Goal: Task Accomplishment & Management: Use online tool/utility

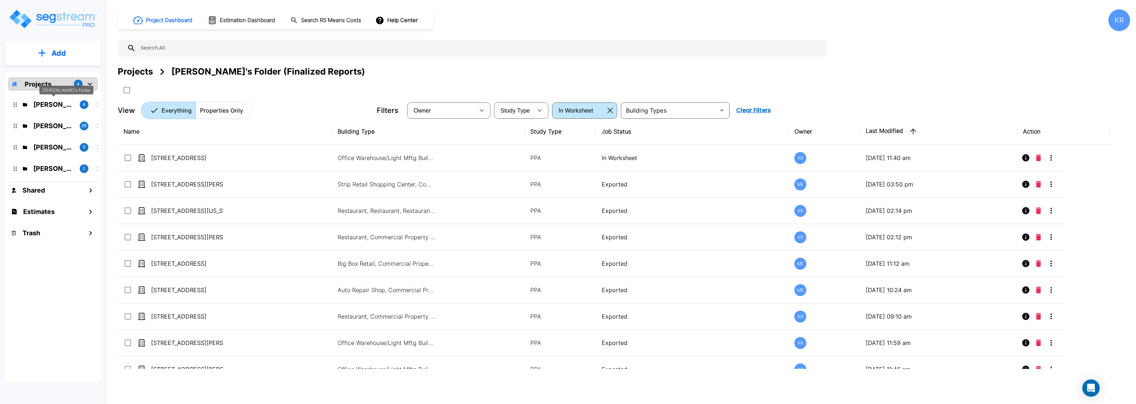
click at [43, 105] on p "Jon's Folder" at bounding box center [53, 105] width 41 height 10
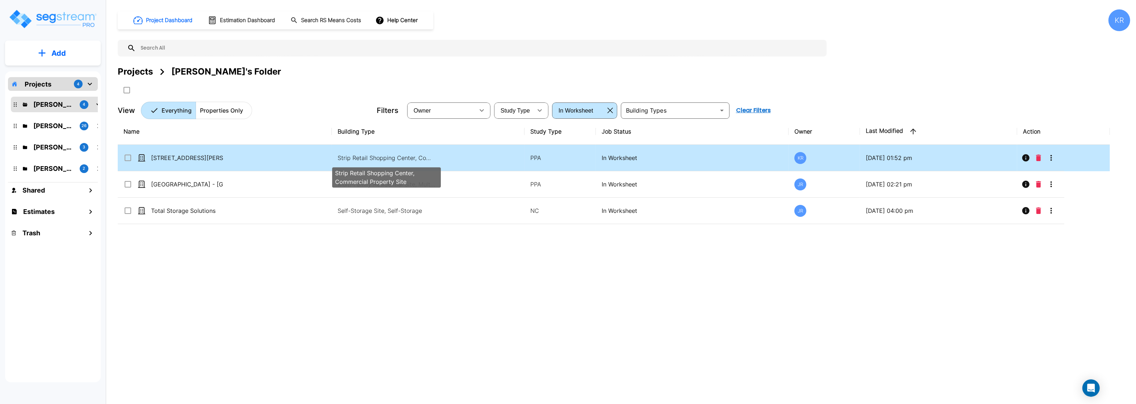
click at [377, 159] on p "Strip Retail Shopping Center, Commercial Property Site" at bounding box center [387, 158] width 98 height 9
checkbox input "true"
click at [377, 159] on p "Strip Retail Shopping Center, Commercial Property Site" at bounding box center [387, 158] width 98 height 9
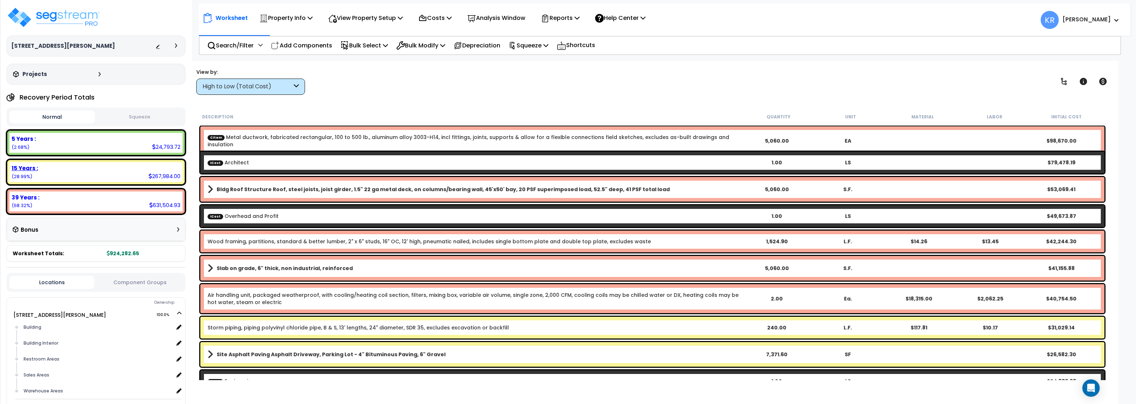
click at [117, 172] on div "15 Years : 267,984.00 (28.99%)" at bounding box center [95, 172] width 173 height 20
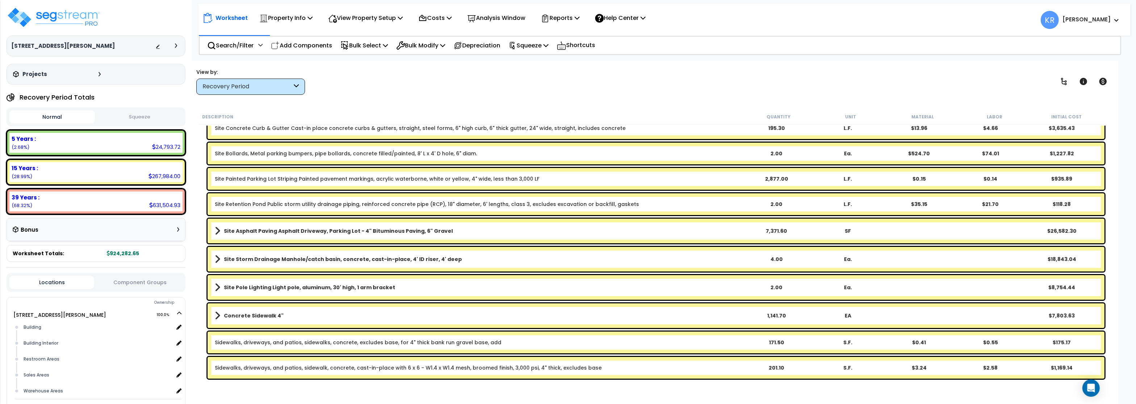
scroll to position [174, 0]
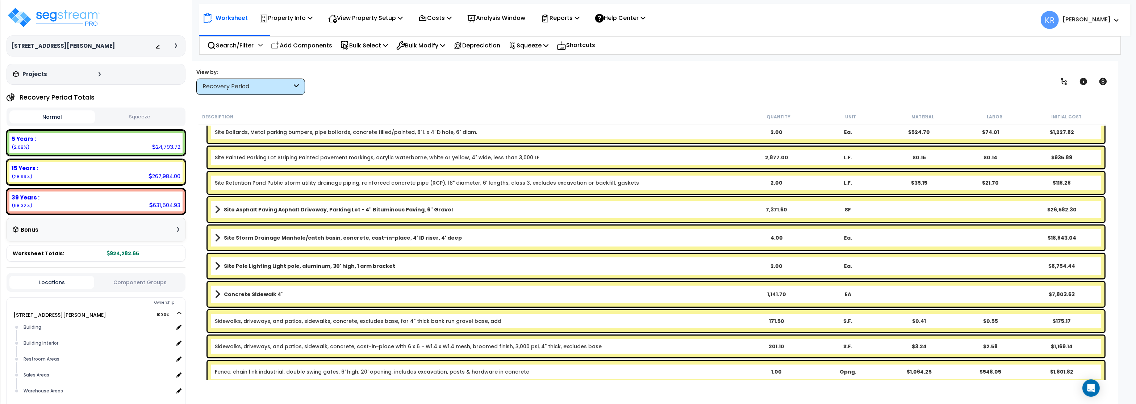
click at [250, 88] on div "Recovery Period" at bounding box center [248, 87] width 90 height 8
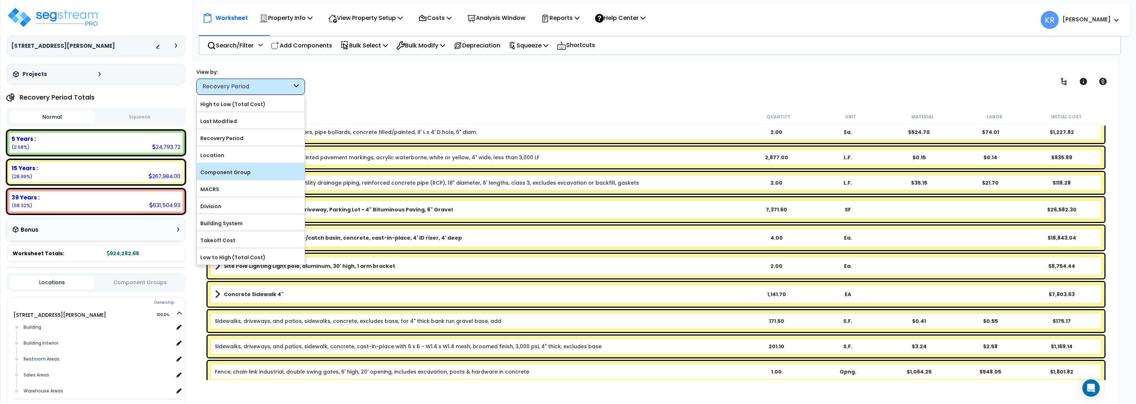
click at [254, 176] on label "Component Group" at bounding box center [251, 172] width 108 height 11
click at [0, 0] on input "Component Group" at bounding box center [0, 0] width 0 height 0
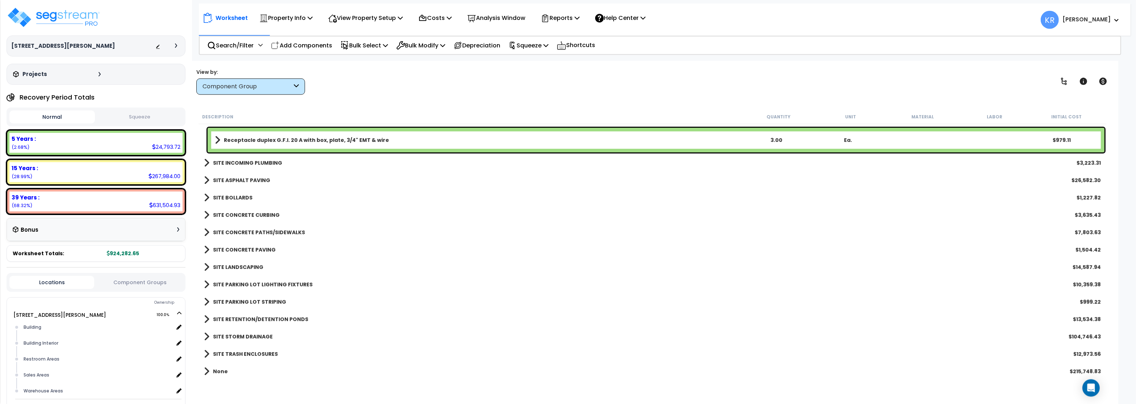
scroll to position [32, 0]
click at [236, 264] on b "SITE LANDSCAPING" at bounding box center [238, 267] width 50 height 7
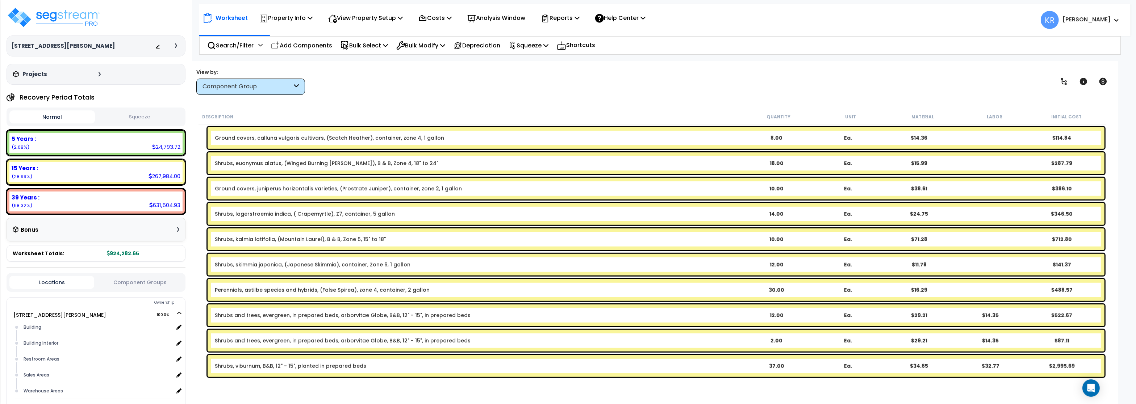
scroll to position [833, 0]
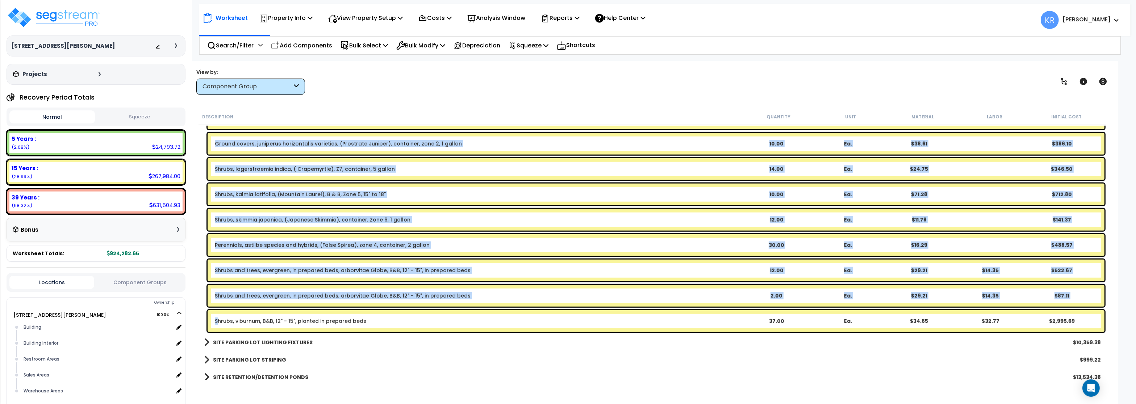
click at [219, 319] on link "Shrubs, viburnum, B&B, 12" - 15", planted in prepared beds" at bounding box center [290, 321] width 151 height 7
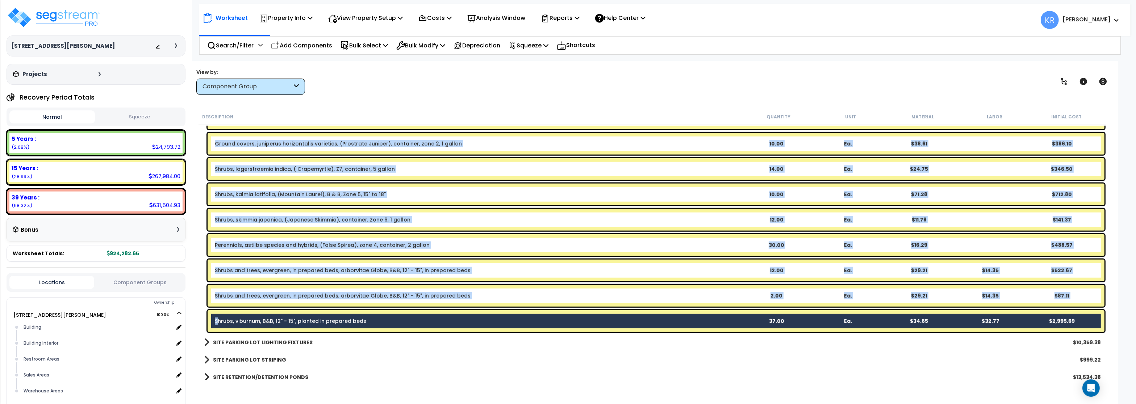
click at [219, 293] on link "Shrubs and trees, evergreen, in prepared beds, arborvitae Globe, B&B, 12" - 15"…" at bounding box center [343, 295] width 256 height 7
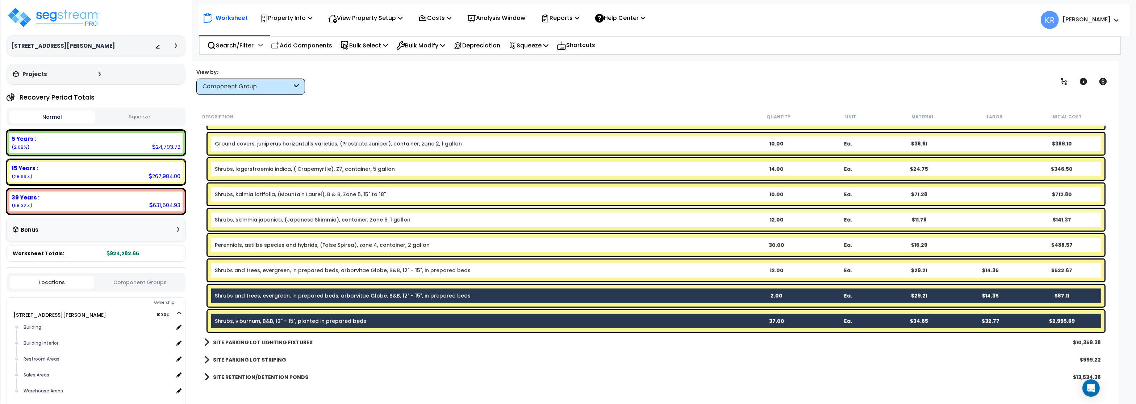
click at [227, 269] on link "Shrubs and trees, evergreen, in prepared beds, arborvitae Globe, B&B, 12" - 15"…" at bounding box center [343, 270] width 256 height 7
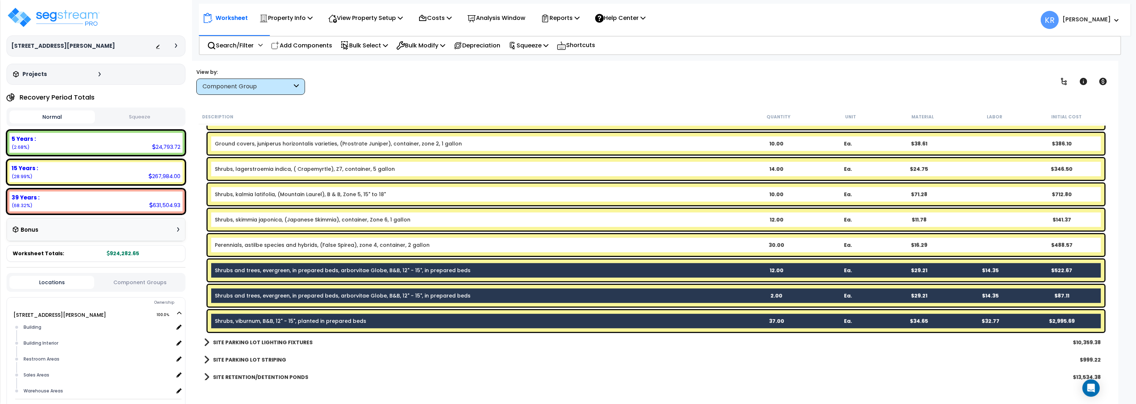
click at [612, 75] on div "View by: Component Group High to Low (Total Cost)" at bounding box center [653, 81] width 918 height 27
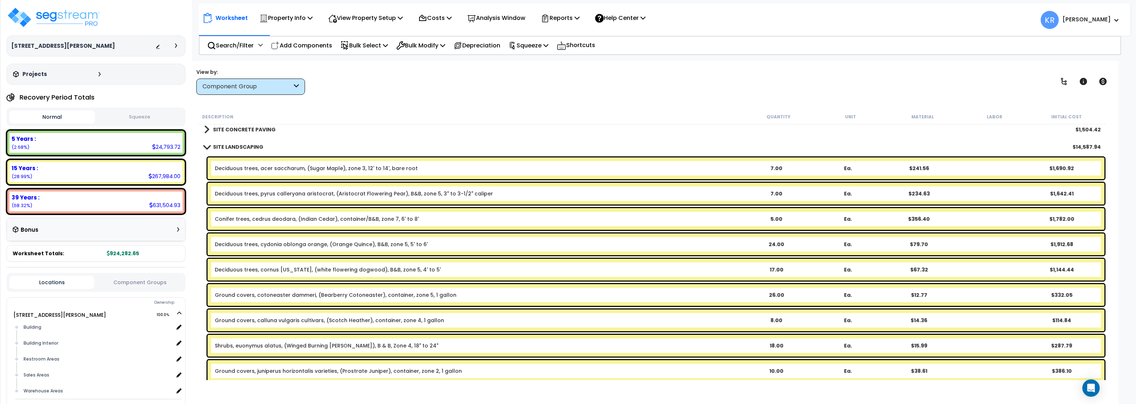
scroll to position [616, 0]
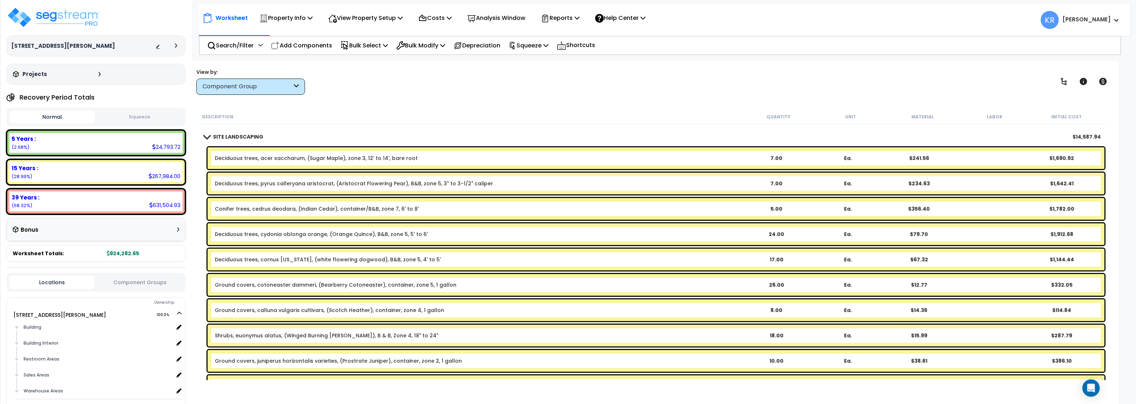
click at [250, 263] on div "Deciduous trees, cornus florida, (white flowering dogwood), B&B, zone 5, 4' to …" at bounding box center [656, 260] width 897 height 22
click at [248, 259] on link "Deciduous trees, cornus florida, (white flowering dogwood), B&B, zone 5, 4' to …" at bounding box center [328, 259] width 226 height 7
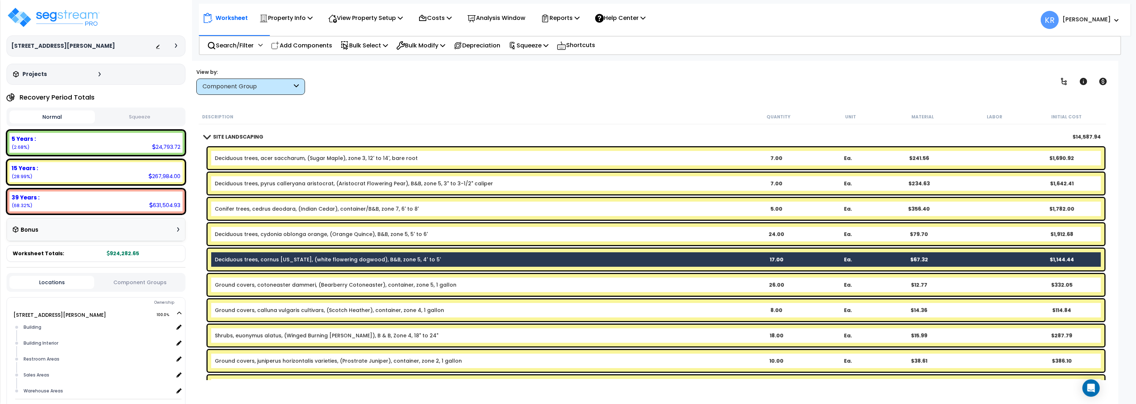
click at [248, 234] on link "Deciduous trees, cydonia oblonga orange, (Orange Quince), B&B, zone 5, 5' to 6'" at bounding box center [321, 234] width 213 height 7
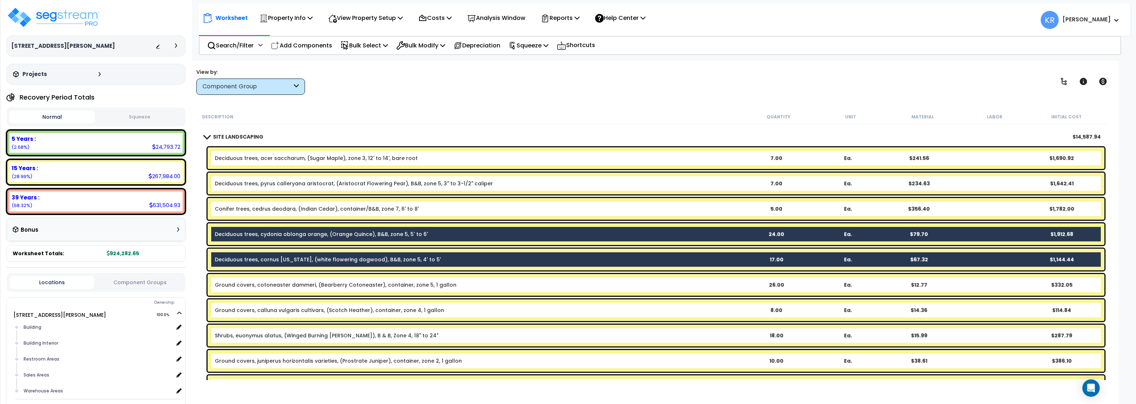
click at [242, 206] on link "Conifer trees, cedrus deodara, (Indian Cedar), container/B&B, zone 7, 6' to 8'" at bounding box center [317, 208] width 204 height 7
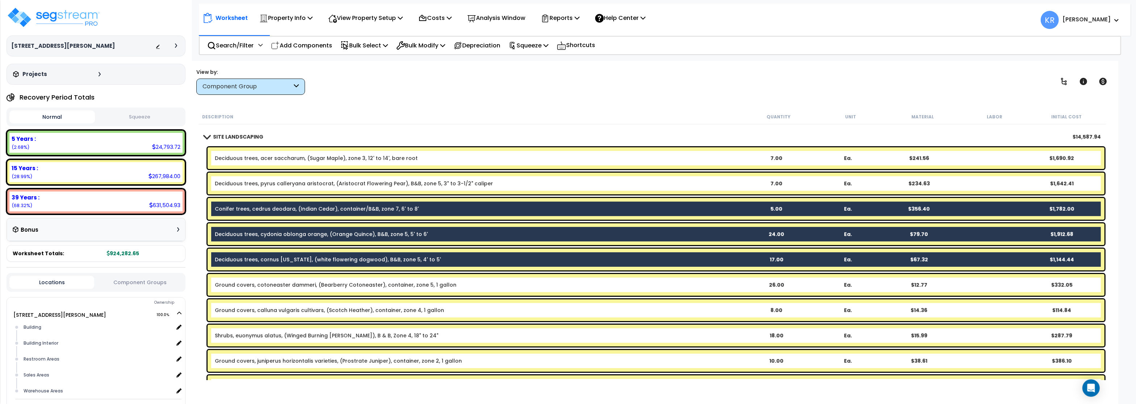
click at [242, 177] on div "Deciduous trees, pyrus calleryana aristocrat, (Aristocrat Flowering Pear), B&B,…" at bounding box center [656, 184] width 897 height 22
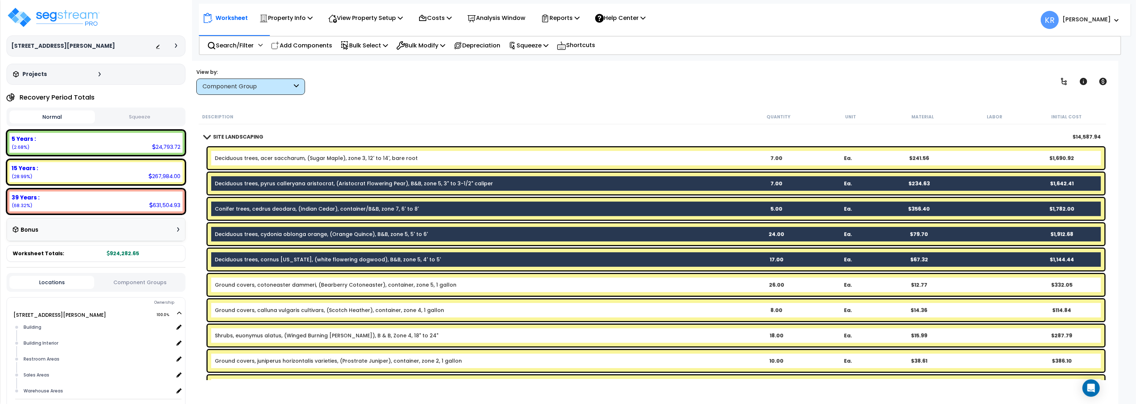
click at [259, 310] on link "Ground covers, calluna vulgaris cultivars, (Scotch Heather), container, zone 4,…" at bounding box center [329, 310] width 229 height 7
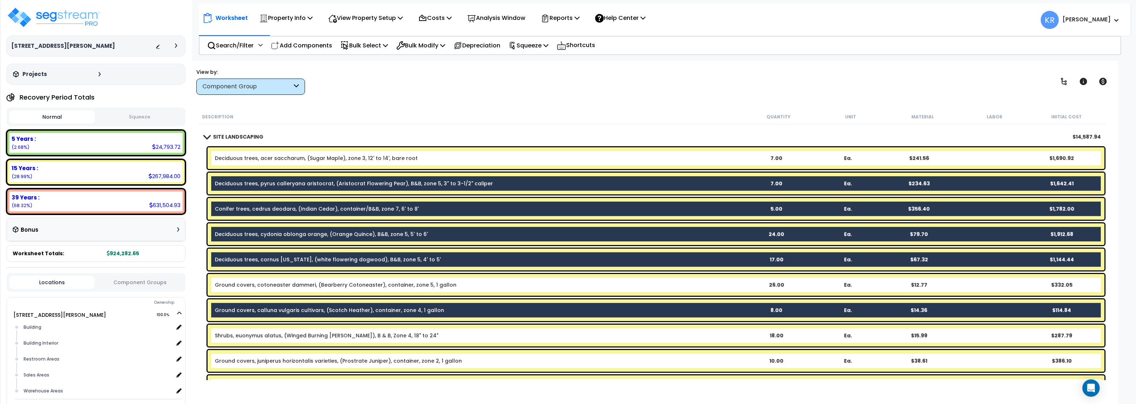
click at [259, 359] on link "Ground covers, juniperus horizontalis varieties, (Prostrate Juniper), container…" at bounding box center [338, 361] width 247 height 7
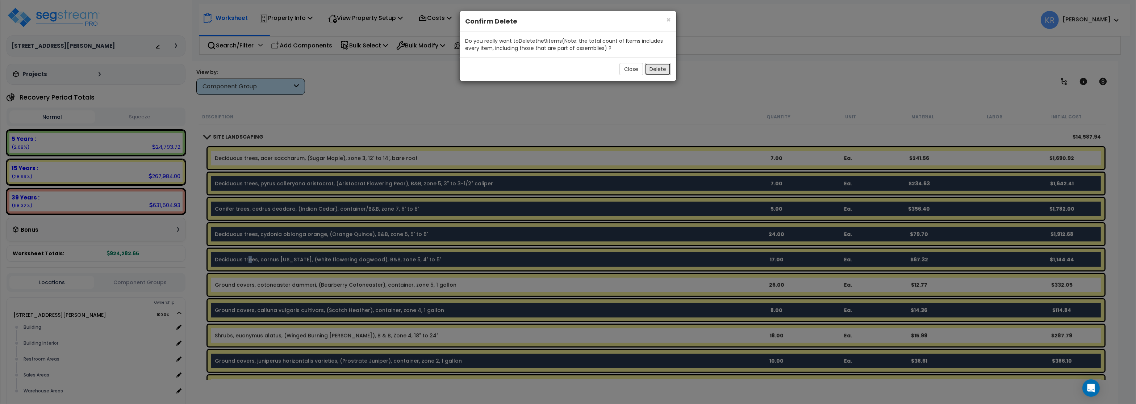
click at [666, 67] on button "Delete" at bounding box center [658, 69] width 26 height 12
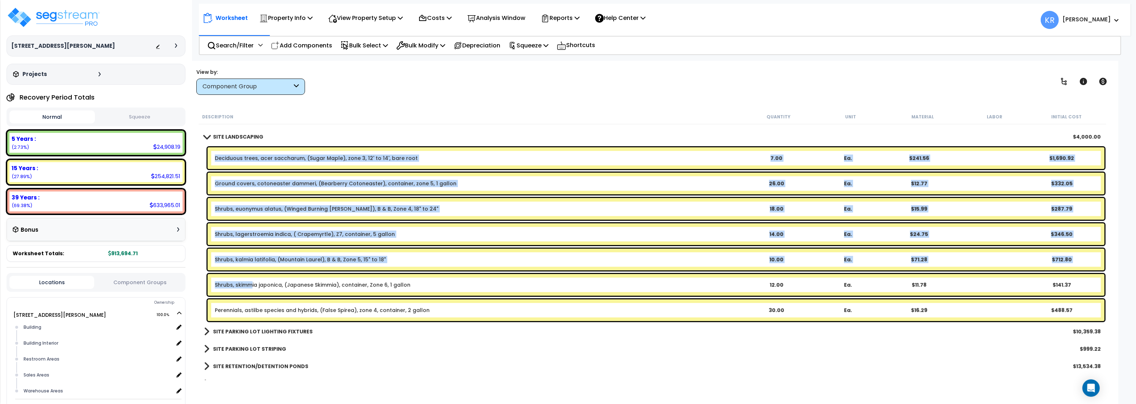
click at [250, 286] on link "Shrubs, skimmia japonica, (Japanese Skimmia), container, Zone 6, 1 gallon" at bounding box center [313, 285] width 196 height 7
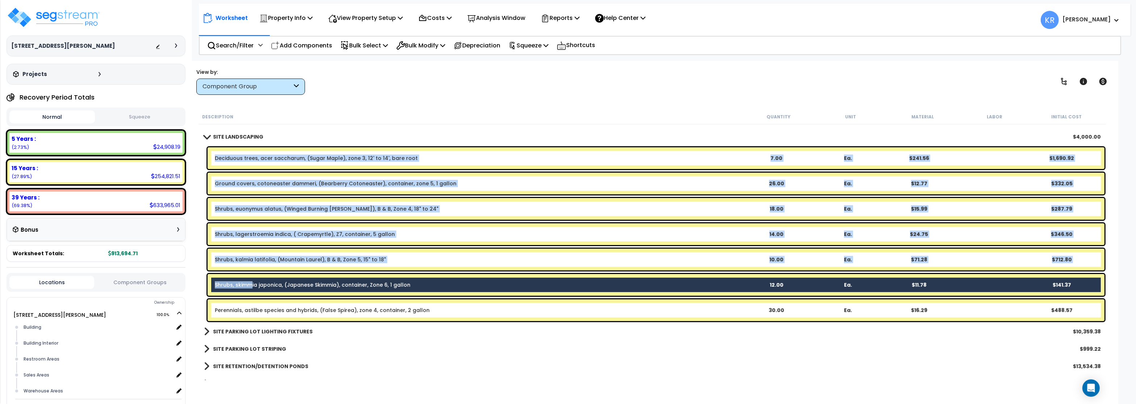
click at [235, 286] on link "Shrubs, skimmia japonica, (Japanese Skimmia), container, Zone 6, 1 gallon" at bounding box center [313, 285] width 196 height 7
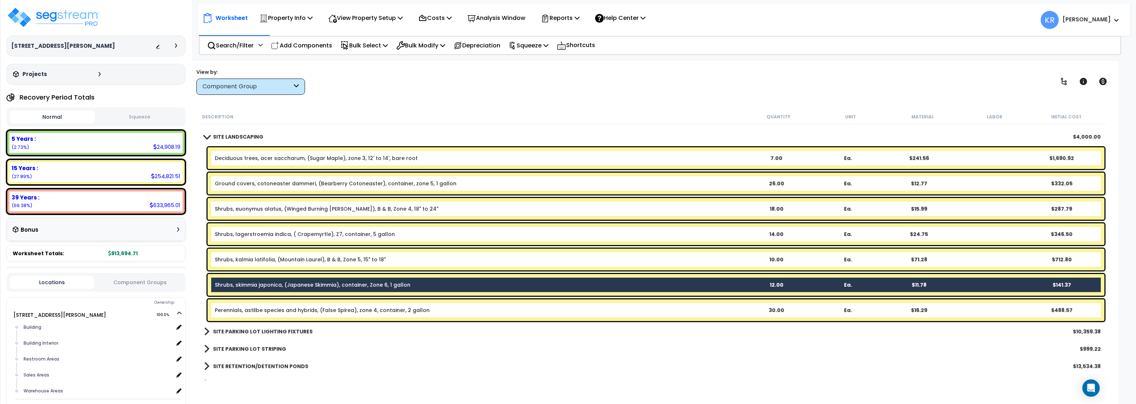
click at [235, 286] on link "Shrubs, skimmia japonica, (Japanese Skimmia), container, Zone 6, 1 gallon" at bounding box center [313, 285] width 196 height 7
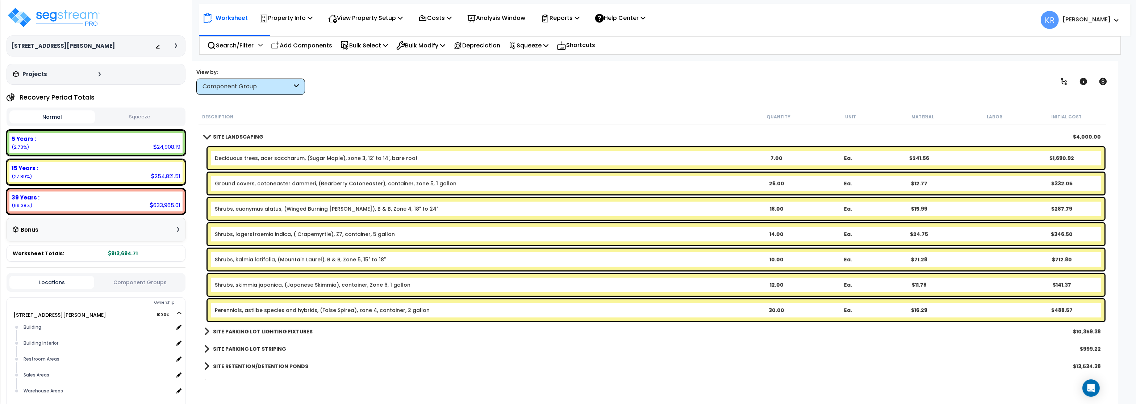
click at [241, 260] on link "Shrubs, kalmia latifolia, (Mountain Laurel), B & B, Zone 5, 15" to 18"" at bounding box center [300, 259] width 171 height 7
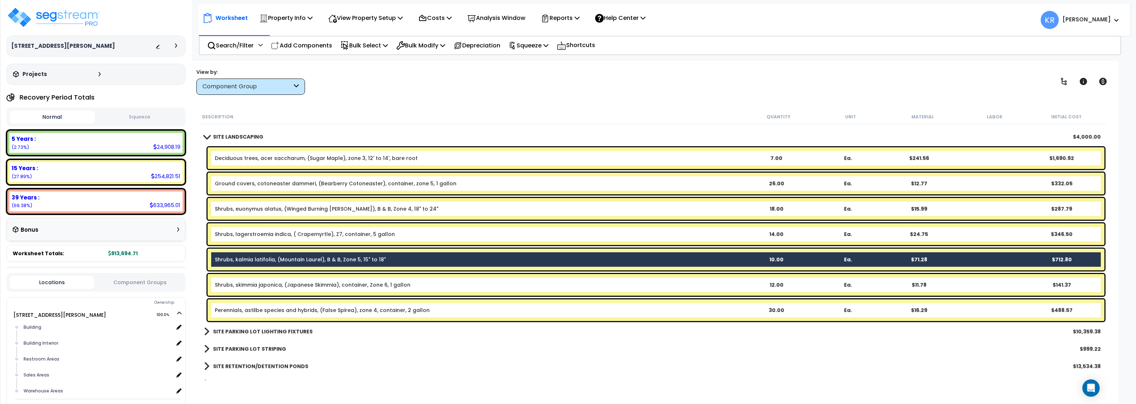
click at [241, 281] on div "Shrubs, skimmia japonica, (Japanese Skimmia), container, Zone 6, 1 gallon 12.00…" at bounding box center [656, 285] width 897 height 22
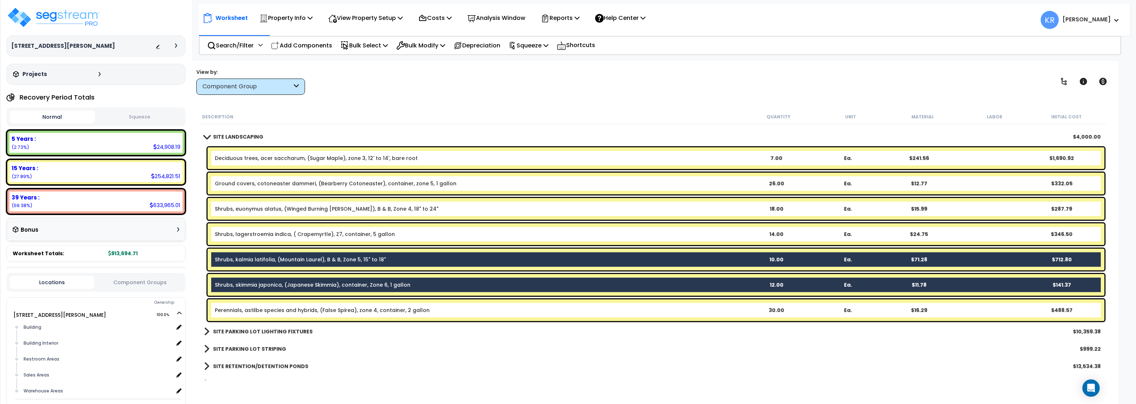
click at [255, 233] on link "Shrubs, lagerstroemia indica, ( Crapemyrtle), Z7, container, 5 gallon" at bounding box center [305, 234] width 180 height 7
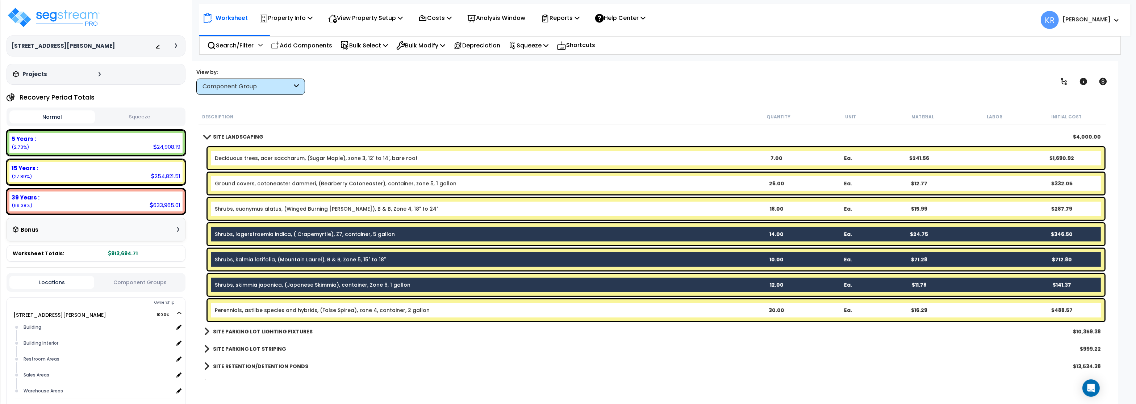
click at [259, 182] on link "Ground covers, cotoneaster dammeri, (Bearberry Cotoneaster), container, zone 5,…" at bounding box center [336, 183] width 242 height 7
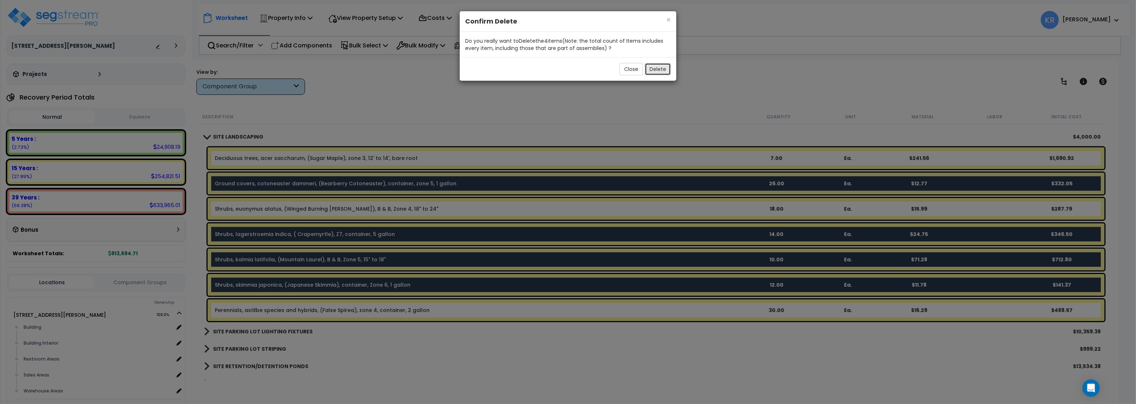
click at [663, 67] on button "Delete" at bounding box center [658, 69] width 26 height 12
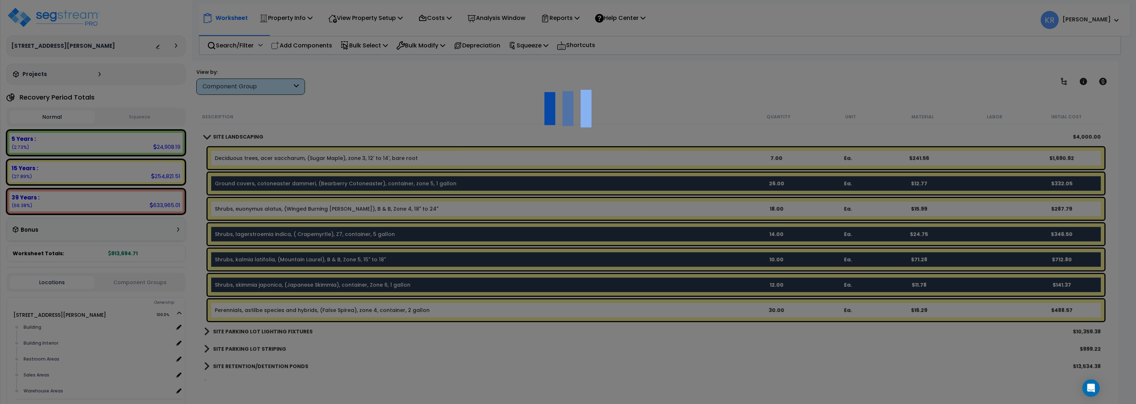
scroll to position [562, 0]
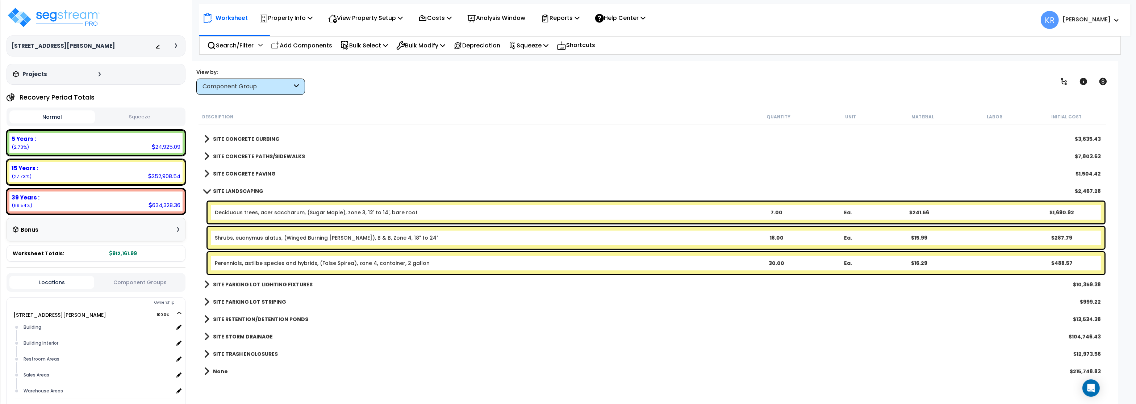
click at [778, 210] on div "7.00" at bounding box center [777, 212] width 71 height 7
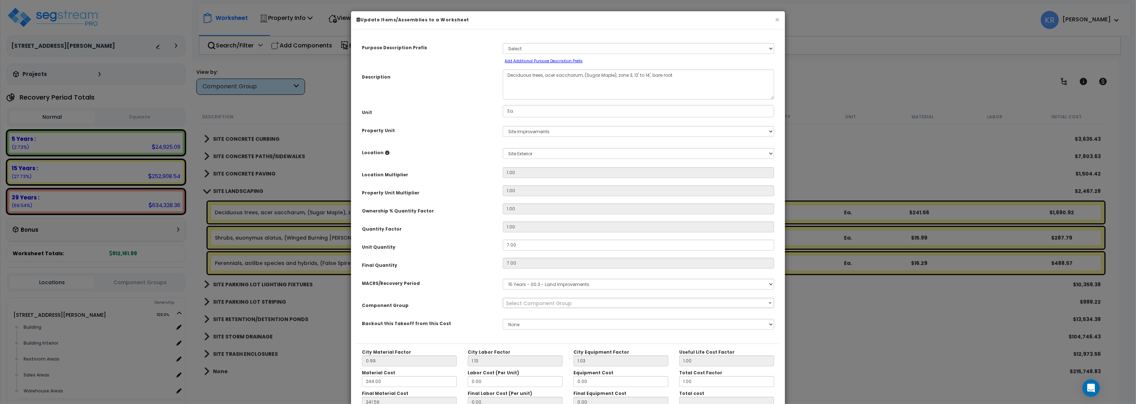
select select "57200"
drag, startPoint x: 520, startPoint y: 246, endPoint x: 447, endPoint y: 244, distance: 73.6
click at [447, 244] on div "Unit Quantity 7.00" at bounding box center [568, 246] width 423 height 13
type input "7.0"
type input "7"
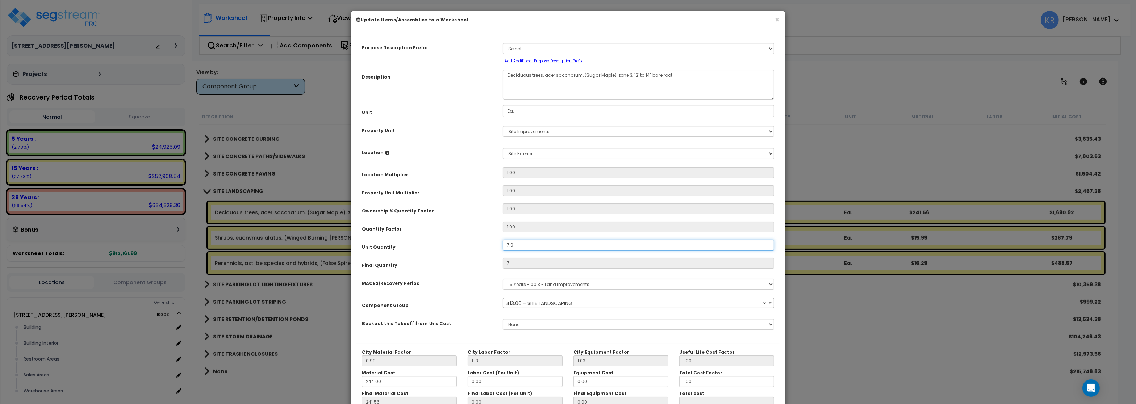
type input "$1,690.92"
type input "7."
type input "$1,690.92"
type input "7"
type input "$1,690.92"
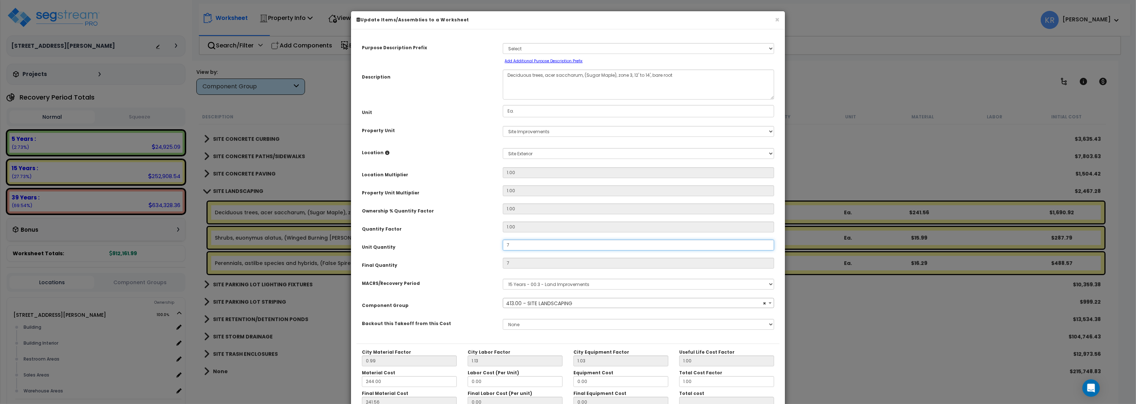
type input "$1,690.92"
type input "0"
type input "$0.00"
type input "1"
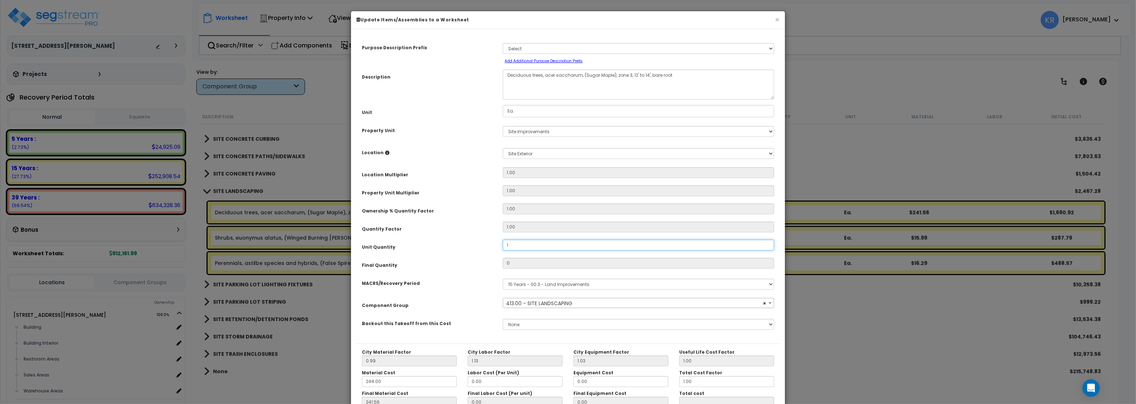
type input "$241.56"
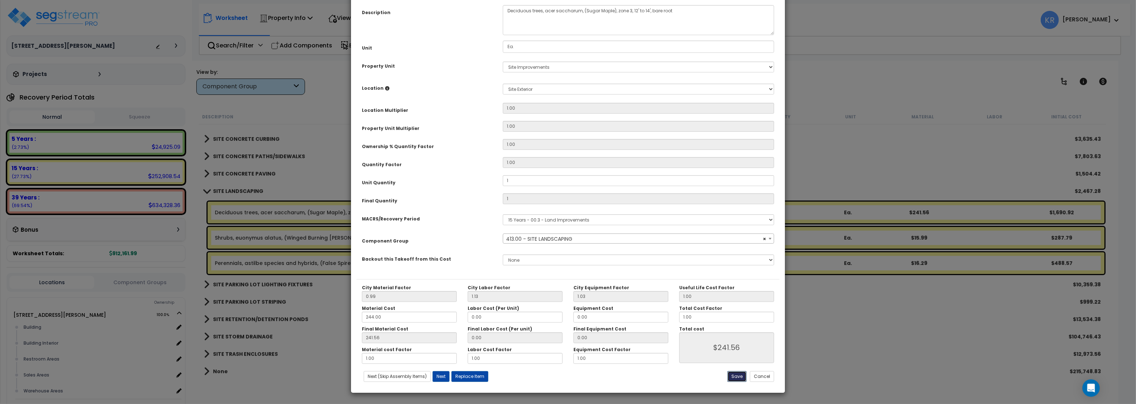
click at [733, 377] on button "Save" at bounding box center [737, 376] width 19 height 11
type input "1.00"
type input "241.56"
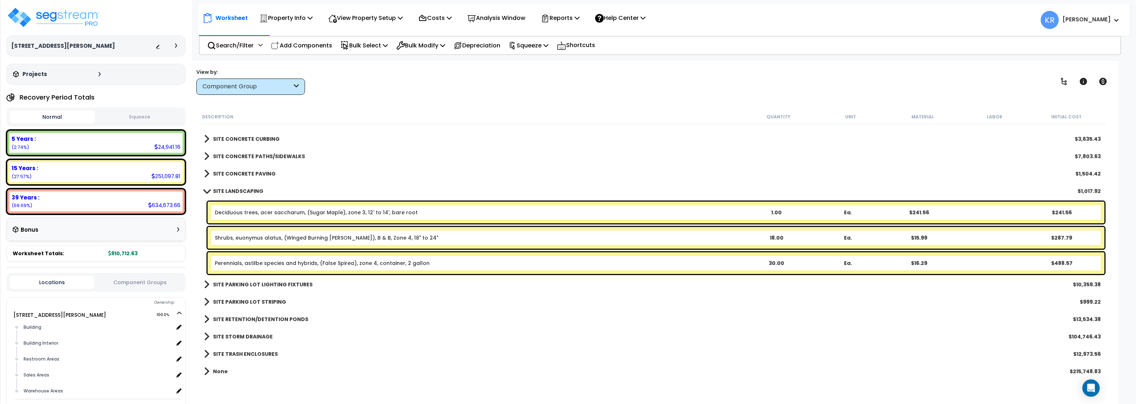
click at [251, 241] on link "Shrubs, euonymus alatus, (Winged Burning Bush), B & B, Zone 4, 18" to 24"" at bounding box center [327, 237] width 224 height 7
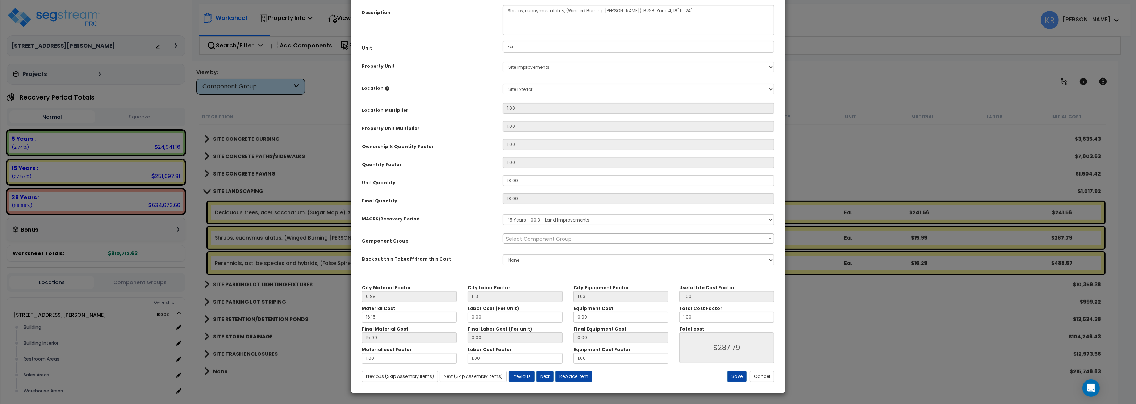
select select "57200"
drag, startPoint x: 521, startPoint y: 246, endPoint x: 464, endPoint y: 239, distance: 57.7
click at [464, 239] on div "Purpose Description Prefix Select A/V System A/V System Equipment A/V System Eq…" at bounding box center [568, 124] width 423 height 309
type input "18.0"
type input "18"
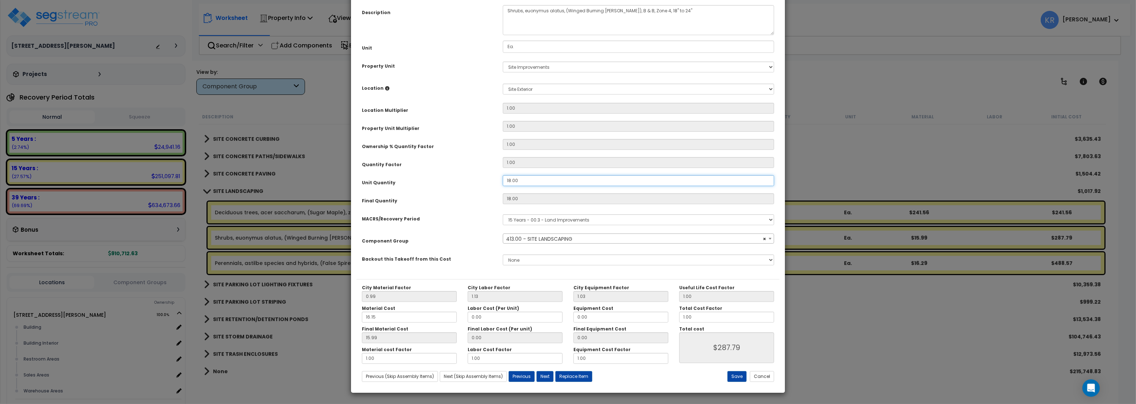
type input "$287.82"
type input "1"
type input "$15.99"
type input "0"
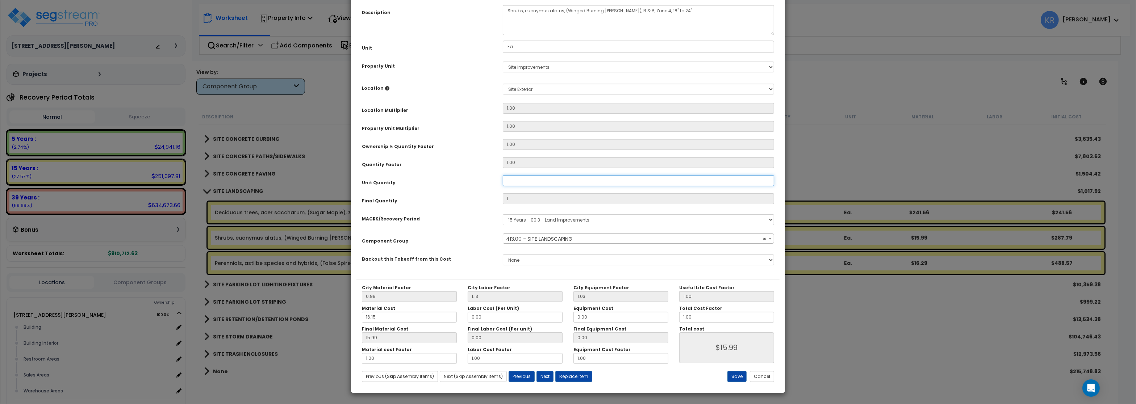
type input "$0.00"
type input "8"
type input "$127.92"
click at [730, 378] on button "Save" at bounding box center [737, 376] width 19 height 11
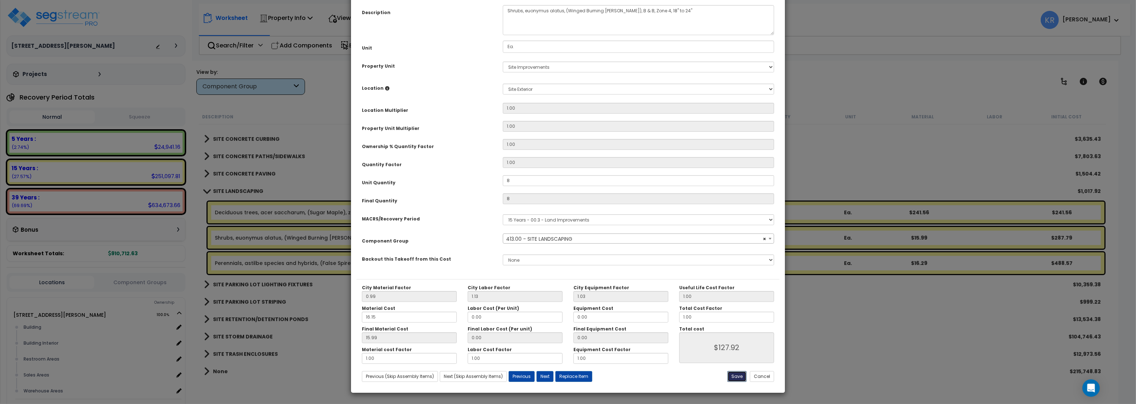
type input "8.00"
type input "127.92"
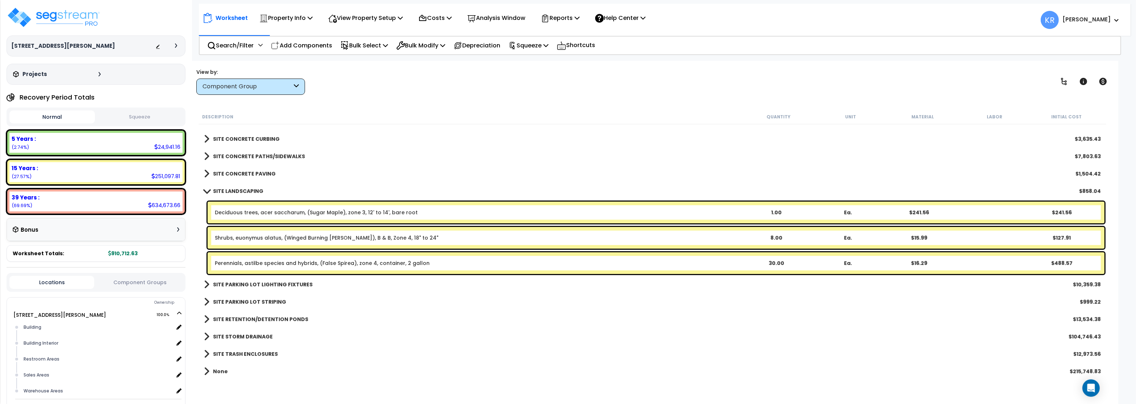
click at [322, 265] on link "Perennials, astilbe species and hybrids, (False Spirea), zone 4, container, 2 g…" at bounding box center [322, 263] width 215 height 7
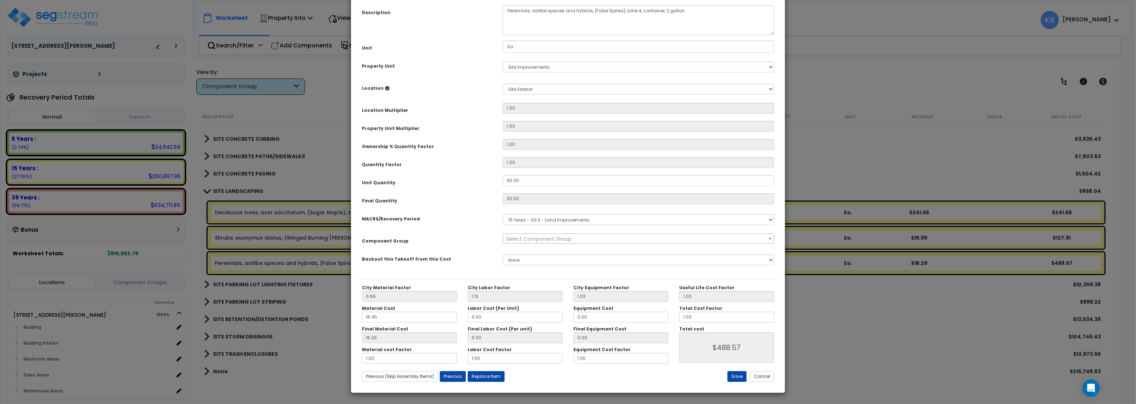
select select "57200"
drag, startPoint x: 524, startPoint y: 244, endPoint x: 436, endPoint y: 242, distance: 87.7
click at [436, 188] on div "Unit Quantity 30.00" at bounding box center [568, 181] width 423 height 13
type input "30.0"
type input "30"
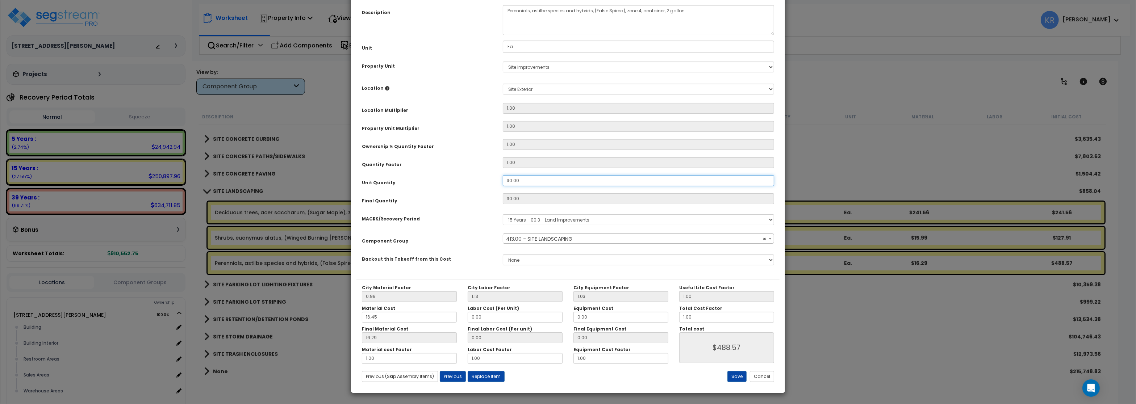
type input "$488.70"
type input "3"
type input "$48.87"
type input "0"
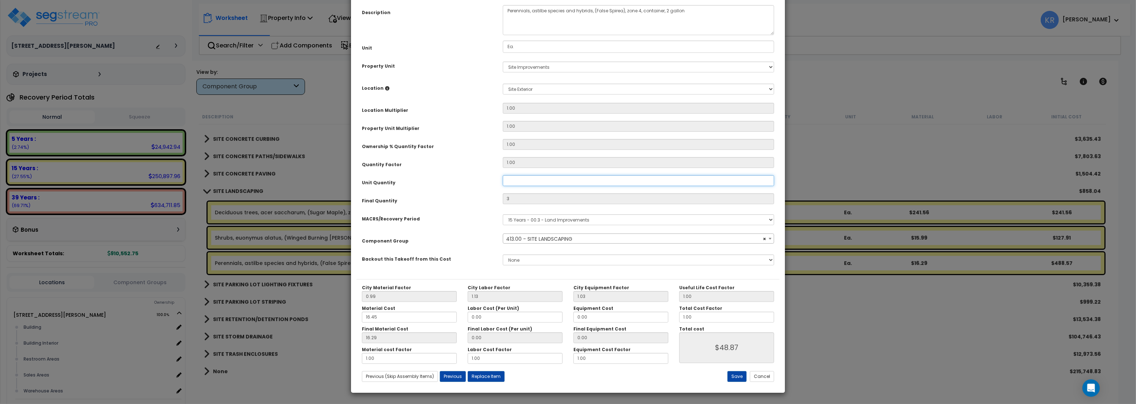
type input "$0.00"
type input "3"
type input "$48.87"
click at [733, 377] on button "Save" at bounding box center [737, 376] width 19 height 11
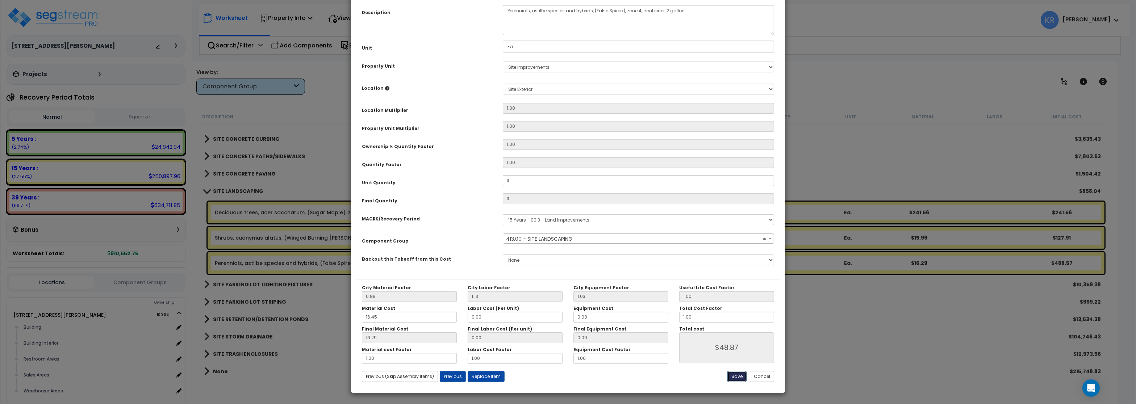
type input "3.00"
type input "48.87"
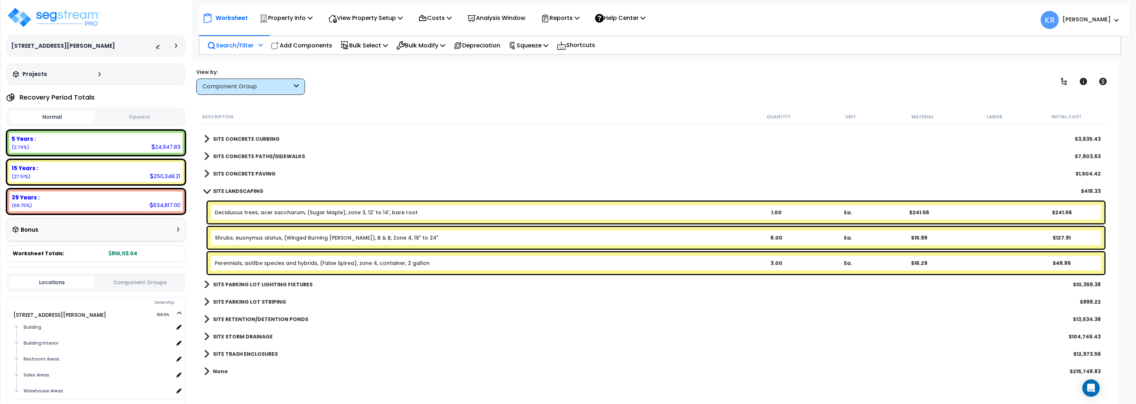
click at [238, 45] on p "Search/Filter" at bounding box center [230, 46] width 46 height 10
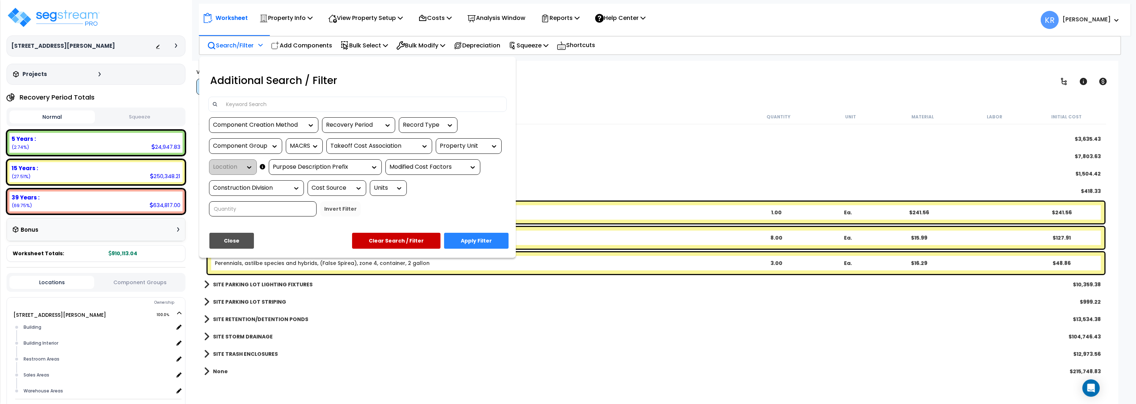
click at [231, 100] on input at bounding box center [363, 104] width 282 height 11
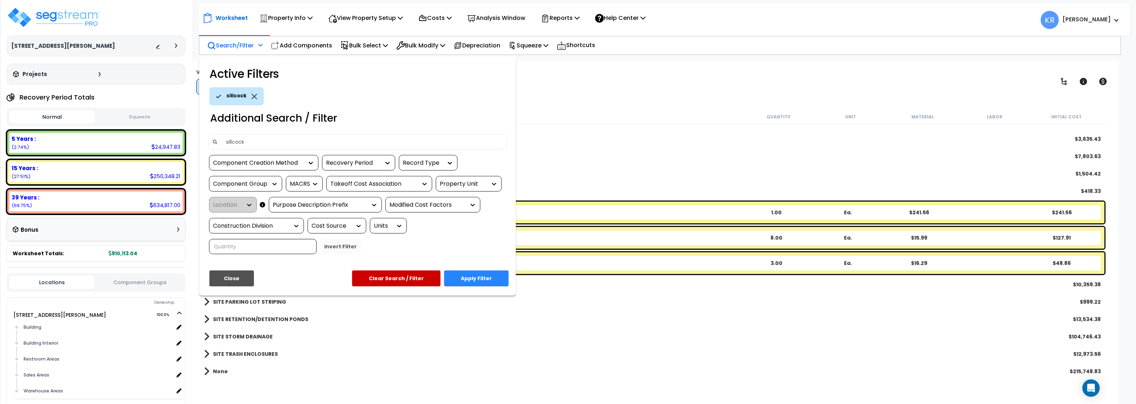
type input "sillcock"
click at [487, 279] on button "Apply Filter" at bounding box center [476, 279] width 65 height 16
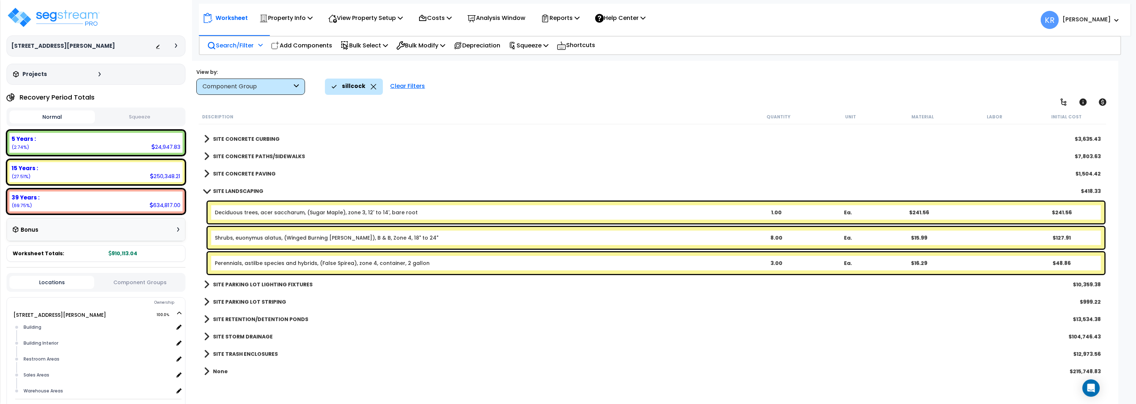
click at [223, 191] on b "SITE LANDSCAPING" at bounding box center [238, 191] width 50 height 7
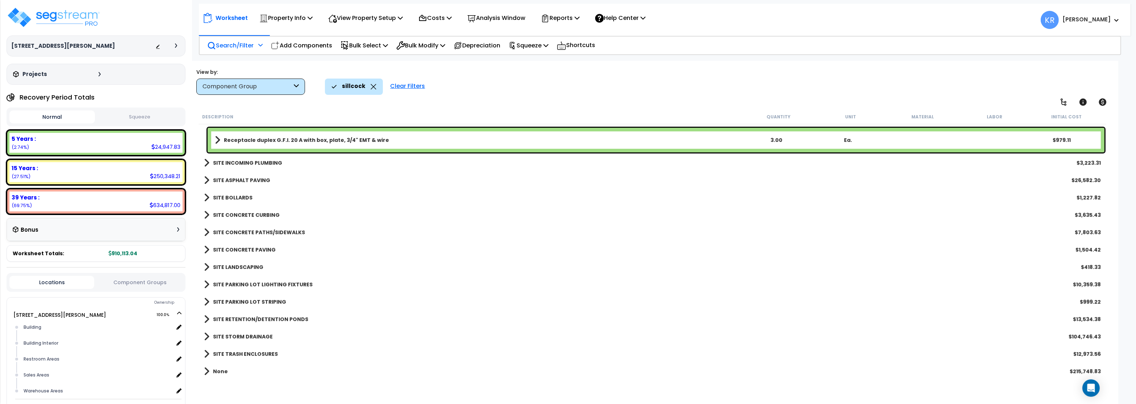
scroll to position [268, 0]
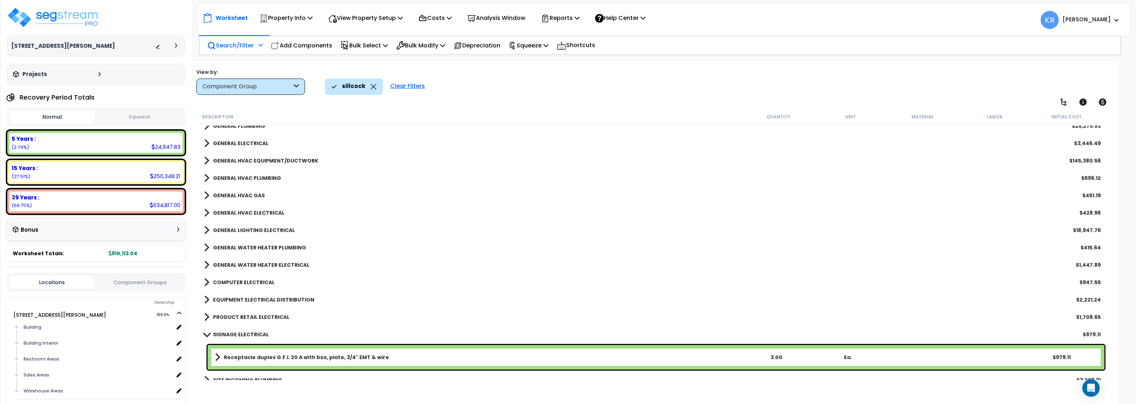
click at [406, 86] on div "Clear Filters" at bounding box center [408, 87] width 42 height 16
click at [236, 43] on p "Search/Filter" at bounding box center [230, 46] width 46 height 10
click at [210, 44] on icon at bounding box center [211, 45] width 9 height 9
click at [241, 81] on div "Component Group" at bounding box center [250, 87] width 109 height 16
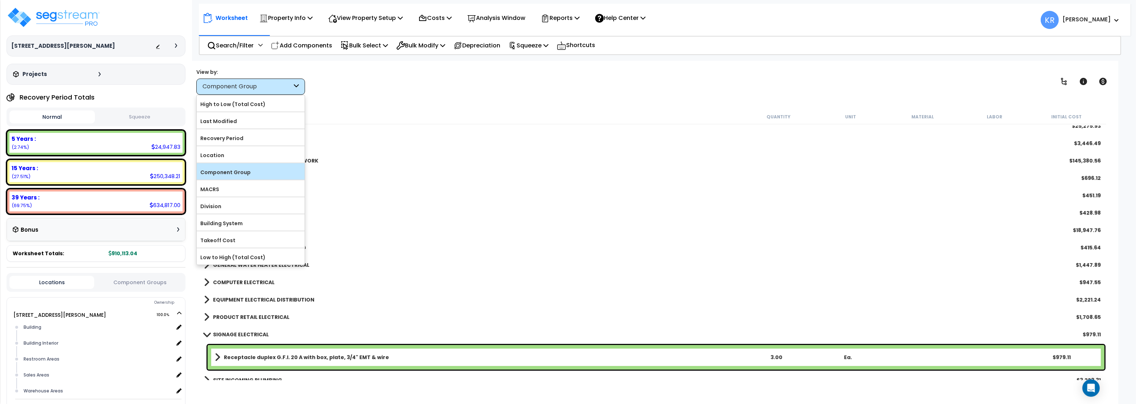
click at [228, 174] on label "Component Group" at bounding box center [251, 172] width 108 height 11
click at [0, 0] on input "Component Group" at bounding box center [0, 0] width 0 height 0
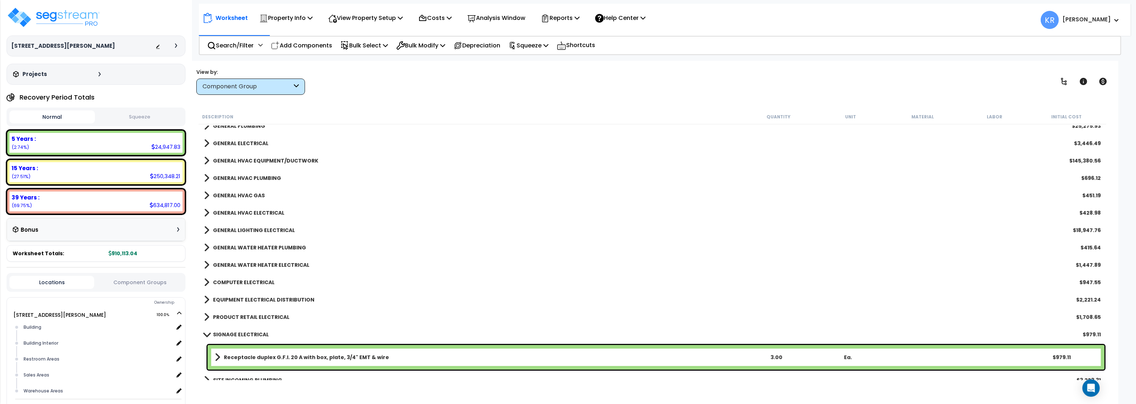
scroll to position [0, 0]
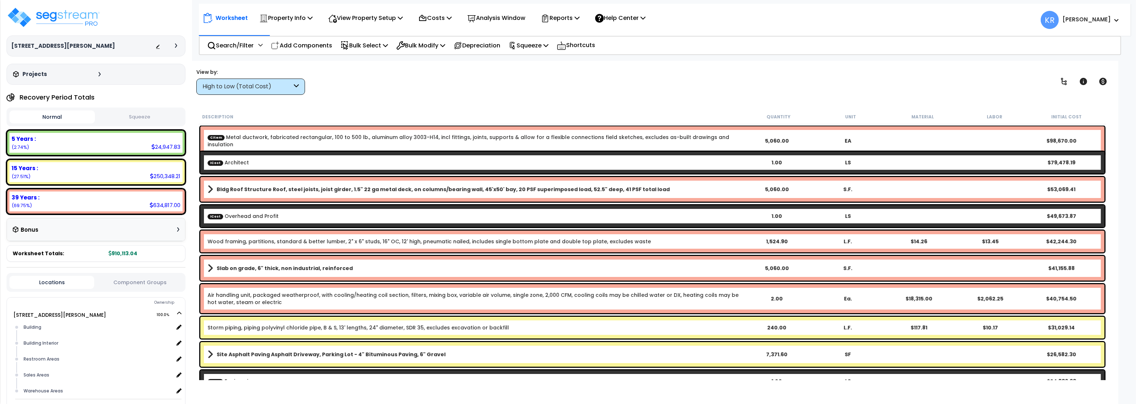
click at [227, 43] on p "Search/Filter" at bounding box center [230, 46] width 46 height 10
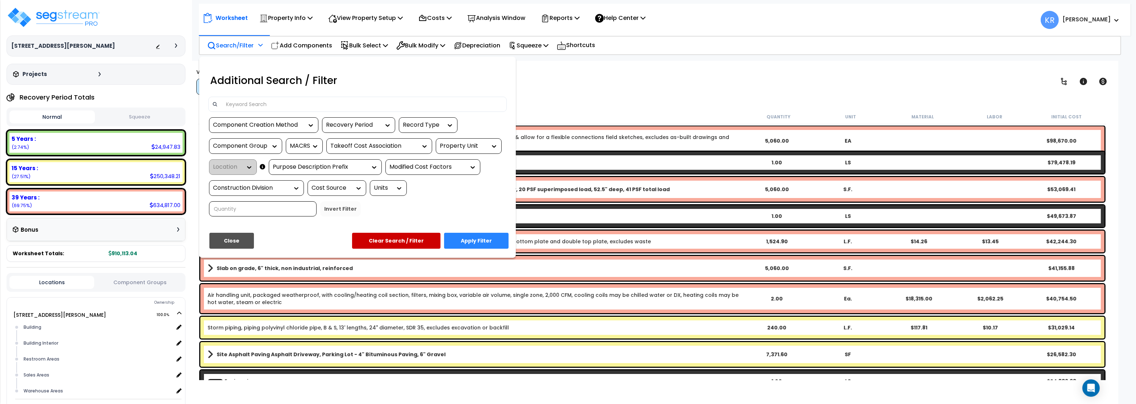
click at [236, 105] on input at bounding box center [363, 104] width 282 height 11
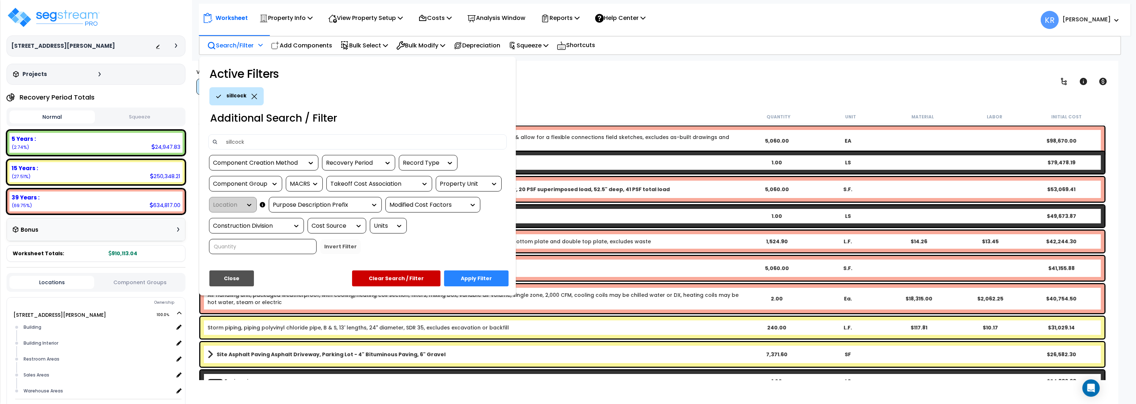
type input "sillcock"
click at [487, 282] on button "Apply Filter" at bounding box center [476, 279] width 65 height 16
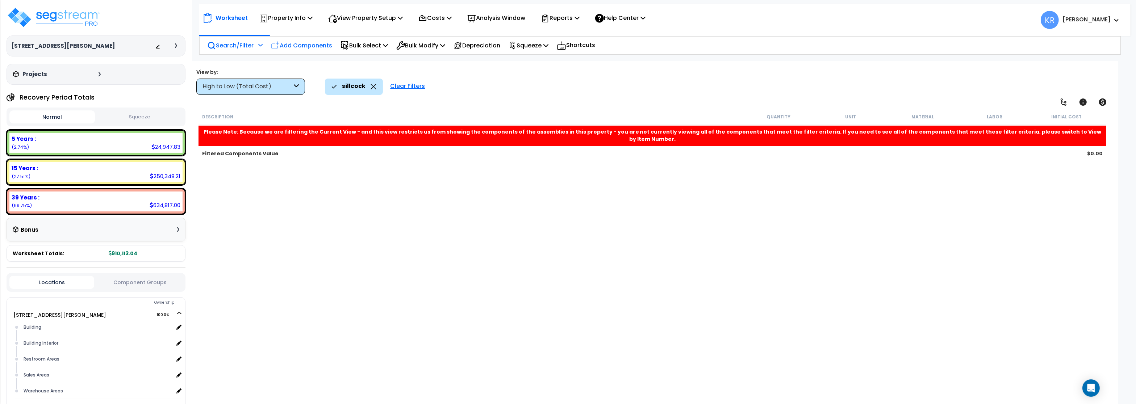
click at [301, 47] on p "Add Components" at bounding box center [301, 46] width 61 height 10
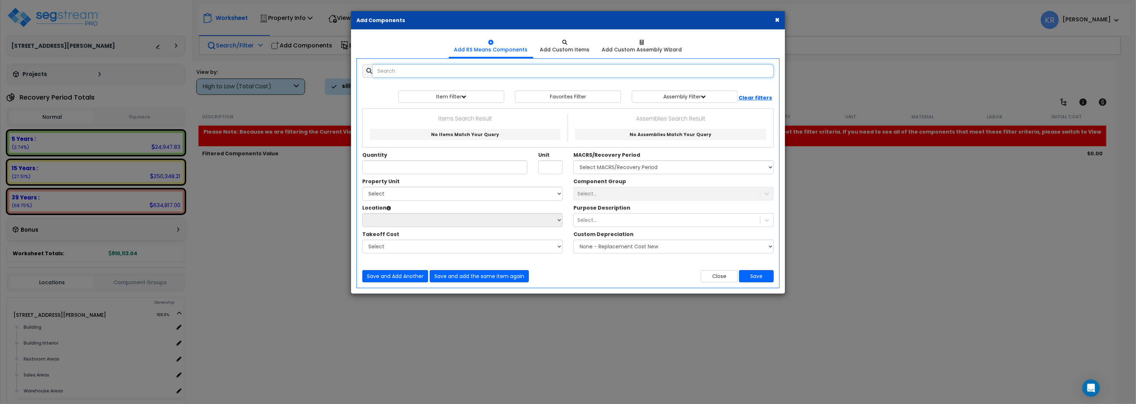
select select
click at [391, 69] on input "text" at bounding box center [573, 71] width 401 height 14
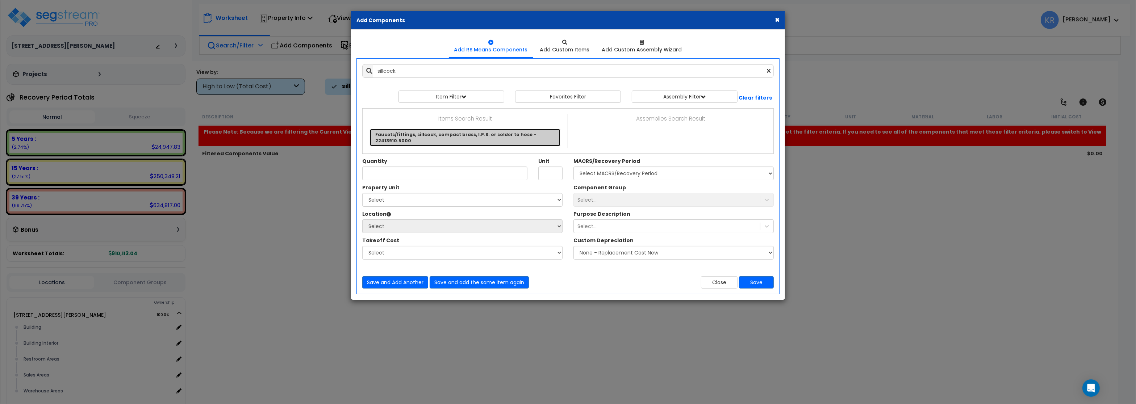
click at [455, 136] on link "Faucets/fittings, sillcock, compact brass, I.P.S. or solder to hose - 22413910.…" at bounding box center [465, 137] width 191 height 17
type input "Faucets/fittings, sillcock, compact brass, I.P.S. or solder to hose - 22413910.…"
type input "Ea."
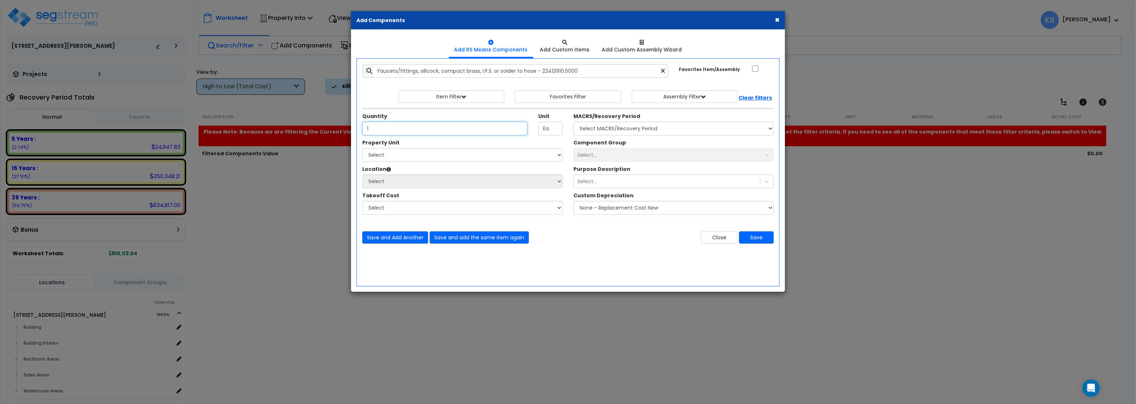
type input "1"
click at [574, 122] on select "Select MACRS/Recovery Period 5 Years - 57.0 - Distributive Trades & Services 5 …" at bounding box center [674, 129] width 200 height 14
select select "3669"
click option "39 Years - NA - Long-Life Property" at bounding box center [0, 0] width 0 height 0
click at [362, 148] on select "Select [STREET_ADDRESS][PERSON_NAME] Site Improvements [GEOGRAPHIC_DATA]" at bounding box center [462, 155] width 200 height 14
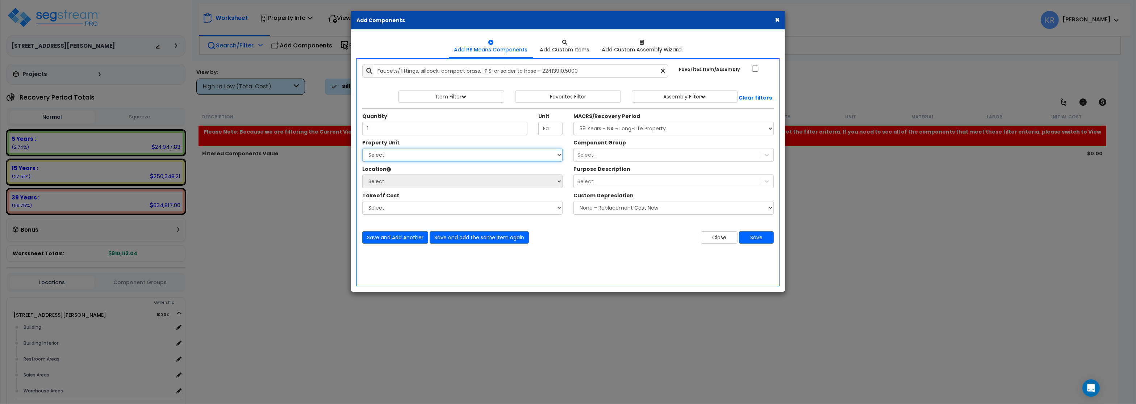
select select "164597"
click option "[STREET_ADDRESS][PERSON_NAME]" at bounding box center [0, 0] width 0 height 0
click at [362, 175] on select "Select Building Building Interior Restroom Areas Sales Areas Warehouse Areas Ad…" at bounding box center [462, 182] width 200 height 14
select select "6"
click option "Building" at bounding box center [0, 0] width 0 height 0
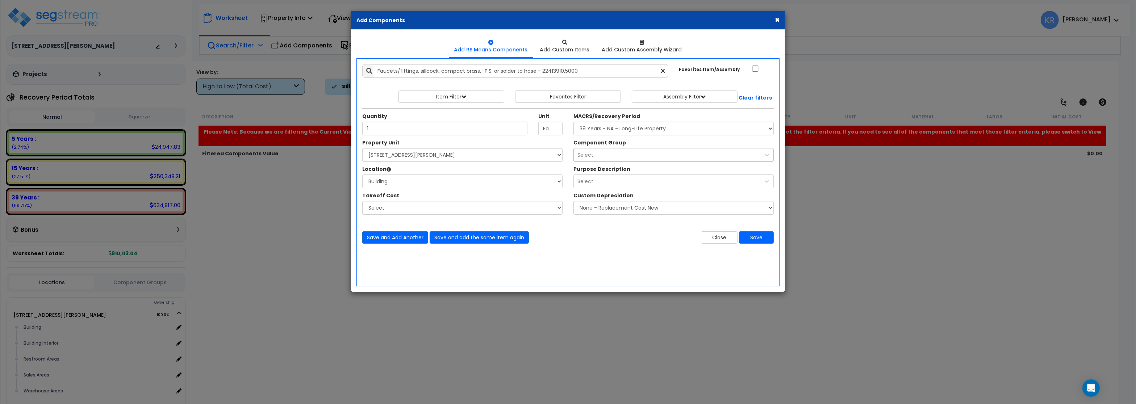
click at [607, 156] on div "Select..." at bounding box center [667, 155] width 186 height 12
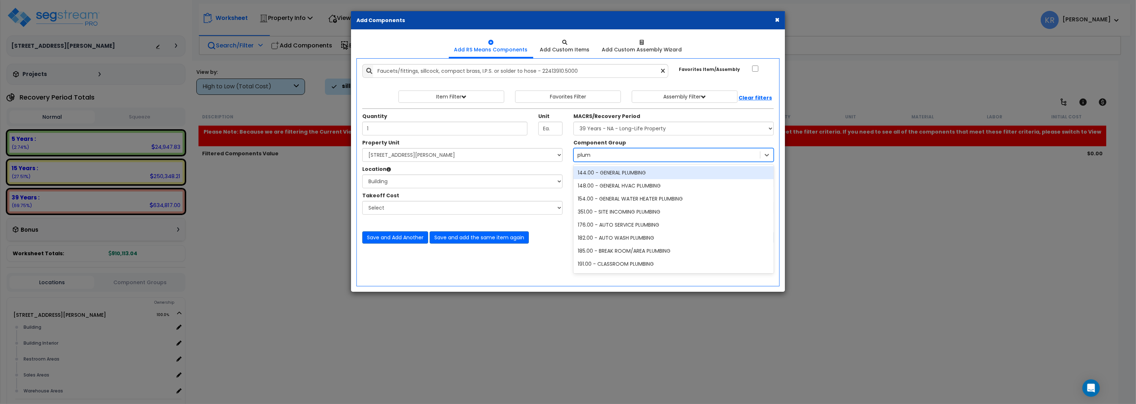
type input "plumb"
click at [638, 171] on div "144.00 - GENERAL PLUMBING" at bounding box center [674, 172] width 200 height 13
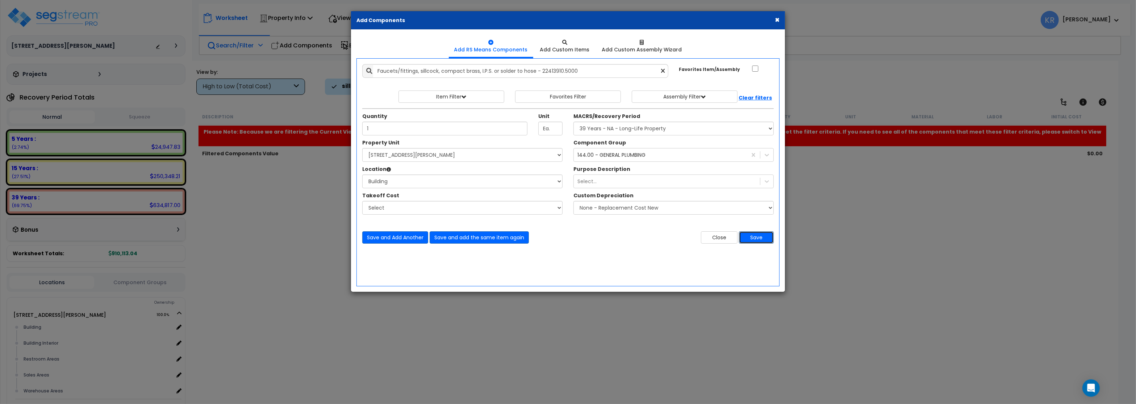
click at [759, 237] on button "Save" at bounding box center [756, 238] width 35 height 12
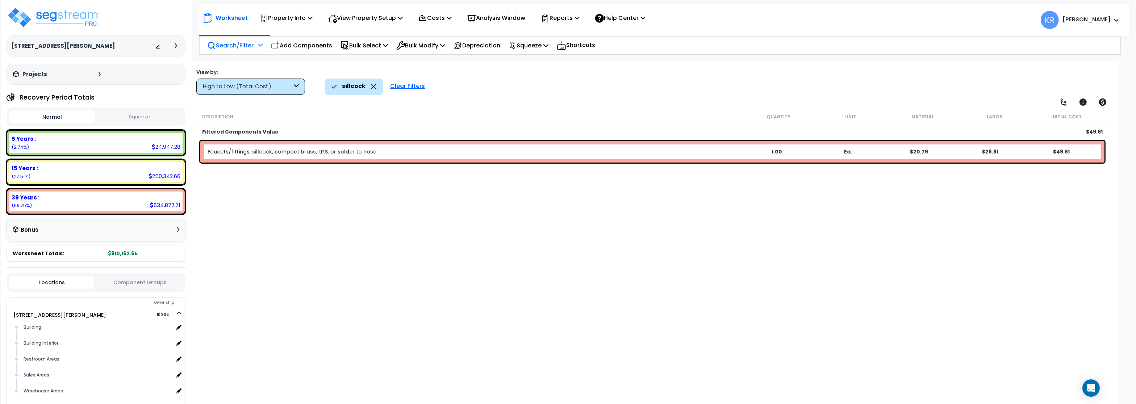
click at [223, 51] on div "Search/Filter Additional Search / Filter" at bounding box center [234, 45] width 55 height 17
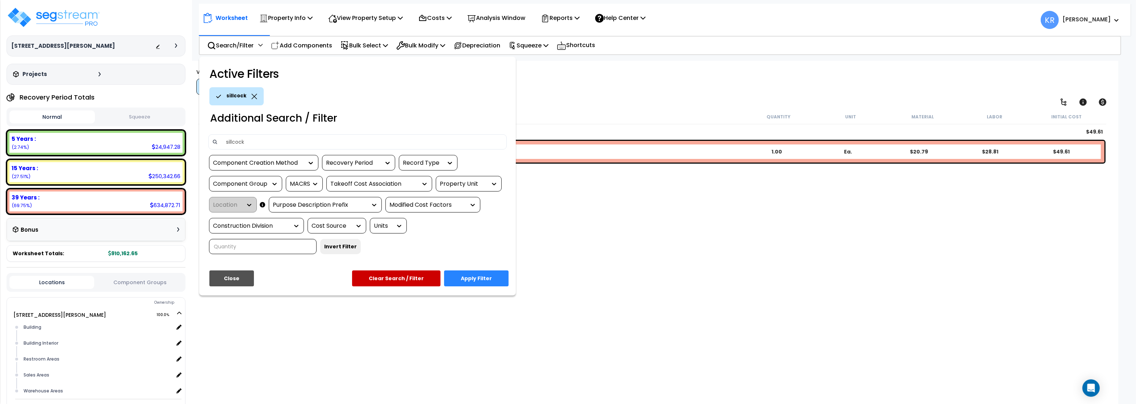
click at [243, 140] on input "sillcock" at bounding box center [363, 142] width 282 height 11
drag, startPoint x: 252, startPoint y: 144, endPoint x: 196, endPoint y: 135, distance: 56.8
click at [222, 137] on input "sillcock" at bounding box center [363, 142] width 282 height 11
type input "pack"
click at [476, 279] on button "Apply Filter" at bounding box center [476, 279] width 65 height 16
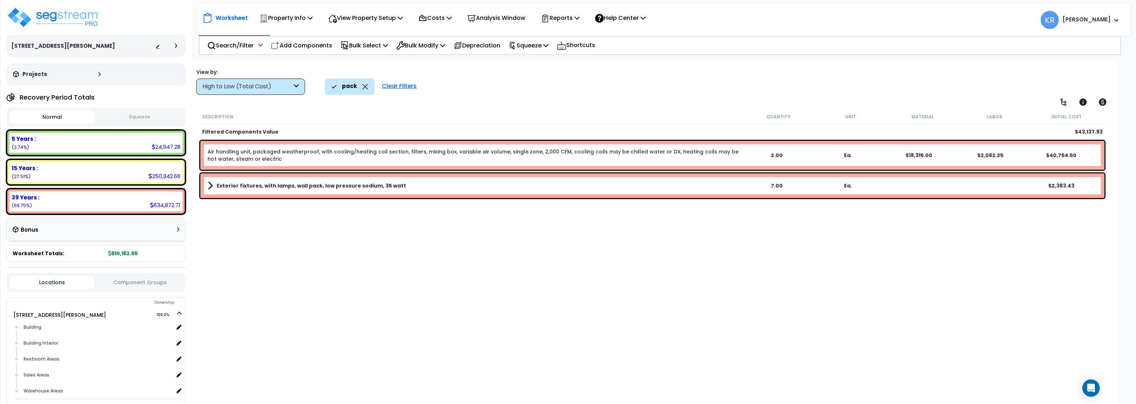
click at [365, 184] on b "Exterior fixtures, with lamps, wall pack, low pressure sodium, 35 watt" at bounding box center [312, 185] width 190 height 7
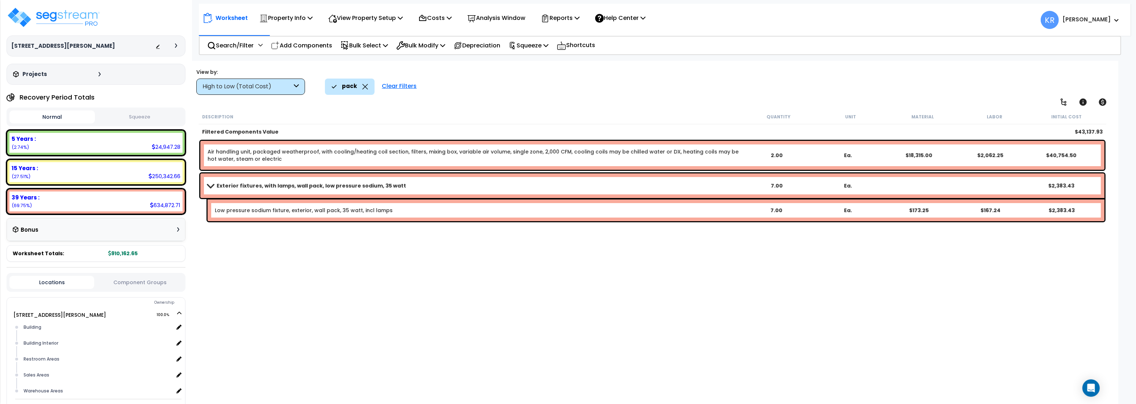
click at [436, 218] on div "Low pressure sodium fixture, exterior, wall pack, 35 watt, incl lamps 7.00 Ea. …" at bounding box center [656, 211] width 897 height 22
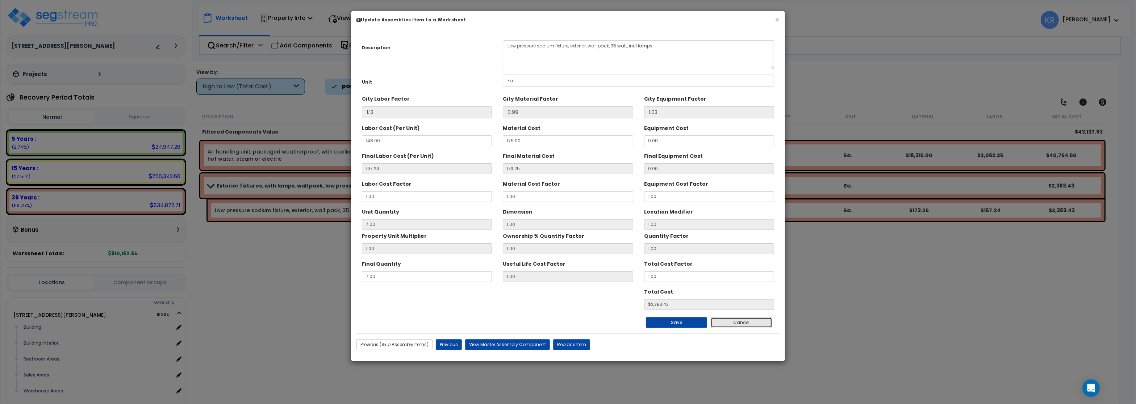
click at [746, 328] on button "Cancel" at bounding box center [742, 322] width 62 height 11
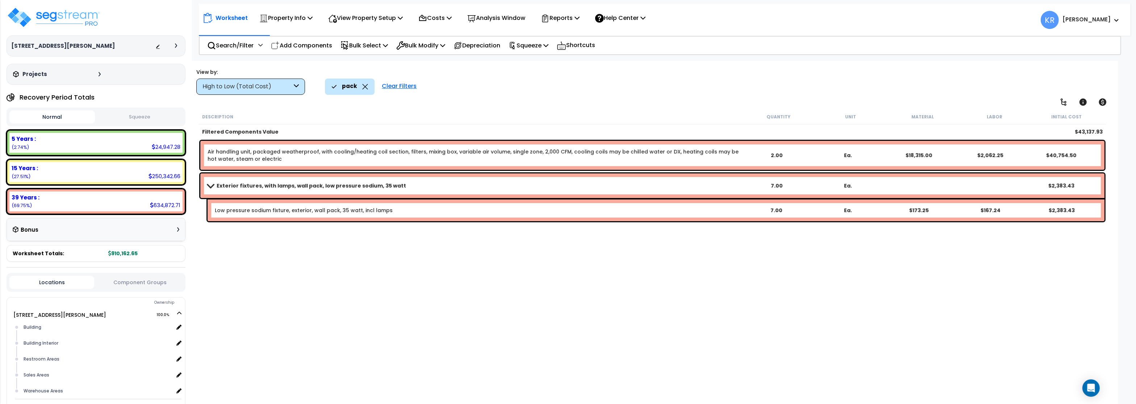
click at [248, 185] on b "Exterior fixtures, with lamps, wall pack, low pressure sodium, 35 watt" at bounding box center [312, 185] width 190 height 7
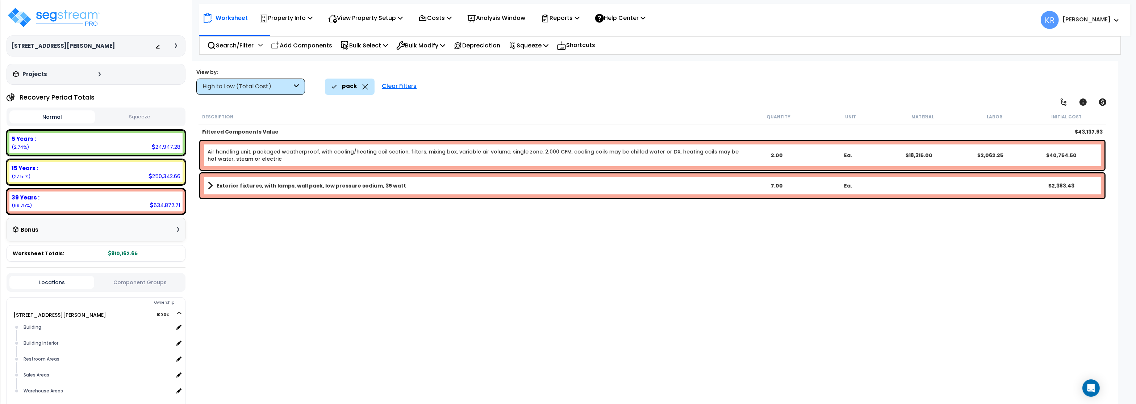
click at [424, 185] on link "Exterior fixtures, with lamps, wall pack, low pressure sodium, 35 watt" at bounding box center [475, 186] width 534 height 10
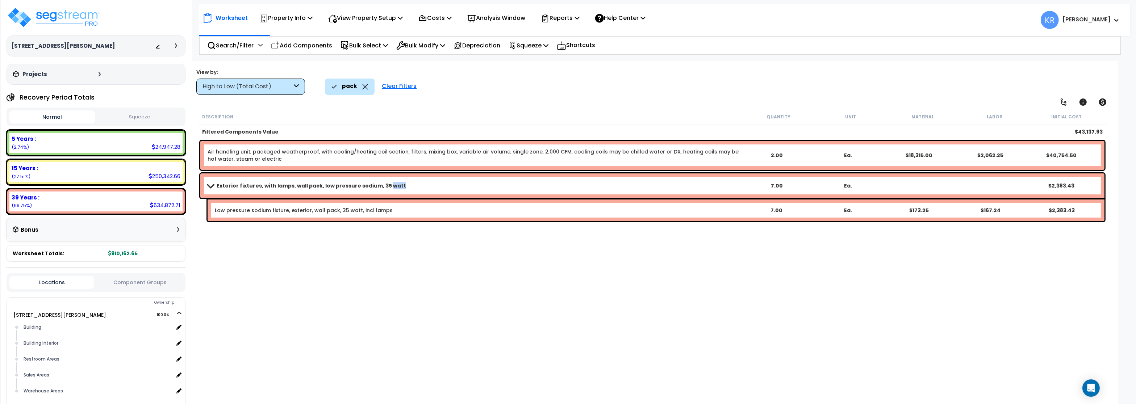
click at [424, 185] on link "Exterior fixtures, with lamps, wall pack, low pressure sodium, 35 watt" at bounding box center [475, 186] width 534 height 10
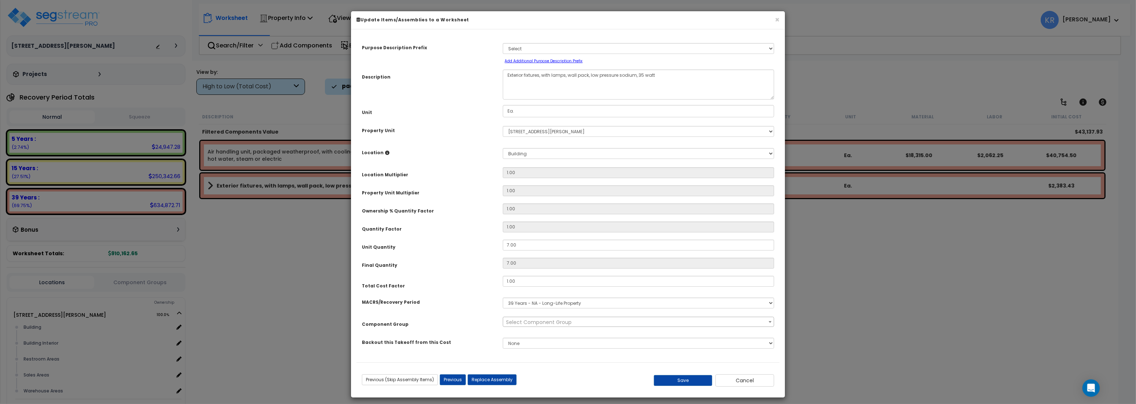
select select "56962"
drag, startPoint x: 519, startPoint y: 245, endPoint x: 470, endPoint y: 242, distance: 49.0
click at [503, 242] on input "7.00" at bounding box center [638, 245] width 271 height 11
type input "6"
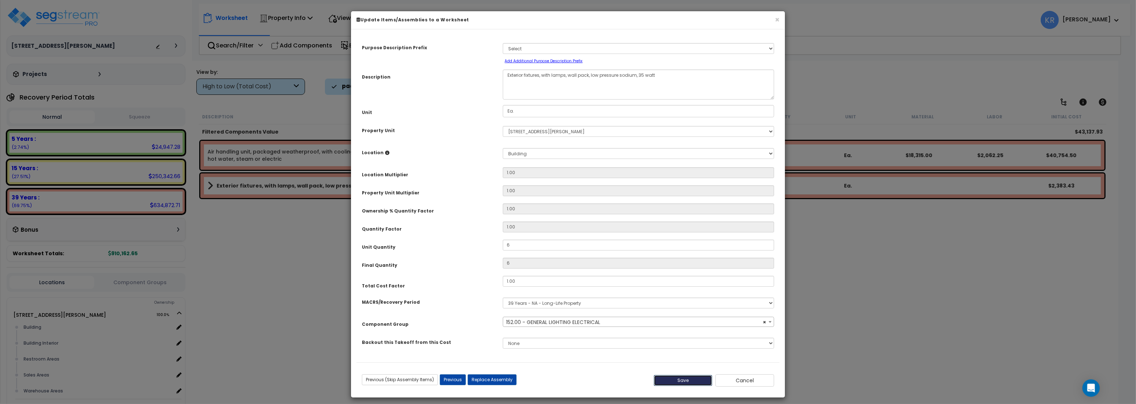
click at [670, 381] on button "Save" at bounding box center [683, 380] width 59 height 11
type input "6.00"
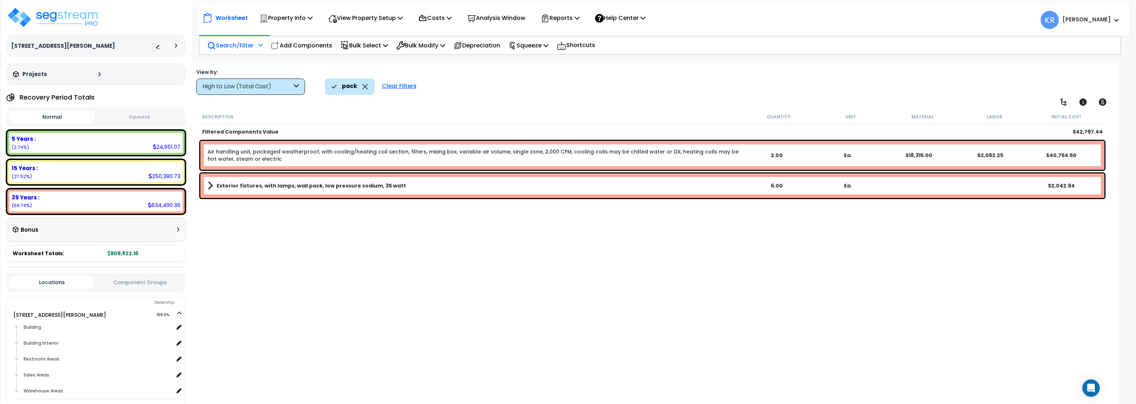
click at [226, 49] on p "Search/Filter" at bounding box center [230, 46] width 46 height 10
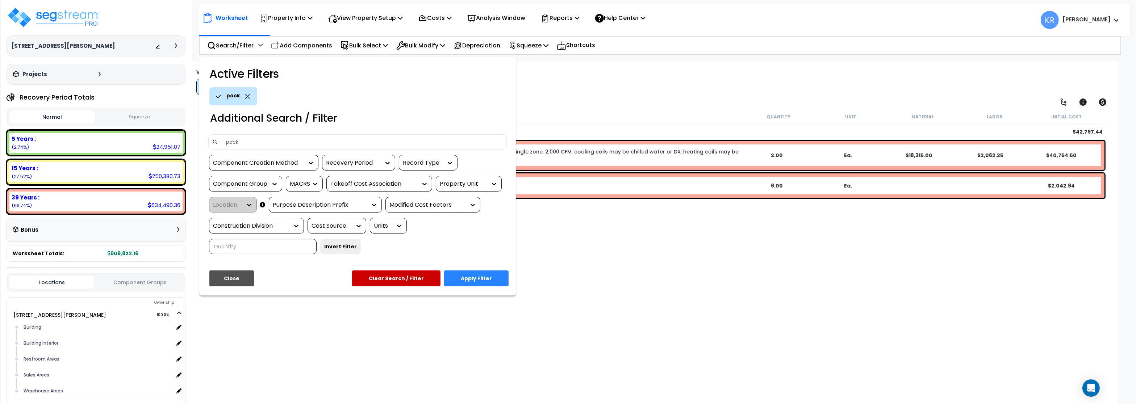
click at [246, 96] on icon at bounding box center [248, 96] width 6 height 5
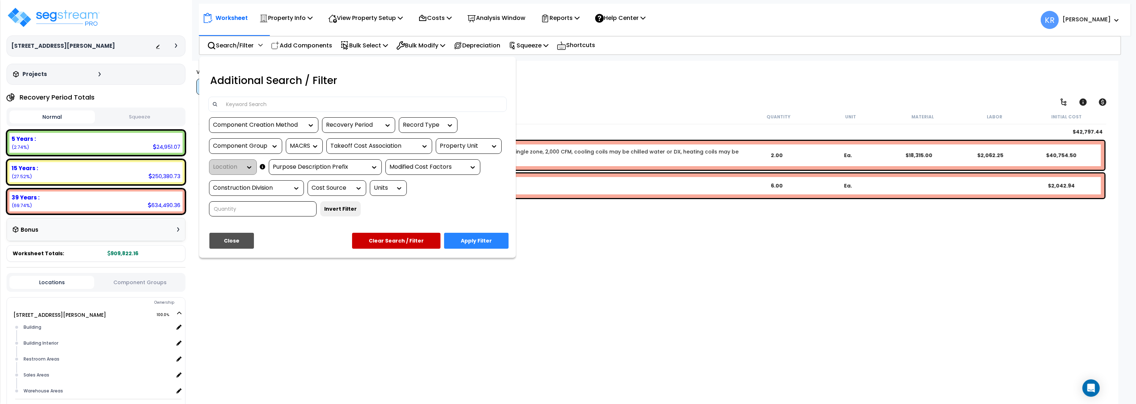
click at [234, 105] on input at bounding box center [363, 104] width 282 height 11
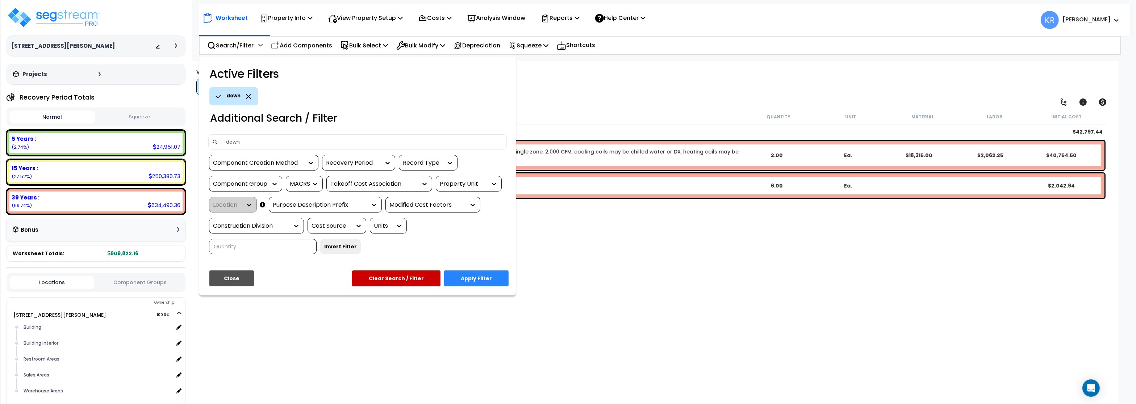
type input "down"
click at [472, 277] on button "Apply Filter" at bounding box center [476, 279] width 65 height 16
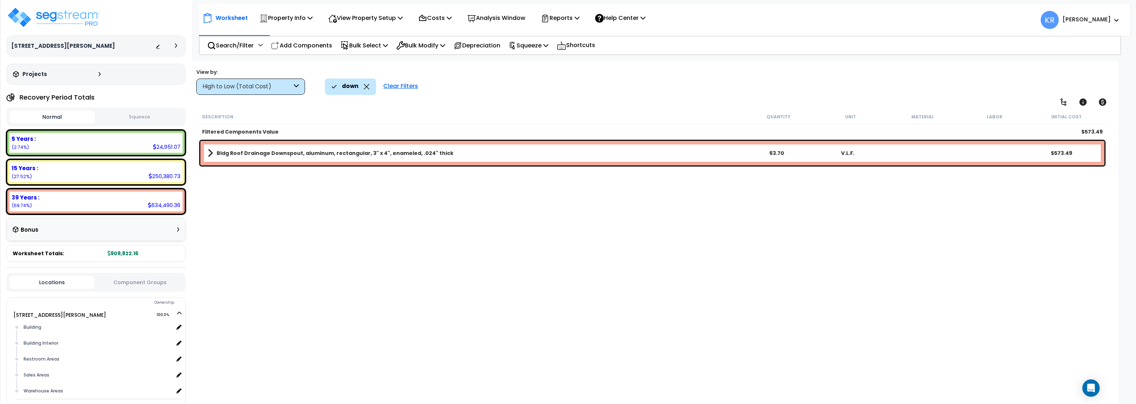
click at [347, 154] on b "Bldg Roof Drainage Downspout, aluminum, rectangular, 3" x 4", enameled, .024" t…" at bounding box center [335, 153] width 237 height 7
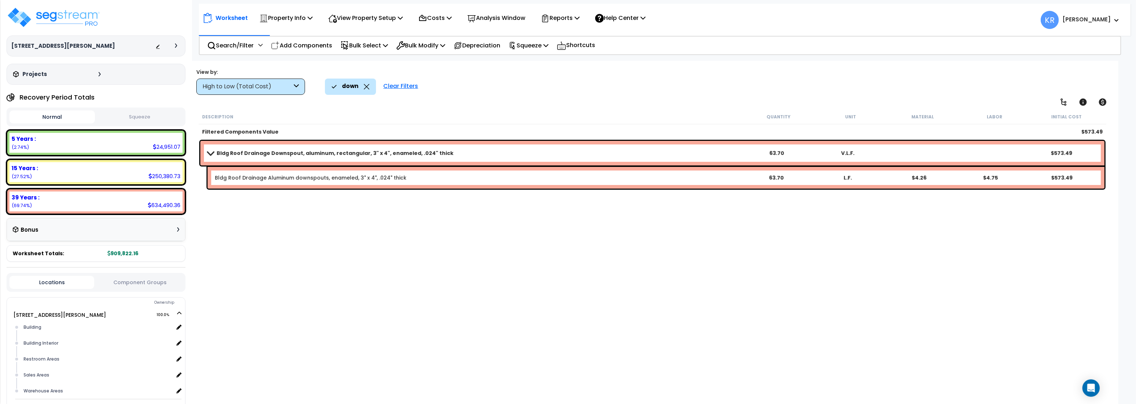
click at [347, 154] on b "Bldg Roof Drainage Downspout, aluminum, rectangular, 3" x 4", enameled, .024" t…" at bounding box center [335, 153] width 237 height 7
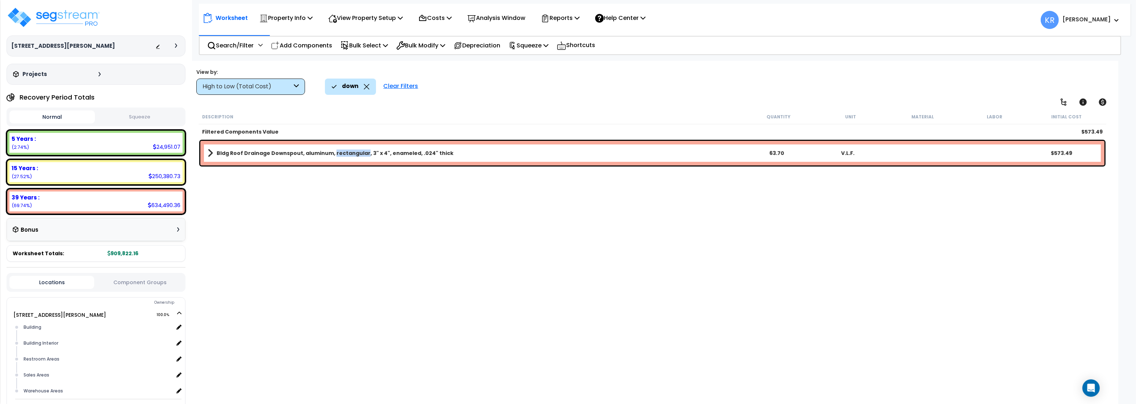
click at [347, 154] on b "Bldg Roof Drainage Downspout, aluminum, rectangular, 3" x 4", enameled, .024" t…" at bounding box center [335, 153] width 237 height 7
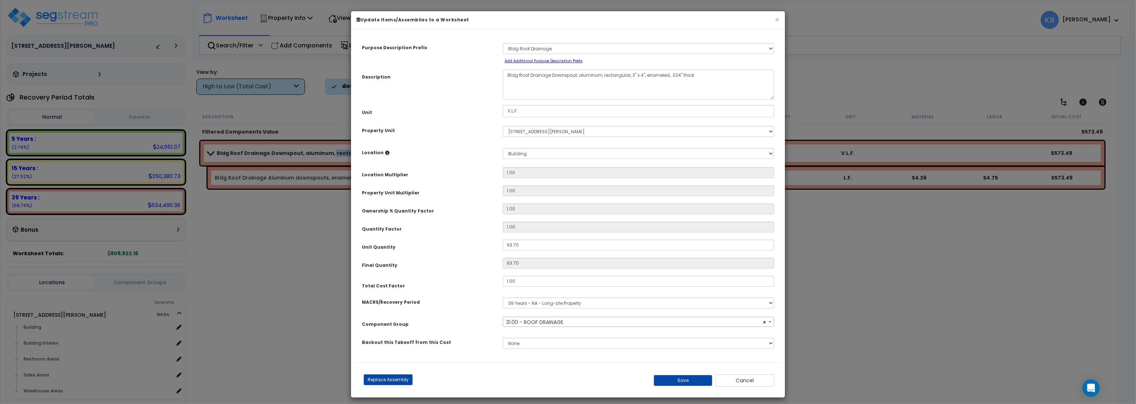
select select "56855"
drag, startPoint x: 520, startPoint y: 264, endPoint x: 453, endPoint y: 258, distance: 66.9
click at [503, 258] on input "63.70" at bounding box center [638, 263] width 271 height 11
drag, startPoint x: 549, startPoint y: 243, endPoint x: 457, endPoint y: 237, distance: 92.6
click at [503, 240] on input "63.70" at bounding box center [638, 245] width 271 height 11
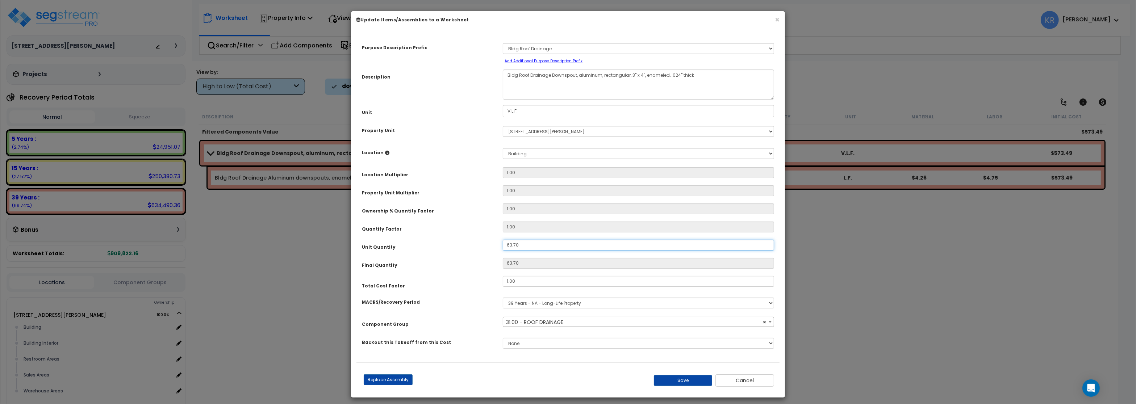
click at [516, 245] on input "63.70" at bounding box center [638, 245] width 271 height 11
drag, startPoint x: 522, startPoint y: 246, endPoint x: 493, endPoint y: 241, distance: 29.4
click at [503, 241] on input "63.70" at bounding box center [638, 245] width 271 height 11
type input "3"
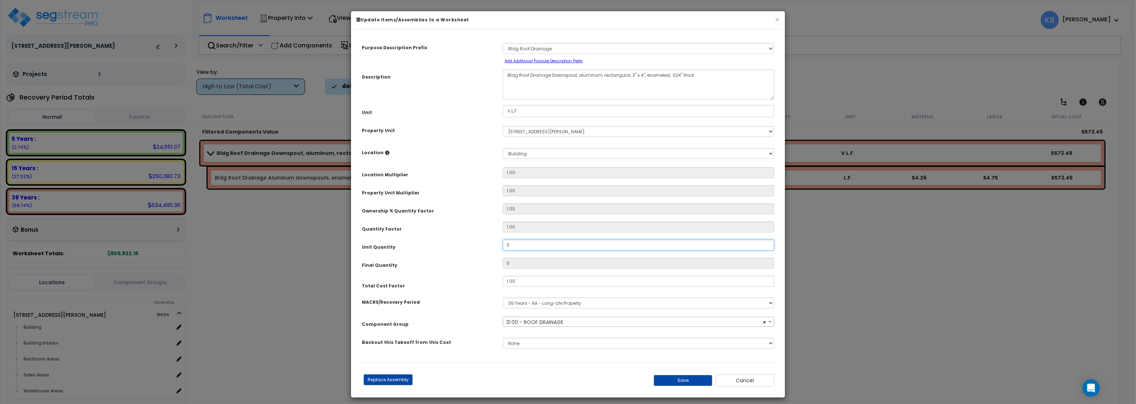
type input "35"
type input "3"
type input "32"
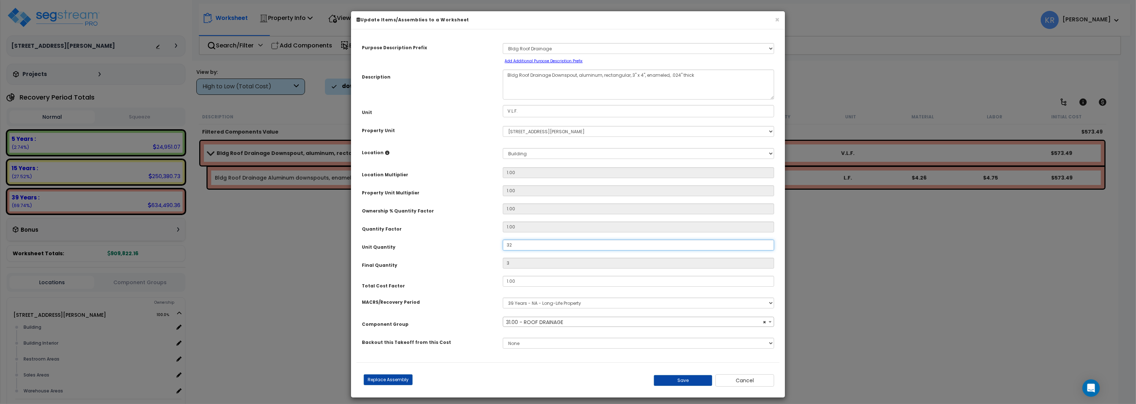
type input "32"
click at [668, 380] on button "Save" at bounding box center [683, 380] width 59 height 11
type input "32.00"
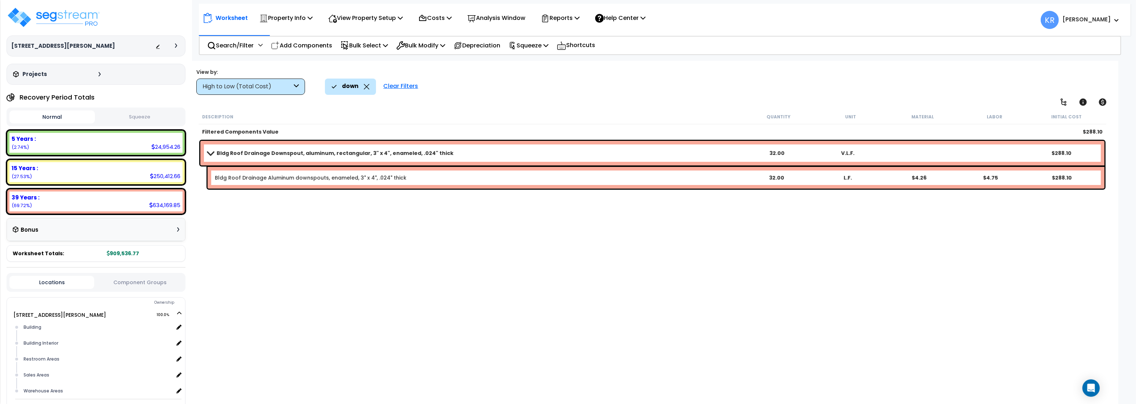
click at [367, 86] on icon at bounding box center [366, 86] width 5 height 5
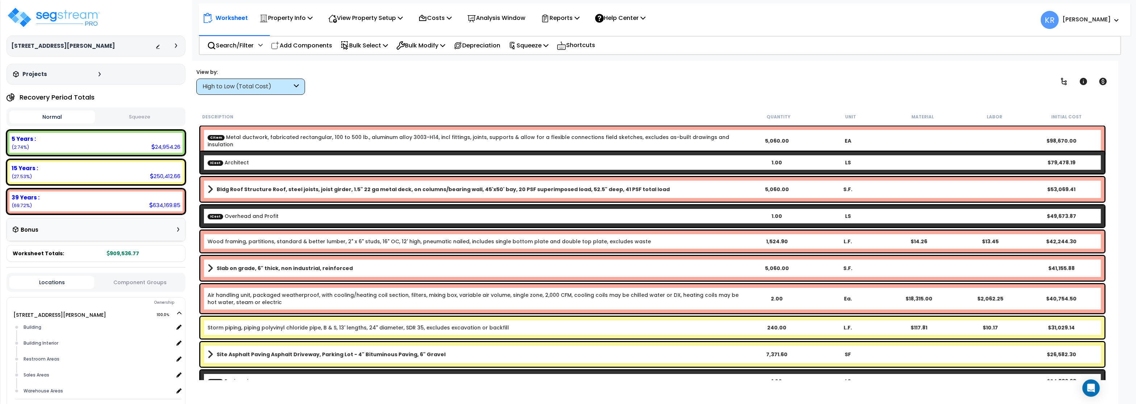
click at [260, 92] on div "High to Low (Total Cost)" at bounding box center [250, 87] width 109 height 16
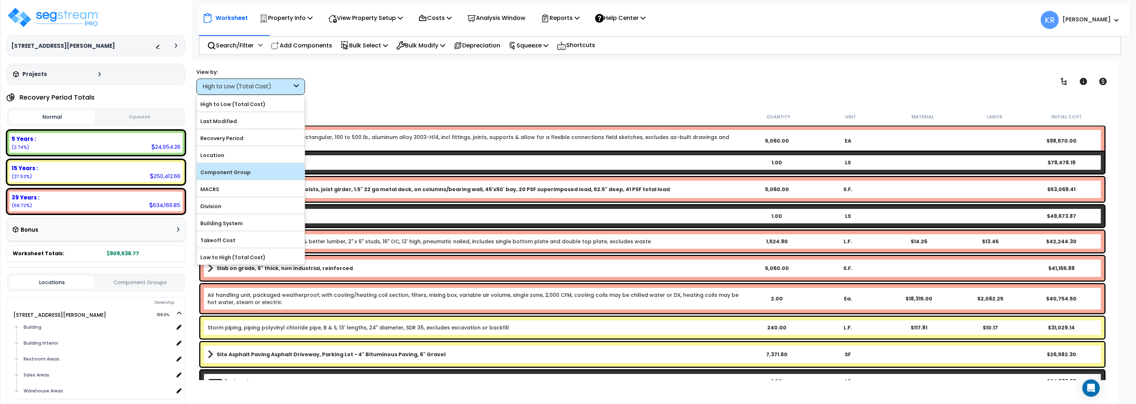
click at [226, 174] on label "Component Group" at bounding box center [251, 172] width 108 height 11
click at [0, 0] on input "Component Group" at bounding box center [0, 0] width 0 height 0
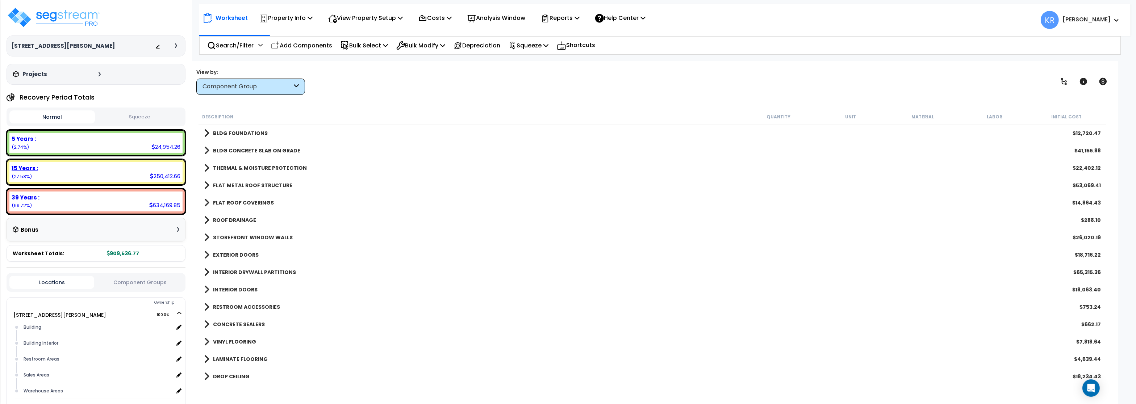
click at [103, 170] on div "15 Years :" at bounding box center [96, 169] width 169 height 8
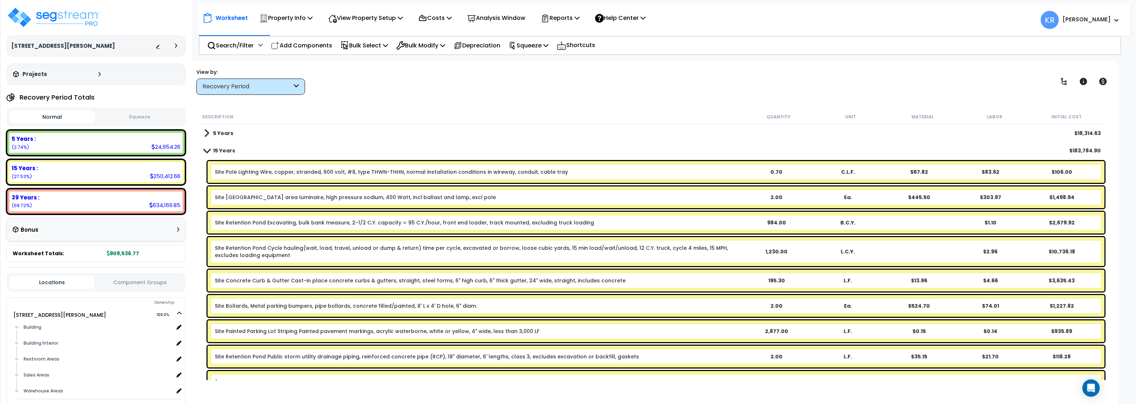
click at [238, 87] on div "Recovery Period" at bounding box center [248, 87] width 90 height 8
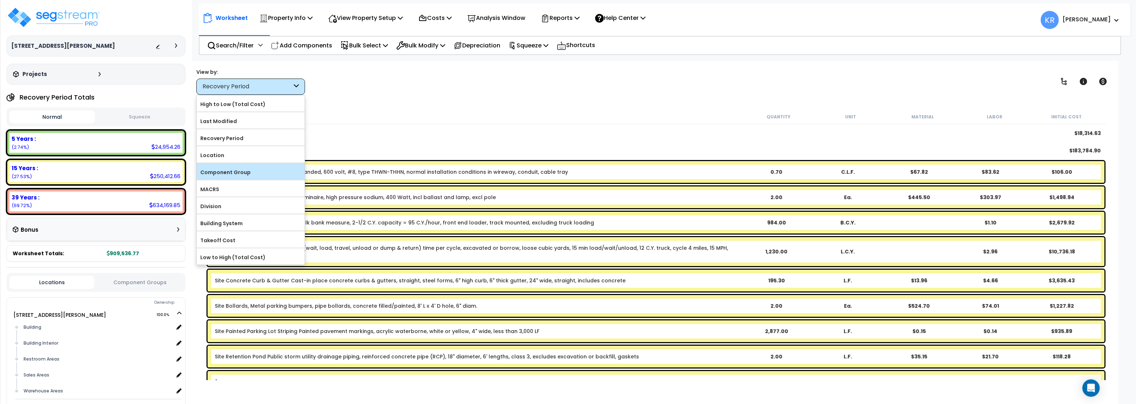
click at [228, 175] on label "Component Group" at bounding box center [251, 172] width 108 height 11
click at [0, 0] on input "Component Group" at bounding box center [0, 0] width 0 height 0
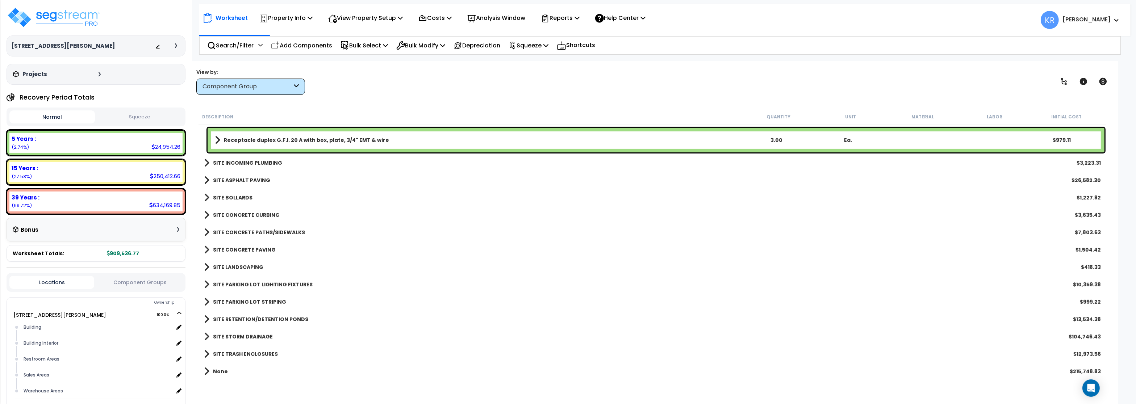
scroll to position [32, 0]
click at [254, 282] on b "SITE PARKING LOT LIGHTING FIXTURES" at bounding box center [263, 284] width 100 height 7
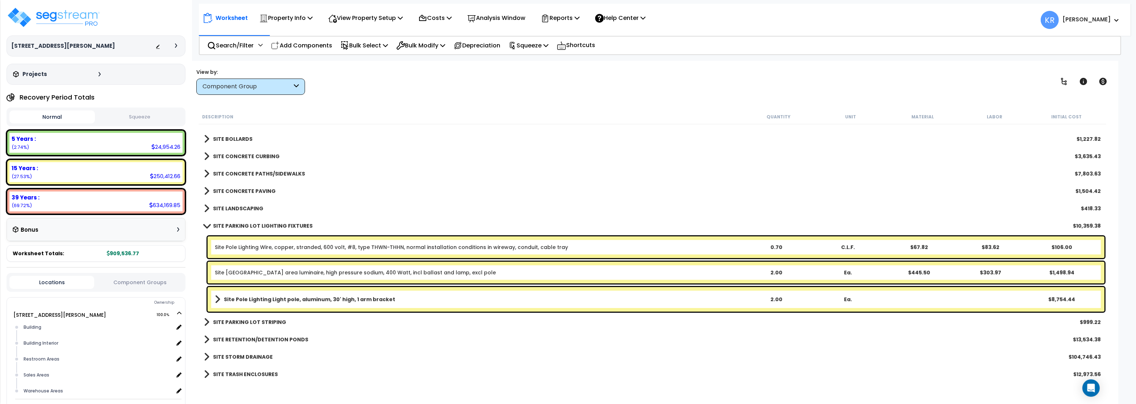
scroll to position [564, 0]
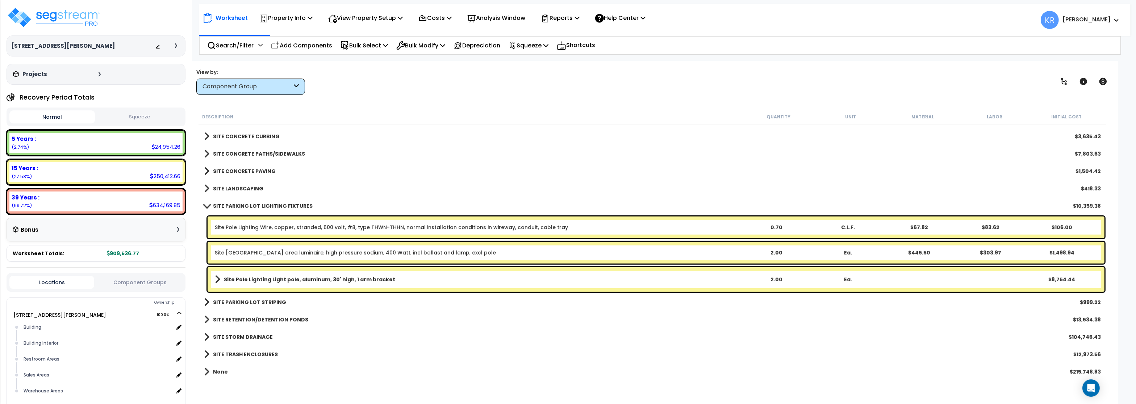
click at [250, 253] on link "Site Pole Lighting Roadway area luminaire, high pressure sodium, 400 Watt, incl…" at bounding box center [355, 252] width 281 height 7
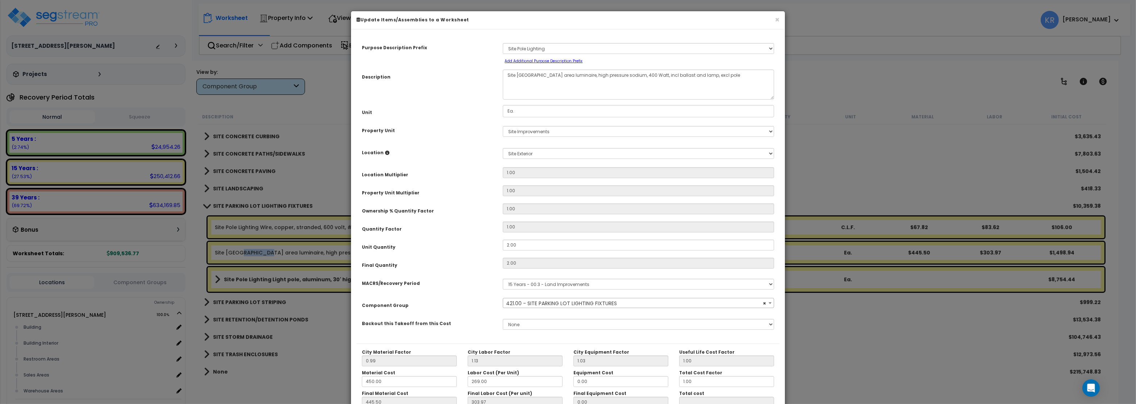
select select "57208"
drag, startPoint x: 522, startPoint y: 245, endPoint x: 387, endPoint y: 231, distance: 135.1
click at [387, 231] on div "Purpose Description Prefix Select A/V System A/V System Equipment A/V System Eq…" at bounding box center [568, 189] width 423 height 309
drag, startPoint x: 521, startPoint y: 247, endPoint x: 484, endPoint y: 238, distance: 38.4
click at [503, 240] on input "2.00" at bounding box center [638, 245] width 271 height 11
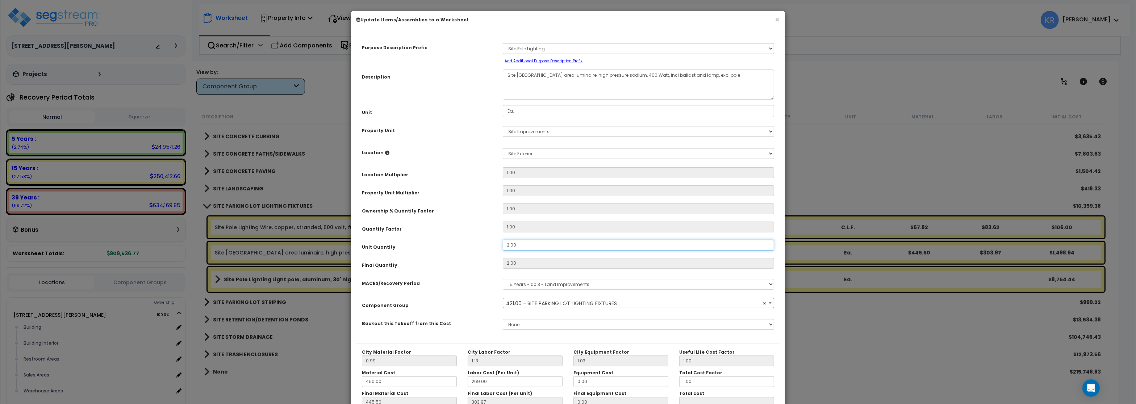
click at [515, 250] on input "2.00" at bounding box center [638, 245] width 271 height 11
drag, startPoint x: 519, startPoint y: 246, endPoint x: 484, endPoint y: 237, distance: 36.7
click at [503, 240] on input "2.00" at bounding box center [638, 245] width 271 height 11
type input "1"
type input "2"
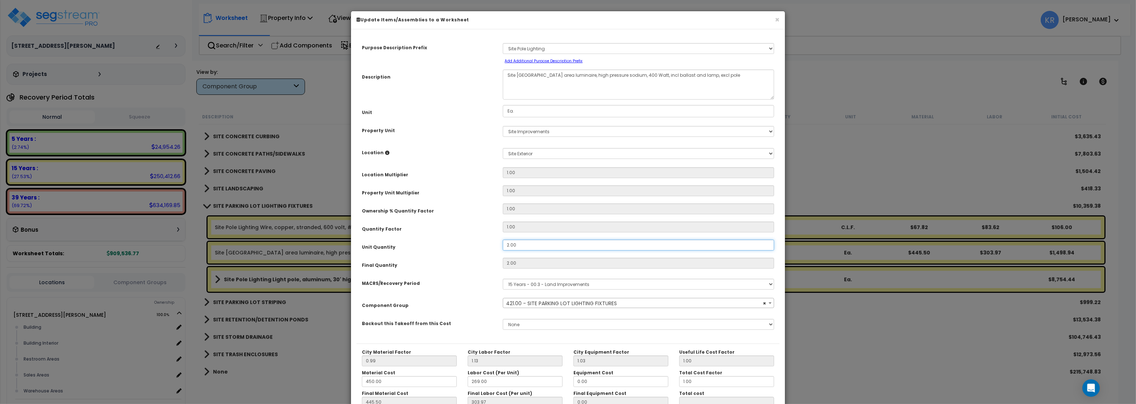
type input "$1,498.94"
type input "1"
type input "$749.47"
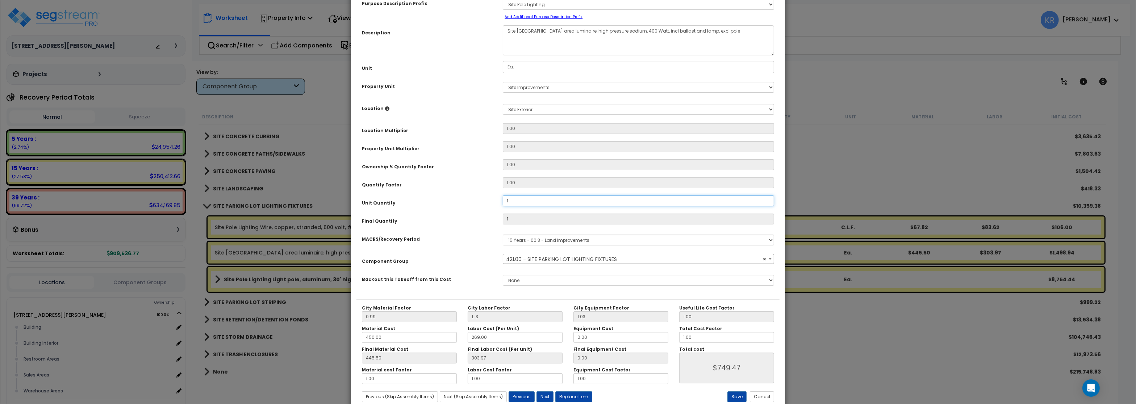
scroll to position [65, 0]
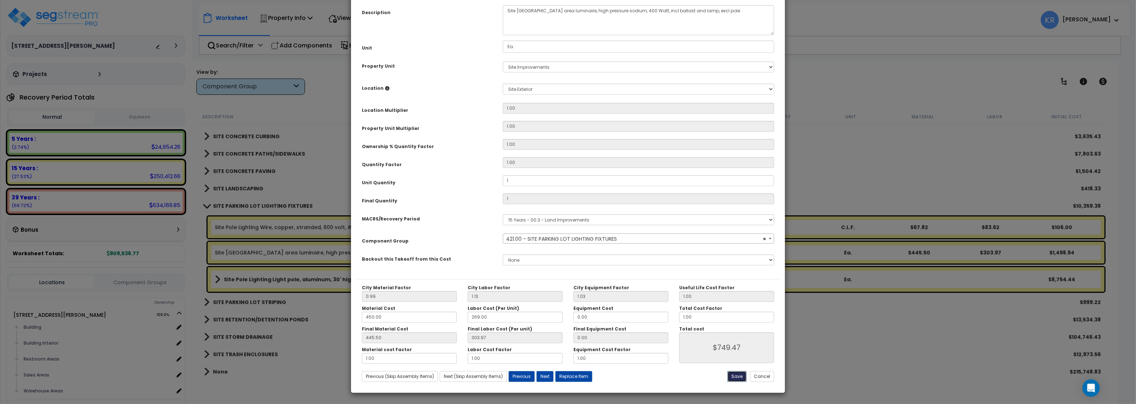
click at [740, 375] on button "Save" at bounding box center [737, 376] width 19 height 11
type input "1.00"
type input "749.47"
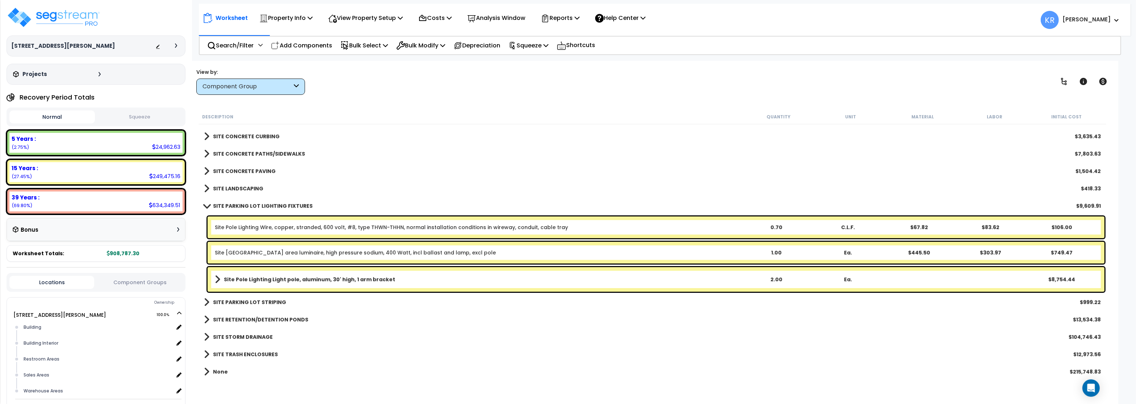
click at [274, 277] on b "Site Pole Lighting Light pole, aluminum, 30' high, 1 arm bracket" at bounding box center [309, 279] width 171 height 7
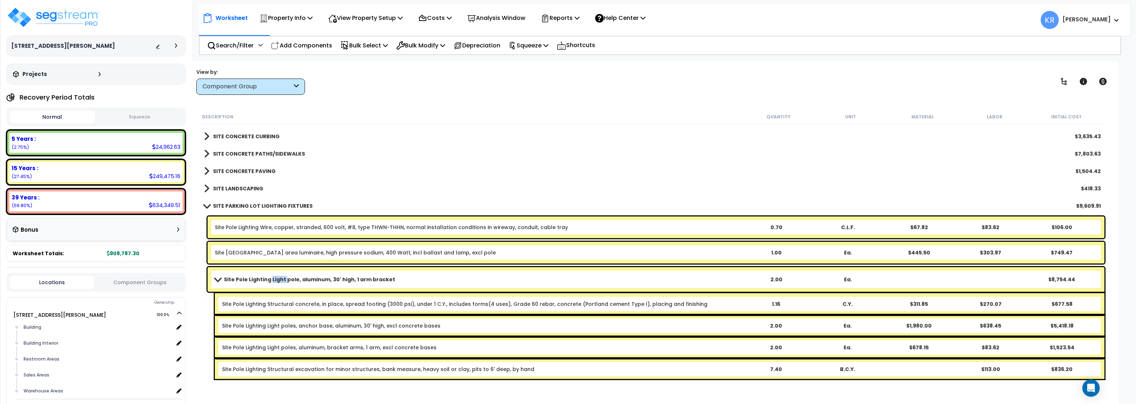
click at [274, 277] on b "Site Pole Lighting Light pole, aluminum, 30' high, 1 arm bracket" at bounding box center [309, 279] width 171 height 7
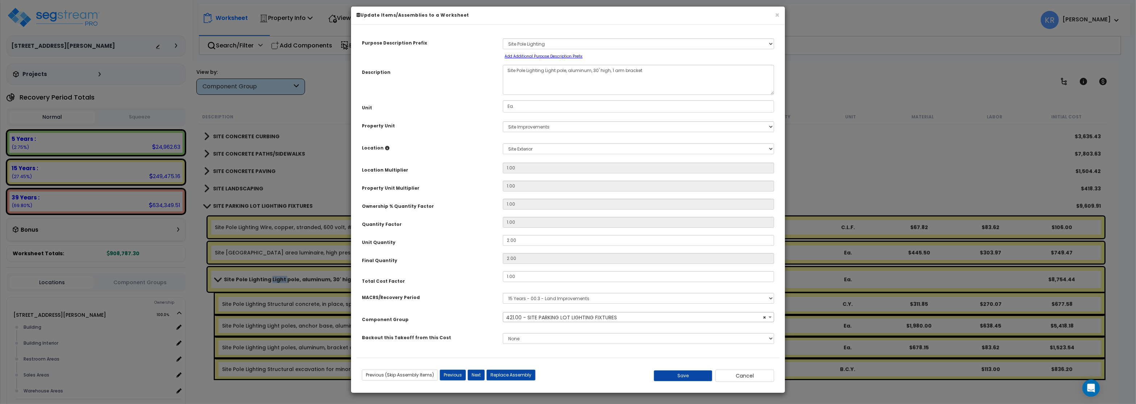
select select "57208"
drag, startPoint x: 517, startPoint y: 243, endPoint x: 469, endPoint y: 238, distance: 49.1
click at [503, 238] on input "2.00" at bounding box center [638, 240] width 271 height 11
type input "1"
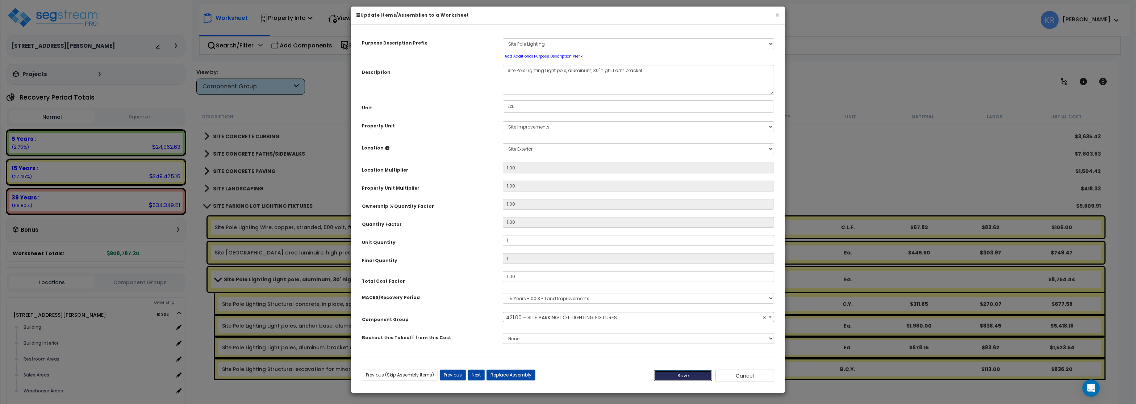
click at [684, 382] on button "Save" at bounding box center [683, 376] width 59 height 11
type input "1.00"
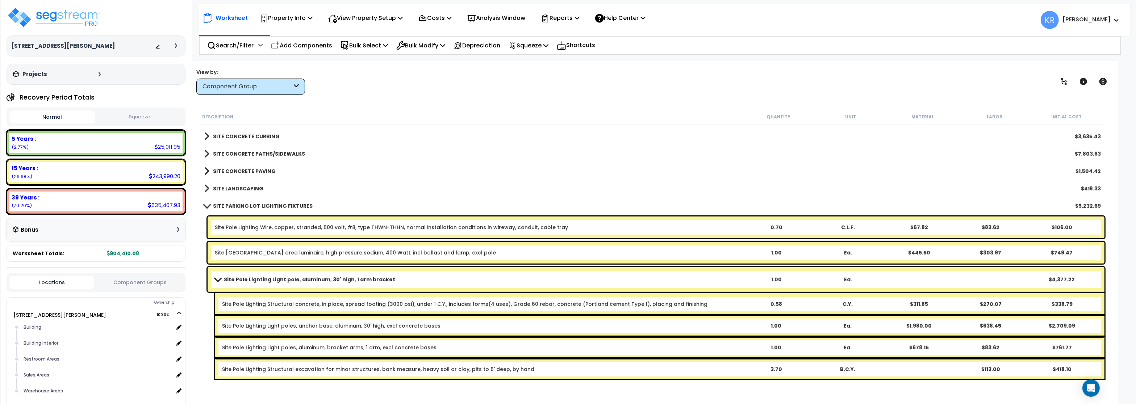
click at [230, 206] on b "SITE PARKING LOT LIGHTING FIXTURES" at bounding box center [263, 206] width 100 height 7
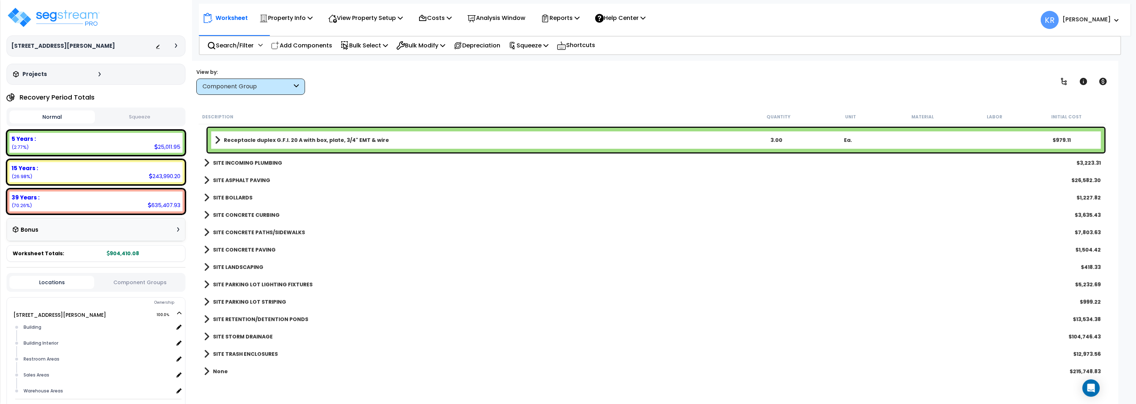
scroll to position [486, 0]
click at [228, 40] on div "Search/Filter Additional Search / Filter" at bounding box center [234, 45] width 55 height 17
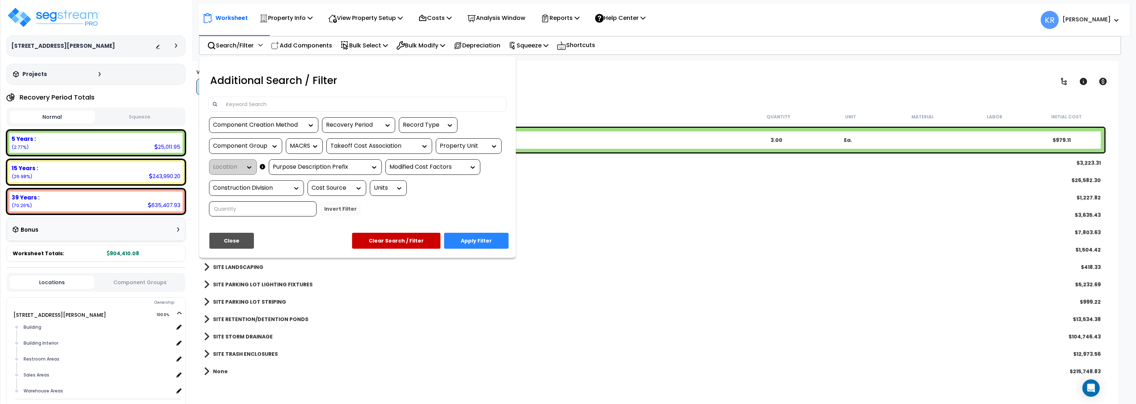
click at [230, 100] on input at bounding box center [363, 104] width 282 height 11
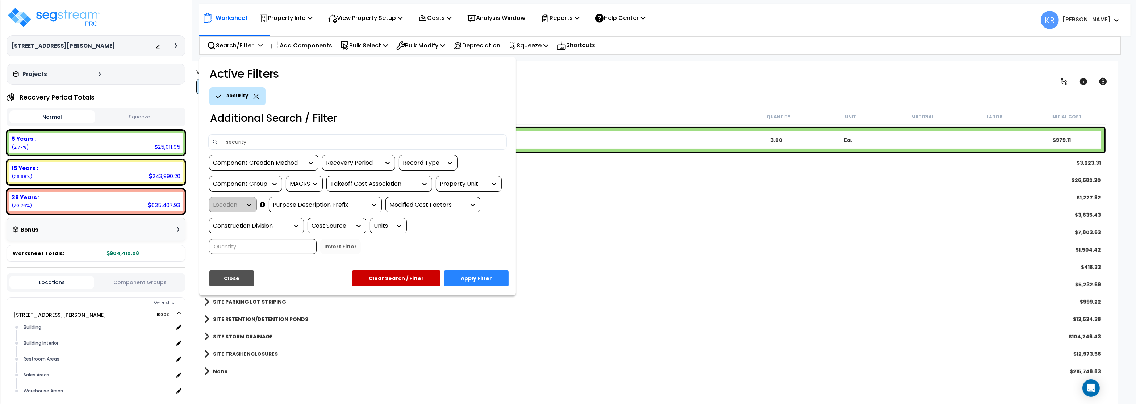
type input "security"
click at [476, 274] on button "Apply Filter" at bounding box center [476, 279] width 65 height 16
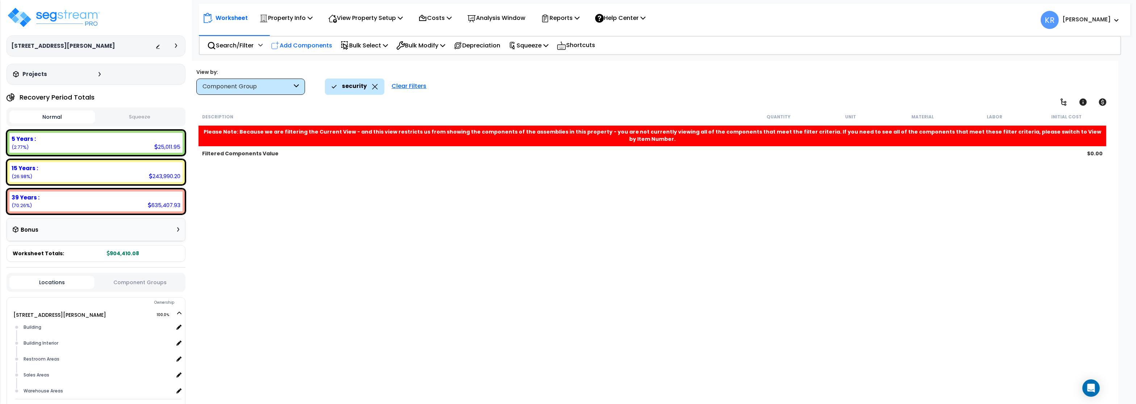
click at [300, 45] on p "Add Components" at bounding box center [301, 46] width 61 height 10
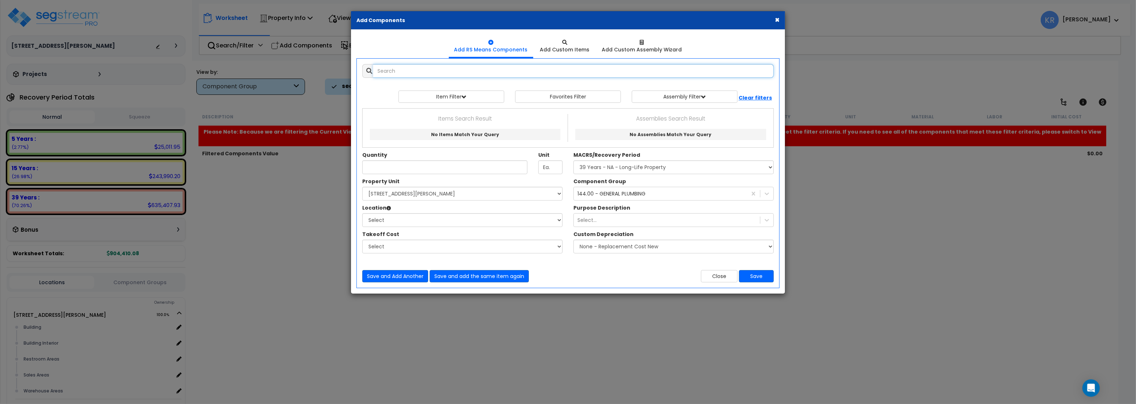
select select
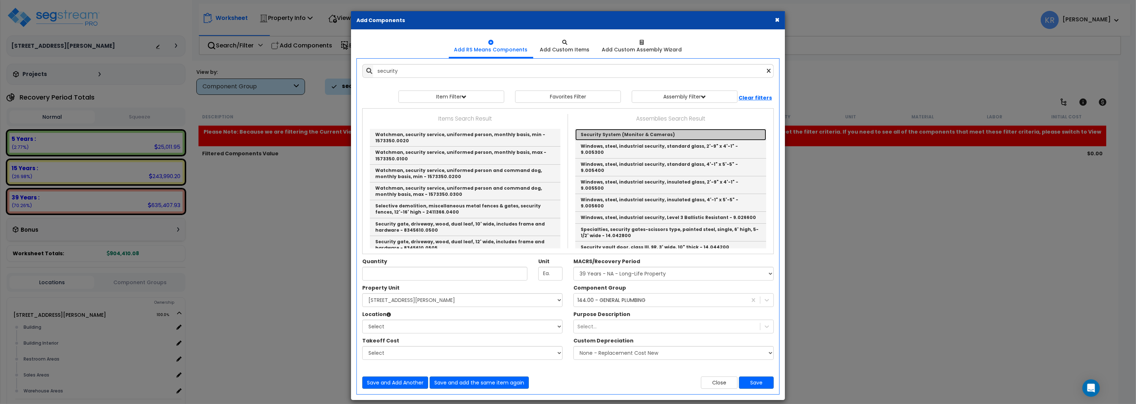
click at [632, 134] on link "Security System (Monitor & Cameras)" at bounding box center [670, 135] width 191 height 12
type input "Security System (Monitor & Cameras)"
checkbox input "true"
type input "EA"
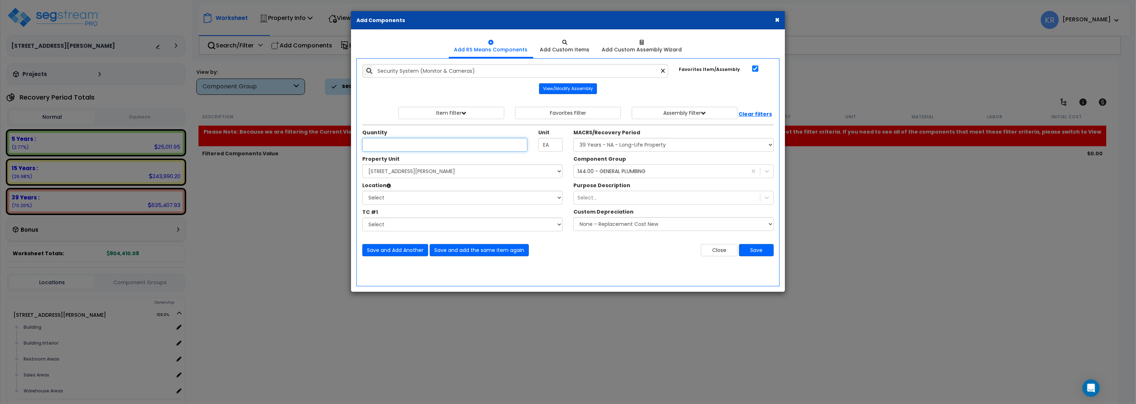
click at [398, 140] on input "Unit Quantity" at bounding box center [444, 145] width 165 height 14
type input "1"
click at [574, 138] on select "Select MACRS/Recovery Period 5 Years - 57.0 - Distributive Trades & Services 5 …" at bounding box center [674, 145] width 200 height 14
select select "3668"
click option "5 Years - 00.12 - Information Systems" at bounding box center [0, 0] width 0 height 0
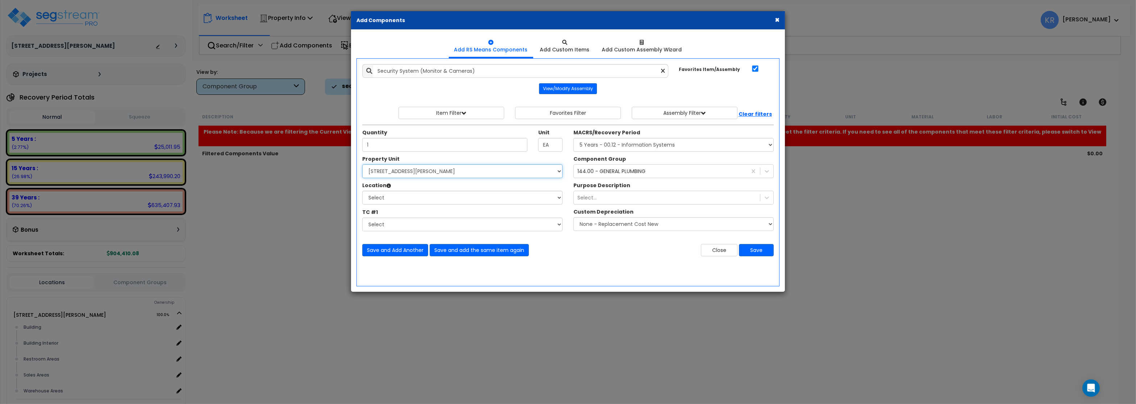
click at [362, 165] on select "Select [STREET_ADDRESS][PERSON_NAME] Site Improvements [GEOGRAPHIC_DATA]" at bounding box center [462, 172] width 200 height 14
select select "164597"
click option "[STREET_ADDRESS][PERSON_NAME]" at bounding box center [0, 0] width 0 height 0
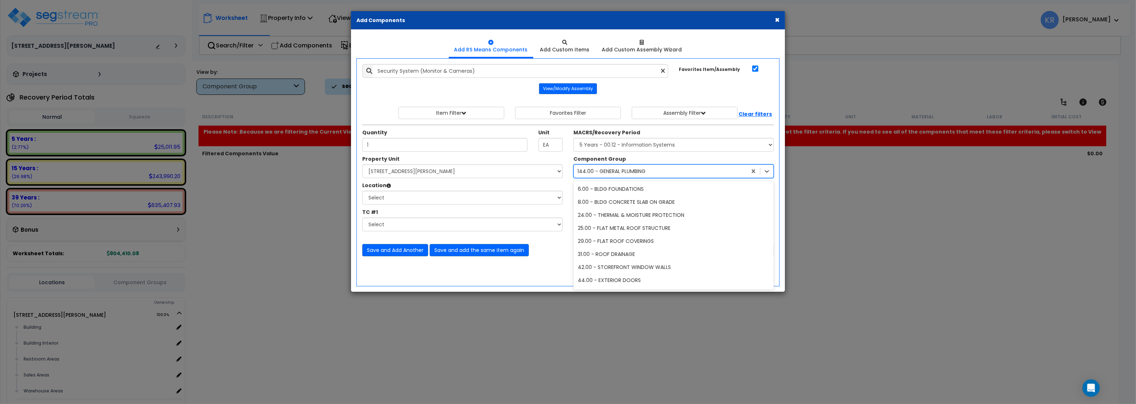
click at [590, 170] on div "144.00 - GENERAL PLUMBING" at bounding box center [612, 171] width 68 height 7
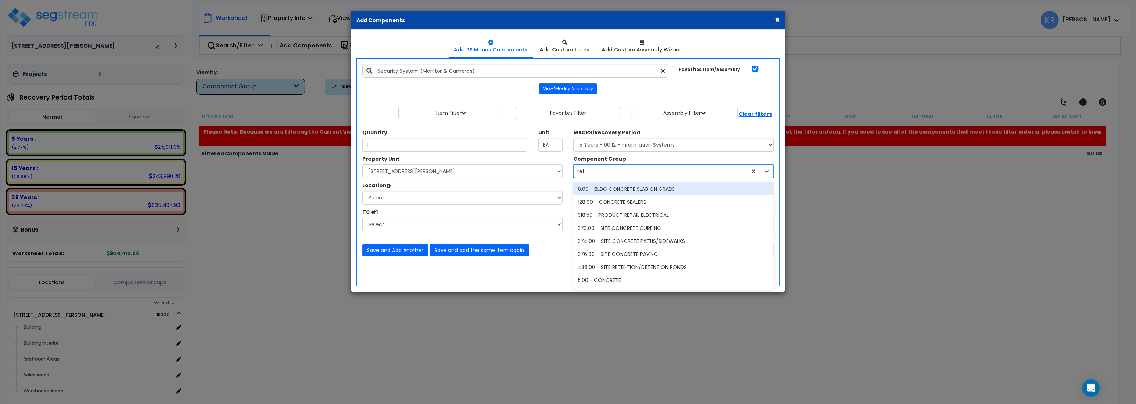
type input "reta"
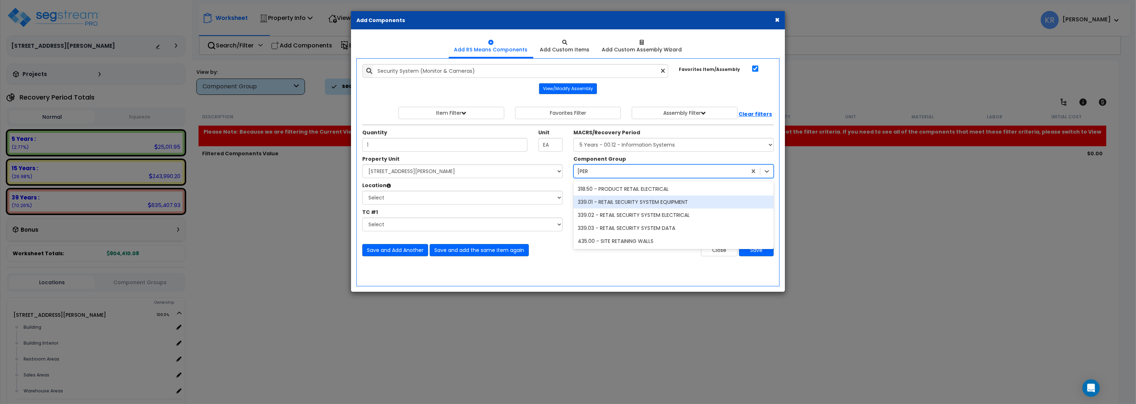
click at [677, 200] on div "339.01 - RETAIL SECURITY SYSTEM EQUIPMENT" at bounding box center [674, 202] width 200 height 13
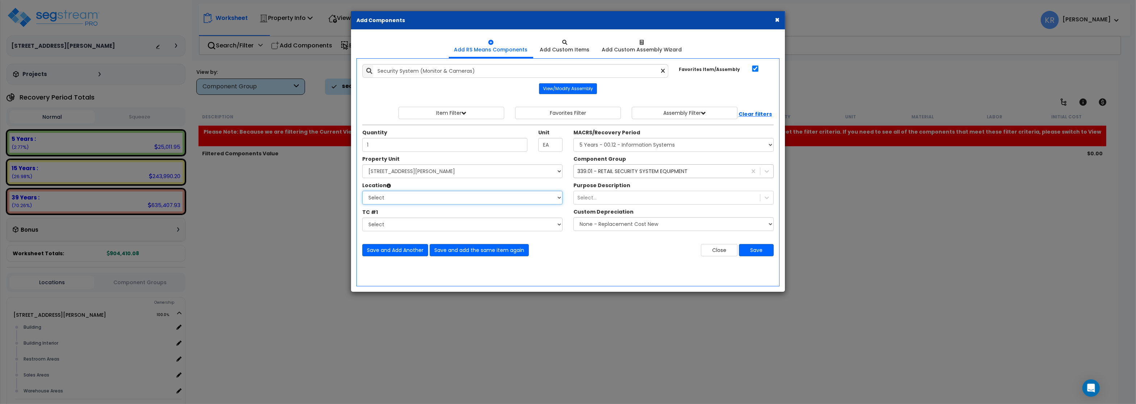
click at [362, 191] on select "Select Building Building Interior Restroom Areas Sales Areas Warehouse Areas Ad…" at bounding box center [462, 198] width 200 height 14
select select "31948"
click option "Sales Areas" at bounding box center [0, 0] width 0 height 0
click at [592, 204] on div "Select..." at bounding box center [667, 198] width 186 height 12
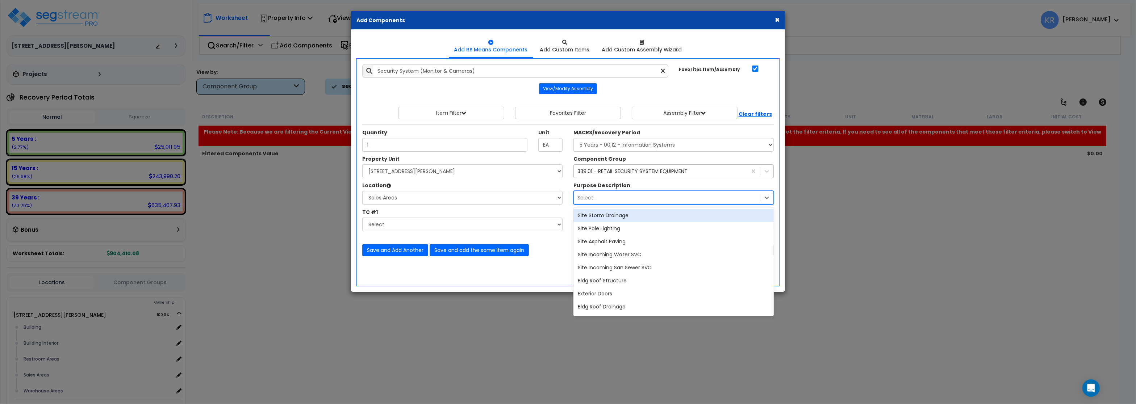
click at [593, 201] on div "Select..." at bounding box center [587, 197] width 19 height 7
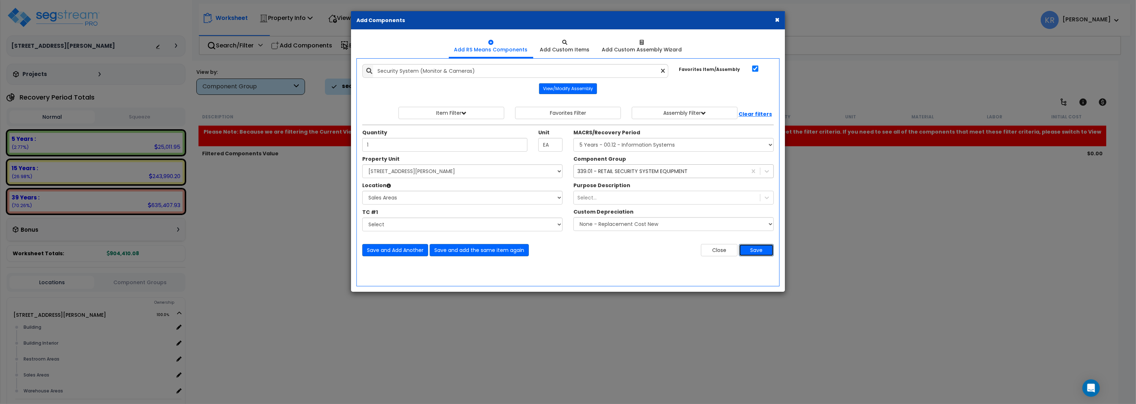
click at [759, 250] on button "Save" at bounding box center [756, 250] width 35 height 12
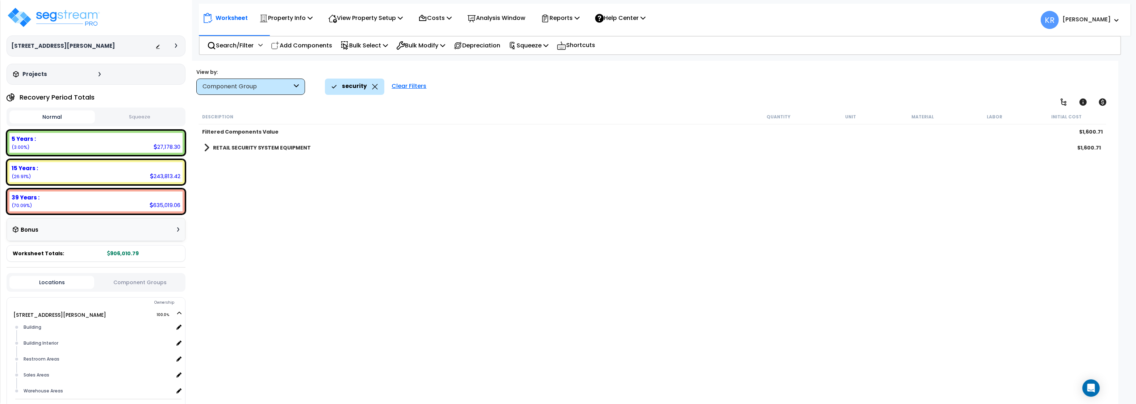
click at [240, 149] on b "RETAIL SECURITY SYSTEM EQUIPMENT" at bounding box center [262, 147] width 98 height 7
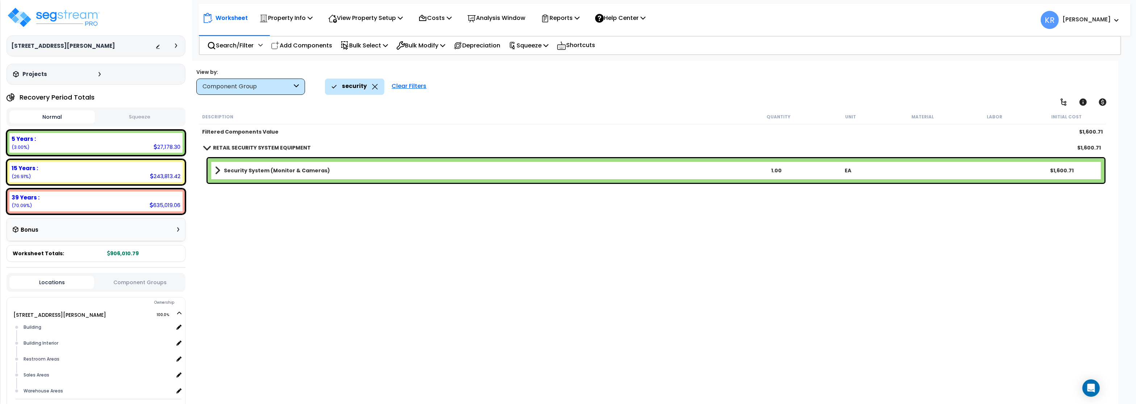
click at [250, 174] on b "Security System (Monitor & Cameras)" at bounding box center [277, 170] width 106 height 7
click at [249, 173] on b "Security System (Monitor & Cameras)" at bounding box center [277, 170] width 106 height 7
click at [220, 170] on link "Security System (Monitor & Cameras)" at bounding box center [478, 171] width 526 height 10
click at [225, 169] on b "Security System (Monitor & Cameras)" at bounding box center [277, 170] width 106 height 7
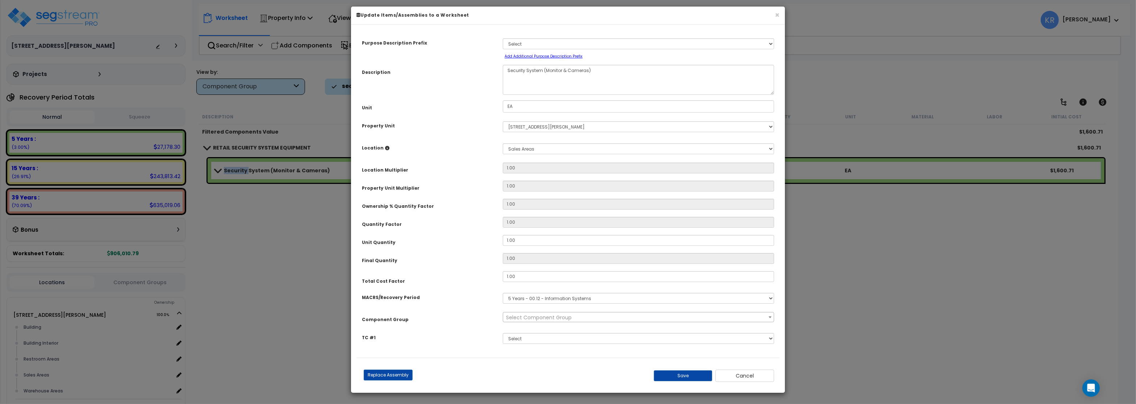
select select "69417"
click at [758, 382] on button "Cancel" at bounding box center [745, 376] width 59 height 12
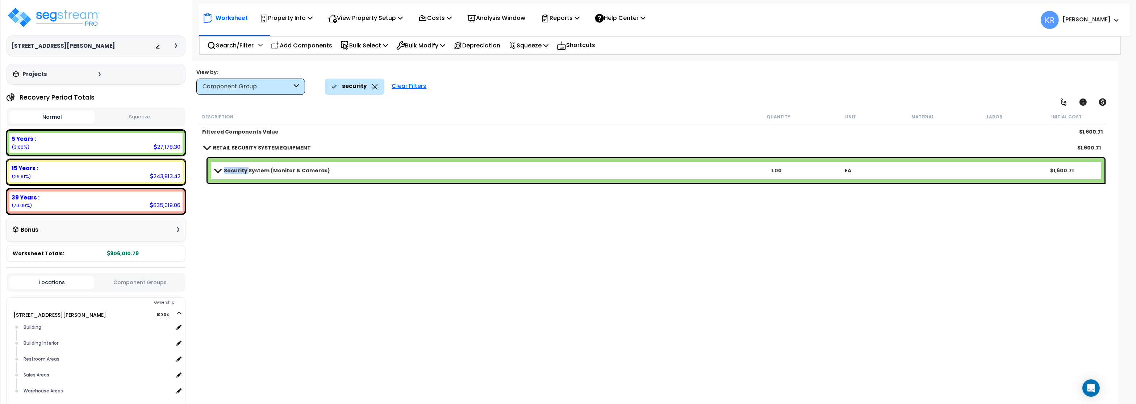
click at [215, 172] on span at bounding box center [218, 170] width 10 height 5
click at [286, 43] on p "Add Components" at bounding box center [301, 46] width 61 height 10
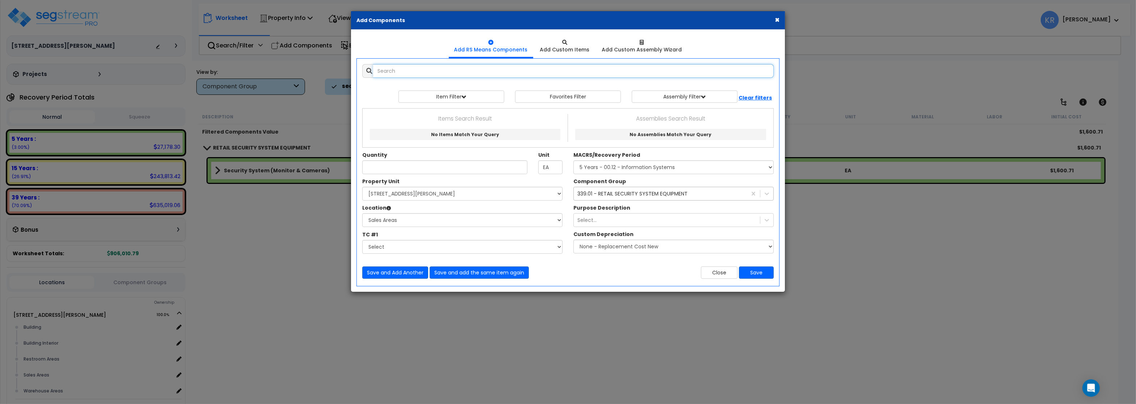
select select
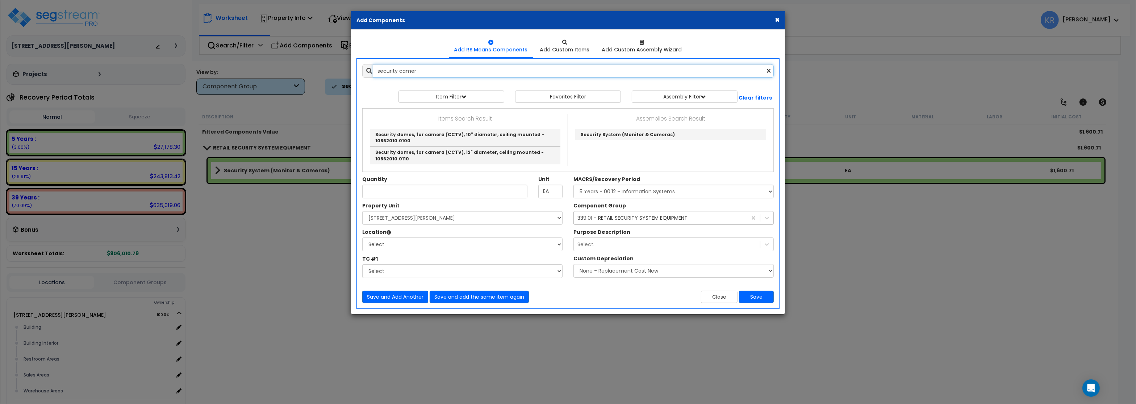
drag, startPoint x: 429, startPoint y: 67, endPoint x: 222, endPoint y: 46, distance: 207.7
click at [373, 64] on input "security camer" at bounding box center [573, 71] width 401 height 14
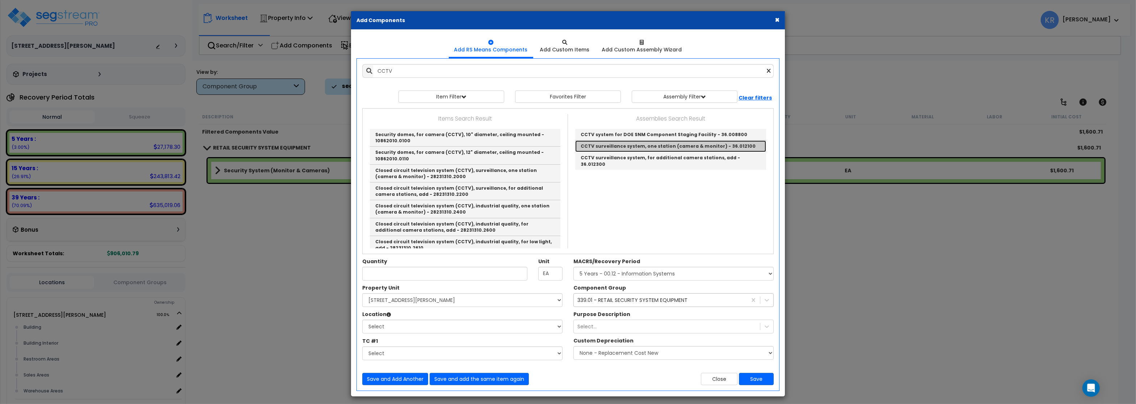
click at [673, 146] on link "CCTV surveillance system, one station (camera & monitor) - 36.012100" at bounding box center [670, 147] width 191 height 12
type input "CCTV surveillance system, one station (camera & monitor) - 36.012100"
checkbox input "false"
type input "Ea."
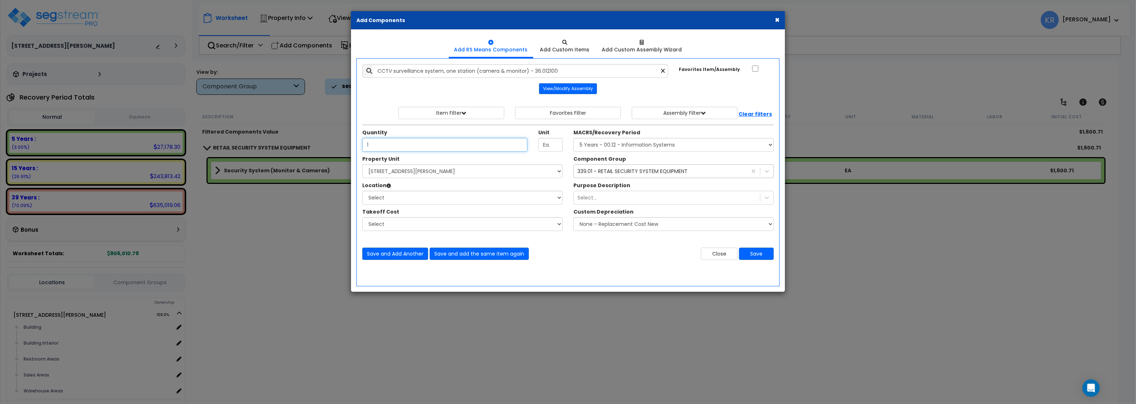
type input "1"
click at [574, 138] on select "Select MACRS/Recovery Period 5 Years - 57.0 - Distributive Trades & Services 5 …" at bounding box center [674, 145] width 200 height 14
select select "3668"
click option "5 Years - 00.12 - Information Systems" at bounding box center [0, 0] width 0 height 0
click at [362, 165] on select "Select [STREET_ADDRESS][PERSON_NAME] Site Improvements [GEOGRAPHIC_DATA]" at bounding box center [462, 172] width 200 height 14
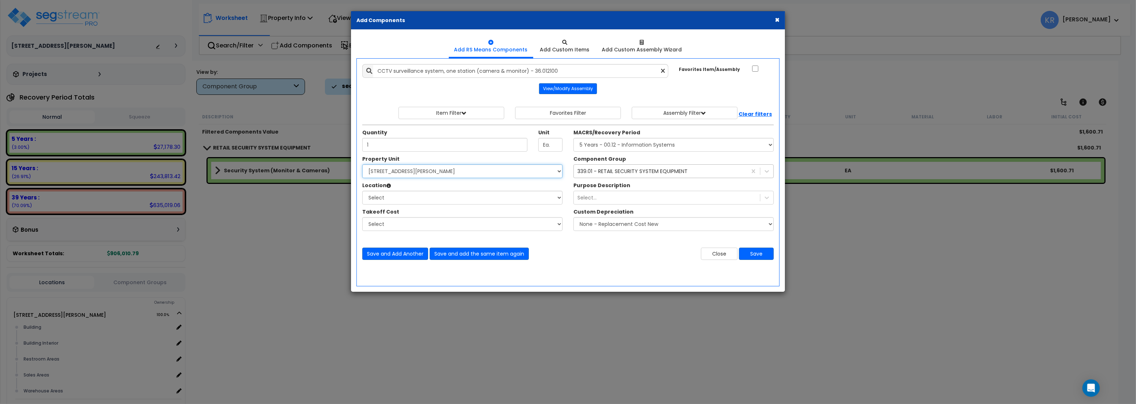
select select "164597"
click option "[STREET_ADDRESS][PERSON_NAME]" at bounding box center [0, 0] width 0 height 0
click at [362, 191] on select "Select Building Building Interior Restroom Areas Sales Areas Warehouse Areas Ad…" at bounding box center [462, 198] width 200 height 14
select select "31948"
click option "Sales Areas" at bounding box center [0, 0] width 0 height 0
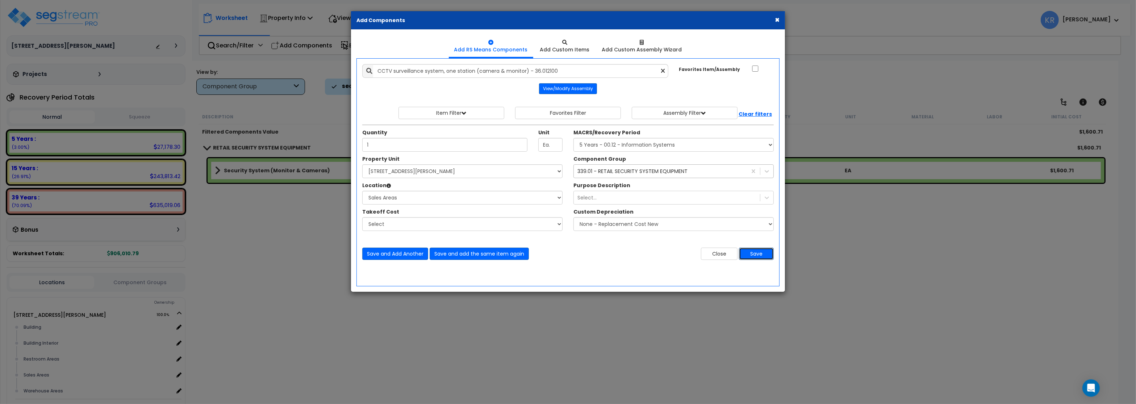
click at [752, 253] on button "Save" at bounding box center [756, 254] width 35 height 12
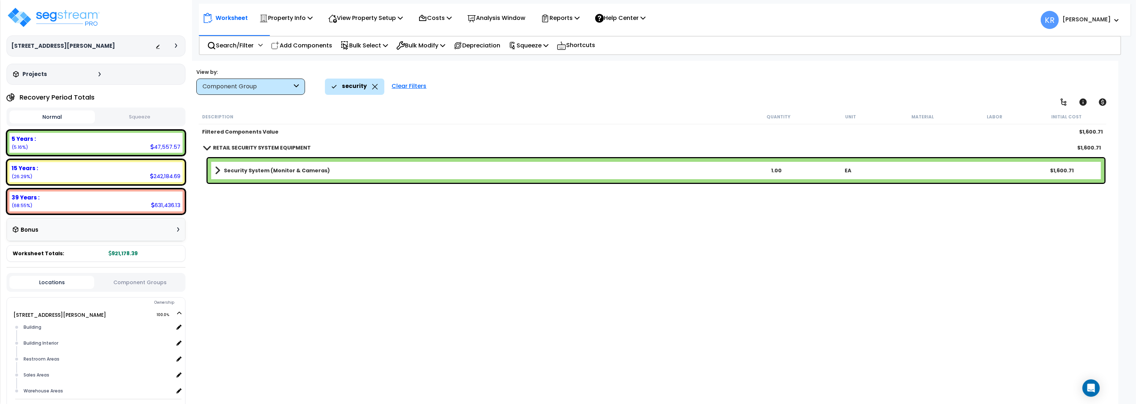
click at [217, 142] on div "RETAIL SECURITY SYSTEM EQUIPMENT $1,600.71" at bounding box center [652, 147] width 904 height 17
click at [217, 147] on b "RETAIL SECURITY SYSTEM EQUIPMENT" at bounding box center [262, 147] width 98 height 7
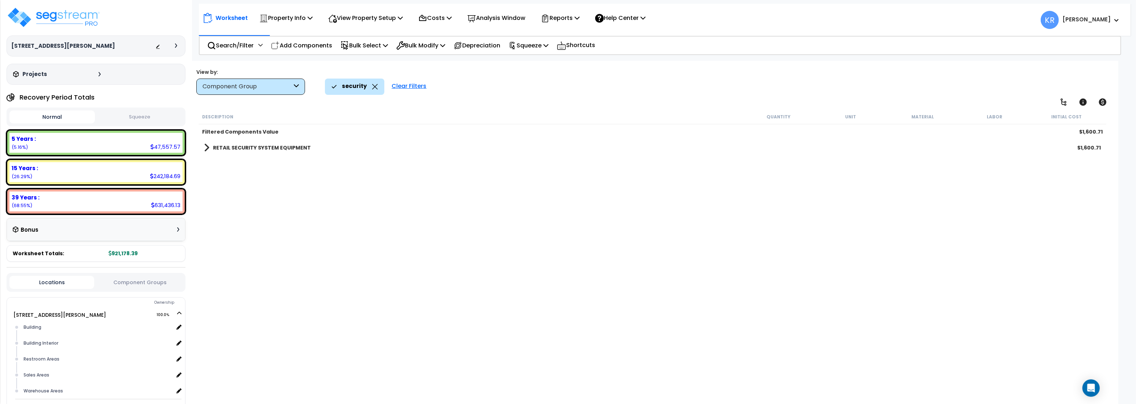
click at [217, 147] on b "RETAIL SECURITY SYSTEM EQUIPMENT" at bounding box center [262, 147] width 98 height 7
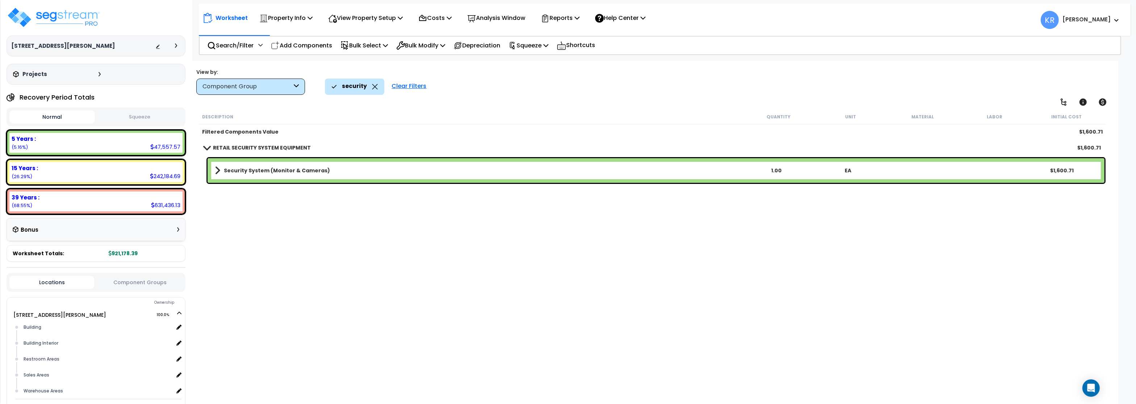
click at [413, 86] on div "Clear Filters" at bounding box center [409, 87] width 42 height 16
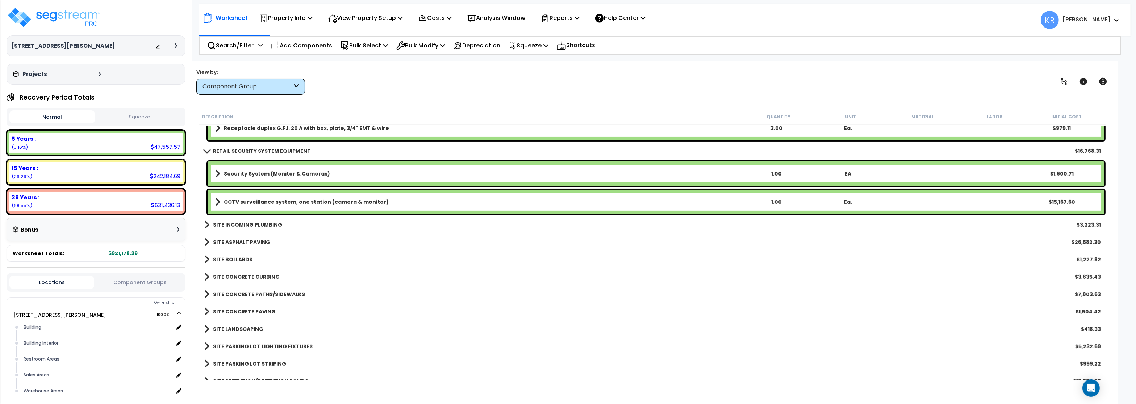
scroll to position [472, 0]
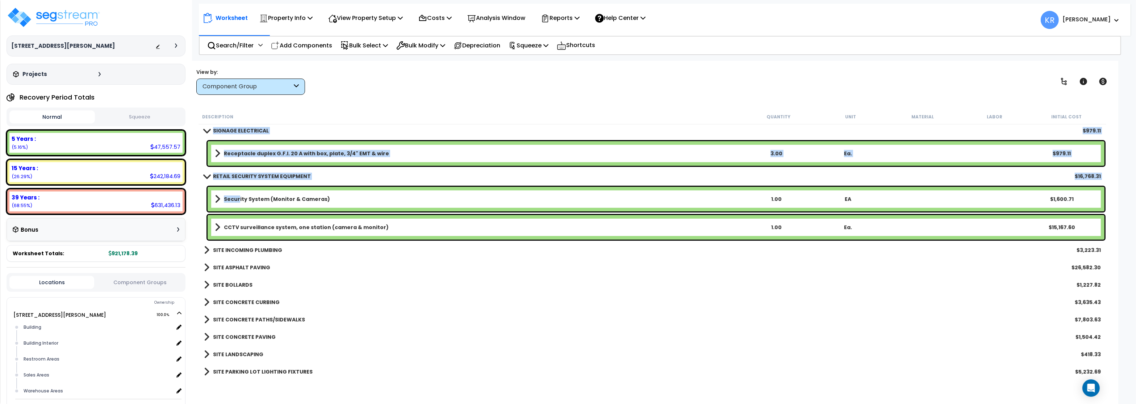
click at [239, 197] on b "Security System (Monitor & Cameras)" at bounding box center [277, 199] width 106 height 7
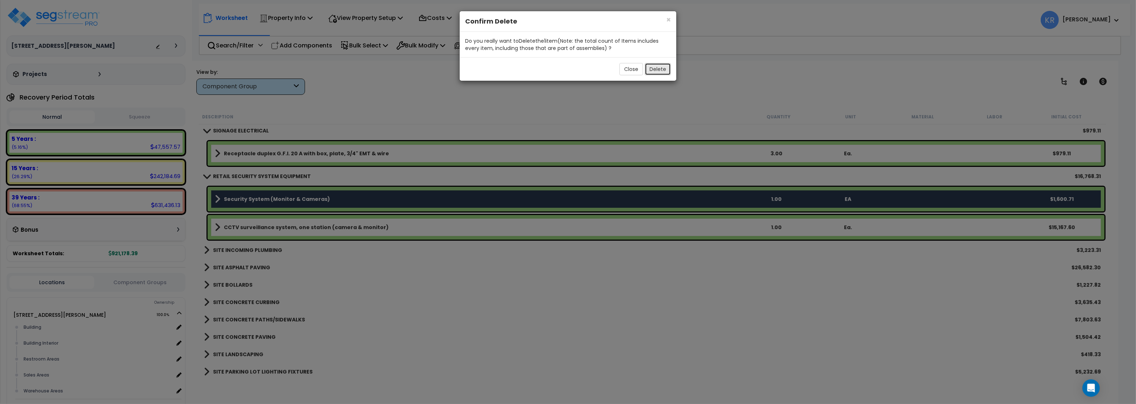
click at [662, 70] on button "Delete" at bounding box center [658, 69] width 26 height 12
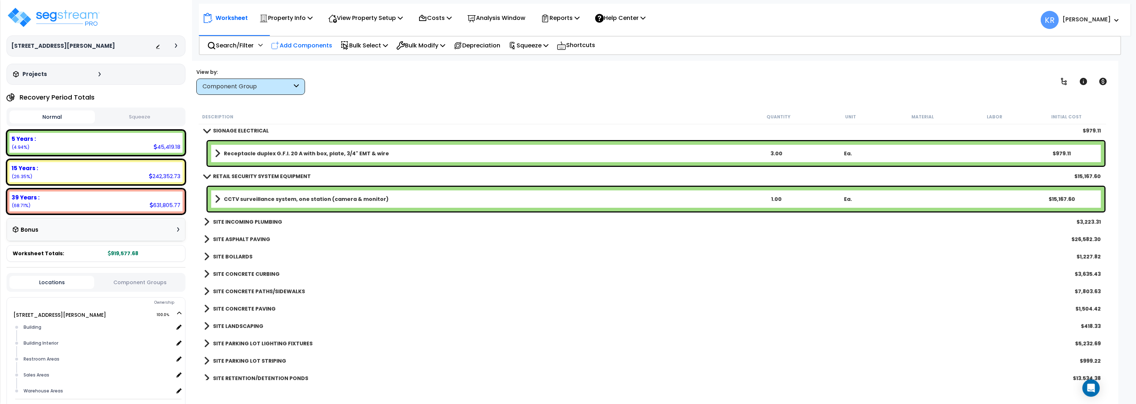
click at [288, 46] on p "Add Components" at bounding box center [301, 46] width 61 height 10
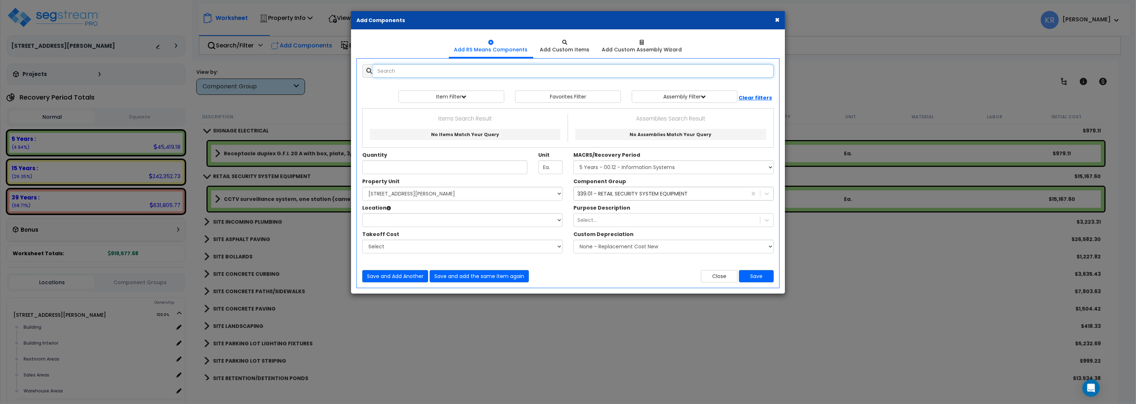
select select
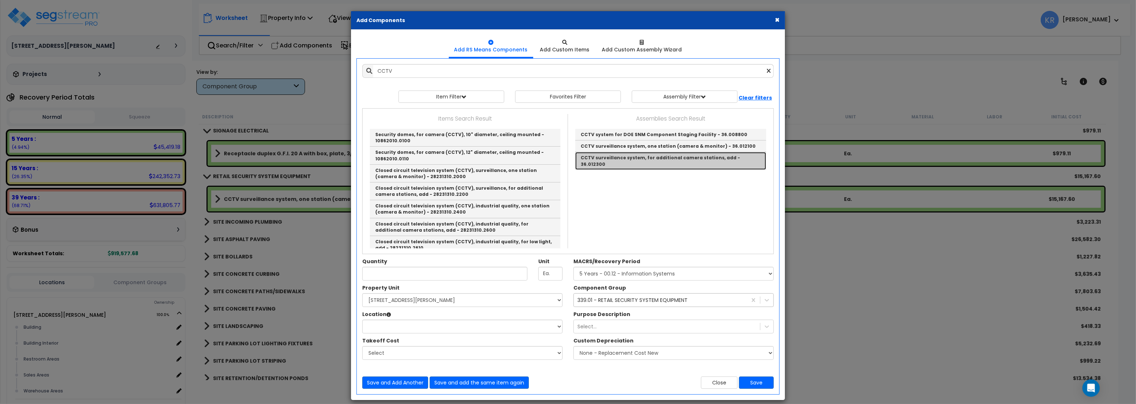
click at [659, 161] on link "CCTV surveillance system, for additional camera stations, add - 36.012300" at bounding box center [670, 160] width 191 height 17
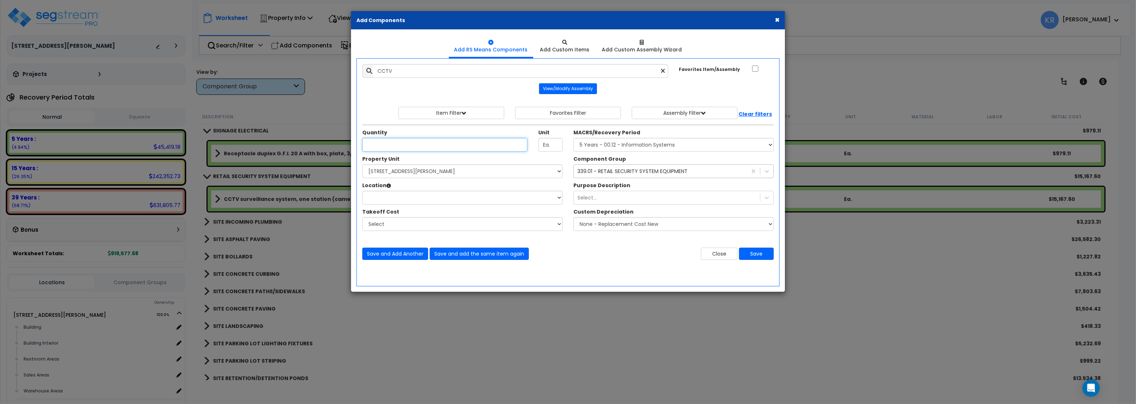
type input "CCTV surveillance system, for additional camera stations, add - 36.012300"
type input "2"
click at [574, 138] on select "Select MACRS/Recovery Period 5 Years - 57.0 - Distributive Trades & Services 5 …" at bounding box center [674, 145] width 200 height 14
select select "3668"
click option "5 Years - 00.12 - Information Systems" at bounding box center [0, 0] width 0 height 0
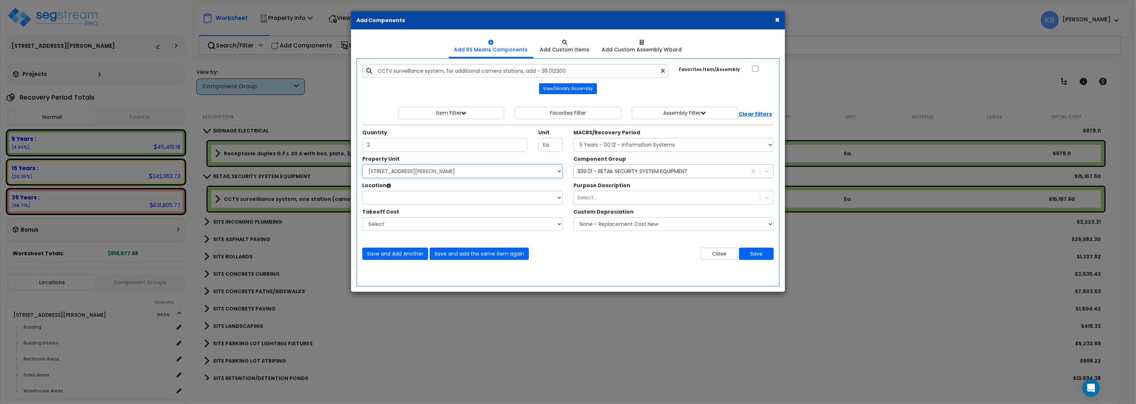
click at [362, 165] on select "Select [STREET_ADDRESS][PERSON_NAME] Site Improvements [GEOGRAPHIC_DATA]" at bounding box center [462, 172] width 200 height 14
select select "164597"
click option "[STREET_ADDRESS][PERSON_NAME]" at bounding box center [0, 0] width 0 height 0
click at [362, 191] on select "Select Building Building Interior Restroom Areas Sales Areas Warehouse Areas Ad…" at bounding box center [462, 198] width 200 height 14
select select "6"
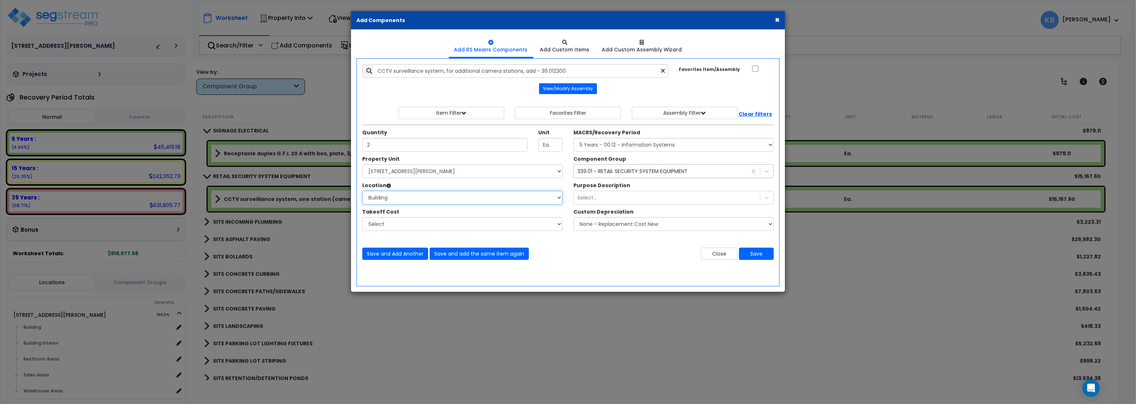
click option "Building" at bounding box center [0, 0] width 0 height 0
drag, startPoint x: 375, startPoint y: 146, endPoint x: 347, endPoint y: 144, distance: 28.4
click at [362, 144] on input "2" at bounding box center [444, 145] width 165 height 14
type input "3"
click at [760, 252] on button "Save" at bounding box center [756, 254] width 35 height 12
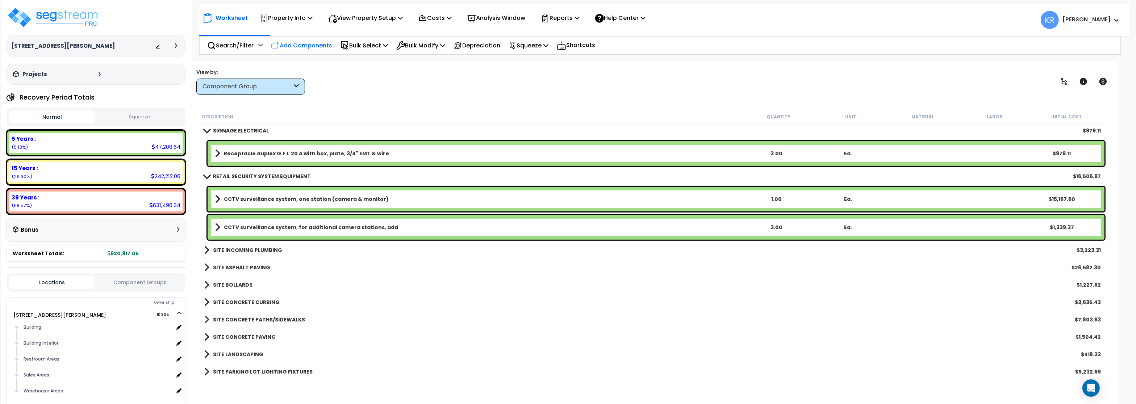
click at [302, 43] on p "Add Components" at bounding box center [301, 46] width 61 height 10
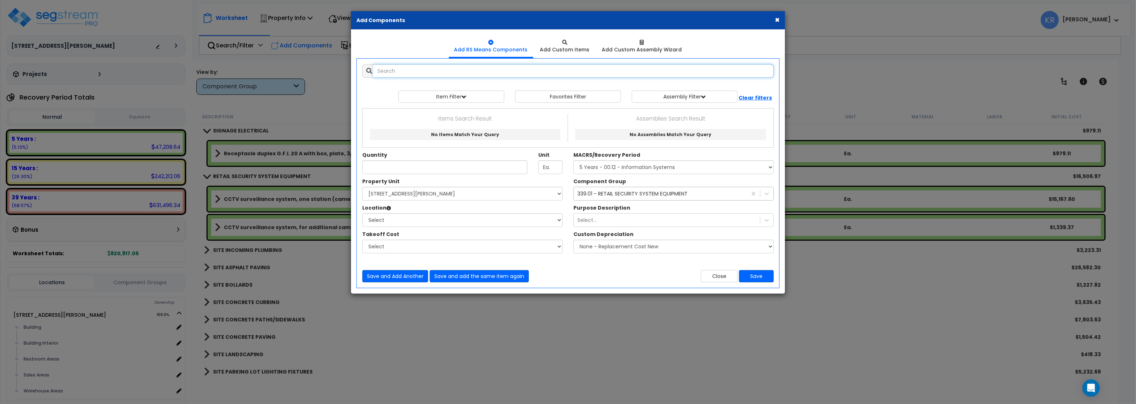
select select
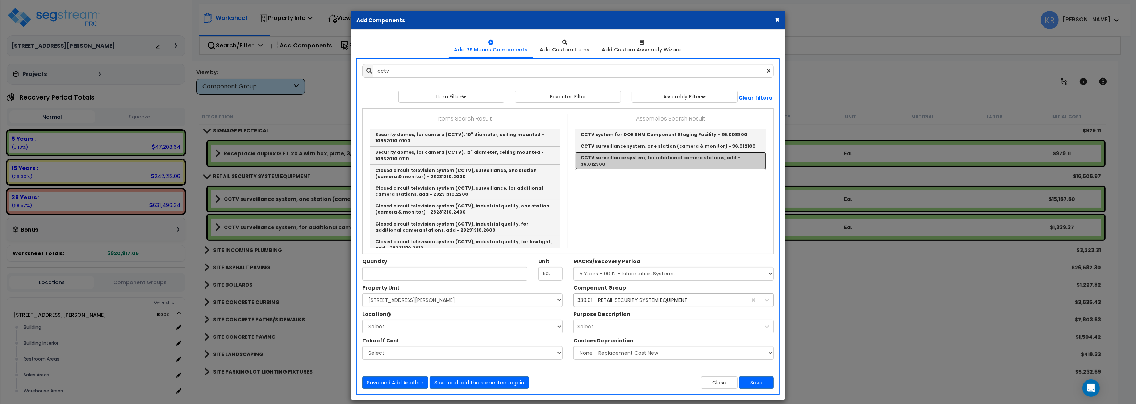
click at [673, 161] on link "CCTV surveillance system, for additional camera stations, add - 36.012300" at bounding box center [670, 160] width 191 height 17
type input "CCTV surveillance system, for additional camera stations, add - 36.012300"
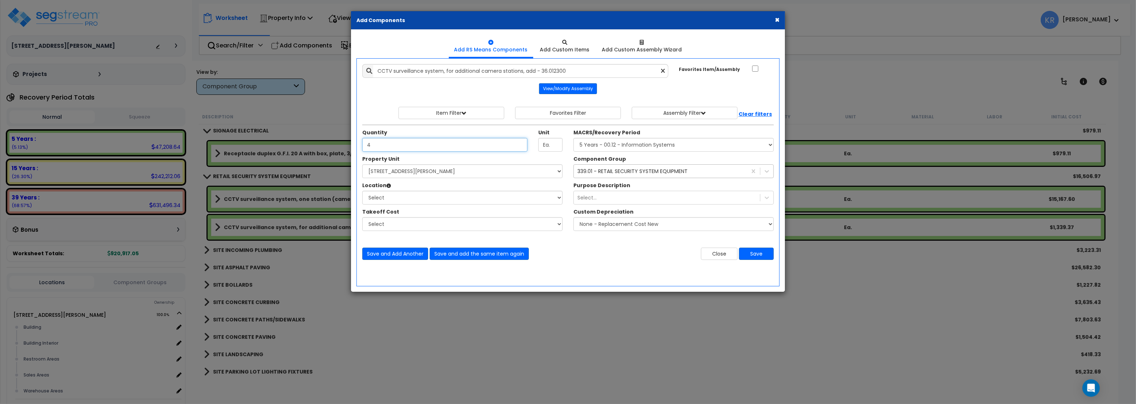
type input "4"
click at [574, 138] on select "Select MACRS/Recovery Period 5 Years - 57.0 - Distributive Trades & Services 5 …" at bounding box center [674, 145] width 200 height 14
select select "3668"
click option "5 Years - 00.12 - Information Systems" at bounding box center [0, 0] width 0 height 0
click at [362, 165] on select "Select [STREET_ADDRESS][PERSON_NAME] Site Improvements [GEOGRAPHIC_DATA]" at bounding box center [462, 172] width 200 height 14
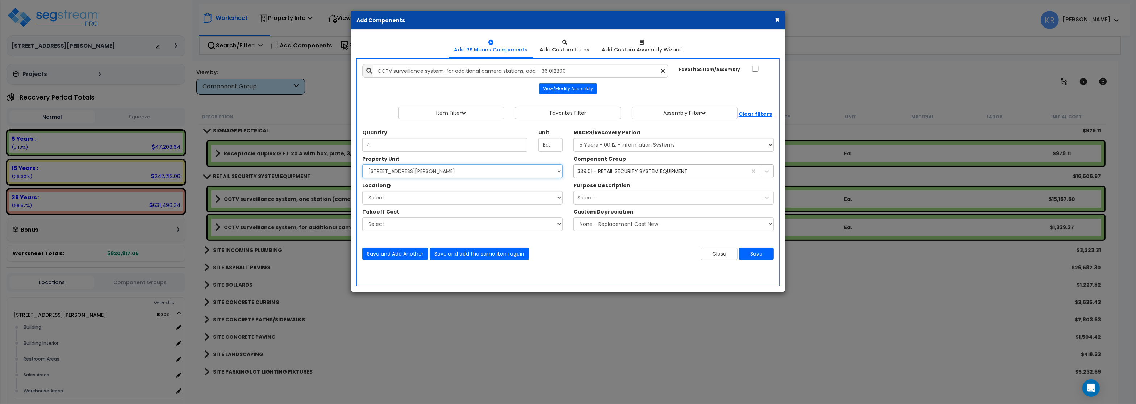
select select "164597"
click option "[STREET_ADDRESS][PERSON_NAME]" at bounding box center [0, 0] width 0 height 0
click at [362, 191] on select "Select Building Building Interior Restroom Areas Sales Areas Warehouse Areas Ad…" at bounding box center [462, 198] width 200 height 14
select select "31948"
click option "Sales Areas" at bounding box center [0, 0] width 0 height 0
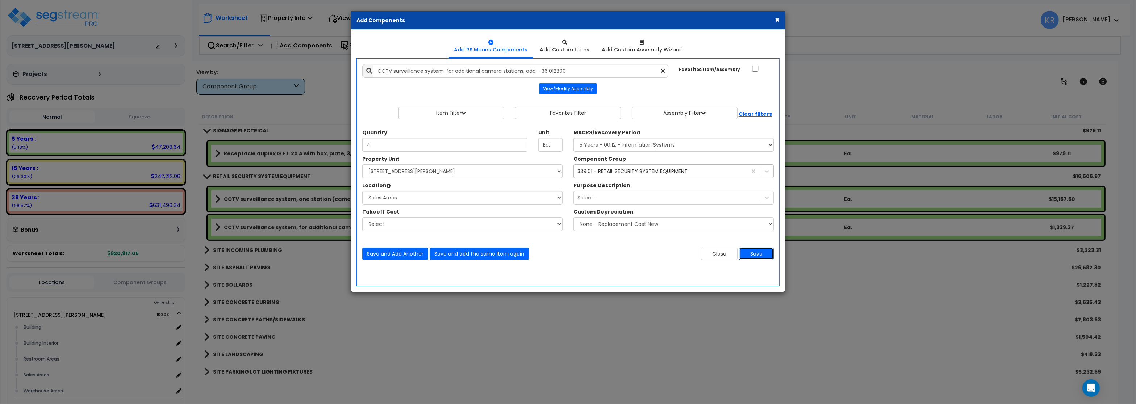
click at [755, 256] on button "Save" at bounding box center [756, 254] width 35 height 12
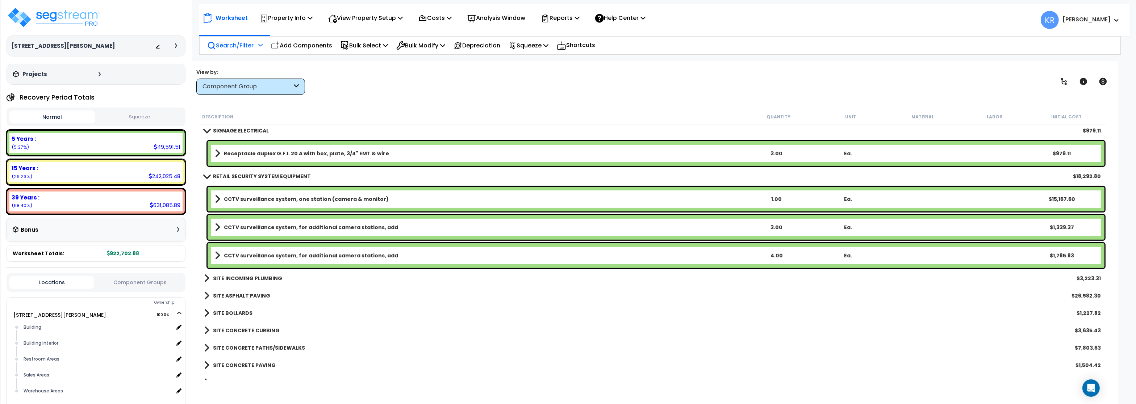
click at [247, 49] on p "Search/Filter" at bounding box center [230, 46] width 46 height 10
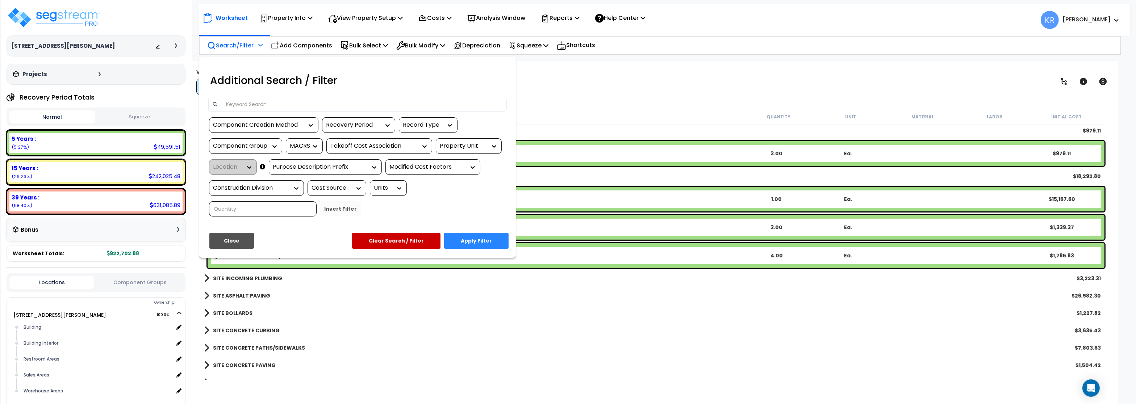
click at [242, 105] on input at bounding box center [363, 104] width 282 height 11
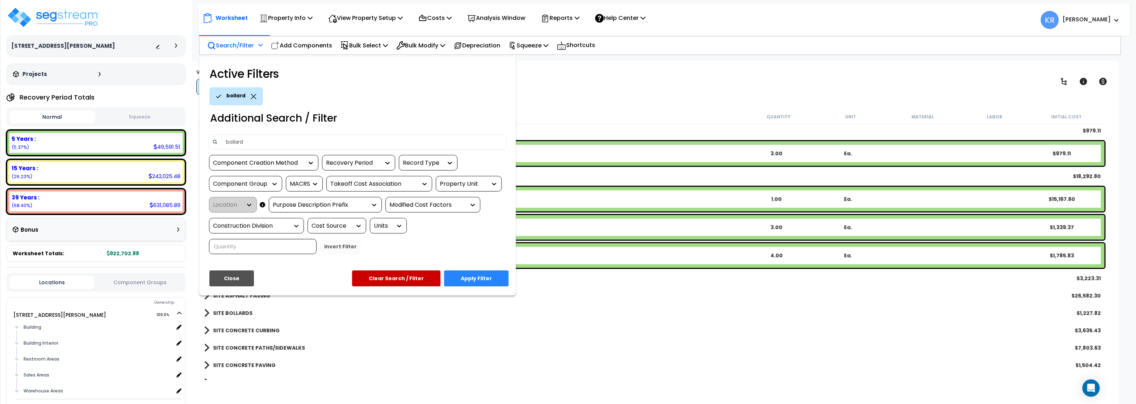
type input "bollard"
click at [471, 275] on button "Apply Filter" at bounding box center [476, 279] width 65 height 16
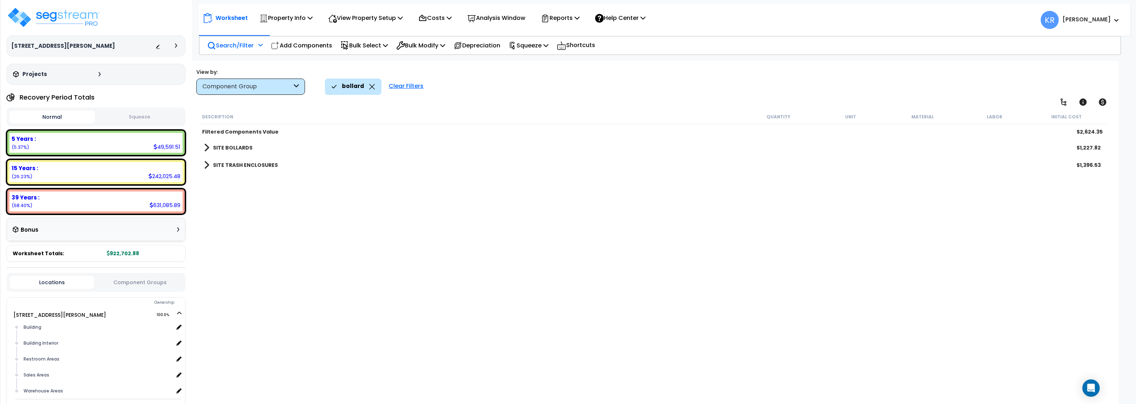
click at [253, 143] on div "SITE BOLLARDS $1,227.82" at bounding box center [652, 147] width 904 height 17
click at [248, 144] on link "SITE BOLLARDS" at bounding box center [228, 148] width 49 height 10
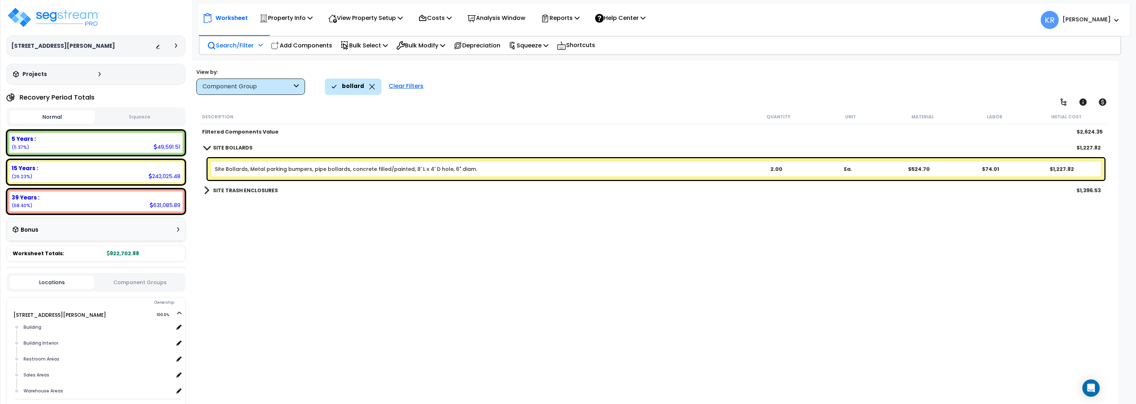
click at [226, 147] on b "SITE BOLLARDS" at bounding box center [232, 147] width 39 height 7
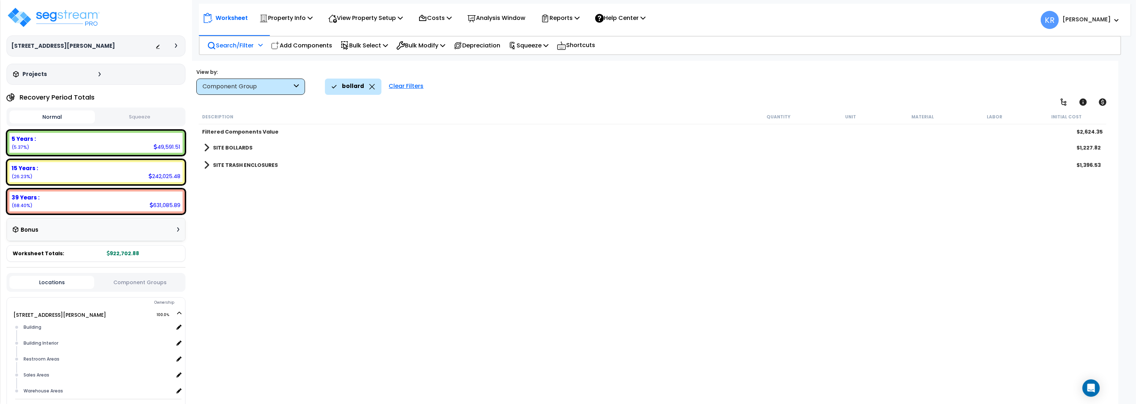
click at [375, 86] on div "bollard" at bounding box center [353, 87] width 57 height 16
click at [372, 86] on icon at bounding box center [372, 86] width 5 height 5
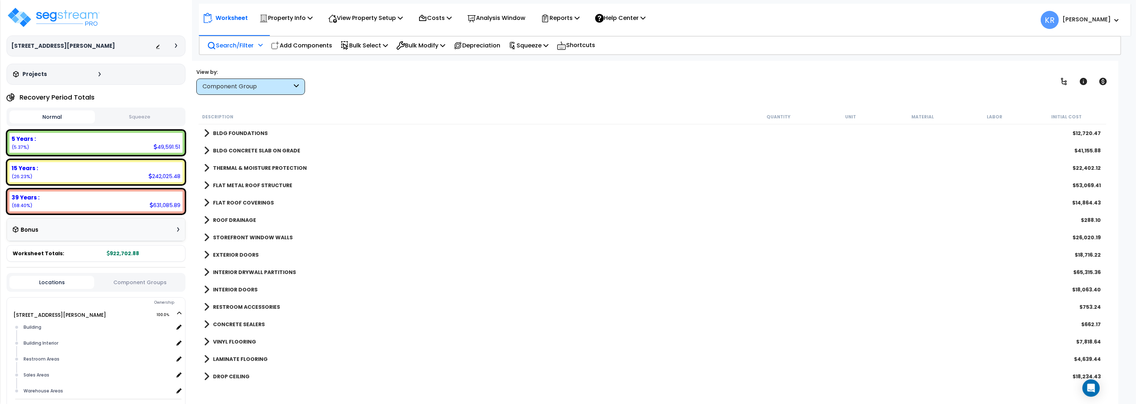
click at [233, 42] on p "Search/Filter" at bounding box center [230, 46] width 46 height 10
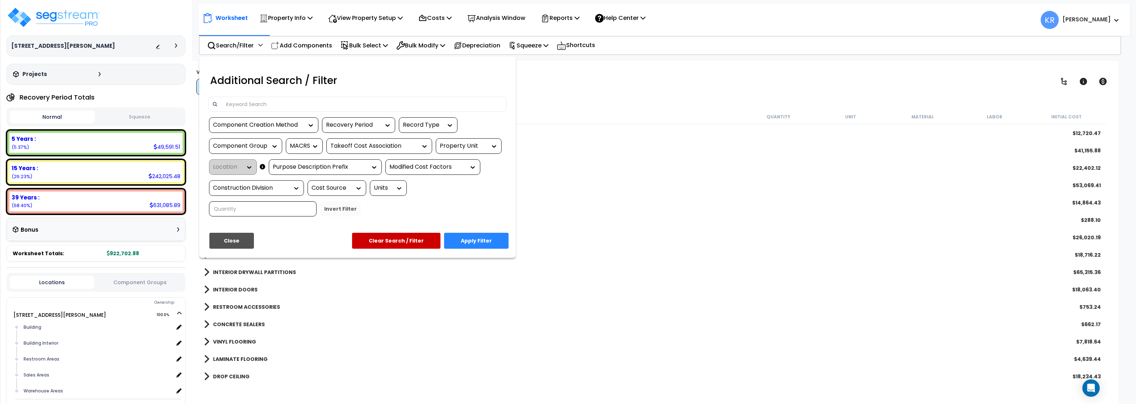
click at [236, 104] on input at bounding box center [363, 104] width 282 height 11
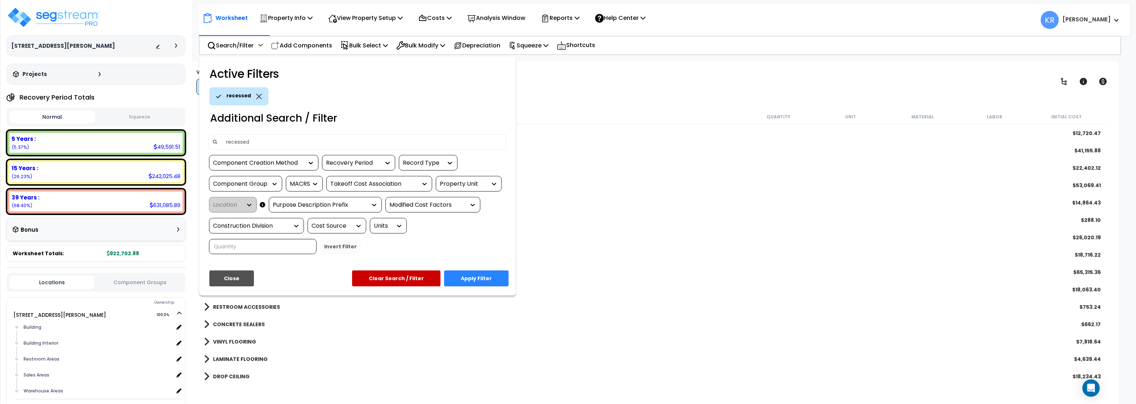
type input "recessed"
click at [467, 272] on button "Apply Filter" at bounding box center [476, 279] width 65 height 16
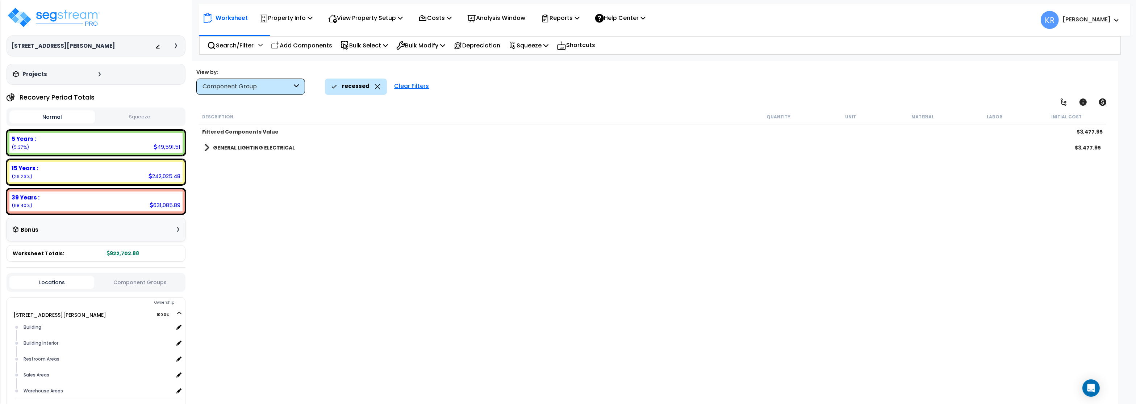
click at [253, 151] on b "GENERAL LIGHTING ELECTRICAL" at bounding box center [254, 147] width 82 height 7
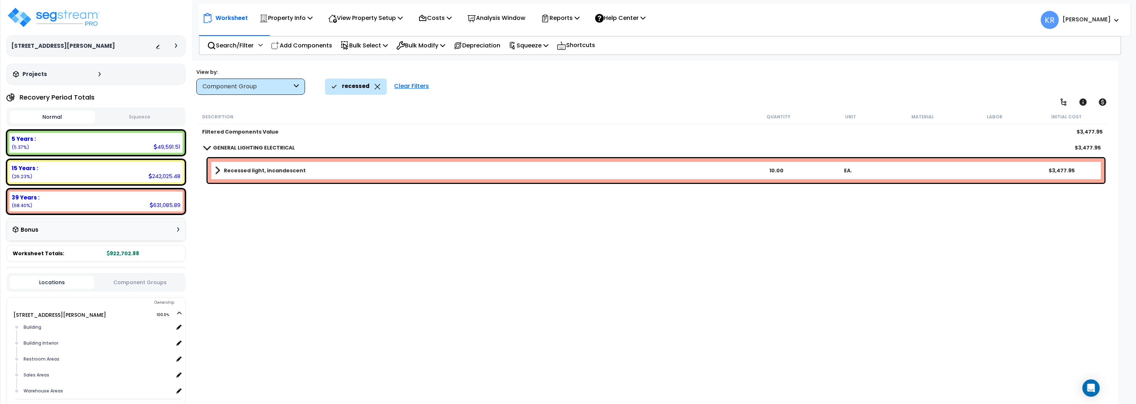
click at [400, 83] on div "Clear Filters" at bounding box center [412, 87] width 42 height 16
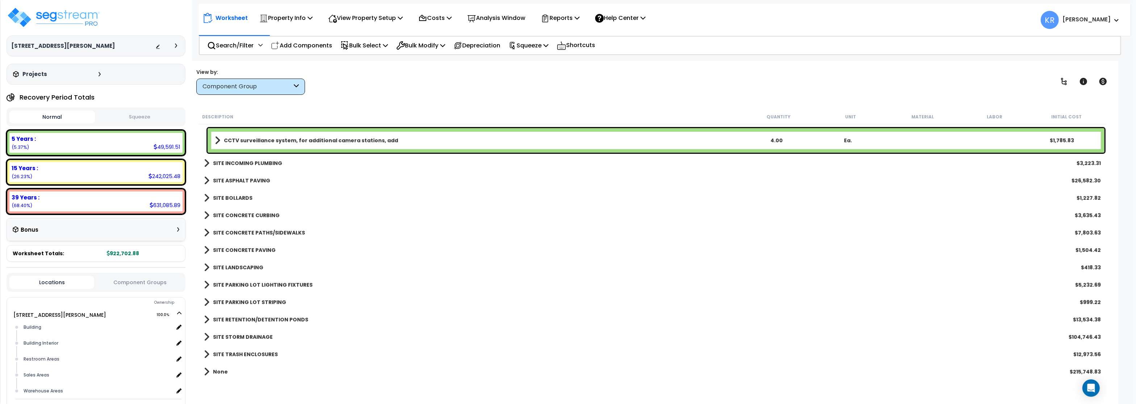
scroll to position [32, 0]
click at [259, 354] on b "SITE TRASH ENCLOSURES" at bounding box center [245, 354] width 65 height 7
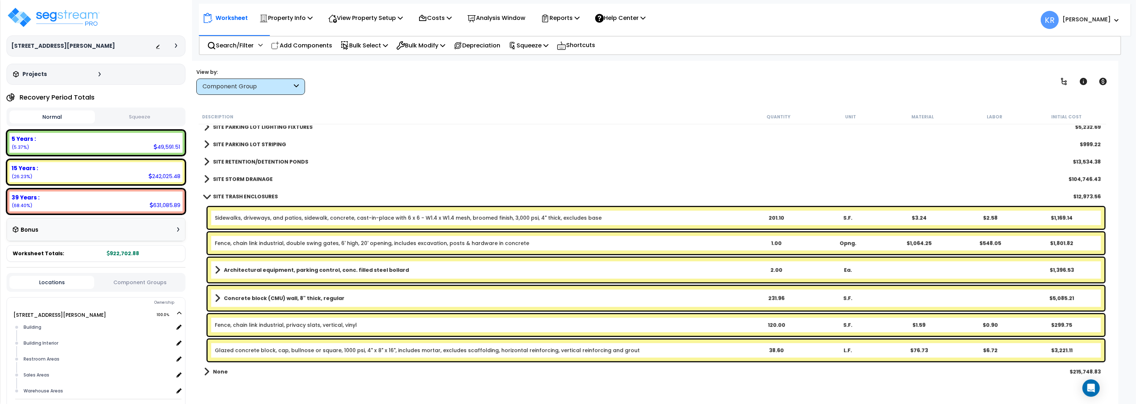
click at [258, 270] on b "Architectural equipment, parking control, conc. filled steel bollard" at bounding box center [316, 270] width 185 height 7
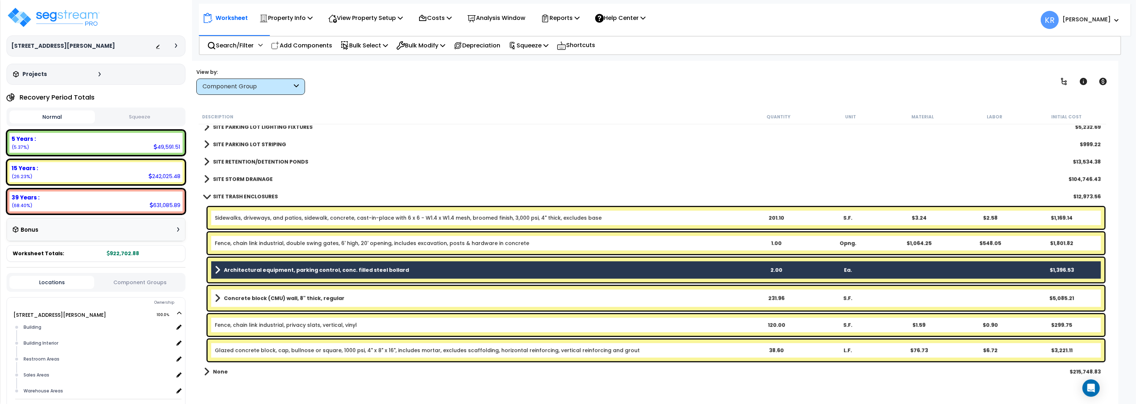
click at [243, 273] on b "Architectural equipment, parking control, conc. filled steel bollard" at bounding box center [316, 270] width 185 height 7
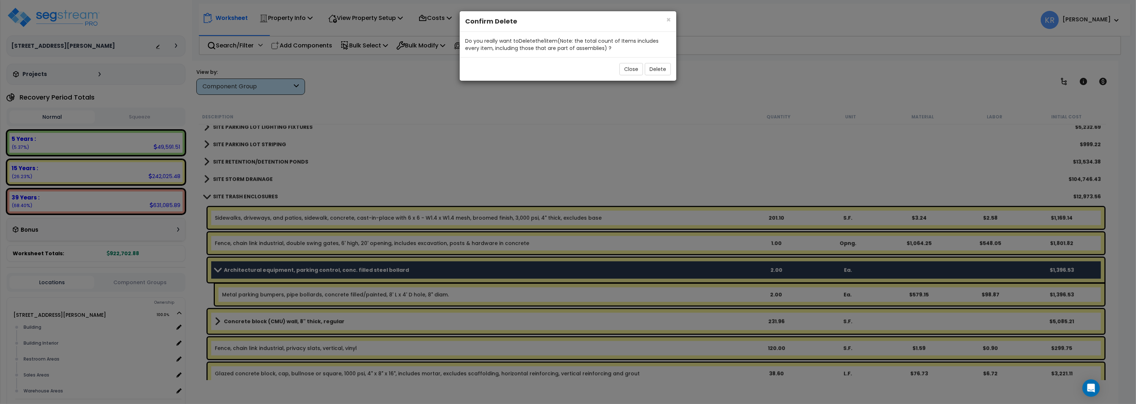
click at [655, 62] on div "Close Delete" at bounding box center [568, 69] width 217 height 24
click at [657, 74] on button "Delete" at bounding box center [658, 69] width 26 height 12
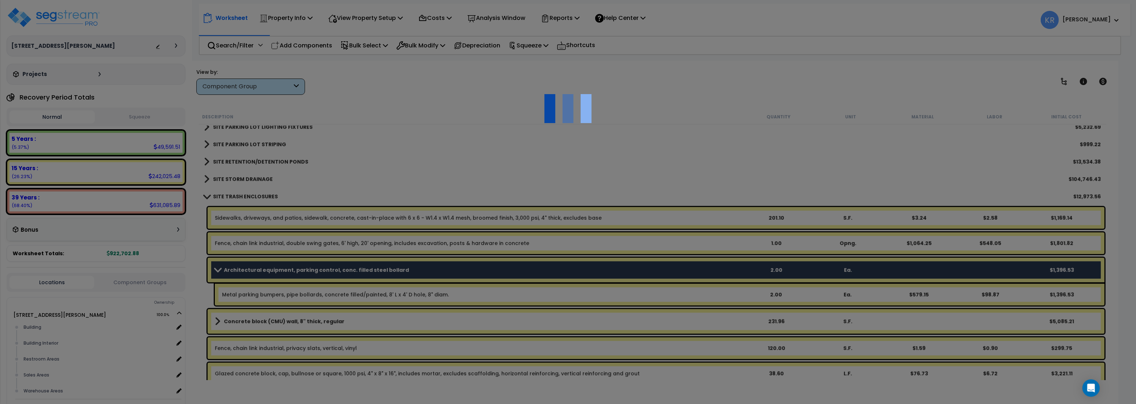
scroll to position [960, 0]
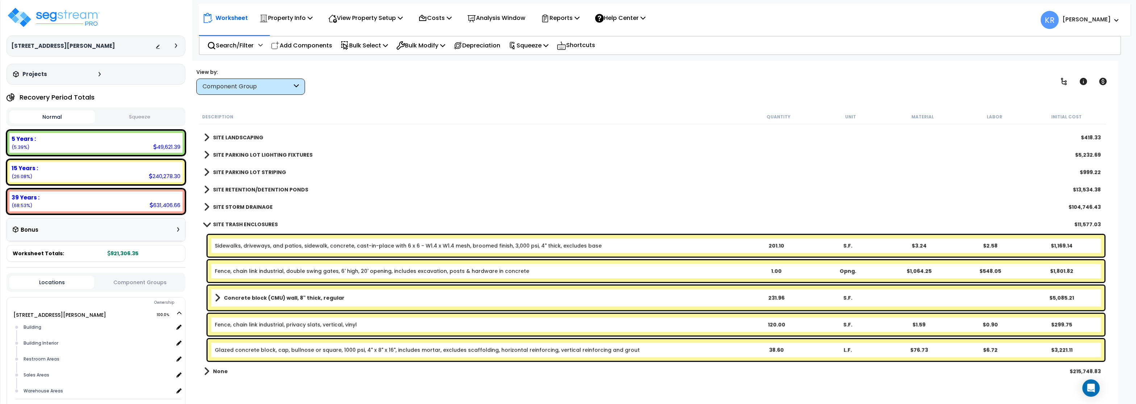
click at [215, 225] on b "SITE TRASH ENCLOSURES" at bounding box center [245, 224] width 65 height 7
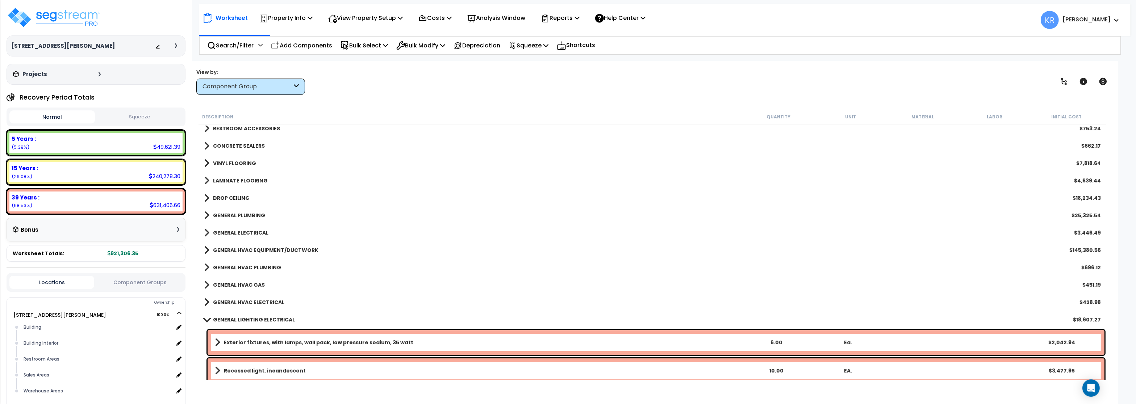
scroll to position [178, 0]
click at [248, 250] on b "GENERAL HVAC EQUIPMENT/DUCTWORK" at bounding box center [265, 251] width 105 height 7
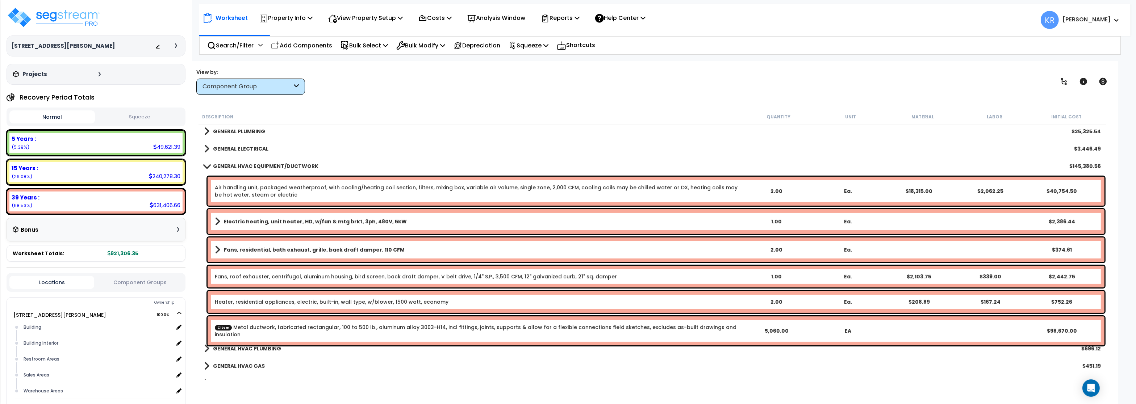
scroll to position [308, 0]
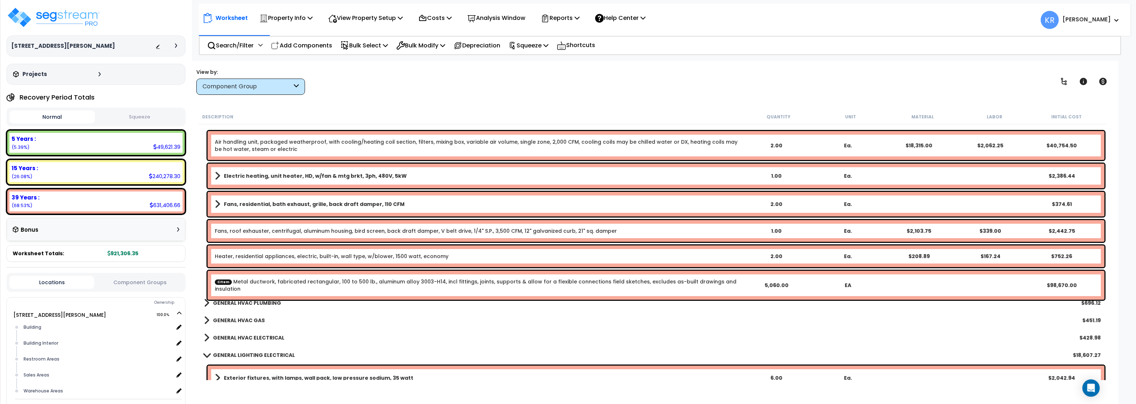
click at [607, 283] on link "CItem Metal ductwork, fabricated rectangular, 100 to 500 lb., aluminum alloy 30…" at bounding box center [478, 285] width 526 height 14
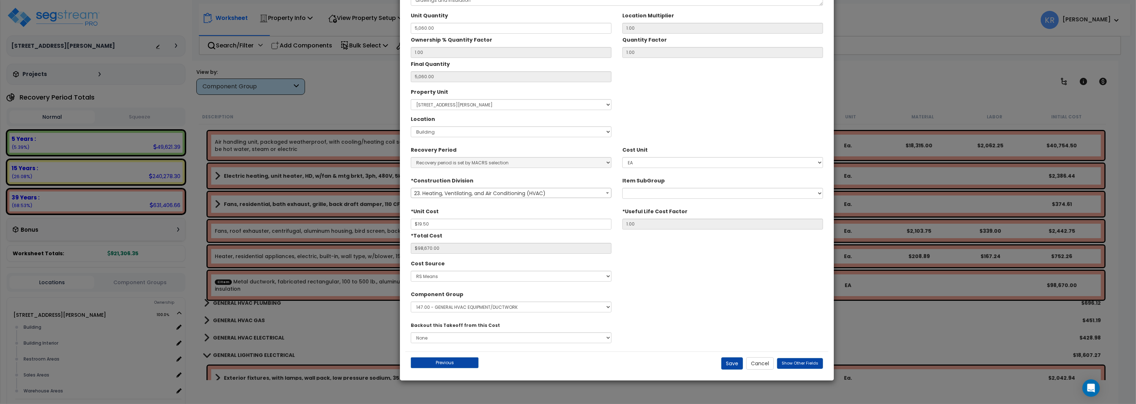
drag, startPoint x: 391, startPoint y: 80, endPoint x: 440, endPoint y: 67, distance: 50.4
click at [440, 34] on div "Unit Quantity 5,060.00" at bounding box center [511, 21] width 201 height 24
click at [437, 34] on input "5,060.00" at bounding box center [511, 28] width 201 height 11
drag, startPoint x: 437, startPoint y: 72, endPoint x: 364, endPoint y: 74, distance: 72.9
click at [411, 34] on input "5,060.00" at bounding box center [511, 28] width 201 height 11
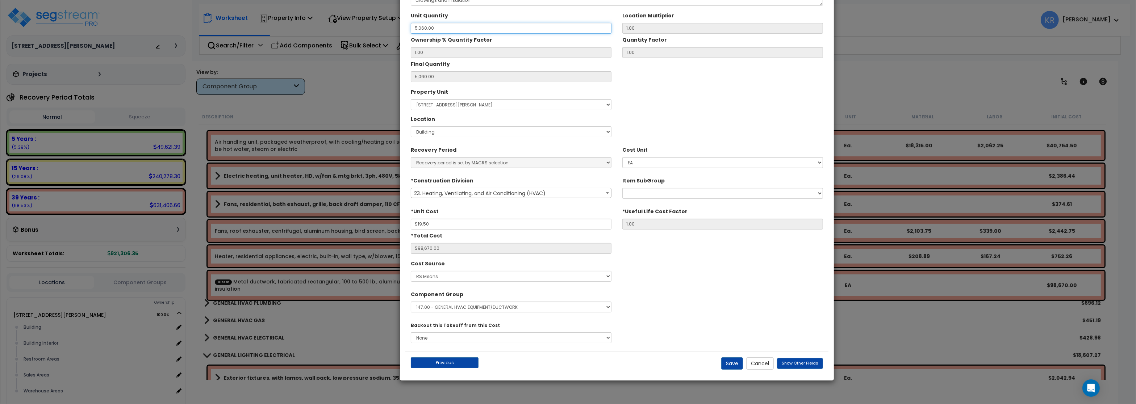
type input "3"
type input "5,060"
type input "30"
type input "3"
type input "$58.50"
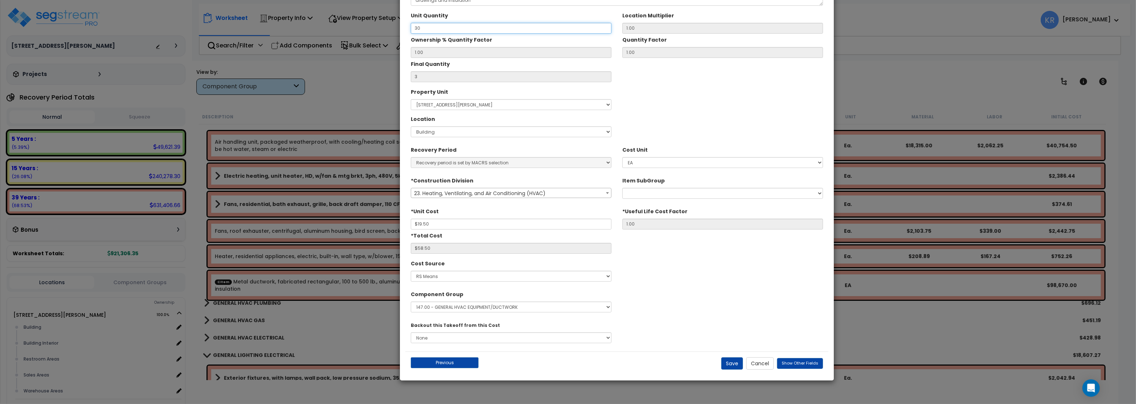
type input "30"
type input "$585.00"
type input "307"
type input "$5,986.50"
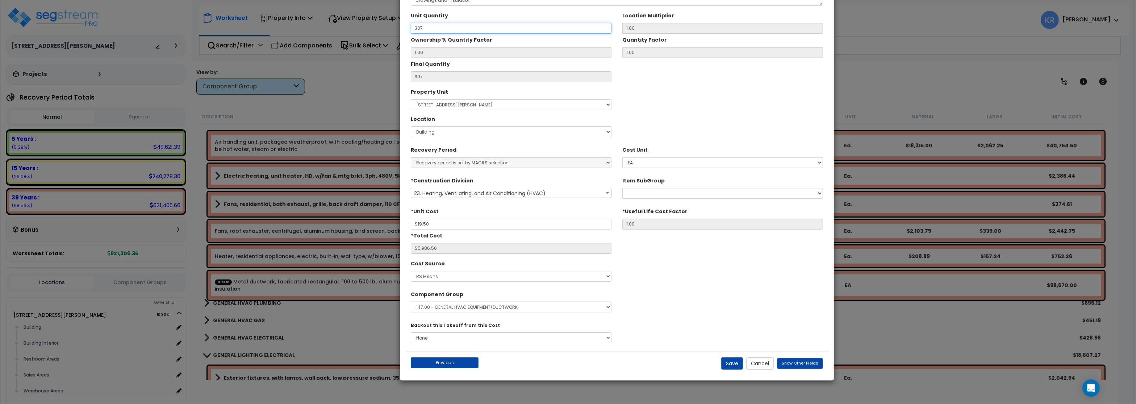
type input "3,072"
type input "$59,904.00"
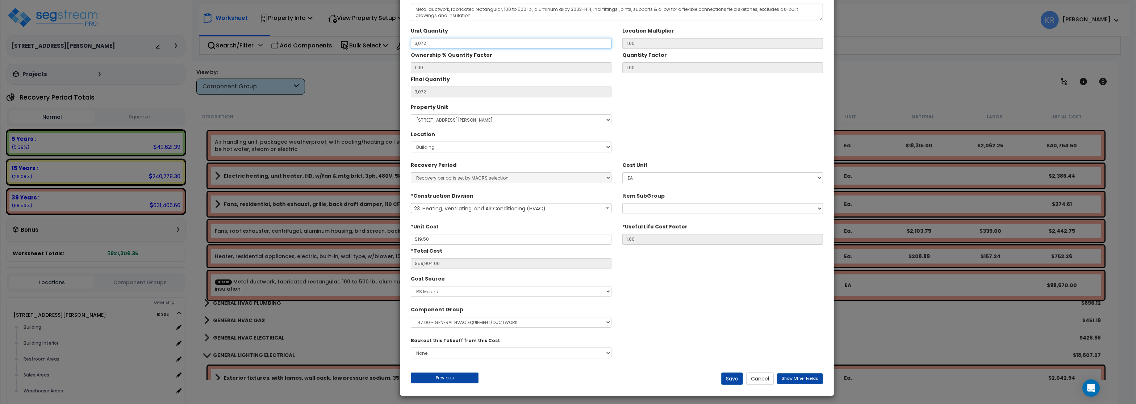
scroll to position [43, 0]
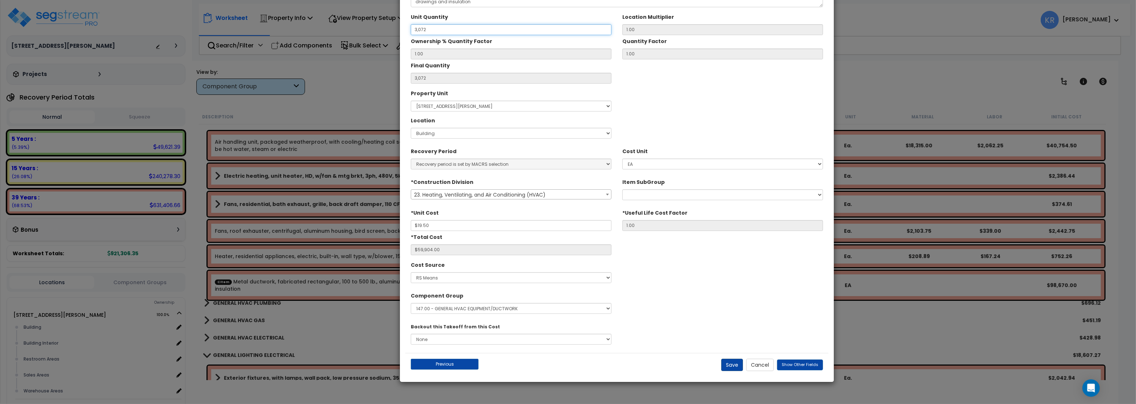
type input "3,072"
click at [736, 368] on button "Save" at bounding box center [732, 365] width 22 height 12
type input "3072.00"
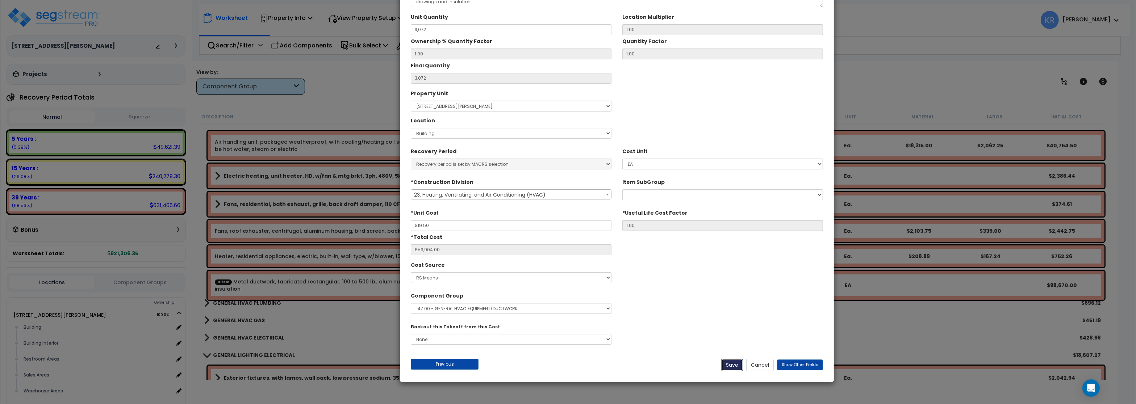
type input "19.50"
type input "59904.00"
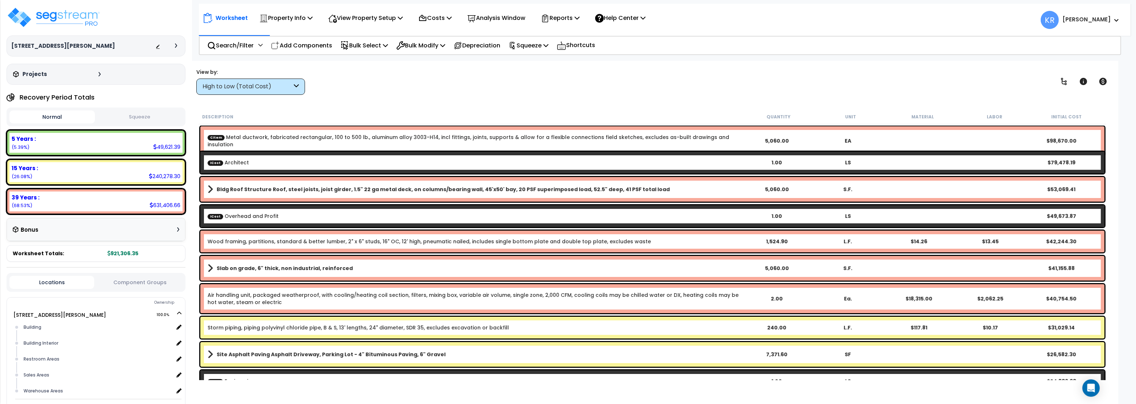
click at [246, 86] on div "High to Low (Total Cost)" at bounding box center [248, 87] width 90 height 8
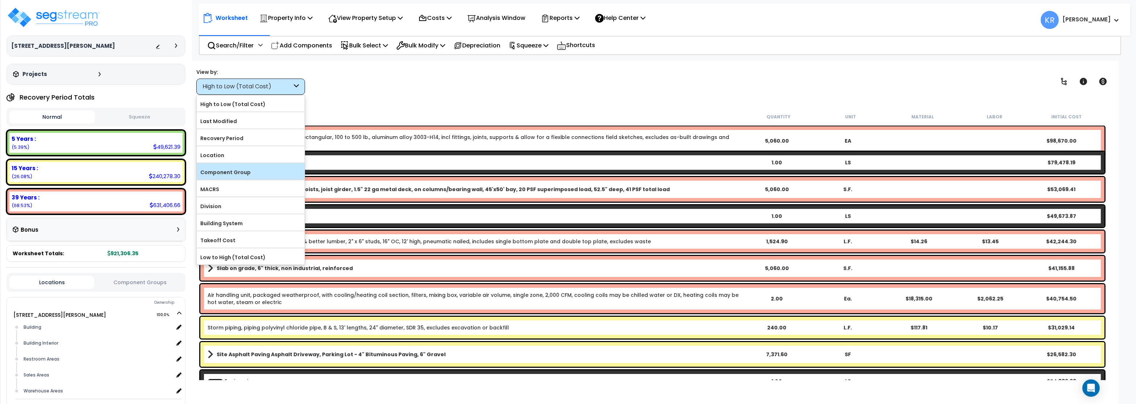
click at [248, 174] on label "Component Group" at bounding box center [251, 172] width 108 height 11
click at [0, 0] on input "Component Group" at bounding box center [0, 0] width 0 height 0
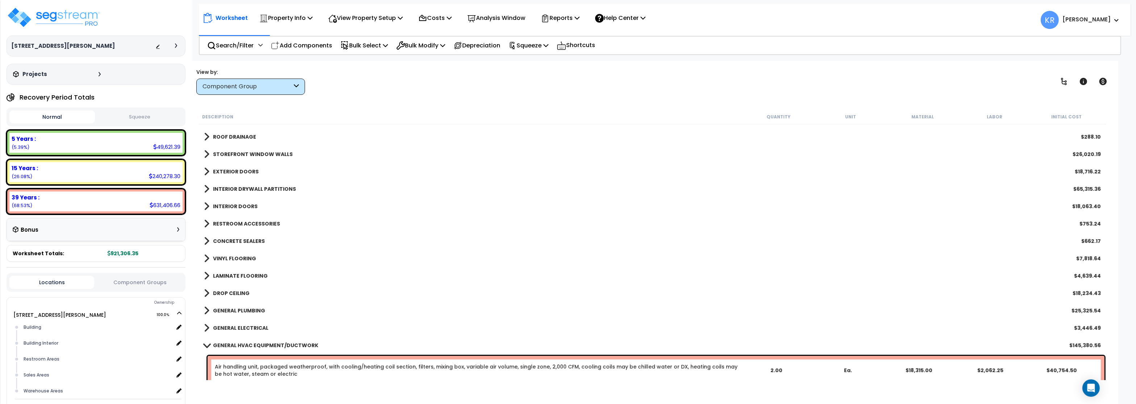
scroll to position [87, 0]
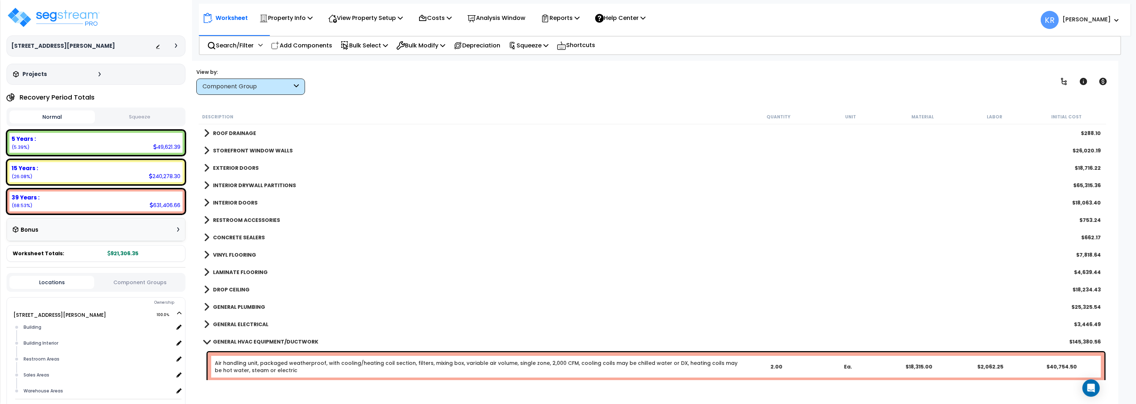
click at [244, 339] on b "GENERAL HVAC EQUIPMENT/DUCTWORK" at bounding box center [265, 341] width 105 height 7
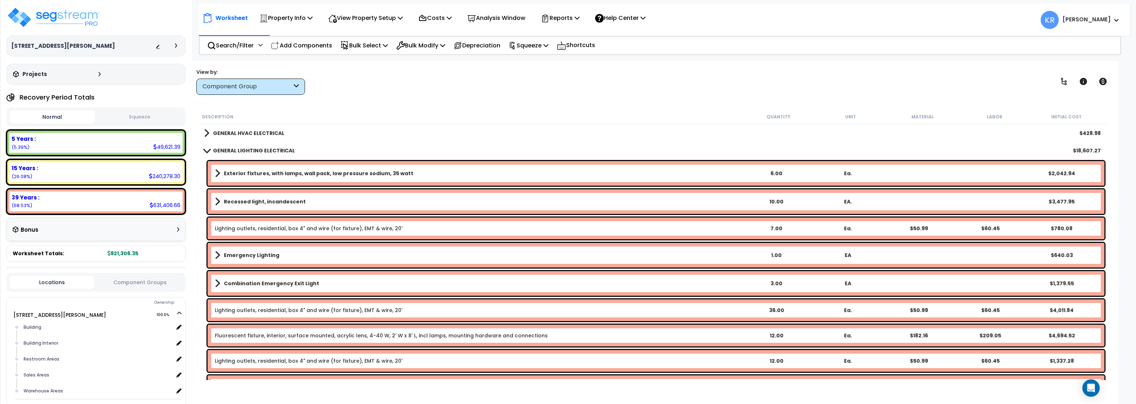
scroll to position [391, 0]
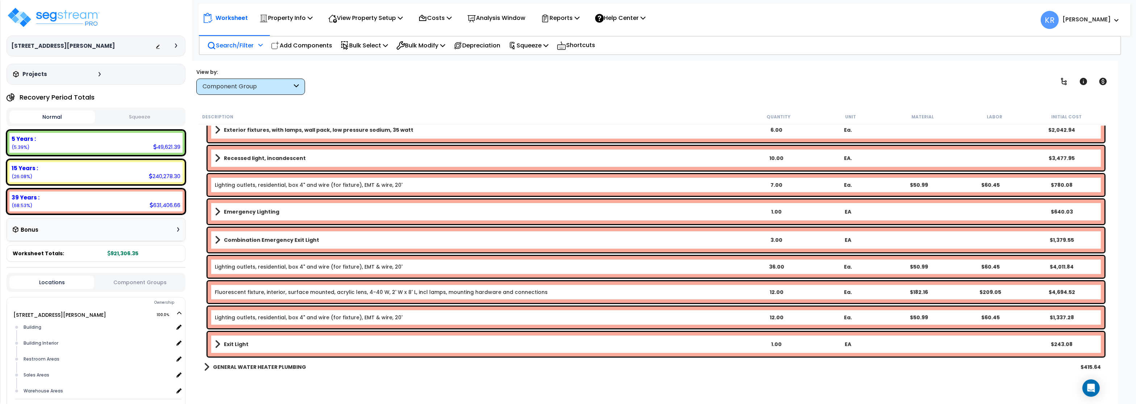
click at [230, 47] on p "Search/Filter" at bounding box center [230, 46] width 46 height 10
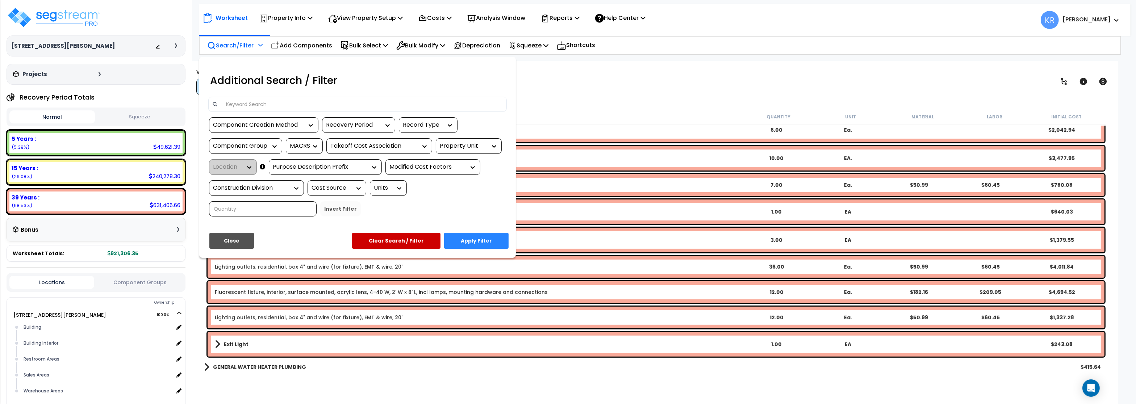
click at [234, 106] on input at bounding box center [363, 104] width 282 height 11
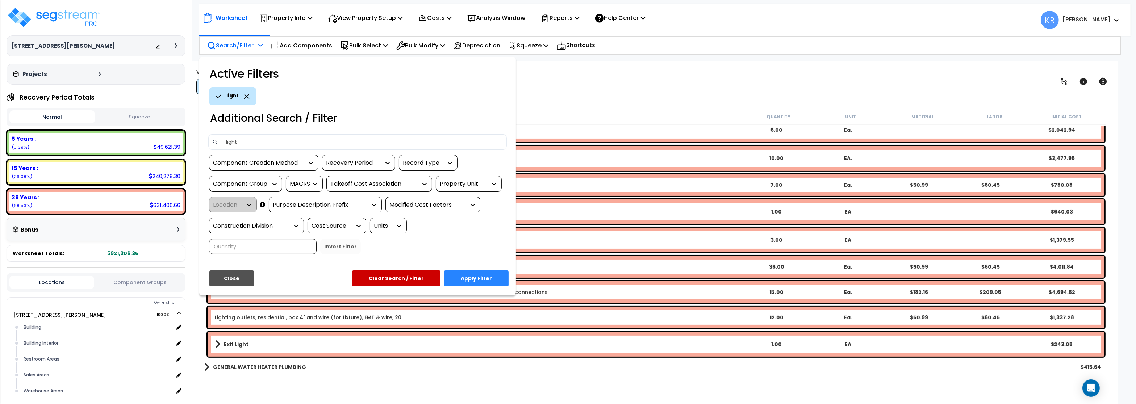
type input "light"
click at [457, 274] on button "Apply Filter" at bounding box center [476, 279] width 65 height 16
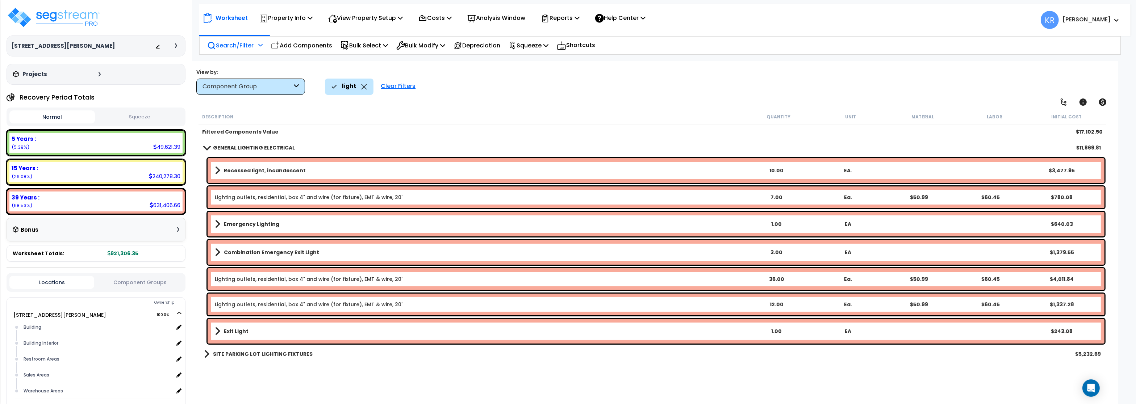
click at [403, 87] on div "Clear Filters" at bounding box center [398, 87] width 42 height 16
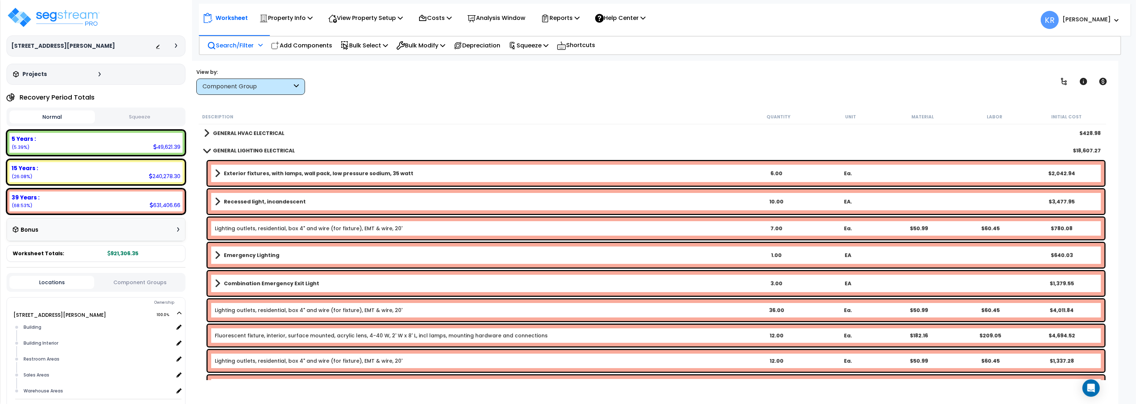
scroll to position [391, 0]
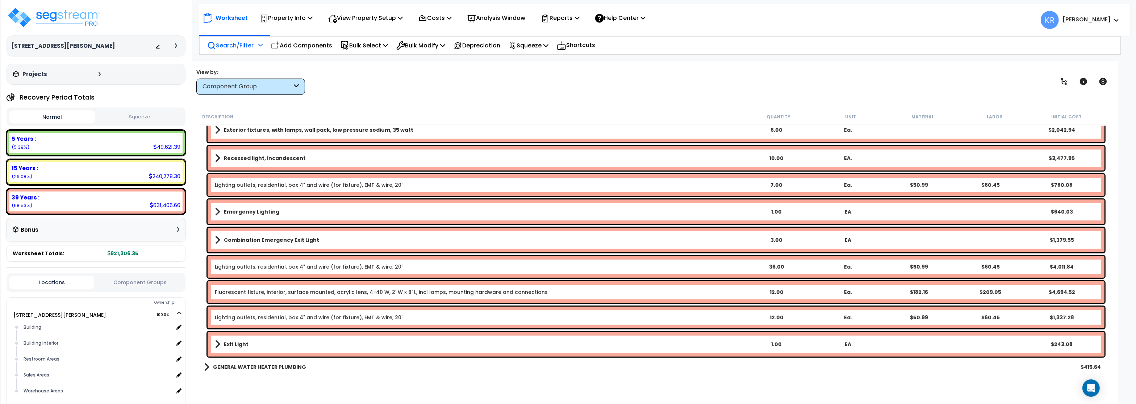
click at [221, 43] on p "Search/Filter" at bounding box center [230, 46] width 46 height 10
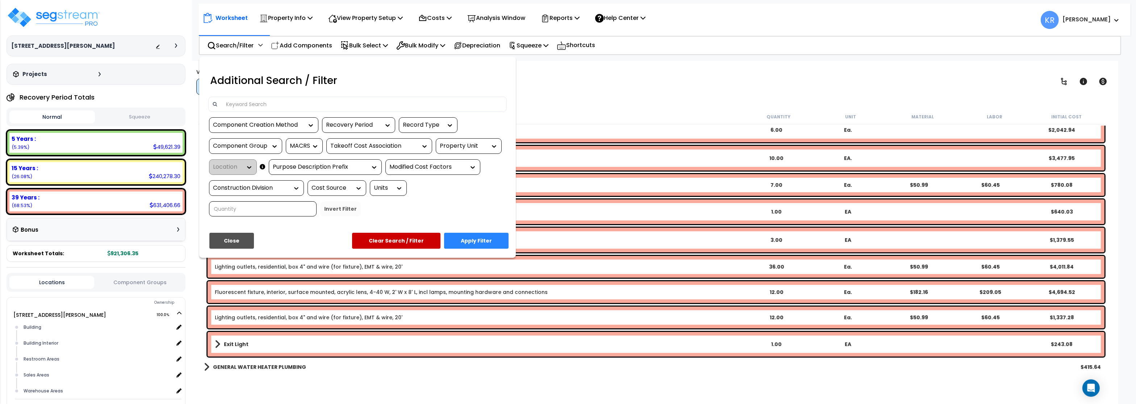
click at [244, 100] on input at bounding box center [363, 104] width 282 height 11
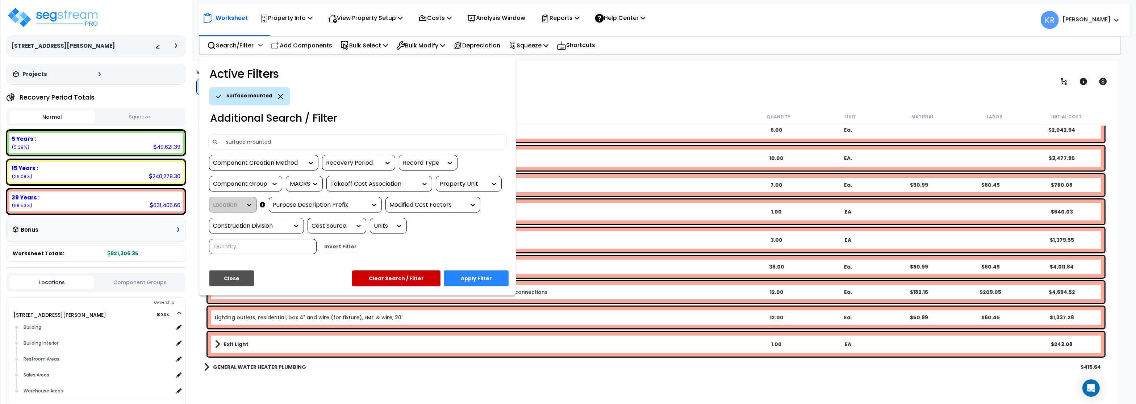
type input "surface mounted"
click at [392, 282] on button "Clear Search / Filter" at bounding box center [396, 279] width 88 height 16
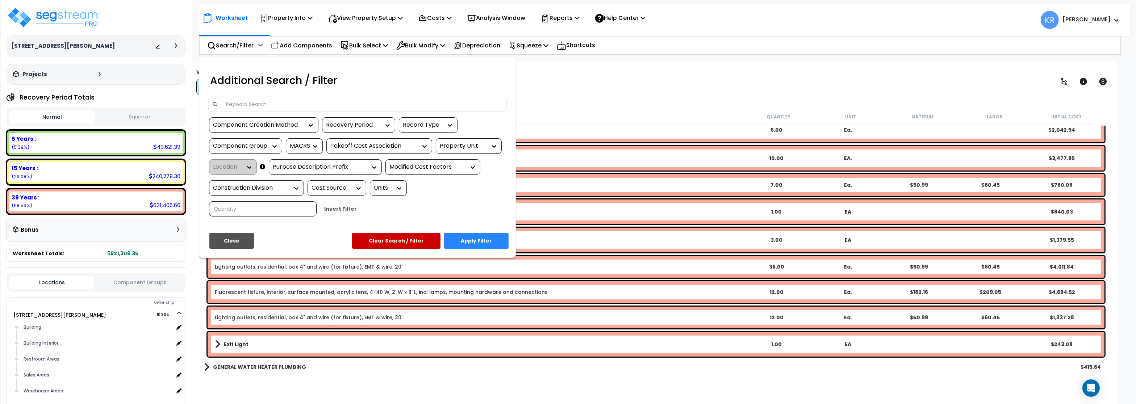
click at [311, 48] on div at bounding box center [568, 202] width 1136 height 404
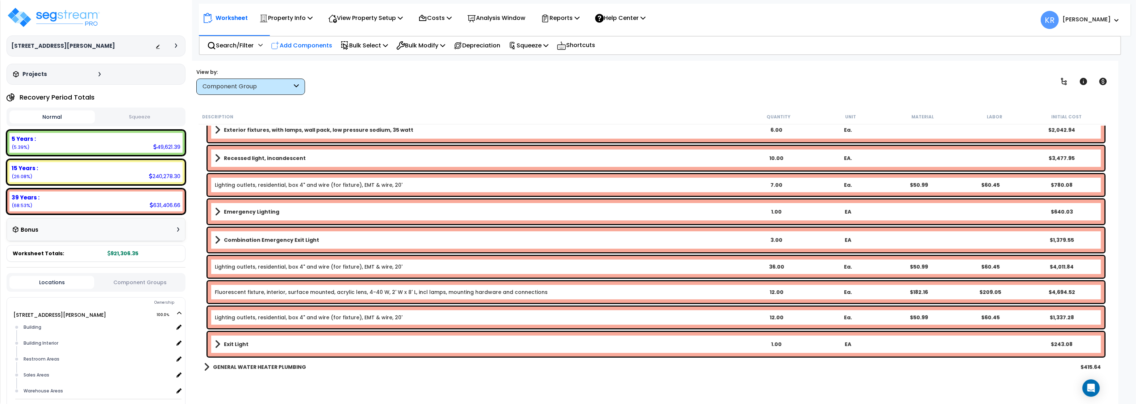
click at [303, 44] on p "Add Components" at bounding box center [301, 46] width 61 height 10
select select
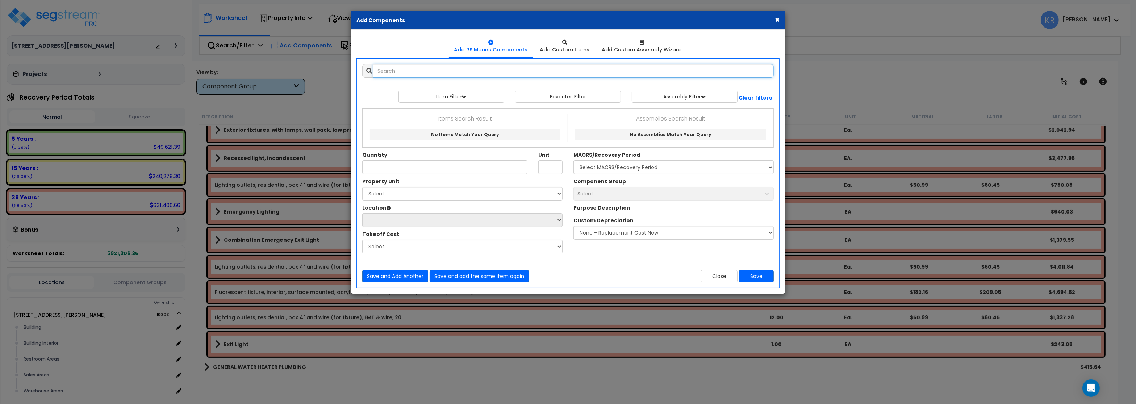
select select
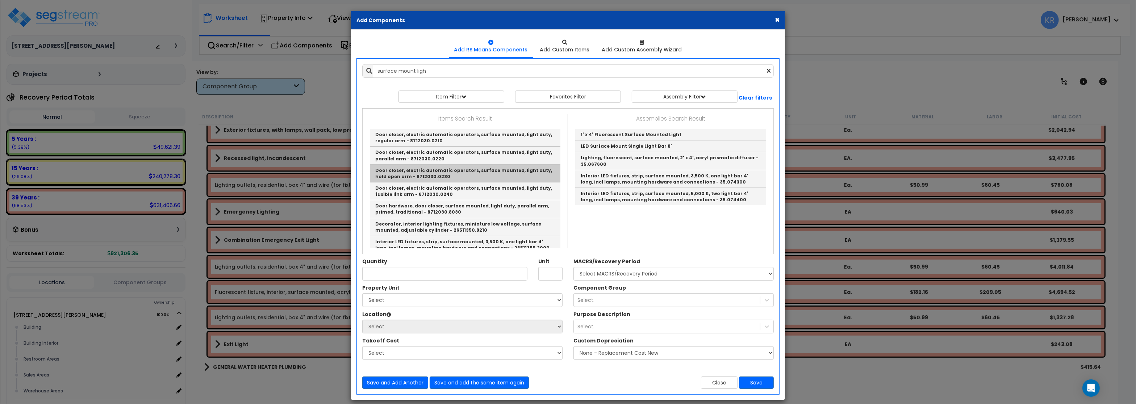
scroll to position [109, 0]
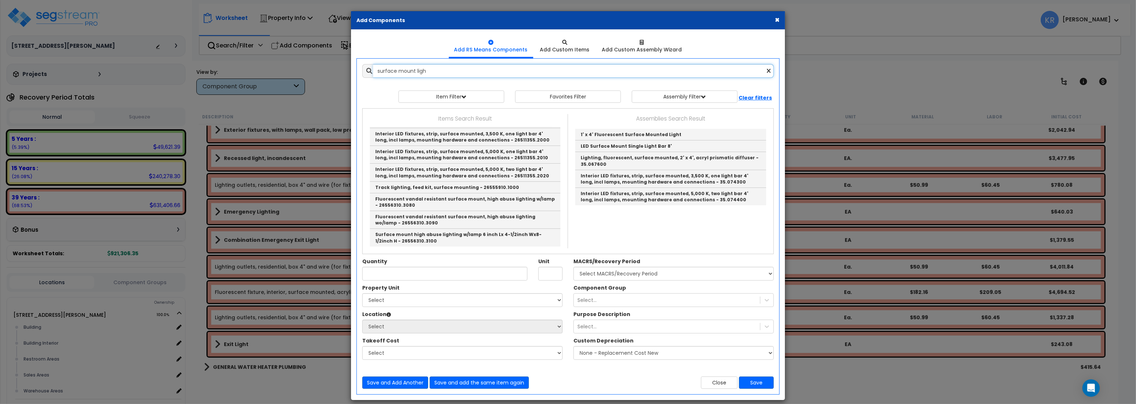
click at [444, 71] on input "surface mount ligh" at bounding box center [573, 71] width 401 height 14
click at [639, 144] on link "LED Surface Mount Single Light Bar 8'" at bounding box center [670, 147] width 191 height 12
type input "LED Surface Mount Single Light Bar 8'"
checkbox input "true"
type input "EA"
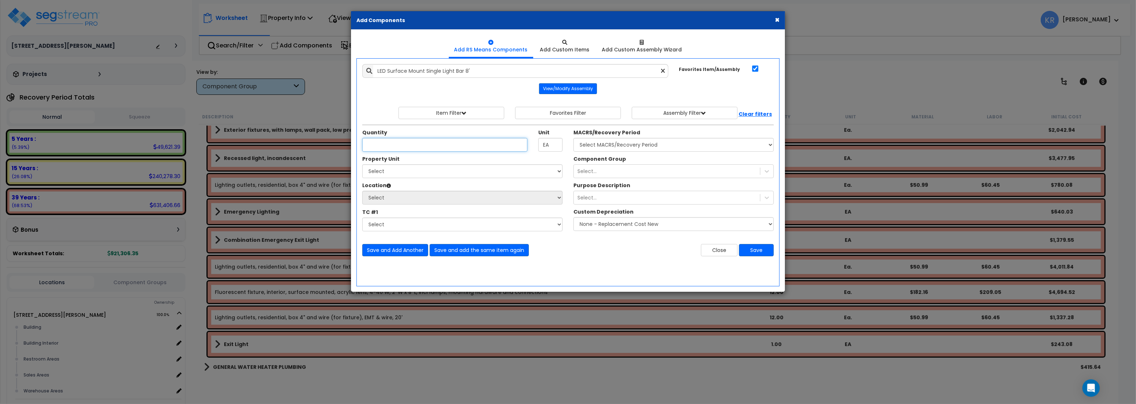
click at [375, 147] on input "Quantity" at bounding box center [444, 145] width 165 height 14
type input "36"
click at [574, 138] on select "Select MACRS/Recovery Period 5 Years - 57.0 - Distributive Trades & Services 5 …" at bounding box center [674, 145] width 200 height 14
select select "3669"
click option "39 Years - NA - Long-Life Property" at bounding box center [0, 0] width 0 height 0
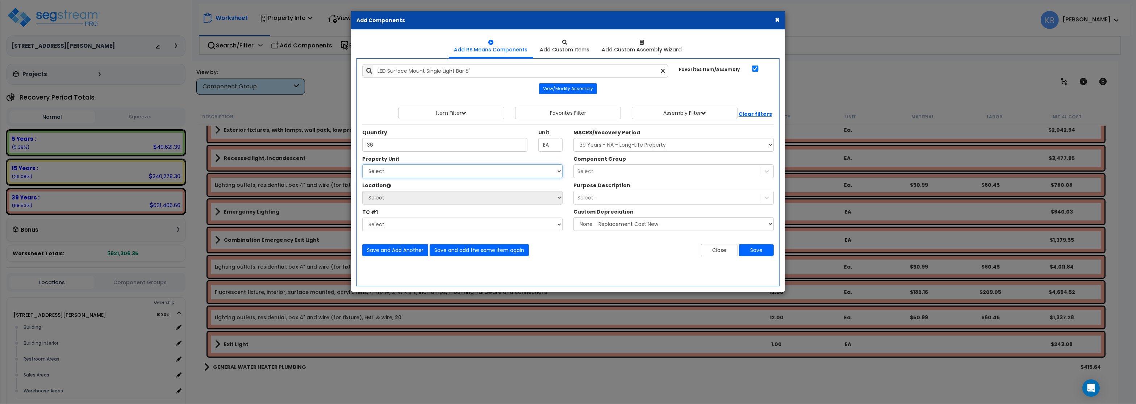
click at [362, 165] on select "Select [STREET_ADDRESS][PERSON_NAME] Site Improvements [GEOGRAPHIC_DATA]" at bounding box center [462, 172] width 200 height 14
select select "164597"
click option "[STREET_ADDRESS][PERSON_NAME]" at bounding box center [0, 0] width 0 height 0
click at [362, 191] on select "Select Building Building Interior Restroom Areas Sales Areas Warehouse Areas Ad…" at bounding box center [462, 198] width 200 height 14
select select "31948"
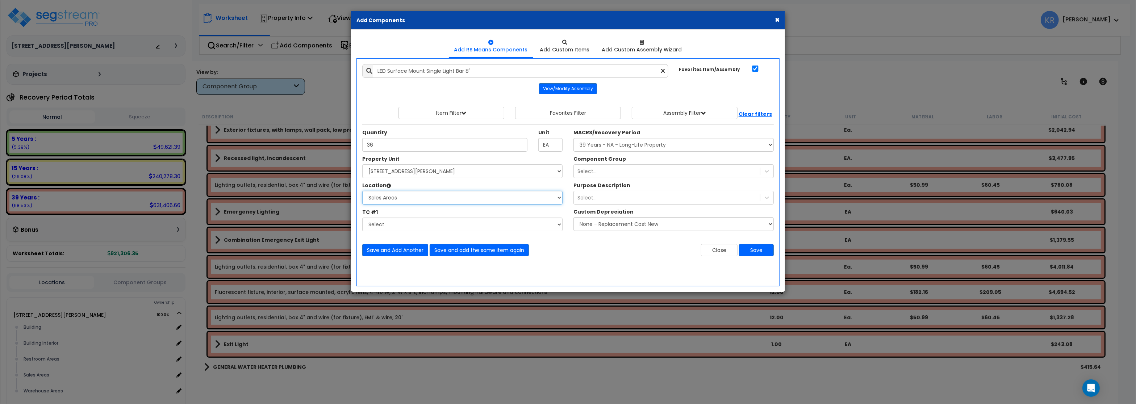
click option "Sales Areas" at bounding box center [0, 0] width 0 height 0
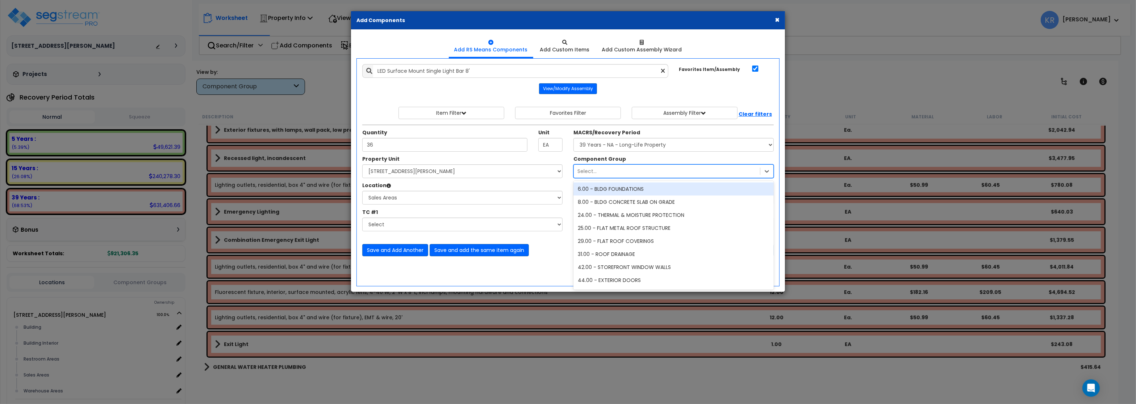
click at [614, 170] on div "Select..." at bounding box center [667, 172] width 186 height 12
type input "lightin"
click at [651, 190] on div "152.00 - GENERAL LIGHTING ELECTRICAL" at bounding box center [674, 189] width 200 height 13
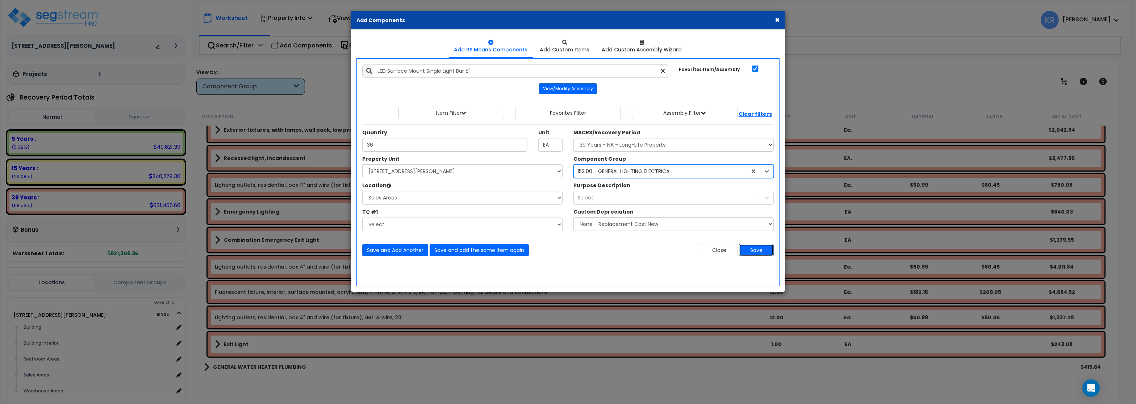
click at [767, 253] on button "Save" at bounding box center [756, 250] width 35 height 12
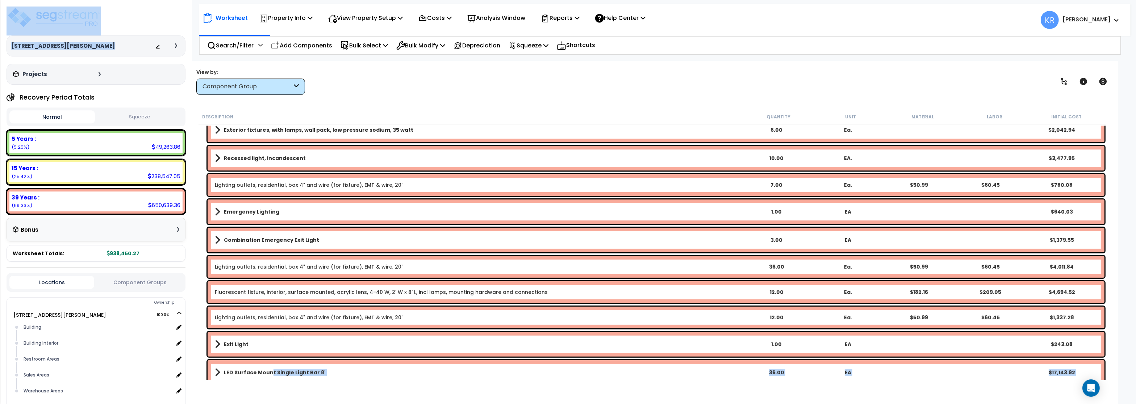
click at [270, 372] on b "LED Surface Mount Single Light Bar 8'" at bounding box center [275, 372] width 102 height 7
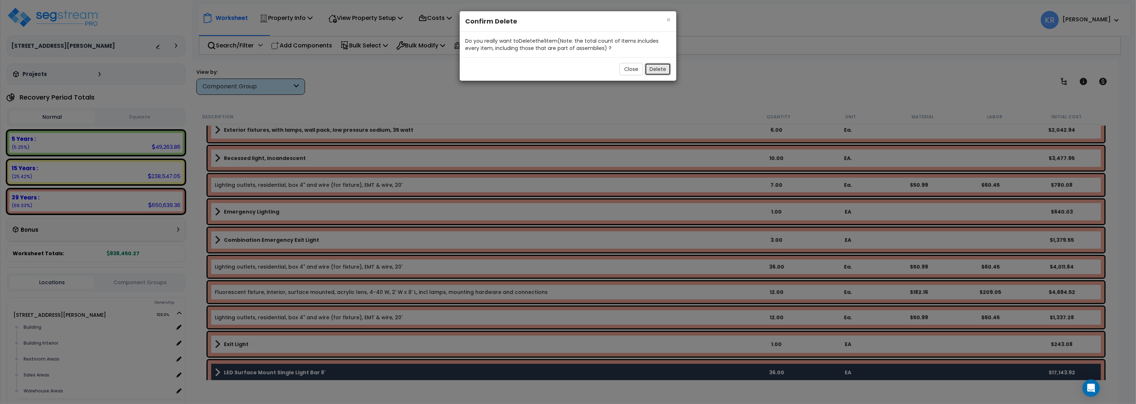
click at [661, 70] on button "Delete" at bounding box center [658, 69] width 26 height 12
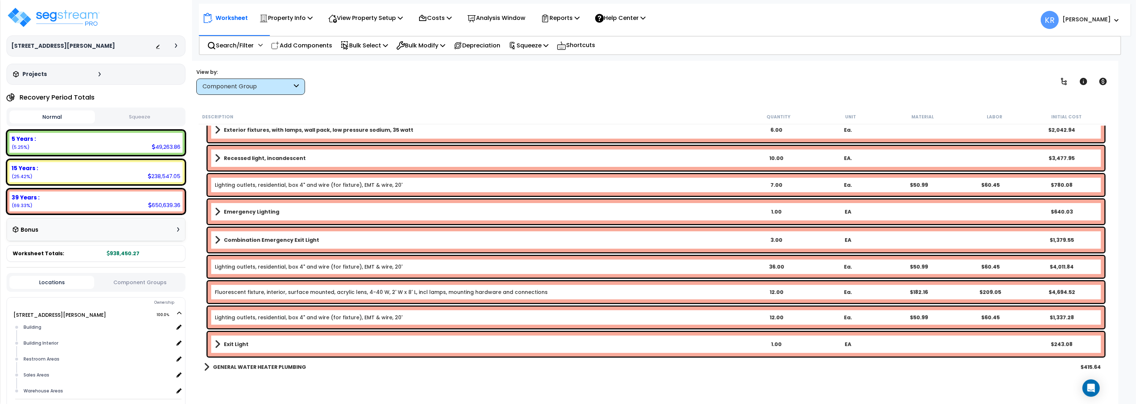
click at [306, 43] on p "Add Components" at bounding box center [301, 46] width 61 height 10
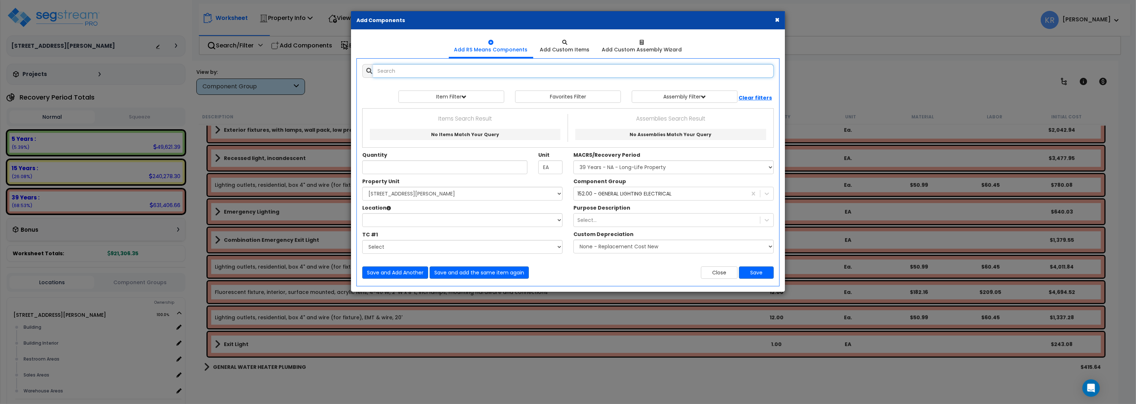
select select
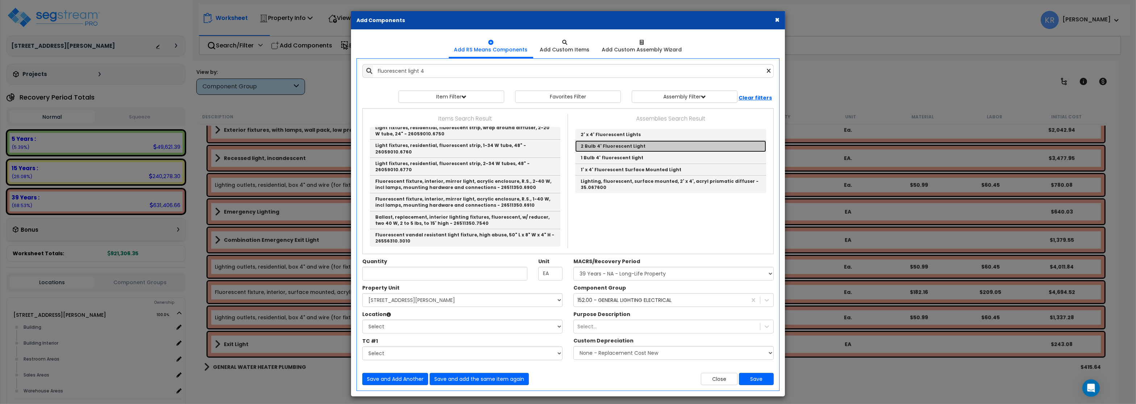
click at [629, 147] on link "2 Bulb 4' Fluorescent Light" at bounding box center [670, 147] width 191 height 12
type input "2 Bulb 4' Fluorescent Light"
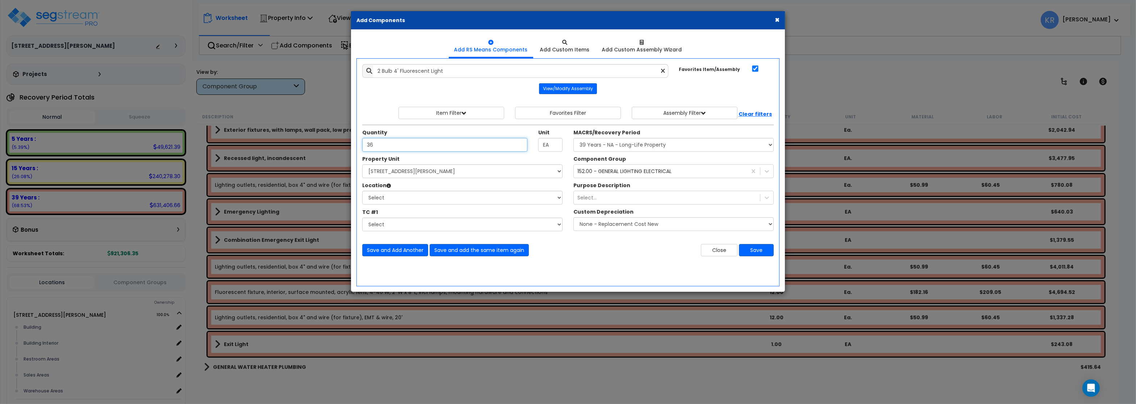
type input "36"
click at [574, 138] on select "Select MACRS/Recovery Period 5 Years - 57.0 - Distributive Trades & Services 5 …" at bounding box center [674, 145] width 200 height 14
select select "3669"
click option "39 Years - NA - Long-Life Property" at bounding box center [0, 0] width 0 height 0
click at [362, 165] on select "Select [STREET_ADDRESS][PERSON_NAME] Site Improvements [GEOGRAPHIC_DATA]" at bounding box center [462, 172] width 200 height 14
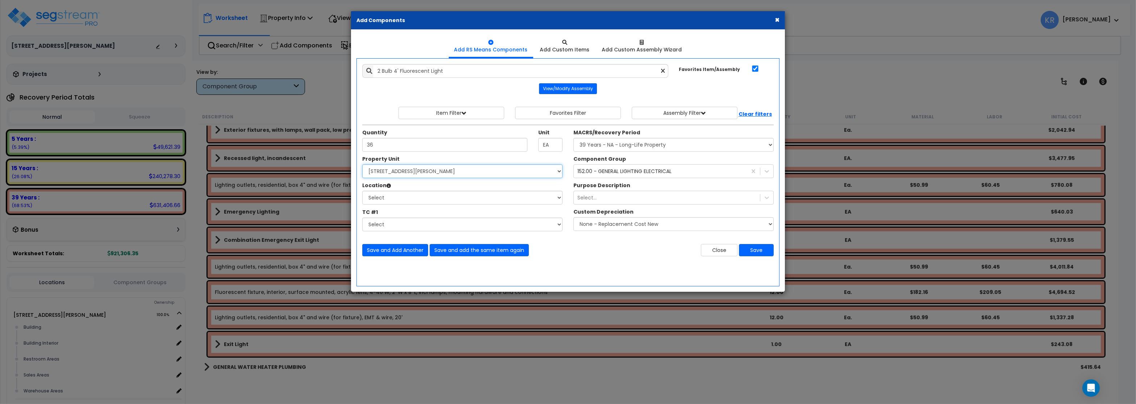
select select "164597"
click option "[STREET_ADDRESS][PERSON_NAME]" at bounding box center [0, 0] width 0 height 0
click at [362, 191] on select "Select Building Building Interior Restroom Areas Sales Areas Warehouse Areas Ad…" at bounding box center [462, 198] width 200 height 14
select select "31948"
click option "Sales Areas" at bounding box center [0, 0] width 0 height 0
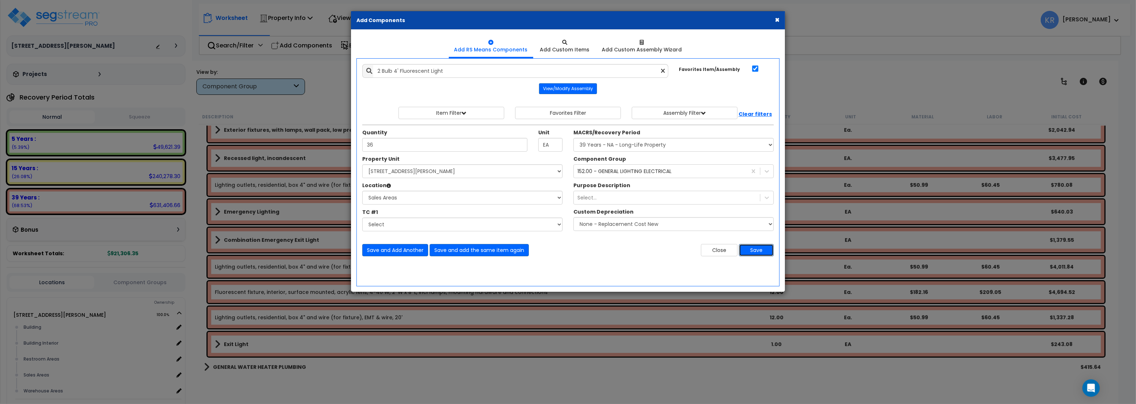
click at [754, 253] on button "Save" at bounding box center [756, 250] width 35 height 12
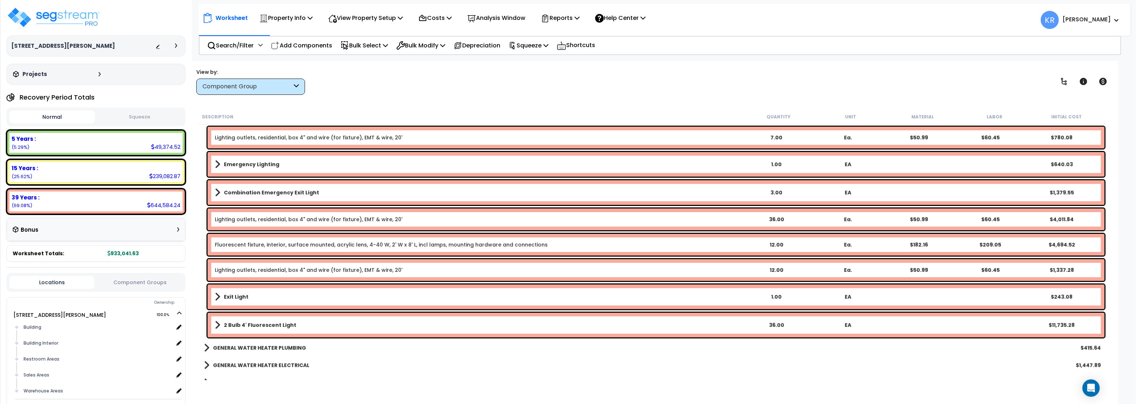
scroll to position [478, 0]
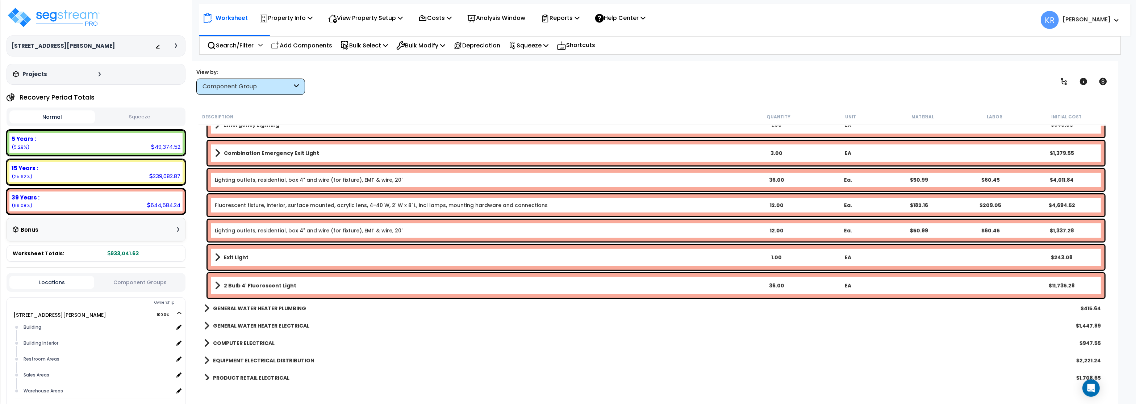
click at [259, 291] on div "2 Bulb 4' Fluorescent Light 36.00 EA $11,735.28" at bounding box center [656, 286] width 897 height 25
click at [262, 284] on b "2 Bulb 4' Fluorescent Light" at bounding box center [260, 285] width 72 height 7
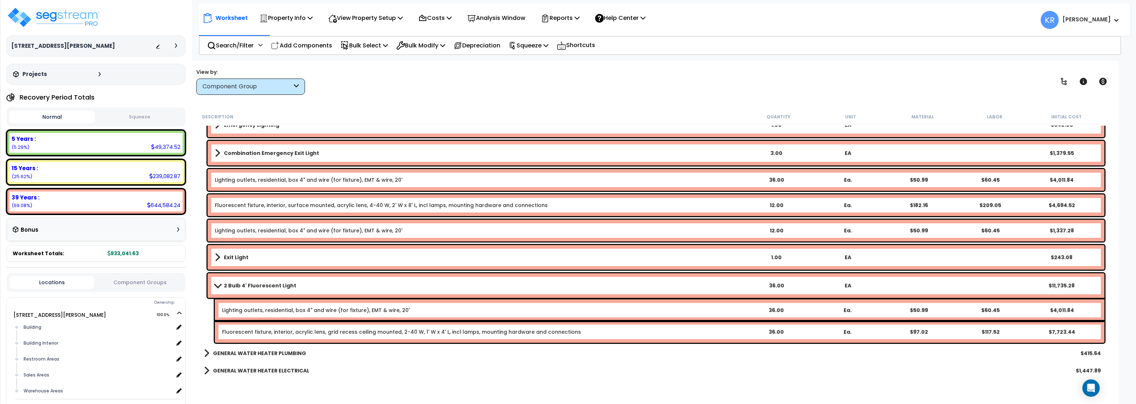
click at [241, 177] on link "Lighting outlets, residential, box 4" and wire (for fixture), EMT & wire, 20'" at bounding box center [309, 179] width 188 height 7
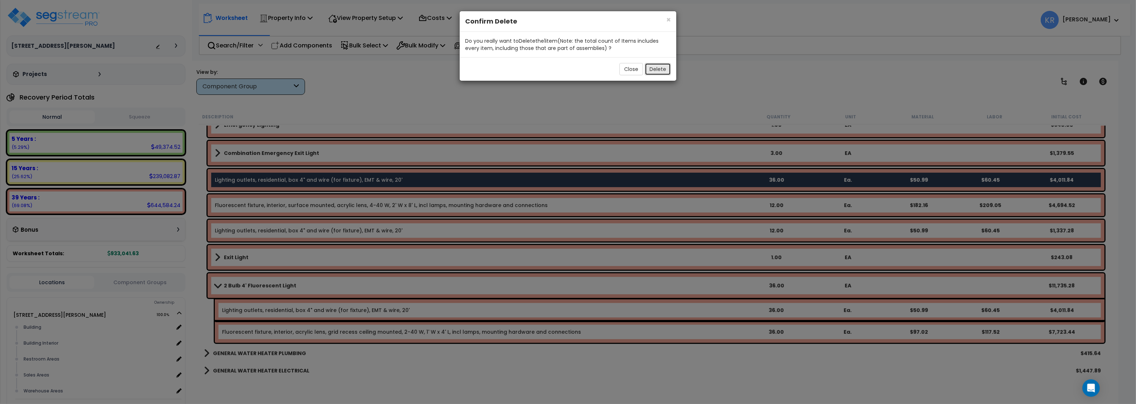
click at [655, 67] on button "Delete" at bounding box center [658, 69] width 26 height 12
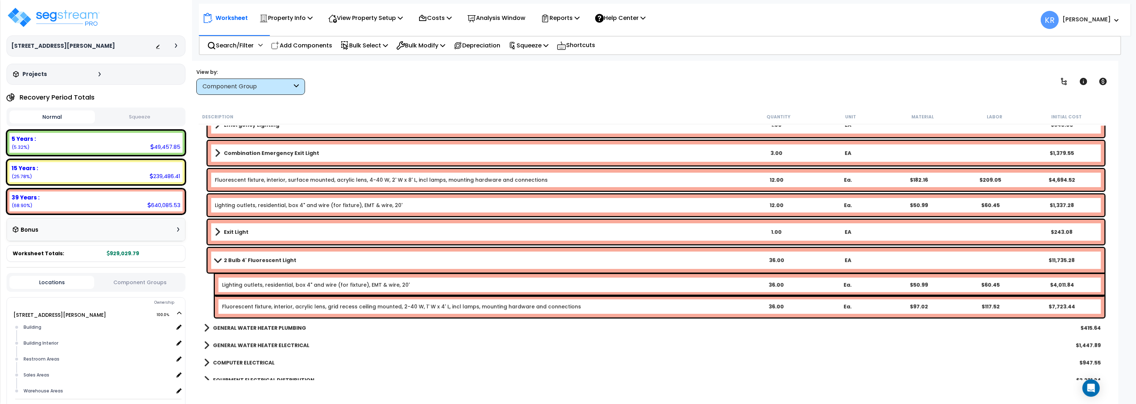
click at [216, 259] on span at bounding box center [218, 260] width 10 height 5
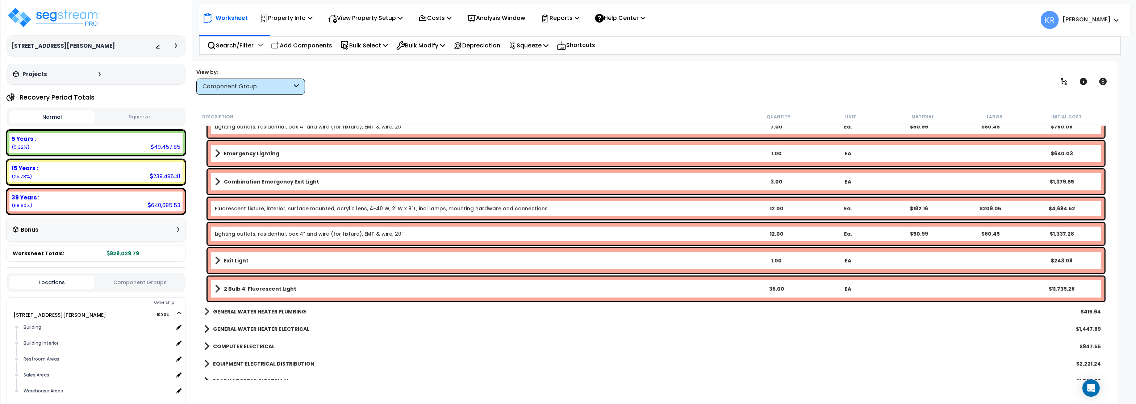
scroll to position [435, 0]
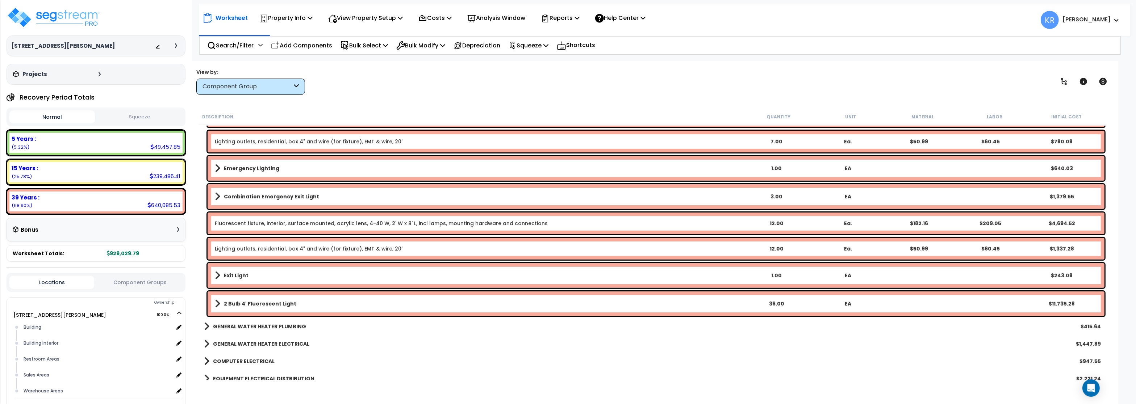
click at [264, 226] on link "Fluorescent fixture, interior, surface mounted, acrylic lens, 4-40 W, 2' W x 8'…" at bounding box center [381, 223] width 333 height 7
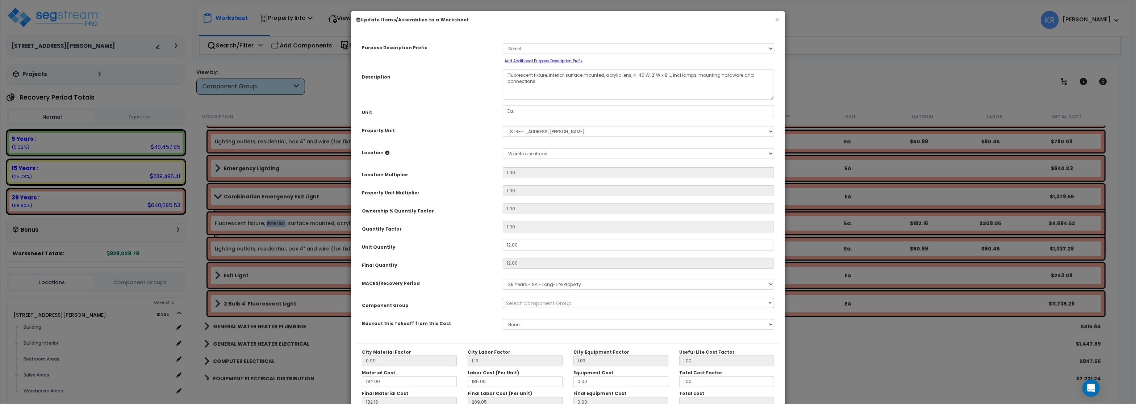
select select "56962"
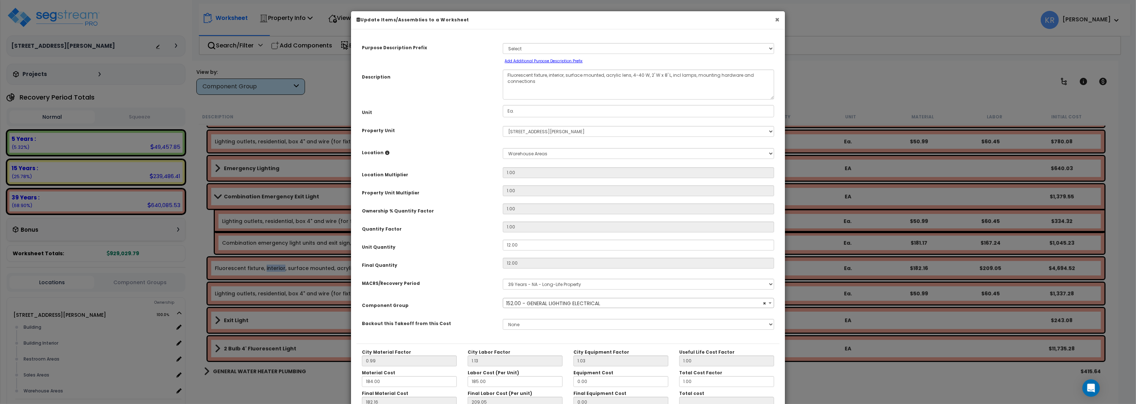
click at [776, 18] on button "×" at bounding box center [777, 20] width 5 height 8
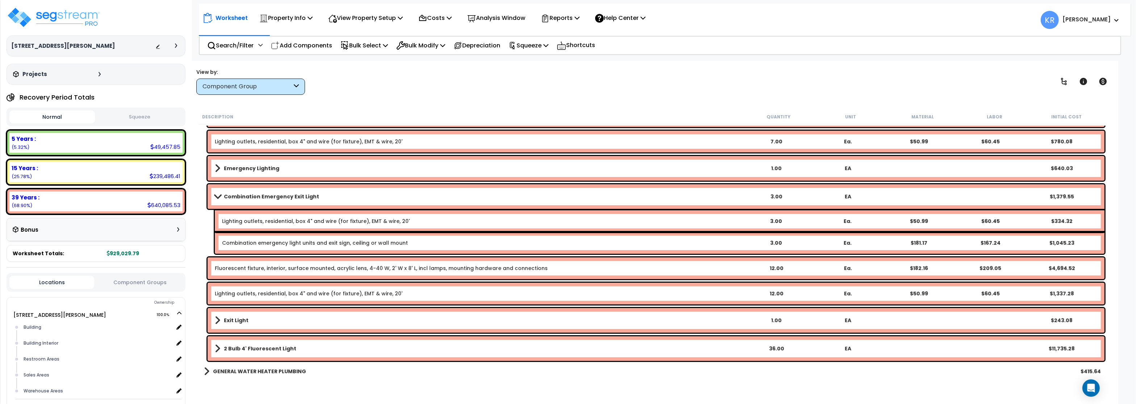
click at [228, 194] on b "Combination Emergency Exit Light" at bounding box center [271, 196] width 95 height 7
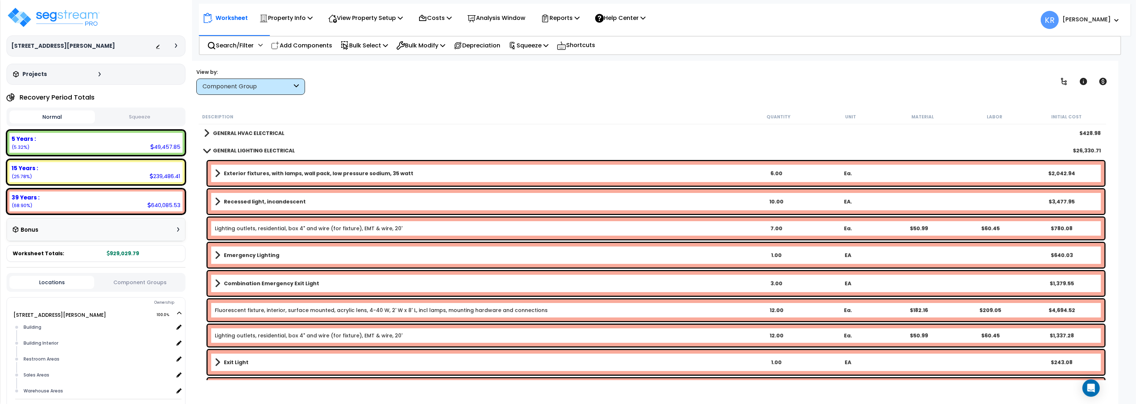
scroll to position [391, 0]
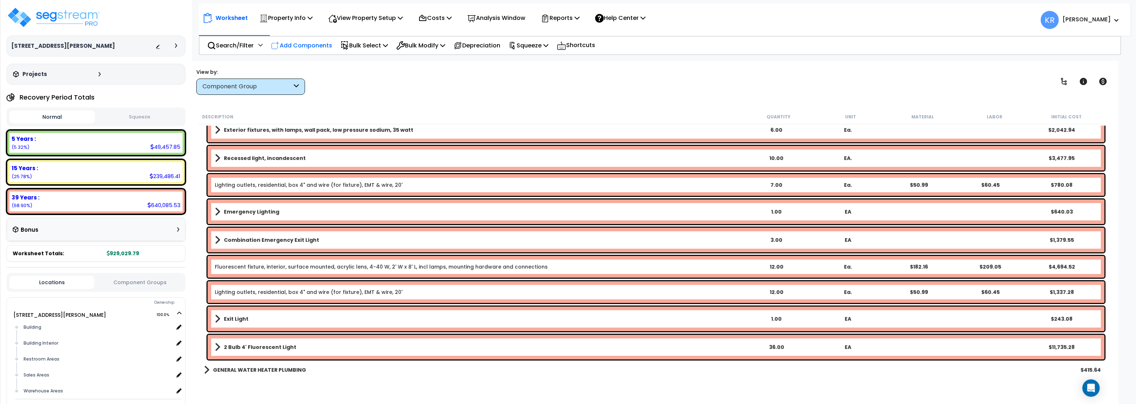
click at [305, 49] on p "Add Components" at bounding box center [301, 46] width 61 height 10
select select
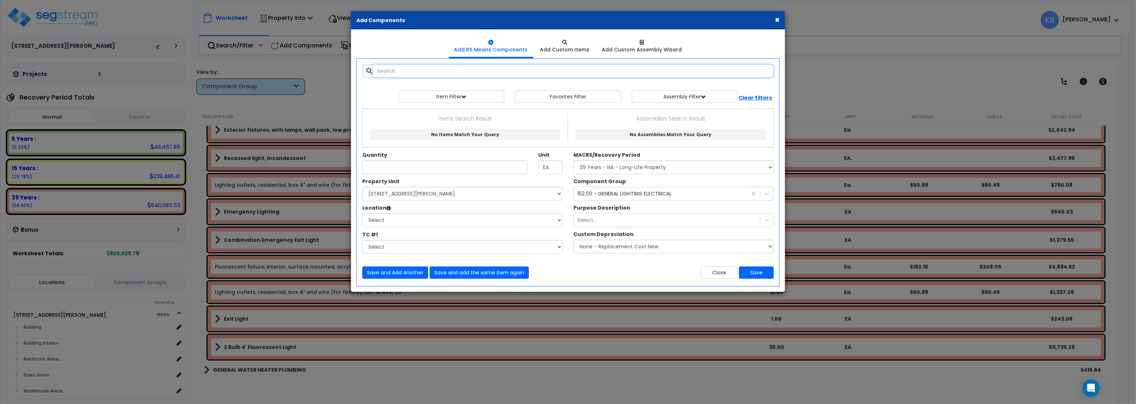
click at [420, 68] on input "text" at bounding box center [573, 71] width 401 height 14
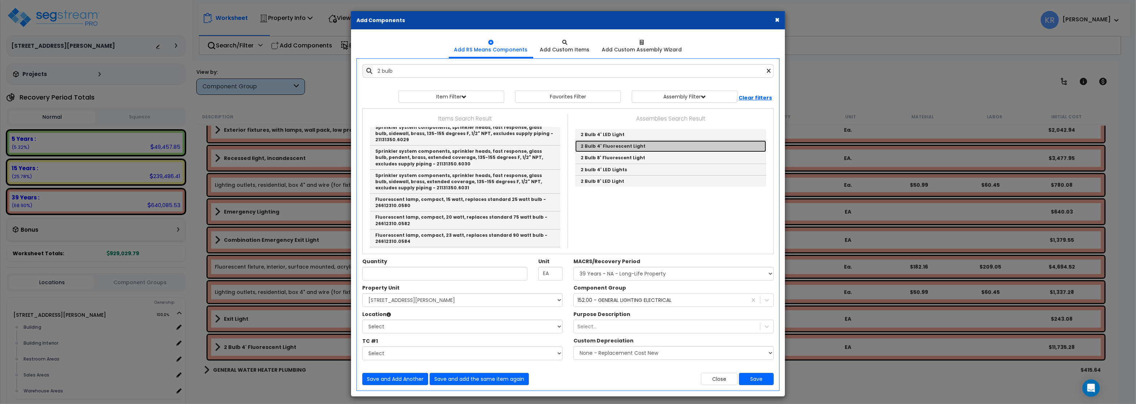
click at [629, 145] on link "2 Bulb 4' Fluorescent Light" at bounding box center [670, 147] width 191 height 12
type input "2 Bulb 4' Fluorescent Light"
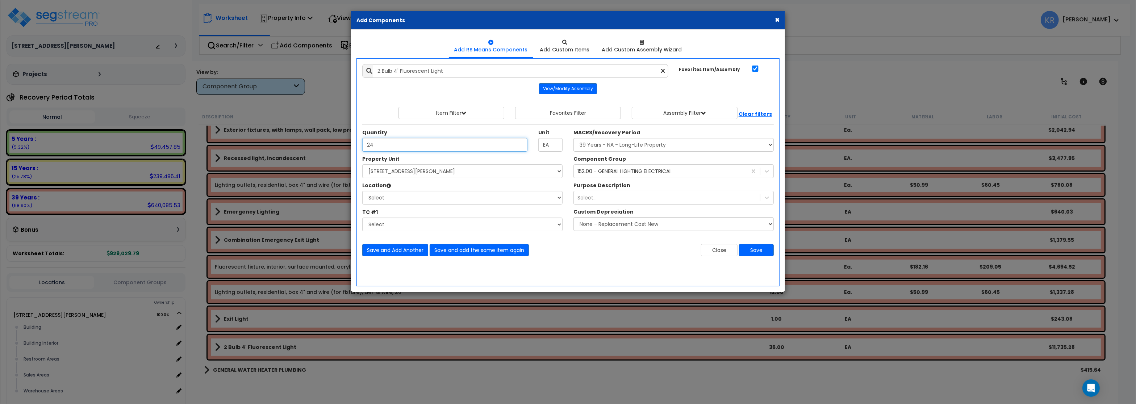
type input "24"
click at [574, 138] on select "Select MACRS/Recovery Period 5 Years - 57.0 - Distributive Trades & Services 5 …" at bounding box center [674, 145] width 200 height 14
select select "3669"
click option "39 Years - NA - Long-Life Property" at bounding box center [0, 0] width 0 height 0
click at [362, 165] on select "Select [STREET_ADDRESS][PERSON_NAME] Site Improvements [GEOGRAPHIC_DATA]" at bounding box center [462, 172] width 200 height 14
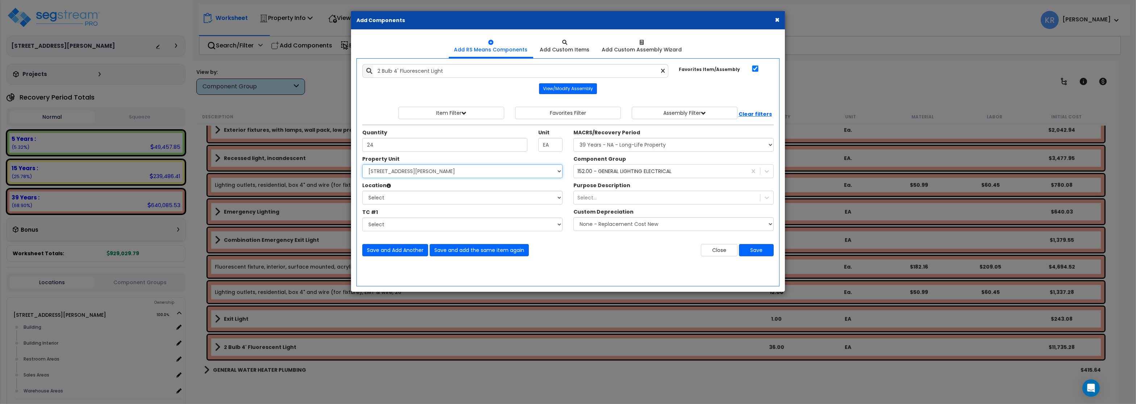
select select "164597"
click option "[STREET_ADDRESS][PERSON_NAME]" at bounding box center [0, 0] width 0 height 0
click at [362, 191] on select "Select Building Building Interior Restroom Areas Sales Areas Warehouse Areas Ad…" at bounding box center [462, 198] width 200 height 14
select select "31948"
click option "Sales Areas" at bounding box center [0, 0] width 0 height 0
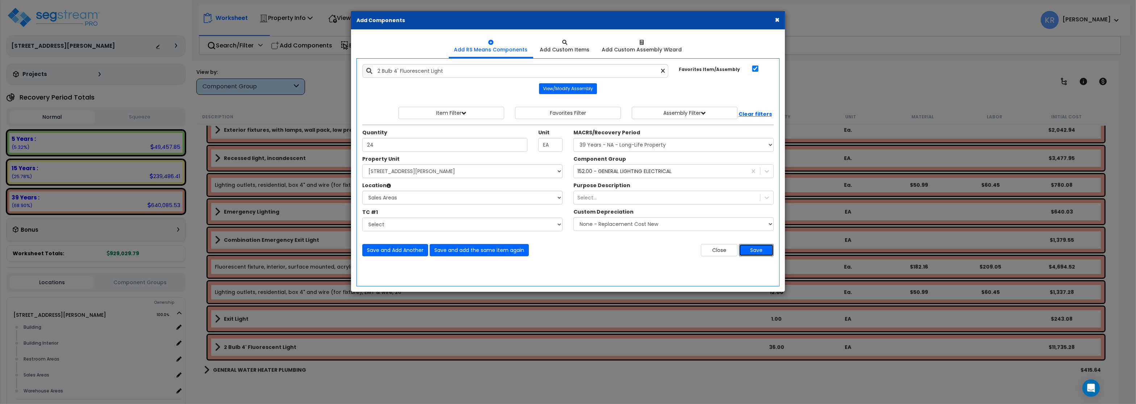
click at [759, 253] on button "Save" at bounding box center [756, 250] width 35 height 12
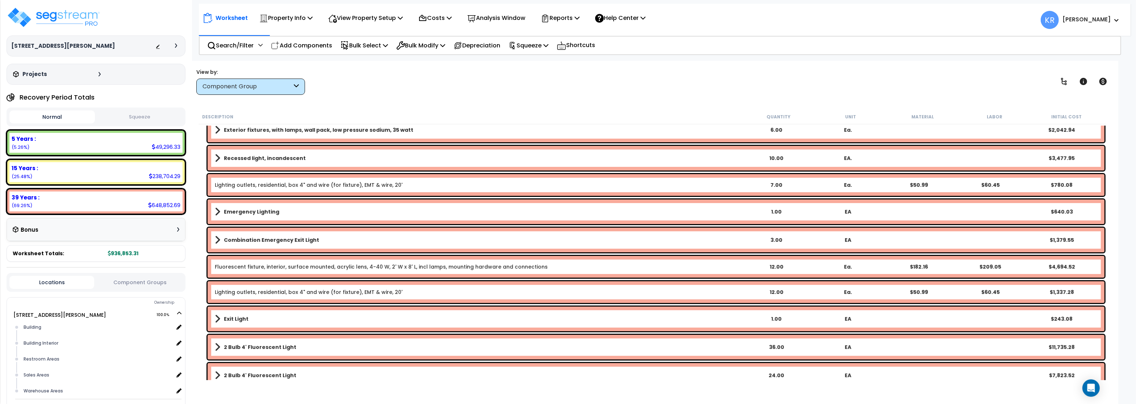
click at [336, 237] on link "Combination Emergency Exit Light" at bounding box center [478, 240] width 526 height 10
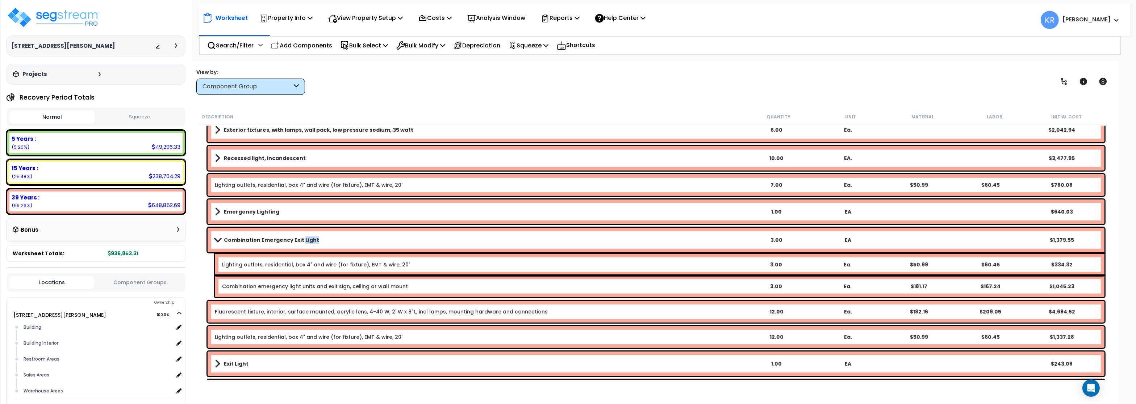
click at [336, 237] on link "Combination Emergency Exit Light" at bounding box center [478, 240] width 526 height 10
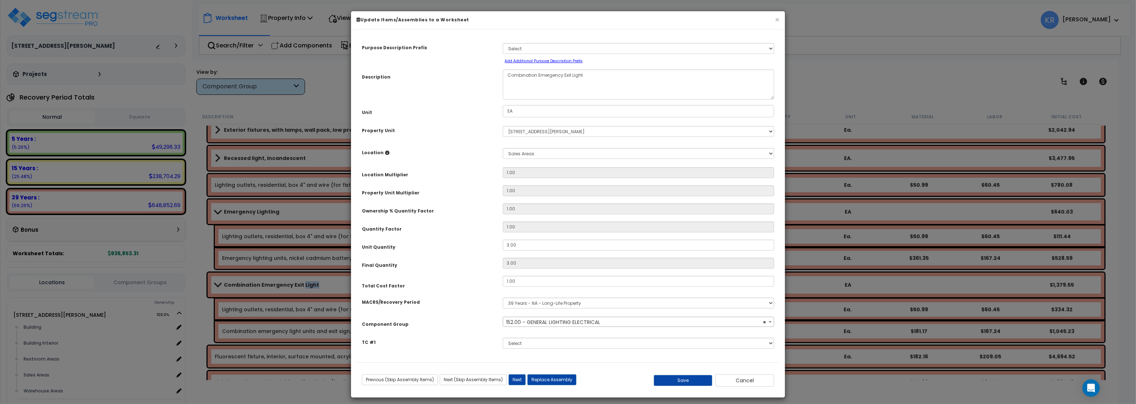
select select "56962"
drag, startPoint x: 519, startPoint y: 245, endPoint x: 465, endPoint y: 240, distance: 53.5
click at [503, 240] on input "3.00" at bounding box center [638, 245] width 271 height 11
type input "3"
type input "2"
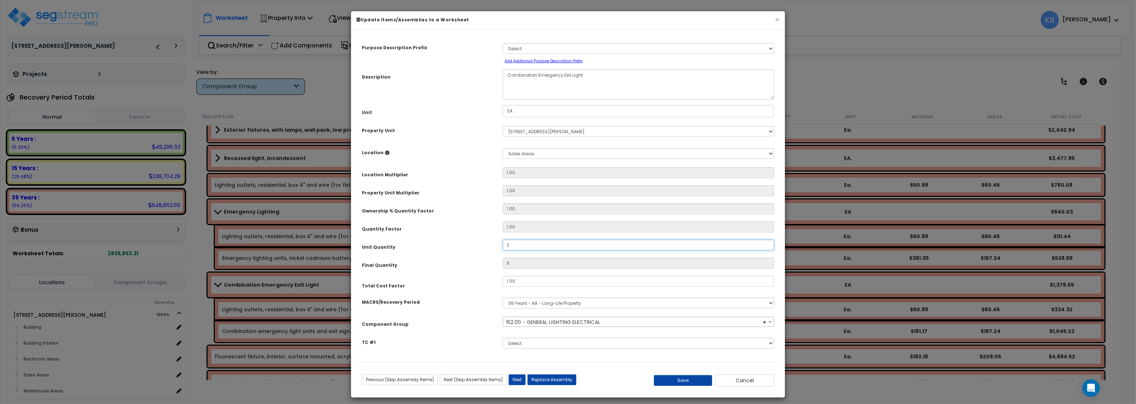
type input "2"
click at [693, 380] on button "Save" at bounding box center [683, 380] width 59 height 11
type input "2.00"
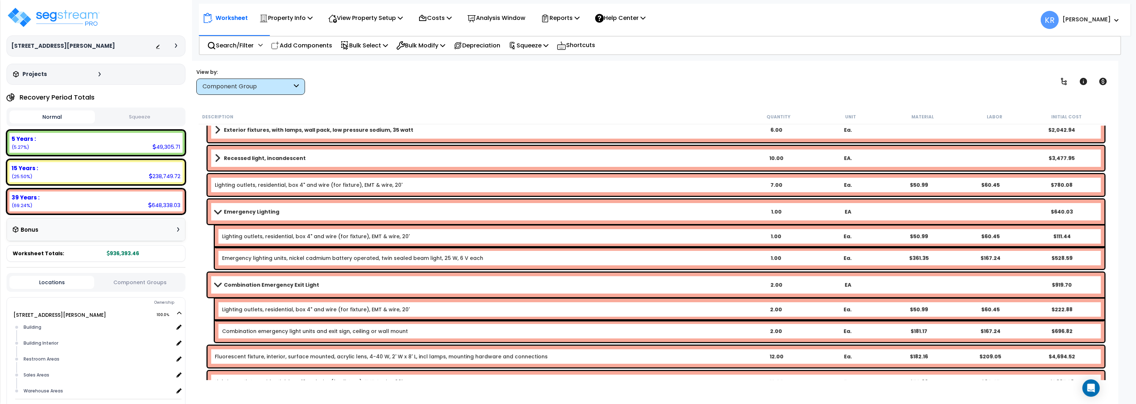
click at [259, 212] on b "Emergency Lighting" at bounding box center [251, 211] width 55 height 7
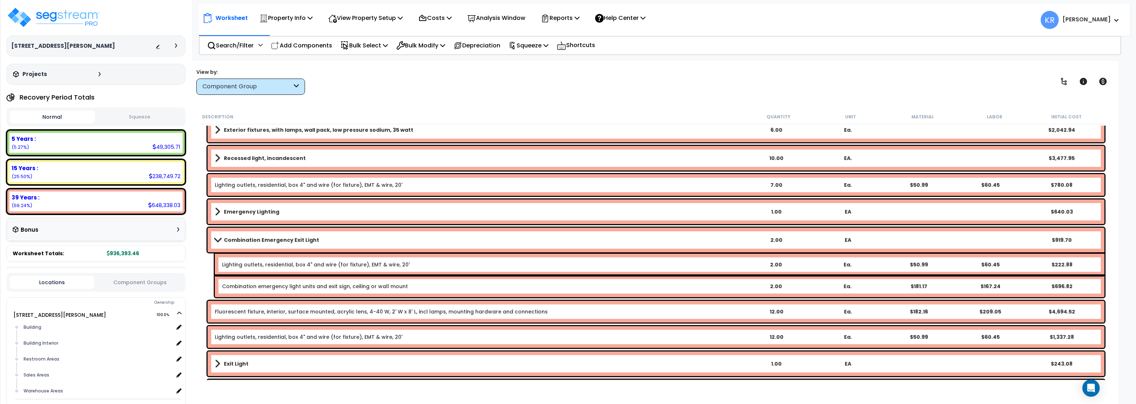
click at [261, 212] on b "Emergency Lighting" at bounding box center [251, 211] width 55 height 7
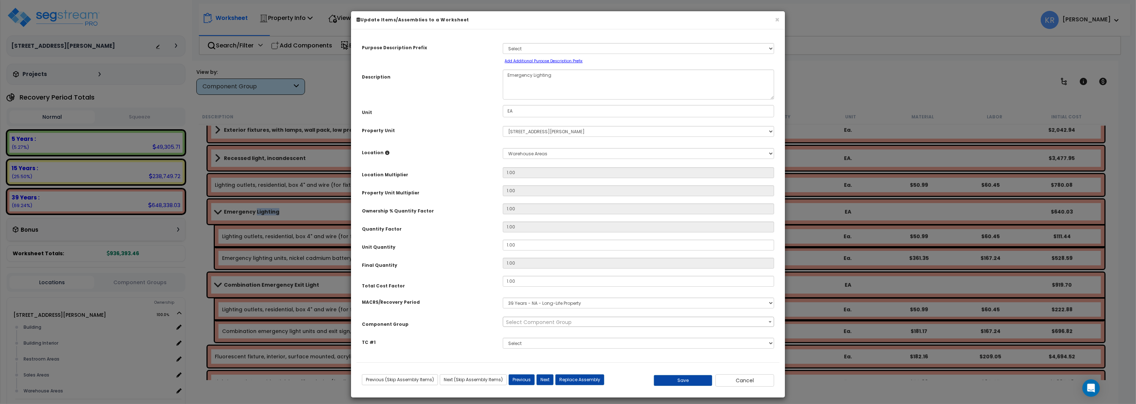
select select "56962"
drag, startPoint x: 521, startPoint y: 245, endPoint x: 471, endPoint y: 240, distance: 50.2
click at [503, 240] on input "1.00" at bounding box center [638, 245] width 271 height 11
type input "2"
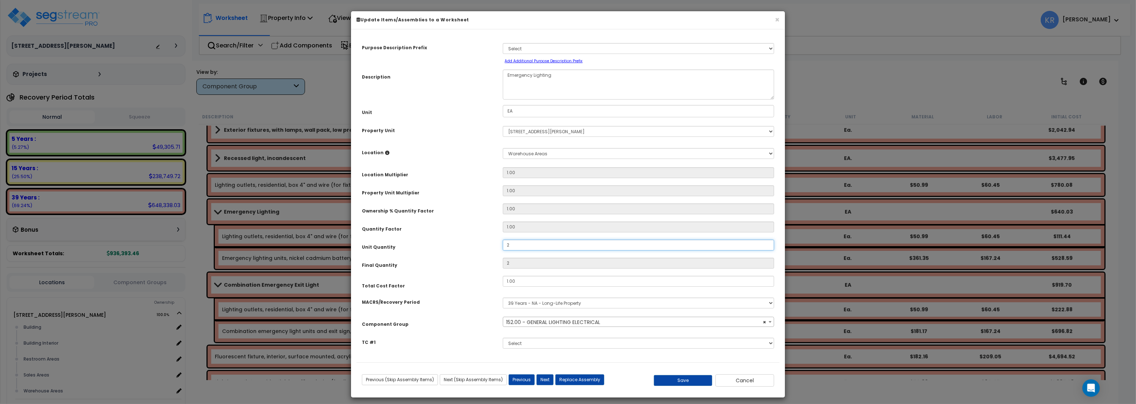
type input "2"
click at [503, 148] on select "Select Building Building Interior Restroom Areas Sales Areas Warehouse Areas Ad…" at bounding box center [638, 153] width 271 height 11
select select "31948"
click option "Sales Areas" at bounding box center [0, 0] width 0 height 0
click at [684, 380] on button "Save" at bounding box center [683, 380] width 59 height 11
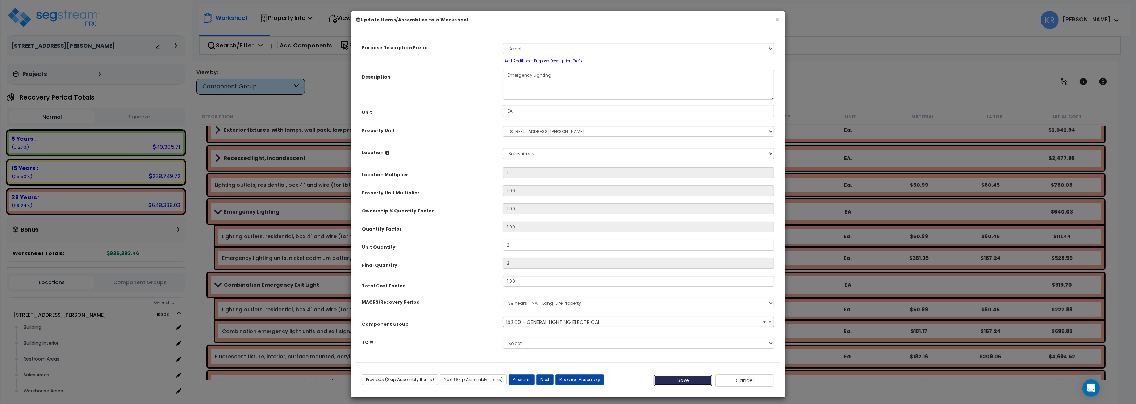
type input "1.00"
type input "2.00"
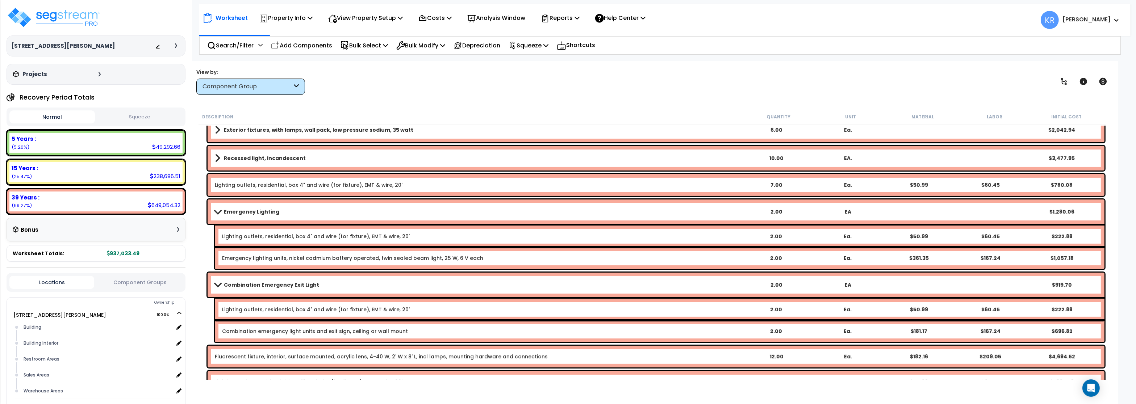
click at [255, 209] on b "Emergency Lighting" at bounding box center [251, 211] width 55 height 7
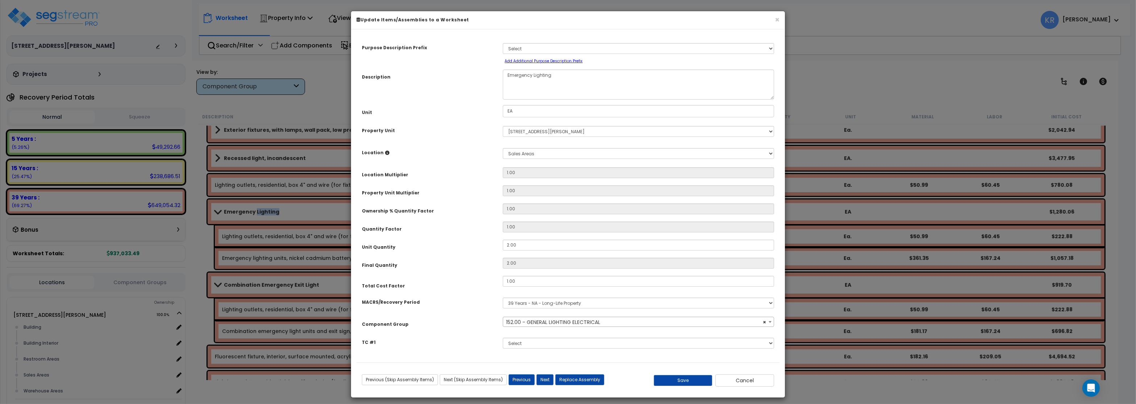
select select "56962"
drag, startPoint x: 520, startPoint y: 245, endPoint x: 379, endPoint y: 244, distance: 141.7
click at [503, 244] on input "2.00" at bounding box center [638, 245] width 271 height 11
type input "3"
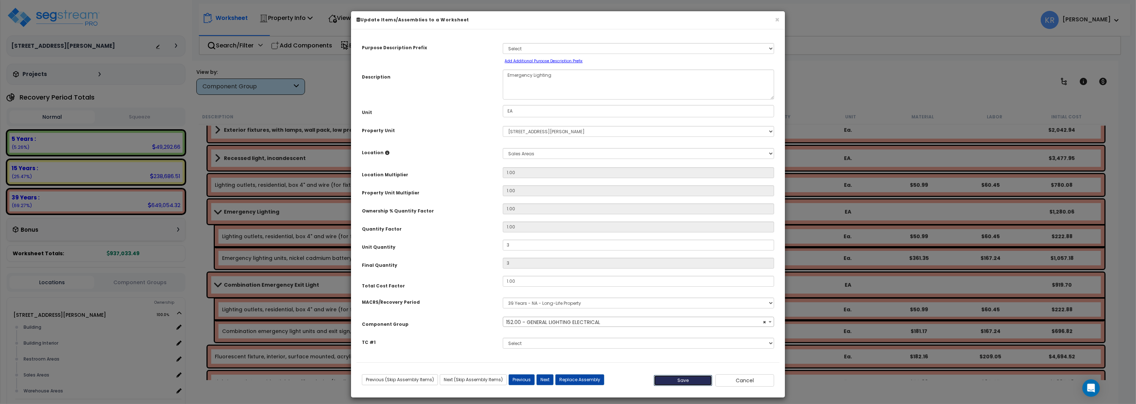
click at [683, 379] on button "Save" at bounding box center [683, 380] width 59 height 11
type input "3.00"
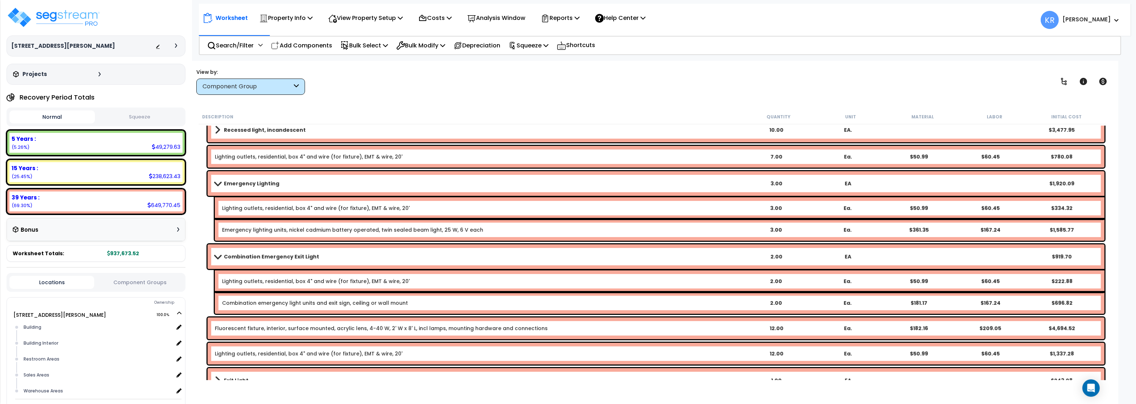
scroll to position [435, 0]
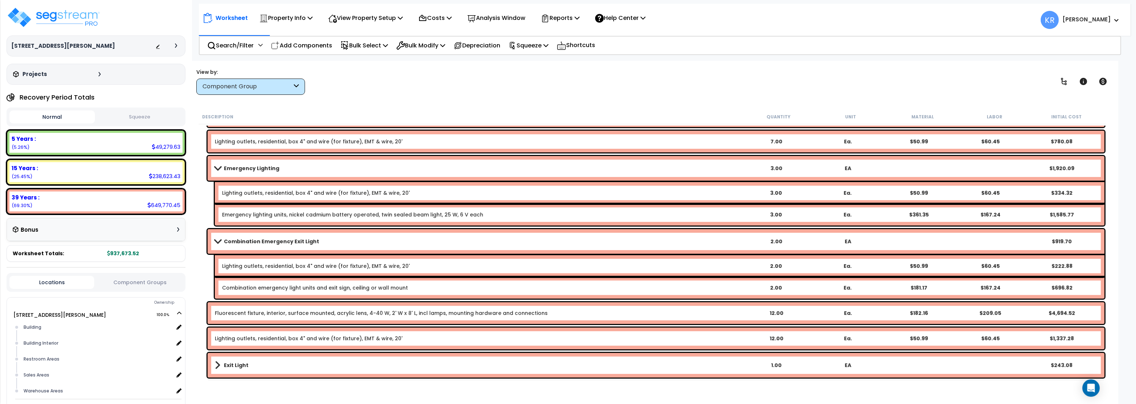
click at [235, 243] on b "Combination Emergency Exit Light" at bounding box center [271, 241] width 95 height 7
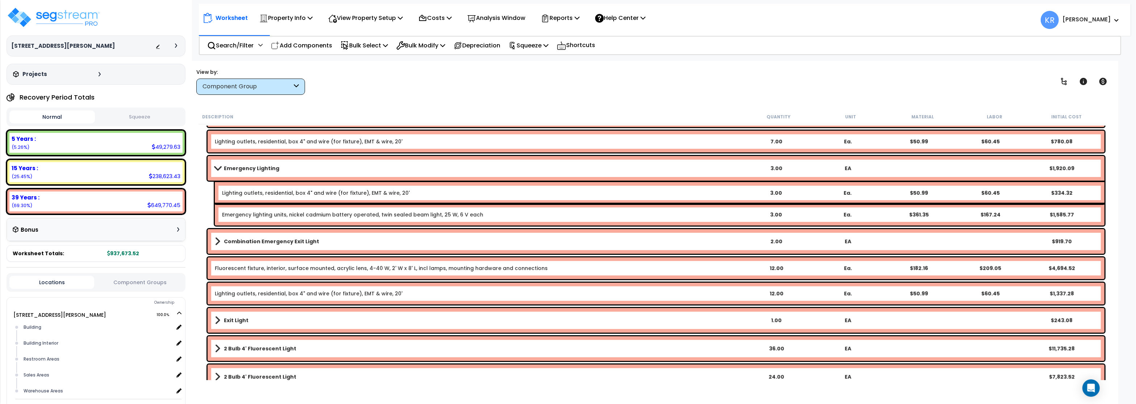
click at [232, 170] on b "Emergency Lighting" at bounding box center [251, 168] width 55 height 7
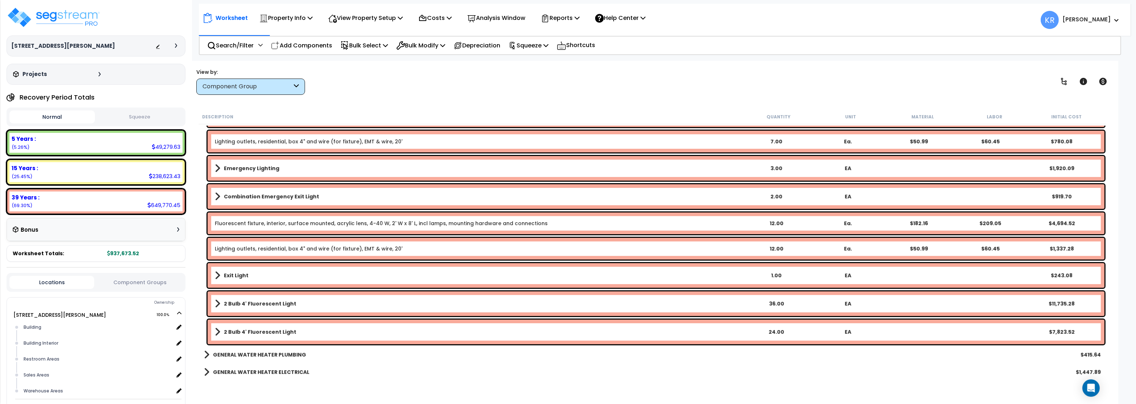
click at [333, 222] on link "Fluorescent fixture, interior, surface mounted, acrylic lens, 4-40 W, 2' W x 8'…" at bounding box center [381, 223] width 333 height 7
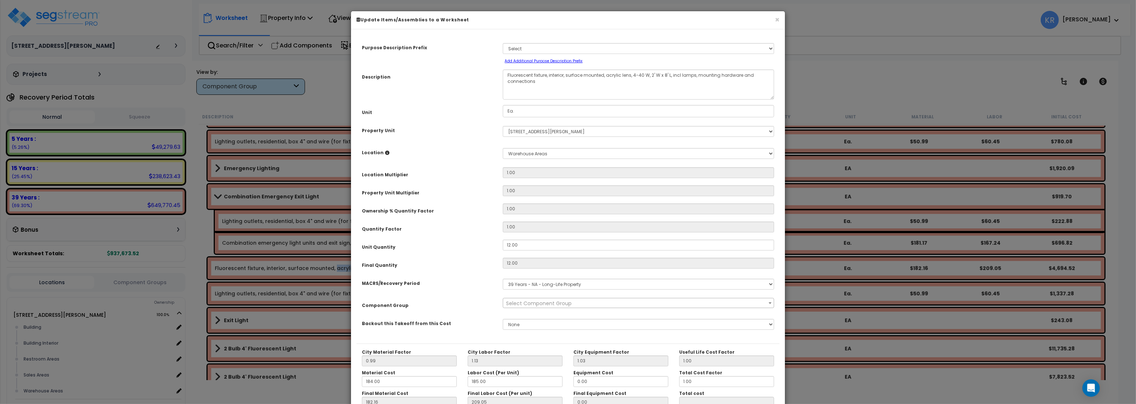
select select "56962"
drag, startPoint x: 523, startPoint y: 248, endPoint x: 460, endPoint y: 242, distance: 63.7
click at [460, 242] on div "Unit Quantity 12.00" at bounding box center [568, 246] width 423 height 13
drag, startPoint x: 525, startPoint y: 247, endPoint x: 490, endPoint y: 241, distance: 34.9
click at [503, 244] on input "12.00" at bounding box center [638, 245] width 271 height 11
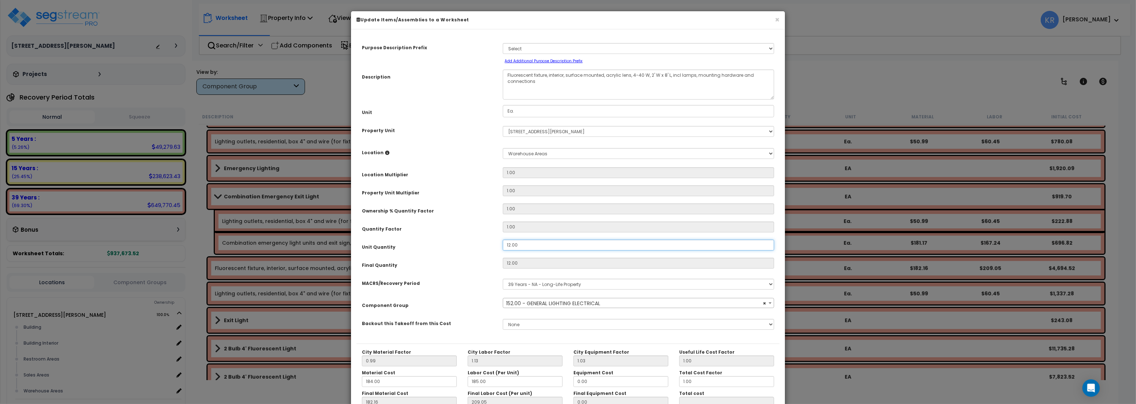
type input "3"
type input "12"
type input "$4,694.52"
type input "3"
type input "$1,173.63"
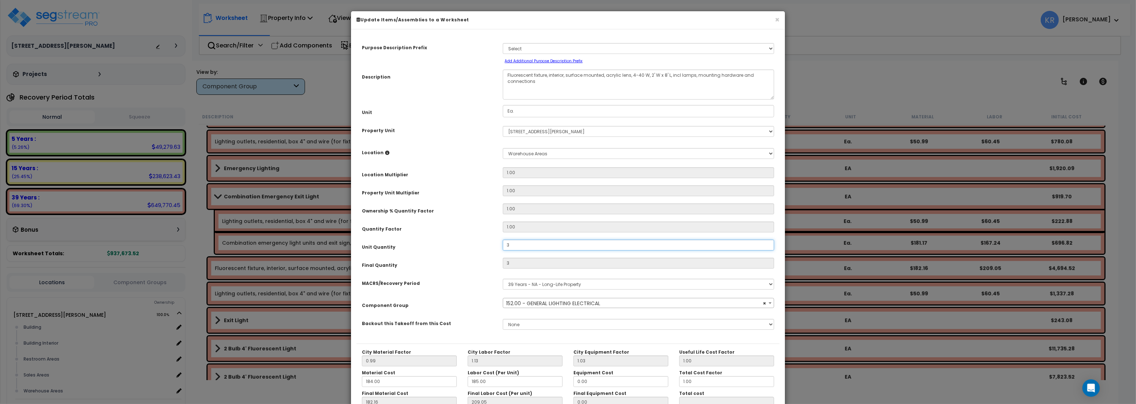
type input "32"
type input "$1,173.63"
type input "32"
type input "$12,518.72"
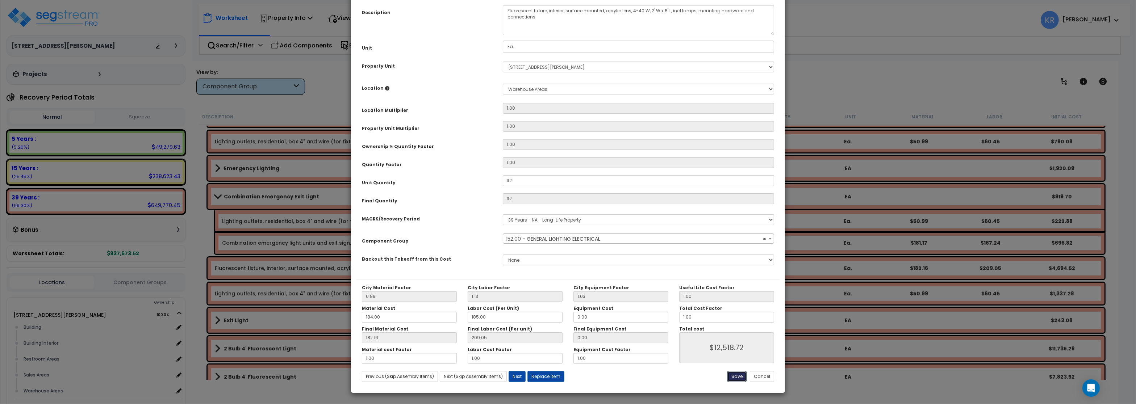
click at [737, 377] on button "Save" at bounding box center [737, 376] width 19 height 11
type input "32.00"
type input "12518.72"
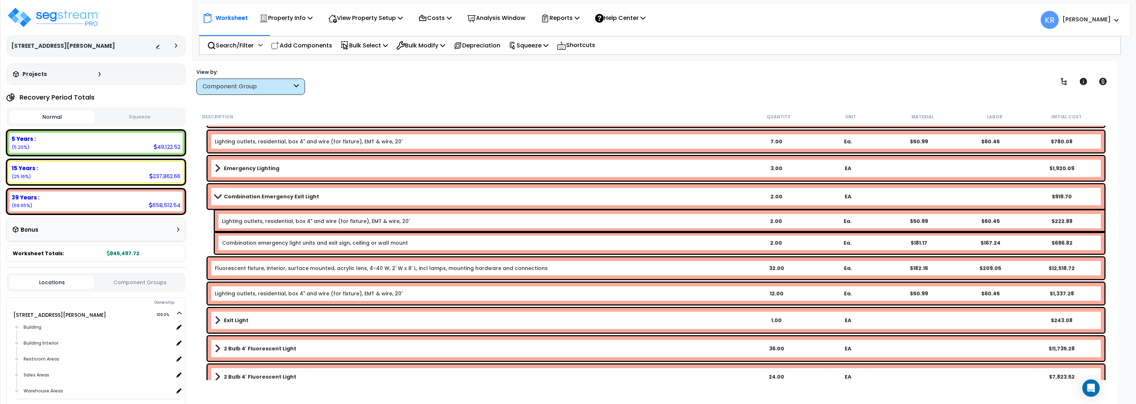
click at [378, 295] on link "Lighting outlets, residential, box 4" and wire (for fixture), EMT & wire, 20'" at bounding box center [309, 293] width 188 height 7
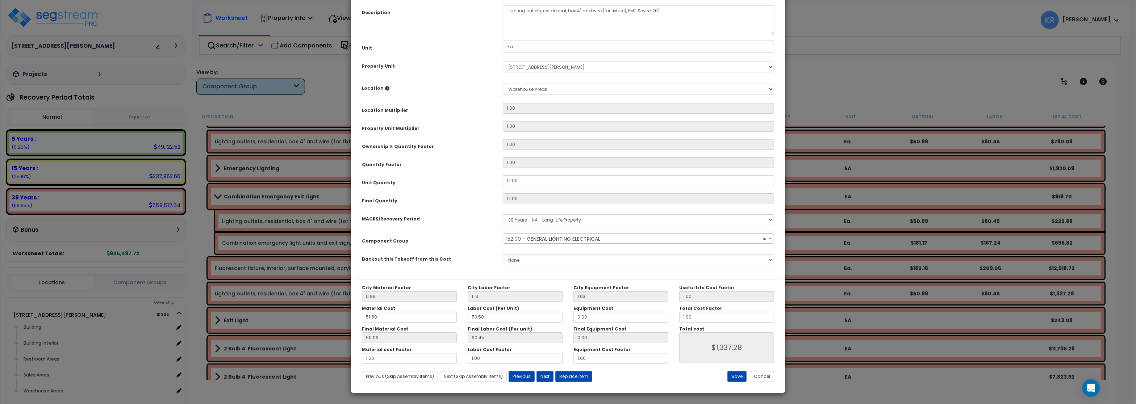
select select "56962"
drag, startPoint x: 523, startPoint y: 246, endPoint x: 464, endPoint y: 237, distance: 59.8
click at [465, 237] on div "Purpose Description Prefix Select A/V System A/V System Equipment A/V System Eq…" at bounding box center [568, 124] width 423 height 309
type input "12.0"
type input "12"
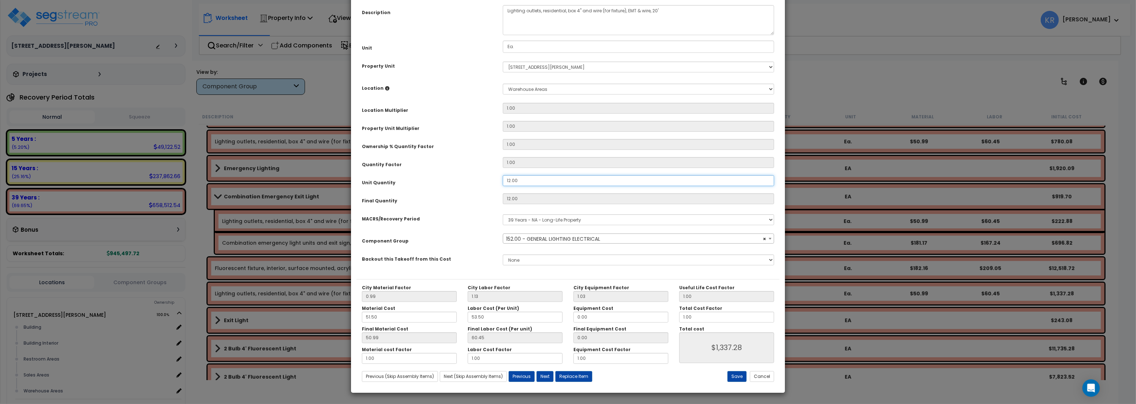
type input "50.98"
type input "$1,337.16"
type input "12."
type input "$1,337.16"
type input "12"
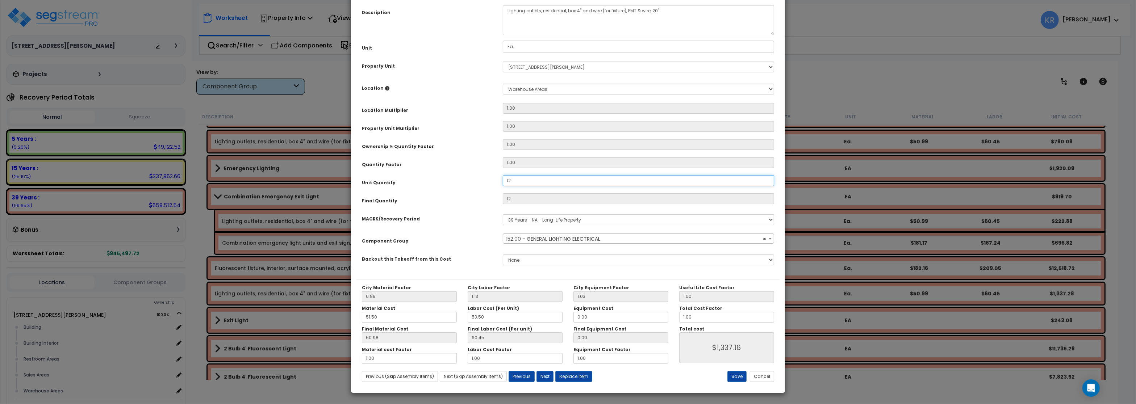
type input "$1,337.16"
type input "1"
type input "$1,337.16"
type input "1"
type input "$111.43"
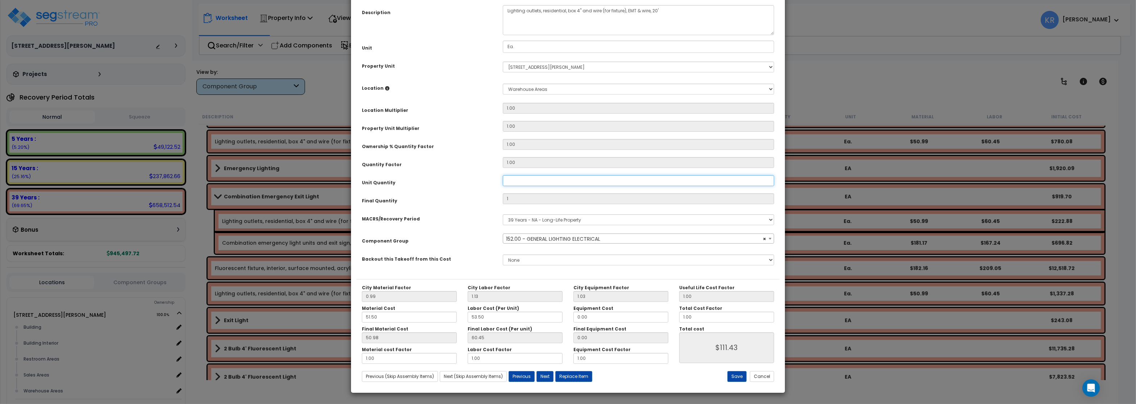
type input "0"
type input "$0.00"
type input "3"
type input "$334.29"
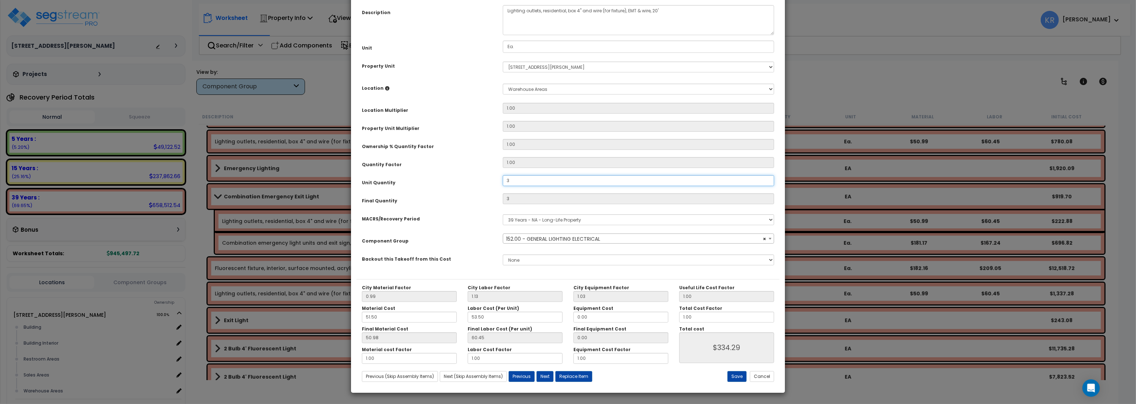
type input "32"
type input "$3,565.76"
click at [732, 377] on button "Save" at bounding box center [737, 376] width 19 height 11
type input "32.00"
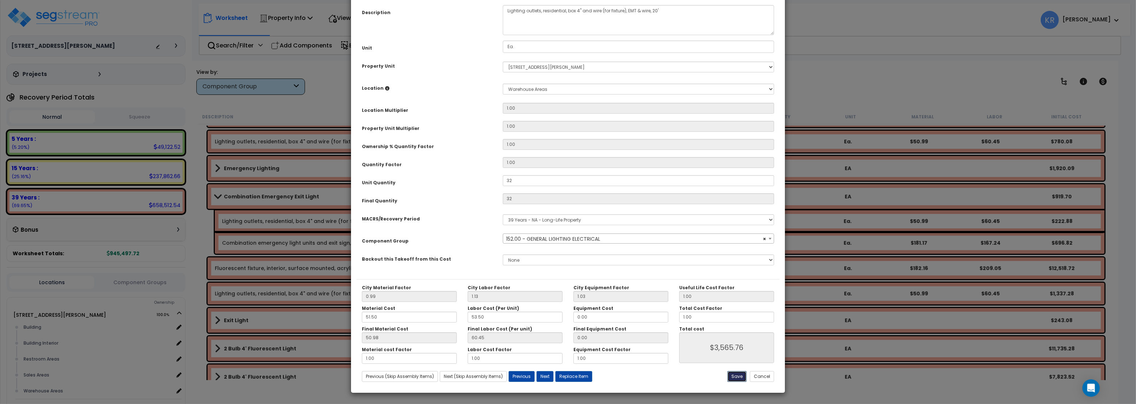
type input "32.00"
type input "3565.76"
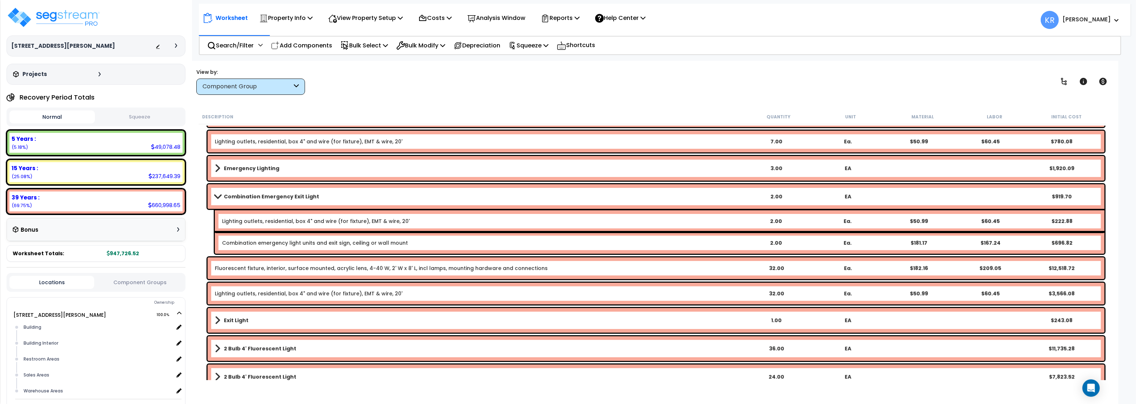
click at [223, 197] on link "Combination Emergency Exit Light" at bounding box center [478, 197] width 526 height 10
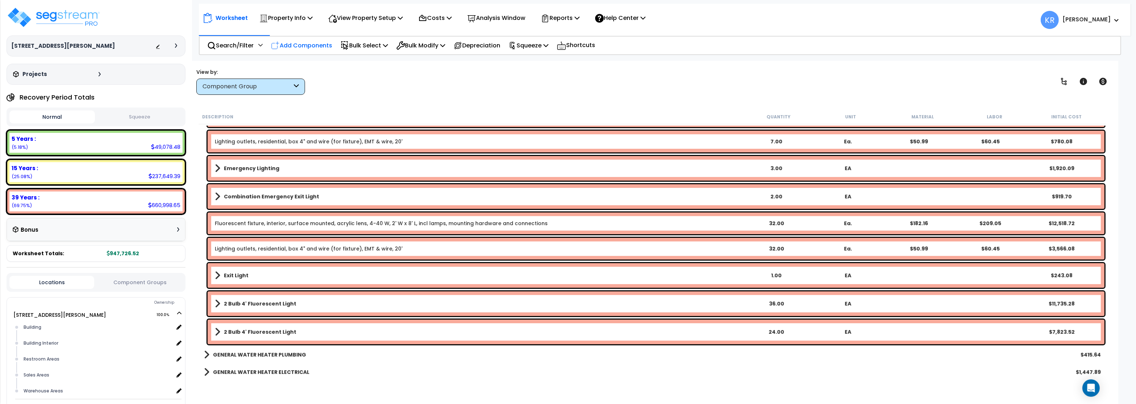
click at [295, 42] on p "Add Components" at bounding box center [301, 46] width 61 height 10
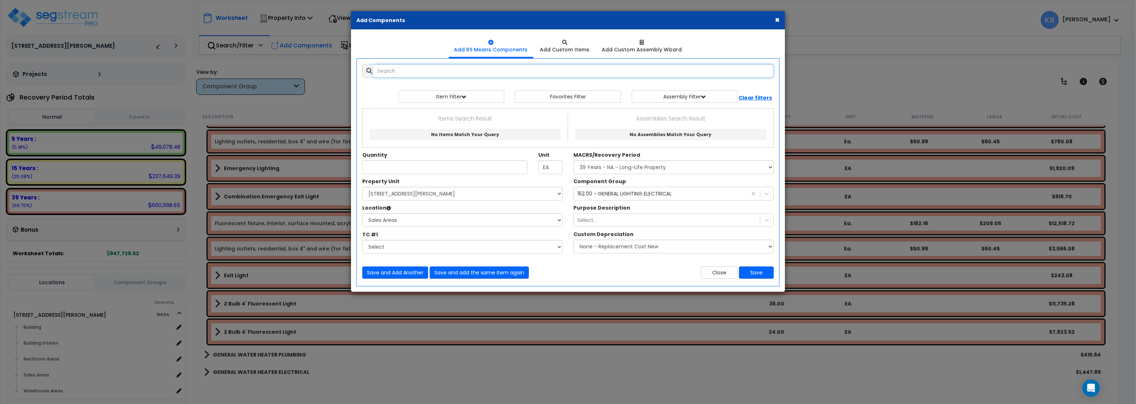
select select
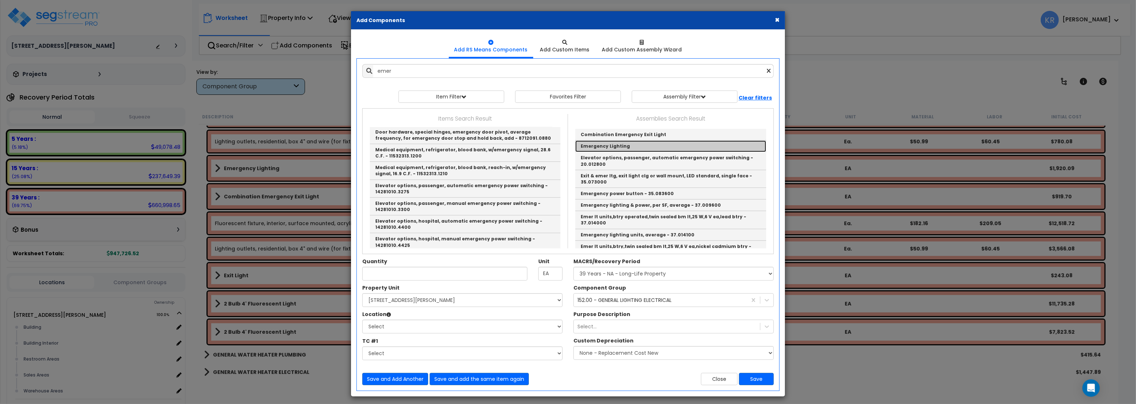
click at [623, 148] on link "Emergency Lighting" at bounding box center [670, 147] width 191 height 12
type input "Emergency Lighting"
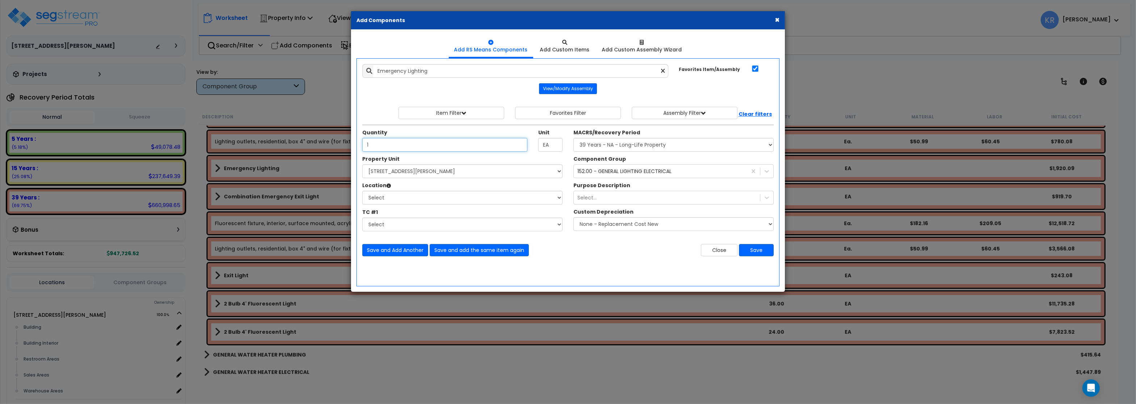
type input "1"
click at [574, 138] on select "Select MACRS/Recovery Period 5 Years - 57.0 - Distributive Trades & Services 5 …" at bounding box center [674, 145] width 200 height 14
select select "3669"
click option "39 Years - NA - Long-Life Property" at bounding box center [0, 0] width 0 height 0
click at [362, 165] on select "Select [STREET_ADDRESS][PERSON_NAME] Site Improvements [GEOGRAPHIC_DATA]" at bounding box center [462, 172] width 200 height 14
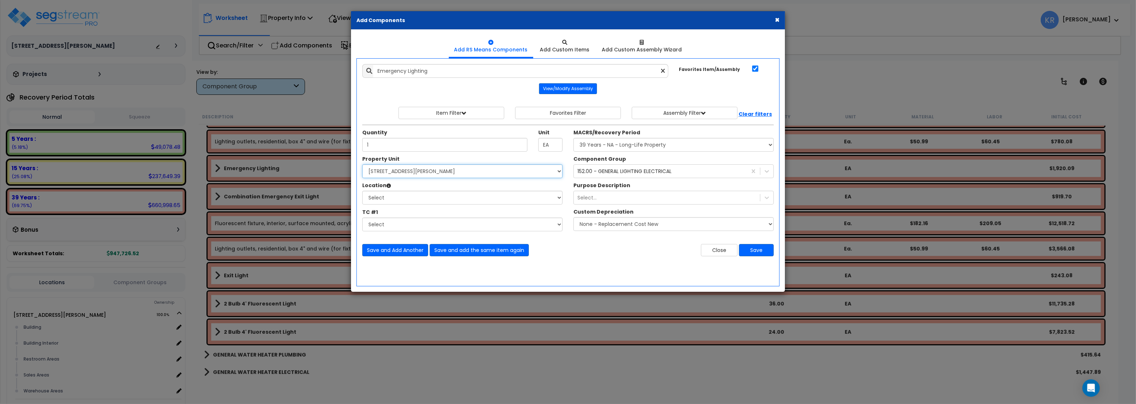
select select "164597"
click option "[STREET_ADDRESS][PERSON_NAME]" at bounding box center [0, 0] width 0 height 0
click at [362, 191] on select "Select Building Building Interior Restroom Areas Sales Areas Warehouse Areas Ad…" at bounding box center [462, 198] width 200 height 14
select select "31947"
click option "Warehouse Areas" at bounding box center [0, 0] width 0 height 0
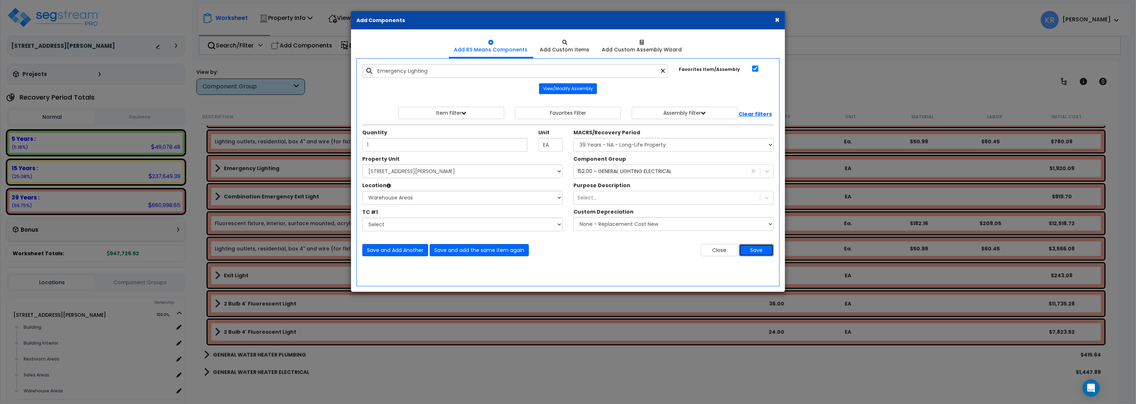
click at [753, 251] on button "Save" at bounding box center [756, 250] width 35 height 12
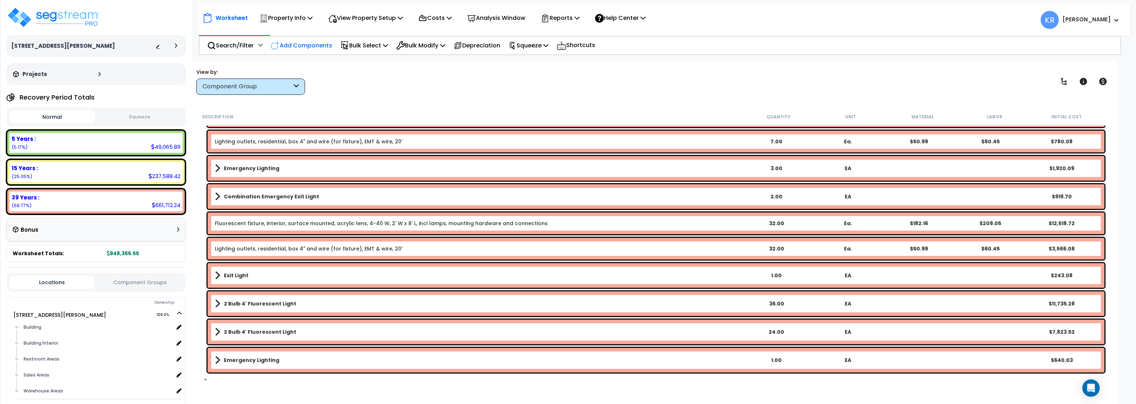
click at [306, 43] on p "Add Components" at bounding box center [301, 46] width 61 height 10
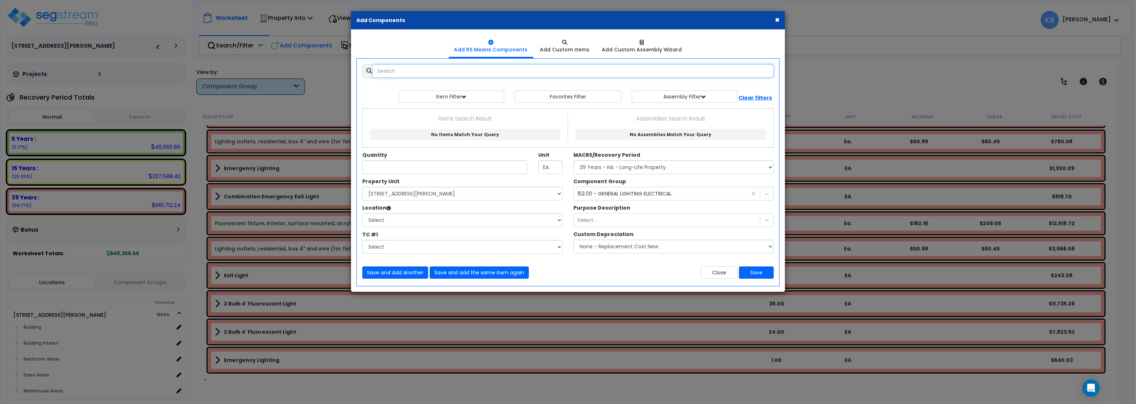
select select
click at [400, 72] on input "text" at bounding box center [573, 71] width 401 height 14
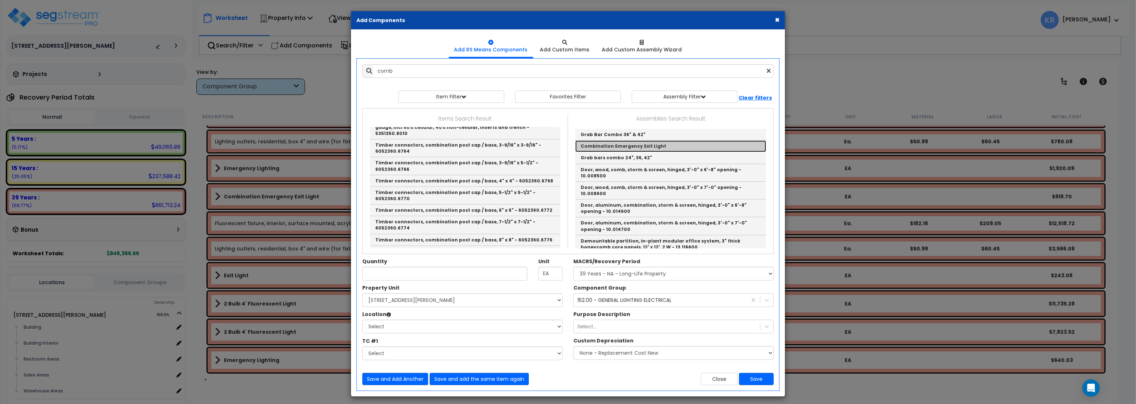
click at [642, 146] on link "Combination Emergency Exit Light" at bounding box center [670, 147] width 191 height 12
type input "Combination Emergency Exit Light"
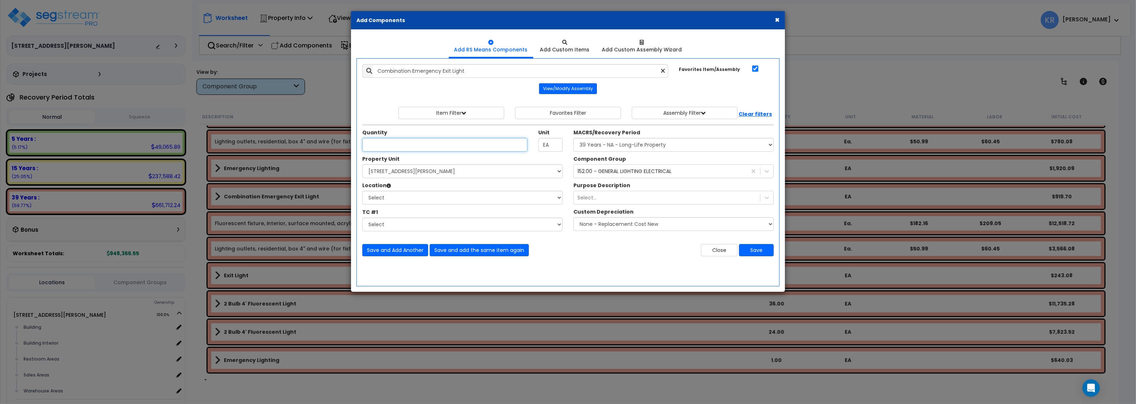
click at [416, 145] on input "Unit Quantity" at bounding box center [444, 145] width 165 height 14
type input "1"
click at [574, 138] on select "Select MACRS/Recovery Period 5 Years - 57.0 - Distributive Trades & Services 5 …" at bounding box center [674, 145] width 200 height 14
select select "3669"
click option "39 Years - NA - Long-Life Property" at bounding box center [0, 0] width 0 height 0
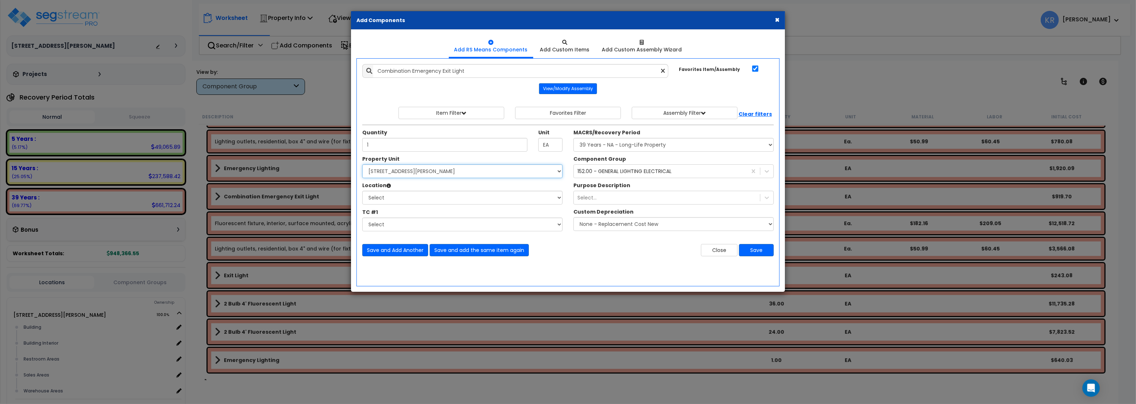
click at [362, 165] on select "Select [STREET_ADDRESS][PERSON_NAME] Site Improvements [GEOGRAPHIC_DATA]" at bounding box center [462, 172] width 200 height 14
select select "164597"
click option "[STREET_ADDRESS][PERSON_NAME]" at bounding box center [0, 0] width 0 height 0
click at [362, 191] on select "Select Building Building Interior Restroom Areas Sales Areas Warehouse Areas Ad…" at bounding box center [462, 198] width 200 height 14
select select "31947"
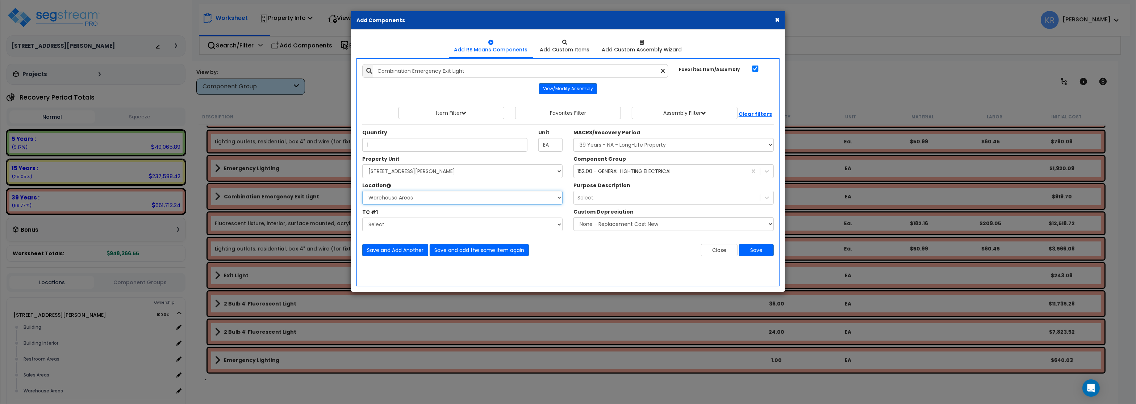
click option "Warehouse Areas" at bounding box center [0, 0] width 0 height 0
click at [759, 252] on button "Save" at bounding box center [756, 250] width 35 height 12
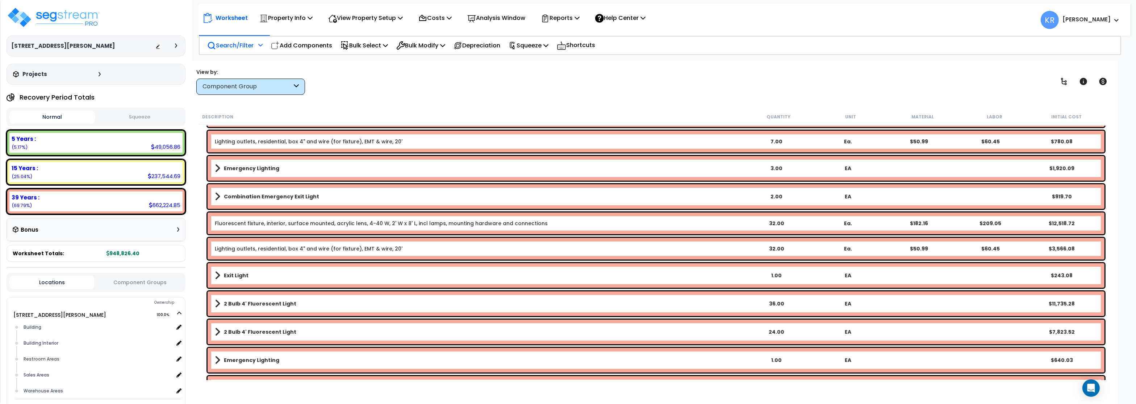
click at [228, 43] on p "Search/Filter" at bounding box center [230, 46] width 46 height 10
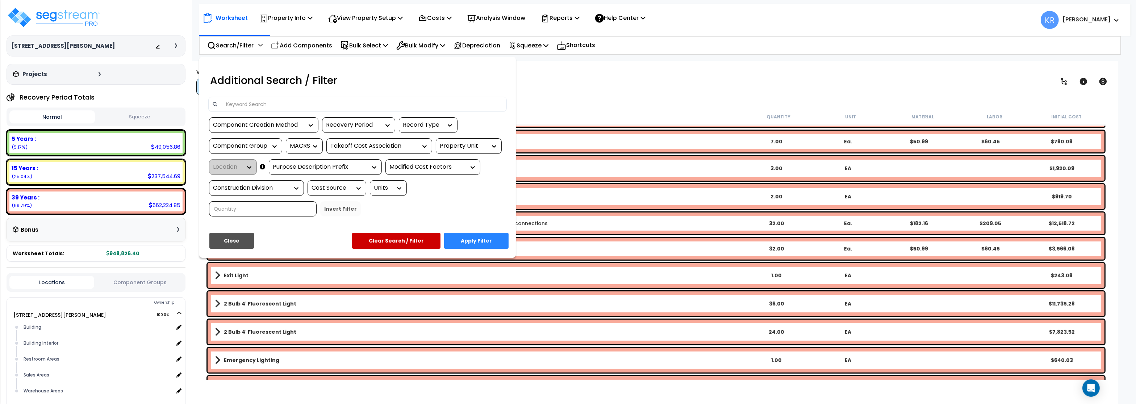
click at [254, 101] on input at bounding box center [363, 104] width 282 height 11
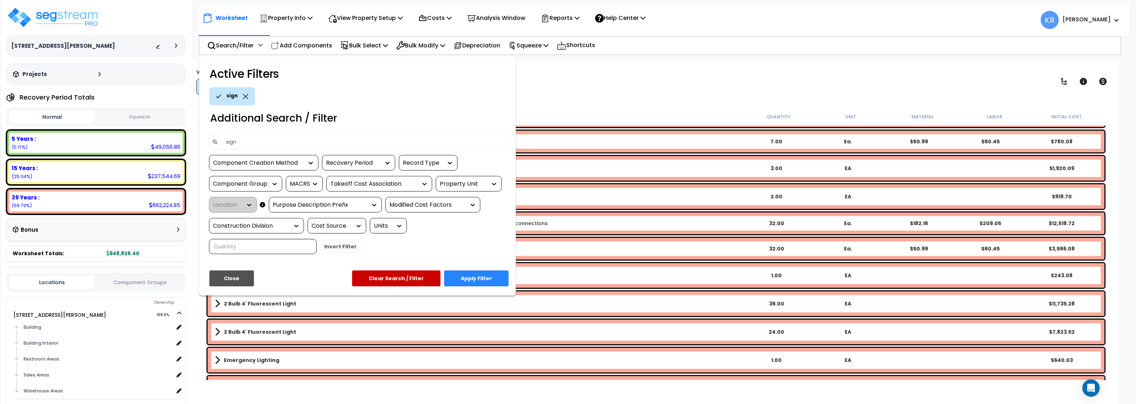
type input "sign"
click at [456, 278] on button "Apply Filter" at bounding box center [476, 279] width 65 height 16
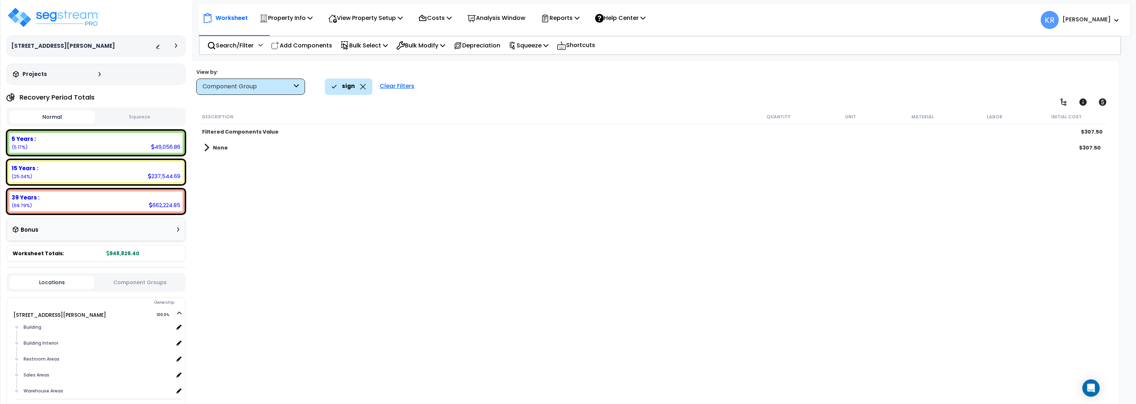
scroll to position [0, 0]
click at [393, 88] on div "Clear Filters" at bounding box center [397, 87] width 42 height 16
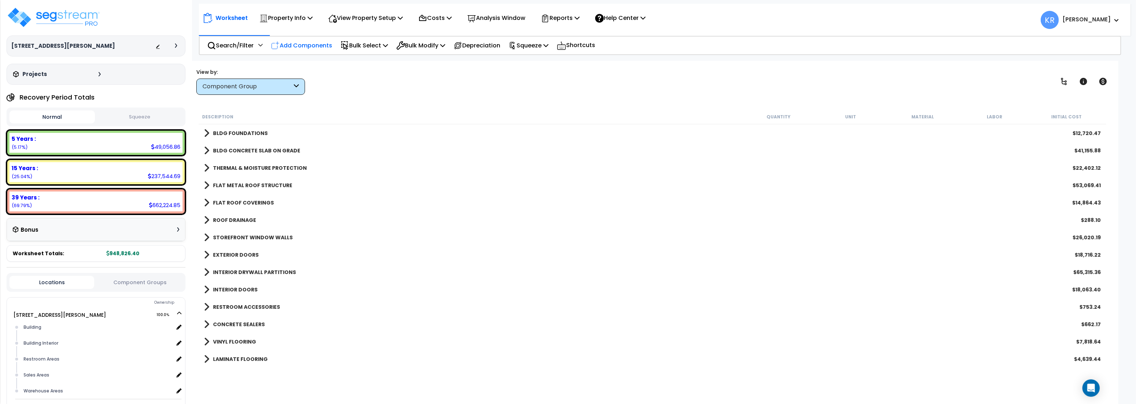
click at [320, 53] on div "Add Components" at bounding box center [301, 45] width 69 height 17
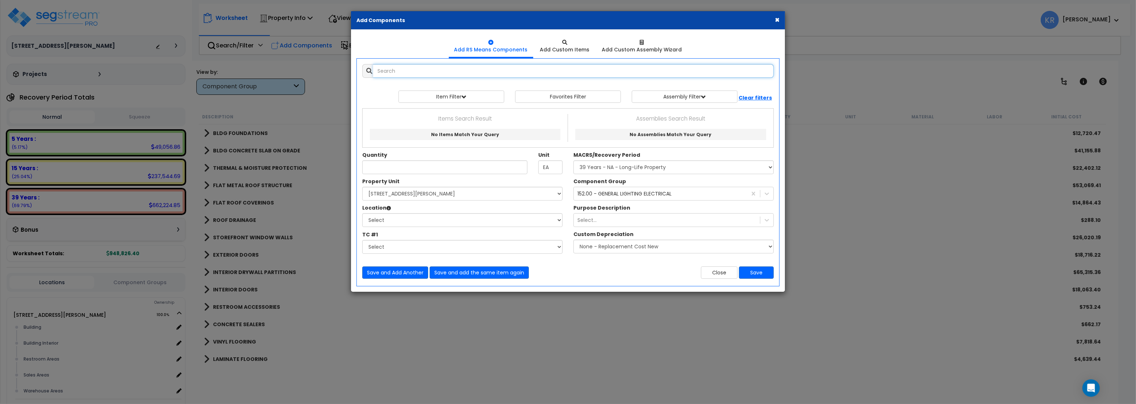
select select
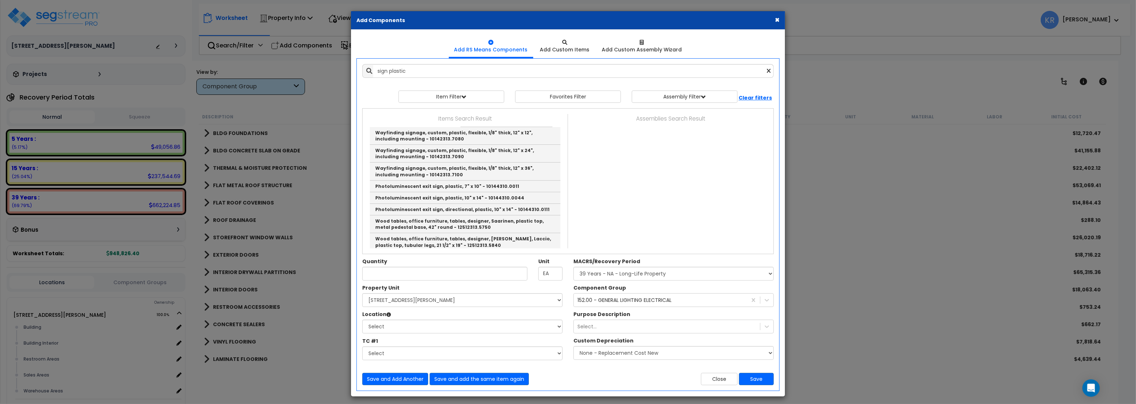
click at [527, 55] on link "Wayfinding signage, custom, plastic, flexible, 1/8" thick, 6" x 12", including …" at bounding box center [465, 47] width 191 height 18
type input "Wayfinding signage, custom, plastic, flexible, 1/8" thick, 6" x 12", including …"
checkbox input "false"
type input "Ea."
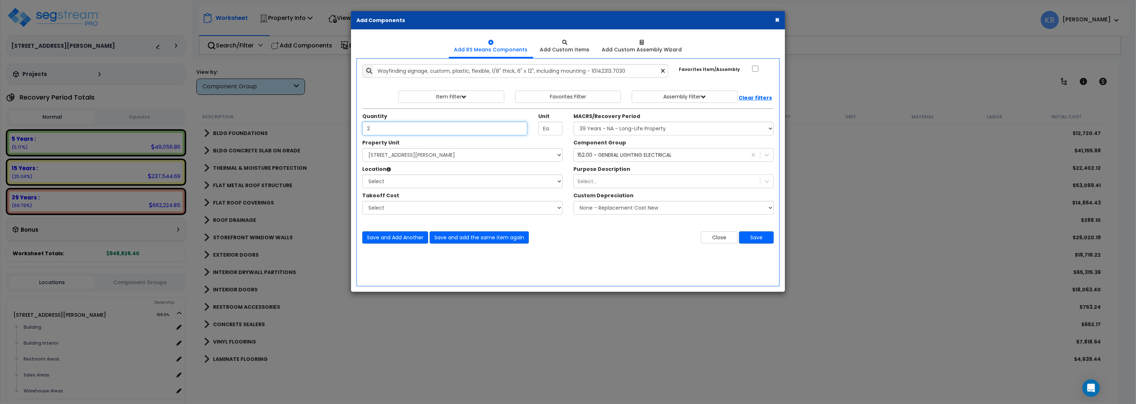
type input "2"
click at [574, 122] on select "Select MACRS/Recovery Period 5 Years - 57.0 - Distributive Trades & Services 5 …" at bounding box center [674, 129] width 200 height 14
select select "3667"
click option "5 Years - 57.0 - Distributive Trades & Services" at bounding box center [0, 0] width 0 height 0
click at [362, 148] on select "Select [STREET_ADDRESS][PERSON_NAME] Site Improvements [GEOGRAPHIC_DATA]" at bounding box center [462, 155] width 200 height 14
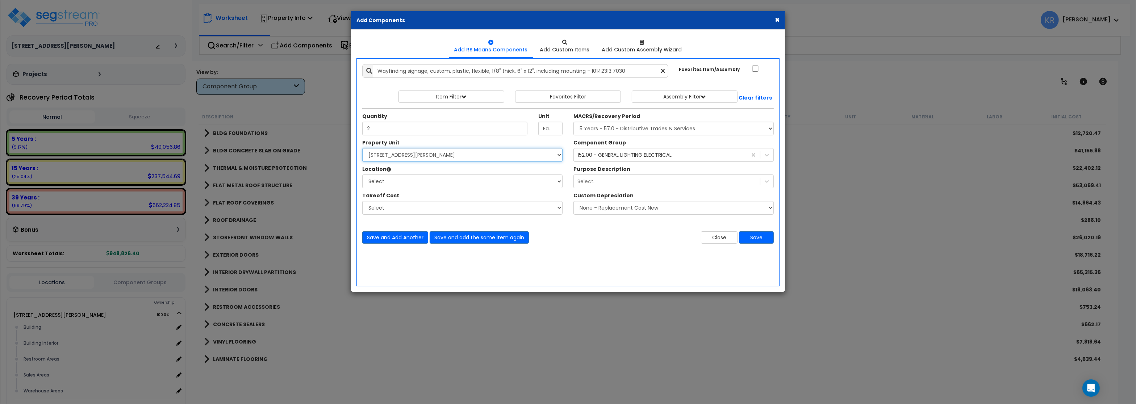
select select "164597"
click option "[STREET_ADDRESS][PERSON_NAME]" at bounding box center [0, 0] width 0 height 0
click at [362, 175] on select "Select Building Building Interior Restroom Areas Sales Areas Warehouse Areas Ad…" at bounding box center [462, 182] width 200 height 14
select select "461"
click option "Building Interior" at bounding box center [0, 0] width 0 height 0
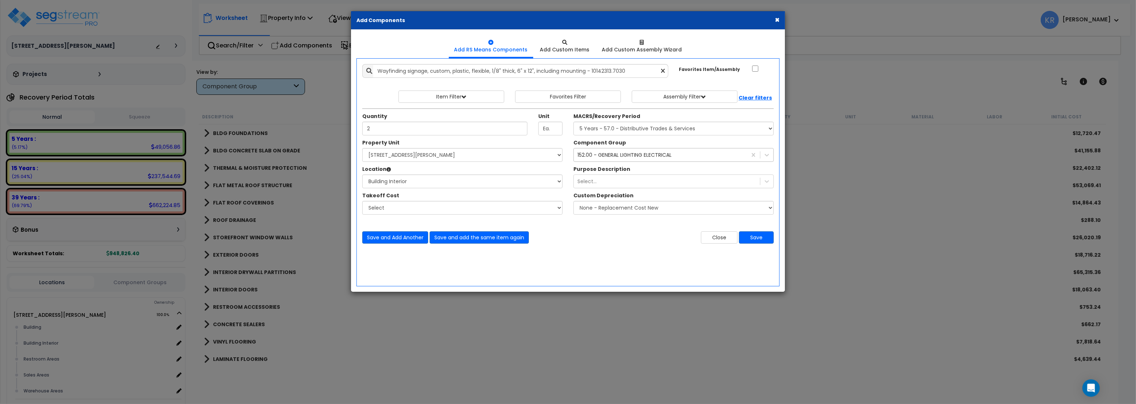
click at [602, 159] on div "152.00 - GENERAL LIGHTING ELECTRICAL" at bounding box center [625, 154] width 94 height 7
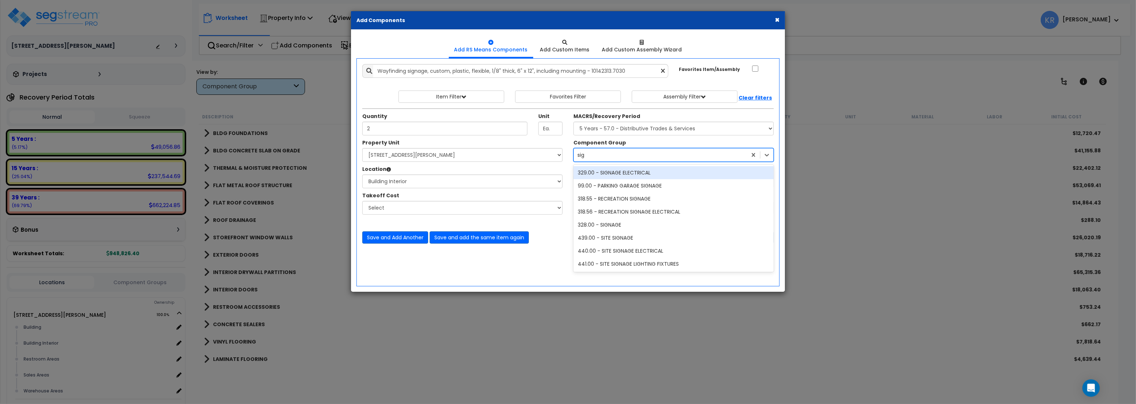
type input "sign"
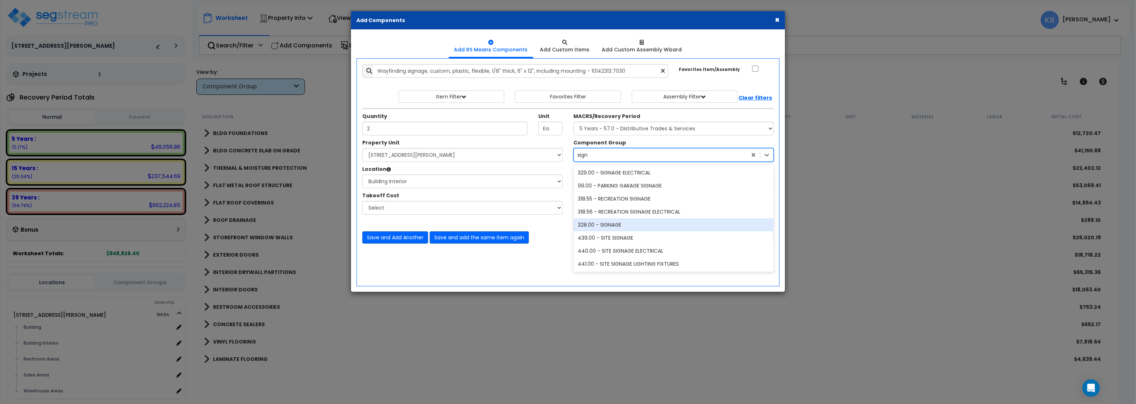
click at [641, 225] on div "328.00 - SIGNAGE" at bounding box center [674, 225] width 200 height 13
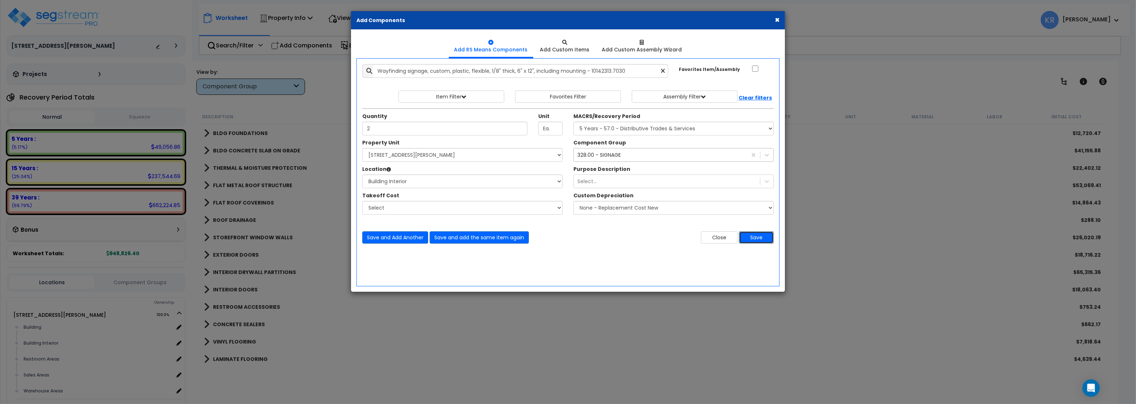
click at [752, 233] on button "Save" at bounding box center [756, 238] width 35 height 12
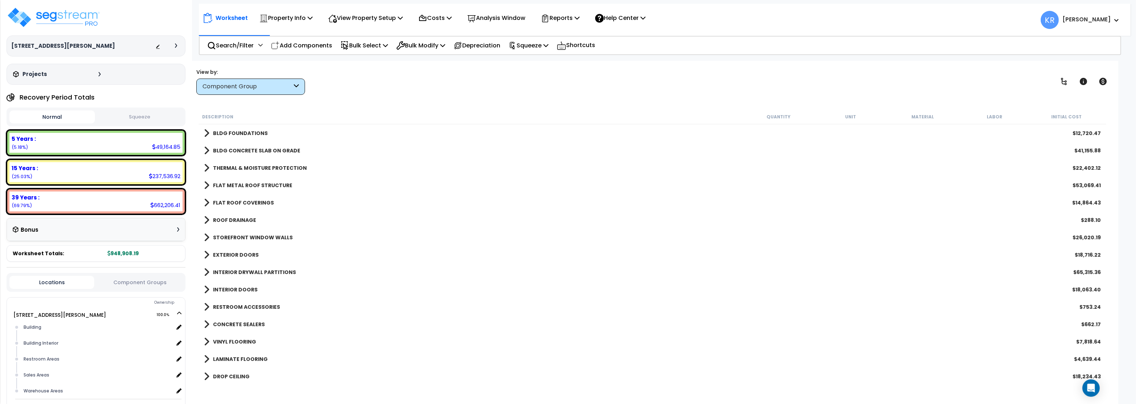
click at [246, 308] on b "RESTROOM ACCESSORIES" at bounding box center [246, 307] width 67 height 7
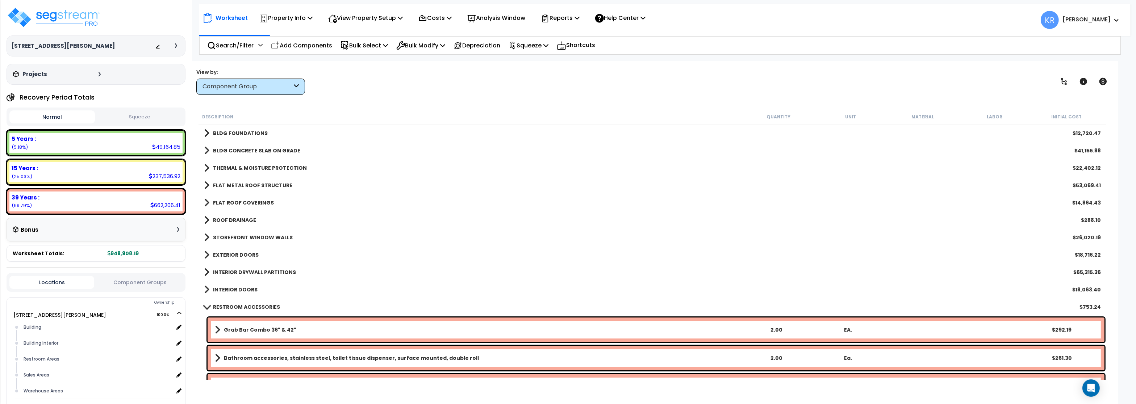
scroll to position [87, 0]
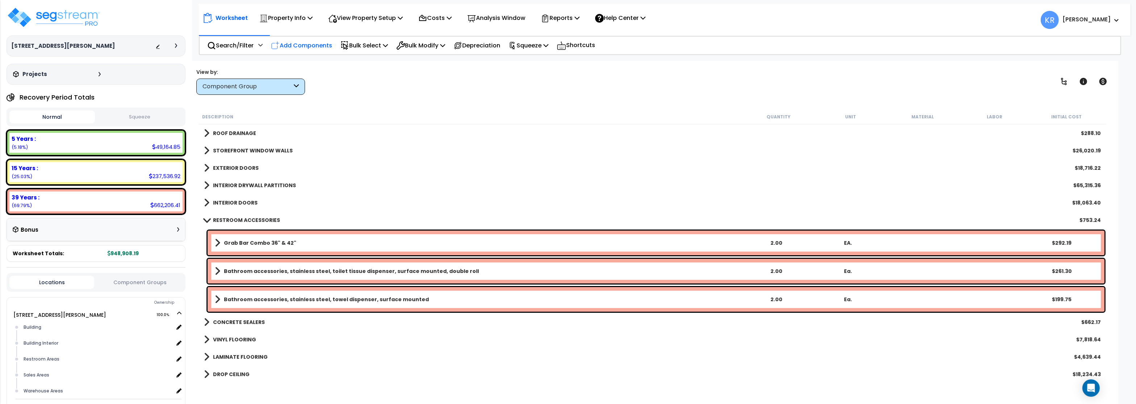
click at [306, 45] on p "Add Components" at bounding box center [301, 46] width 61 height 10
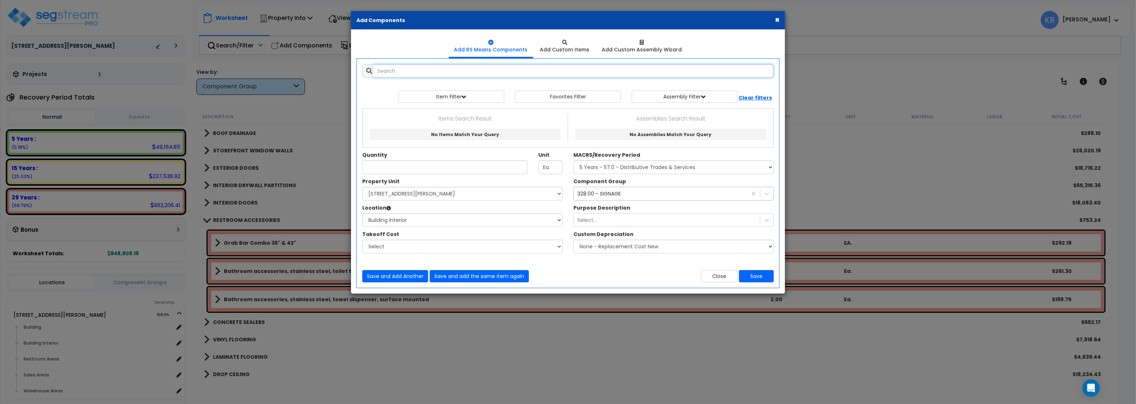
select select
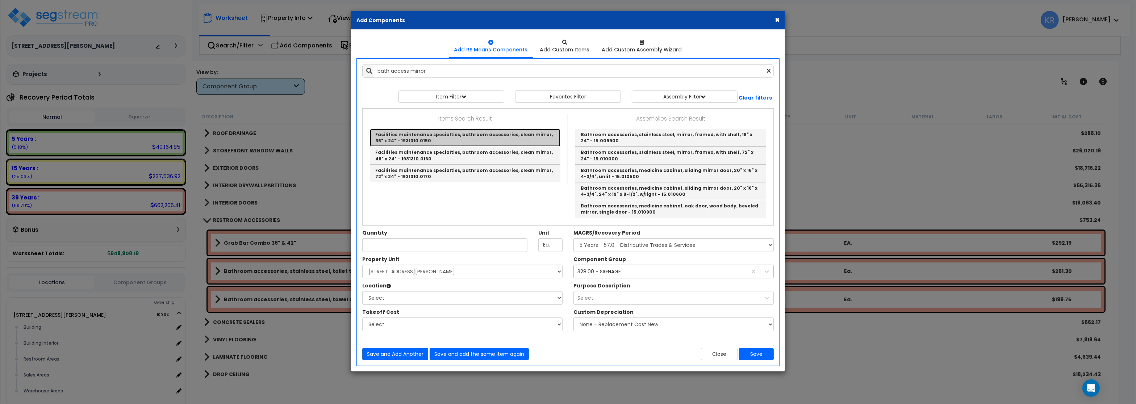
click at [471, 141] on link "Facilities maintenance specialties, bathroom accessories, clean mirror, 36" x 2…" at bounding box center [465, 138] width 191 height 18
type input "Facilities maintenance specialties, bathroom accessories, clean mirror, 36" x 2…"
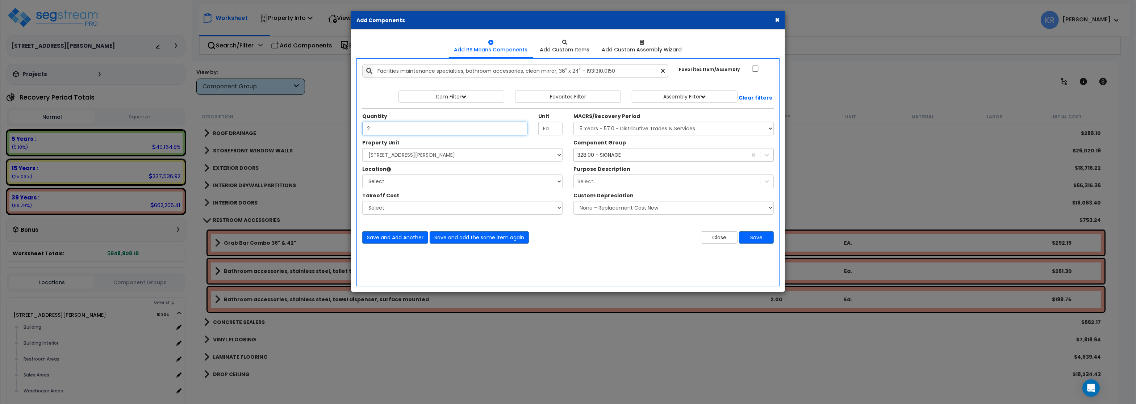
type input "2"
click at [574, 122] on select "Select MACRS/Recovery Period 5 Years - 57.0 - Distributive Trades & Services 5 …" at bounding box center [674, 129] width 200 height 14
select select "3669"
click option "39 Years - NA - Long-Life Property" at bounding box center [0, 0] width 0 height 0
click at [362, 148] on select "Select [STREET_ADDRESS][PERSON_NAME] Site Improvements [GEOGRAPHIC_DATA]" at bounding box center [462, 155] width 200 height 14
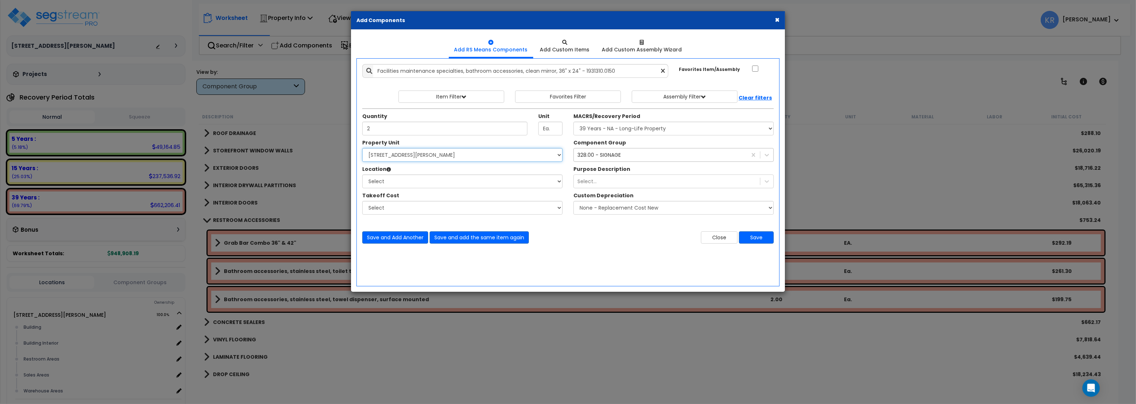
select select "164597"
click option "[STREET_ADDRESS][PERSON_NAME]" at bounding box center [0, 0] width 0 height 0
click at [362, 175] on select "Select Building Building Interior Restroom Areas Sales Areas Warehouse Areas Ad…" at bounding box center [462, 182] width 200 height 14
select select "31744"
click option "Restroom Areas" at bounding box center [0, 0] width 0 height 0
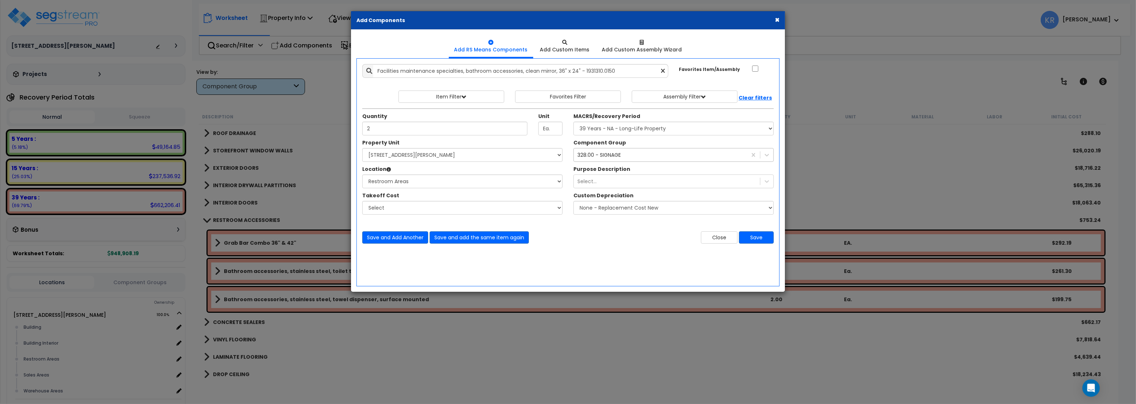
click at [599, 155] on div "328.00 - SIGNAGE" at bounding box center [599, 154] width 43 height 7
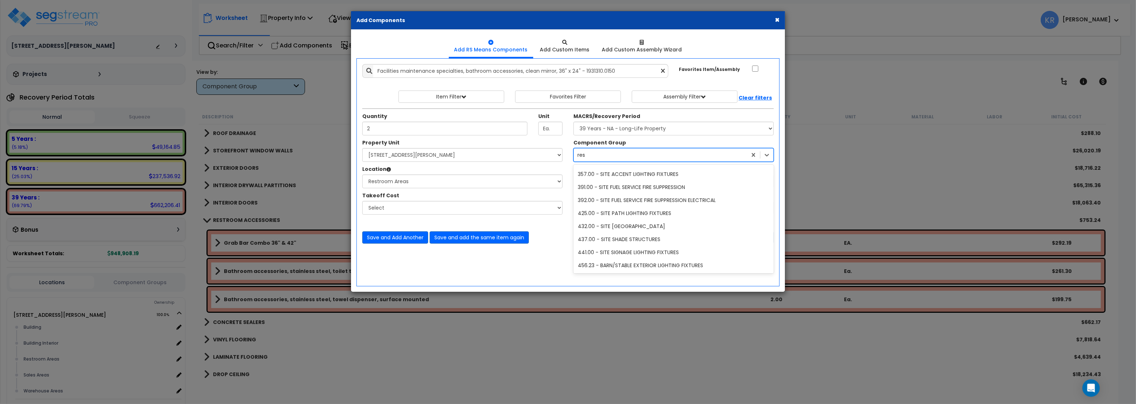
scroll to position [262, 0]
type input "rest"
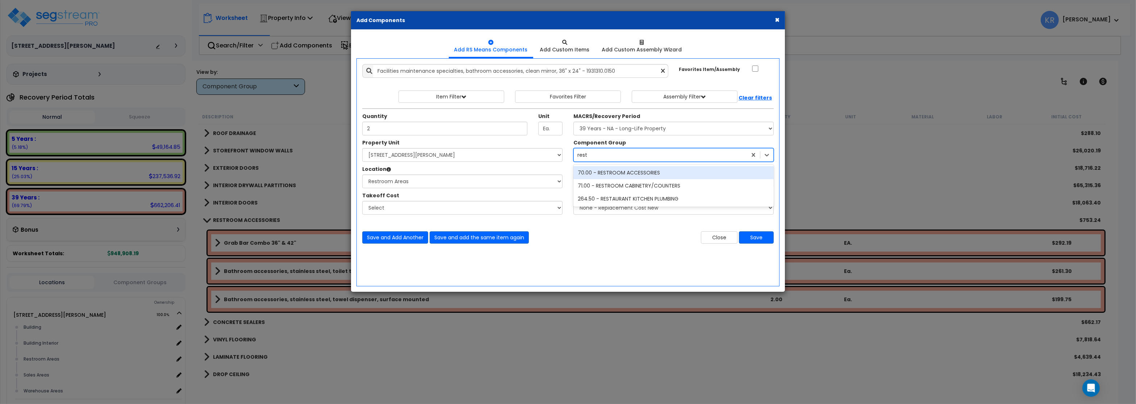
click at [627, 169] on div "70.00 - RESTROOM ACCESSORIES" at bounding box center [674, 172] width 200 height 13
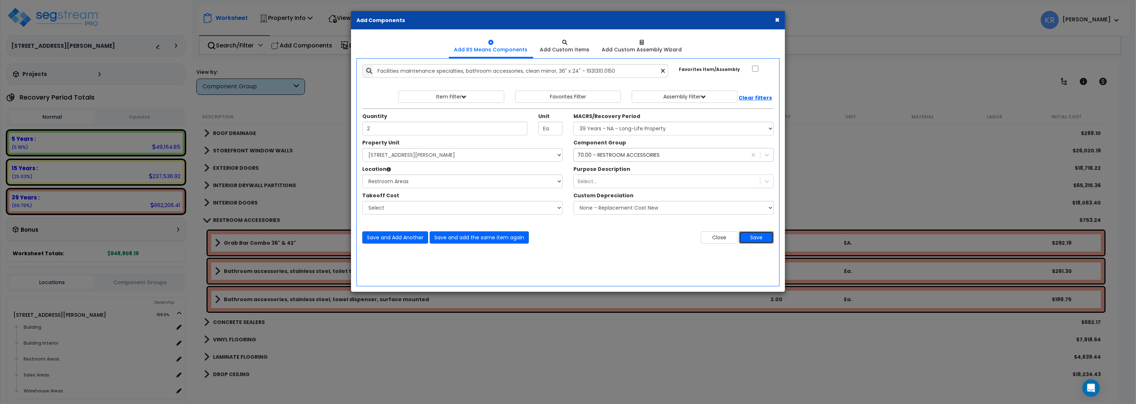
click at [764, 241] on button "Save" at bounding box center [756, 238] width 35 height 12
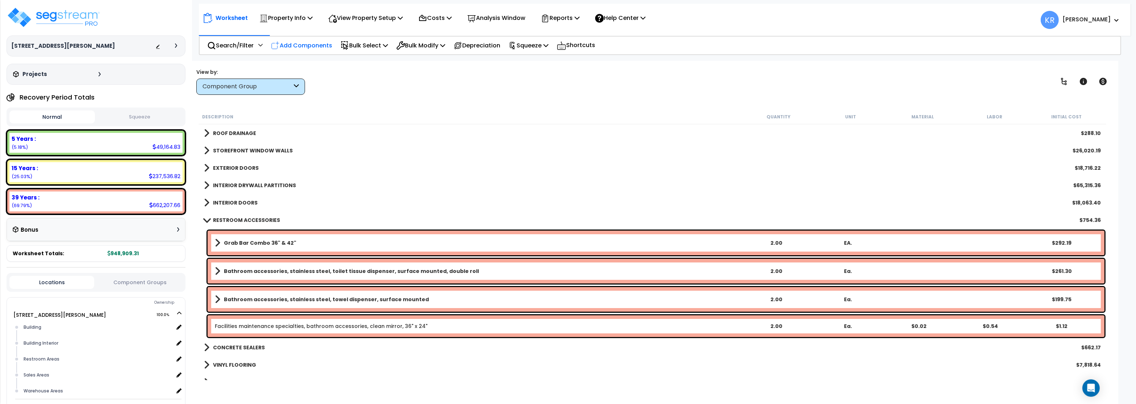
click at [309, 45] on p "Add Components" at bounding box center [301, 46] width 61 height 10
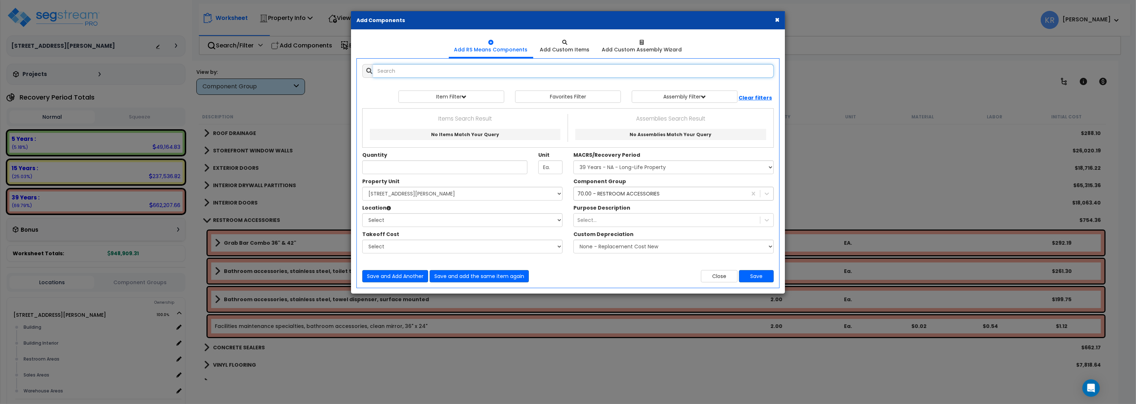
select select
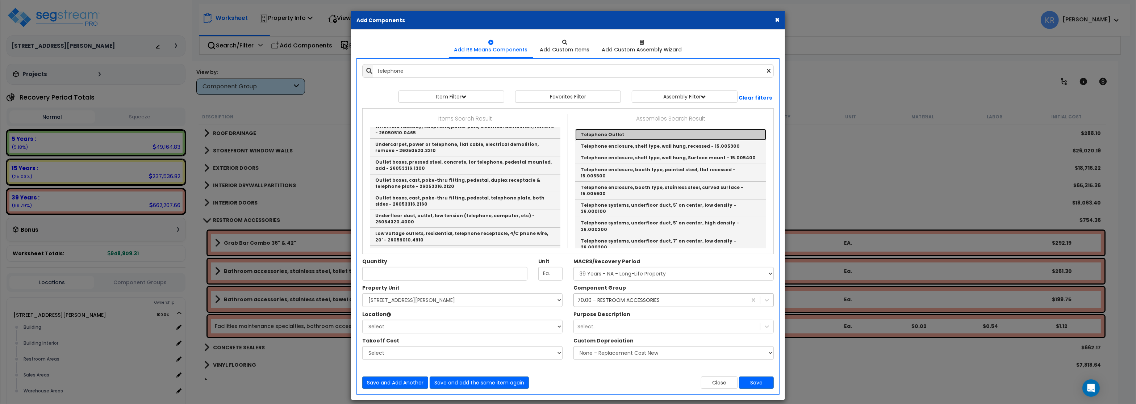
click at [615, 135] on link "Telephone Outlet" at bounding box center [670, 135] width 191 height 12
type input "Telephone Outlet"
checkbox input "true"
type input "EA"
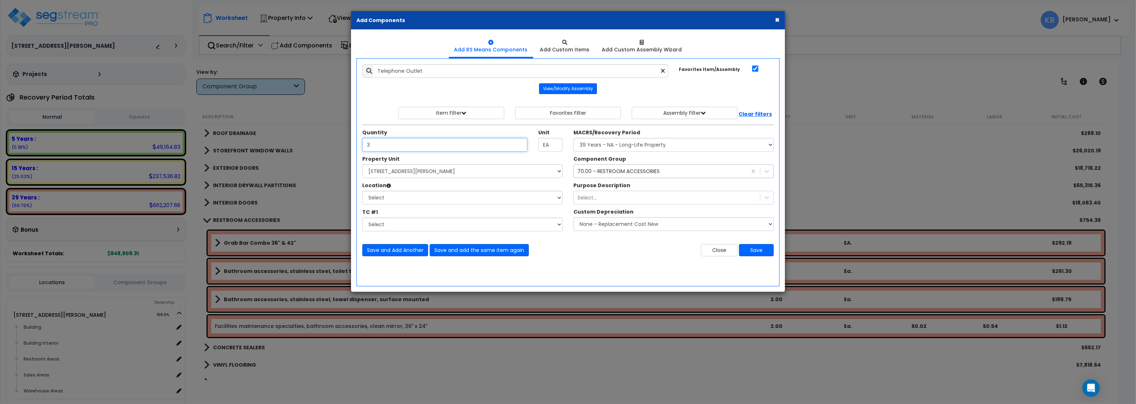
type input "3"
click at [574, 138] on select "Select MACRS/Recovery Period 5 Years - 57.0 - Distributive Trades & Services 5 …" at bounding box center [674, 145] width 200 height 14
select select "3668"
click option "5 Years - 00.12 - Information Systems" at bounding box center [0, 0] width 0 height 0
click at [362, 165] on select "Select [STREET_ADDRESS][PERSON_NAME] Site Improvements [GEOGRAPHIC_DATA]" at bounding box center [462, 172] width 200 height 14
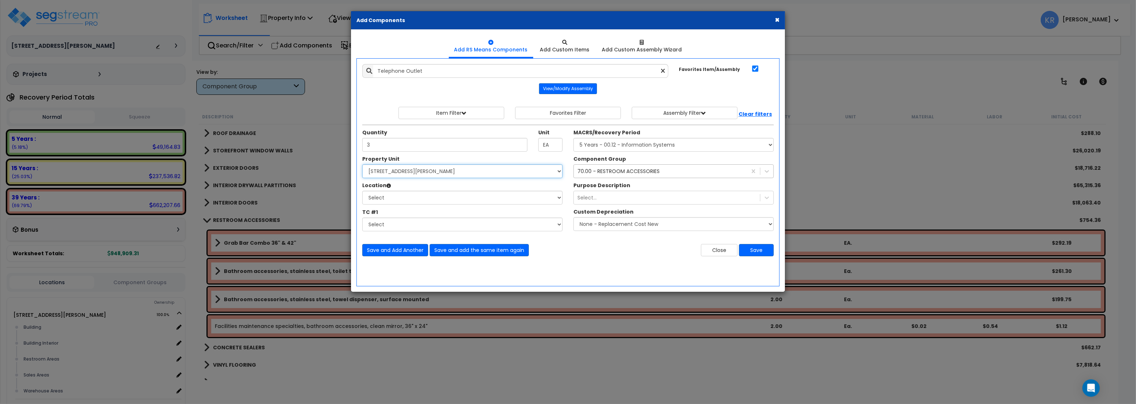
select select "164597"
click option "[STREET_ADDRESS][PERSON_NAME]" at bounding box center [0, 0] width 0 height 0
click at [362, 191] on select "Select Building Building Interior Restroom Areas Sales Areas Warehouse Areas Ad…" at bounding box center [462, 198] width 200 height 14
select select "31948"
click option "Sales Areas" at bounding box center [0, 0] width 0 height 0
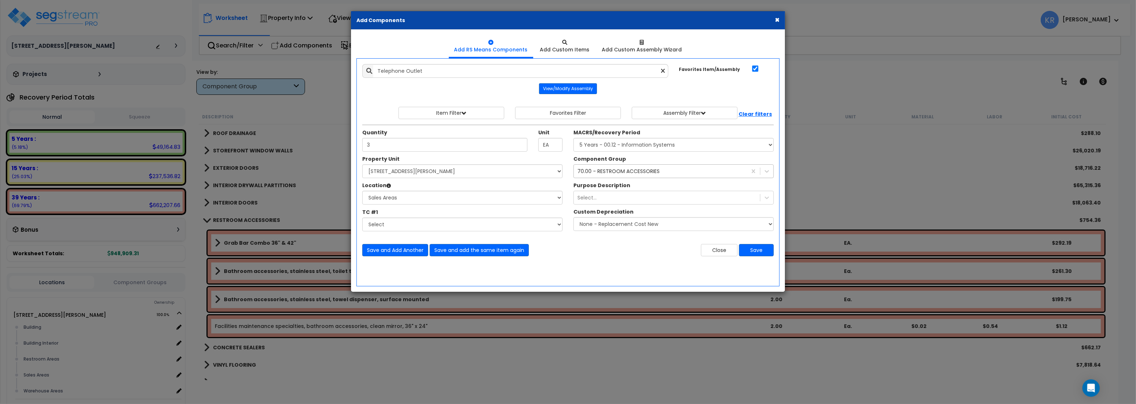
click at [607, 172] on div "70.00 - RESTROOM ACCESSORIES" at bounding box center [619, 171] width 82 height 7
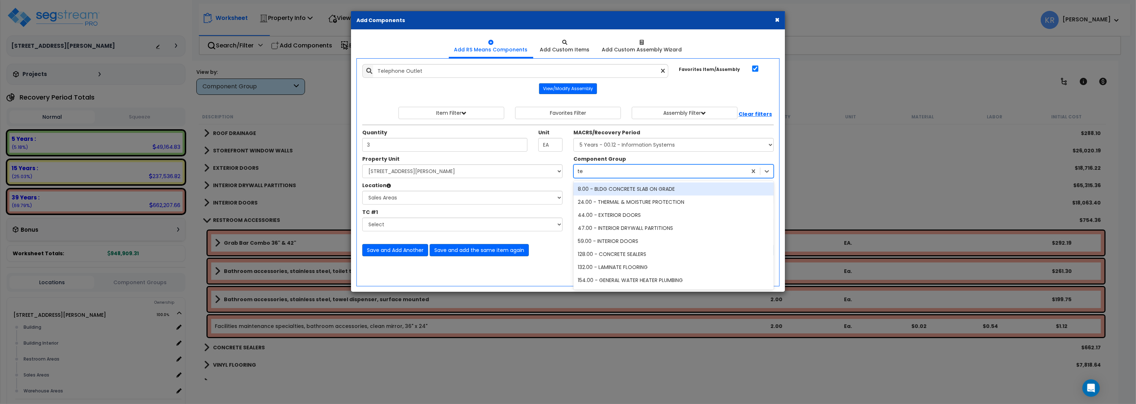
type input "tel"
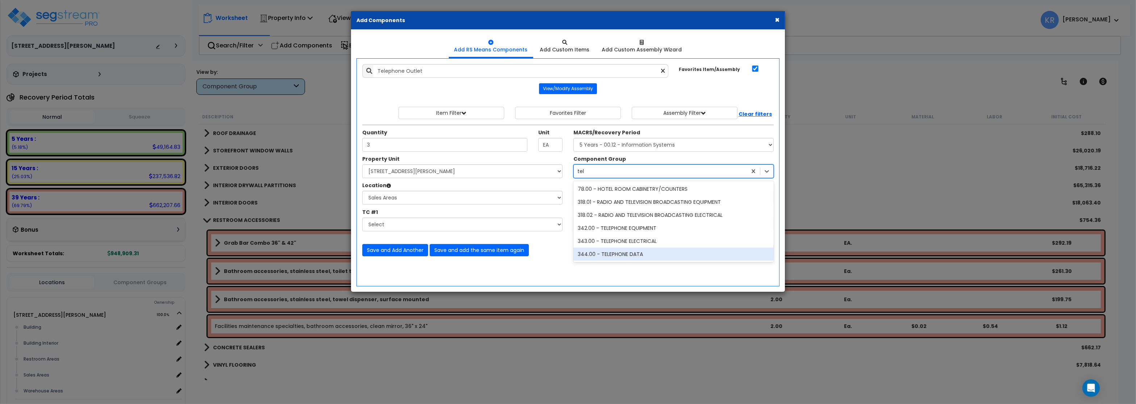
click at [636, 255] on div "344.00 - TELEPHONE DATA" at bounding box center [674, 254] width 200 height 13
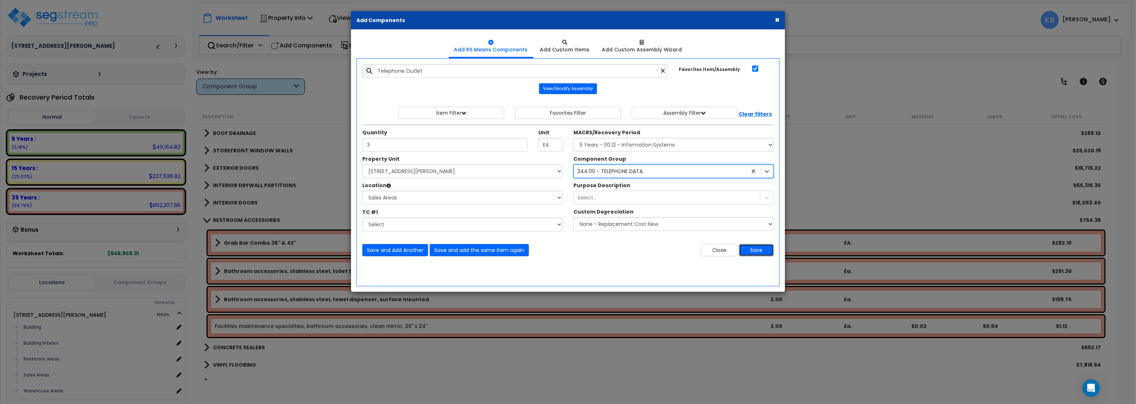
click at [757, 250] on button "Save" at bounding box center [756, 250] width 35 height 12
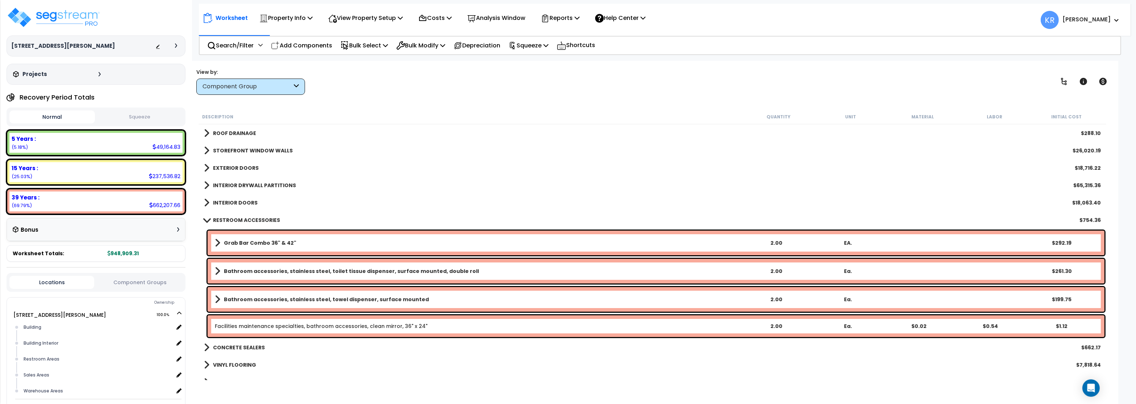
click at [221, 218] on b "RESTROOM ACCESSORIES" at bounding box center [246, 220] width 67 height 7
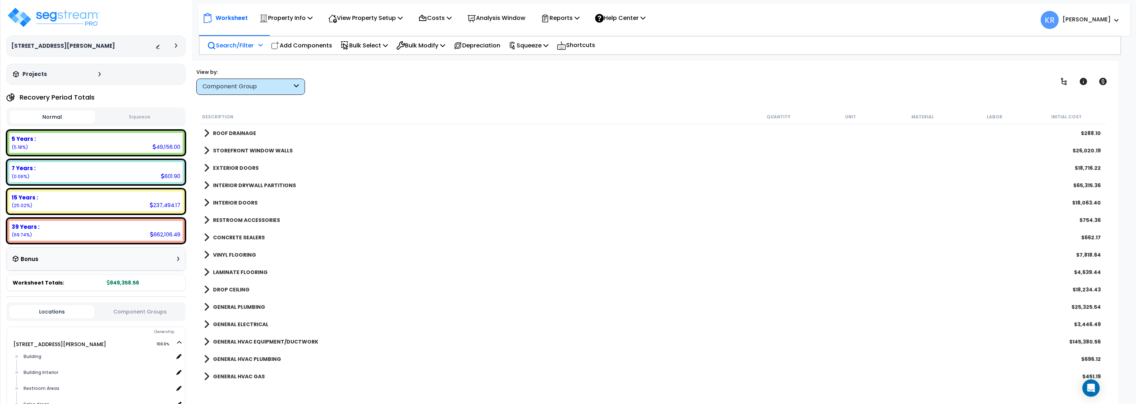
click at [237, 49] on p "Search/Filter" at bounding box center [230, 46] width 46 height 10
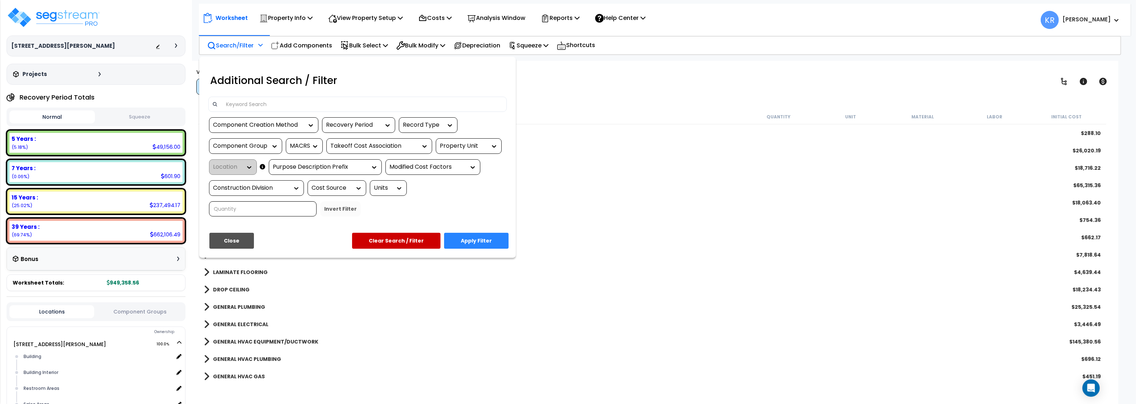
click at [235, 105] on input at bounding box center [363, 104] width 282 height 11
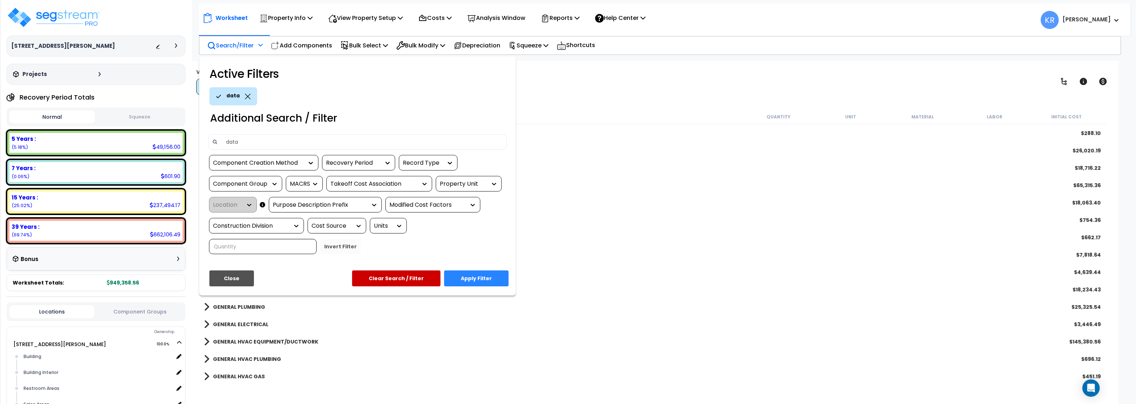
type input "data"
click at [470, 271] on button "Apply Filter" at bounding box center [476, 279] width 65 height 16
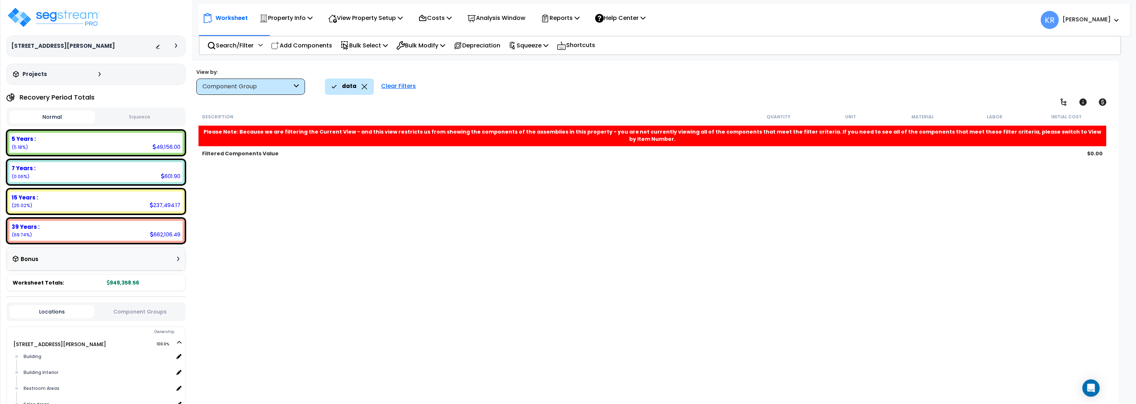
click at [386, 88] on div "Clear Filters" at bounding box center [399, 87] width 42 height 16
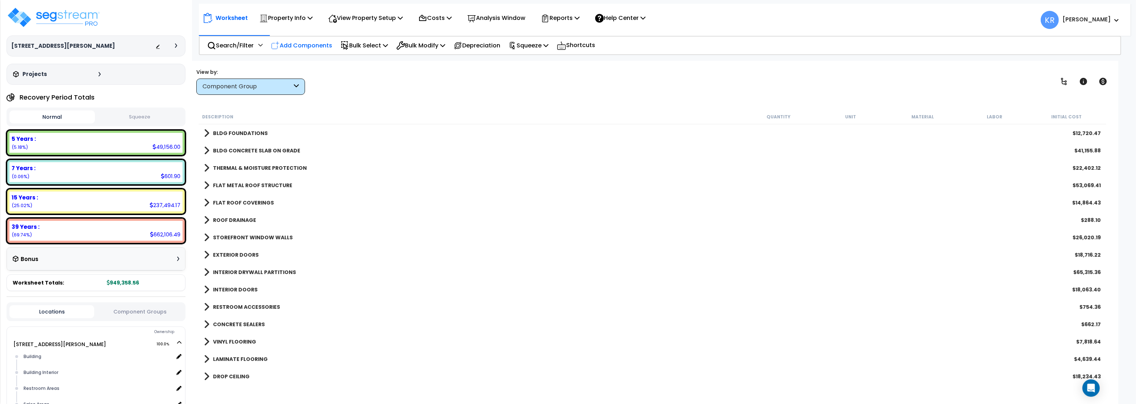
click at [296, 45] on p "Add Components" at bounding box center [301, 46] width 61 height 10
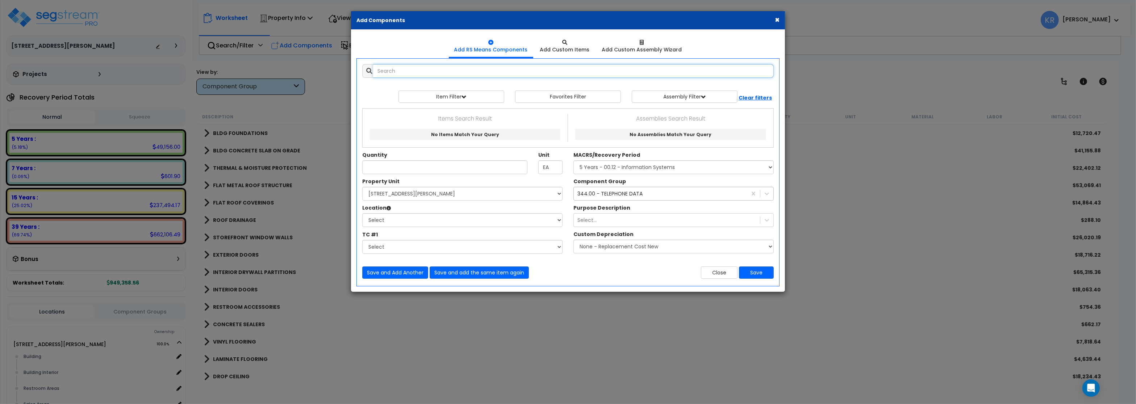
select select
click at [295, 47] on div "× Add Components Add RS Means Components Add Custom Items Add Items" at bounding box center [568, 202] width 1136 height 404
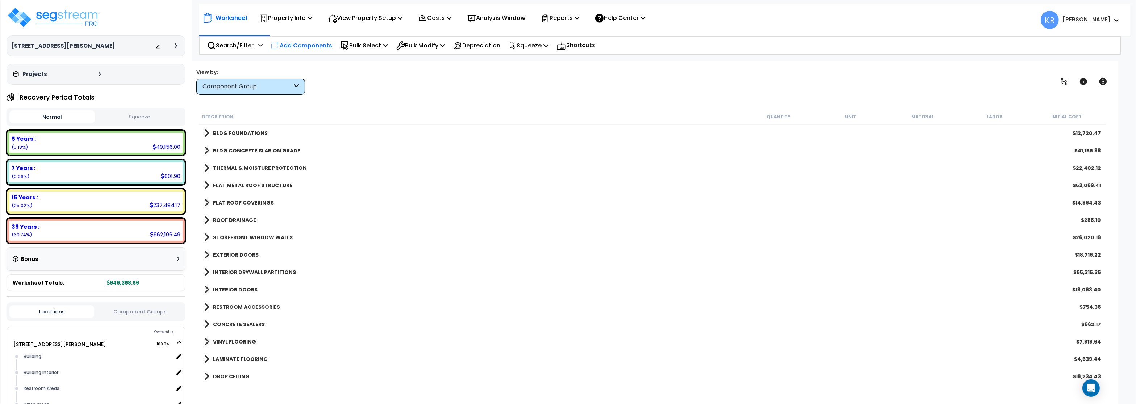
click at [304, 43] on p "Add Components" at bounding box center [301, 46] width 61 height 10
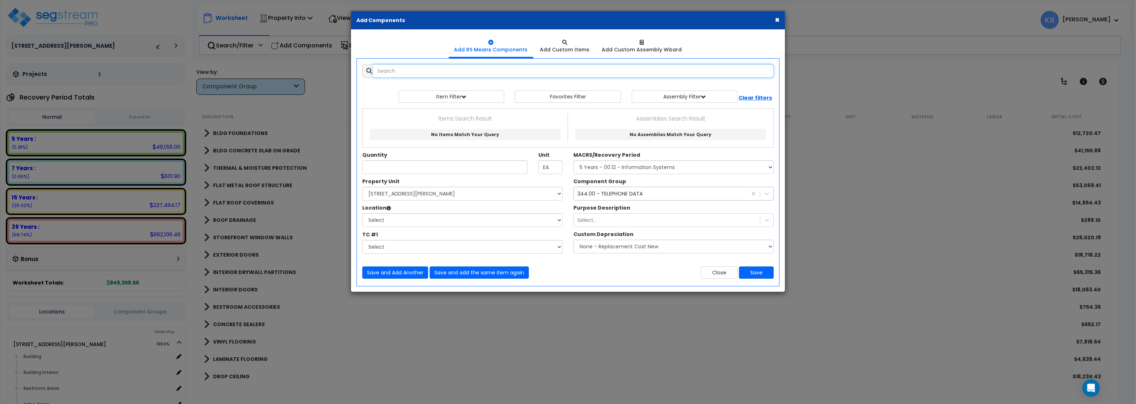
click at [386, 74] on input "text" at bounding box center [573, 71] width 401 height 14
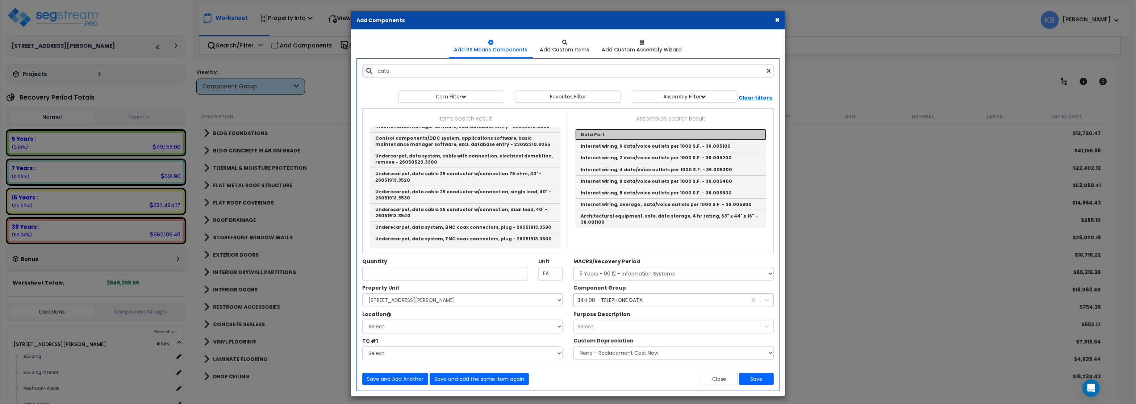
click at [591, 135] on link "Data Port" at bounding box center [670, 135] width 191 height 12
type input "Data Port"
type input "EA."
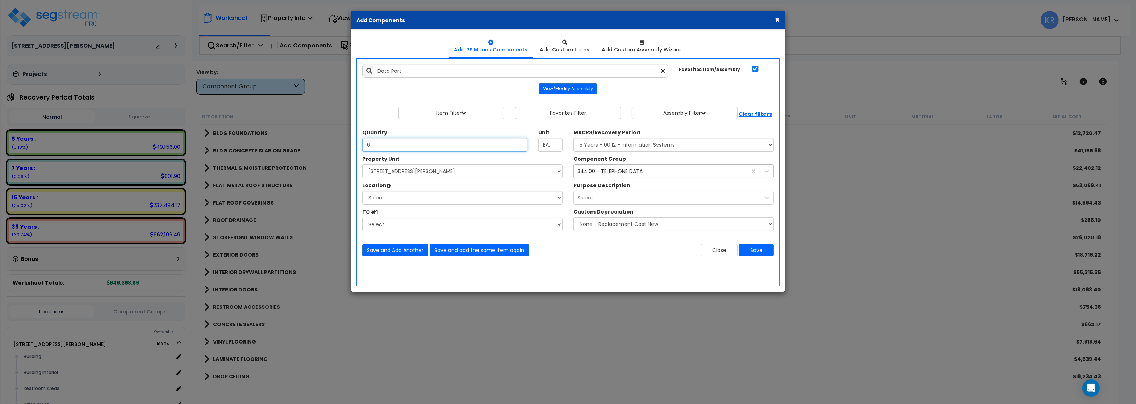
type input "6"
click at [362, 165] on select "Select [STREET_ADDRESS][PERSON_NAME] Site Improvements [GEOGRAPHIC_DATA]" at bounding box center [462, 172] width 200 height 14
select select "164597"
click option "[STREET_ADDRESS][PERSON_NAME]" at bounding box center [0, 0] width 0 height 0
click at [362, 191] on select "Select Building Building Interior Restroom Areas Sales Areas Warehouse Areas Ad…" at bounding box center [462, 198] width 200 height 14
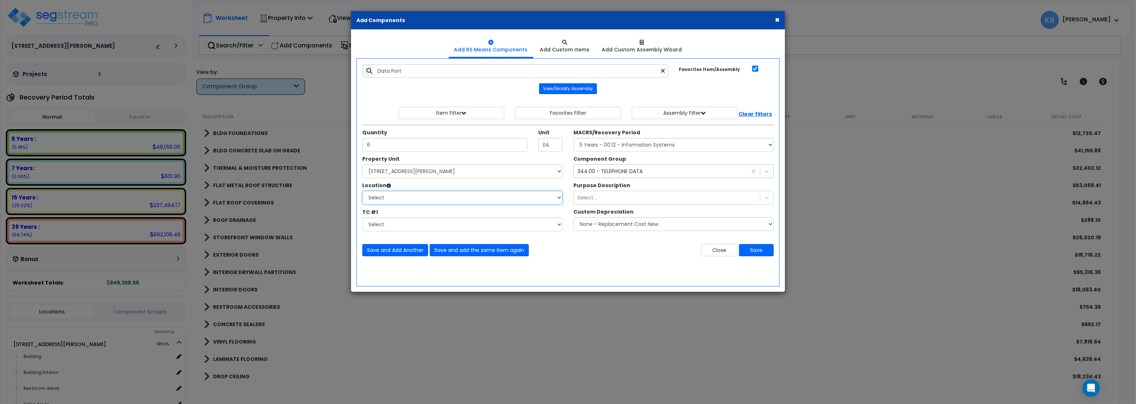
select select "31948"
click option "Sales Areas" at bounding box center [0, 0] width 0 height 0
click at [574, 138] on select "Select MACRS/Recovery Period 5 Years - 57.0 - Distributive Trades & Services 5 …" at bounding box center [674, 145] width 200 height 14
select select "3668"
click option "5 Years - 00.12 - Information Systems" at bounding box center [0, 0] width 0 height 0
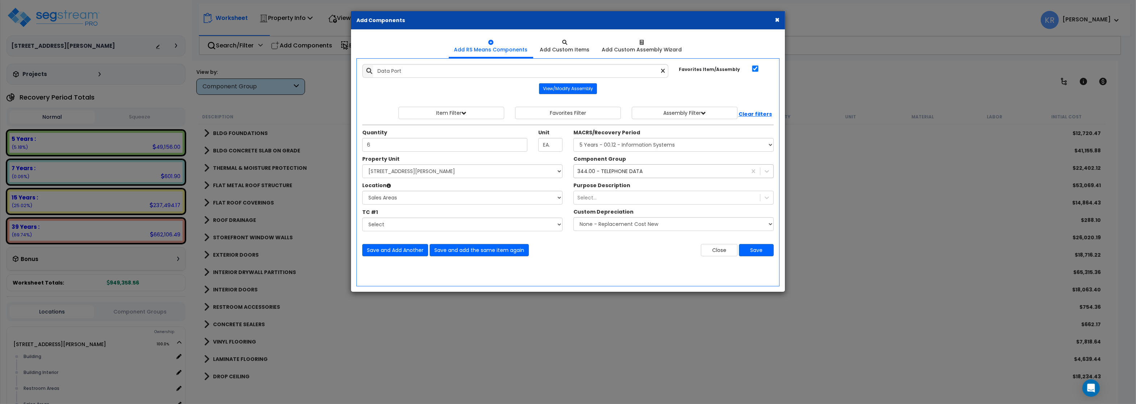
click at [596, 174] on div "344.00 - TELEPHONE DATA" at bounding box center [610, 171] width 65 height 7
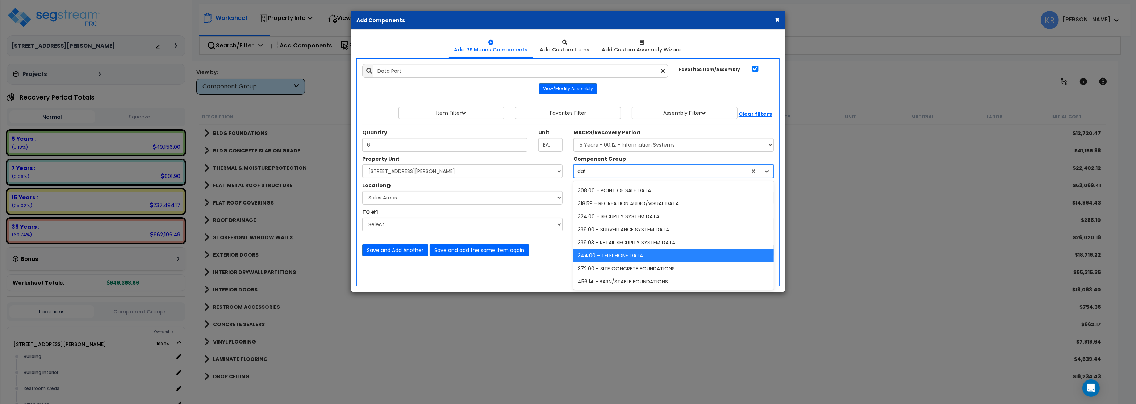
type input "data"
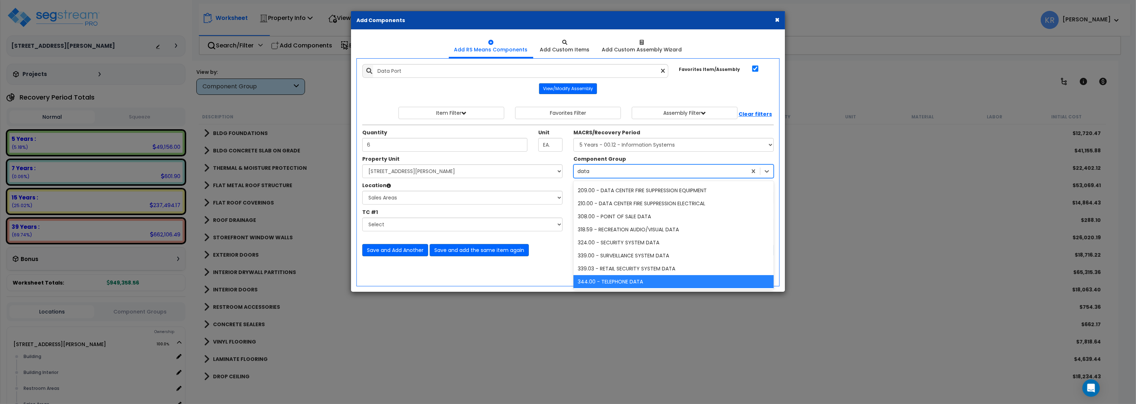
scroll to position [64, 0]
click at [626, 283] on div "344.00 - TELEPHONE DATA" at bounding box center [674, 281] width 200 height 13
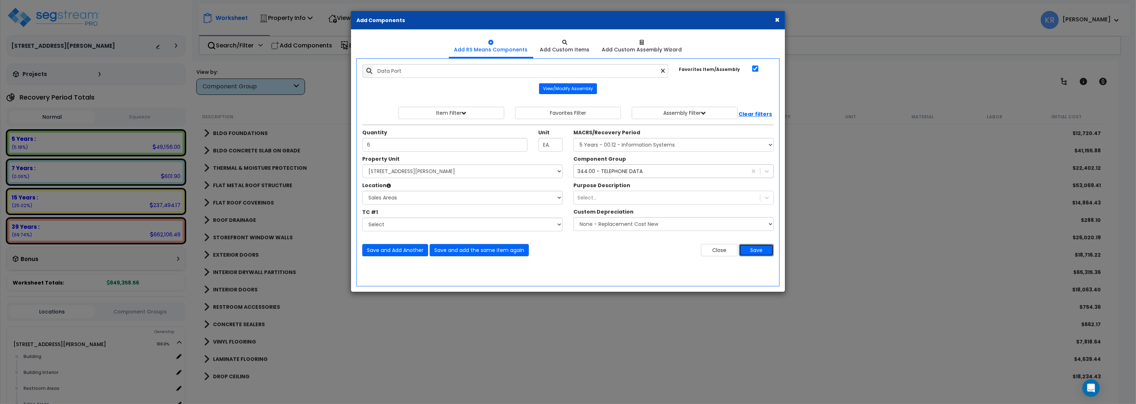
click at [750, 255] on button "Save" at bounding box center [756, 250] width 35 height 12
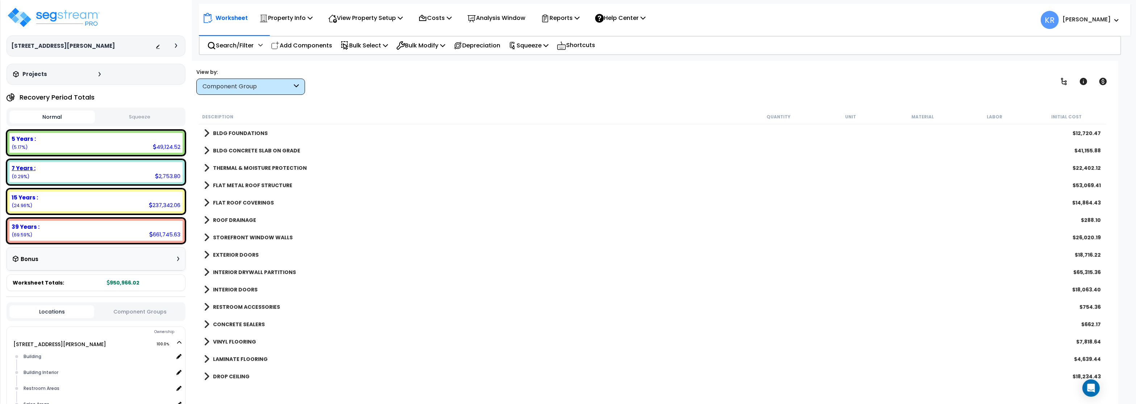
click at [56, 168] on div "7 Years :" at bounding box center [96, 169] width 169 height 8
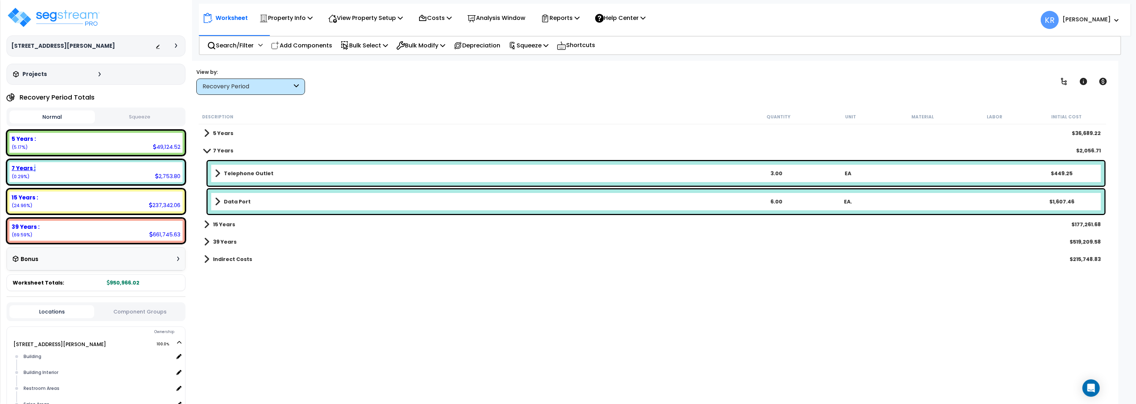
click at [56, 168] on div "7 Years :" at bounding box center [96, 169] width 169 height 8
click at [255, 202] on link "Data Port" at bounding box center [478, 202] width 526 height 10
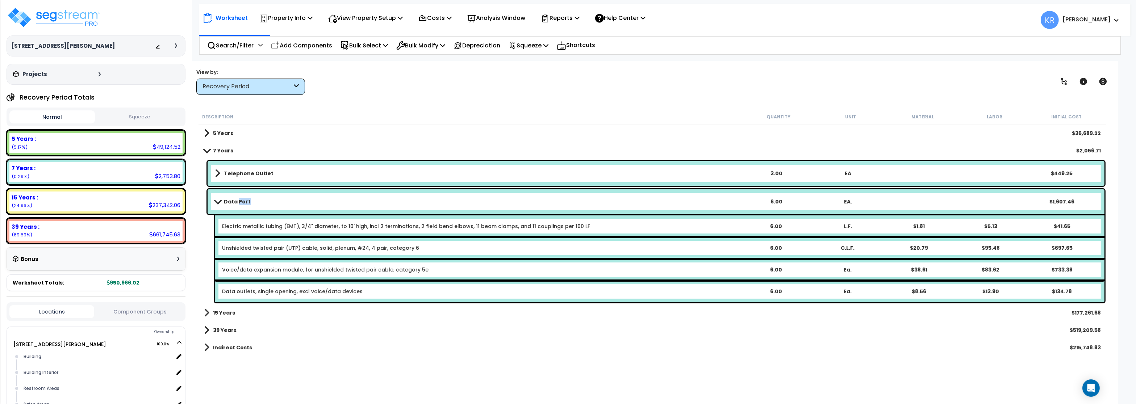
click at [255, 202] on link "Data Port" at bounding box center [478, 202] width 526 height 10
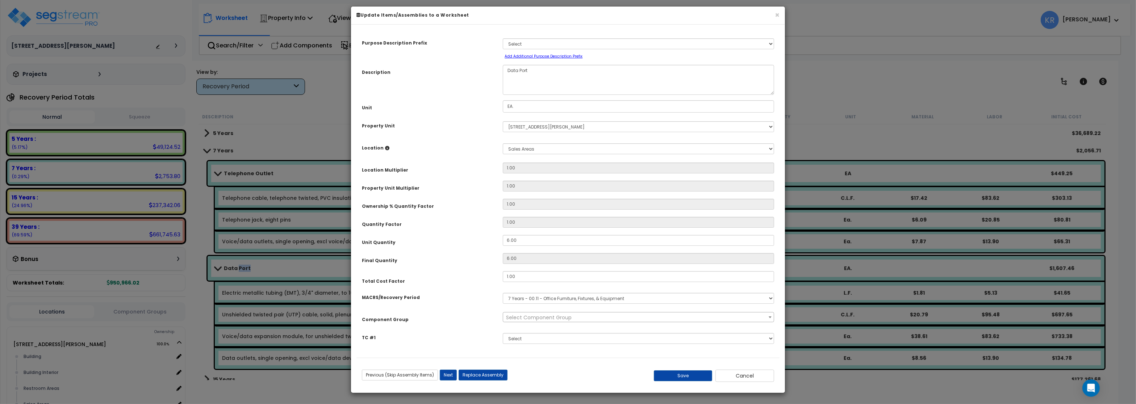
select select "57133"
click at [556, 321] on span "× 344.00 - TELEPHONE DATA" at bounding box center [638, 318] width 270 height 10
type input "comp"
click at [470, 275] on div "Purpose Description Prefix Select A/V System A/V System Equipment A/V System Eq…" at bounding box center [568, 194] width 423 height 328
click at [503, 293] on select "Select MACRS/Recovery Period 5 Years - 57.0 - Distributive Trades & Services 5 …" at bounding box center [638, 298] width 271 height 11
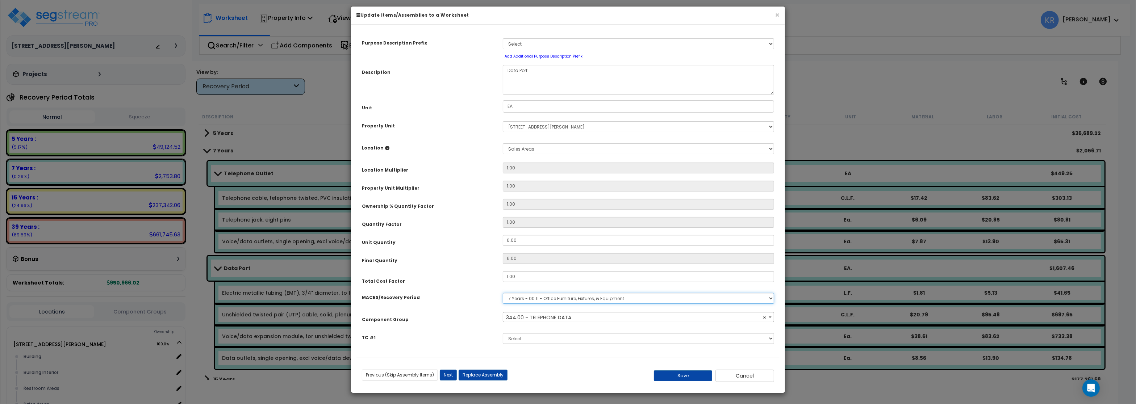
select select "3667"
click option "5 Years - 57.0 - Distributive Trades & Services" at bounding box center [0, 0] width 0 height 0
click at [561, 321] on span "Select Component Group" at bounding box center [539, 317] width 66 height 7
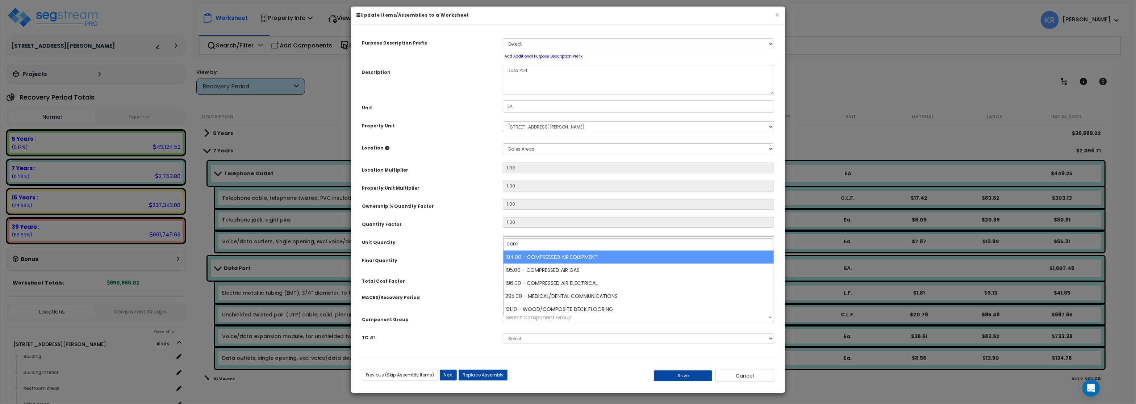
type input "comp"
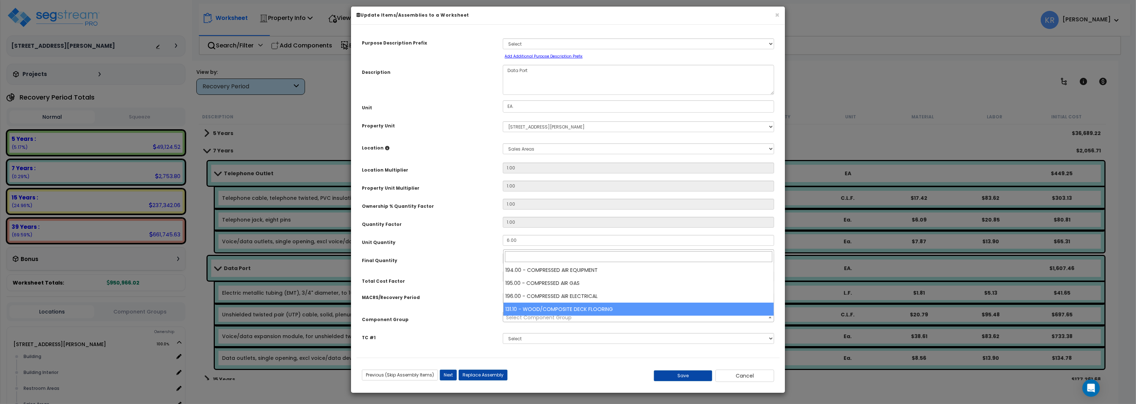
click at [460, 290] on div "Purpose Description Prefix Select A/V System A/V System Equipment A/V System Eq…" at bounding box center [568, 194] width 423 height 328
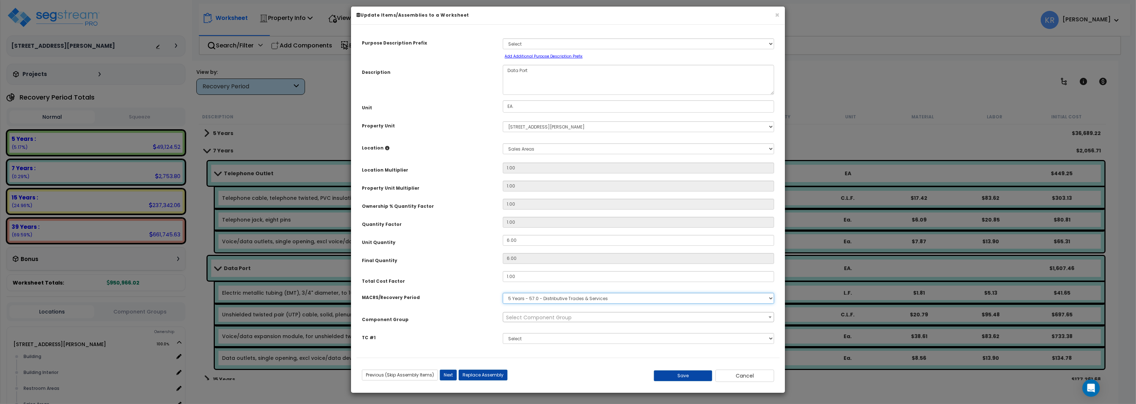
click at [503, 293] on select "Select MACRS/Recovery Period 5 Years - 57.0 - Distributive Trades & Services 5 …" at bounding box center [638, 298] width 271 height 11
select select "3668"
click option "5 Years - 00.12 - Information Systems" at bounding box center [0, 0] width 0 height 0
click at [577, 317] on div "Purpose Description Prefix Select A/V System A/V System Equipment A/V System Eq…" at bounding box center [568, 194] width 423 height 328
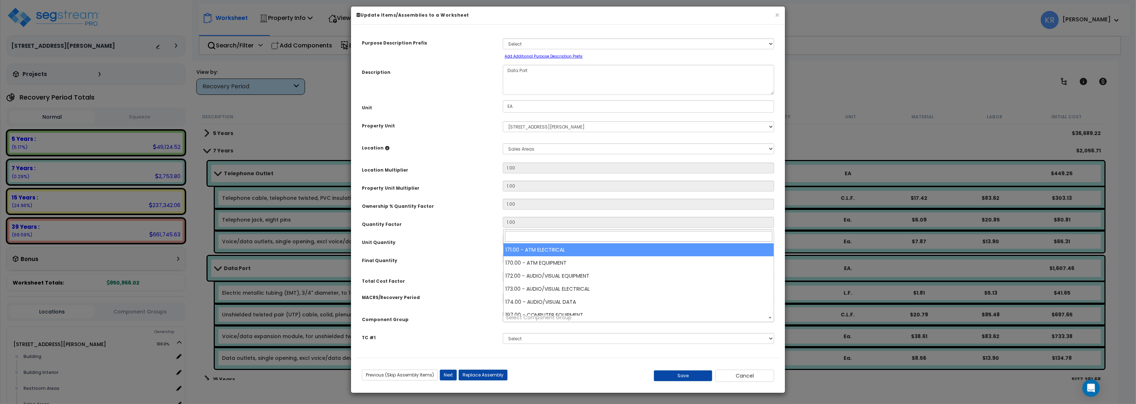
click at [574, 323] on span "Select Component Group" at bounding box center [638, 318] width 270 height 10
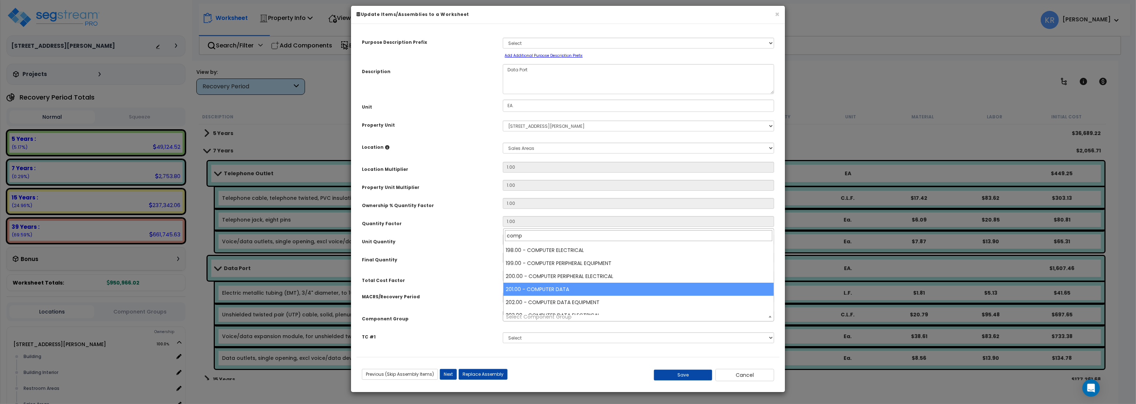
scroll to position [18, 0]
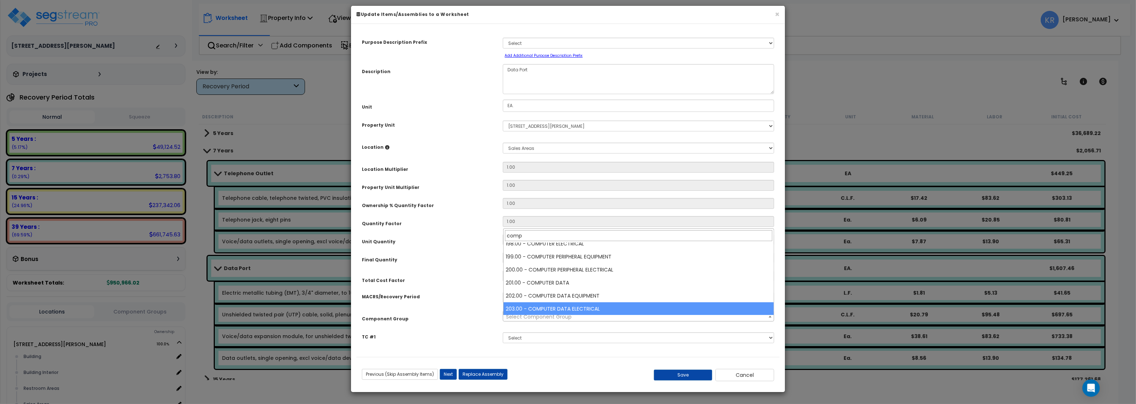
type input "comp"
select select "57011"
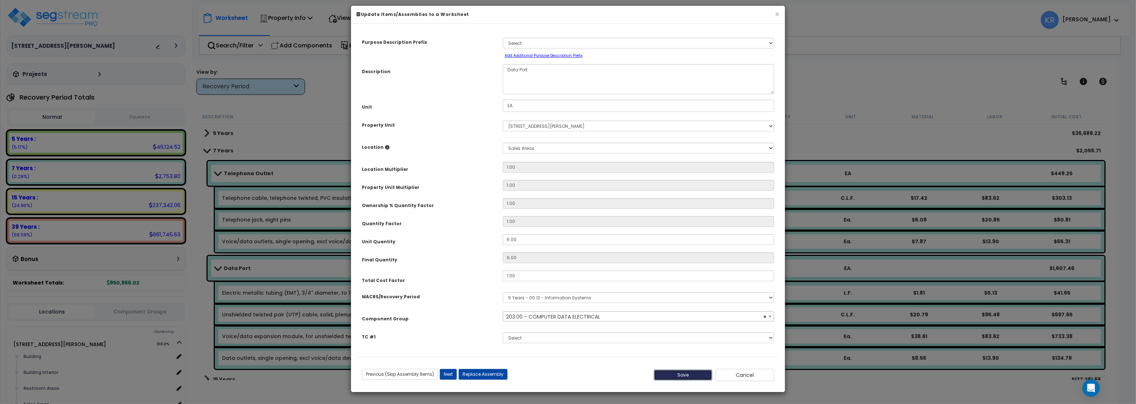
click at [690, 378] on button "Save" at bounding box center [683, 375] width 59 height 11
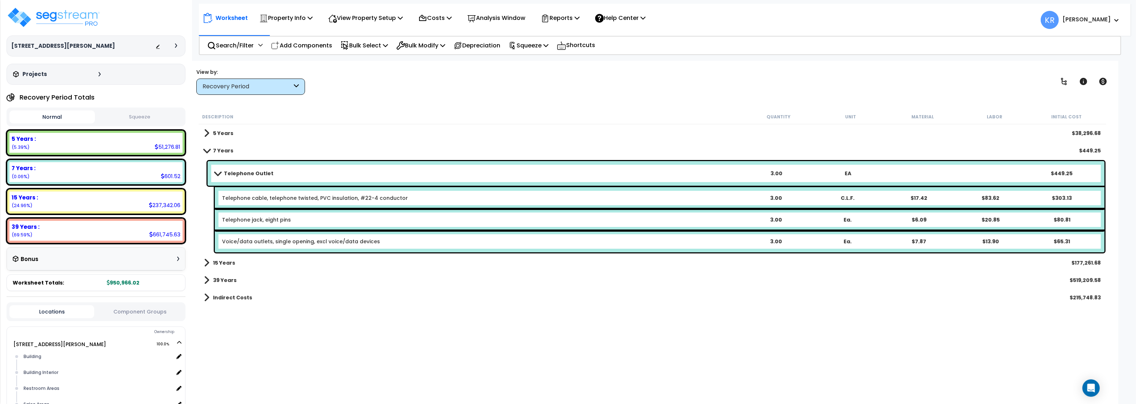
click at [227, 172] on b "Telephone Outlet" at bounding box center [249, 173] width 50 height 7
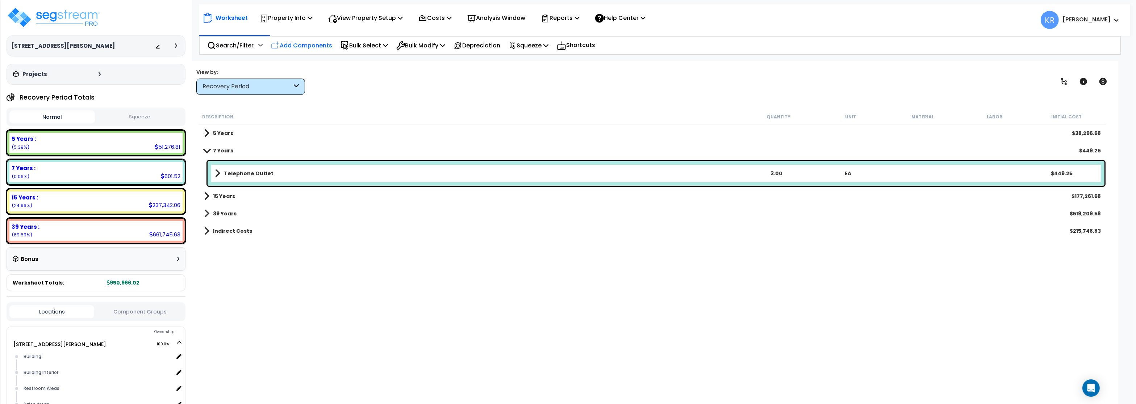
click at [298, 47] on p "Add Components" at bounding box center [301, 46] width 61 height 10
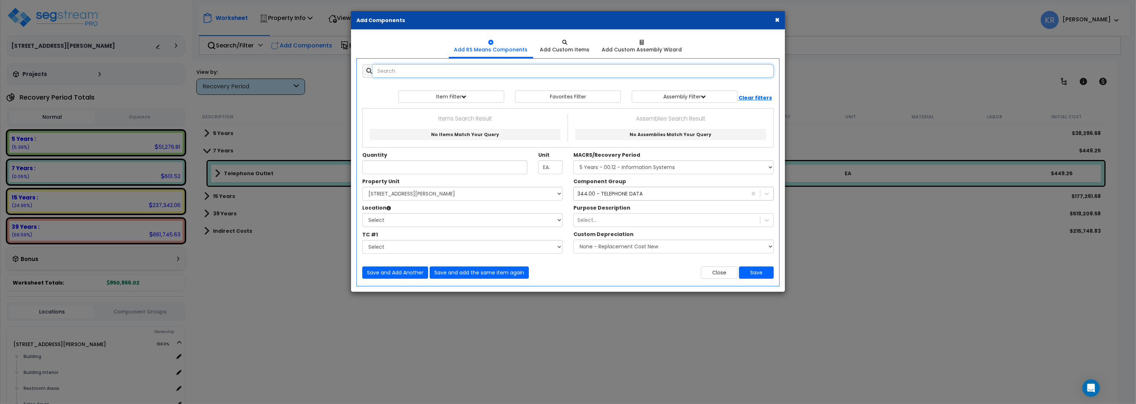
select select
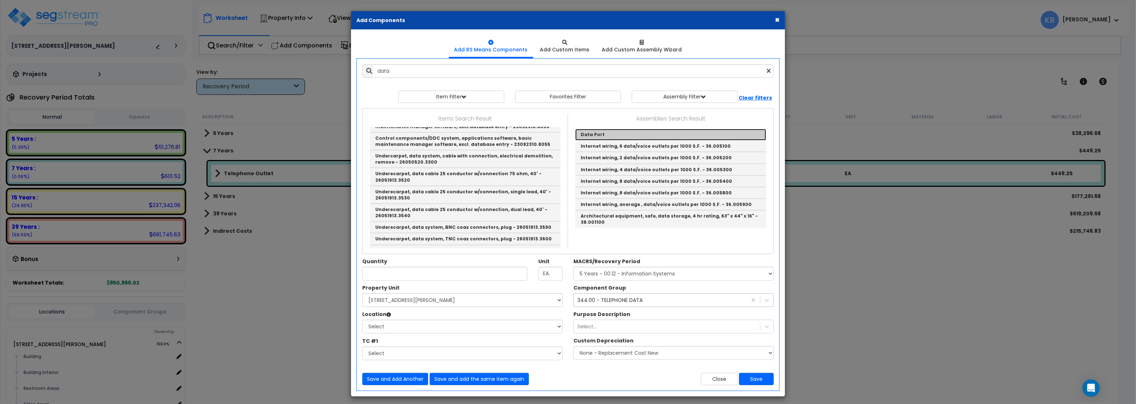
click at [586, 134] on link "Data Port" at bounding box center [670, 135] width 191 height 12
type input "Data Port"
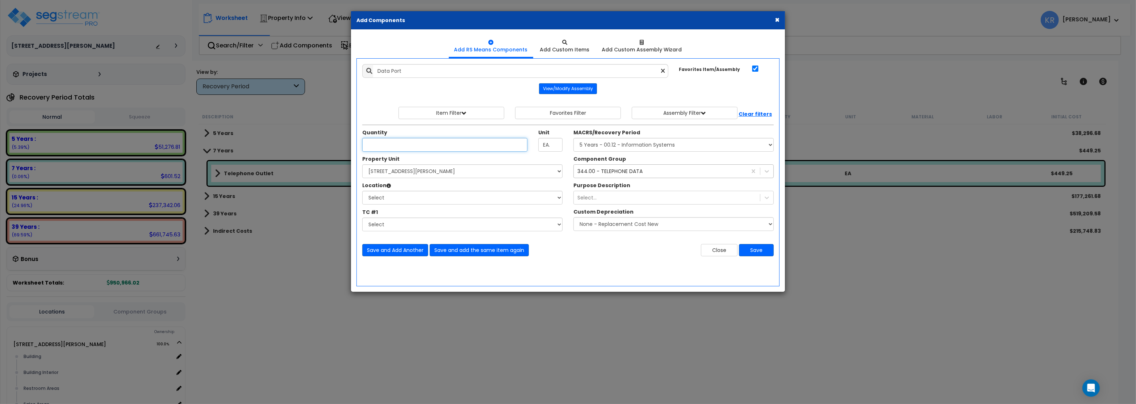
click at [402, 146] on input "Unit Quantity" at bounding box center [444, 145] width 165 height 14
type input "2"
click at [574, 138] on select "Select MACRS/Recovery Period 5 Years - 57.0 - Distributive Trades & Services 5 …" at bounding box center [674, 145] width 200 height 14
select select "3668"
click option "5 Years - 00.12 - Information Systems" at bounding box center [0, 0] width 0 height 0
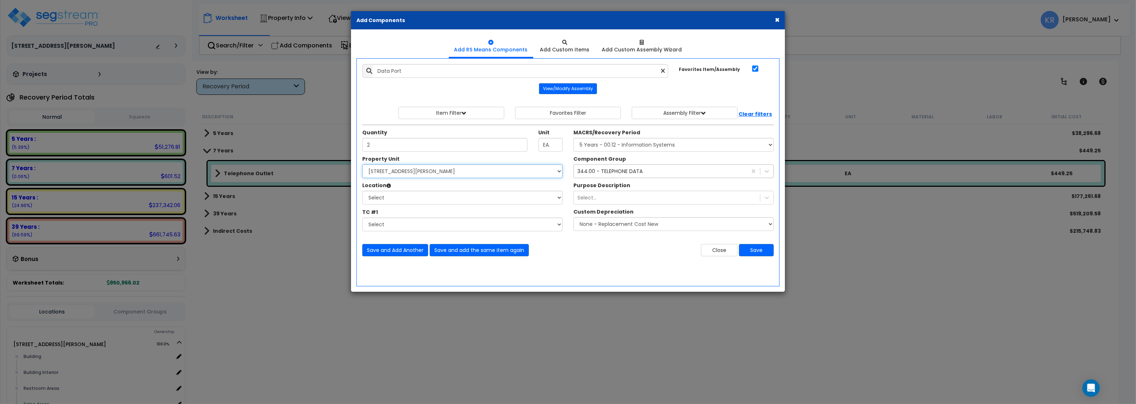
click at [362, 165] on select "Select [STREET_ADDRESS][PERSON_NAME] Site Improvements [GEOGRAPHIC_DATA]" at bounding box center [462, 172] width 200 height 14
select select "164597"
click option "[STREET_ADDRESS][PERSON_NAME]" at bounding box center [0, 0] width 0 height 0
click at [362, 191] on select "Select Building Building Interior Restroom Areas Sales Areas Warehouse Areas Ad…" at bounding box center [462, 198] width 200 height 14
select select "31947"
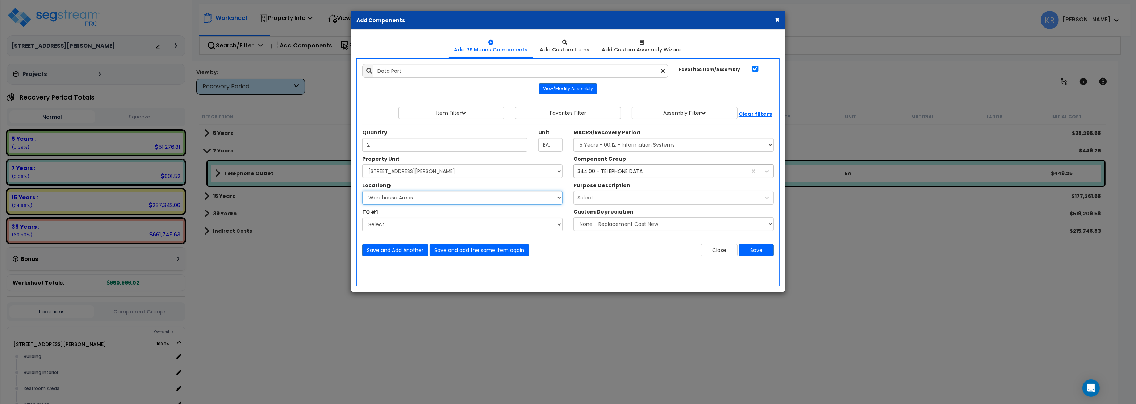
click option "Warehouse Areas" at bounding box center [0, 0] width 0 height 0
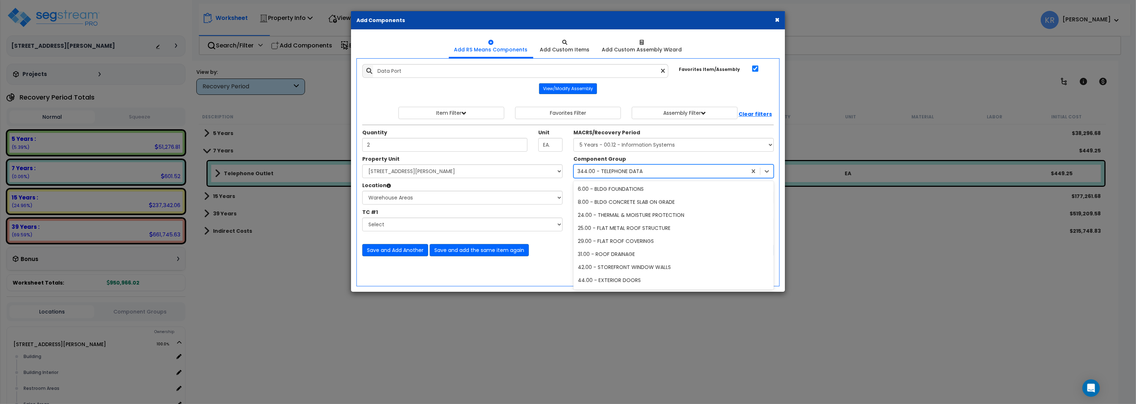
click at [599, 171] on div "344.00 - TELEPHONE DATA" at bounding box center [610, 171] width 65 height 7
type input "comp"
click at [677, 243] on div "203.00 - COMPUTER DATA ELECTRICAL" at bounding box center [674, 242] width 200 height 13
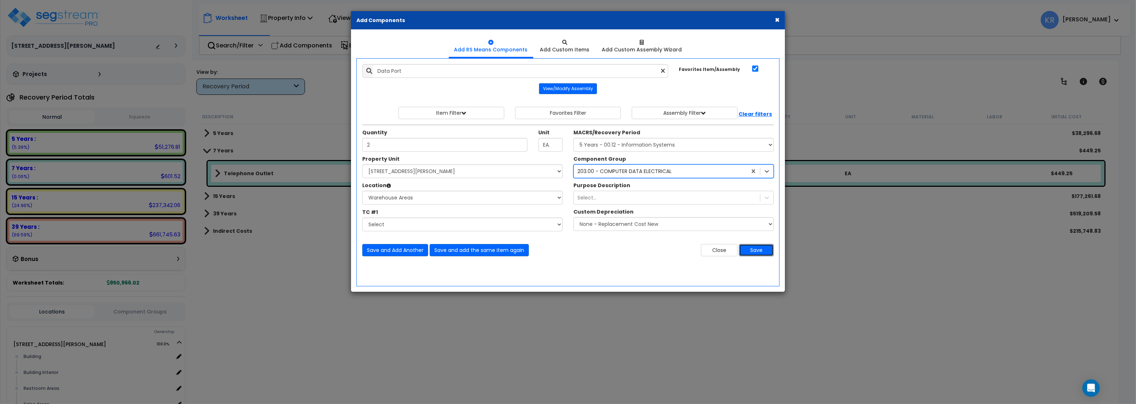
click at [750, 250] on button "Save" at bounding box center [756, 250] width 35 height 12
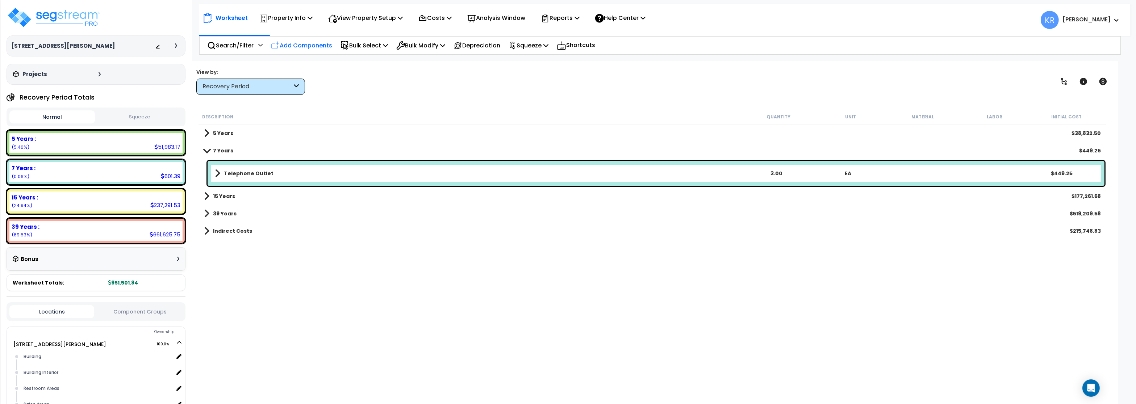
click at [292, 47] on p "Add Components" at bounding box center [301, 46] width 61 height 10
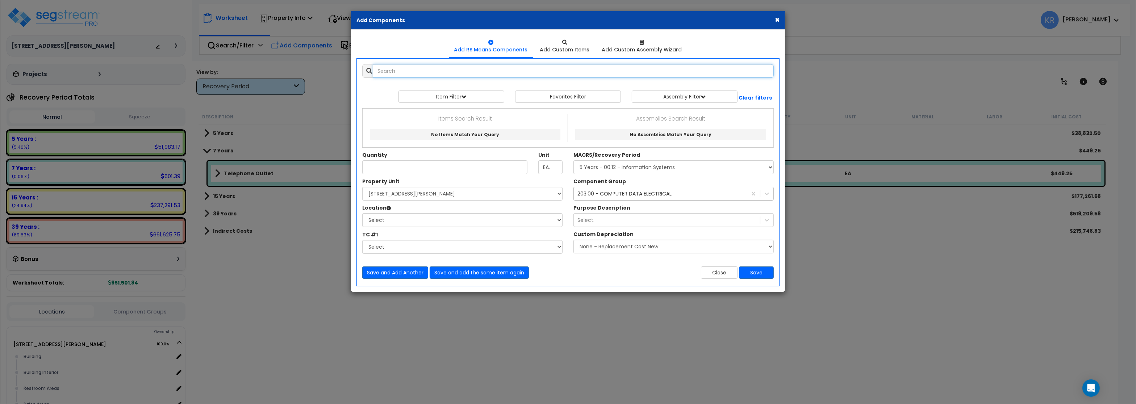
select select
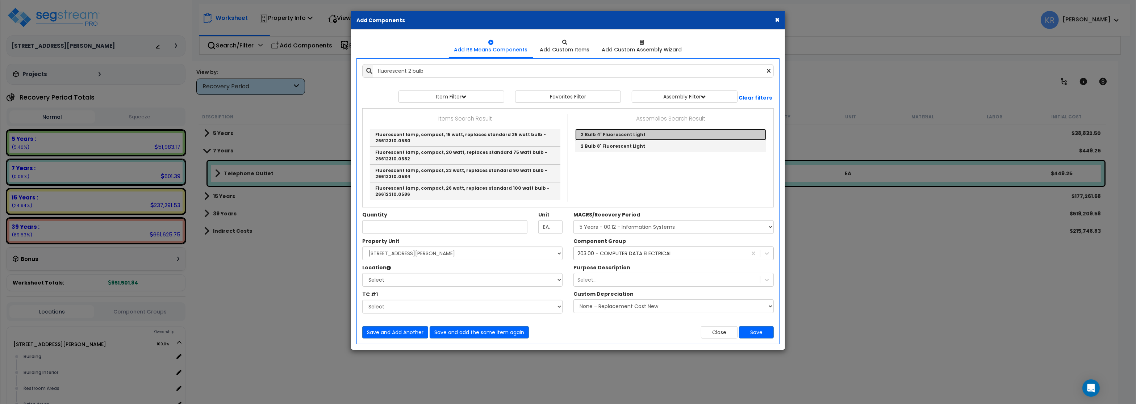
click at [616, 134] on link "2 Bulb 4' Fluorescent Light" at bounding box center [670, 135] width 191 height 12
type input "2 Bulb 4' Fluorescent Light"
type input "EA"
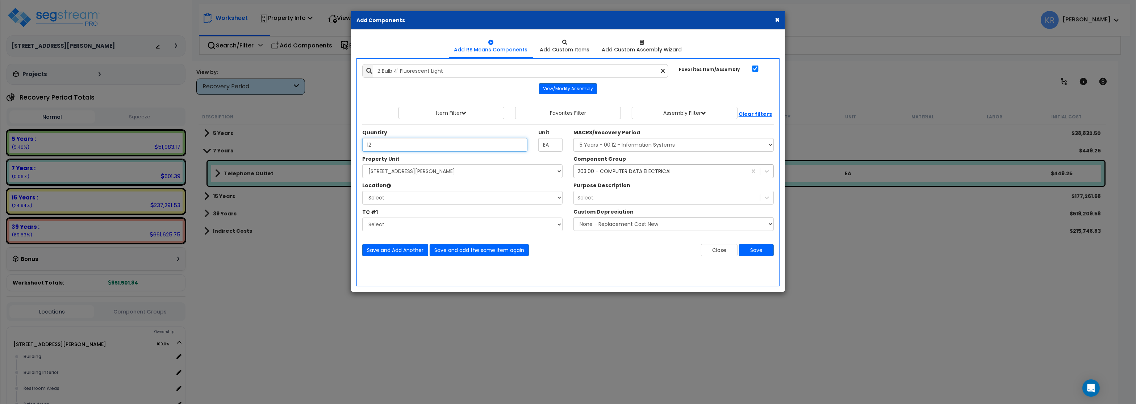
type input "12"
click at [362, 165] on select "Select [STREET_ADDRESS][PERSON_NAME] Site Improvements [GEOGRAPHIC_DATA]" at bounding box center [462, 172] width 200 height 14
select select "164597"
click option "[STREET_ADDRESS][PERSON_NAME]" at bounding box center [0, 0] width 0 height 0
click at [362, 191] on select "Select Building Building Interior Restroom Areas Sales Areas Warehouse Areas Ad…" at bounding box center [462, 198] width 200 height 14
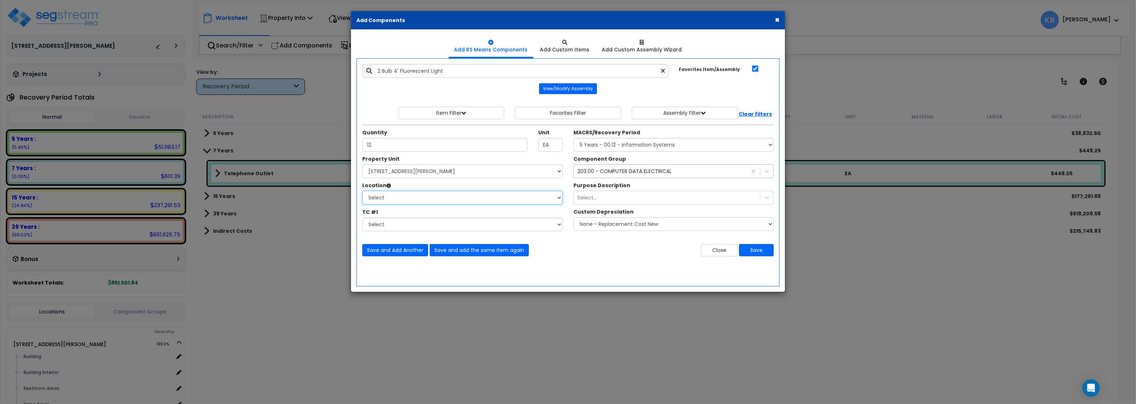
select select "31948"
click option "Sales Areas" at bounding box center [0, 0] width 0 height 0
click at [574, 138] on select "Select MACRS/Recovery Period 5 Years - 57.0 - Distributive Trades & Services 5 …" at bounding box center [674, 145] width 200 height 14
select select "3669"
click option "39 Years - NA - Long-Life Property" at bounding box center [0, 0] width 0 height 0
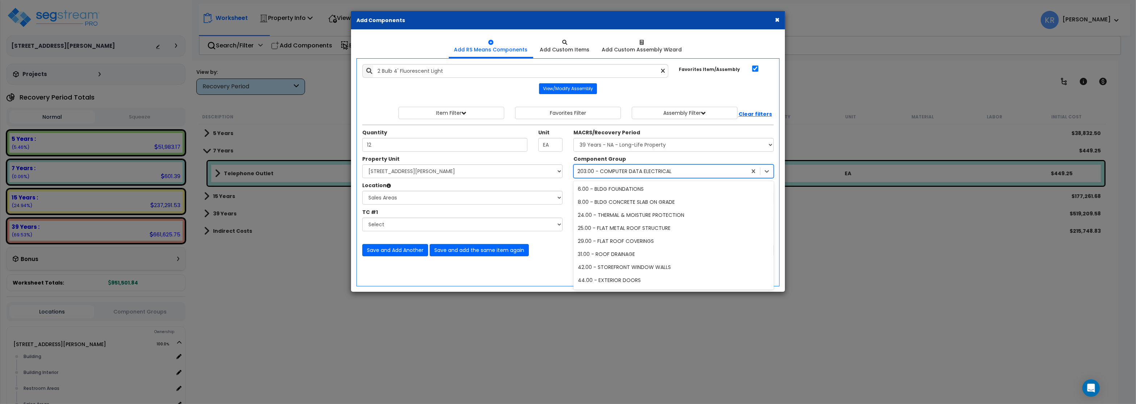
click at [594, 174] on div "203.00 - COMPUTER DATA ELECTRICAL" at bounding box center [625, 171] width 94 height 7
type input "lighting"
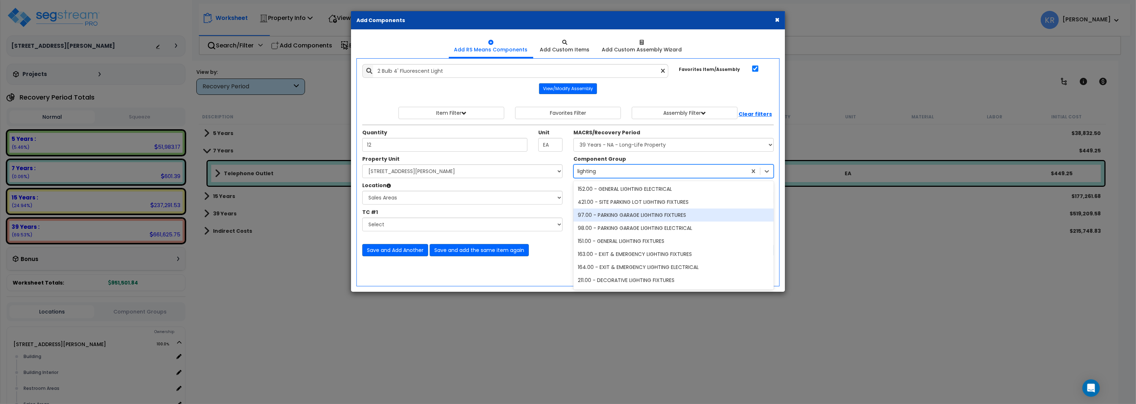
click at [640, 190] on div "152.00 - GENERAL LIGHTING ELECTRICAL" at bounding box center [674, 189] width 200 height 13
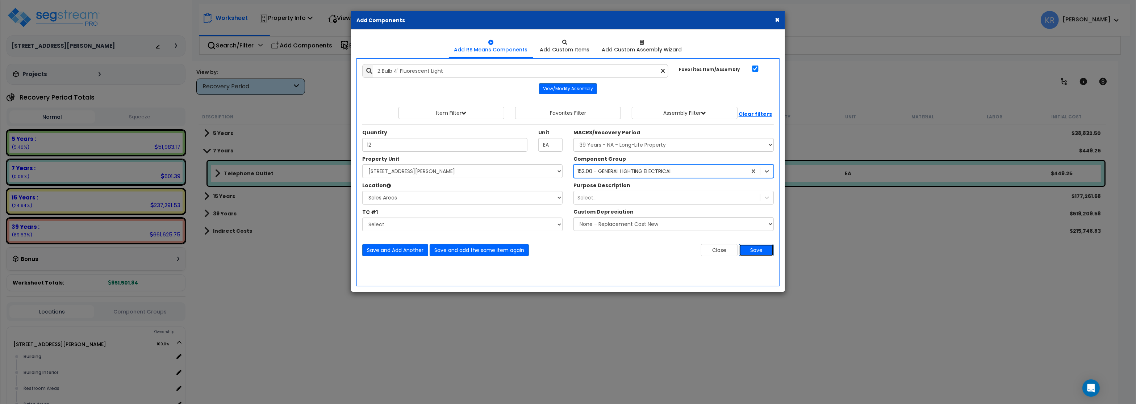
click at [754, 246] on button "Save" at bounding box center [756, 250] width 35 height 12
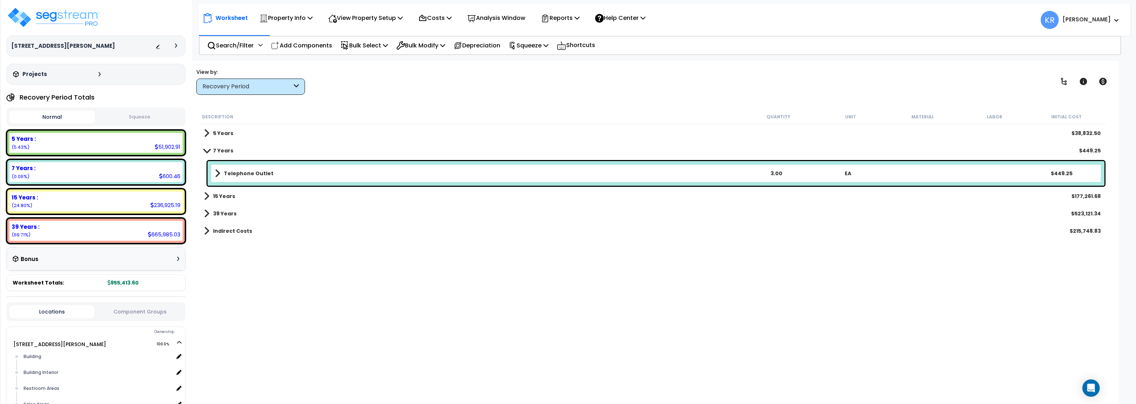
click at [274, 82] on div "Recovery Period" at bounding box center [250, 87] width 109 height 16
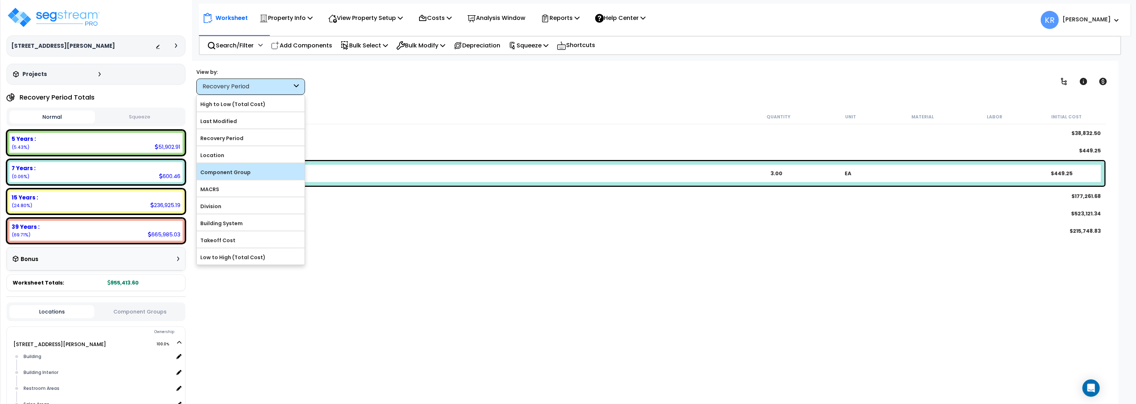
click at [259, 174] on label "Component Group" at bounding box center [251, 172] width 108 height 11
click at [0, 0] on input "Component Group" at bounding box center [0, 0] width 0 height 0
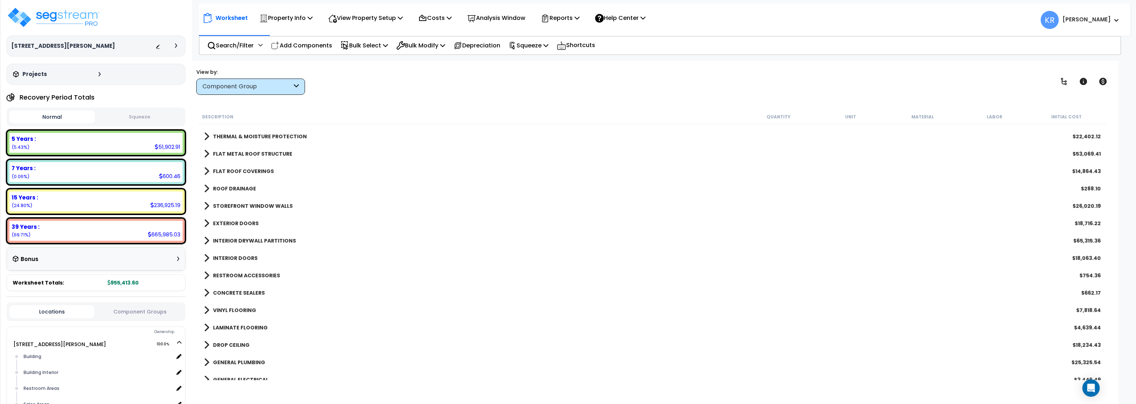
scroll to position [43, 0]
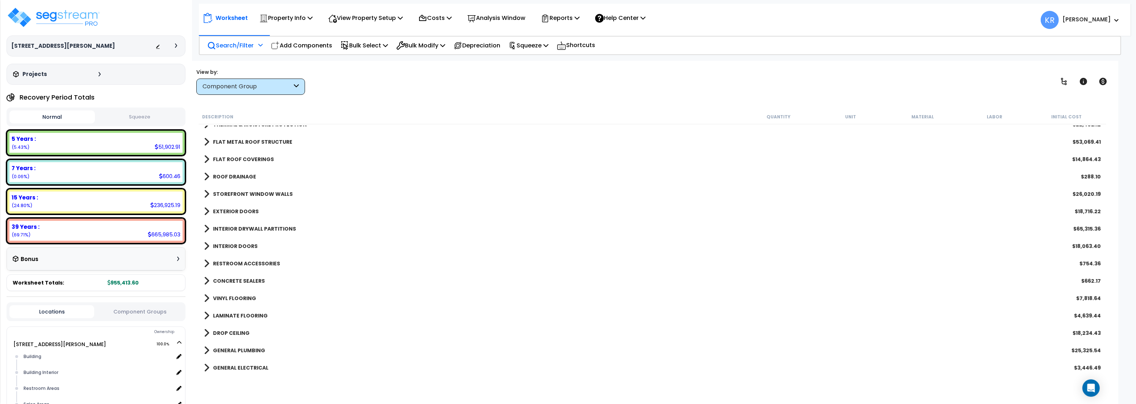
click at [220, 43] on p "Search/Filter" at bounding box center [230, 46] width 46 height 10
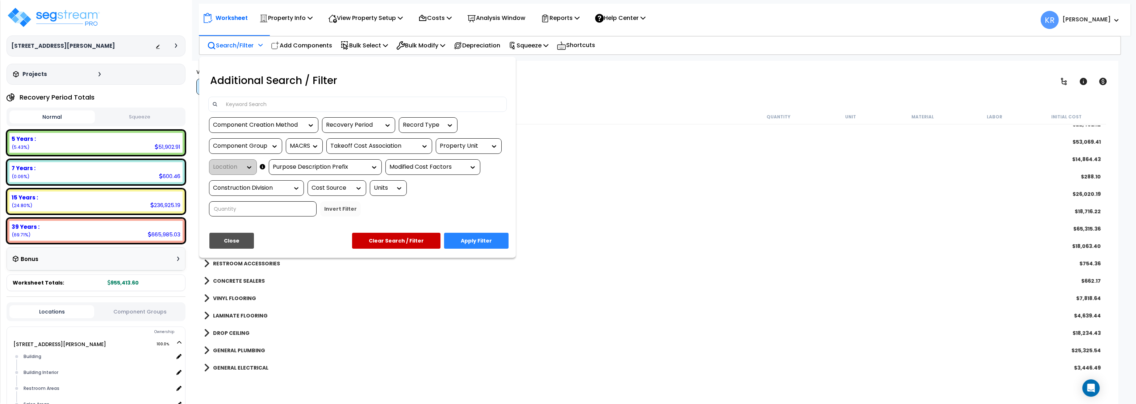
click at [250, 107] on input at bounding box center [363, 104] width 282 height 11
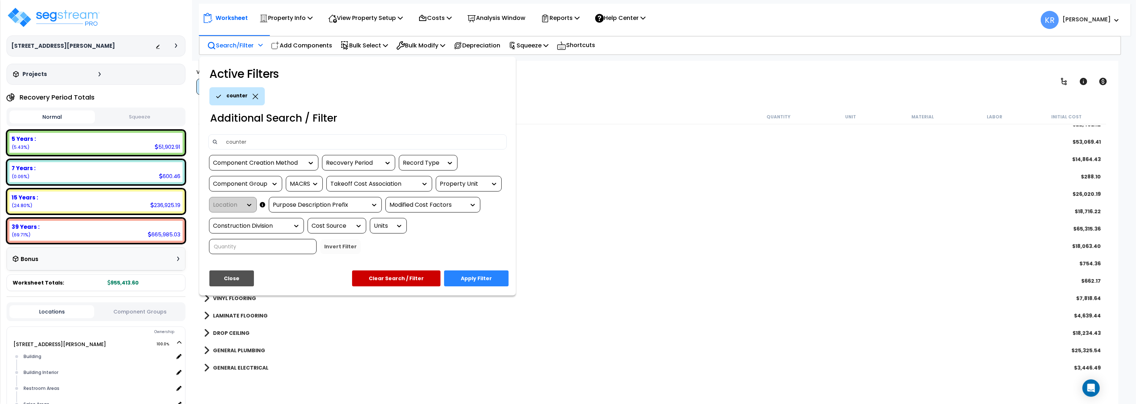
type input "counter"
click at [482, 276] on button "Apply Filter" at bounding box center [476, 279] width 65 height 16
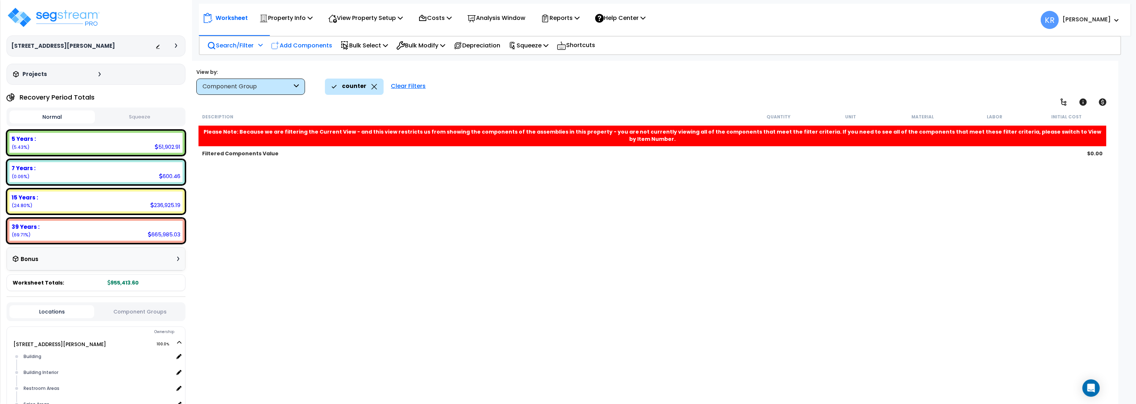
click at [292, 46] on p "Add Components" at bounding box center [301, 46] width 61 height 10
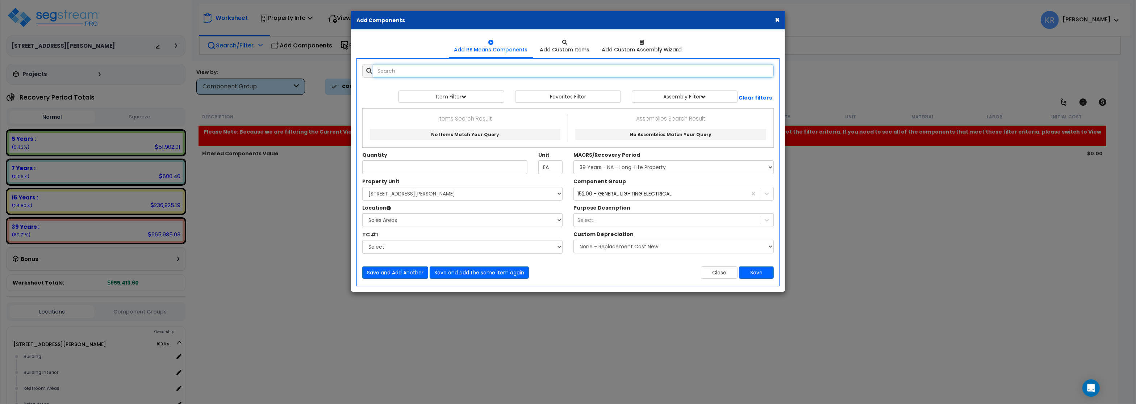
select select
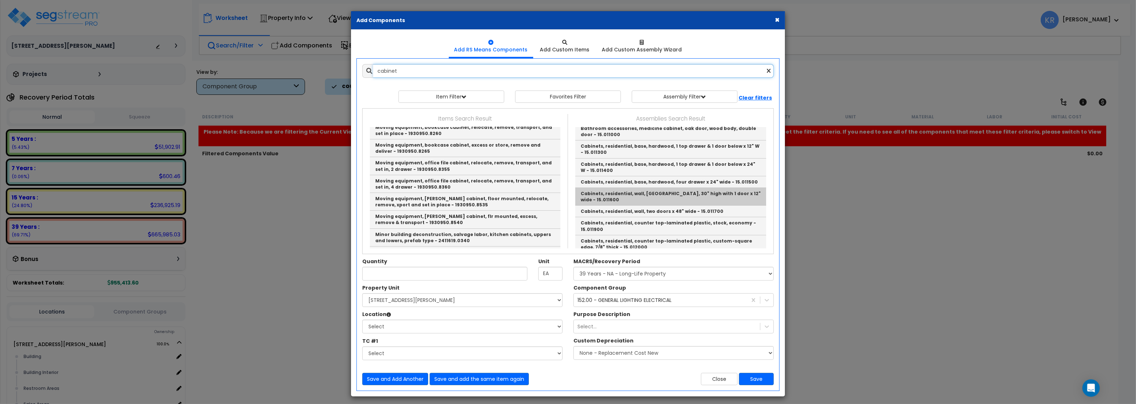
scroll to position [174, 0]
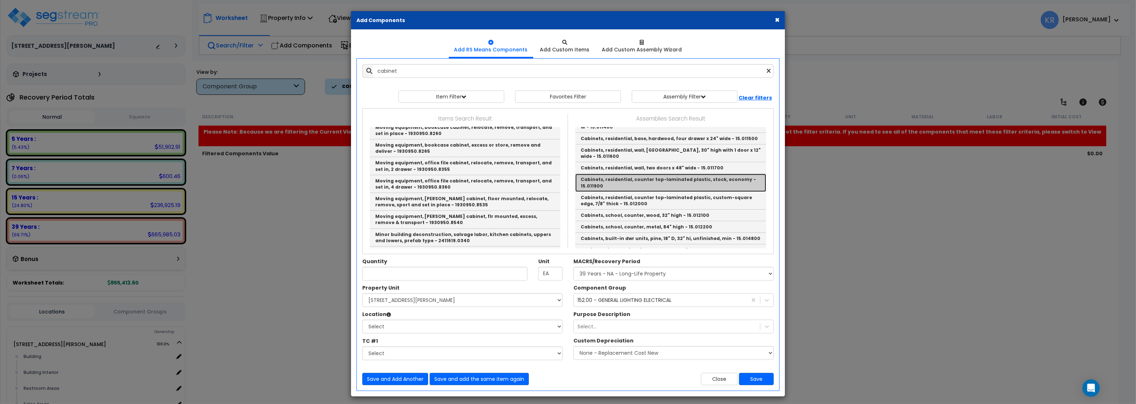
click at [744, 174] on link "Cabinets, residential, counter top-laminated plastic, stock, economy - 15.011900" at bounding box center [670, 183] width 191 height 18
type input "Cabinets, residential, counter top-laminated plastic, stock, economy - 15.011900"
type input "L.F."
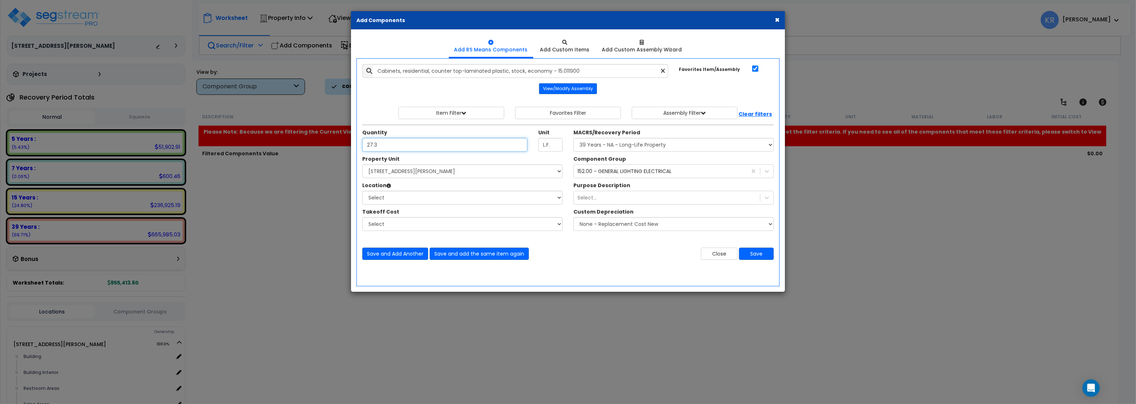
type input "27.3"
click at [574, 138] on select "Select MACRS/Recovery Period 5 Years - 57.0 - Distributive Trades & Services 5 …" at bounding box center [674, 145] width 200 height 14
select select "3667"
click option "5 Years - 57.0 - Distributive Trades & Services" at bounding box center [0, 0] width 0 height 0
click at [362, 165] on select "Select [STREET_ADDRESS][PERSON_NAME] Site Improvements [GEOGRAPHIC_DATA]" at bounding box center [462, 172] width 200 height 14
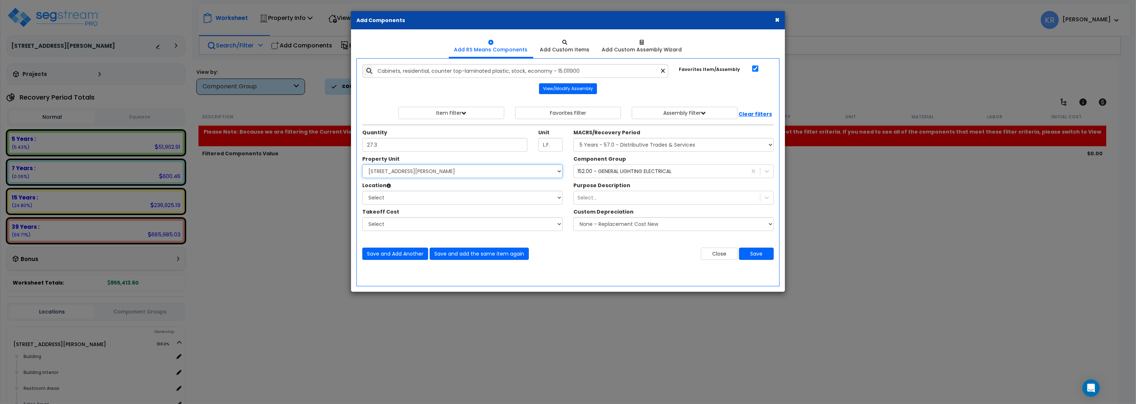
select select "164597"
click option "[STREET_ADDRESS][PERSON_NAME]" at bounding box center [0, 0] width 0 height 0
click at [362, 191] on select "Select Building Building Interior Restroom Areas Sales Areas Warehouse Areas Ad…" at bounding box center [462, 198] width 200 height 14
select select "31948"
click option "Sales Areas" at bounding box center [0, 0] width 0 height 0
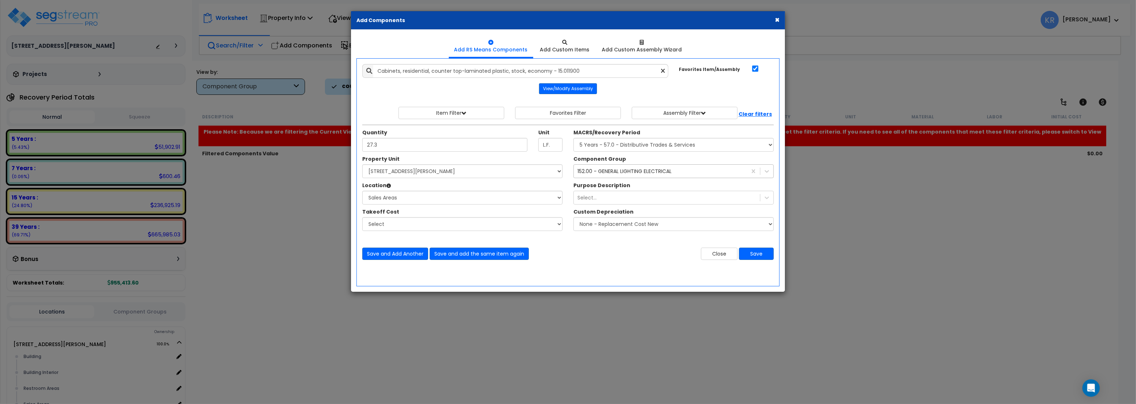
click at [618, 170] on div "152.00 - GENERAL LIGHTING ELECTRICAL" at bounding box center [625, 171] width 94 height 7
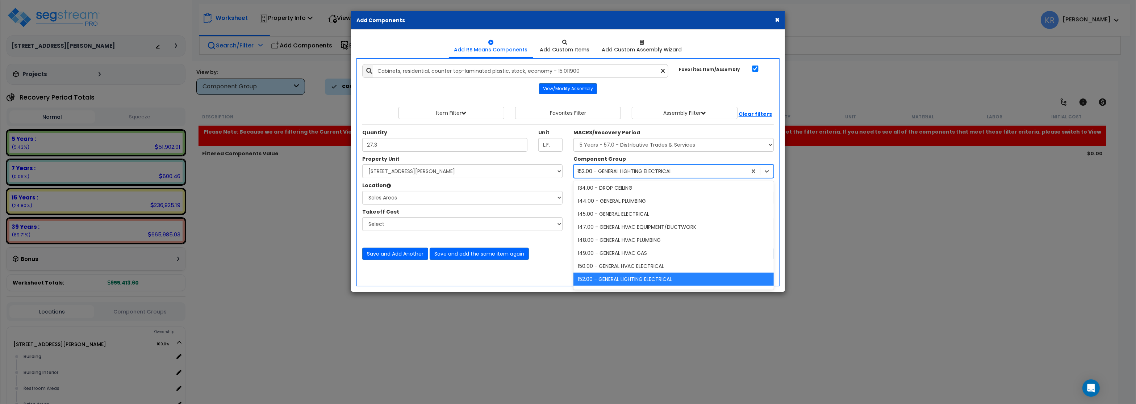
scroll to position [0, 0]
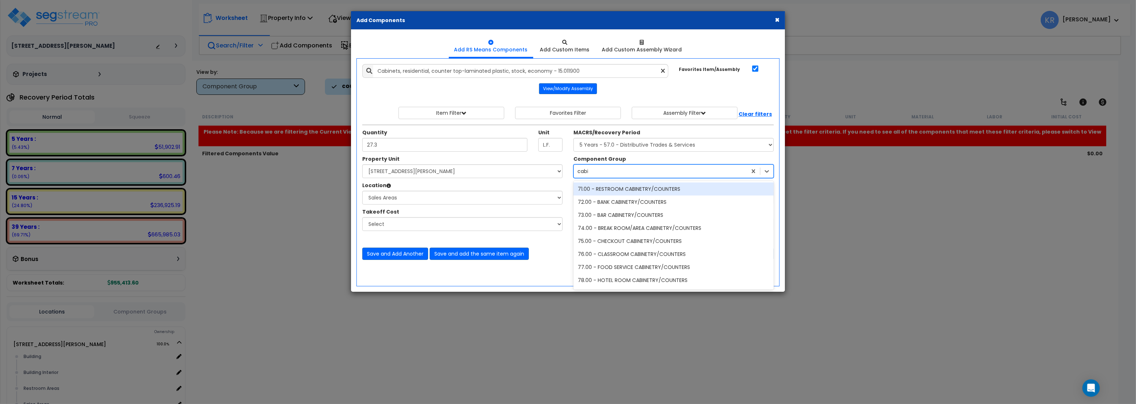
type input "cabin"
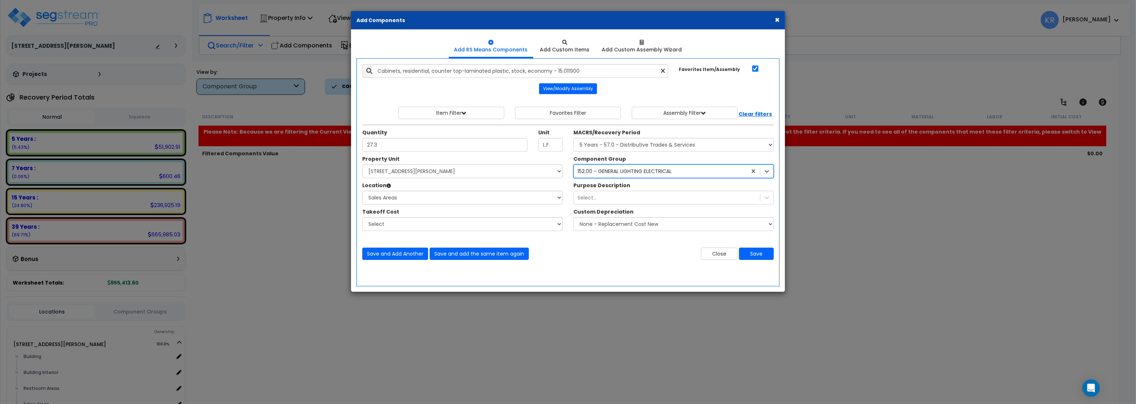
drag, startPoint x: 601, startPoint y: 168, endPoint x: 548, endPoint y: 170, distance: 53.7
click at [548, 170] on div "Property Unit Select [STREET_ADDRESS][PERSON_NAME] Site Improvements Warehouse …" at bounding box center [568, 196] width 423 height 83
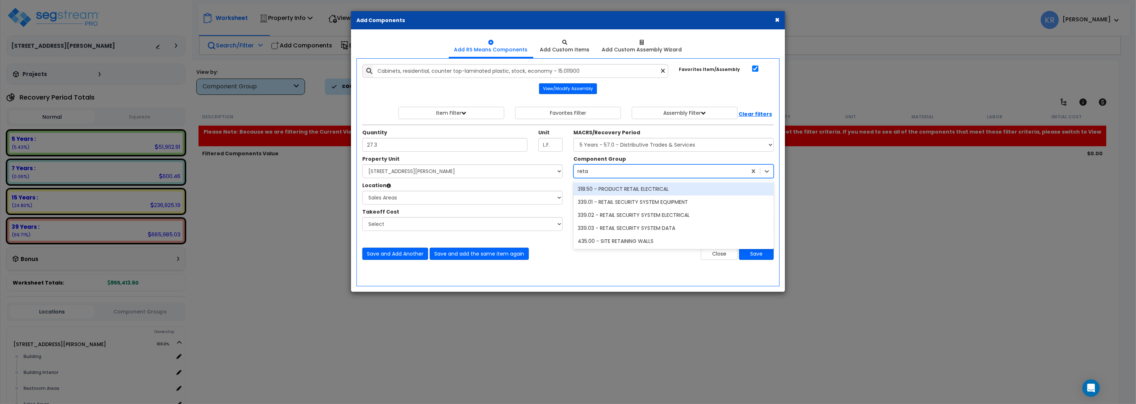
type input "retail"
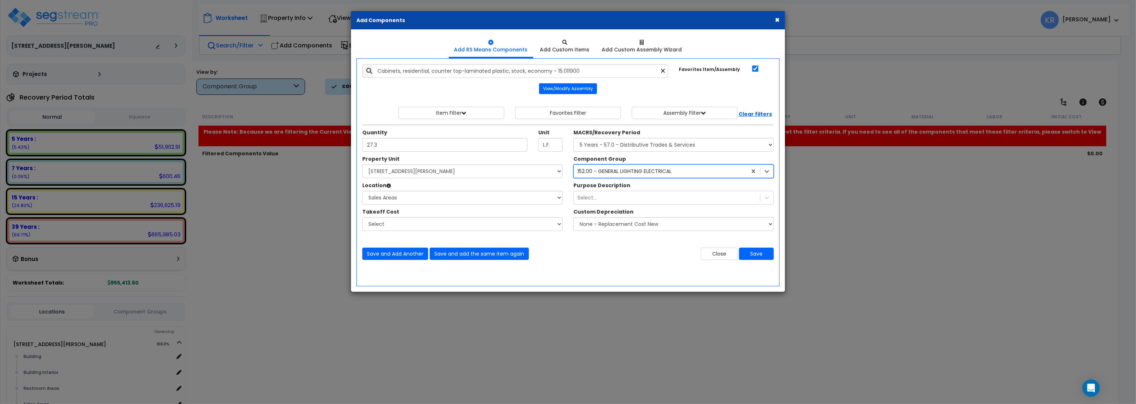
drag, startPoint x: 607, startPoint y: 167, endPoint x: 529, endPoint y: 163, distance: 77.6
click at [529, 163] on div "Property Unit Select [STREET_ADDRESS][PERSON_NAME] Site Improvements Warehouse …" at bounding box center [568, 196] width 423 height 83
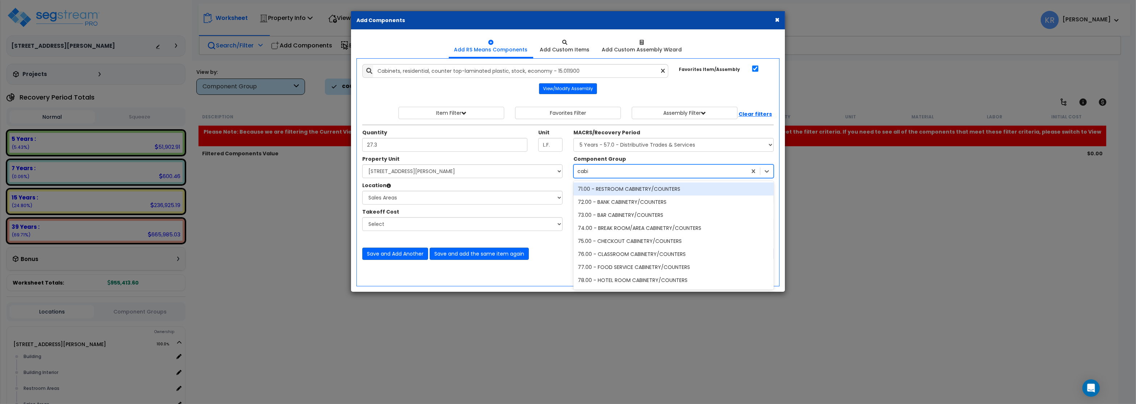
type input "cabin"
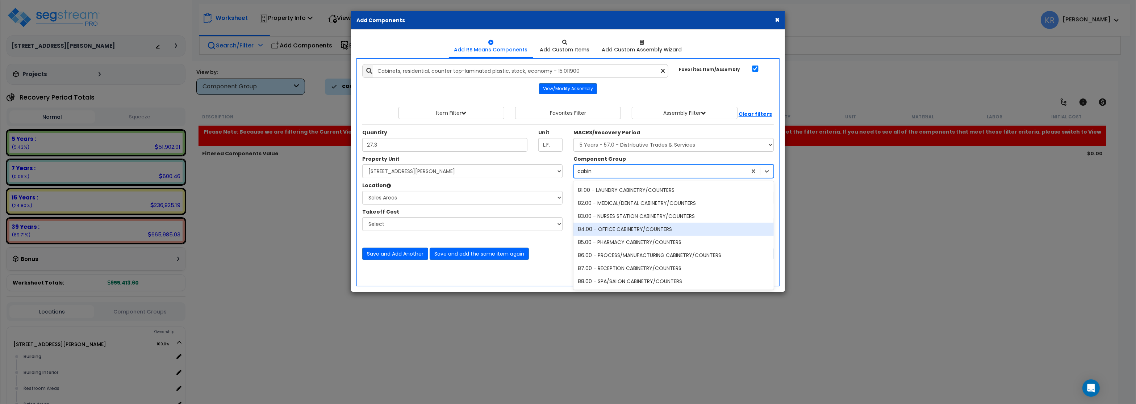
scroll to position [130, 0]
click at [670, 230] on div "84.00 - OFFICE CABINETRY/COUNTERS" at bounding box center [674, 228] width 200 height 13
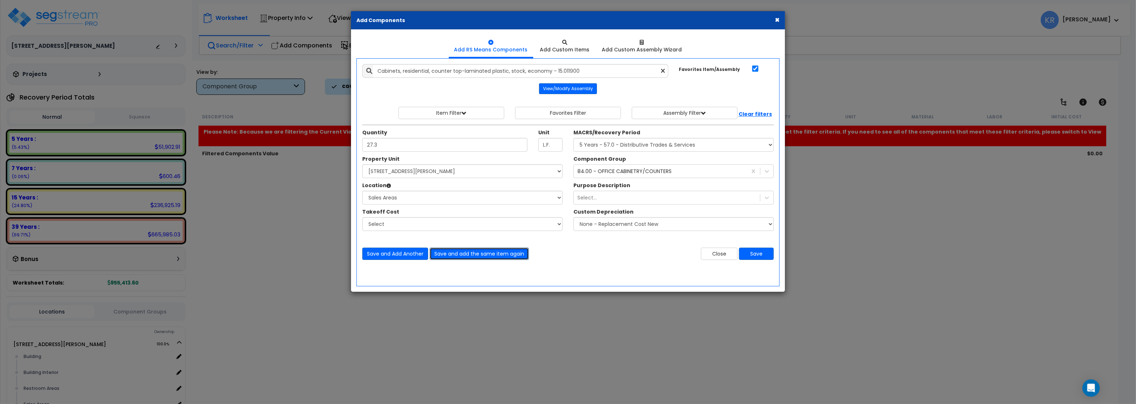
click at [469, 256] on button "Save and add the same item again" at bounding box center [479, 254] width 99 height 12
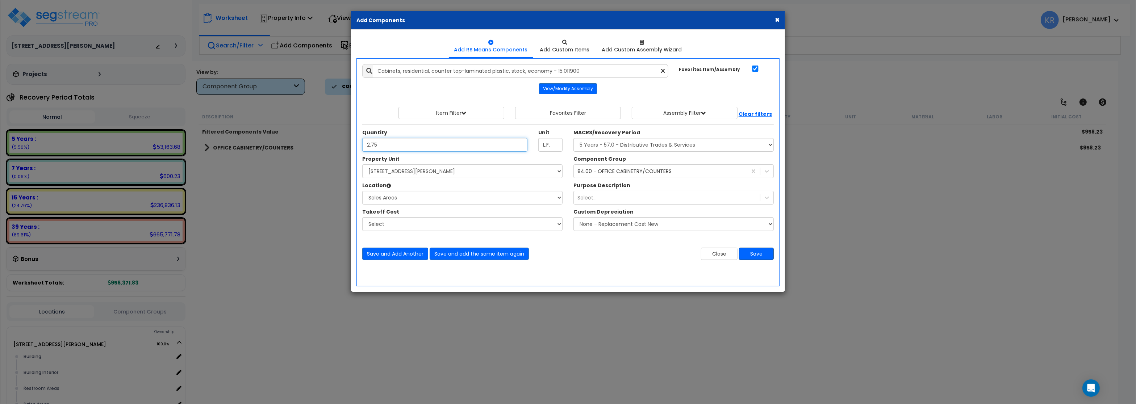
type input "2.75"
click at [759, 254] on button "Save" at bounding box center [756, 254] width 35 height 12
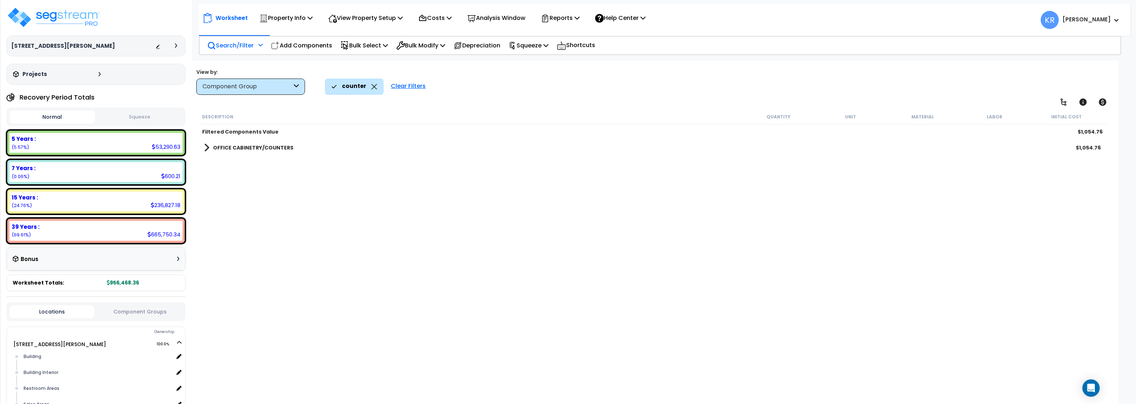
click at [241, 148] on b "OFFICE CABINETRY/COUNTERS" at bounding box center [253, 147] width 80 height 7
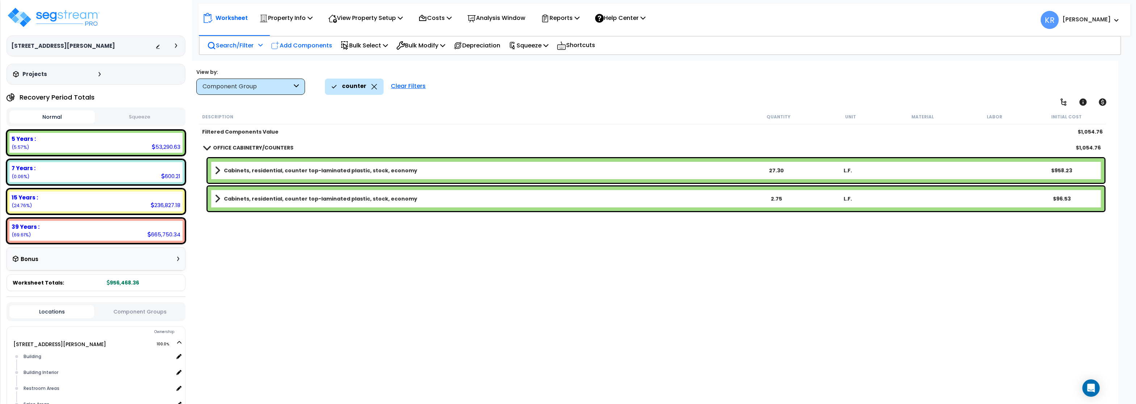
click at [281, 45] on p "Add Components" at bounding box center [301, 46] width 61 height 10
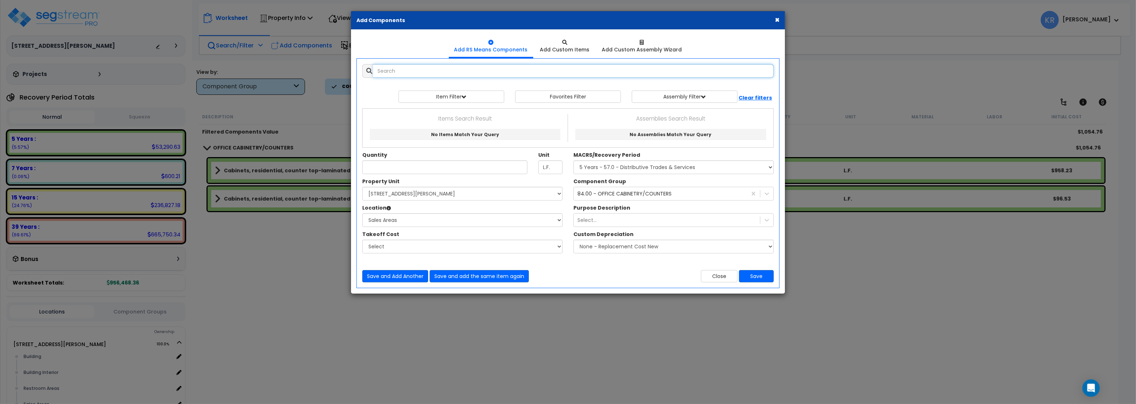
select select
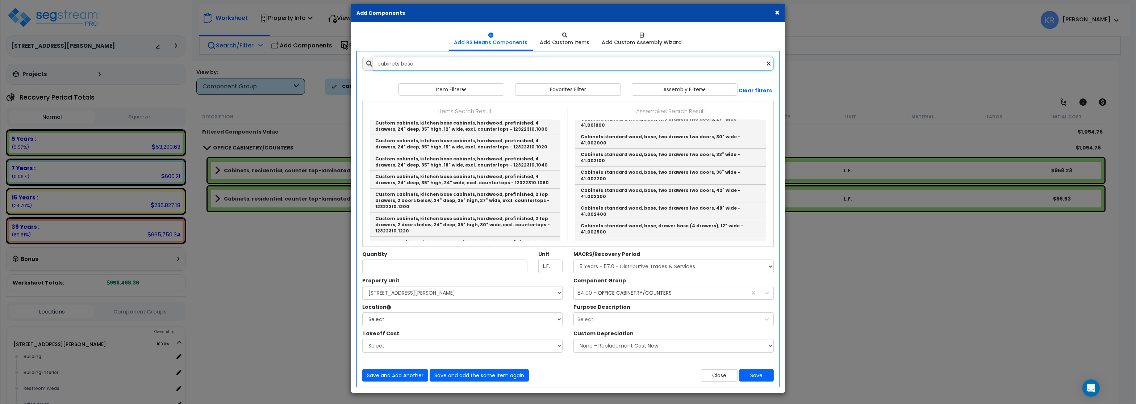
scroll to position [391, 0]
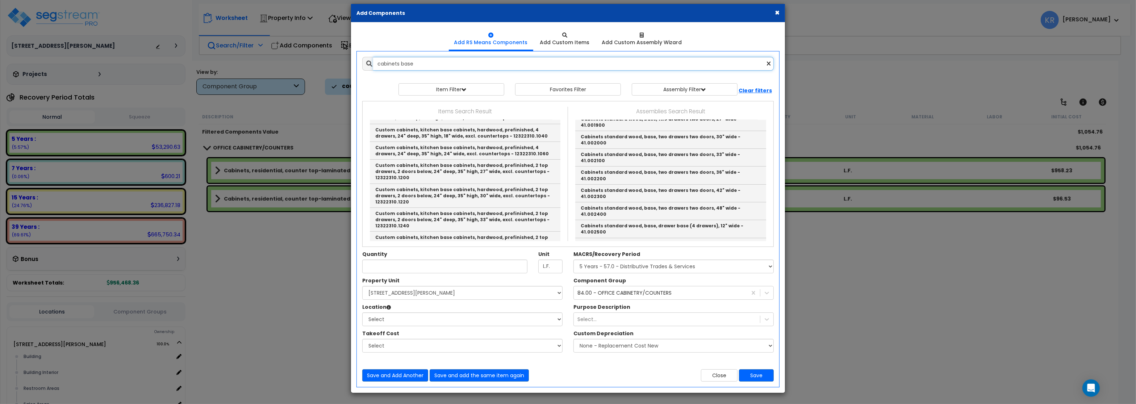
drag, startPoint x: 400, startPoint y: 58, endPoint x: 463, endPoint y: 69, distance: 64.6
click at [463, 69] on input "cabinets base" at bounding box center [573, 64] width 401 height 14
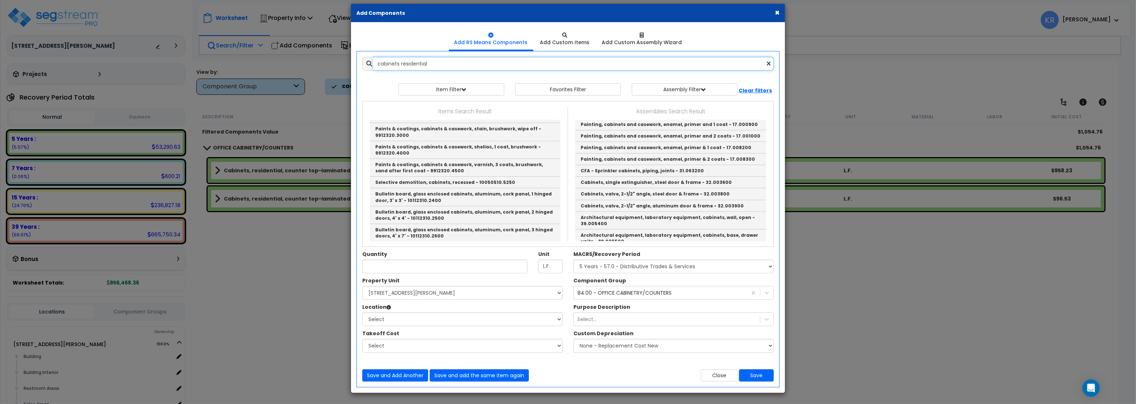
scroll to position [0, 0]
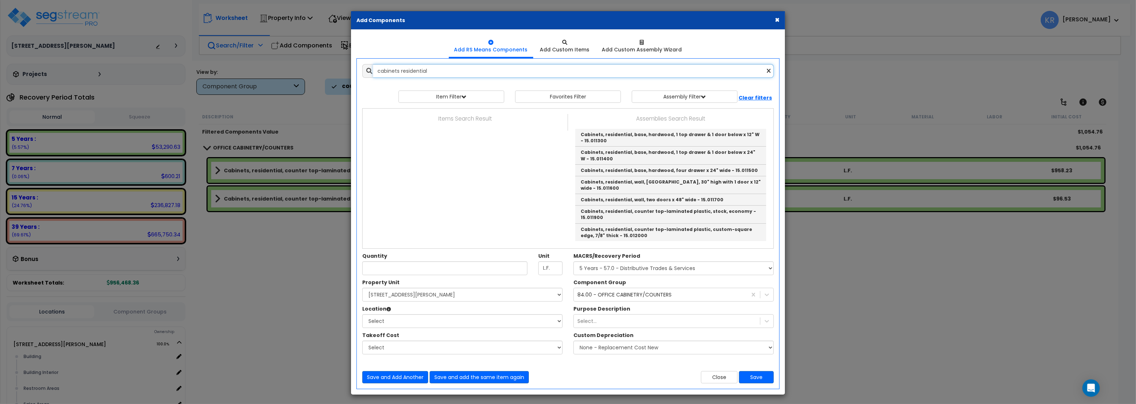
drag, startPoint x: 399, startPoint y: 72, endPoint x: 470, endPoint y: 74, distance: 71.8
click at [470, 74] on input "cabinets residential" at bounding box center [573, 71] width 401 height 14
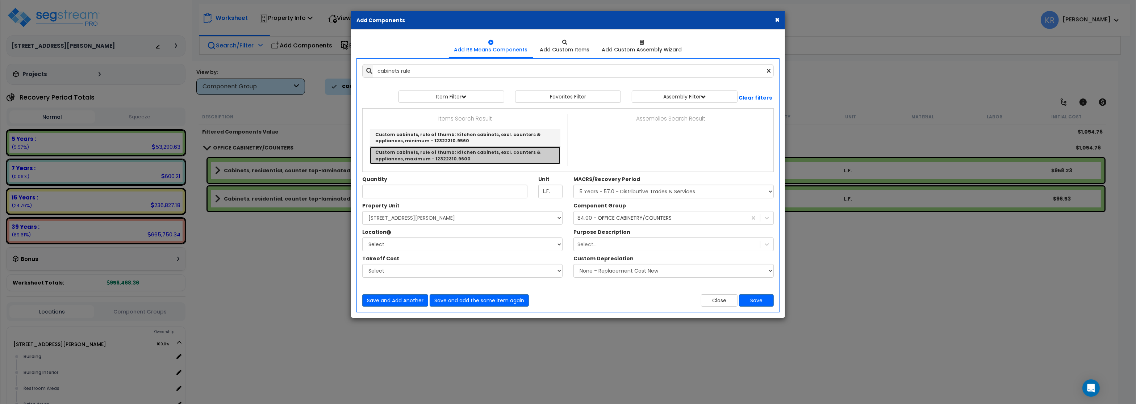
click at [476, 154] on link "Custom cabinets, rule of thumb: kitchen cabinets, excl. counters & appliances, …" at bounding box center [465, 155] width 191 height 17
type input "Custom cabinets, rule of thumb: kitchen cabinets, excl. counters & appliances, …"
type input "L.F."
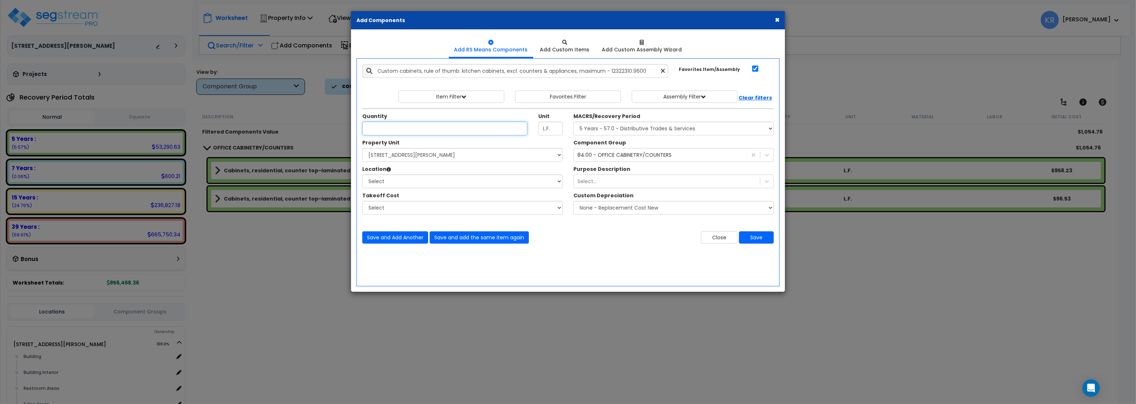
click at [391, 126] on input "Unit Quantity" at bounding box center [444, 129] width 165 height 14
type input "2.75"
click at [574, 122] on select "Select MACRS/Recovery Period 5 Years - 57.0 - Distributive Trades & Services 5 …" at bounding box center [674, 129] width 200 height 14
select select "3667"
click option "5 Years - 57.0 - Distributive Trades & Services" at bounding box center [0, 0] width 0 height 0
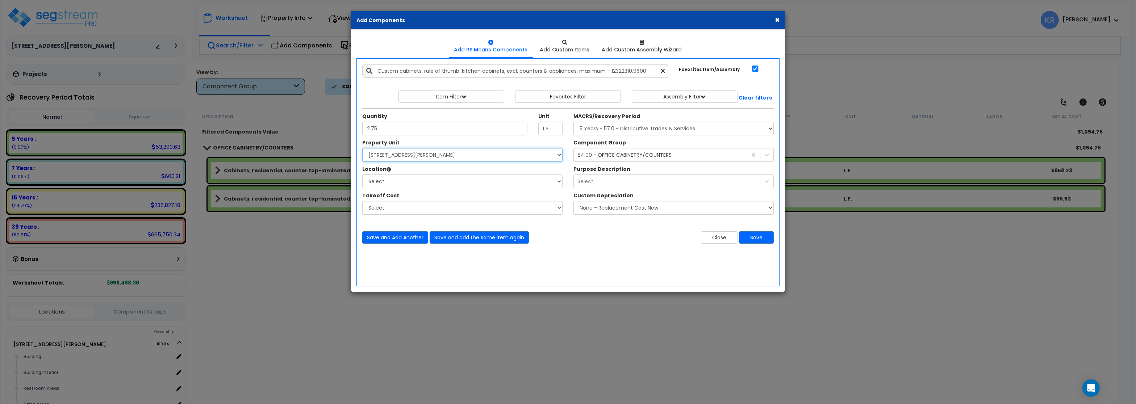
click at [362, 148] on select "Select [STREET_ADDRESS][PERSON_NAME] Site Improvements [GEOGRAPHIC_DATA]" at bounding box center [462, 155] width 200 height 14
select select "164597"
click option "[STREET_ADDRESS][PERSON_NAME]" at bounding box center [0, 0] width 0 height 0
click at [362, 175] on select "Select Building Building Interior Restroom Areas Sales Areas Warehouse Areas Ad…" at bounding box center [462, 182] width 200 height 14
select select "31948"
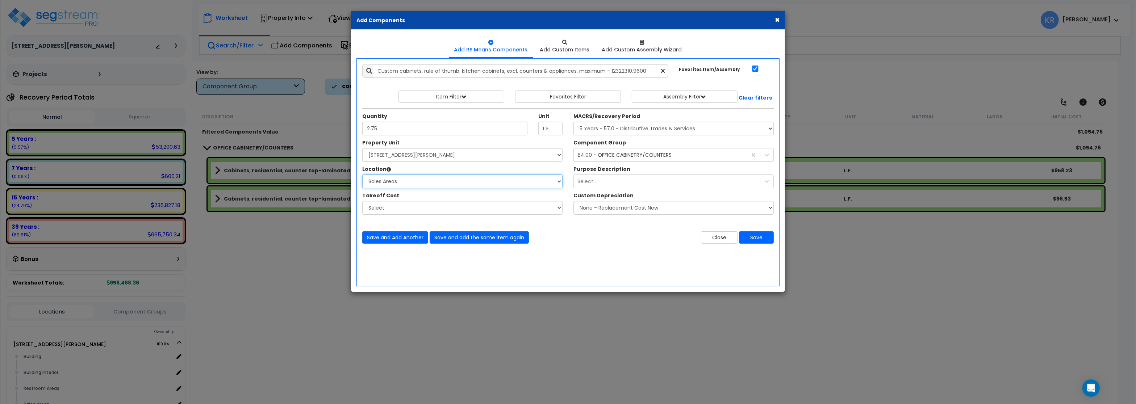
click option "Sales Areas" at bounding box center [0, 0] width 0 height 0
click at [471, 238] on button "Save and add the same item again" at bounding box center [479, 238] width 99 height 12
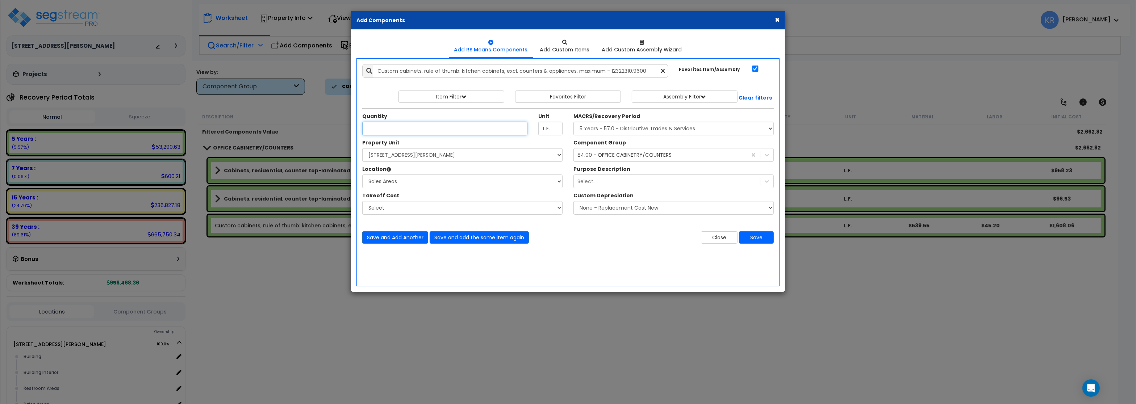
click at [391, 129] on input "Unit Quantity" at bounding box center [444, 129] width 165 height 14
drag, startPoint x: 587, startPoint y: 19, endPoint x: 458, endPoint y: 36, distance: 130.4
click at [336, 68] on div "× Add Components Add RS Means Components Add Custom Items Add Items" at bounding box center [568, 202] width 1136 height 404
click at [537, 9] on div "× Add Components Add RS Means Components Add Custom Items Add Items" at bounding box center [568, 202] width 1136 height 404
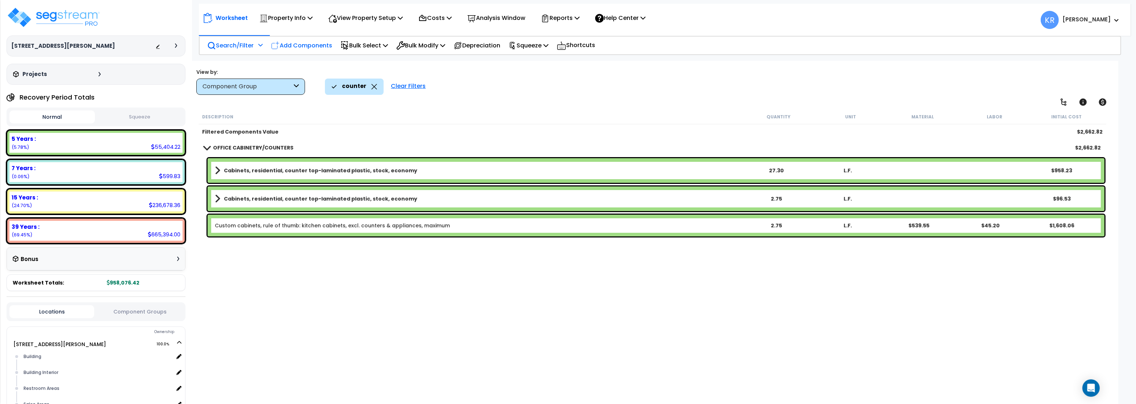
click at [301, 42] on p "Add Components" at bounding box center [301, 46] width 61 height 10
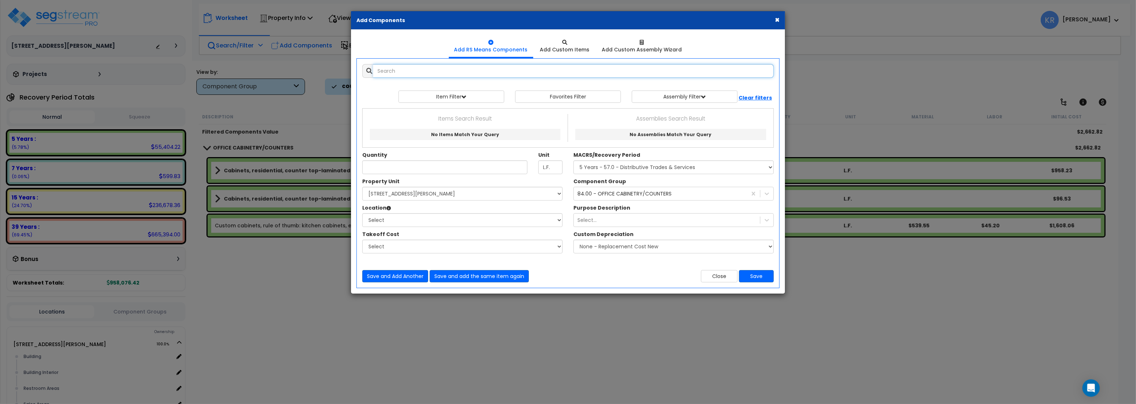
select select
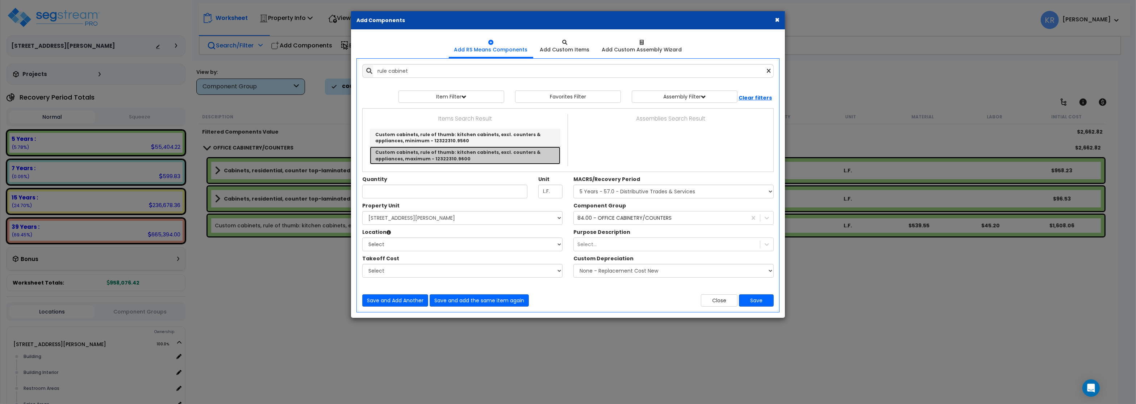
click at [498, 157] on link "Custom cabinets, rule of thumb: kitchen cabinets, excl. counters & appliances, …" at bounding box center [465, 155] width 191 height 17
type input "Custom cabinets, rule of thumb: kitchen cabinets, excl. counters & appliances, …"
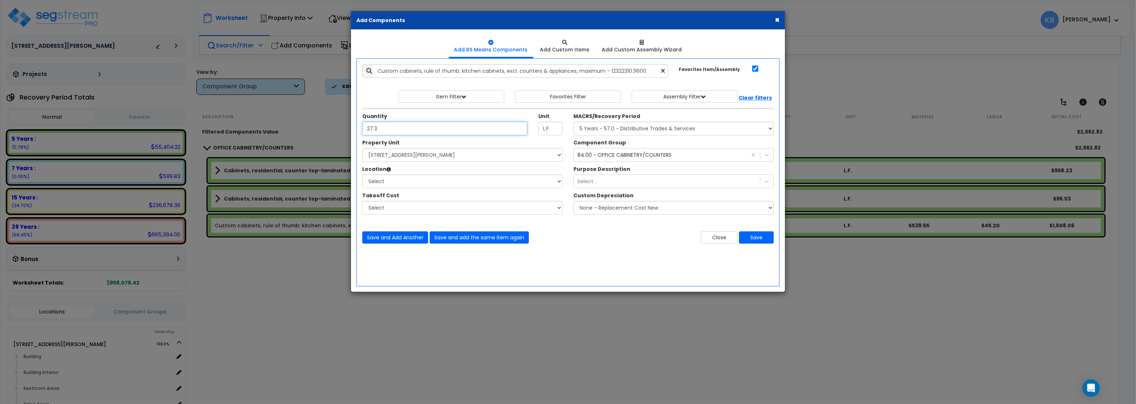
type input "27.3"
click at [574, 122] on select "Select MACRS/Recovery Period 5 Years - 57.0 - Distributive Trades & Services 5 …" at bounding box center [674, 129] width 200 height 14
select select "3667"
click option "5 Years - 57.0 - Distributive Trades & Services" at bounding box center [0, 0] width 0 height 0
click at [362, 148] on select "Select [STREET_ADDRESS][PERSON_NAME] Site Improvements [GEOGRAPHIC_DATA]" at bounding box center [462, 155] width 200 height 14
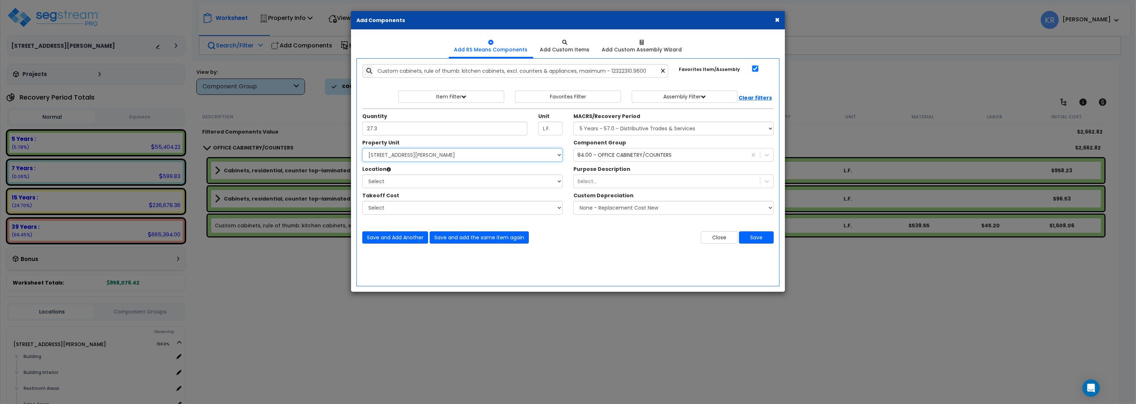
select select "164597"
click option "[STREET_ADDRESS][PERSON_NAME]" at bounding box center [0, 0] width 0 height 0
click at [362, 175] on select "Select Building Building Interior Restroom Areas Sales Areas Warehouse Areas Ad…" at bounding box center [462, 182] width 200 height 14
select select "31948"
click option "Sales Areas" at bounding box center [0, 0] width 0 height 0
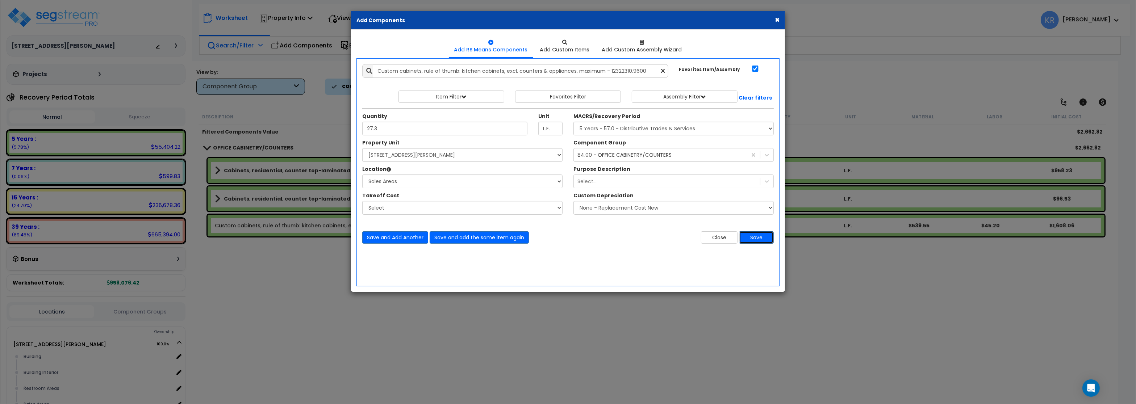
click at [749, 236] on button "Save" at bounding box center [756, 238] width 35 height 12
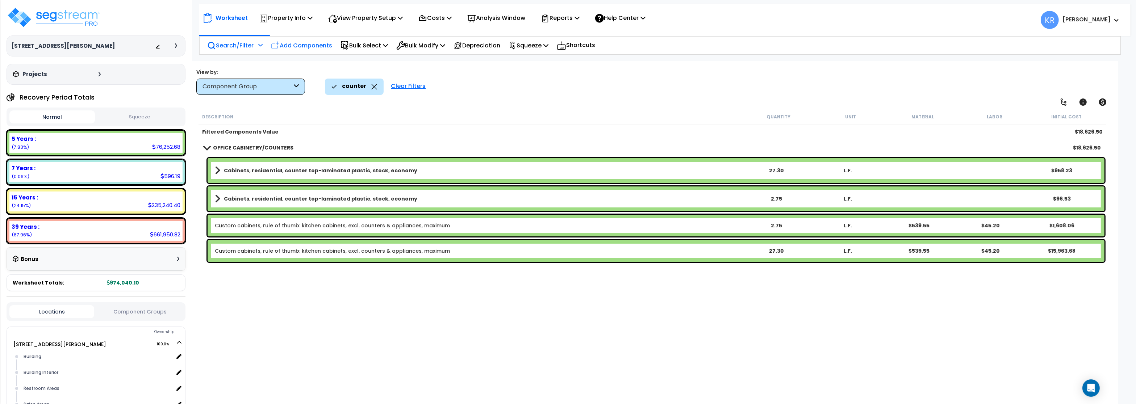
click at [288, 43] on p "Add Components" at bounding box center [301, 46] width 61 height 10
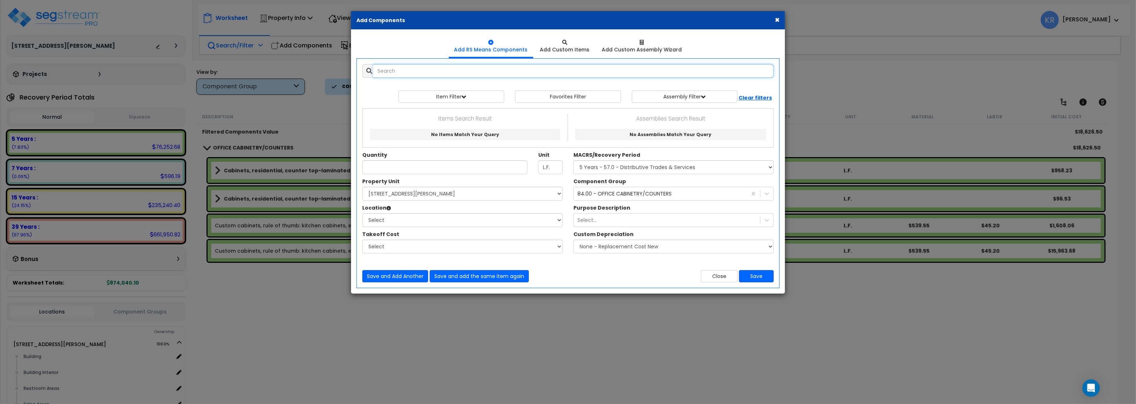
select select
drag, startPoint x: 418, startPoint y: 70, endPoint x: 324, endPoint y: 65, distance: 94.3
click at [373, 65] on input "power drop" at bounding box center [573, 71] width 401 height 14
type input "power"
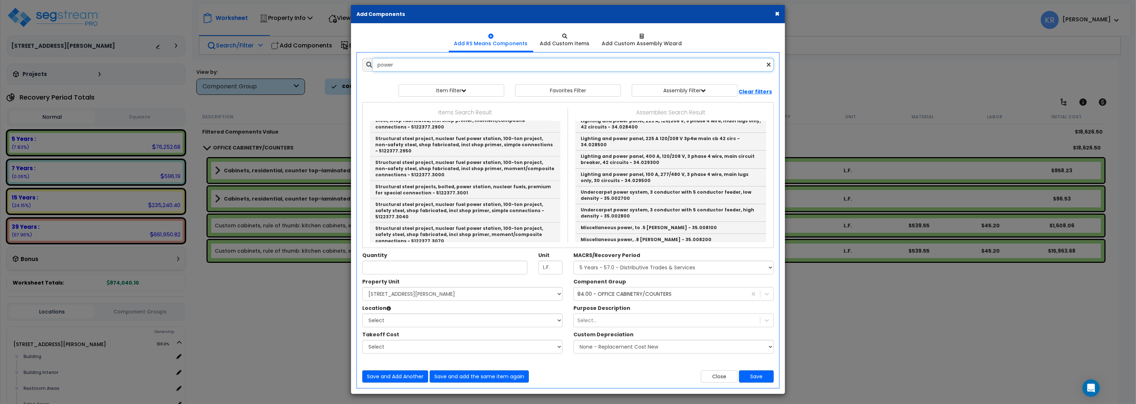
scroll to position [8, 0]
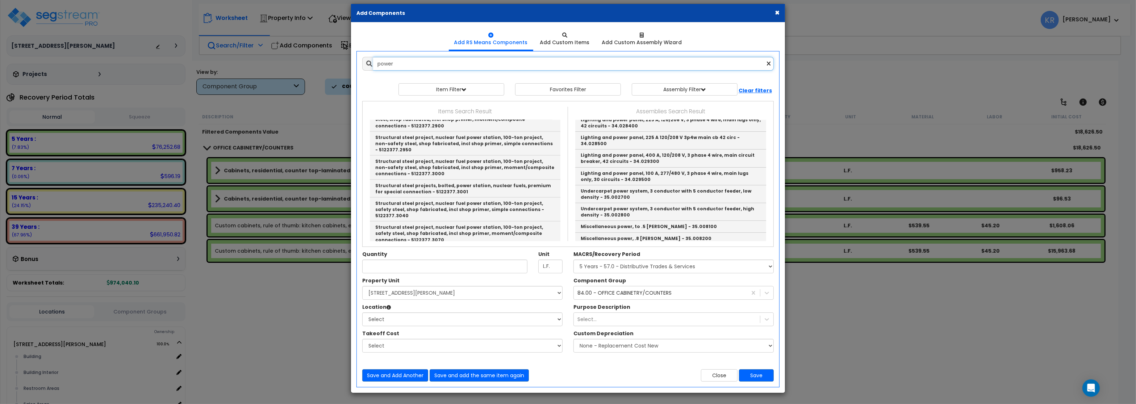
drag, startPoint x: 409, startPoint y: 58, endPoint x: 303, endPoint y: 54, distance: 107.0
click at [373, 57] on input "power" at bounding box center [573, 64] width 401 height 14
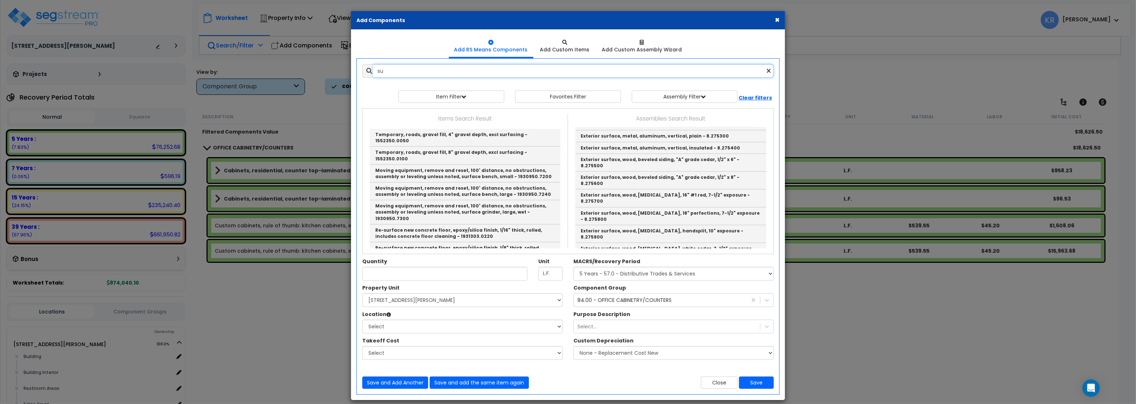
type input "s"
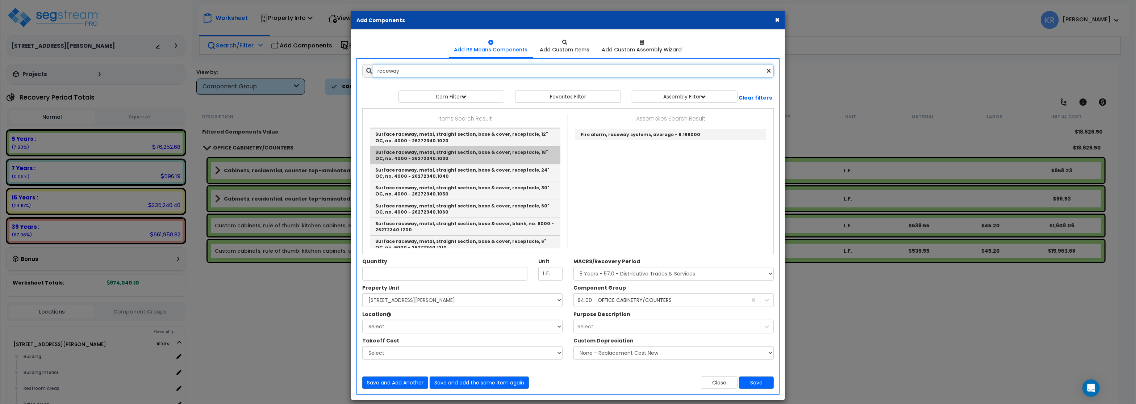
scroll to position [565, 0]
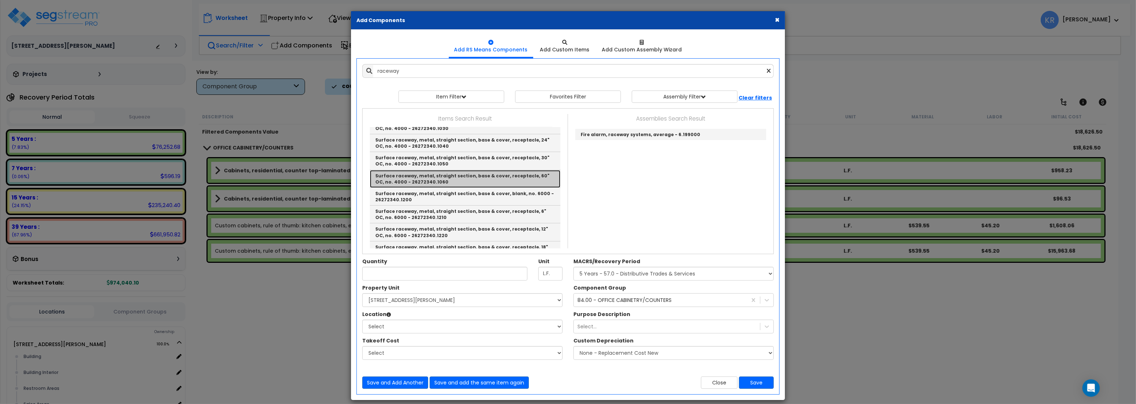
click at [496, 170] on link "Surface raceway, metal, straight section, base & cover, receptacle, 60" OC, no.…" at bounding box center [465, 179] width 191 height 18
type input "Surface raceway, metal, straight section, base & cover, receptacle, 60" OC, no.…"
checkbox input "false"
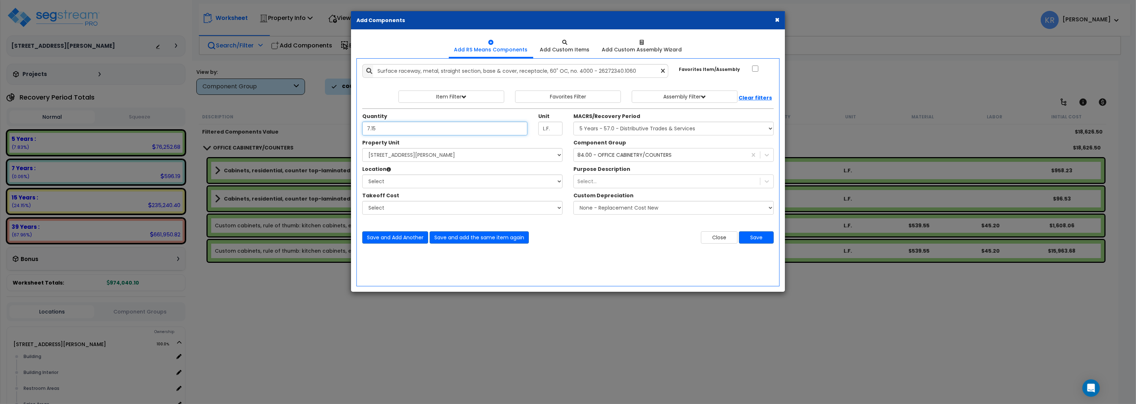
type input "7.15"
click at [574, 122] on select "Select MACRS/Recovery Period 5 Years - 57.0 - Distributive Trades & Services 5 …" at bounding box center [674, 129] width 200 height 14
select select "3667"
click option "5 Years - 57.0 - Distributive Trades & Services" at bounding box center [0, 0] width 0 height 0
click at [599, 155] on div "84.00 - OFFICE CABINETRY/COUNTERS" at bounding box center [625, 154] width 94 height 7
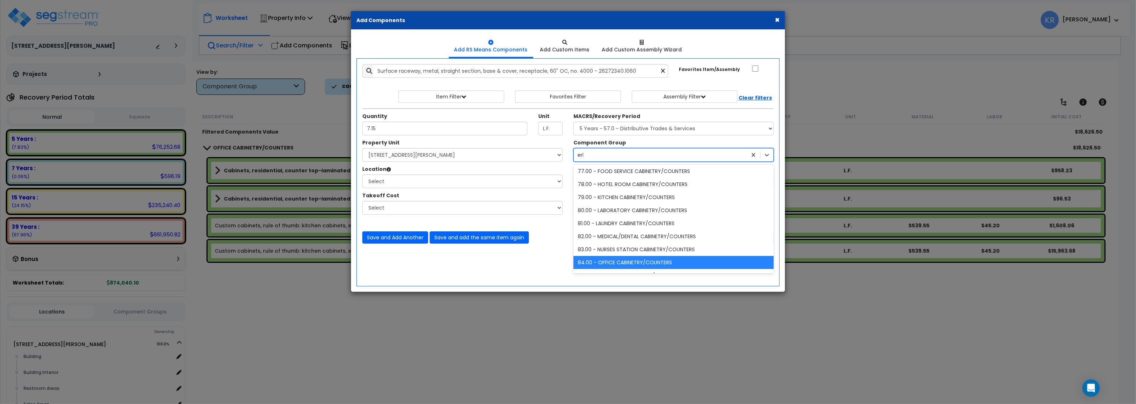
scroll to position [0, 0]
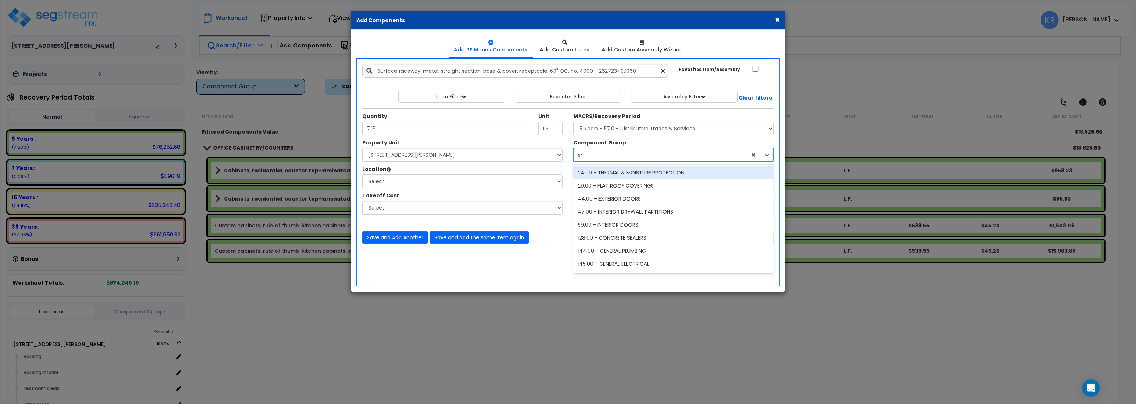
type input "e"
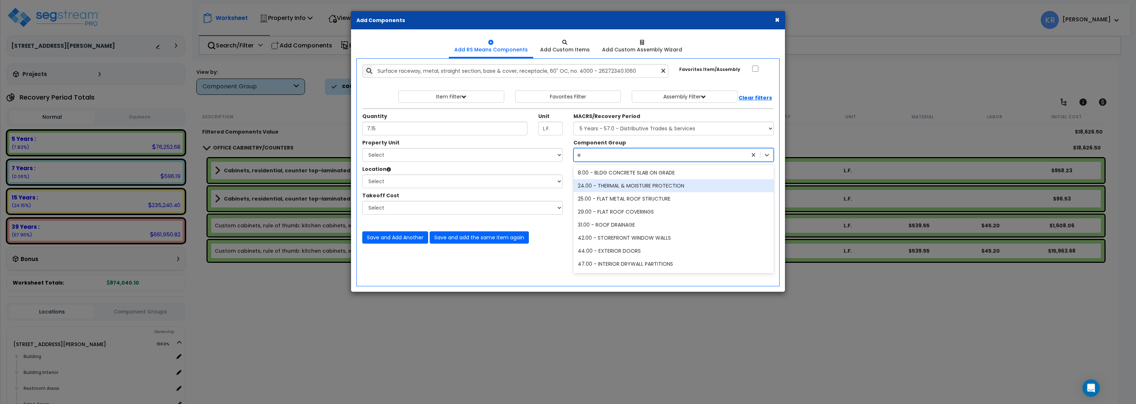
select select "3667"
type input "electri"
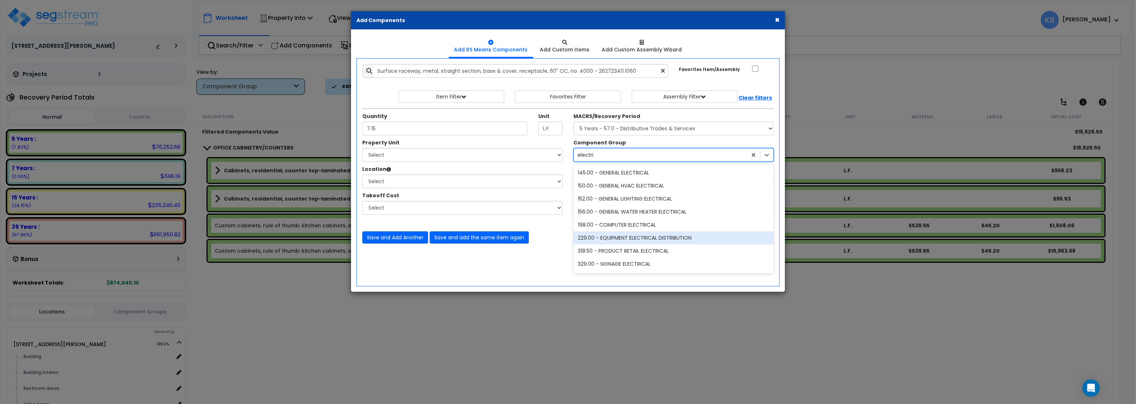
click at [656, 239] on div "229.00 - EQUIPMENT ELECTRICAL DISTRIBUTION" at bounding box center [674, 238] width 200 height 13
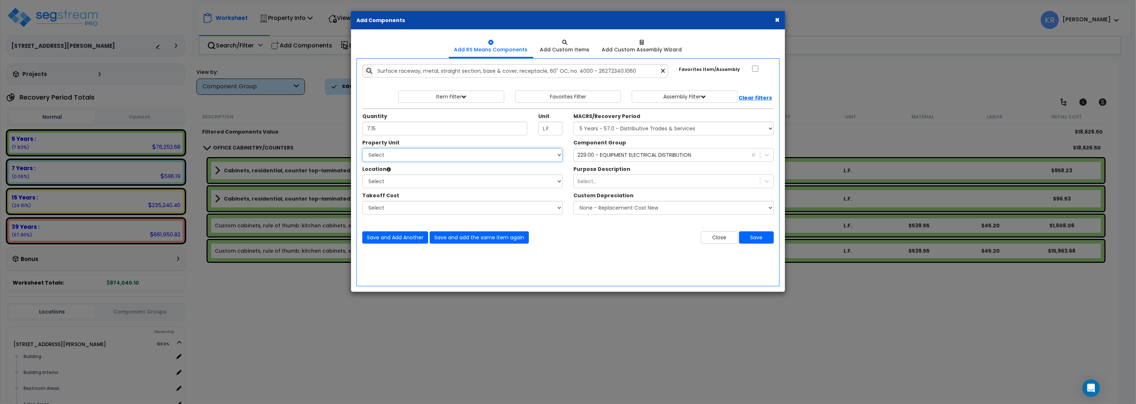
click at [362, 148] on select "Select [STREET_ADDRESS][PERSON_NAME] Site Improvements [GEOGRAPHIC_DATA]" at bounding box center [462, 155] width 200 height 14
select select "164597"
click option "[STREET_ADDRESS][PERSON_NAME]" at bounding box center [0, 0] width 0 height 0
click at [362, 175] on select "Select Building Building Interior Restroom Areas Sales Areas Warehouse Areas Ad…" at bounding box center [462, 182] width 200 height 14
select select "31948"
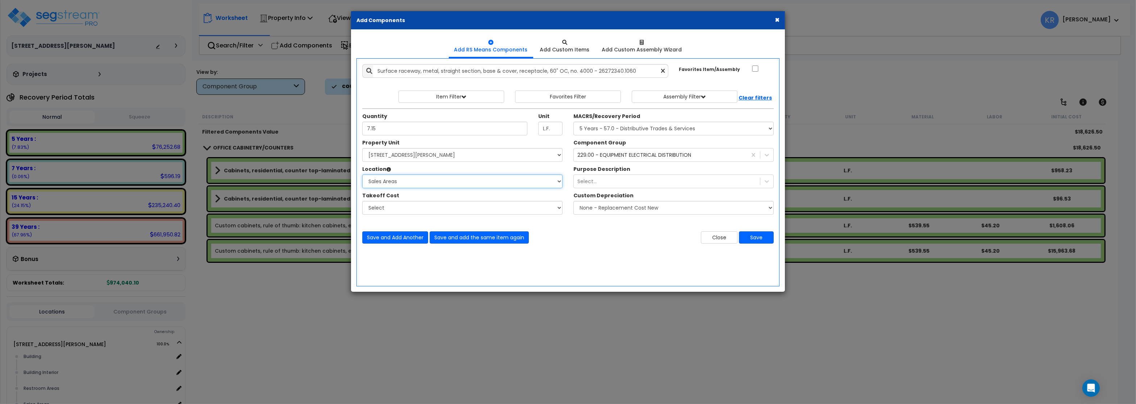
click option "Sales Areas" at bounding box center [0, 0] width 0 height 0
click at [756, 236] on button "Save" at bounding box center [756, 238] width 35 height 12
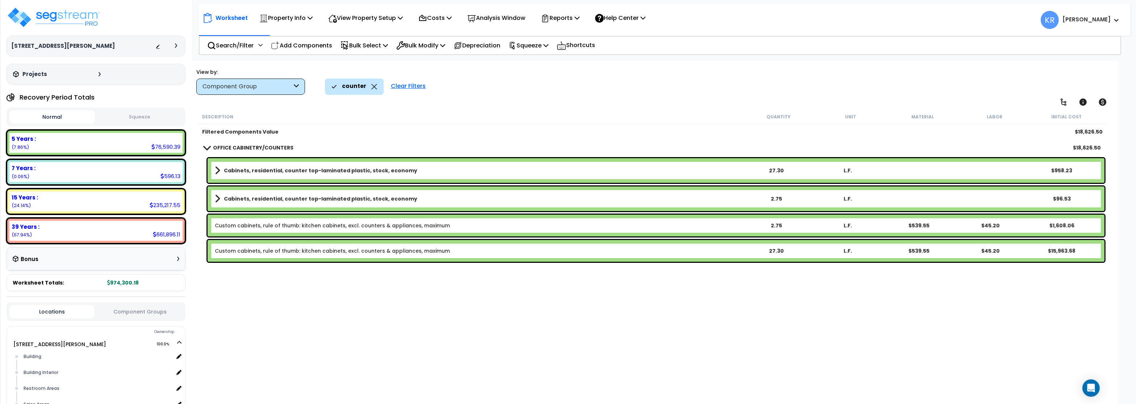
click at [396, 87] on div "Clear Filters" at bounding box center [408, 87] width 42 height 16
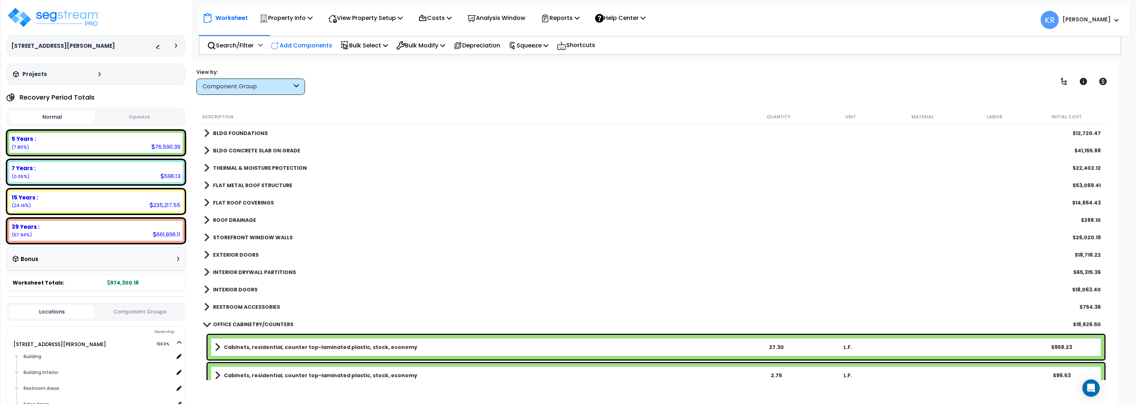
click at [319, 45] on p "Add Components" at bounding box center [301, 46] width 61 height 10
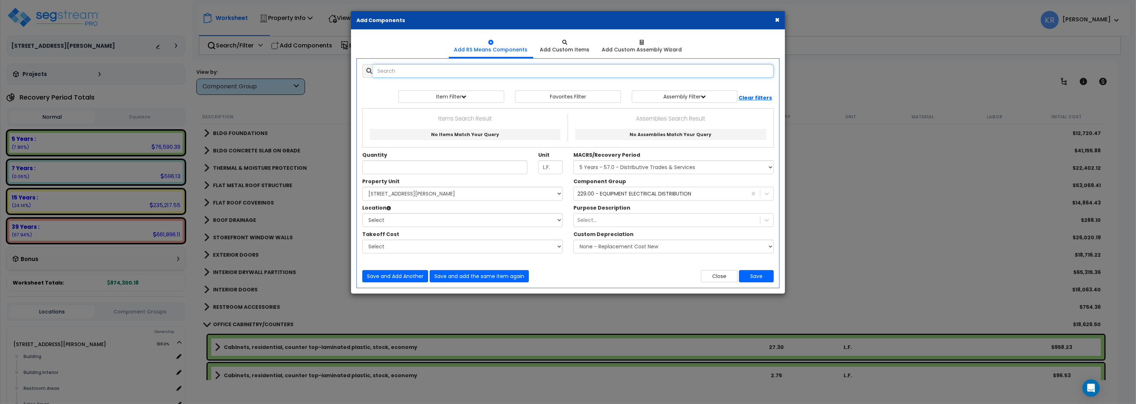
select select
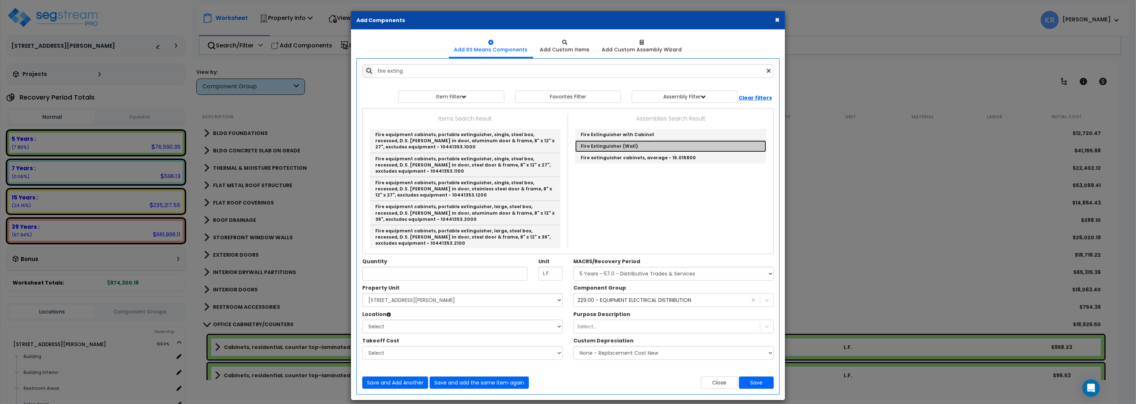
click at [643, 147] on link "Fire Extinguisher (Wall)" at bounding box center [670, 147] width 191 height 12
type input "Fire Extinguisher (Wall)"
checkbox input "true"
type input "EA"
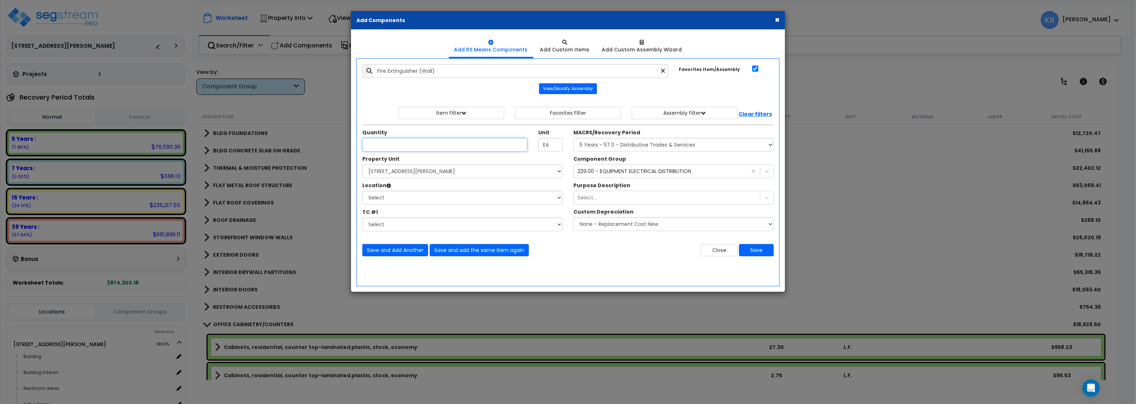
click at [411, 146] on input "Unit Quantity" at bounding box center [444, 145] width 165 height 14
type input "2"
click at [574, 138] on select "Select MACRS/Recovery Period 5 Years - 57.0 - Distributive Trades & Services 5 …" at bounding box center [674, 145] width 200 height 14
select select "3669"
click option "39 Years - NA - Long-Life Property" at bounding box center [0, 0] width 0 height 0
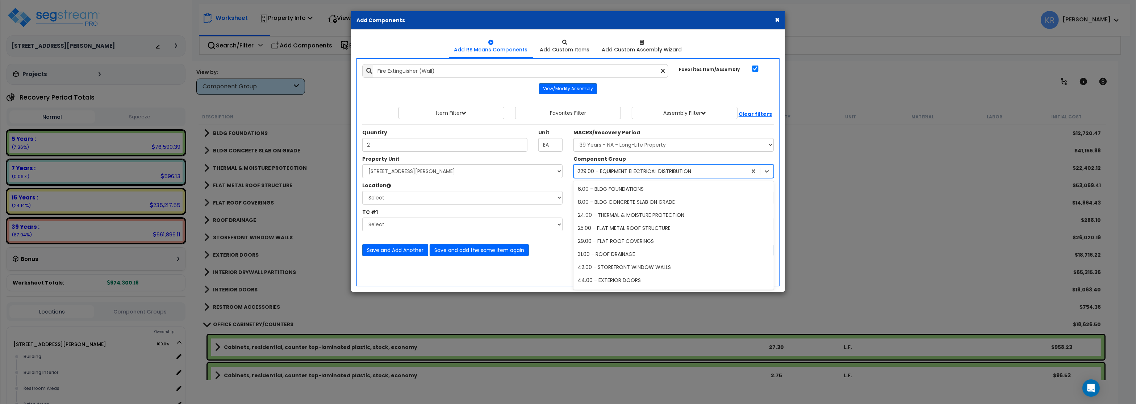
click at [664, 172] on div "229.00 - EQUIPMENT ELECTRICAL DISTRIBUTION" at bounding box center [635, 171] width 114 height 7
type input "fire"
click at [629, 199] on div "141.00 - BLDG FIRE PROTECTION" at bounding box center [674, 202] width 200 height 13
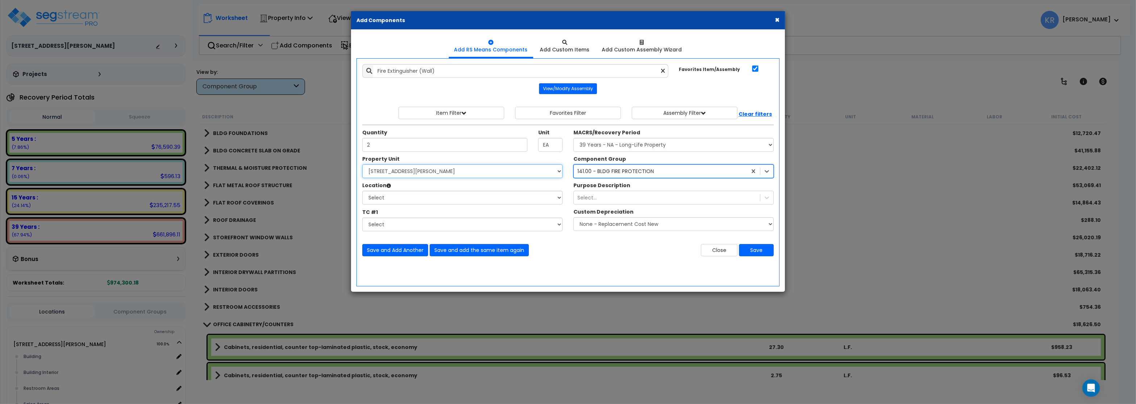
click at [362, 165] on select "Select [STREET_ADDRESS][PERSON_NAME] Site Improvements [GEOGRAPHIC_DATA]" at bounding box center [462, 172] width 200 height 14
select select "164597"
click option "[STREET_ADDRESS][PERSON_NAME]" at bounding box center [0, 0] width 0 height 0
click at [362, 191] on select "Select Building Building Interior Restroom Areas Sales Areas Warehouse Areas Ad…" at bounding box center [462, 198] width 200 height 14
select select "461"
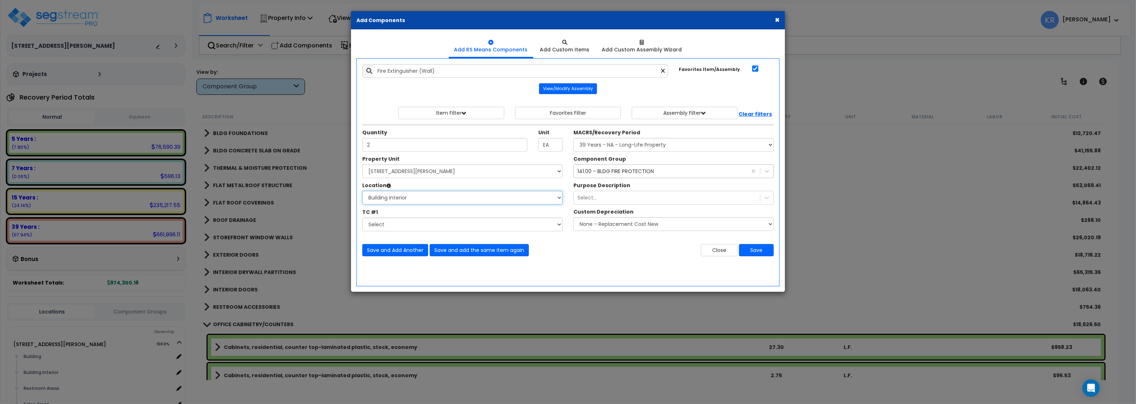
click option "Building Interior" at bounding box center [0, 0] width 0 height 0
click at [748, 252] on button "Save" at bounding box center [756, 250] width 35 height 12
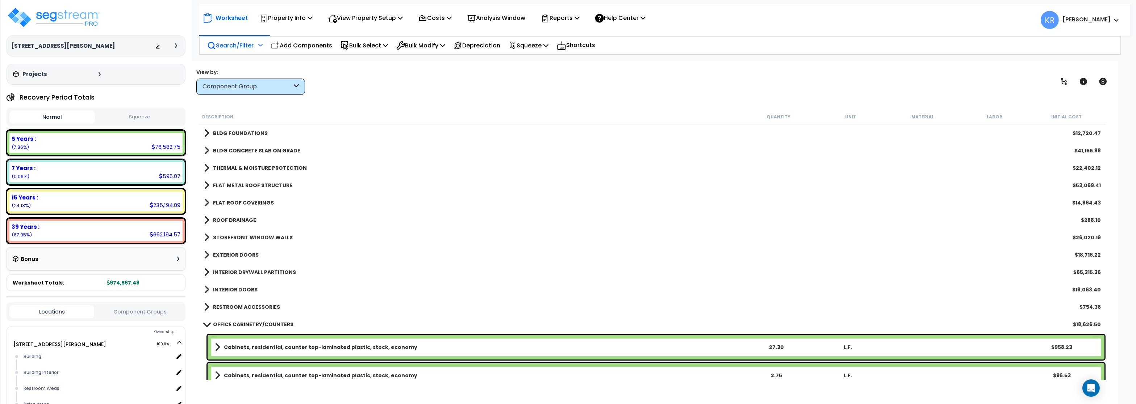
click at [232, 39] on div "Search/Filter Additional Search / Filter" at bounding box center [234, 45] width 55 height 17
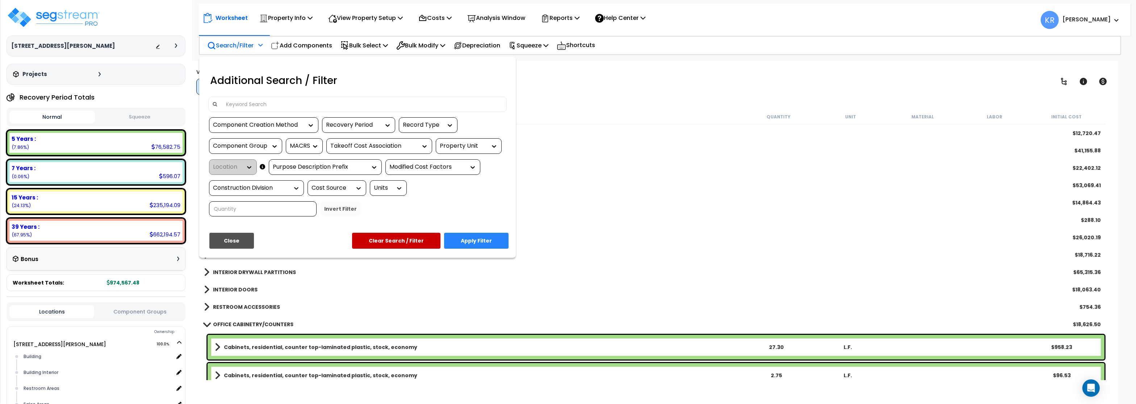
click at [307, 107] on input at bounding box center [363, 104] width 282 height 11
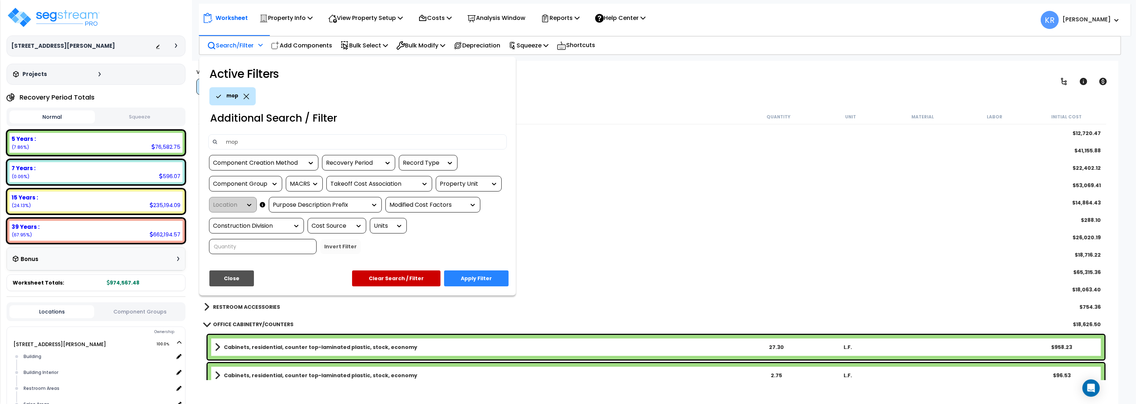
type input "mop"
click at [462, 275] on button "Apply Filter" at bounding box center [476, 279] width 65 height 16
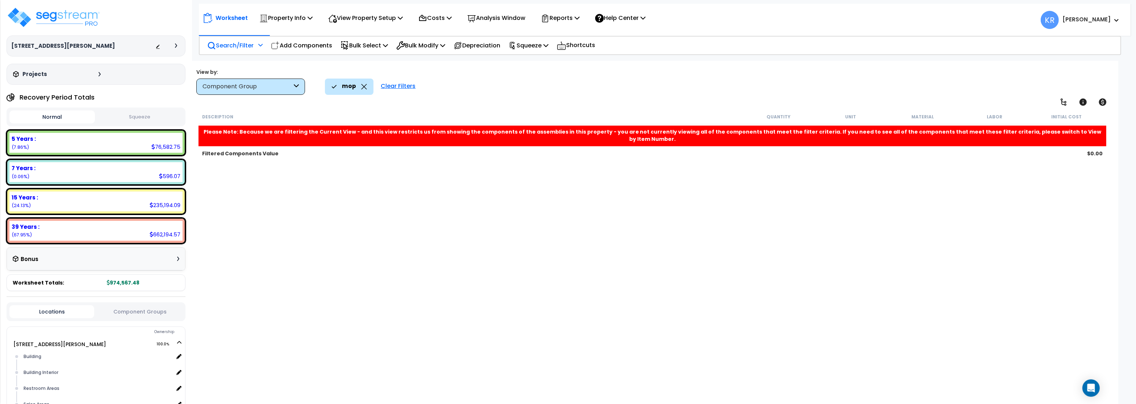
click at [383, 84] on div "Clear Filters" at bounding box center [398, 87] width 42 height 16
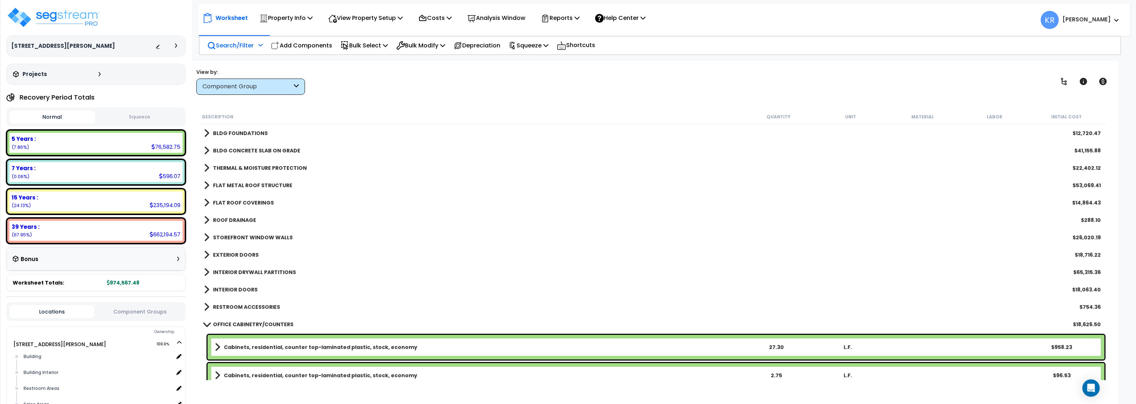
click at [229, 44] on p "Search/Filter" at bounding box center [230, 46] width 46 height 10
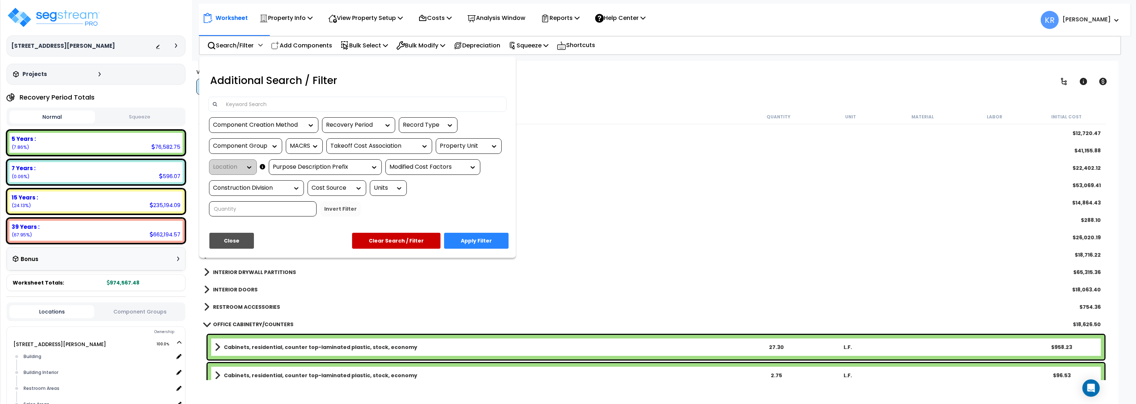
click at [226, 103] on input at bounding box center [363, 104] width 282 height 11
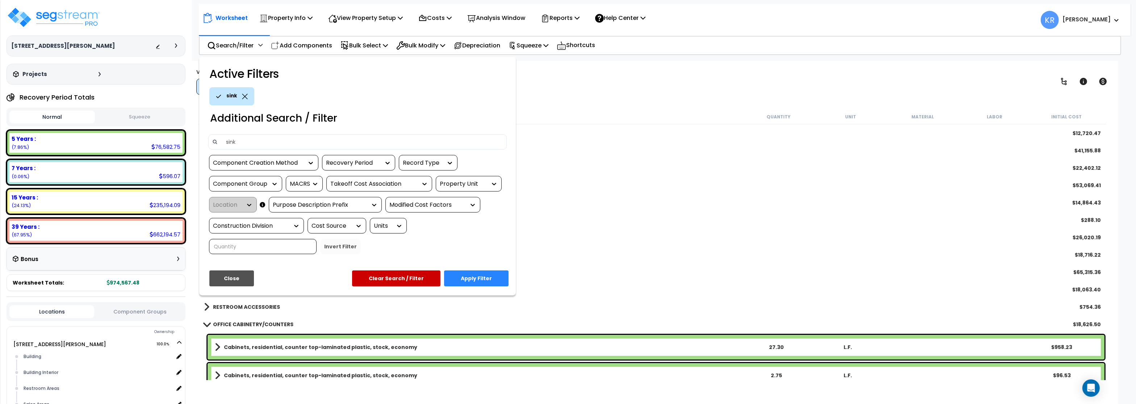
type input "sink"
click at [473, 279] on button "Apply Filter" at bounding box center [476, 279] width 65 height 16
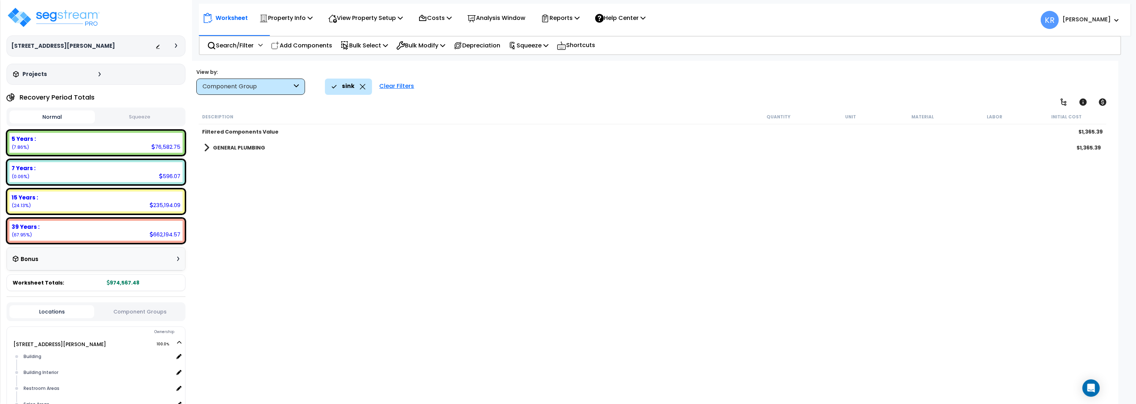
click at [249, 147] on b "GENERAL PLUMBING" at bounding box center [239, 147] width 52 height 7
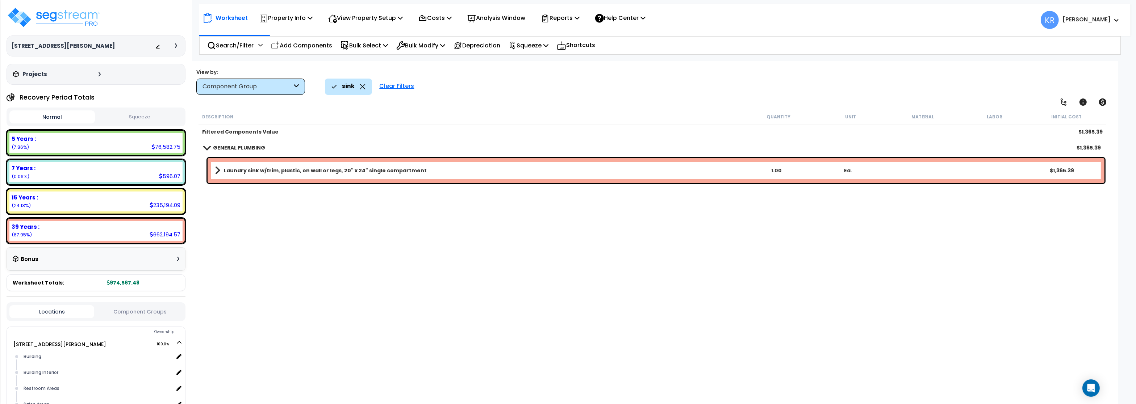
click at [249, 147] on b "GENERAL PLUMBING" at bounding box center [239, 147] width 52 height 7
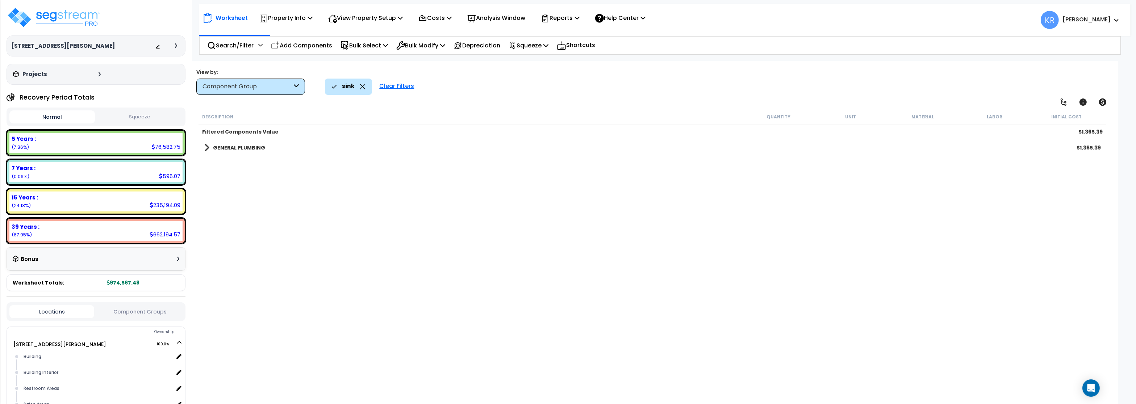
click at [402, 89] on div "Clear Filters" at bounding box center [397, 87] width 42 height 16
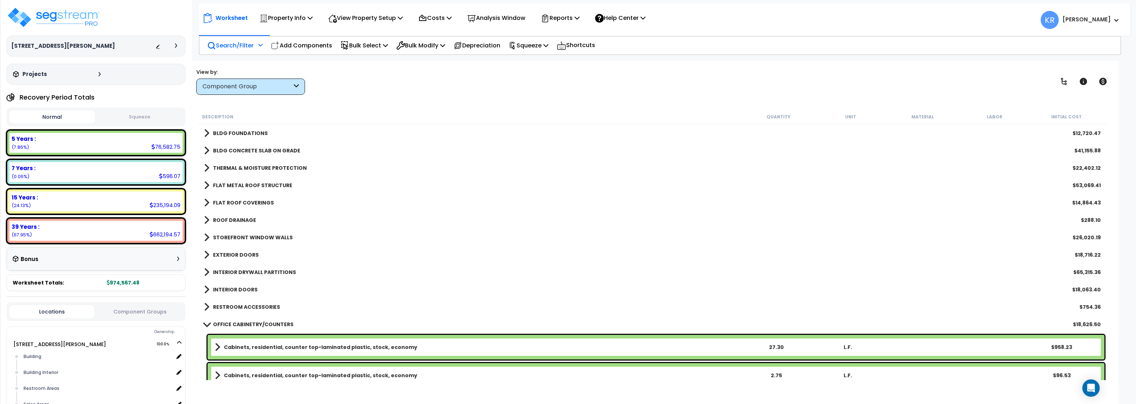
click at [232, 42] on p "Search/Filter" at bounding box center [230, 46] width 46 height 10
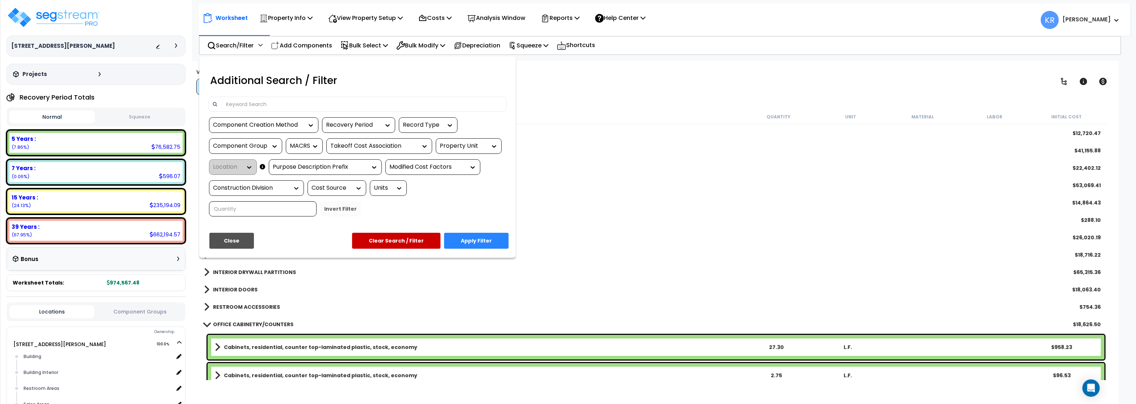
click at [254, 105] on input at bounding box center [363, 104] width 282 height 11
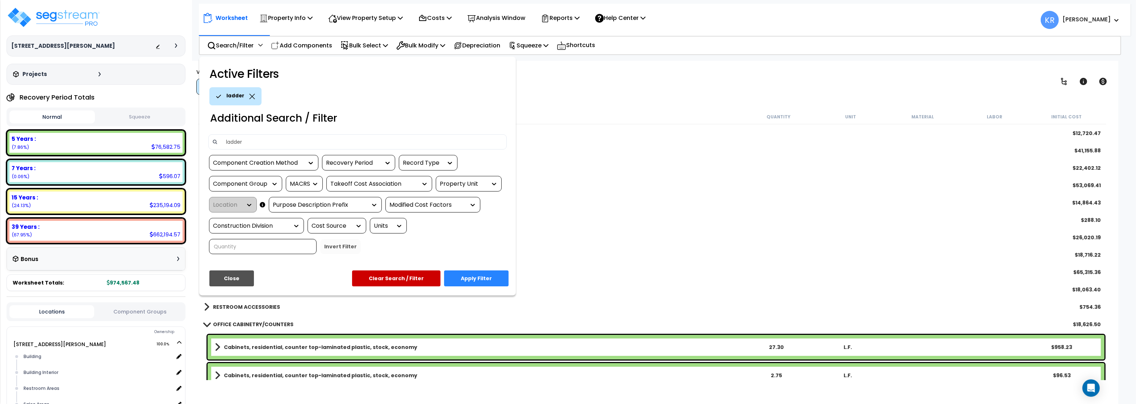
type input "ladder"
click at [493, 279] on button "Apply Filter" at bounding box center [476, 279] width 65 height 16
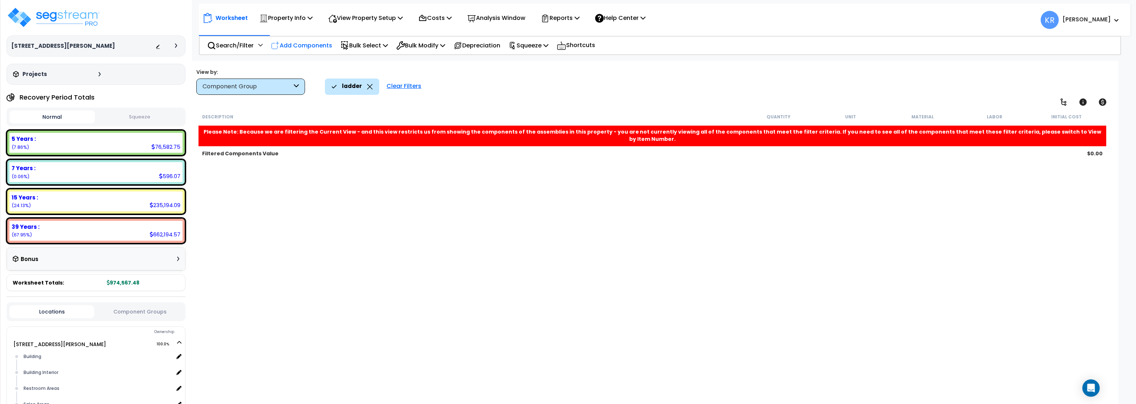
click at [300, 42] on p "Add Components" at bounding box center [301, 46] width 61 height 10
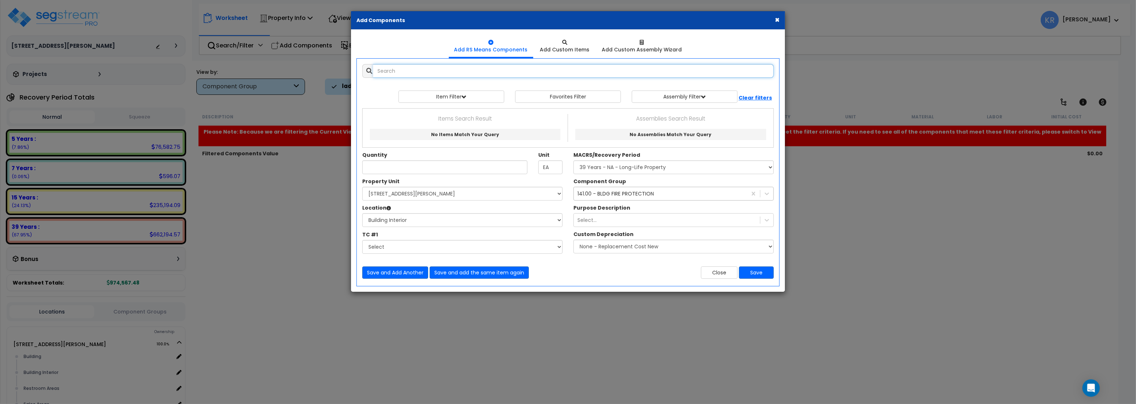
select select
type input "s"
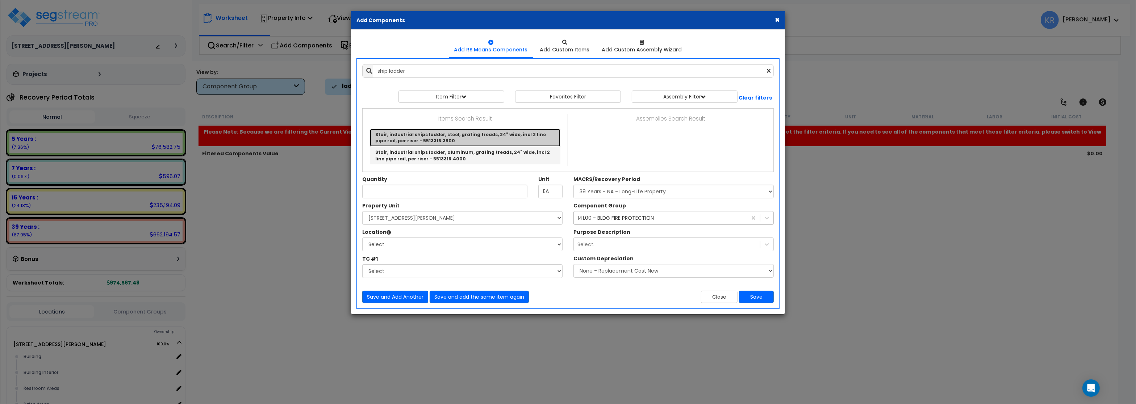
click at [438, 137] on link "Stair, industrial ships ladder, steel, grating treads, 24" wide, incl 2 line pi…" at bounding box center [465, 138] width 191 height 18
type input "Stair, industrial ships ladder, steel, grating treads, 24" wide, incl 2 line pi…"
checkbox input "false"
type input "Riser"
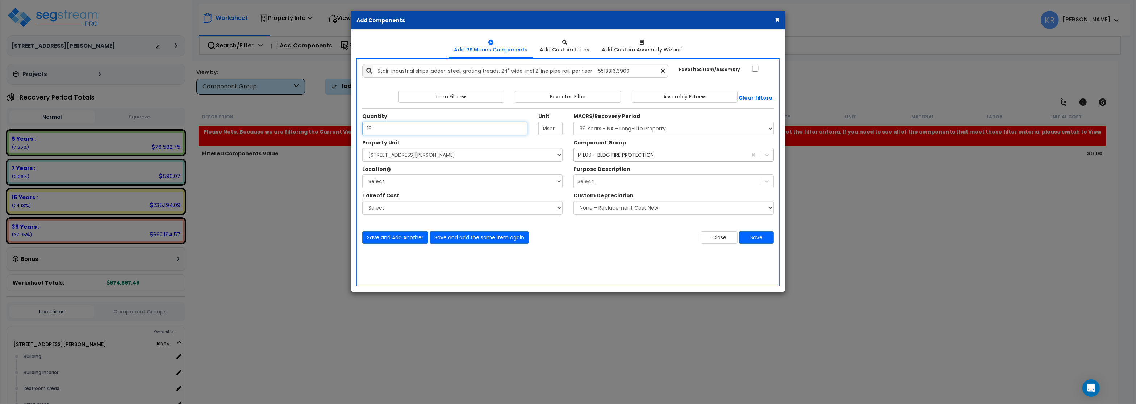
type input "16"
click at [574, 122] on select "Select MACRS/Recovery Period 5 Years - 57.0 - Distributive Trades & Services 5 …" at bounding box center [674, 129] width 200 height 14
select select "3669"
click option "39 Years - NA - Long-Life Property" at bounding box center [0, 0] width 0 height 0
click at [362, 148] on select "Select [STREET_ADDRESS][PERSON_NAME] Site Improvements [GEOGRAPHIC_DATA]" at bounding box center [462, 155] width 200 height 14
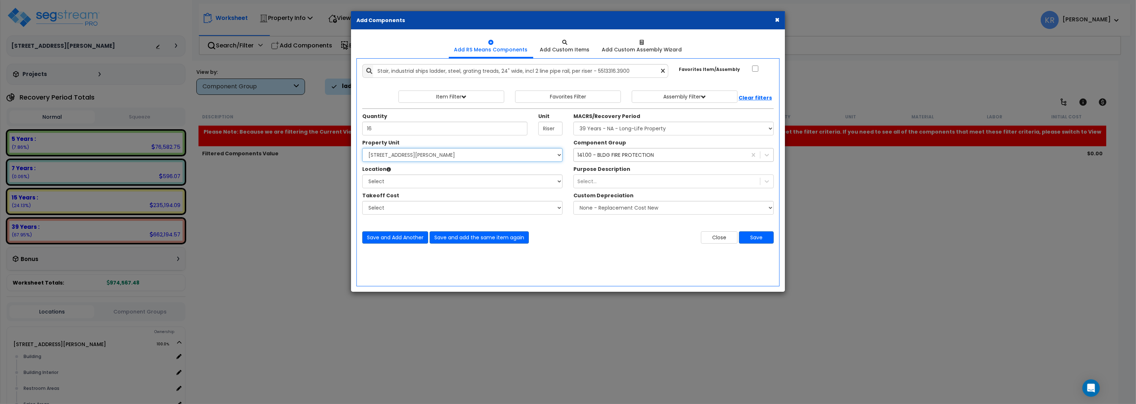
select select "164597"
click option "[STREET_ADDRESS][PERSON_NAME]" at bounding box center [0, 0] width 0 height 0
click at [362, 175] on select "Select Building Building Interior Restroom Areas Sales Areas Warehouse Areas Ad…" at bounding box center [462, 182] width 200 height 14
select select "6"
click option "Building" at bounding box center [0, 0] width 0 height 0
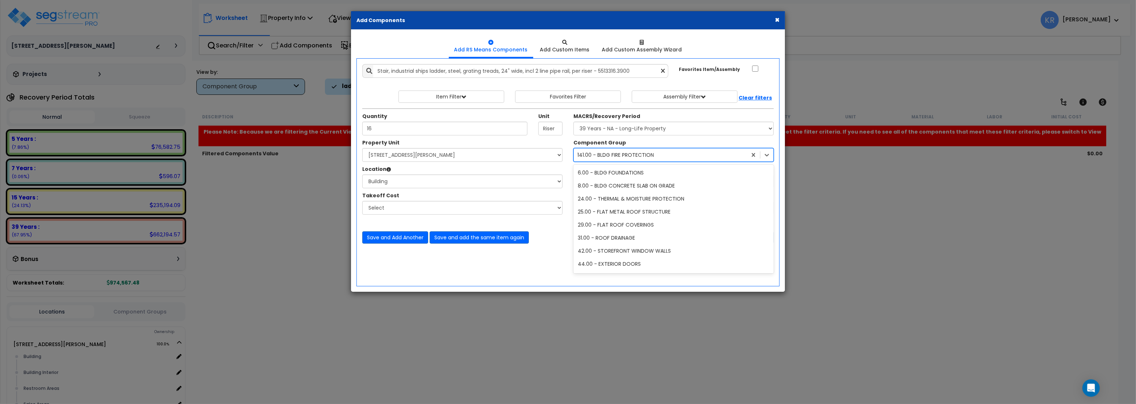
click at [638, 156] on div "141.00 - BLDG FIRE PROTECTION" at bounding box center [616, 154] width 76 height 7
type input "openin"
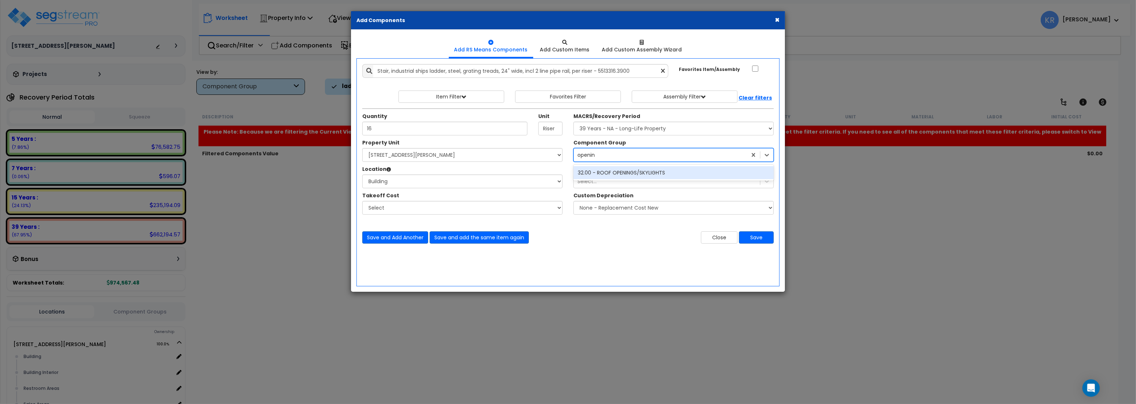
click at [648, 173] on div "32.00 - ROOF OPENINGS/SKYLIGHTS" at bounding box center [674, 172] width 200 height 13
click at [757, 237] on button "Save" at bounding box center [756, 238] width 35 height 12
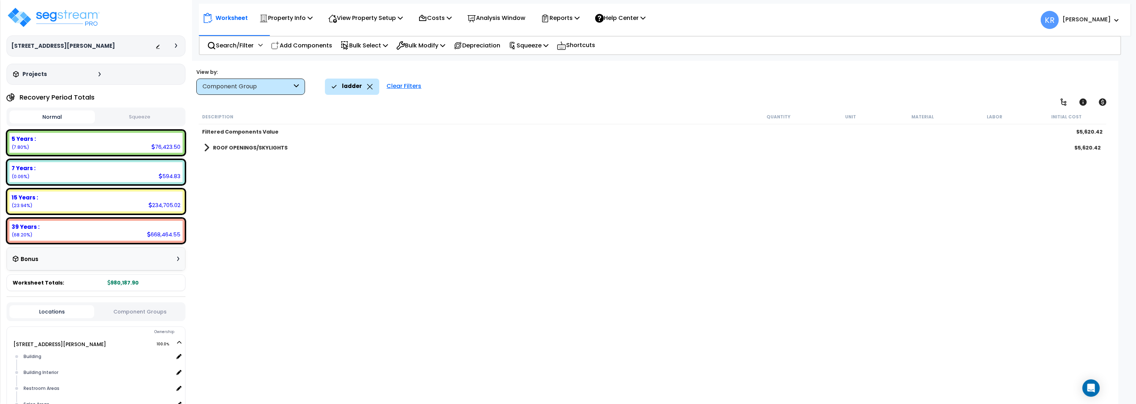
click at [396, 86] on div "Clear Filters" at bounding box center [404, 87] width 42 height 16
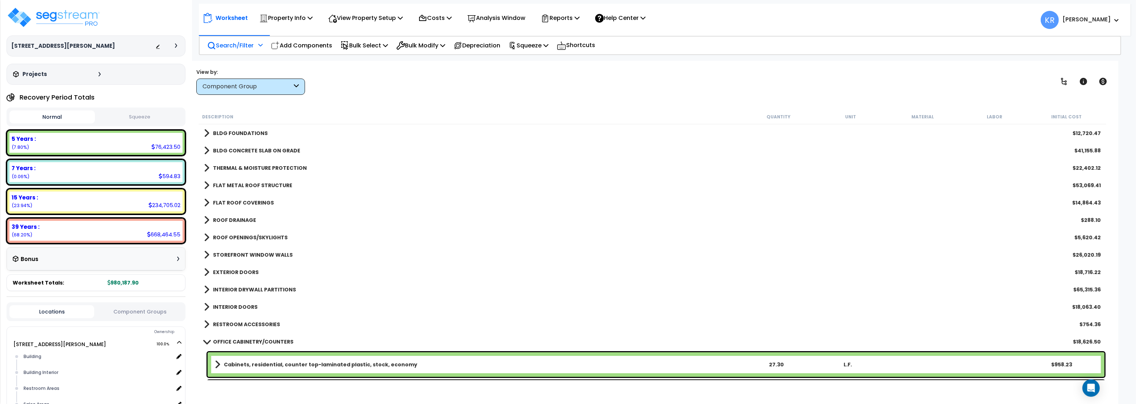
click at [226, 43] on p "Search/Filter" at bounding box center [230, 46] width 46 height 10
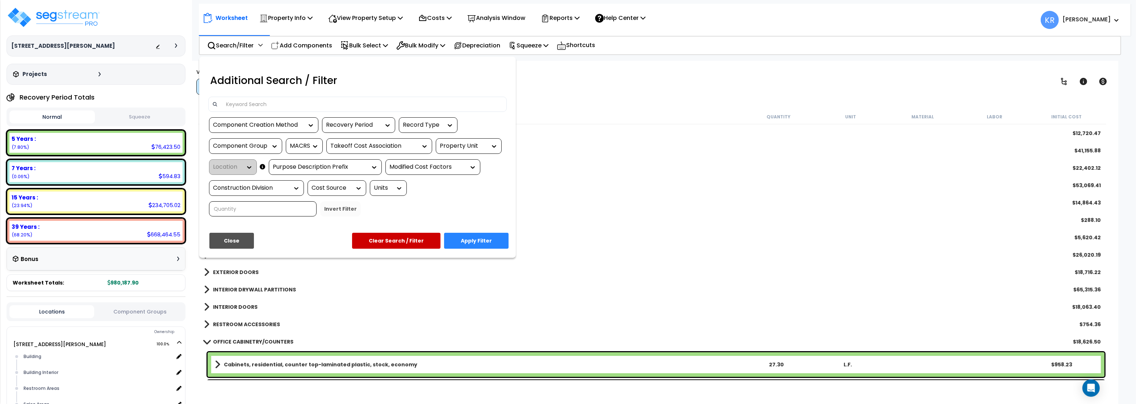
click at [234, 101] on input at bounding box center [363, 104] width 282 height 11
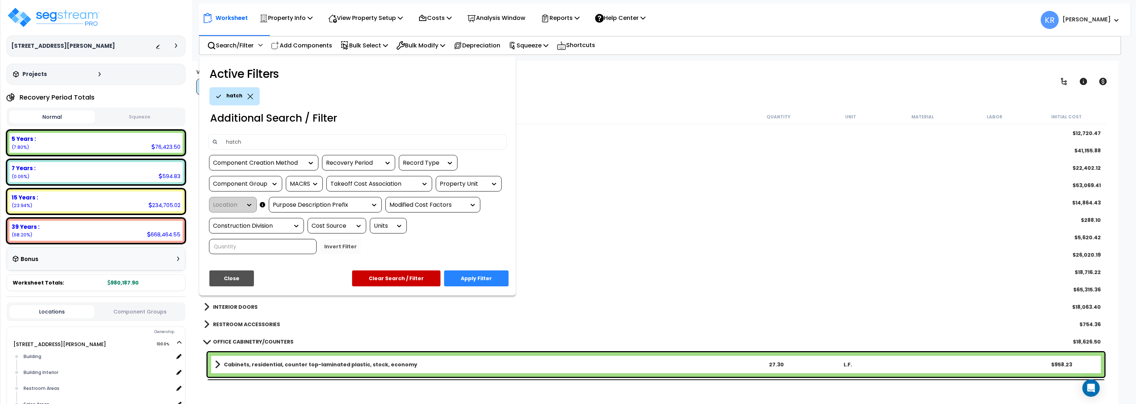
type input "hatch"
click at [493, 277] on button "Apply Filter" at bounding box center [476, 279] width 65 height 16
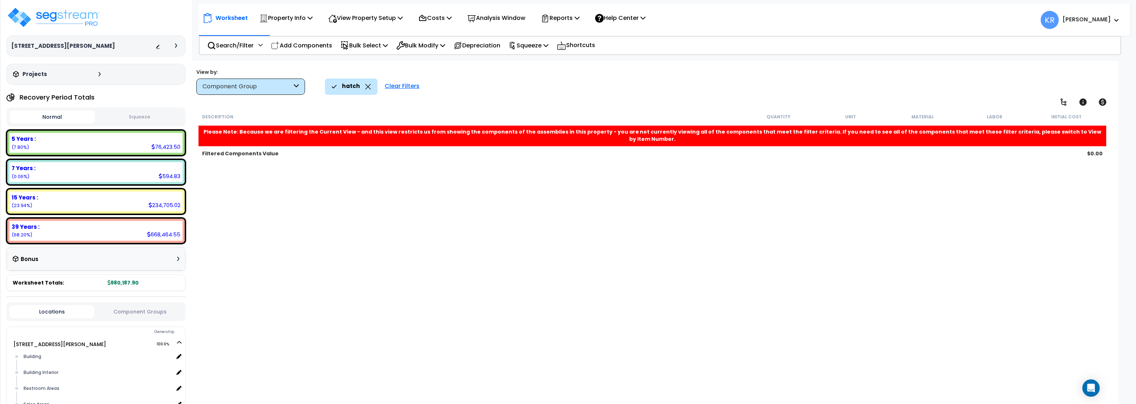
click at [398, 85] on div "Clear Filters" at bounding box center [402, 87] width 42 height 16
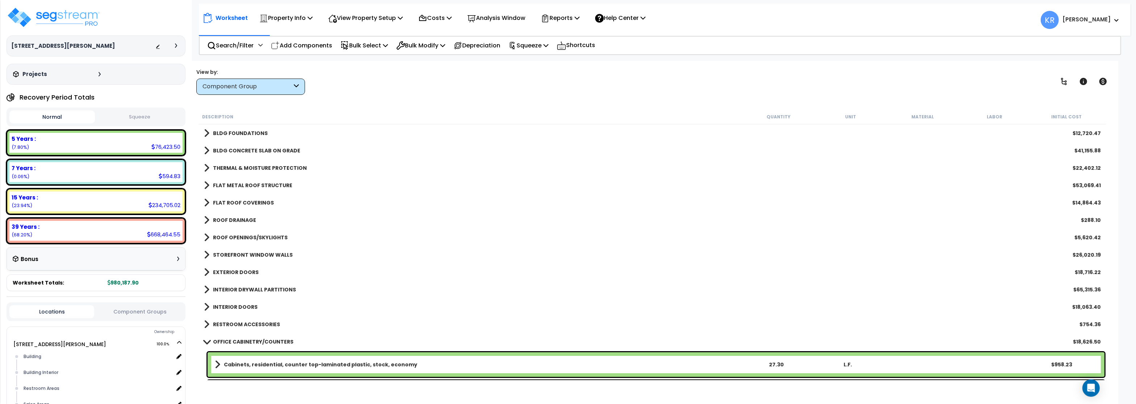
click at [221, 338] on link "OFFICE CABINETRY/COUNTERS" at bounding box center [249, 342] width 90 height 10
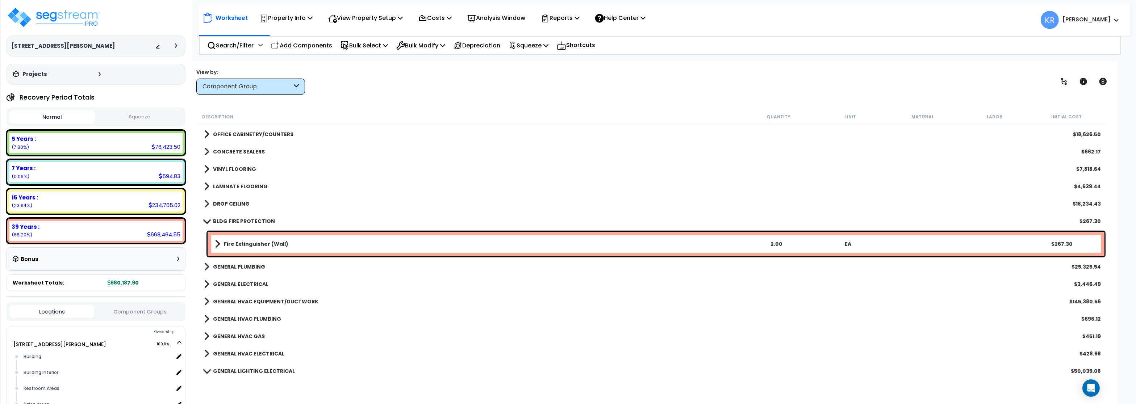
scroll to position [217, 0]
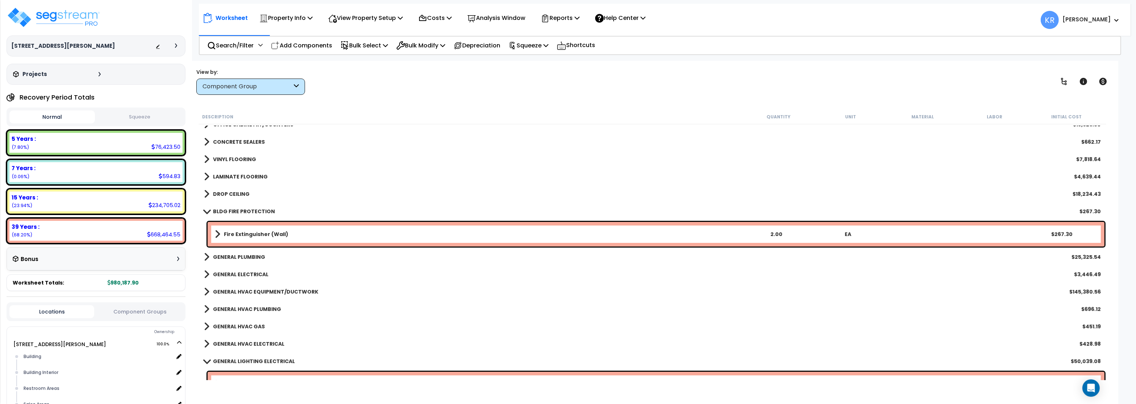
click at [250, 210] on b "BLDG FIRE PROTECTION" at bounding box center [244, 211] width 62 height 7
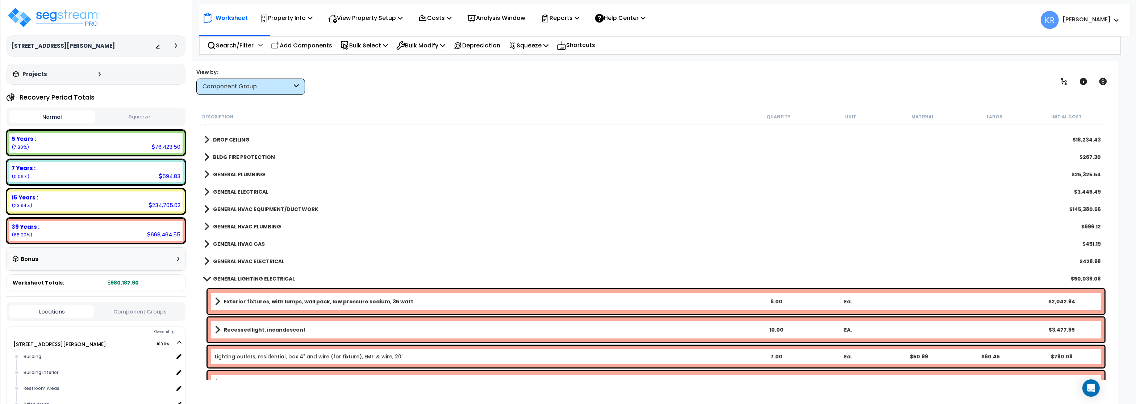
scroll to position [304, 0]
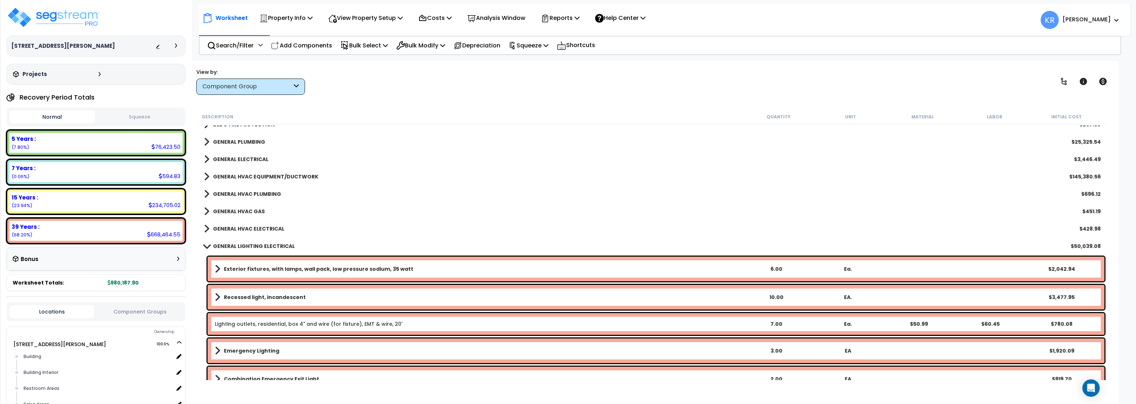
click at [249, 243] on link "GENERAL LIGHTING ELECTRICAL" at bounding box center [249, 246] width 91 height 10
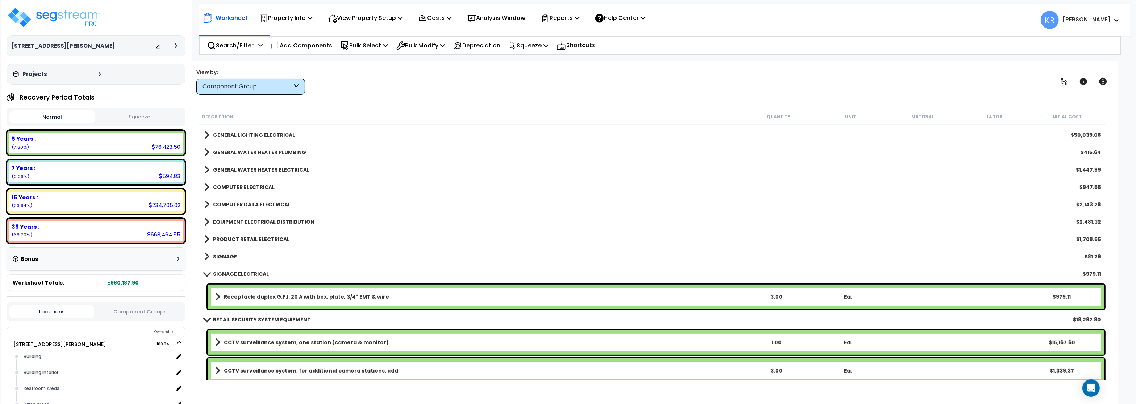
scroll to position [435, 0]
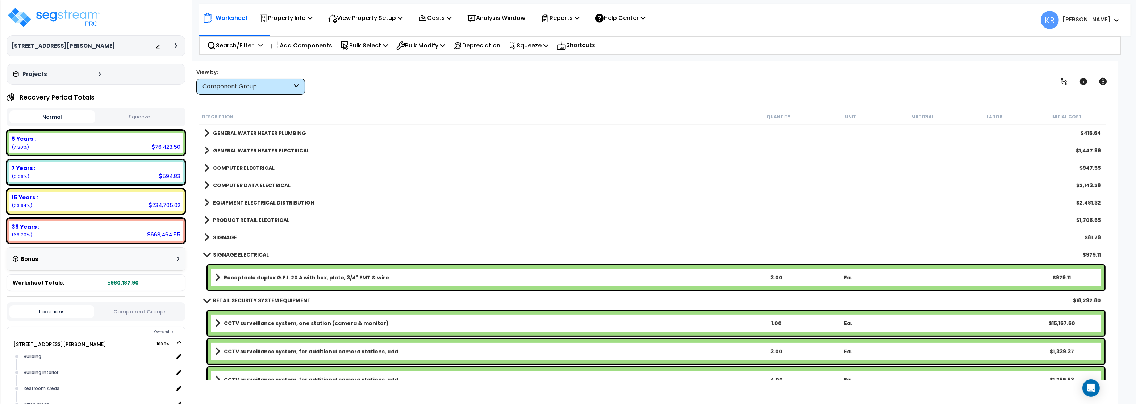
click at [223, 255] on b "SIGNAGE ELECTRICAL" at bounding box center [241, 254] width 56 height 7
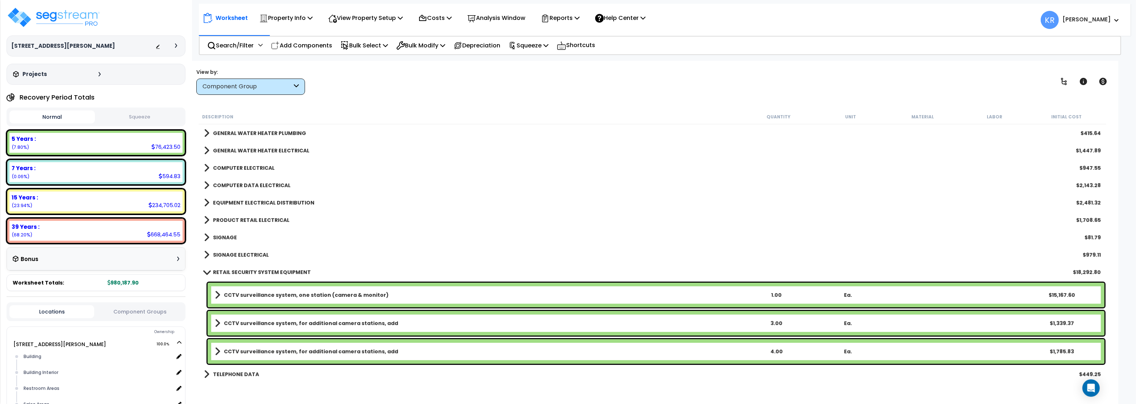
click at [230, 272] on b "RETAIL SECURITY SYSTEM EQUIPMENT" at bounding box center [262, 272] width 98 height 7
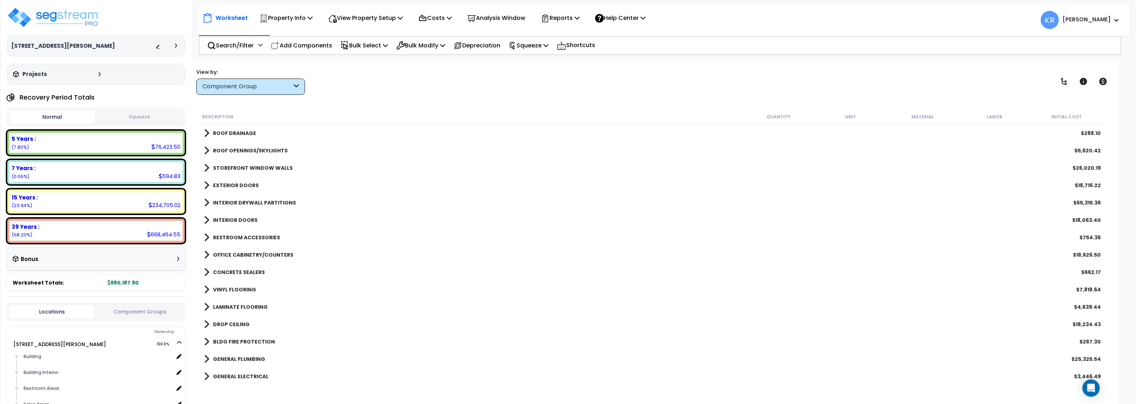
scroll to position [43, 0]
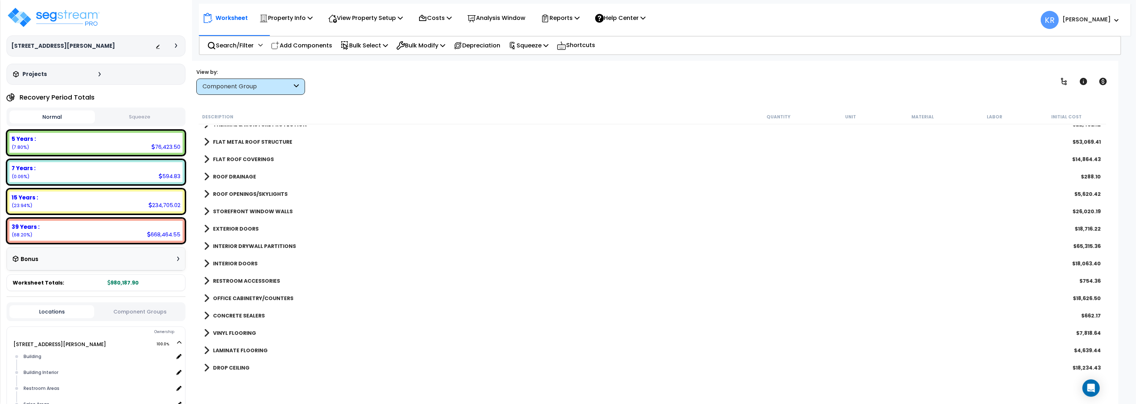
click at [257, 191] on b "ROOF OPENINGS/SKYLIGHTS" at bounding box center [250, 194] width 75 height 7
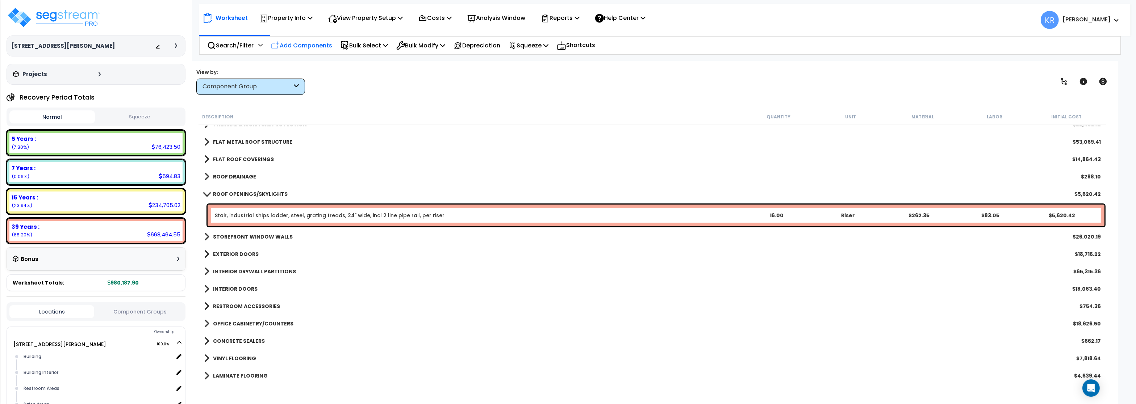
click at [304, 47] on p "Add Components" at bounding box center [301, 46] width 61 height 10
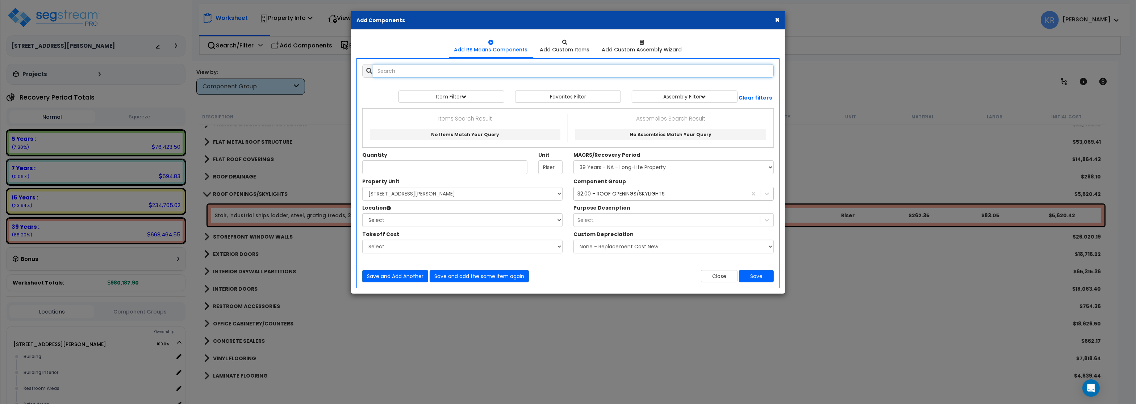
select select
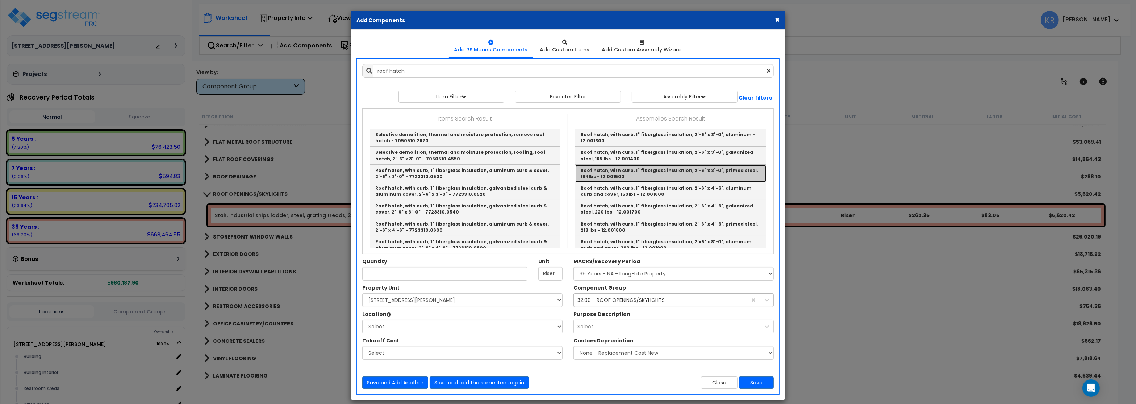
click at [664, 169] on link "Roof hatch, with curb, 1" fiberglass insulation, 2'-6" x 3'-0", primed steel, 1…" at bounding box center [670, 174] width 191 height 18
type input "Roof hatch, with curb, 1" fiberglass insulation, 2'-6" x 3'-0", primed steel, 1…"
type input "Opng."
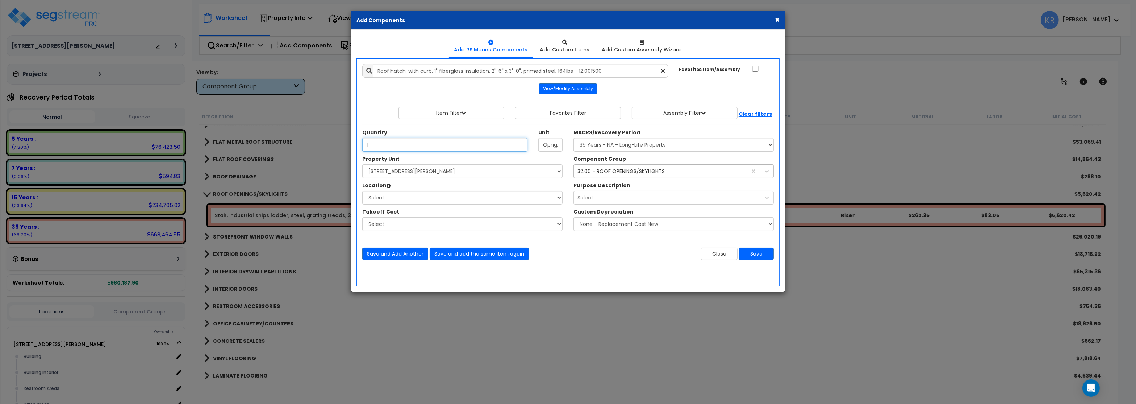
type input "1"
click at [574, 138] on select "Select MACRS/Recovery Period 5 Years - 57.0 - Distributive Trades & Services 5 …" at bounding box center [674, 145] width 200 height 14
select select "3669"
click option "39 Years - NA - Long-Life Property" at bounding box center [0, 0] width 0 height 0
click at [362, 165] on select "Select [STREET_ADDRESS][PERSON_NAME] Site Improvements [GEOGRAPHIC_DATA]" at bounding box center [462, 172] width 200 height 14
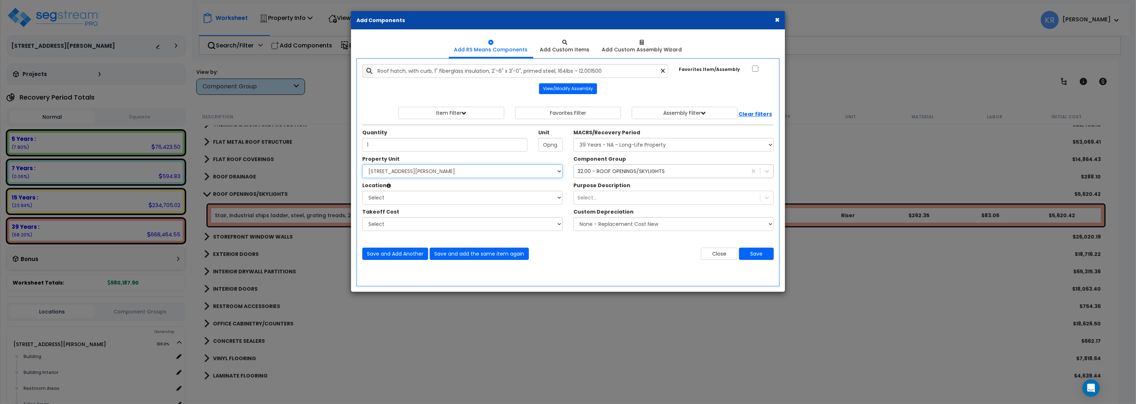
select select "164597"
click option "[STREET_ADDRESS][PERSON_NAME]" at bounding box center [0, 0] width 0 height 0
click at [362, 191] on select "Select Building Building Interior Restroom Areas Sales Areas Warehouse Areas Ad…" at bounding box center [462, 198] width 200 height 14
select select "6"
click option "Building" at bounding box center [0, 0] width 0 height 0
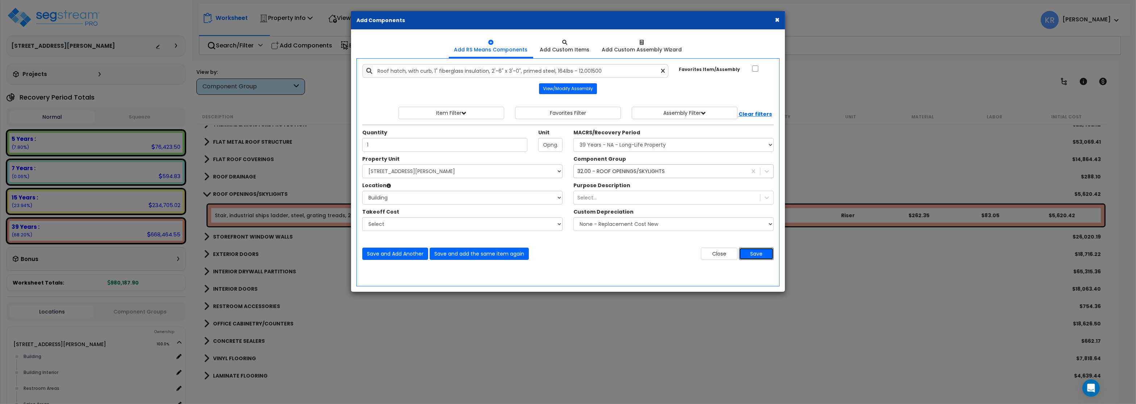
click at [759, 254] on button "Save" at bounding box center [756, 254] width 35 height 12
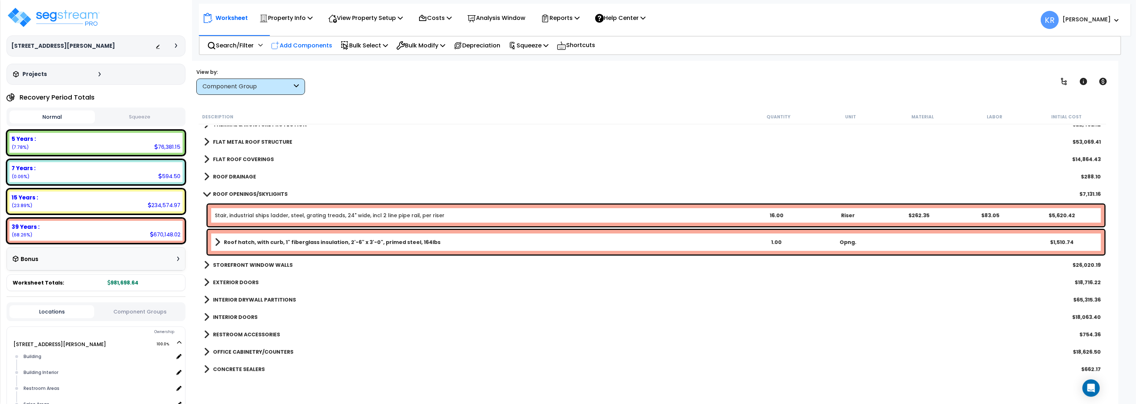
click at [310, 47] on p "Add Components" at bounding box center [301, 46] width 61 height 10
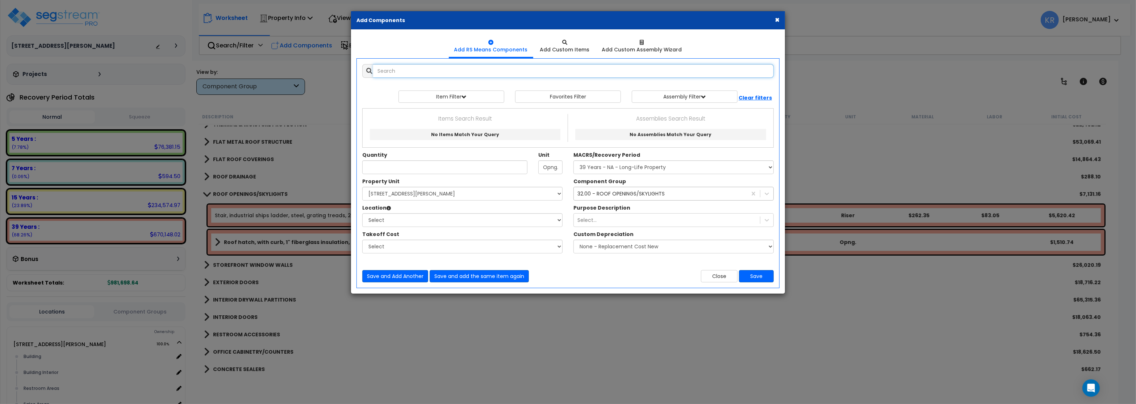
select select
drag, startPoint x: 406, startPoint y: 68, endPoint x: 298, endPoint y: 58, distance: 108.5
click at [373, 64] on input "cubbie" at bounding box center [573, 71] width 401 height 14
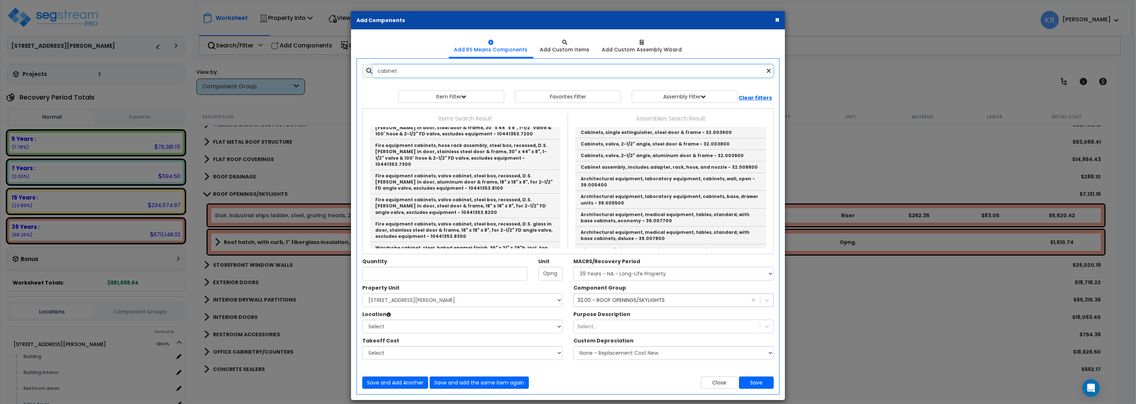
scroll to position [696, 0]
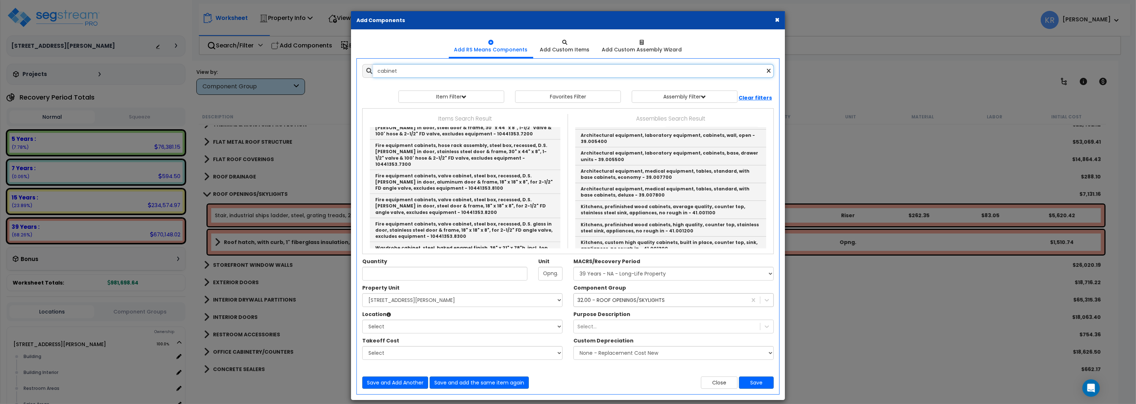
drag, startPoint x: 404, startPoint y: 72, endPoint x: 304, endPoint y: 53, distance: 102.3
click at [373, 64] on input "cabinet" at bounding box center [573, 71] width 401 height 14
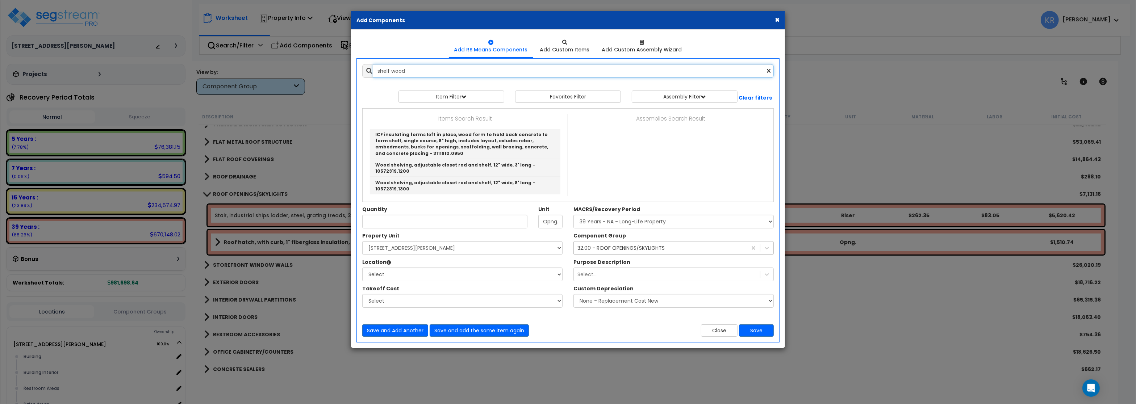
drag, startPoint x: 391, startPoint y: 70, endPoint x: 510, endPoint y: 78, distance: 119.1
click at [510, 78] on input "shelf wood" at bounding box center [573, 71] width 401 height 14
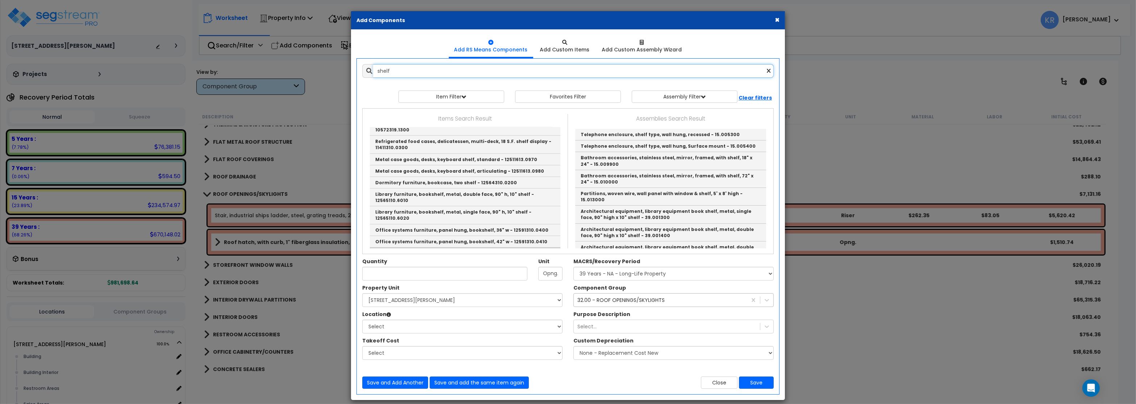
scroll to position [913, 0]
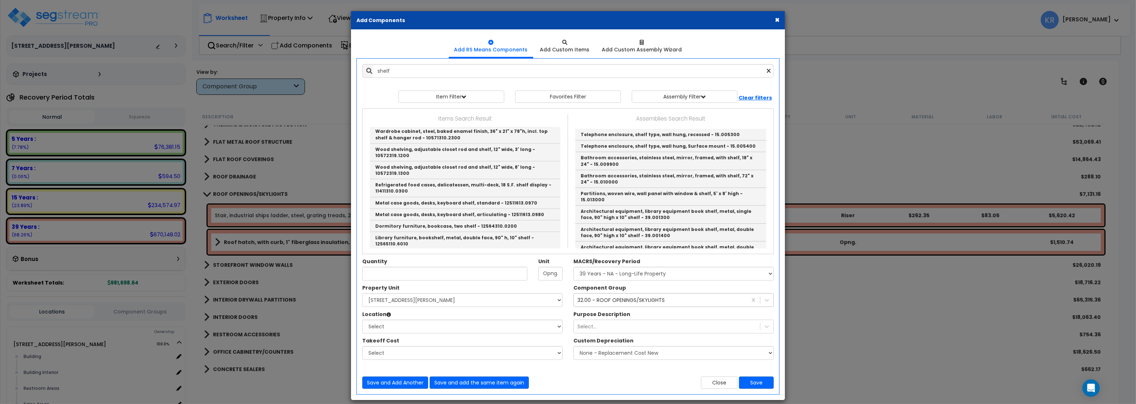
click at [491, 291] on link "Office systems furniture, panel hung, bookshelf, 48" w - 12591310.0420" at bounding box center [465, 297] width 191 height 12
type input "Office systems furniture, panel hung, bookshelf, 48" w - 12591310.0420"
type input "Ea."
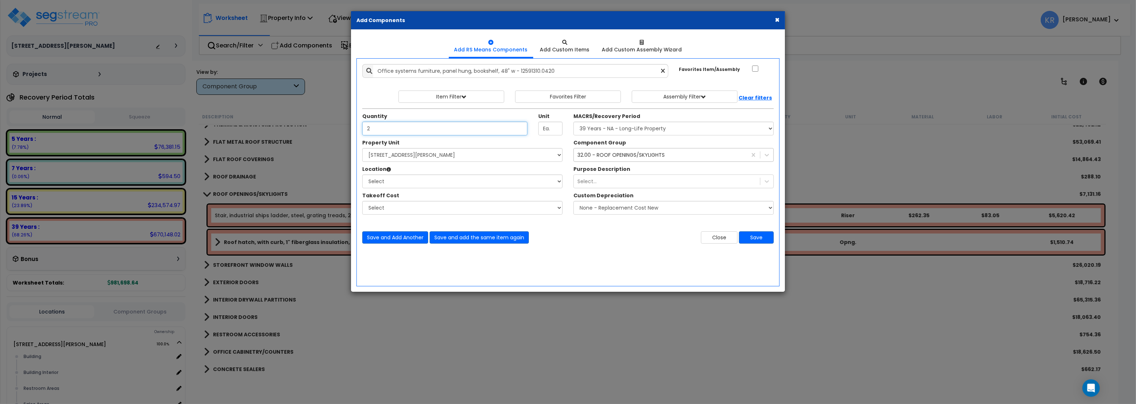
type input "2"
click at [574, 122] on select "Select MACRS/Recovery Period 5 Years - 57.0 - Distributive Trades & Services 5 …" at bounding box center [674, 129] width 200 height 14
select select "3667"
click option "5 Years - 57.0 - Distributive Trades & Services" at bounding box center [0, 0] width 0 height 0
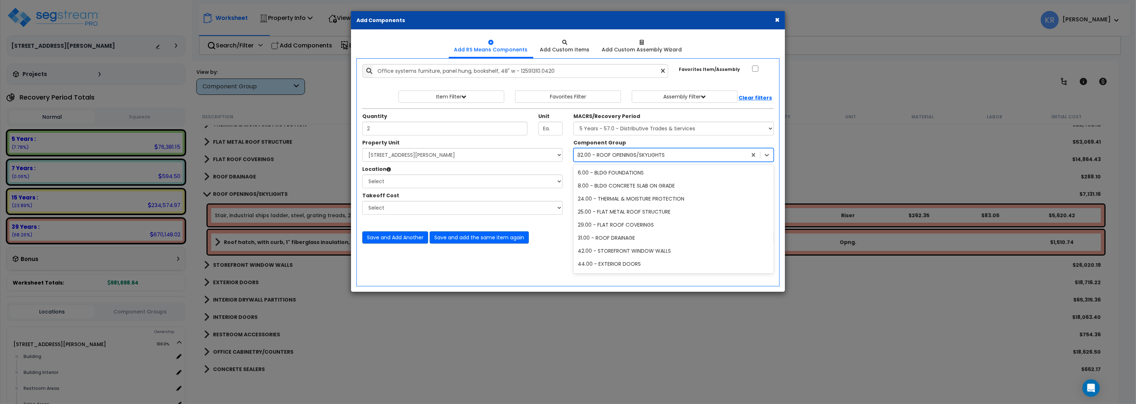
click at [618, 151] on div "32.00 - ROOF OPENINGS/SKYLIGHTS openin" at bounding box center [660, 155] width 173 height 12
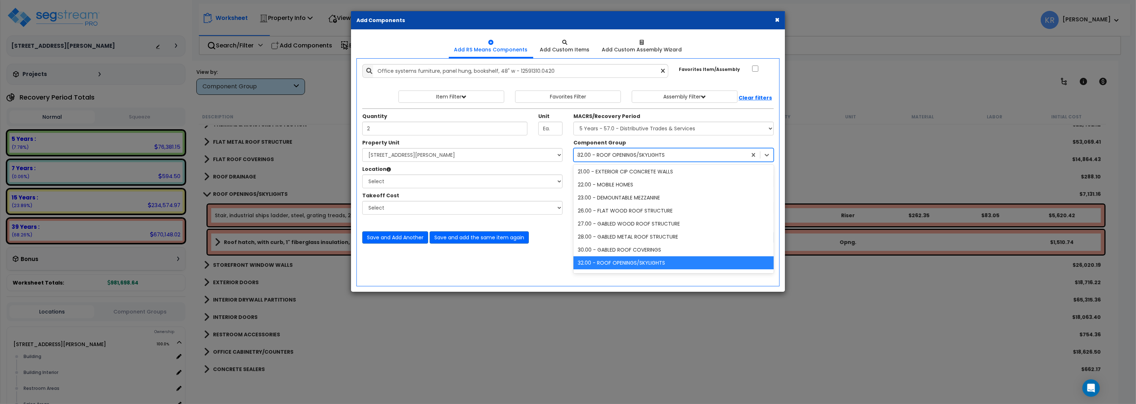
scroll to position [53, 0]
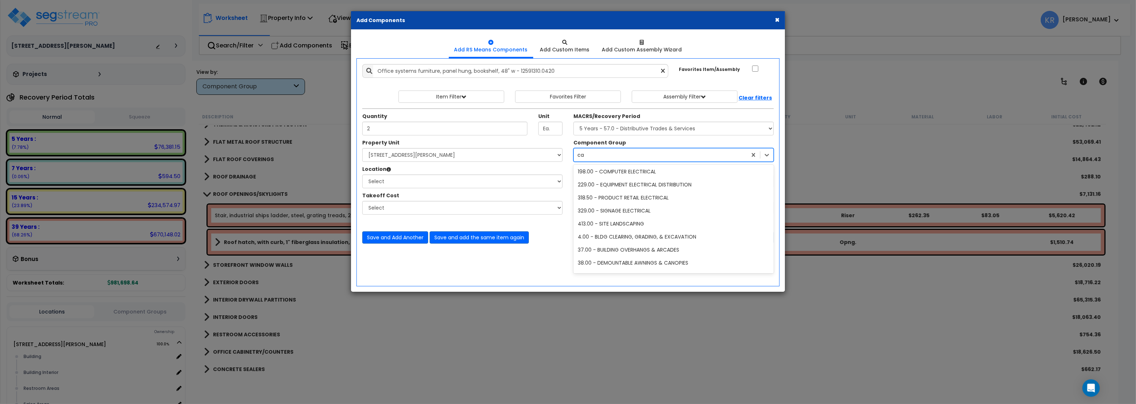
type input "c"
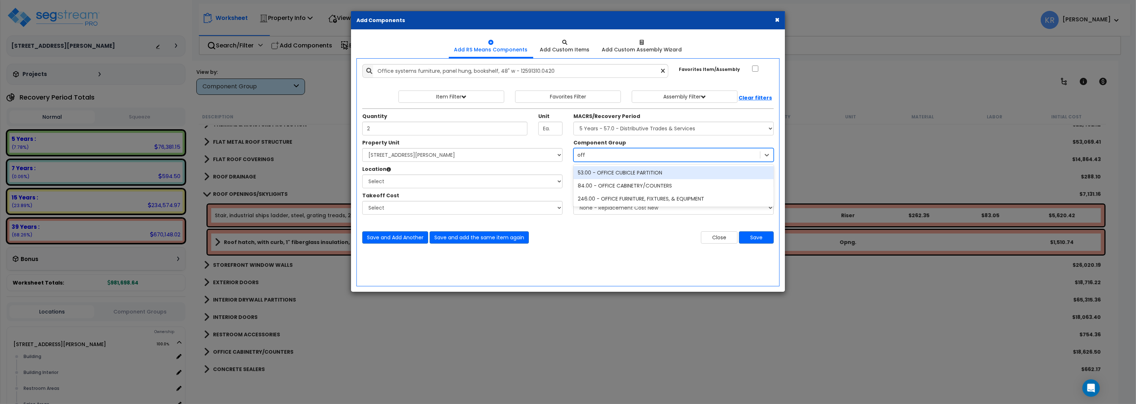
scroll to position [0, 0]
type input "office"
click at [638, 189] on div "84.00 - OFFICE CABINETRY/COUNTERS" at bounding box center [674, 185] width 200 height 13
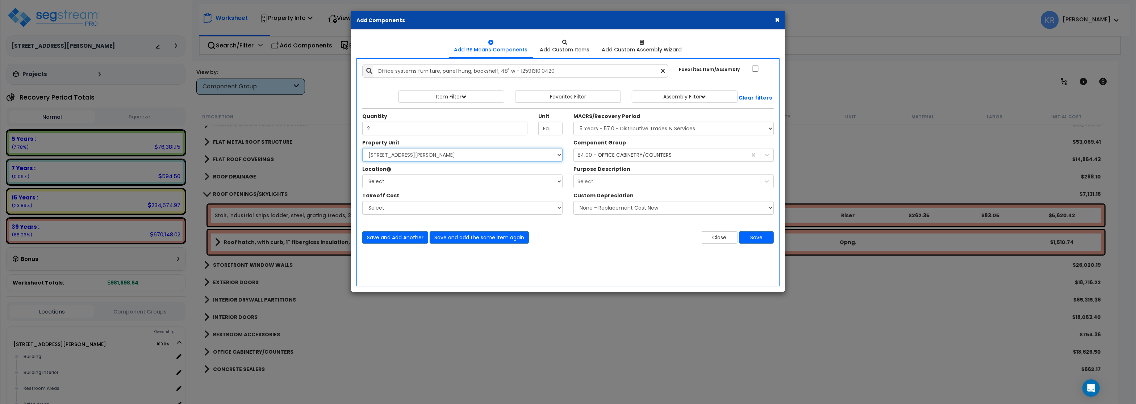
click at [362, 148] on select "Select [STREET_ADDRESS][PERSON_NAME] Site Improvements [GEOGRAPHIC_DATA]" at bounding box center [462, 155] width 200 height 14
select select "164597"
click option "[STREET_ADDRESS][PERSON_NAME]" at bounding box center [0, 0] width 0 height 0
click at [362, 175] on select "Select Building Building Interior Restroom Areas Sales Areas Warehouse Areas Ad…" at bounding box center [462, 182] width 200 height 14
select select "31948"
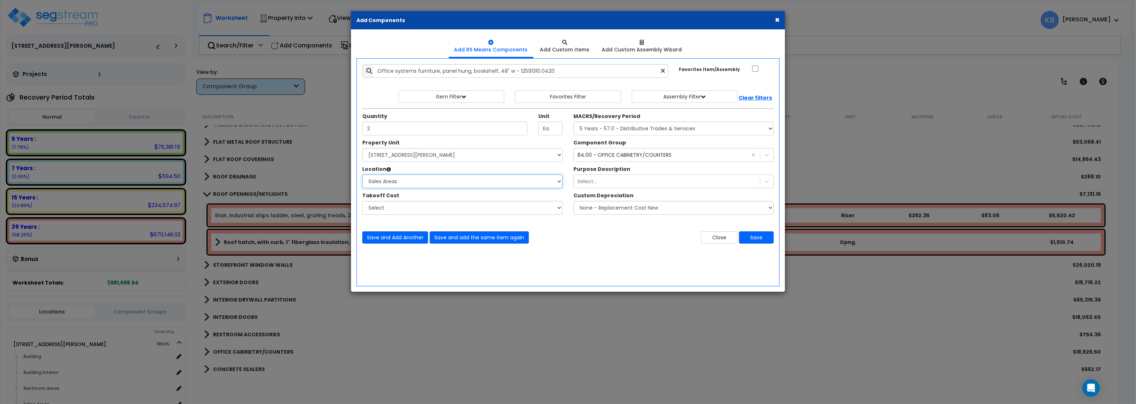
click option "Sales Areas" at bounding box center [0, 0] width 0 height 0
click at [761, 238] on button "Save" at bounding box center [756, 238] width 35 height 12
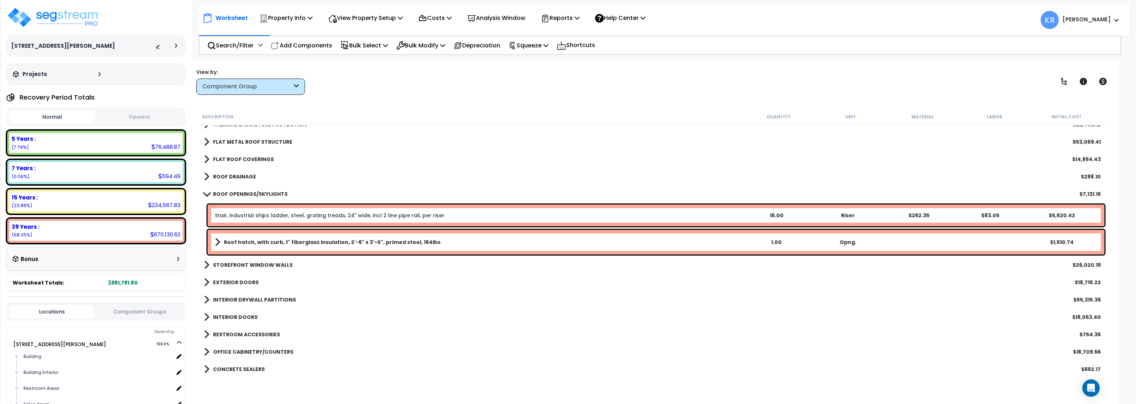
click at [226, 192] on b "ROOF OPENINGS/SKYLIGHTS" at bounding box center [250, 194] width 75 height 7
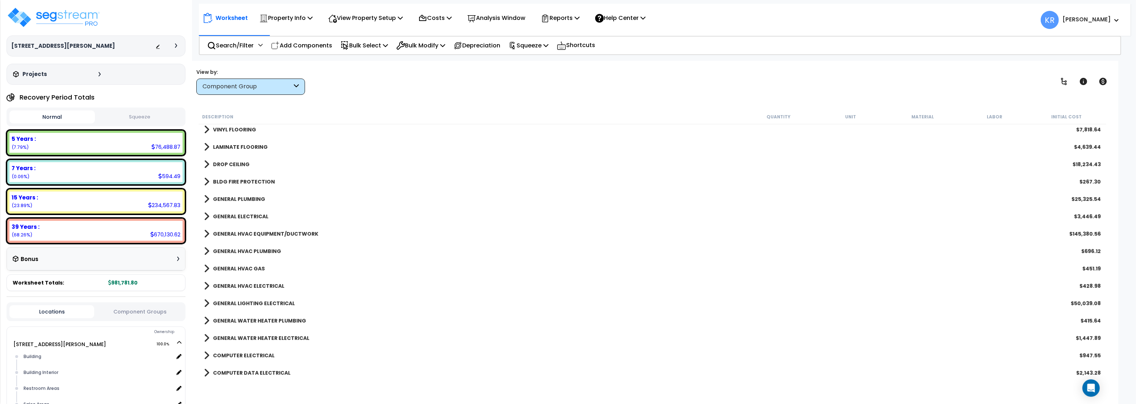
scroll to position [261, 0]
click at [220, 45] on p "Search/Filter" at bounding box center [230, 46] width 46 height 10
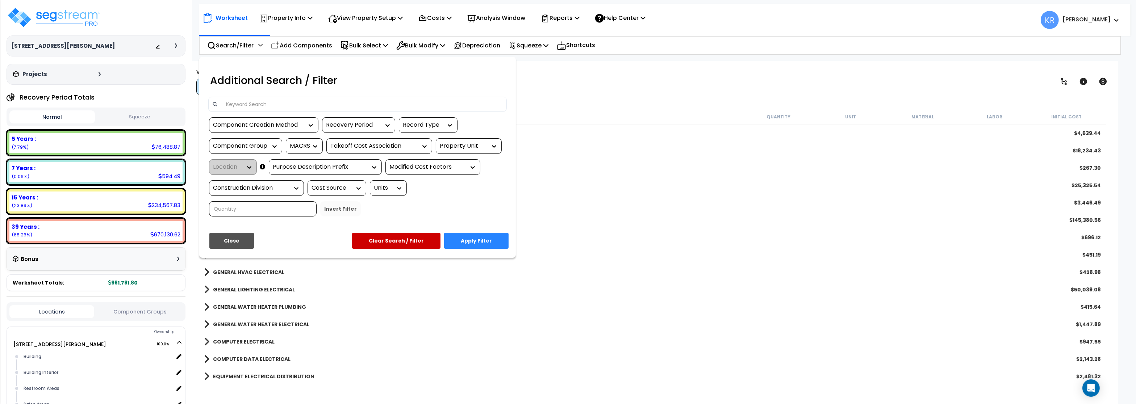
click at [238, 101] on input at bounding box center [363, 104] width 282 height 11
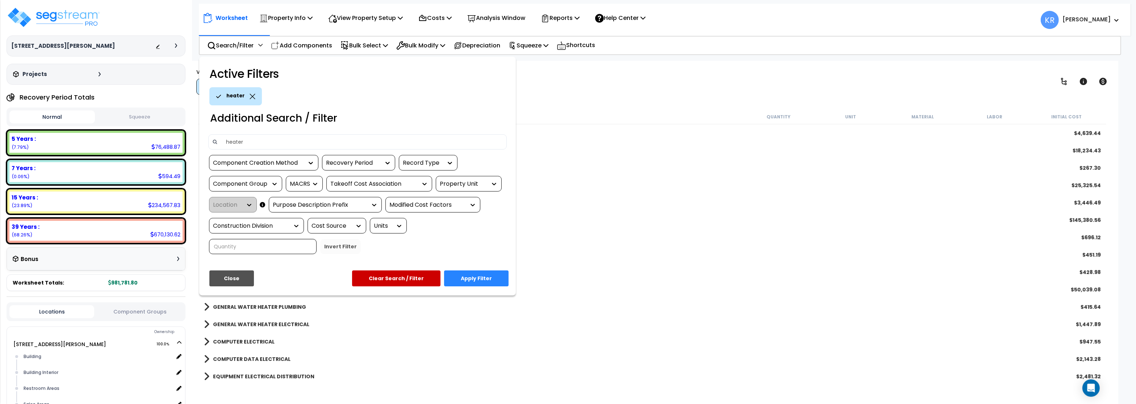
type input "heater"
click at [481, 286] on button "Apply Filter" at bounding box center [476, 279] width 65 height 16
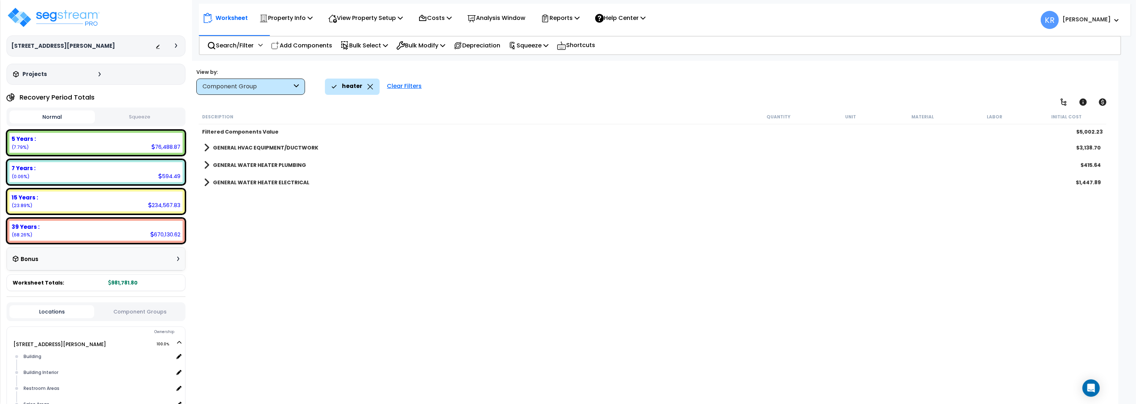
scroll to position [0, 0]
click at [264, 149] on b "GENERAL HVAC EQUIPMENT/DUCTWORK" at bounding box center [265, 147] width 105 height 7
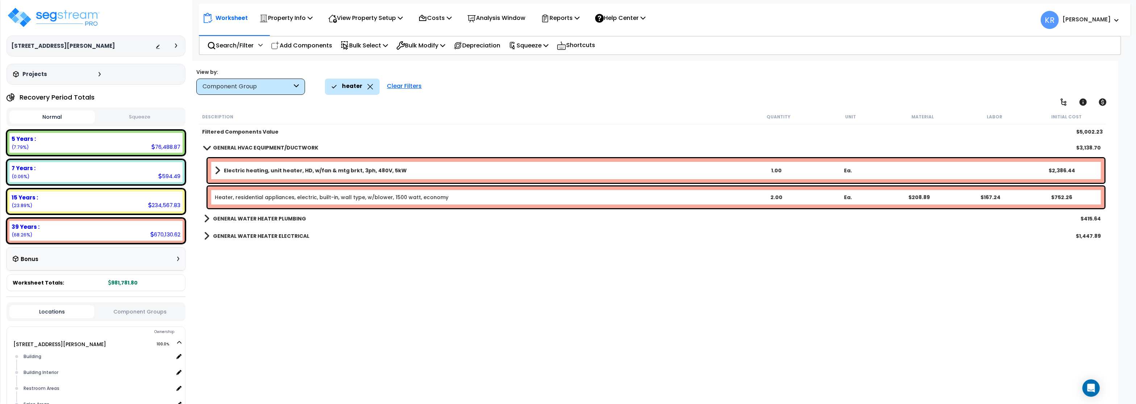
click at [218, 149] on b "GENERAL HVAC EQUIPMENT/DUCTWORK" at bounding box center [265, 147] width 105 height 7
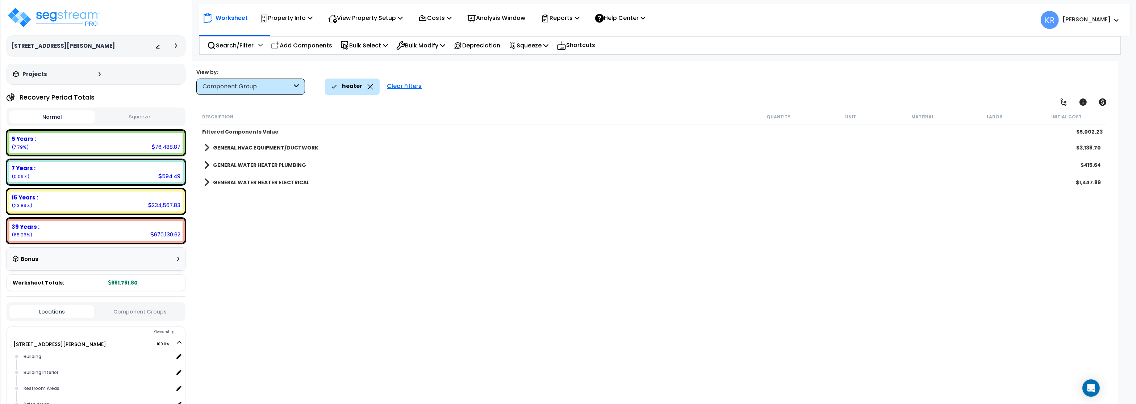
click at [368, 87] on icon at bounding box center [370, 86] width 6 height 5
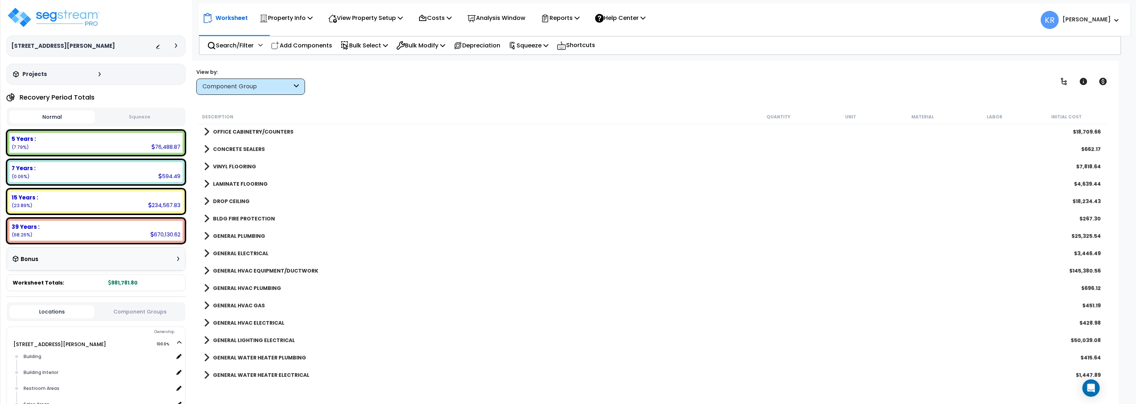
scroll to position [261, 0]
click at [259, 290] on b "GENERAL LIGHTING ELECTRICAL" at bounding box center [254, 289] width 82 height 7
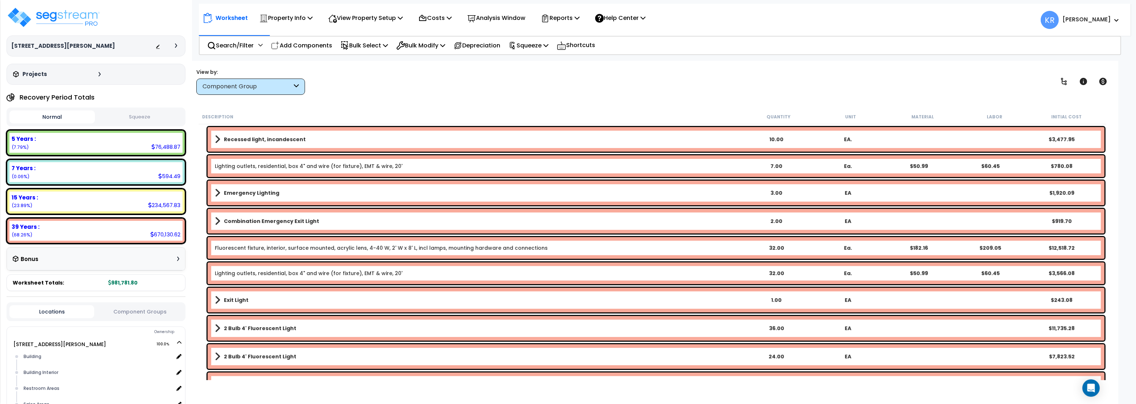
scroll to position [478, 0]
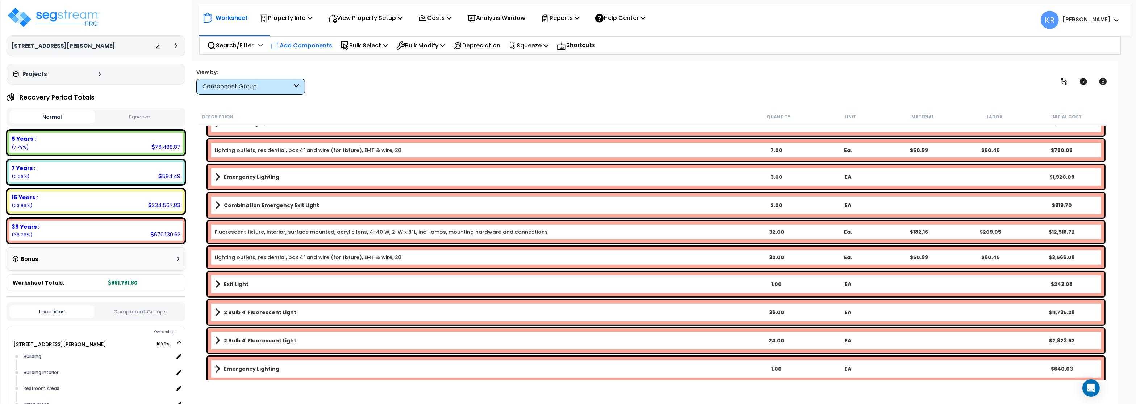
click at [288, 45] on p "Add Components" at bounding box center [301, 46] width 61 height 10
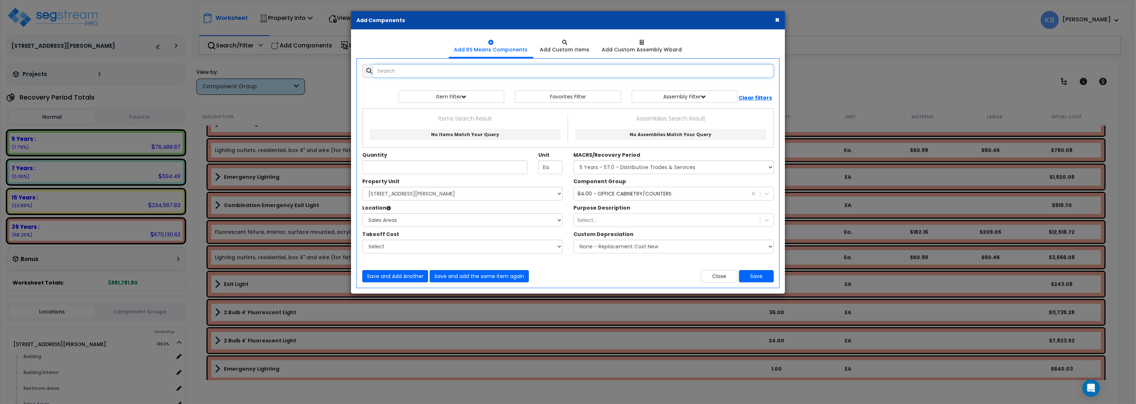
select select
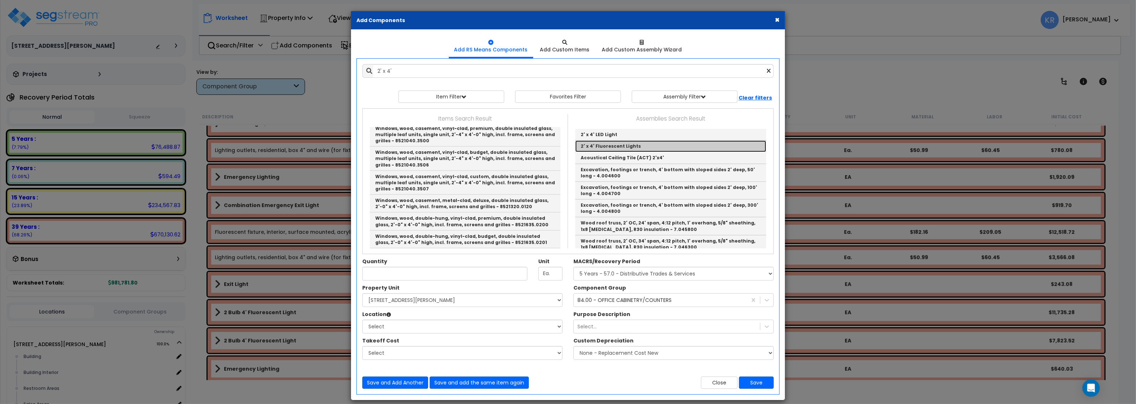
click at [620, 144] on link "2' x 4' Fluorescent Lights" at bounding box center [670, 147] width 191 height 12
type input "2' x 4' Fluorescent Lights"
checkbox input "true"
type input "EA"
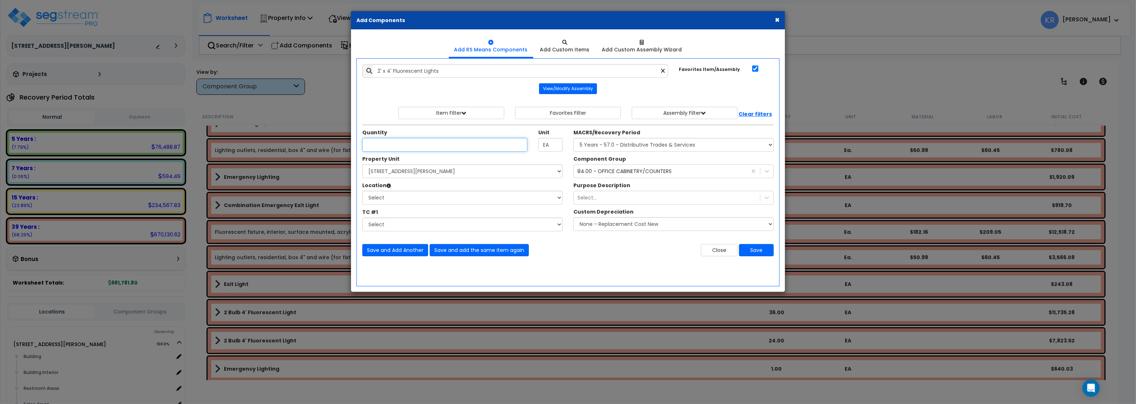
click at [394, 145] on input "Unit Quantity" at bounding box center [444, 145] width 165 height 14
type input "3"
click at [574, 138] on select "Select MACRS/Recovery Period 5 Years - 57.0 - Distributive Trades & Services 5 …" at bounding box center [674, 145] width 200 height 14
select select "3669"
click option "39 Years - NA - Long-Life Property" at bounding box center [0, 0] width 0 height 0
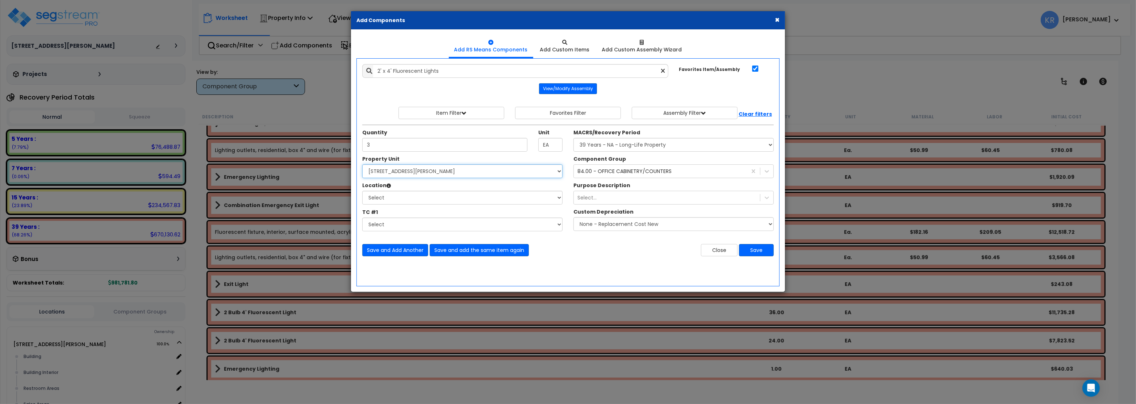
click at [362, 165] on select "Select [STREET_ADDRESS][PERSON_NAME] Site Improvements [GEOGRAPHIC_DATA]" at bounding box center [462, 172] width 200 height 14
select select "164597"
click option "[STREET_ADDRESS][PERSON_NAME]" at bounding box center [0, 0] width 0 height 0
click at [362, 191] on select "Select Building Building Interior Restroom Areas Sales Areas Warehouse Areas Ad…" at bounding box center [462, 198] width 200 height 14
select select "31948"
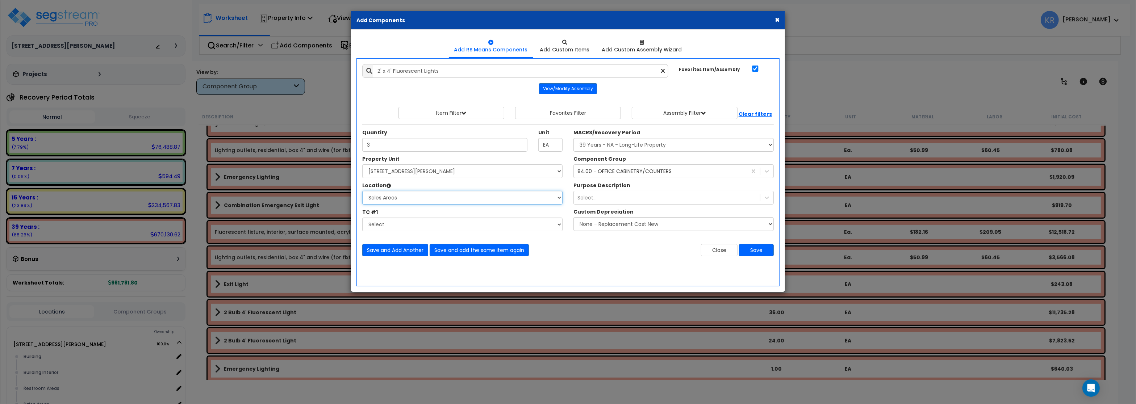
click option "Sales Areas" at bounding box center [0, 0] width 0 height 0
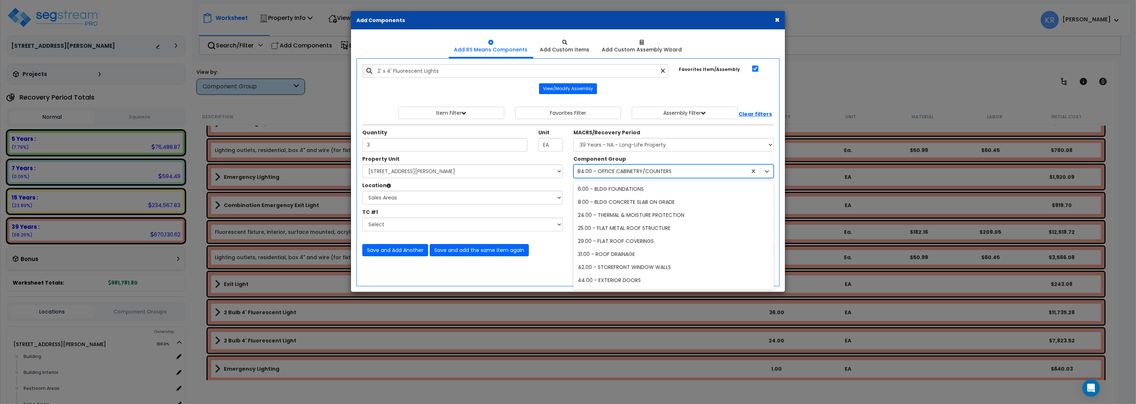
click at [625, 168] on div "84.00 - OFFICE CABINETRY/COUNTERS office" at bounding box center [660, 172] width 173 height 12
type input "lighting"
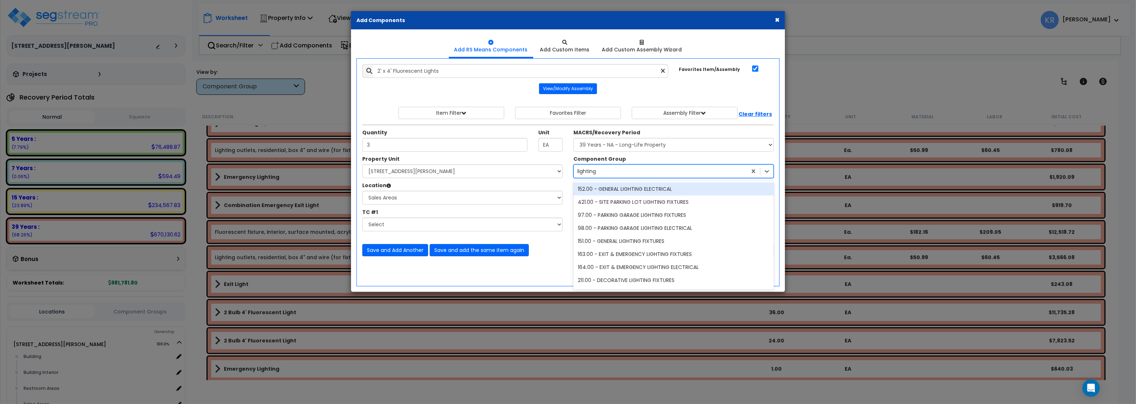
click at [628, 191] on div "152.00 - GENERAL LIGHTING ELECTRICAL" at bounding box center [674, 189] width 200 height 13
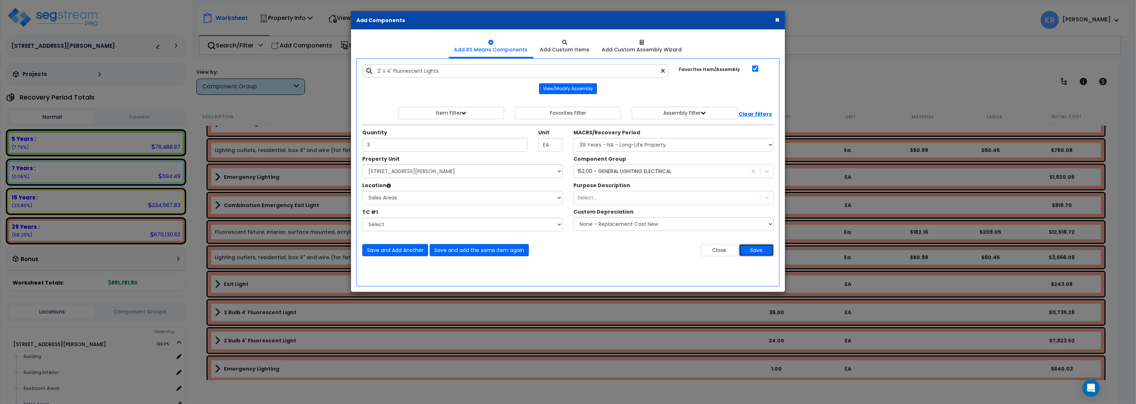
click at [758, 251] on button "Save" at bounding box center [756, 250] width 35 height 12
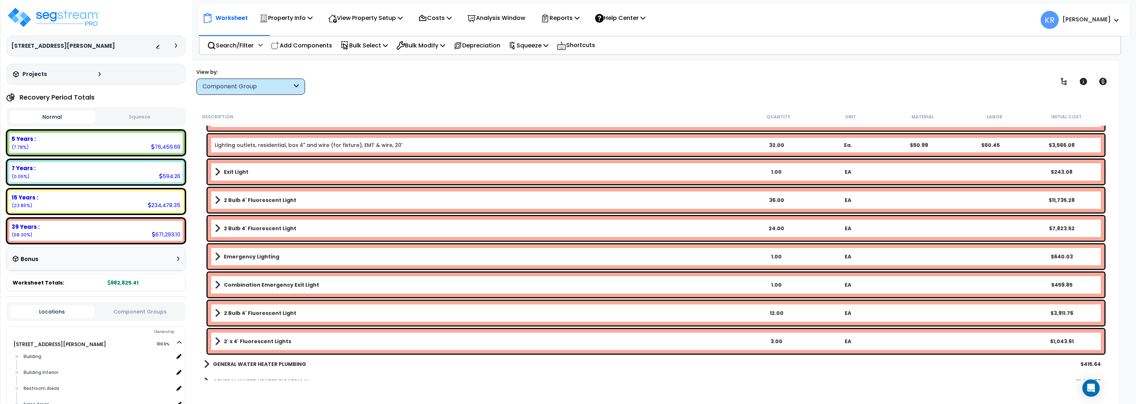
scroll to position [609, 0]
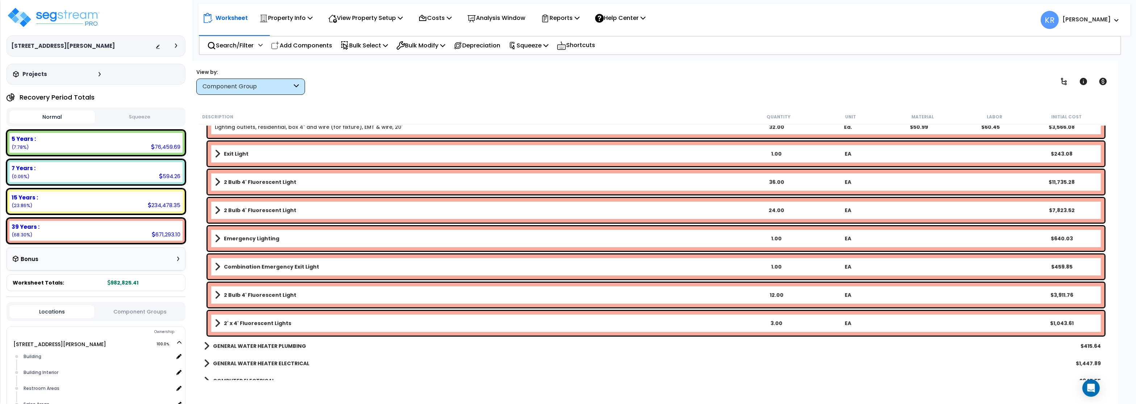
click at [261, 324] on b "2' x 4' Fluorescent Lights" at bounding box center [257, 323] width 67 height 7
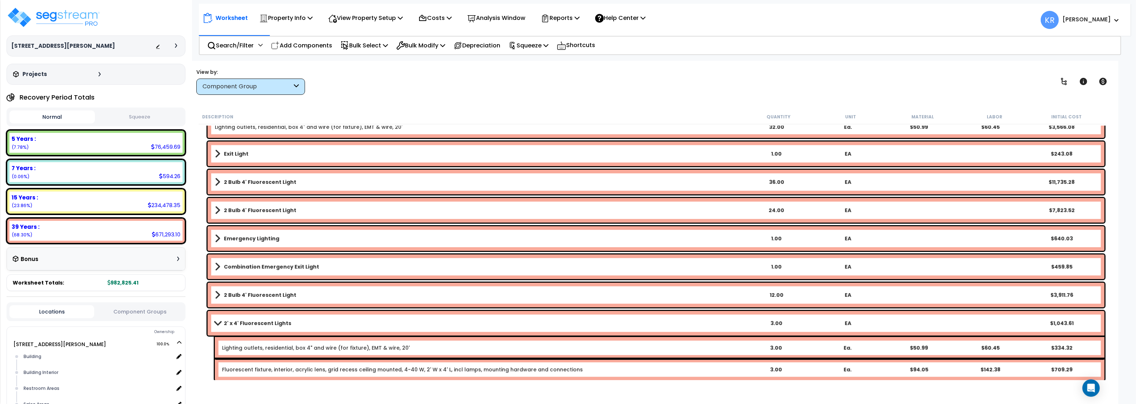
click at [261, 324] on b "2' x 4' Fluorescent Lights" at bounding box center [257, 323] width 67 height 7
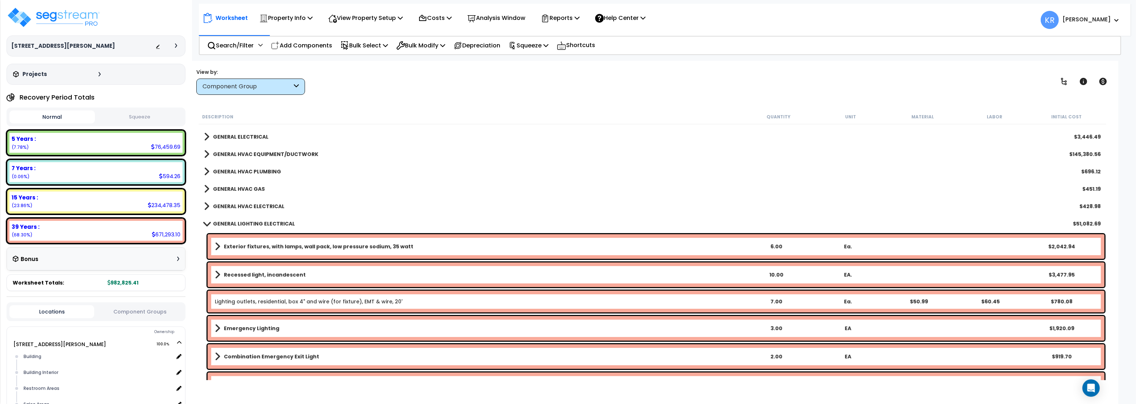
scroll to position [304, 0]
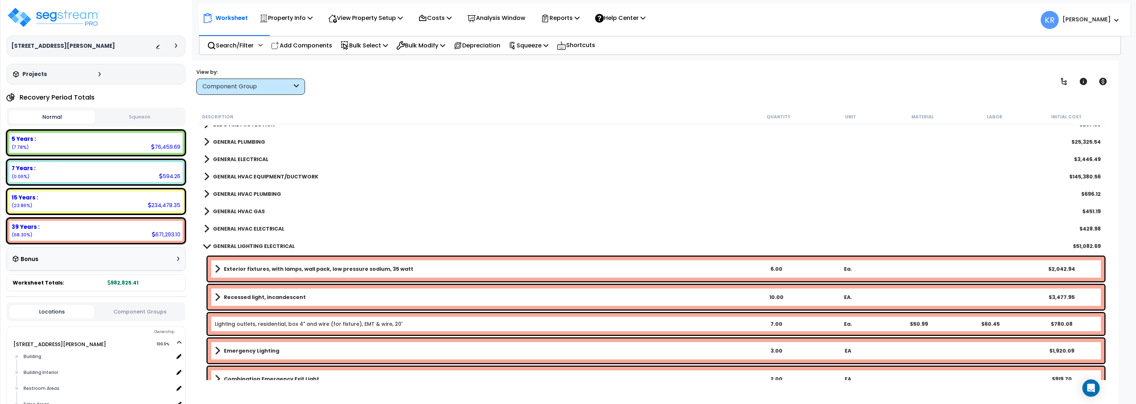
click at [245, 245] on b "GENERAL LIGHTING ELECTRICAL" at bounding box center [254, 246] width 82 height 7
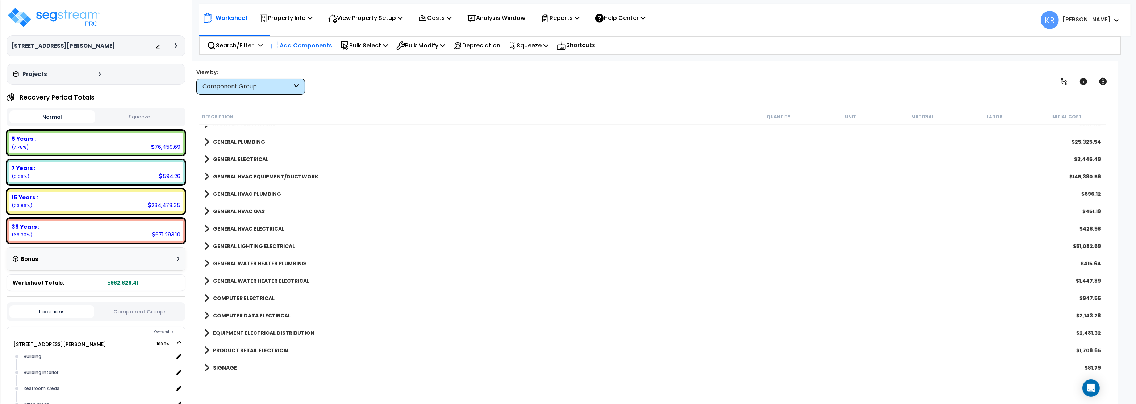
click at [309, 47] on p "Add Components" at bounding box center [301, 46] width 61 height 10
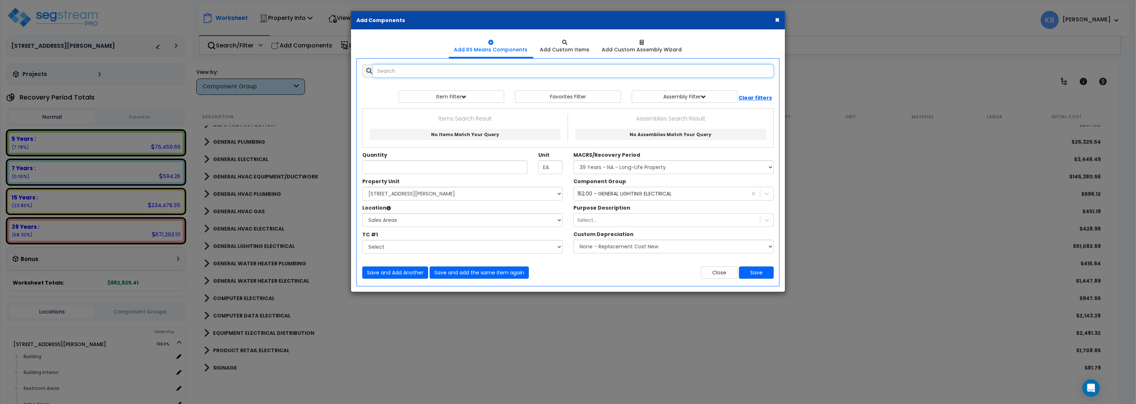
select select
click at [430, 74] on input "text" at bounding box center [573, 71] width 401 height 14
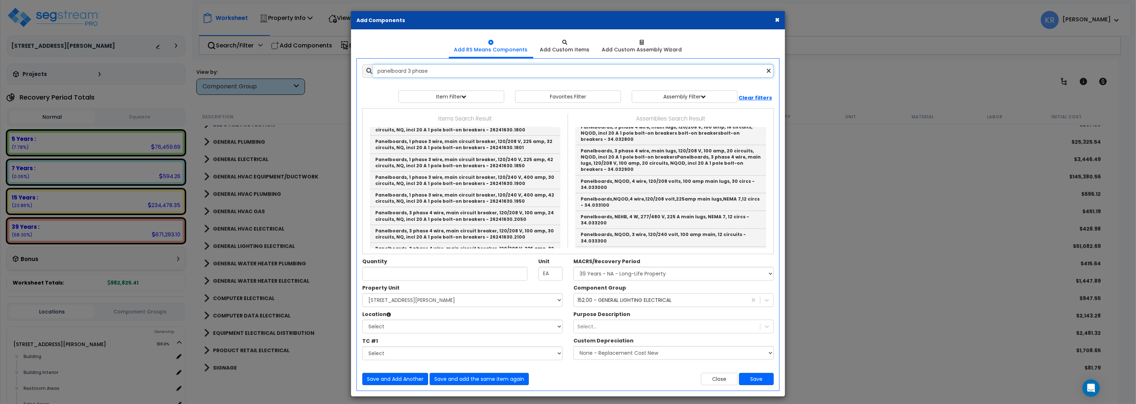
scroll to position [103, 0]
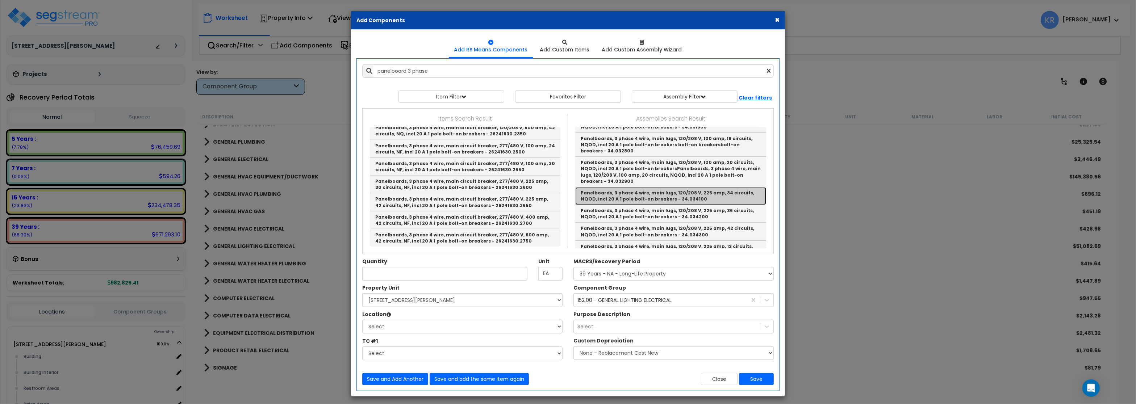
click at [698, 187] on link "Panelboards, 3 phase 4 wire, main lugs, 120/208 V, 225 amp, 34 circuits, NQOD, …" at bounding box center [670, 196] width 191 height 18
type input "Panelboards, 3 phase 4 wire, main lugs, 120/208 V, 225 amp, 34 circuits, NQOD, …"
checkbox input "false"
type input "Ea."
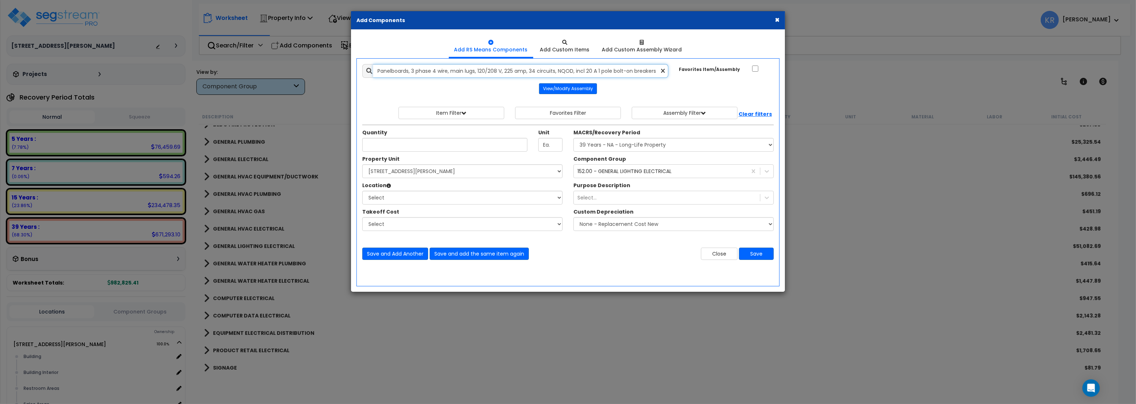
click at [379, 69] on input "Panelboards, 3 phase 4 wire, main lugs, 120/208 V, 225 amp, 34 circuits, NQOD, …" at bounding box center [520, 71] width 295 height 14
type input "EQPanelboards, 3 phase 4 wire, main lugs, 120/208 V, 225 amp, 34 circuits, NQOD…"
click at [716, 259] on button "Close" at bounding box center [719, 254] width 37 height 12
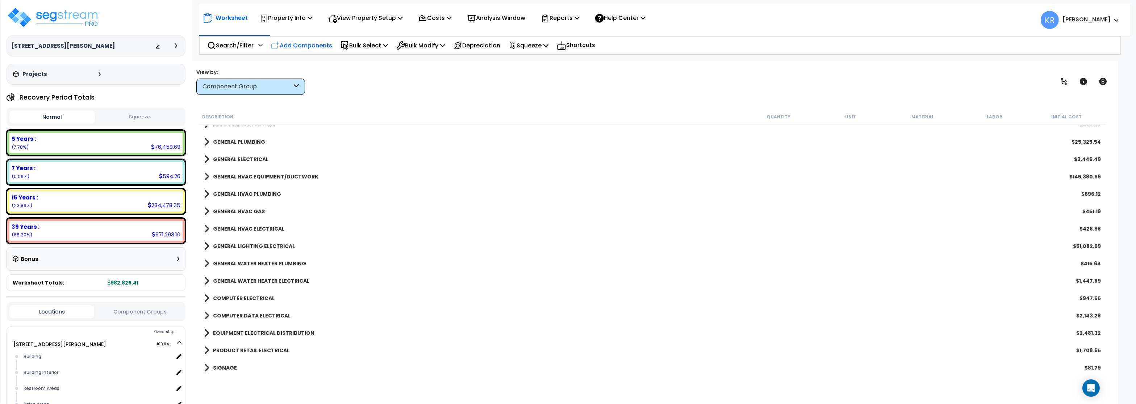
click at [292, 42] on p "Add Components" at bounding box center [301, 46] width 61 height 10
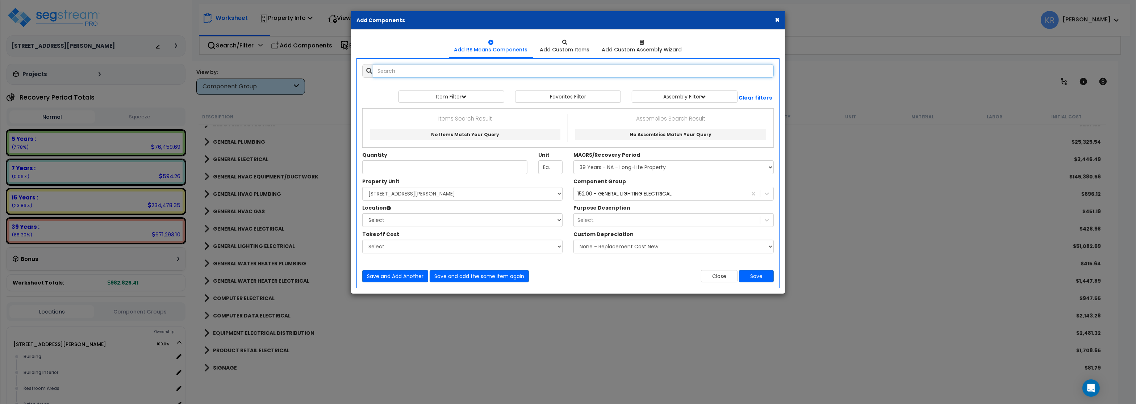
click at [386, 72] on input "text" at bounding box center [573, 71] width 401 height 14
drag, startPoint x: 403, startPoint y: 70, endPoint x: 398, endPoint y: 70, distance: 4.3
click at [398, 70] on input "400 panleboard" at bounding box center [573, 71] width 401 height 14
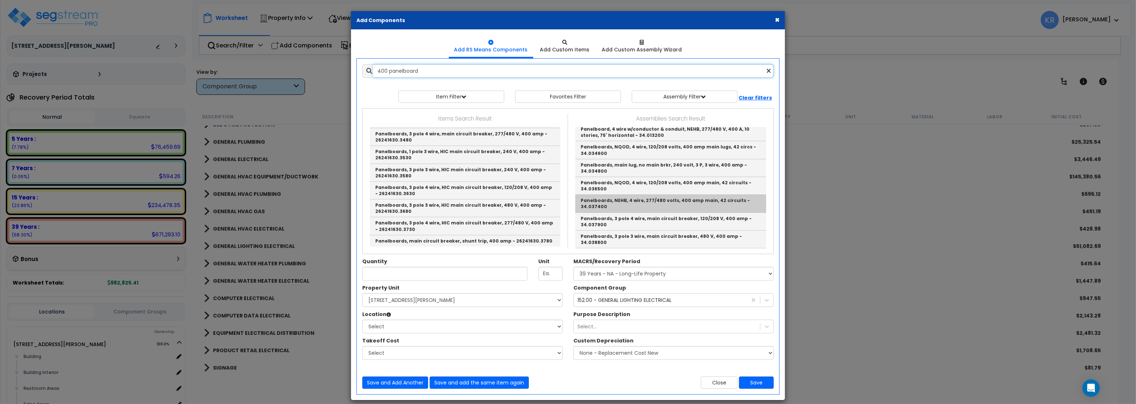
scroll to position [138, 0]
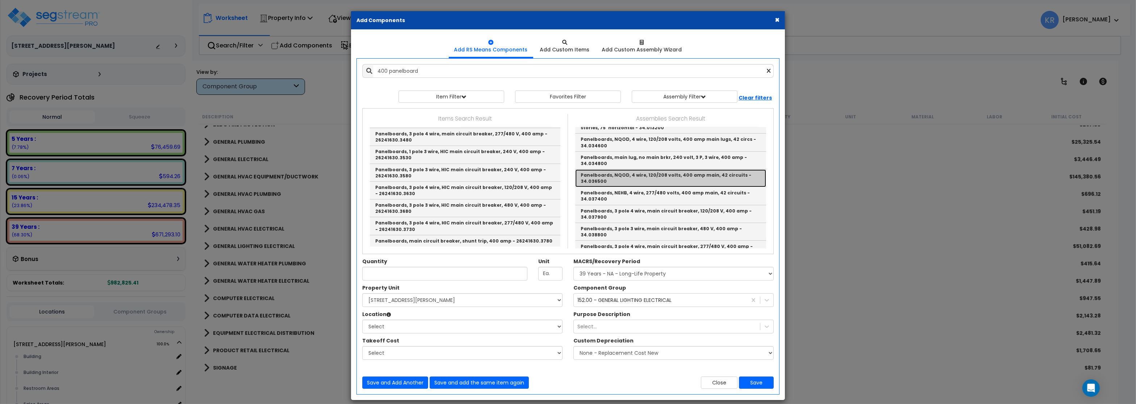
click at [695, 170] on link "Panelboards, NQOD, 4 wire, 120/208 volts, 400 amp main, 42 circuits - 34.036500" at bounding box center [670, 179] width 191 height 18
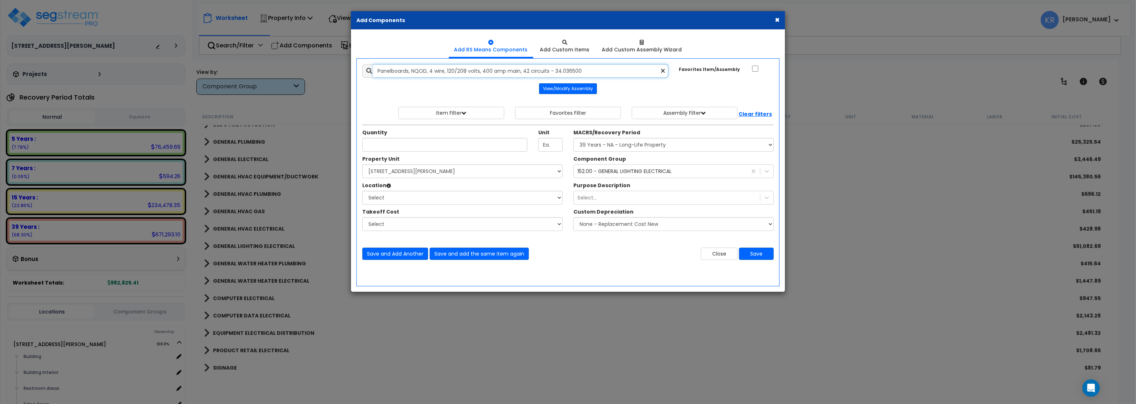
click at [378, 69] on input "Panelboards, NQOD, 4 wire, 120/208 volts, 400 amp main, 42 circuits - 34.036500" at bounding box center [520, 71] width 295 height 14
type input "EQ Panelboards, NQOD, 4 wire, 120/208 volts, 400 amp main, 42 circuits - 34.036…"
click at [386, 145] on input "Unit Quantity" at bounding box center [444, 145] width 165 height 14
type input ".44"
click at [574, 138] on select "Select MACRS/Recovery Period 5 Years - 57.0 - Distributive Trades & Services 5 …" at bounding box center [674, 145] width 200 height 14
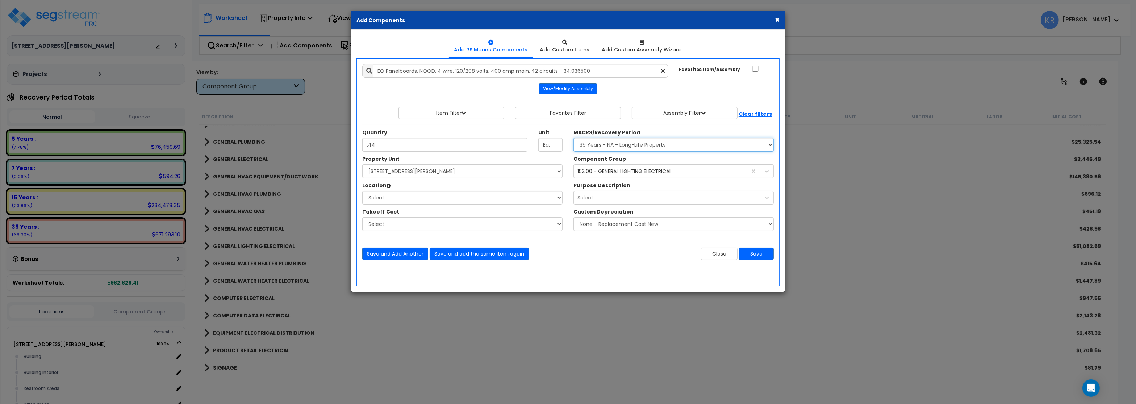
select select "3667"
click option "5 Years - 57.0 - Distributive Trades & Services" at bounding box center [0, 0] width 0 height 0
click at [362, 165] on select "Select [STREET_ADDRESS][PERSON_NAME] Site Improvements [GEOGRAPHIC_DATA]" at bounding box center [462, 172] width 200 height 14
select select "164597"
click option "[STREET_ADDRESS][PERSON_NAME]" at bounding box center [0, 0] width 0 height 0
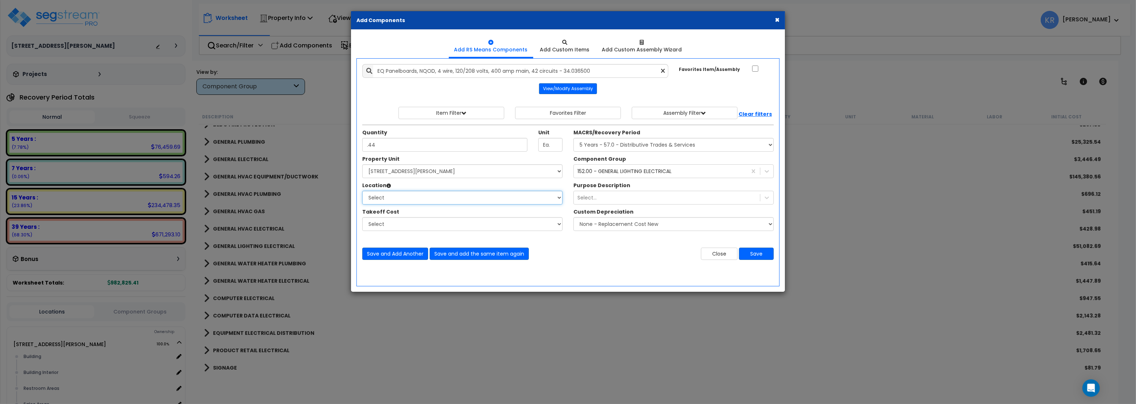
click at [362, 191] on select "Select Building Building Interior Restroom Areas Sales Areas Warehouse Areas Ad…" at bounding box center [462, 198] width 200 height 14
select select "31947"
click option "Warehouse Areas" at bounding box center [0, 0] width 0 height 0
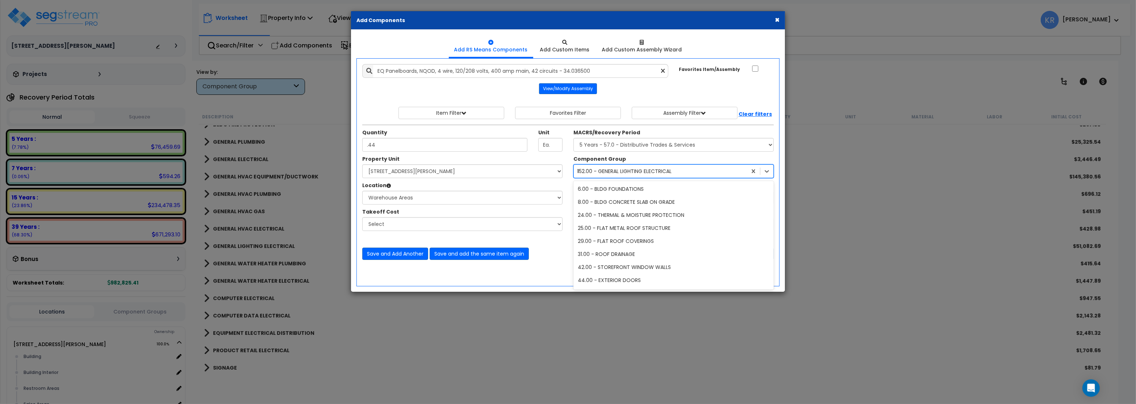
click at [614, 170] on div "152.00 - GENERAL LIGHTING ELECTRICAL" at bounding box center [625, 171] width 94 height 7
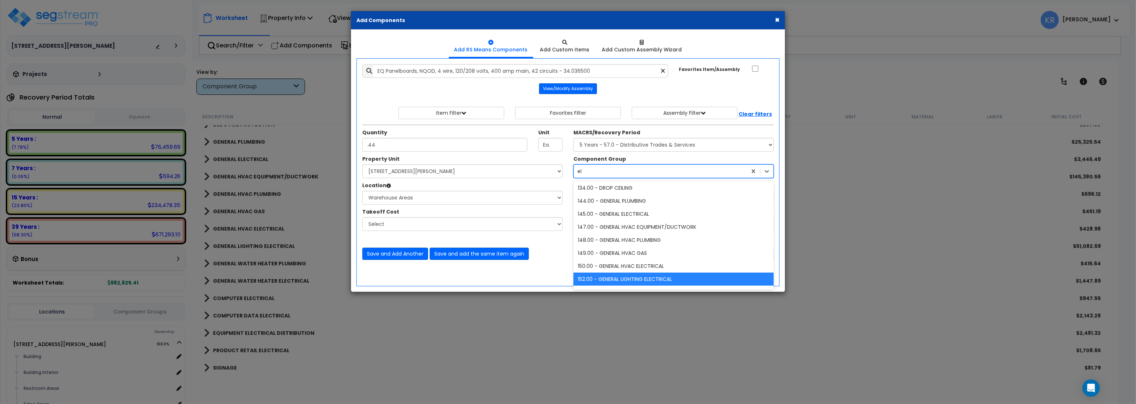
scroll to position [0, 0]
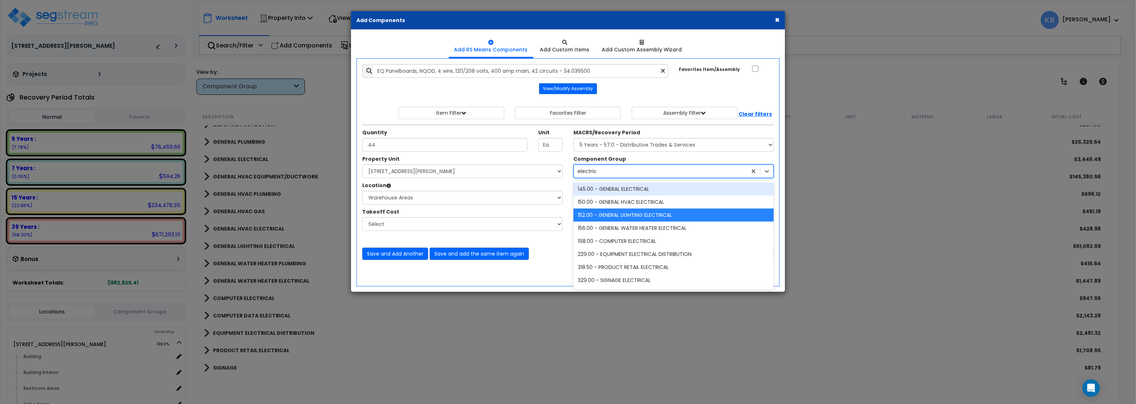
type input "electri"
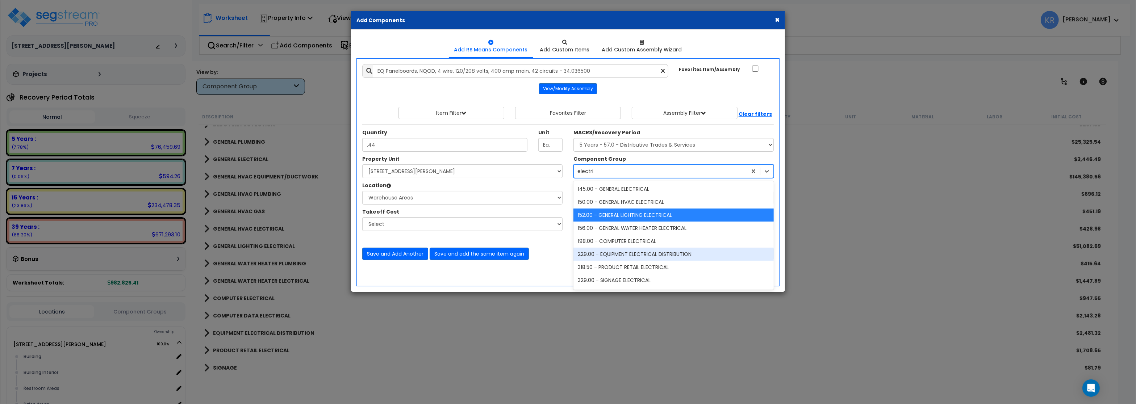
click at [665, 257] on div "229.00 - EQUIPMENT ELECTRICAL DISTRIBUTION" at bounding box center [674, 254] width 200 height 13
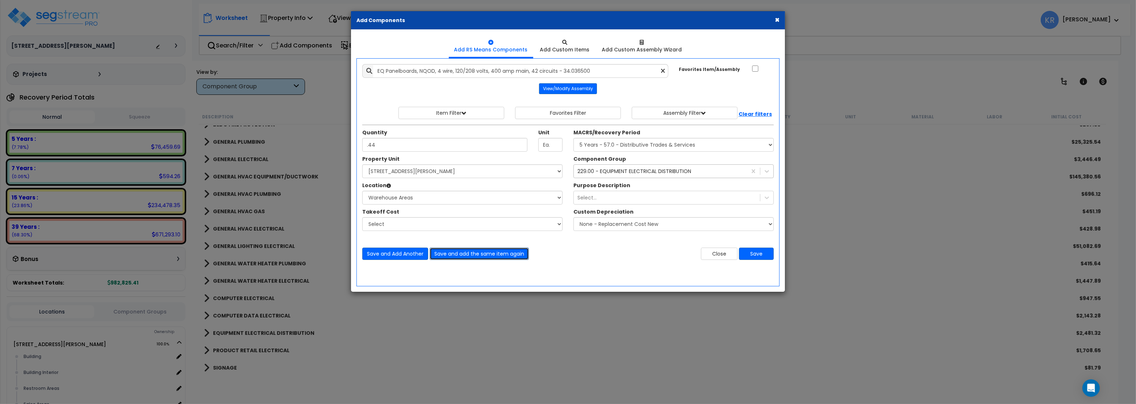
click at [474, 254] on button "Save and add the same item again" at bounding box center [479, 254] width 99 height 12
drag, startPoint x: 384, startPoint y: 70, endPoint x: 373, endPoint y: 70, distance: 10.5
click at [373, 70] on input "EQ Panelboards, NQOD, 4 wire, 120/208 volts, 400 amp main, 42 circuits - 34.036…" at bounding box center [520, 71] width 295 height 14
type input "DM Panelboards, NQOD, 4 wire, 120/208 volts, 400 amp main, 42 circuits - 34.036…"
click at [574, 138] on select "Select MACRS/Recovery Period 5 Years - 57.0 - Distributive Trades & Services 5 …" at bounding box center [674, 145] width 200 height 14
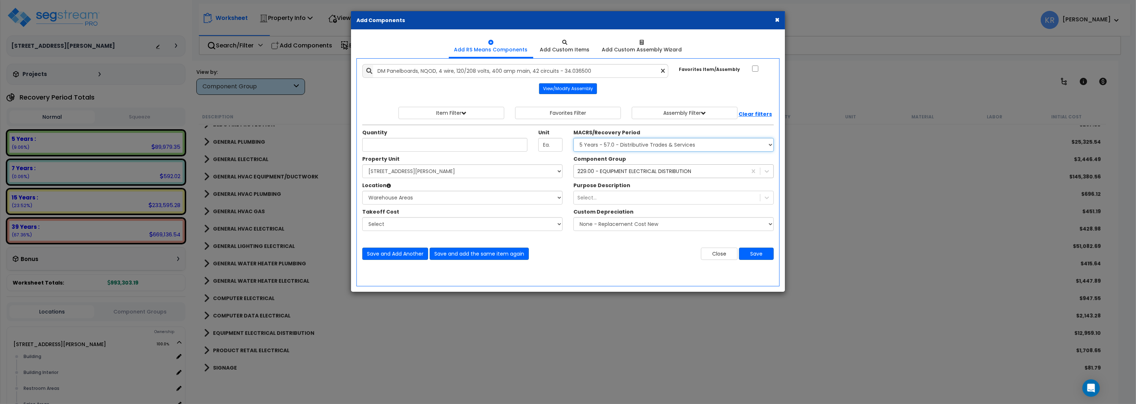
select select "3669"
click option "39 Years - NA - Long-Life Property" at bounding box center [0, 0] width 0 height 0
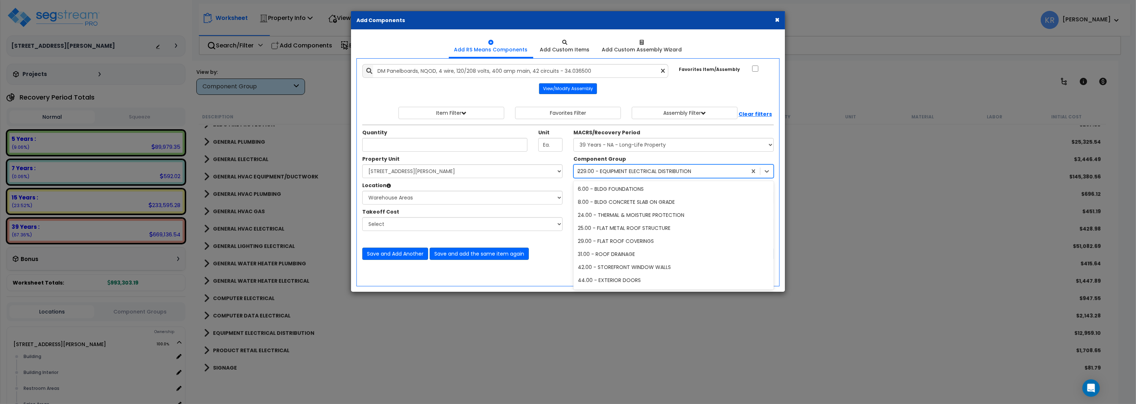
click at [607, 172] on div "229.00 - EQUIPMENT ELECTRICAL DISTRIBUTION" at bounding box center [635, 171] width 114 height 7
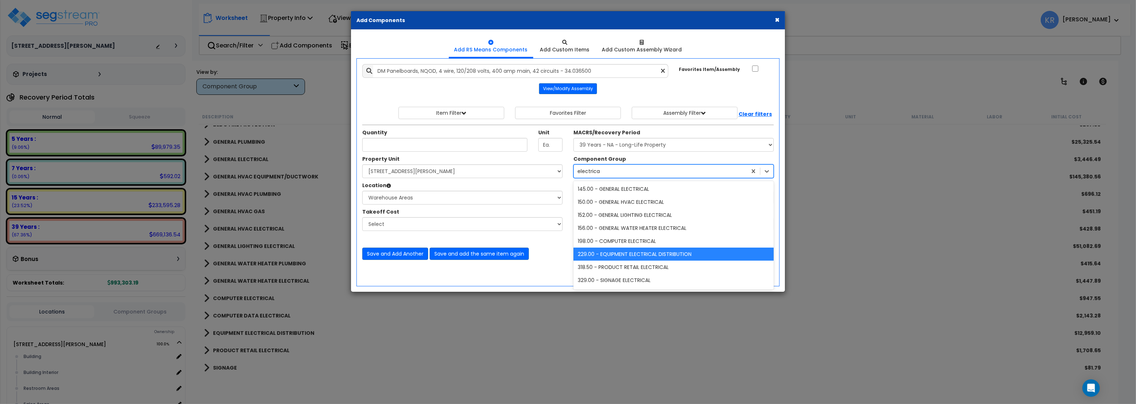
type input "electrical"
click at [638, 188] on div "145.00 - GENERAL ELECTRICAL" at bounding box center [674, 189] width 200 height 13
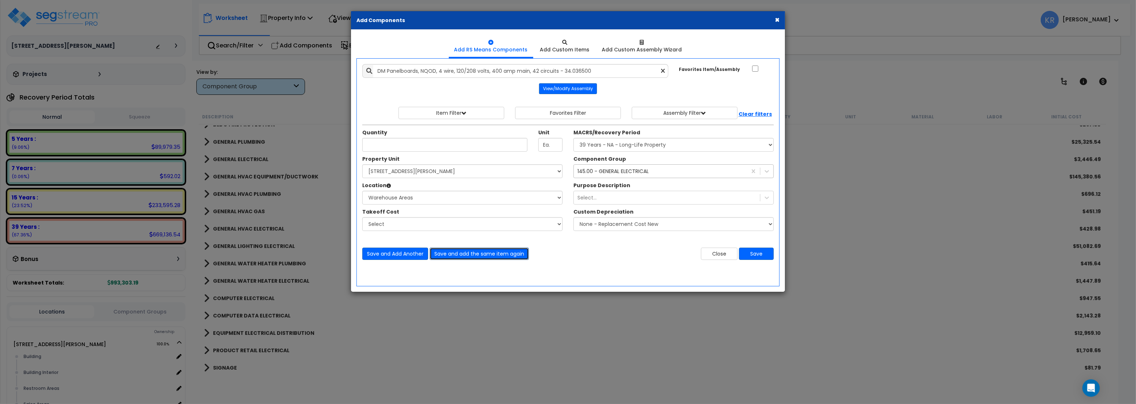
click at [478, 256] on button "Save and add the same item again" at bounding box center [479, 254] width 99 height 12
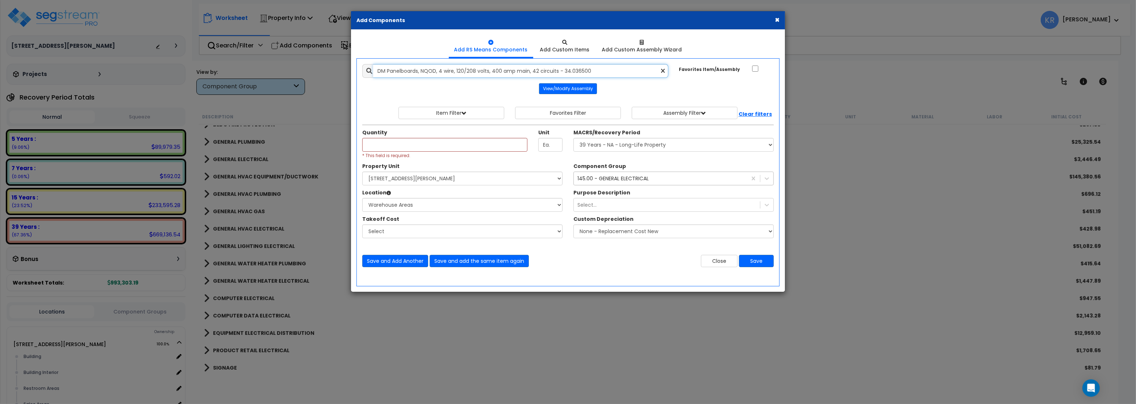
drag, startPoint x: 386, startPoint y: 71, endPoint x: 375, endPoint y: 71, distance: 10.9
click at [375, 71] on input "DM Panelboards, NQOD, 4 wire, 120/208 volts, 400 amp main, 42 circuits - 34.036…" at bounding box center [520, 71] width 295 height 14
click at [387, 146] on input "Unit Quantity" at bounding box center [444, 145] width 165 height 14
drag, startPoint x: 382, startPoint y: 71, endPoint x: 374, endPoint y: 71, distance: 7.2
click at [374, 71] on input "SI Panelboards, NQOD, 4 wire, 120/208 volts, 400 amp main, 42 circuits - 34.036…" at bounding box center [520, 71] width 295 height 14
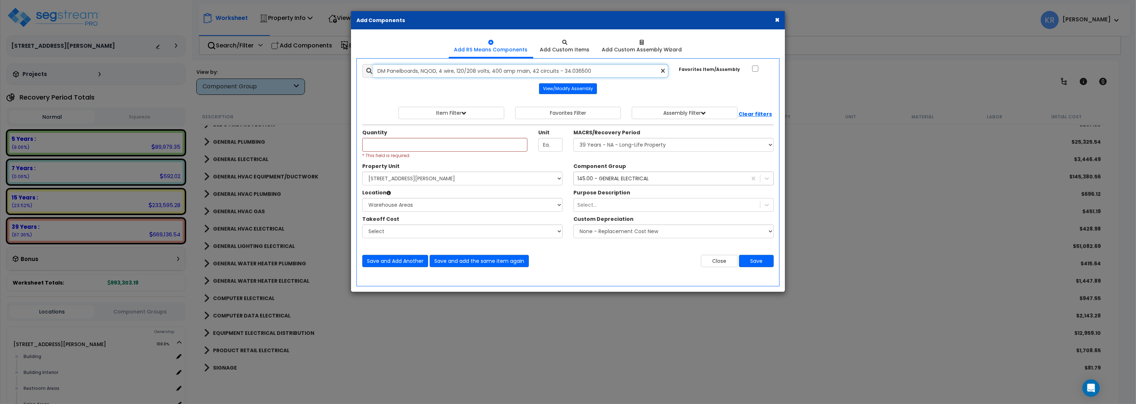
type input "DM Panelboards, NQOD, 4 wire, 120/208 volts, 400 amp main, 42 circuits - 34.036…"
click at [384, 141] on input "Unit Quantity" at bounding box center [444, 145] width 165 height 14
type input ".41"
click at [489, 263] on button "Save and add the same item again" at bounding box center [479, 261] width 99 height 12
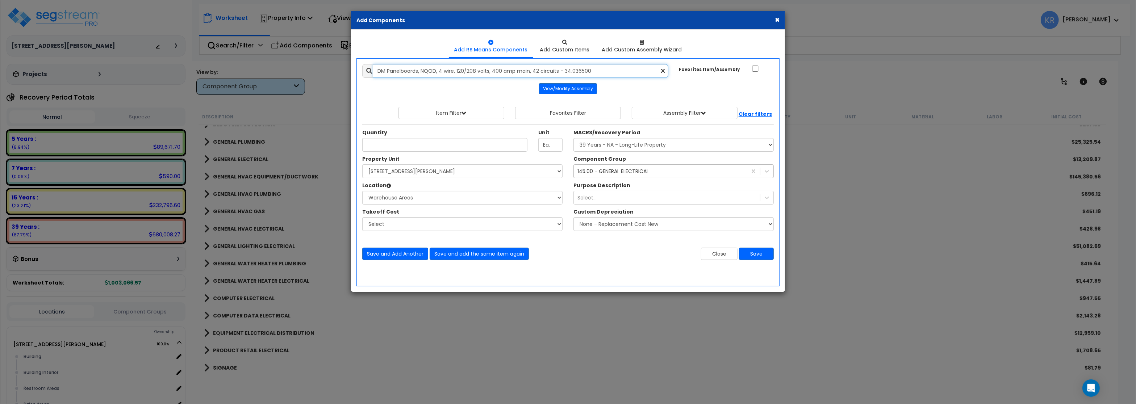
drag, startPoint x: 385, startPoint y: 73, endPoint x: 377, endPoint y: 72, distance: 8.0
click at [377, 72] on input "DM Panelboards, NQOD, 4 wire, 120/208 volts, 400 amp main, 42 circuits - 34.036…" at bounding box center [520, 71] width 295 height 14
type input "SI Panelboards, NQOD, 4 wire, 120/208 volts, 400 amp main, 42 circuits - 34.036…"
click at [383, 144] on input "Unit Quantity" at bounding box center [444, 145] width 165 height 14
click at [402, 149] on input "Unit Quantity" at bounding box center [444, 145] width 165 height 14
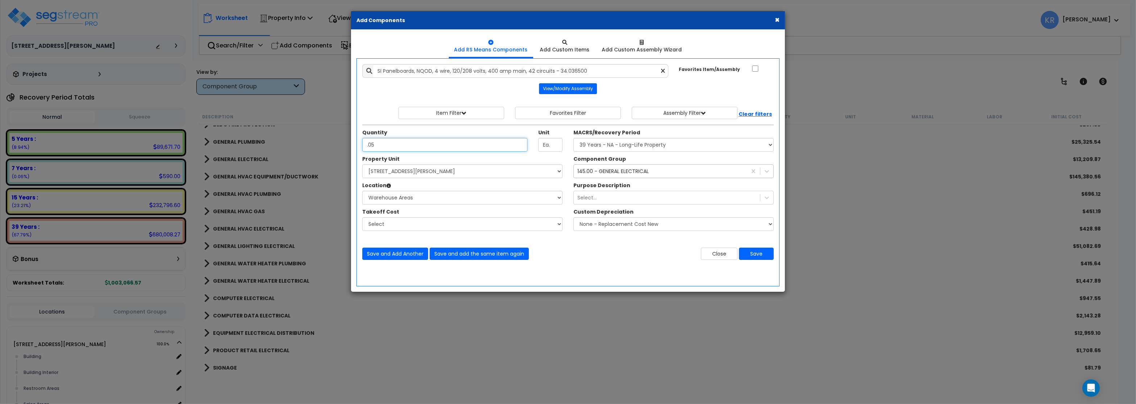
type input ".05"
click at [574, 138] on select "Select MACRS/Recovery Period 5 Years - 57.0 - Distributive Trades & Services 5 …" at bounding box center [674, 145] width 200 height 14
select select "3667"
click option "5 Years - 57.0 - Distributive Trades & Services" at bounding box center [0, 0] width 0 height 0
click at [610, 169] on div "145.00 - GENERAL ELECTRICAL electrical" at bounding box center [660, 172] width 173 height 12
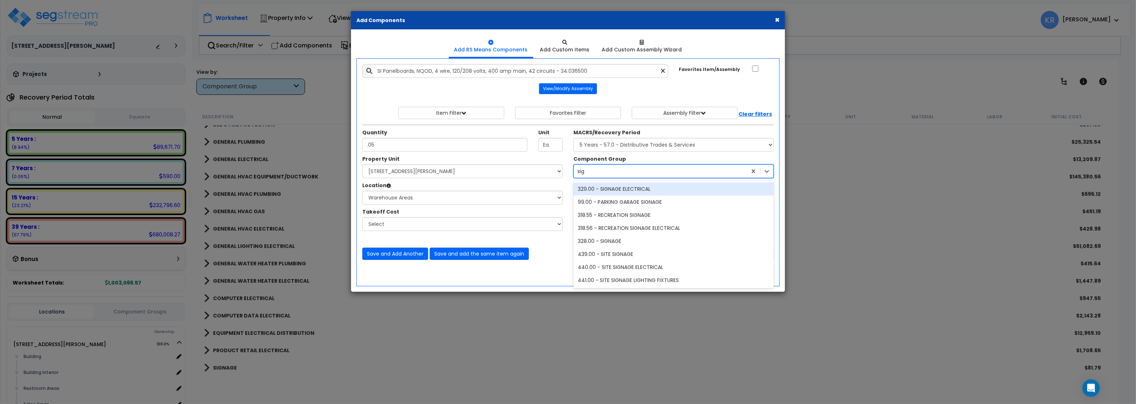
type input "sign"
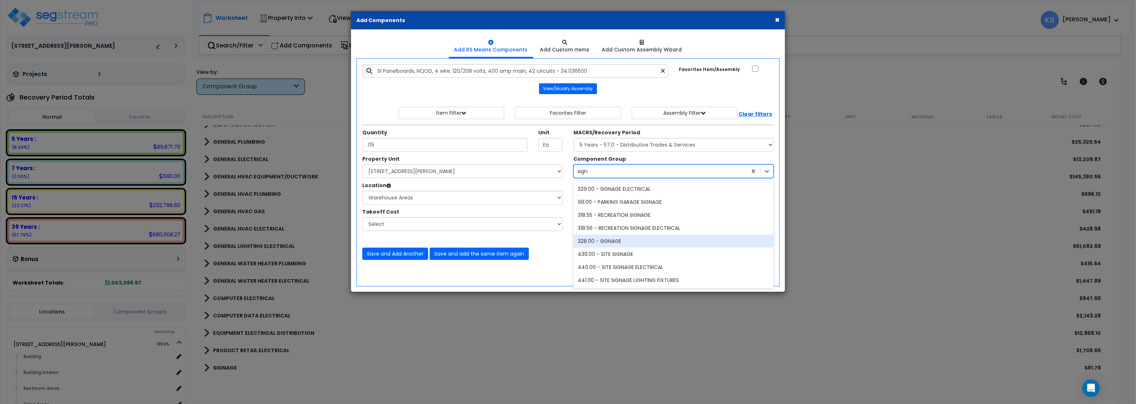
click at [600, 242] on div "328.00 - SIGNAGE" at bounding box center [674, 241] width 200 height 13
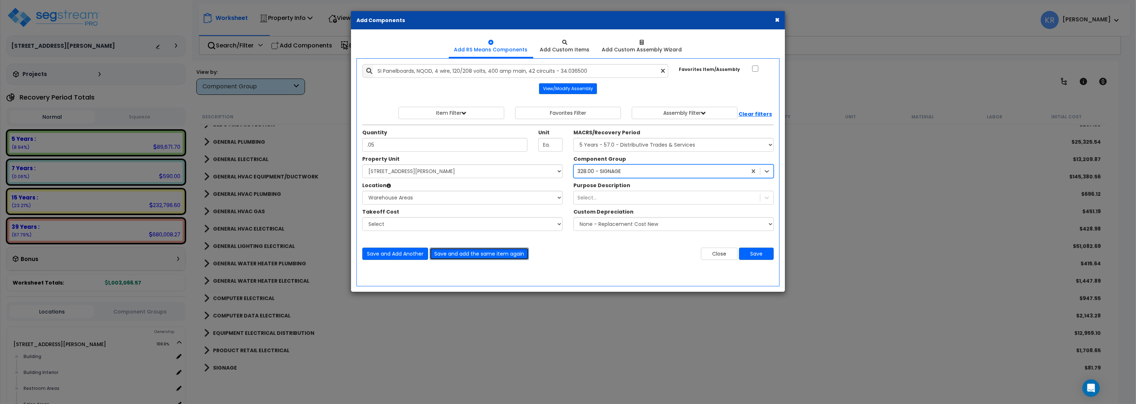
click at [493, 252] on button "Save and add the same item again" at bounding box center [479, 254] width 99 height 12
click at [409, 147] on input "Unit Quantity" at bounding box center [444, 145] width 165 height 14
drag, startPoint x: 382, startPoint y: 67, endPoint x: 376, endPoint y: 68, distance: 5.9
click at [376, 68] on input "SI Panelboards, NQOD, 4 wire, 120/208 volts, 400 amp main, 42 circuits - 34.036…" at bounding box center [520, 71] width 295 height 14
type input "EX Panelboards, NQOD, 4 wire, 120/208 volts, 400 amp main, 42 circuits - 34.036…"
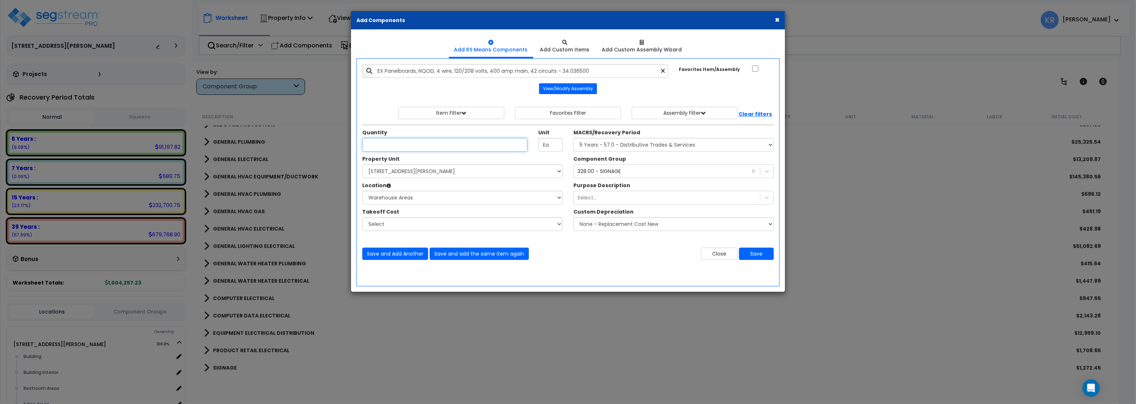
click at [375, 145] on input "Unit Quantity" at bounding box center [444, 145] width 165 height 14
type input ".02"
click at [574, 138] on select "Select MACRS/Recovery Period 5 Years - 57.0 - Distributive Trades & Services 5 …" at bounding box center [674, 145] width 200 height 14
select select "3666"
click option "15 Years - 00.3 - Land Improvements" at bounding box center [0, 0] width 0 height 0
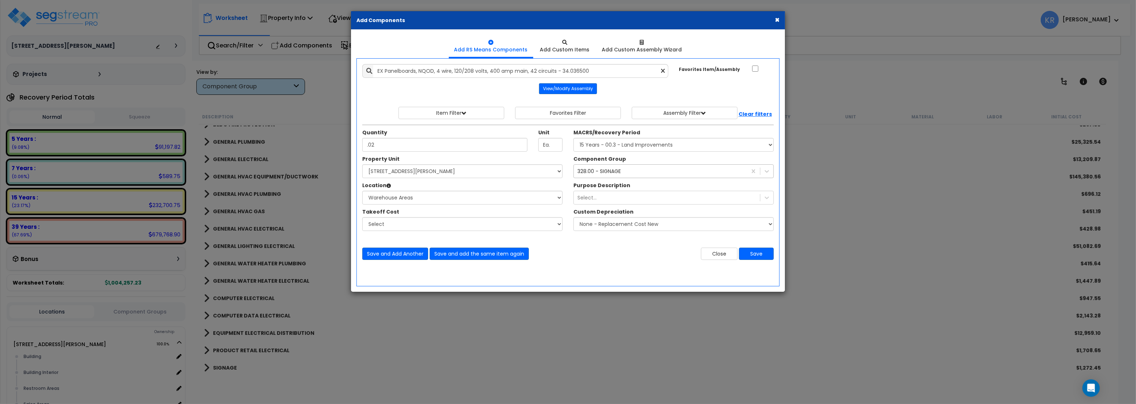
click at [640, 172] on div "328.00 - SIGNAGE sign" at bounding box center [660, 172] width 173 height 12
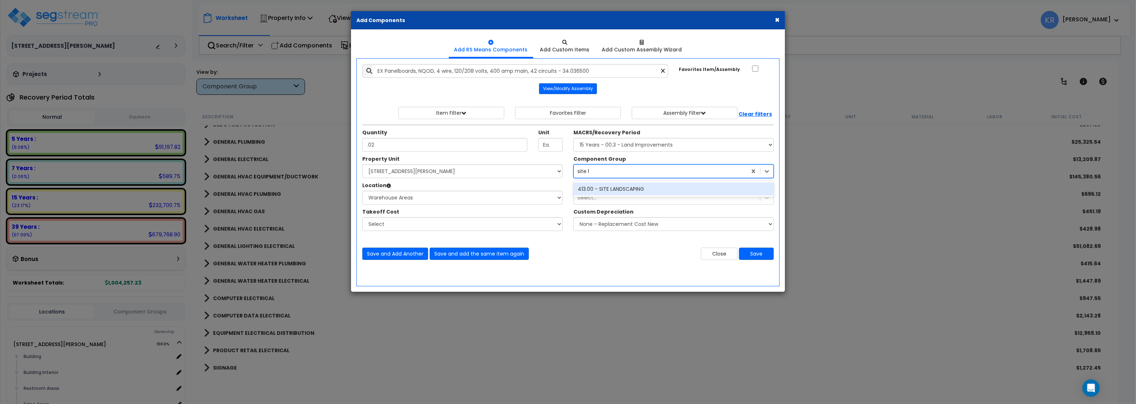
type input "site"
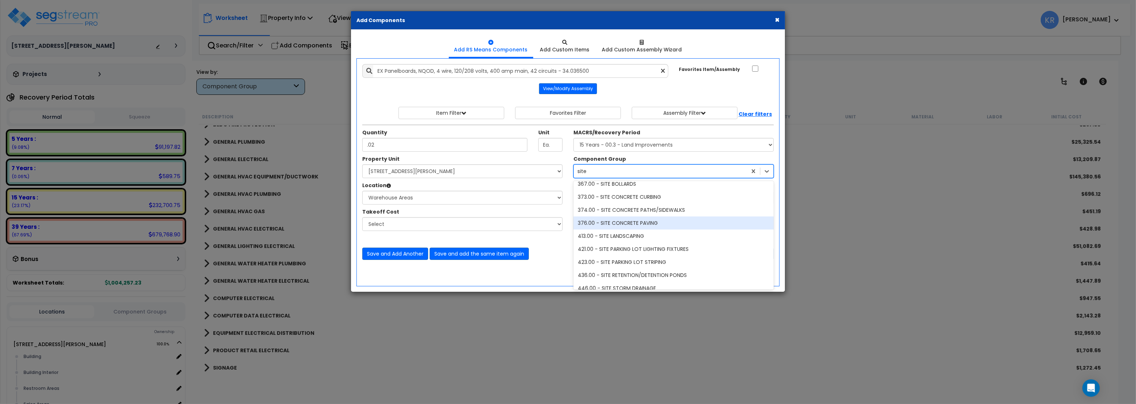
scroll to position [43, 0]
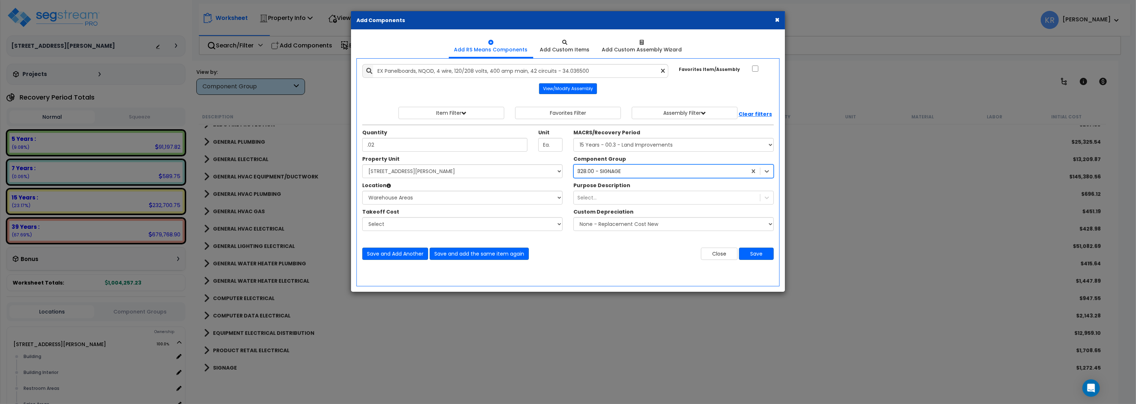
drag, startPoint x: 595, startPoint y: 172, endPoint x: 563, endPoint y: 168, distance: 32.8
click at [563, 168] on div "Property Unit Select [STREET_ADDRESS][PERSON_NAME] Site Improvements Warehouse …" at bounding box center [568, 196] width 423 height 83
type input "parking"
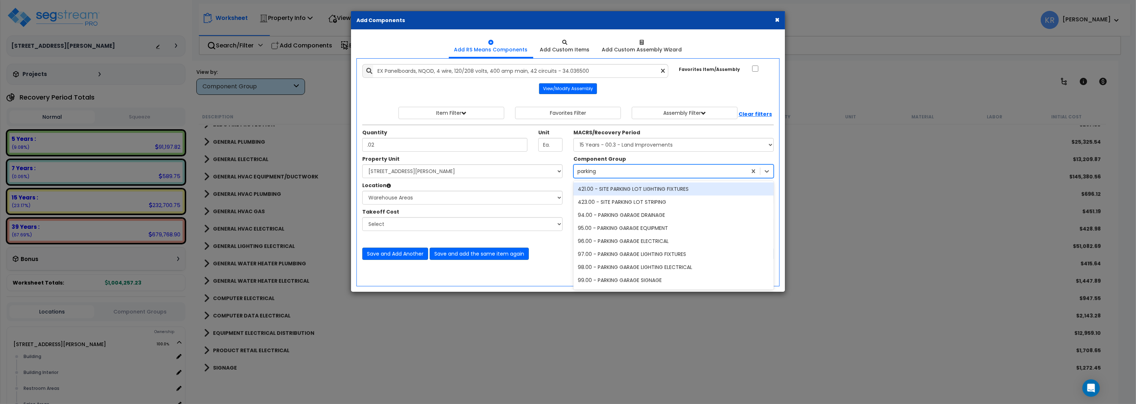
click at [658, 190] on div "421.00 - SITE PARKING LOT LIGHTING FIXTURES" at bounding box center [674, 189] width 200 height 13
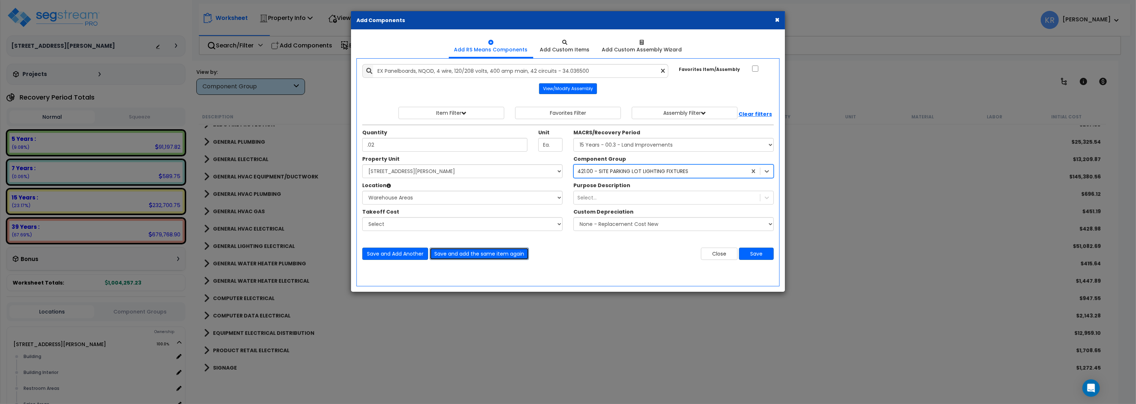
click at [492, 255] on button "Save and add the same item again" at bounding box center [479, 254] width 99 height 12
drag, startPoint x: 383, startPoint y: 71, endPoint x: 372, endPoint y: 72, distance: 11.6
click at [373, 72] on input "EX Panelboards, NQOD, 4 wire, 120/208 volts, 400 amp main, 42 circuits - 34.036…" at bounding box center [520, 71] width 295 height 14
type input "DIS Panelboards, NQOD, 4 wire, 120/208 volts, 400 amp main, 42 circuits - 34.03…"
click at [370, 149] on input "Unit Quantity" at bounding box center [444, 145] width 165 height 14
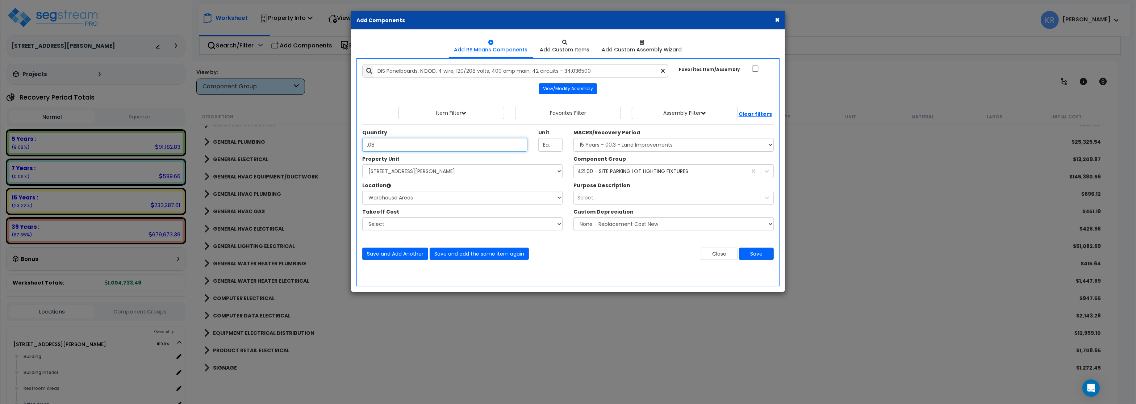
type input ".08"
click at [574, 138] on select "Select MACRS/Recovery Period 5 Years - 57.0 - Distributive Trades & Services 5 …" at bounding box center [674, 145] width 200 height 14
select select "3667"
click option "5 Years - 57.0 - Distributive Trades & Services" at bounding box center [0, 0] width 0 height 0
click at [362, 165] on select "Select [STREET_ADDRESS][PERSON_NAME] Site Improvements [GEOGRAPHIC_DATA]" at bounding box center [462, 172] width 200 height 14
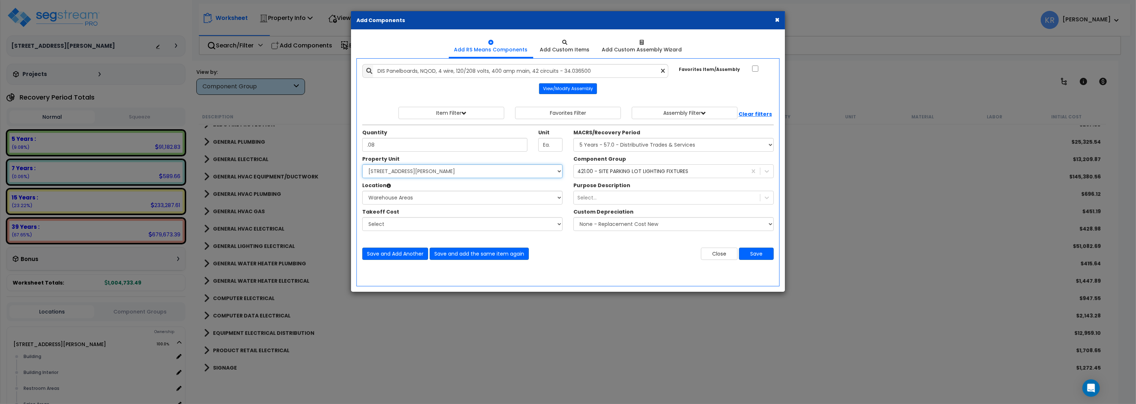
click at [400, 172] on select "Select [STREET_ADDRESS][PERSON_NAME] Site Improvements [GEOGRAPHIC_DATA]" at bounding box center [462, 172] width 200 height 14
click at [592, 172] on div "421.00 - SITE PARKING LOT LIGHTING FIXTURES" at bounding box center [633, 171] width 111 height 7
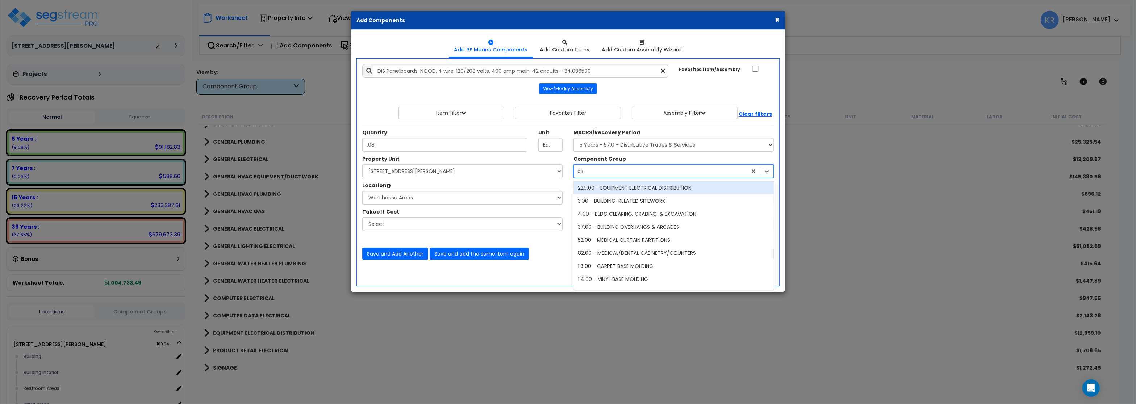
scroll to position [0, 0]
type input "d"
type input "dec"
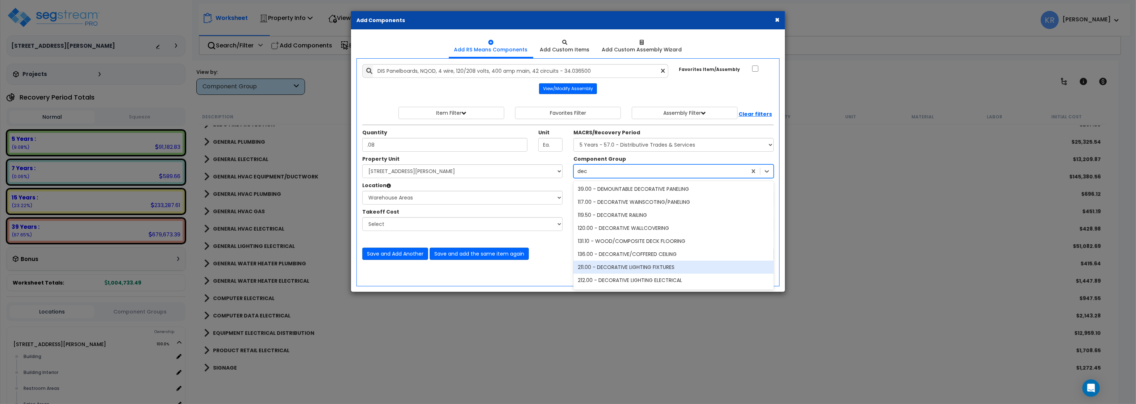
click at [668, 266] on div "211.00 - DECORATIVE LIGHTING FIXTURES" at bounding box center [674, 267] width 200 height 13
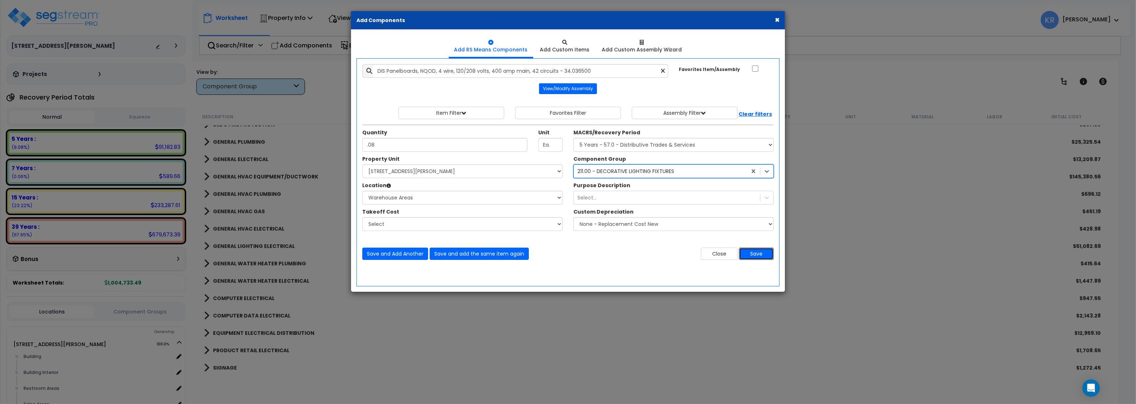
click at [754, 257] on button "Save" at bounding box center [756, 254] width 35 height 12
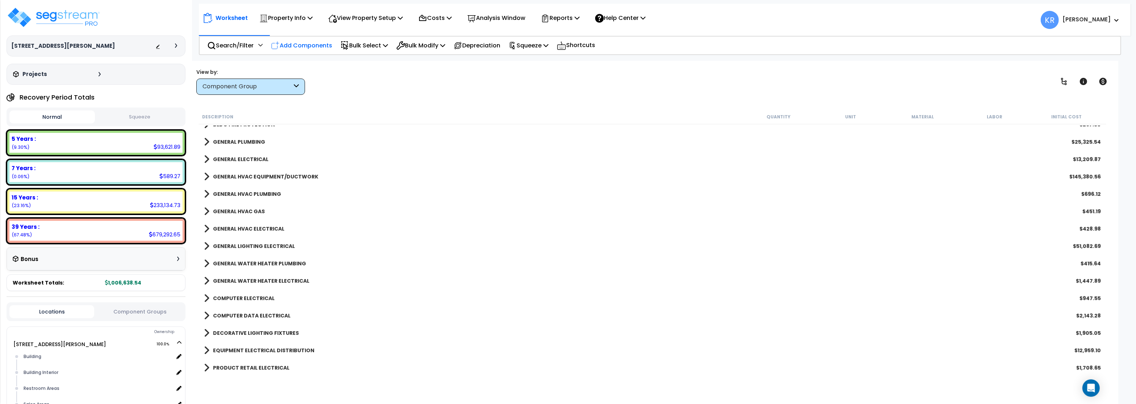
click at [310, 46] on p "Add Components" at bounding box center [301, 46] width 61 height 10
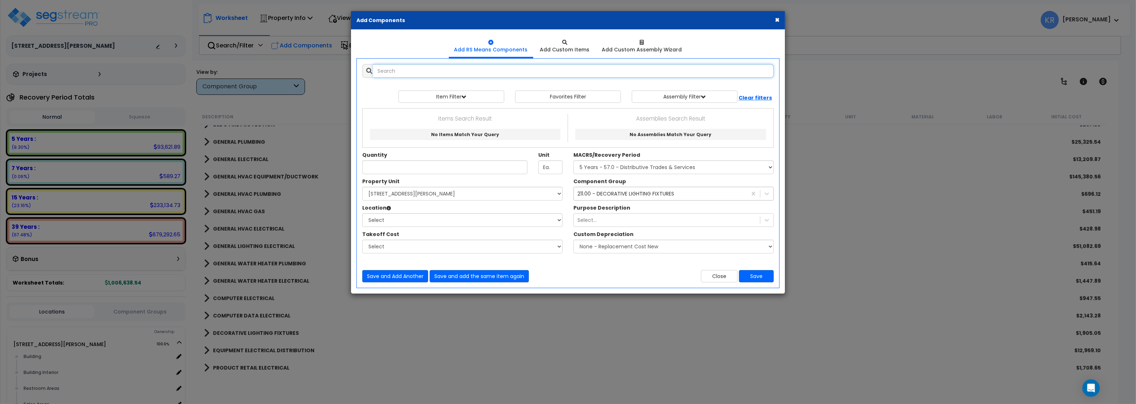
select select
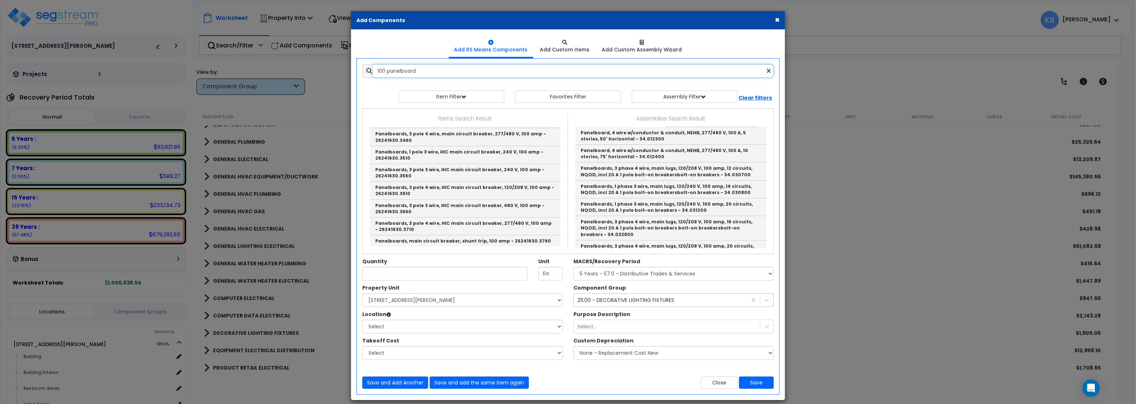
scroll to position [130, 0]
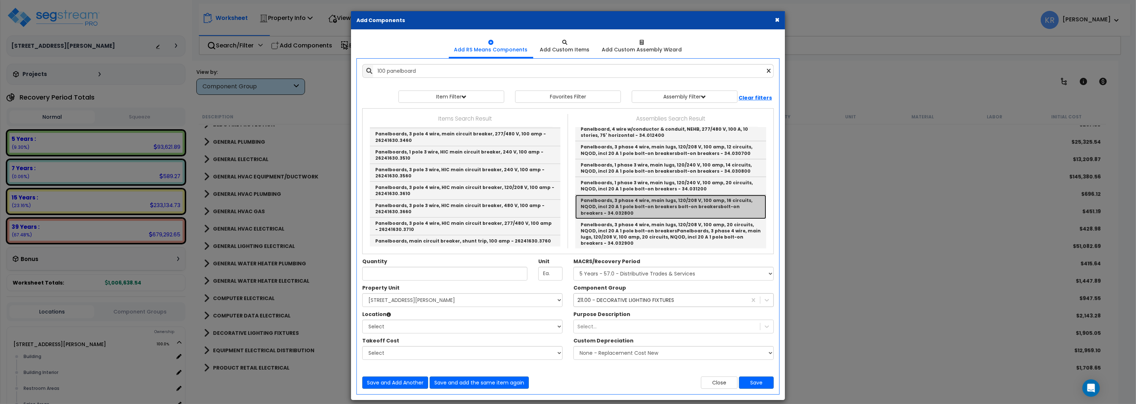
click at [704, 204] on link "Panelboards, 3 phase 4 wire, main lugs, 120/208 V, 100 amp, 16 circuits, NQOD, …" at bounding box center [670, 207] width 191 height 24
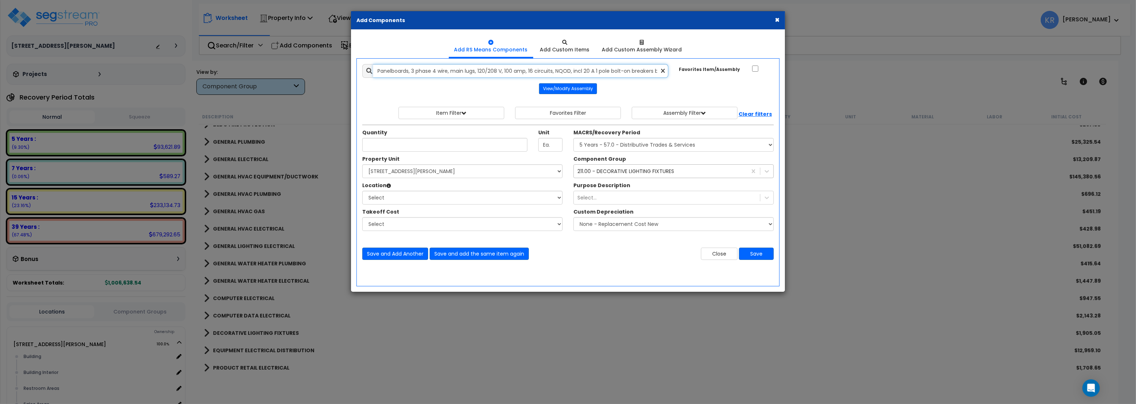
click at [378, 72] on input "Panelboards, 3 phase 4 wire, main lugs, 120/208 V, 100 amp, 16 circuits, NQOD, …" at bounding box center [520, 71] width 295 height 14
type input "DM Panelboards, 3 phase 4 wire, main lugs, 120/208 V, 100 amp, 16 circuits, NQO…"
click at [391, 148] on input "Unit Quantity" at bounding box center [444, 145] width 165 height 14
type input ".73"
select select "3669"
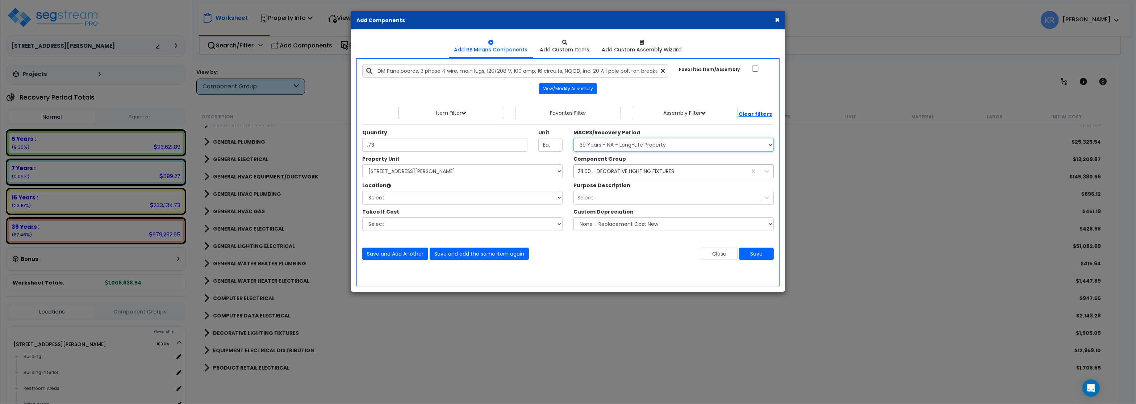
click option "39 Years - NA - Long-Life Property" at bounding box center [0, 0] width 0 height 0
click at [362, 165] on select "Select [STREET_ADDRESS][PERSON_NAME] Site Improvements [GEOGRAPHIC_DATA]" at bounding box center [462, 172] width 200 height 14
select select "164597"
click option "[STREET_ADDRESS][PERSON_NAME]" at bounding box center [0, 0] width 0 height 0
click at [362, 191] on select "Select Building Building Interior Restroom Areas Sales Areas Warehouse Areas Ad…" at bounding box center [462, 198] width 200 height 14
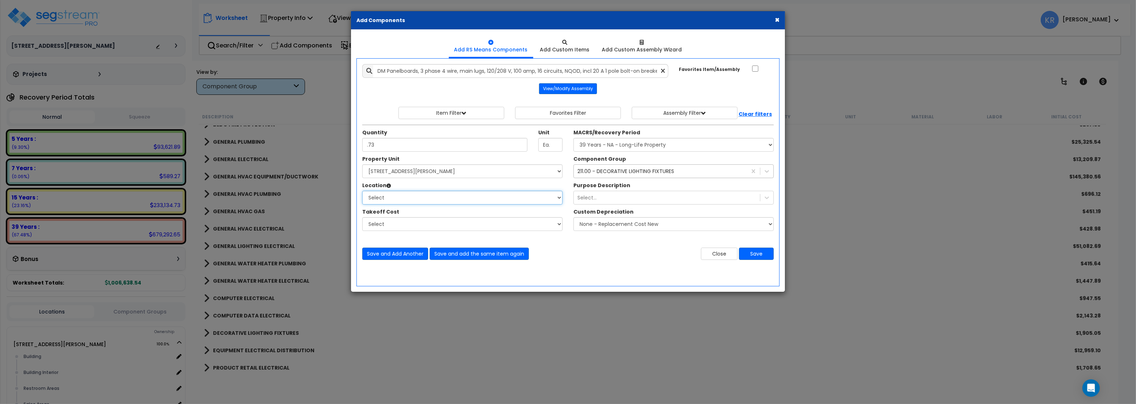
select select "31947"
click option "Warehouse Areas" at bounding box center [0, 0] width 0 height 0
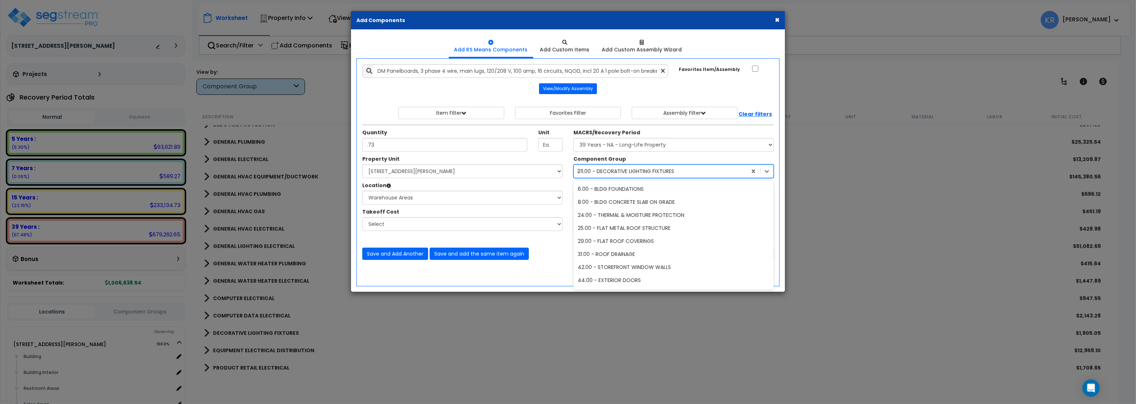
click at [606, 178] on div "211.00 - DECORATIVE LIGHTING FIXTURES dec" at bounding box center [674, 172] width 200 height 14
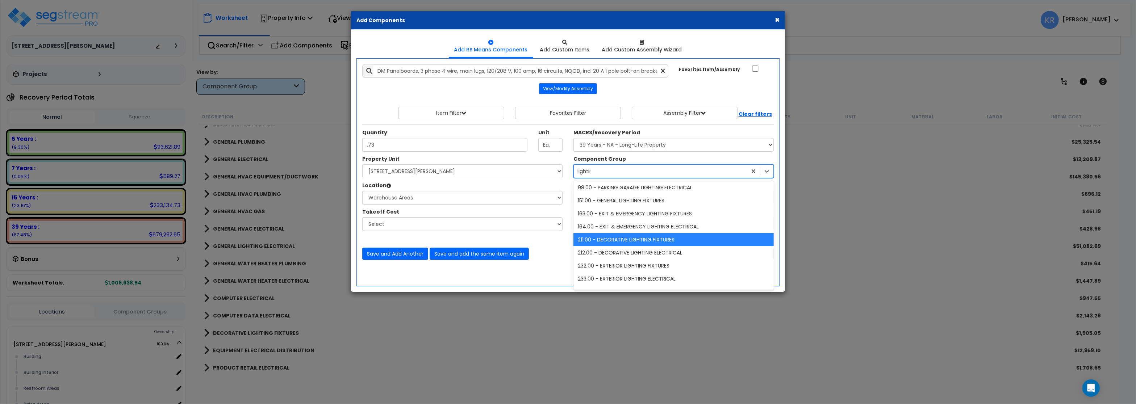
scroll to position [14, 0]
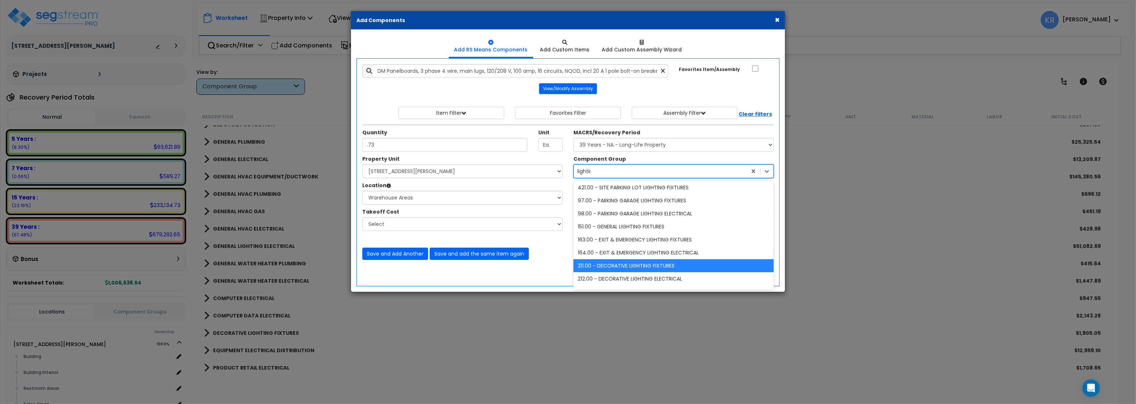
type input "lighting"
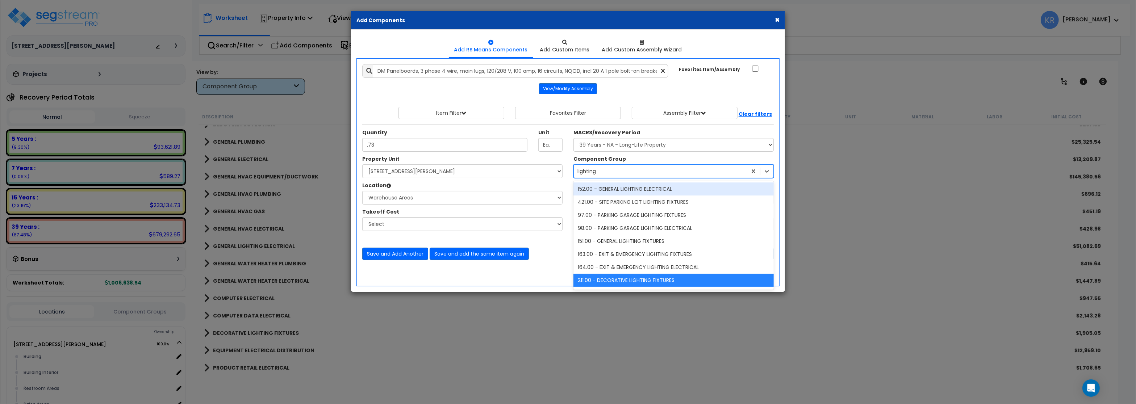
click at [662, 192] on div "152.00 - GENERAL LIGHTING ELECTRICAL" at bounding box center [674, 189] width 200 height 13
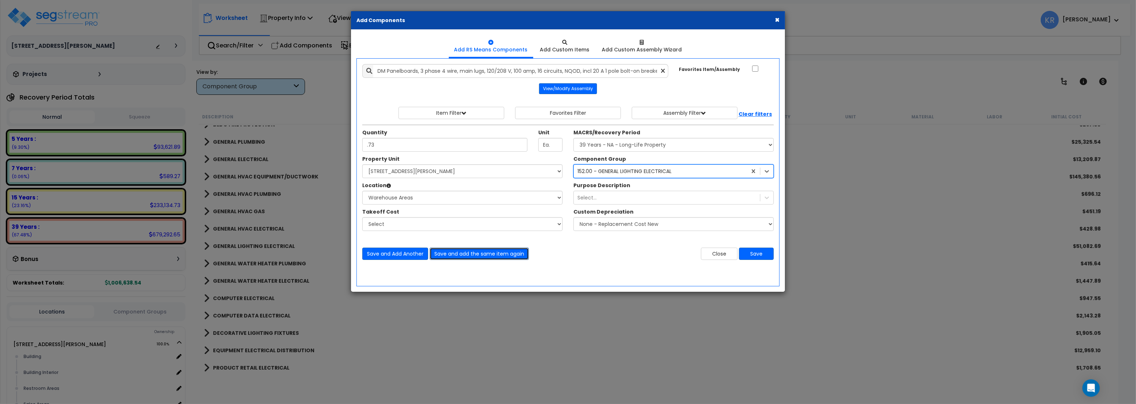
click at [490, 254] on button "Save and add the same item again" at bounding box center [479, 254] width 99 height 12
drag, startPoint x: 385, startPoint y: 71, endPoint x: 369, endPoint y: 70, distance: 16.3
click at [373, 70] on input "DM Panelboards, 3 phase 4 wire, main lugs, 120/208 V, 100 amp, 16 circuits, NQO…" at bounding box center [520, 71] width 295 height 14
type input "SI Panelboards, 3 phase 4 wire, main lugs, 120/208 V, 100 amp, 16 circuits, NQO…"
click at [370, 141] on input "Unit Quantity" at bounding box center [444, 145] width 165 height 14
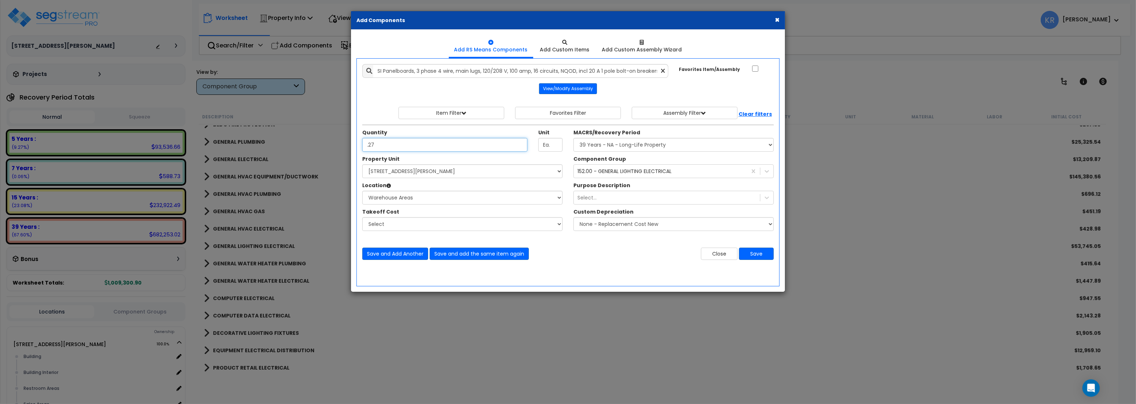
type input ".27"
click at [574, 138] on select "Select MACRS/Recovery Period 5 Years - 57.0 - Distributive Trades & Services 5 …" at bounding box center [674, 145] width 200 height 14
select select "3667"
click option "5 Years - 57.0 - Distributive Trades & Services" at bounding box center [0, 0] width 0 height 0
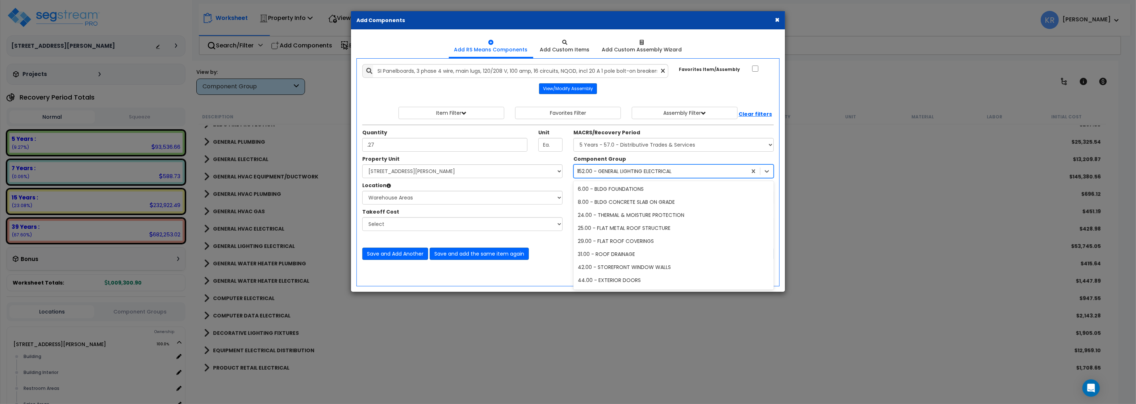
click at [615, 171] on div "152.00 - GENERAL LIGHTING ELECTRICAL" at bounding box center [625, 171] width 94 height 7
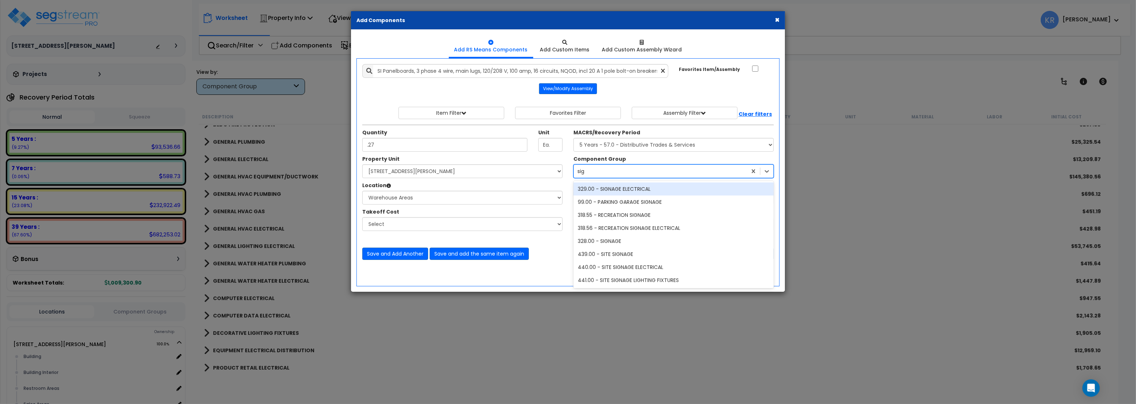
type input "sign"
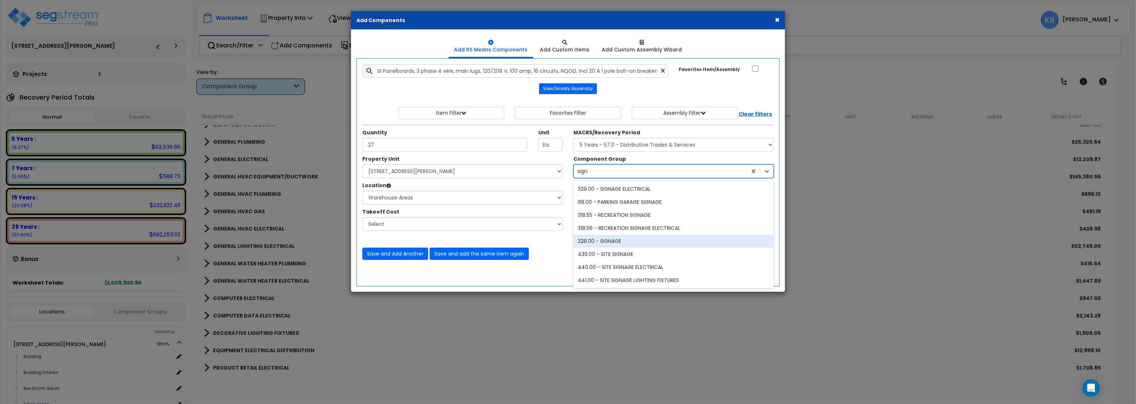
click at [619, 241] on div "328.00 - SIGNAGE" at bounding box center [674, 241] width 200 height 13
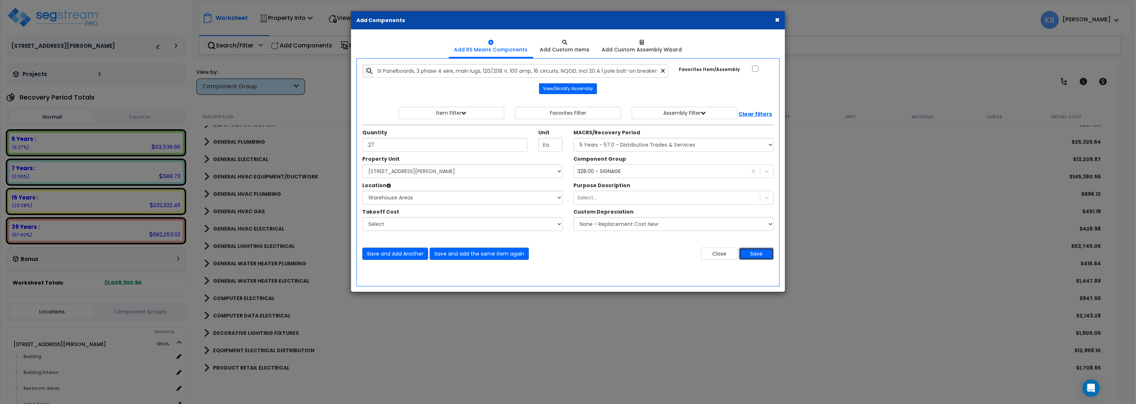
click at [752, 254] on button "Save" at bounding box center [756, 254] width 35 height 12
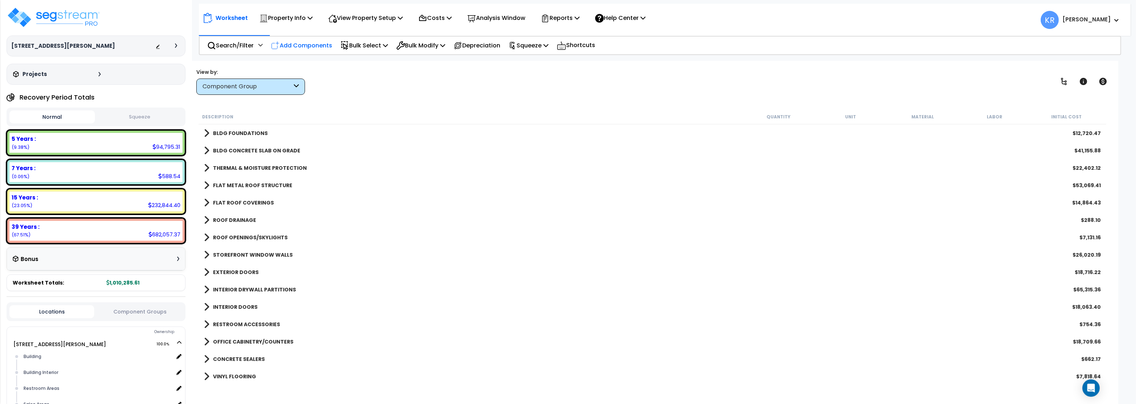
click at [316, 43] on p "Add Components" at bounding box center [301, 46] width 61 height 10
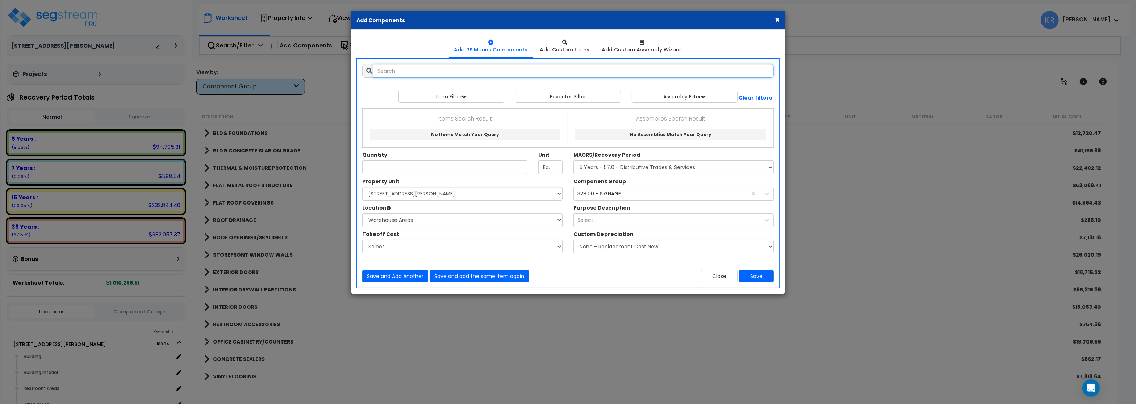
select select
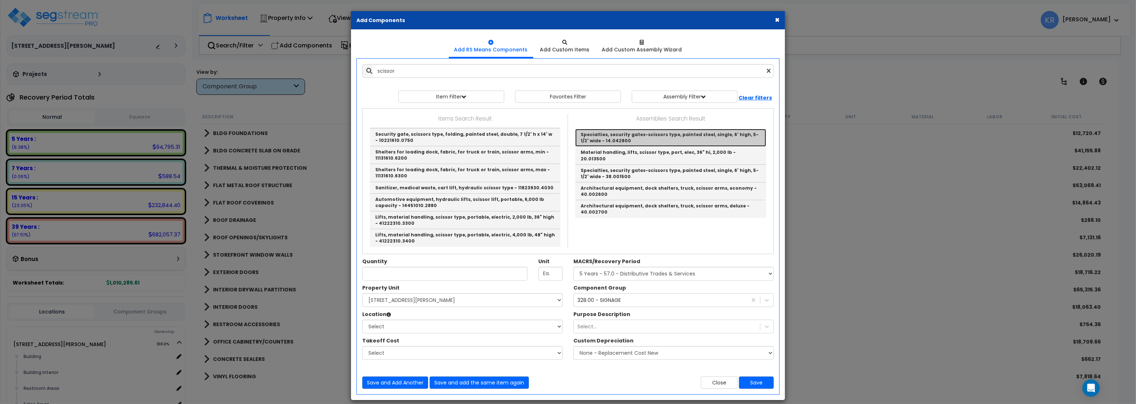
click at [721, 134] on link "Specialties, security gates-scissors type, painted steel, single, 6' high, 5-1/…" at bounding box center [670, 138] width 191 height 18
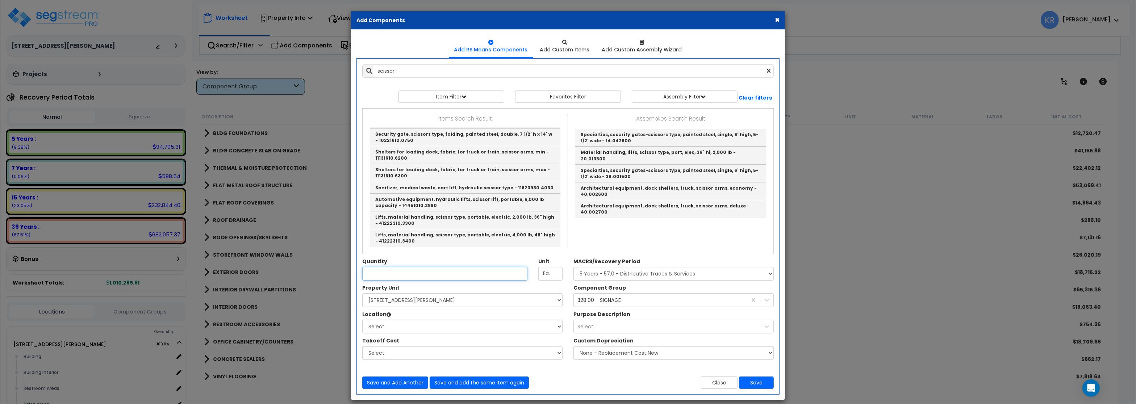
type input "Specialties, security gates-scissors type, painted steel, single, 6' high, 5-1/…"
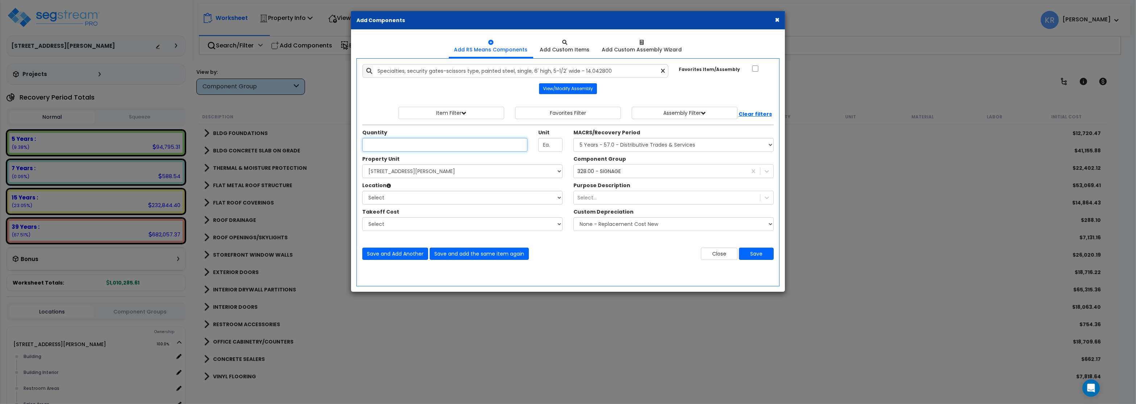
click at [473, 147] on input "Unit Quantity" at bounding box center [444, 145] width 165 height 14
type input "1"
click at [574, 138] on select "Select MACRS/Recovery Period 5 Years - 57.0 - Distributive Trades & Services 5 …" at bounding box center [674, 145] width 200 height 14
select select "3667"
click option "5 Years - 57.0 - Distributive Trades & Services" at bounding box center [0, 0] width 0 height 0
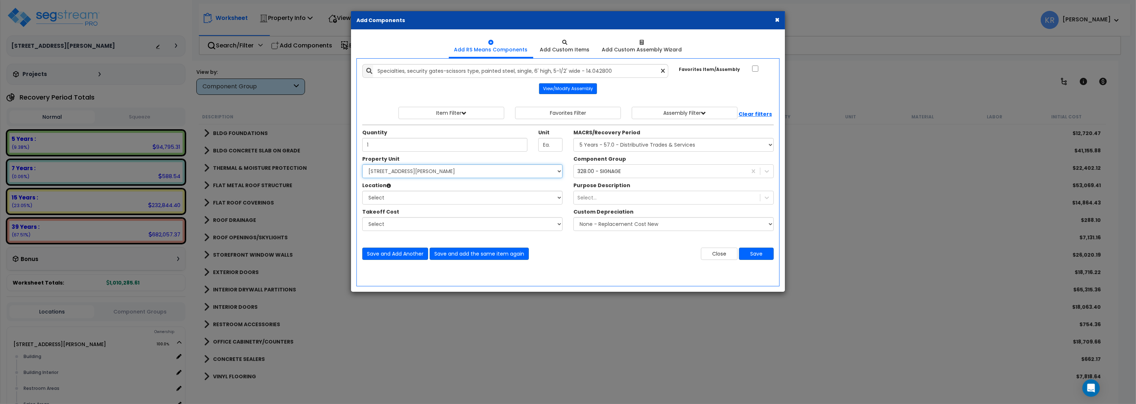
click at [362, 165] on select "Select [STREET_ADDRESS][PERSON_NAME] Site Improvements [GEOGRAPHIC_DATA]" at bounding box center [462, 172] width 200 height 14
select select "164597"
click option "[STREET_ADDRESS][PERSON_NAME]" at bounding box center [0, 0] width 0 height 0
click at [362, 191] on select "Select Building Building Interior Restroom Areas Sales Areas Warehouse Areas Ad…" at bounding box center [462, 198] width 200 height 14
select select "31947"
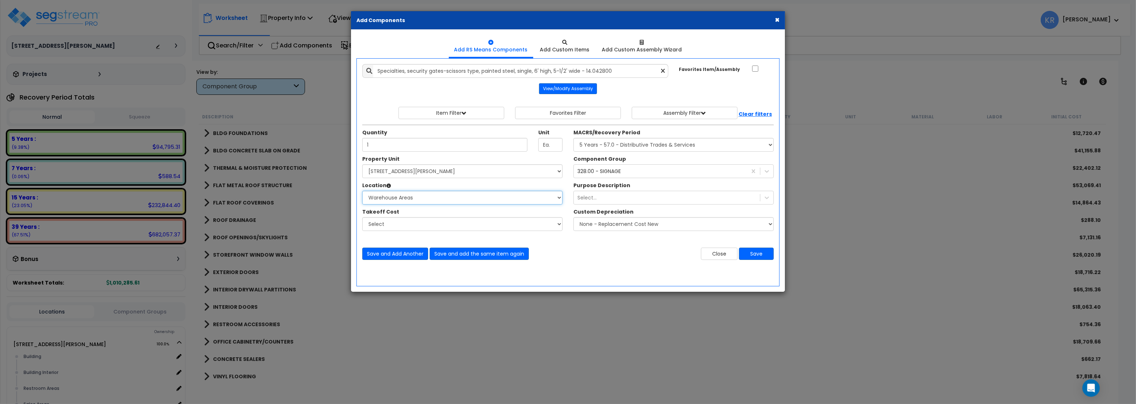
click option "Warehouse Areas" at bounding box center [0, 0] width 0 height 0
click at [610, 175] on div "328.00 - SIGNAGE" at bounding box center [599, 171] width 43 height 7
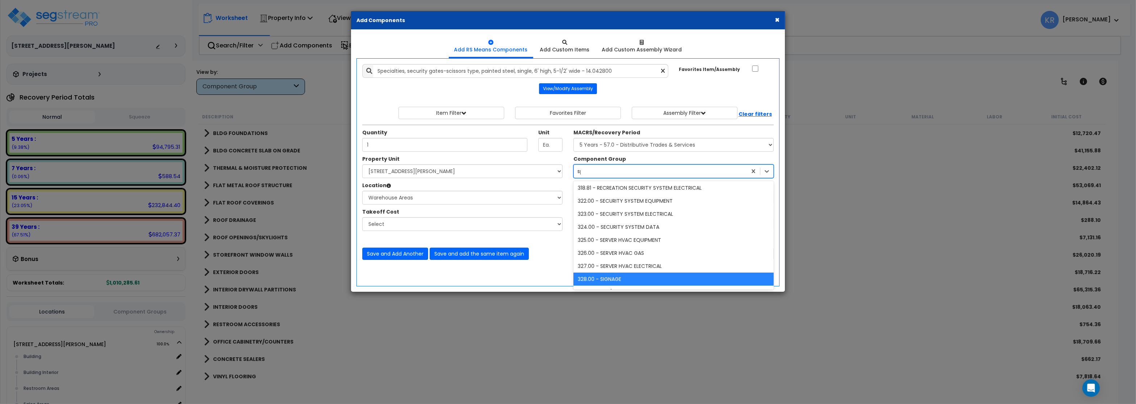
scroll to position [14, 0]
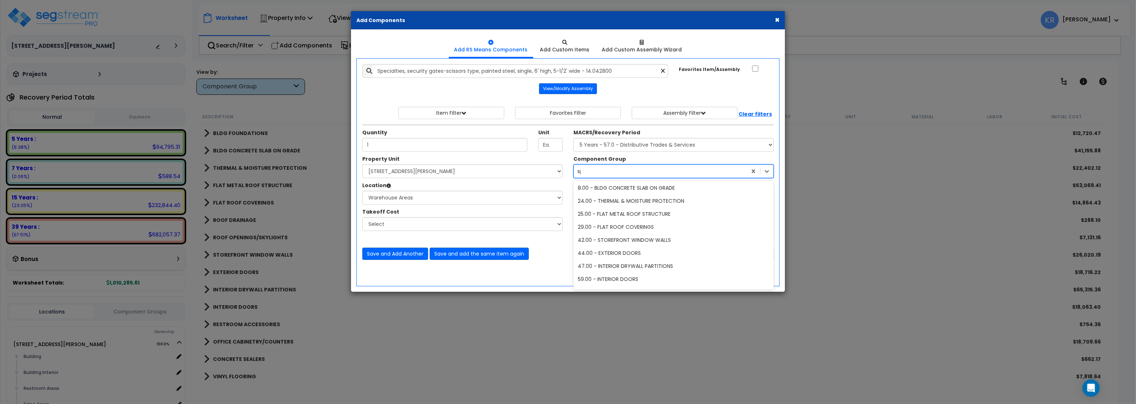
type input "spe"
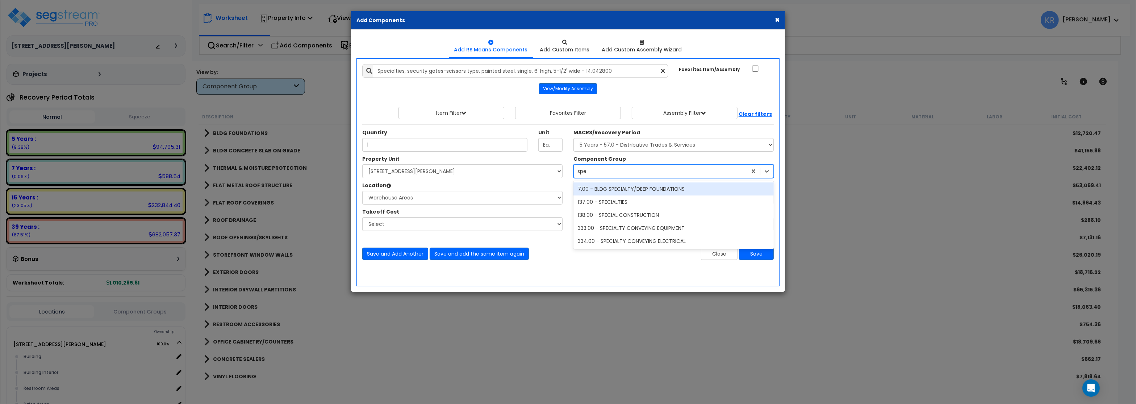
scroll to position [0, 0]
click at [629, 200] on div "137.00 - SPECIALTIES" at bounding box center [674, 202] width 200 height 13
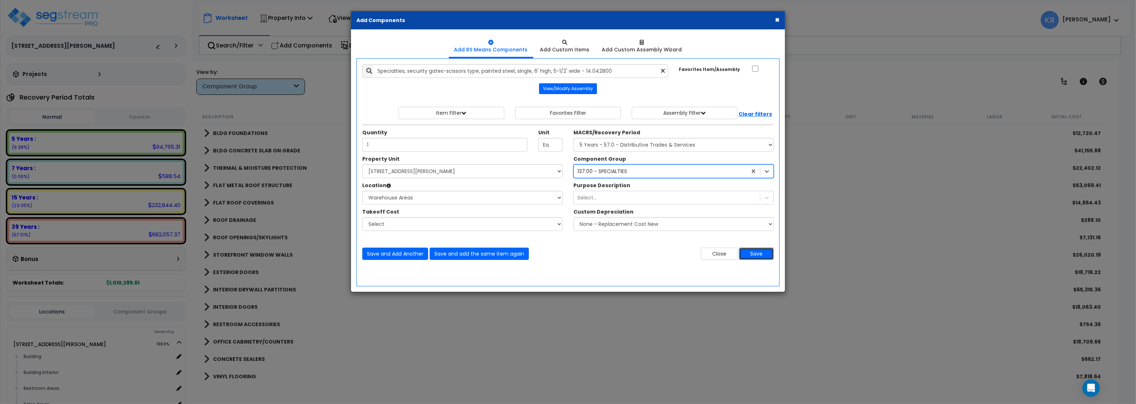
click at [767, 255] on button "Save" at bounding box center [756, 254] width 35 height 12
